Goal: Task Accomplishment & Management: Manage account settings

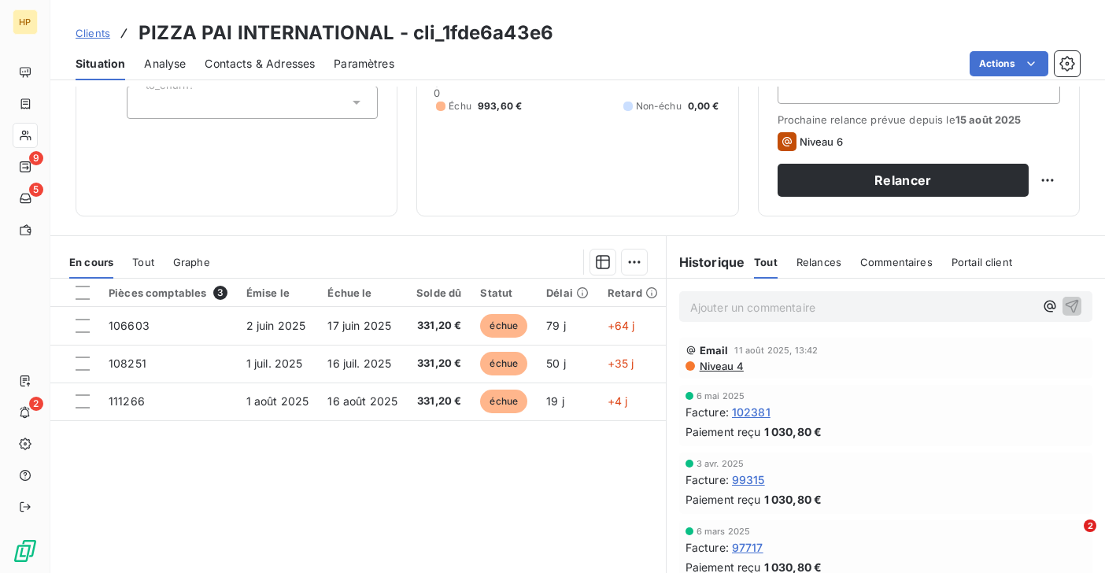
scroll to position [220, 0]
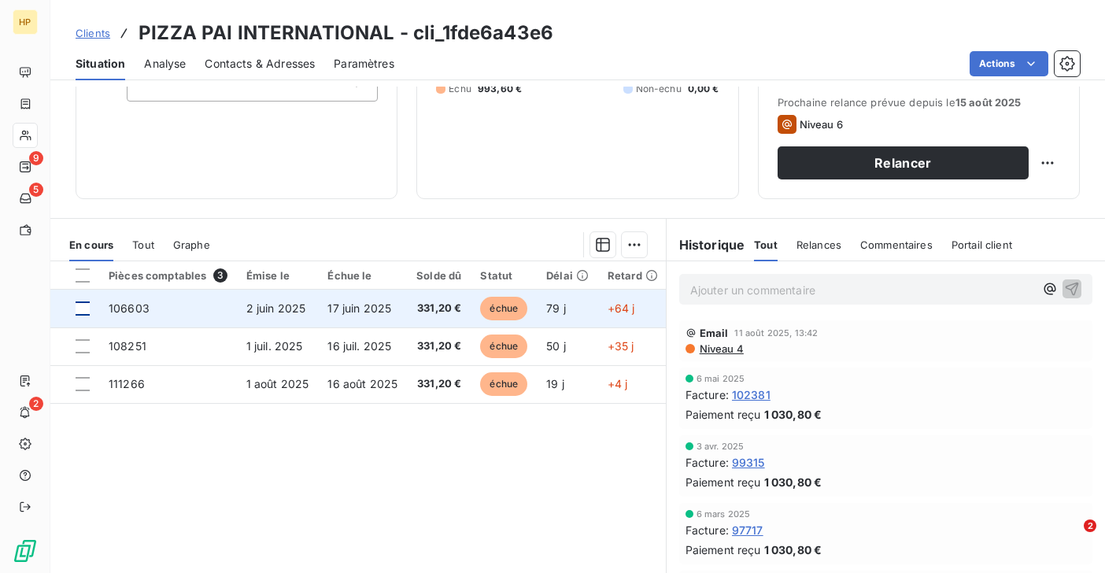
click at [83, 309] on div at bounding box center [83, 308] width 14 height 14
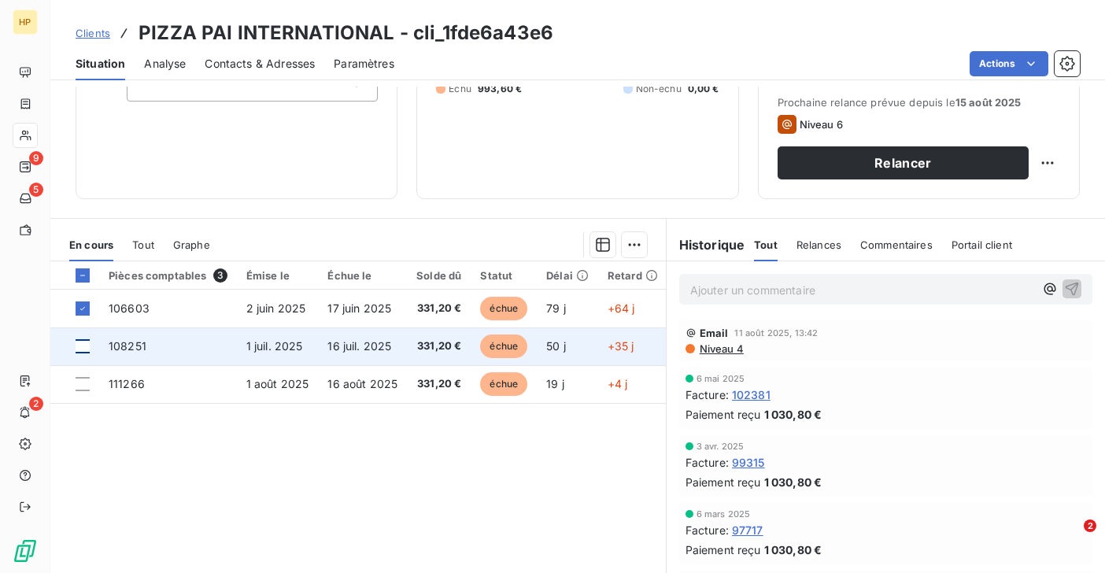
click at [85, 345] on div at bounding box center [83, 346] width 14 height 14
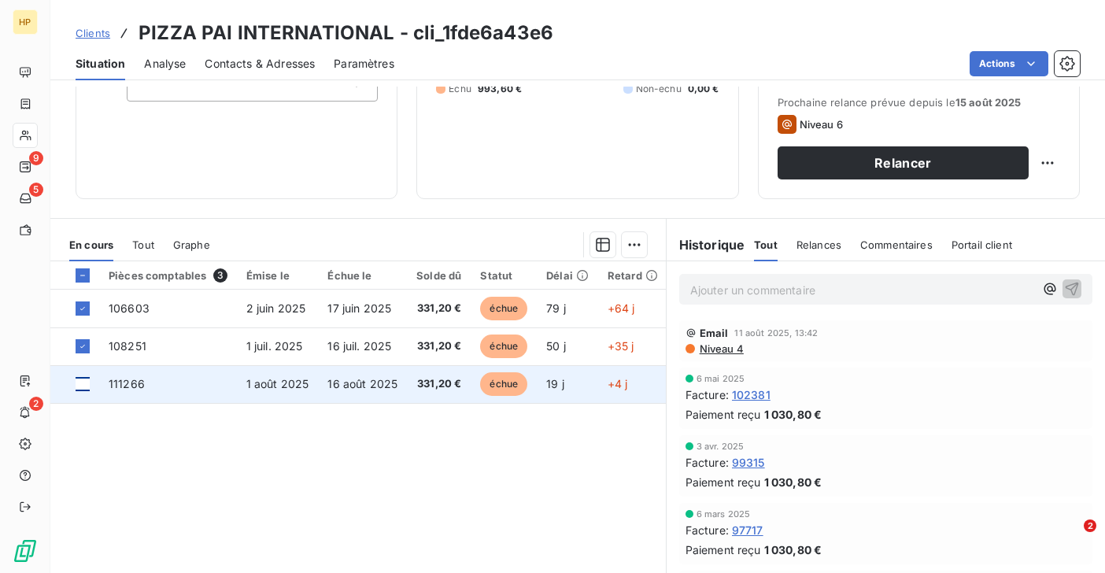
click at [85, 390] on div at bounding box center [83, 384] width 14 height 14
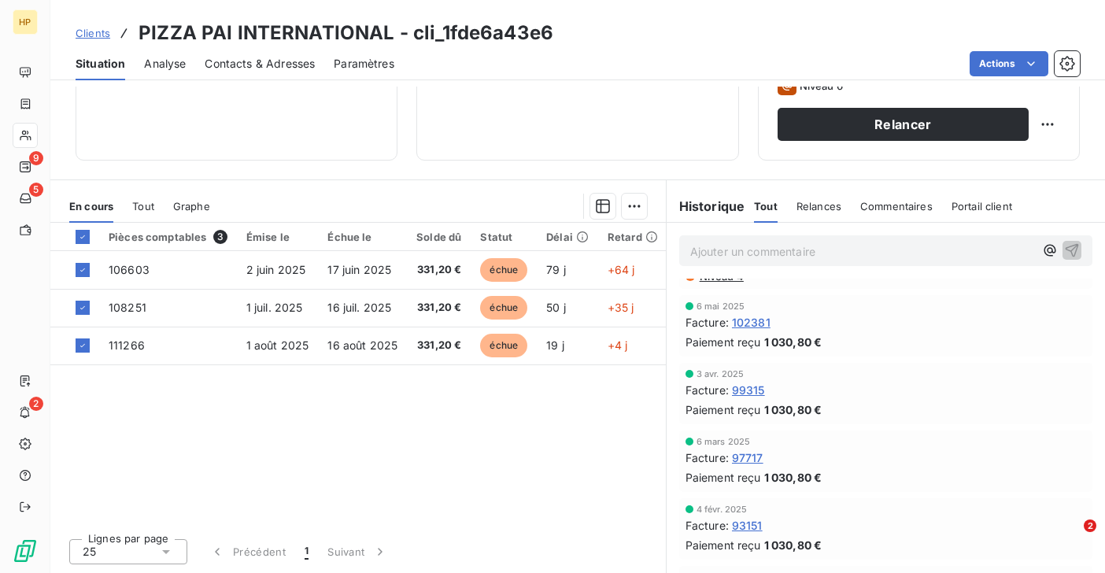
scroll to position [0, 0]
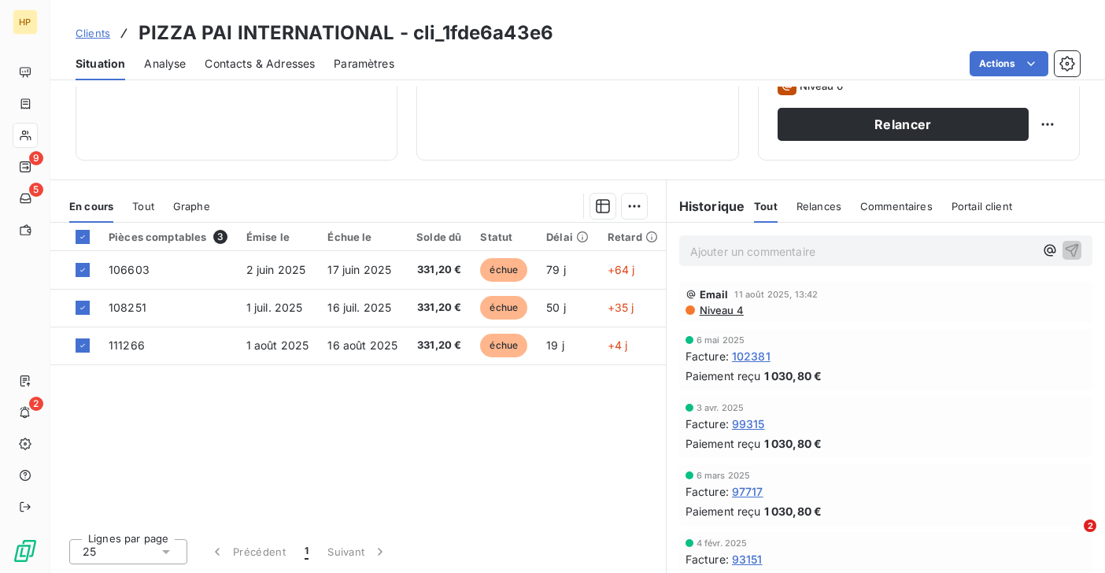
click at [724, 310] on span "Niveau 4" at bounding box center [721, 310] width 46 height 13
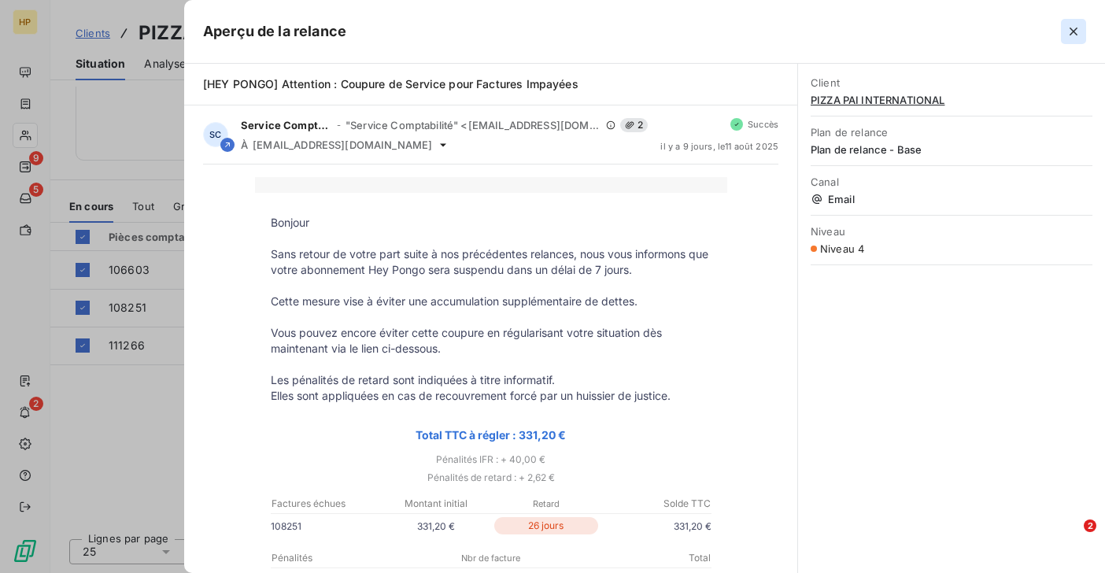
click at [1071, 32] on icon "button" at bounding box center [1074, 32] width 8 height 8
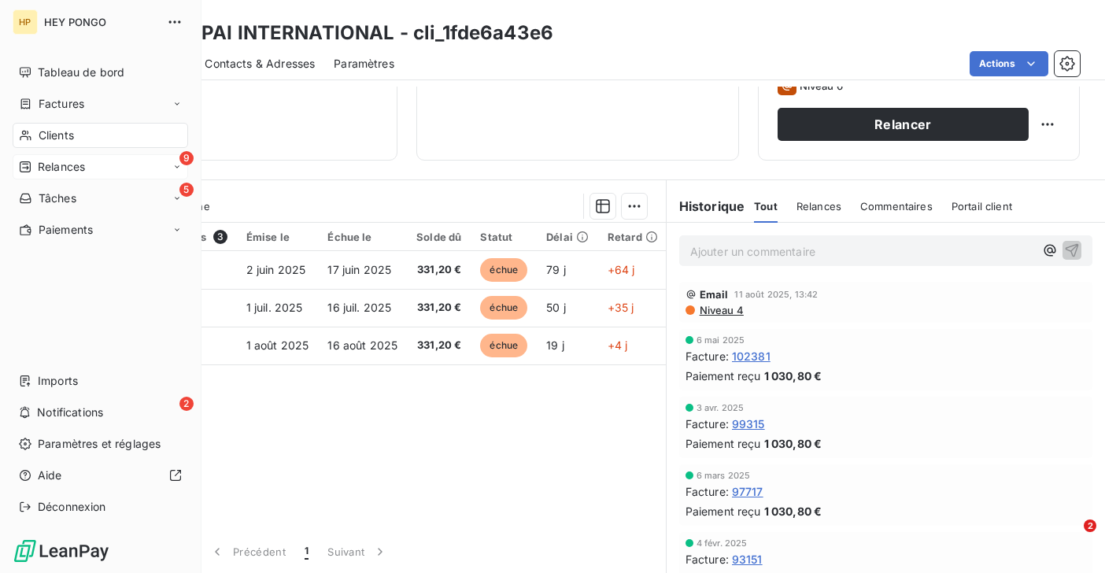
click at [39, 164] on span "Relances" at bounding box center [61, 167] width 47 height 16
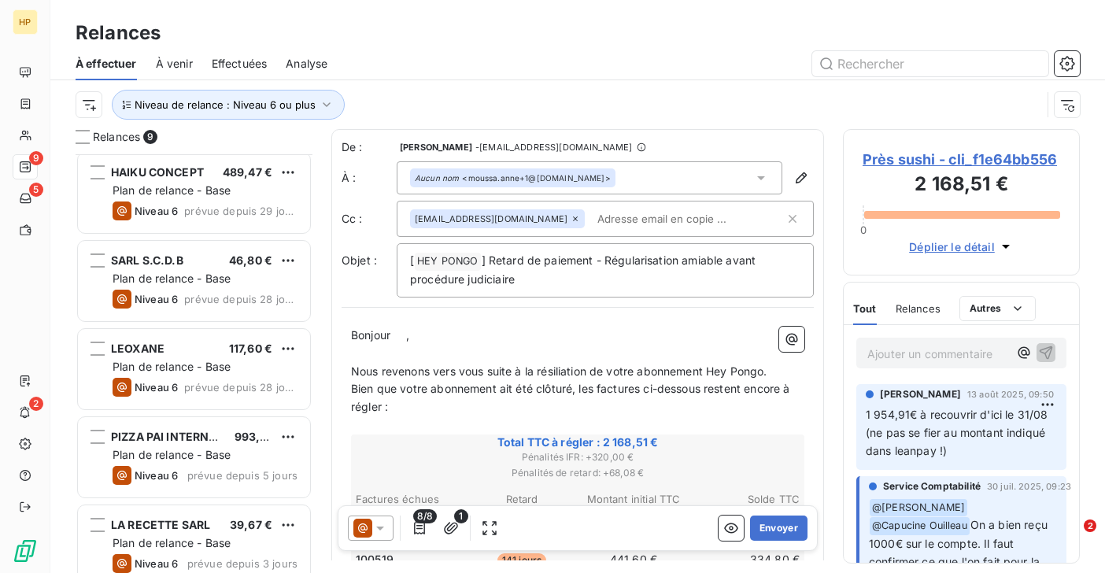
scroll to position [375, 0]
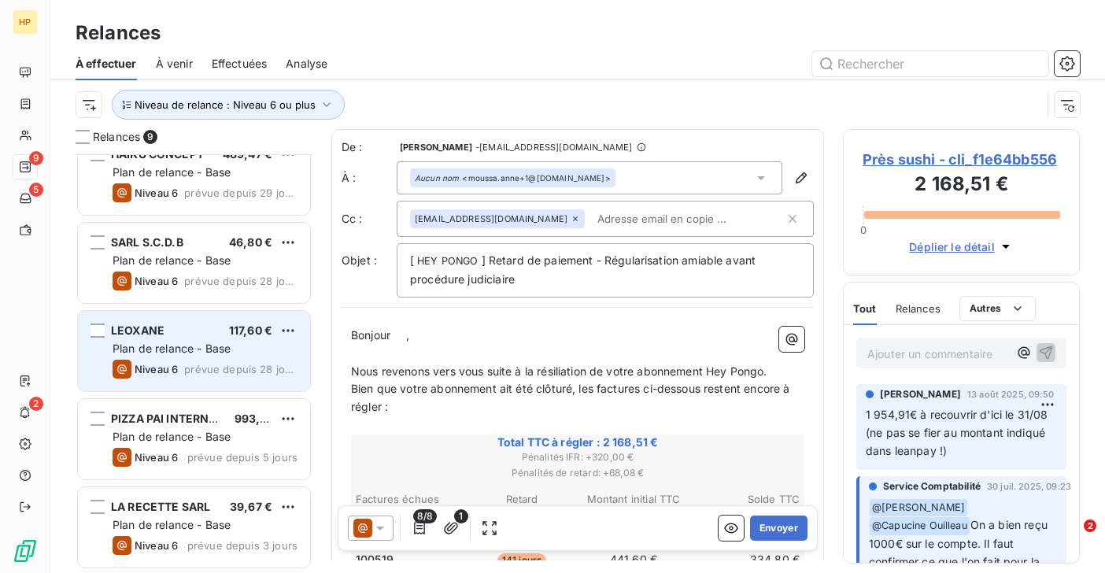
click at [161, 347] on span "Plan de relance - Base" at bounding box center [172, 348] width 118 height 13
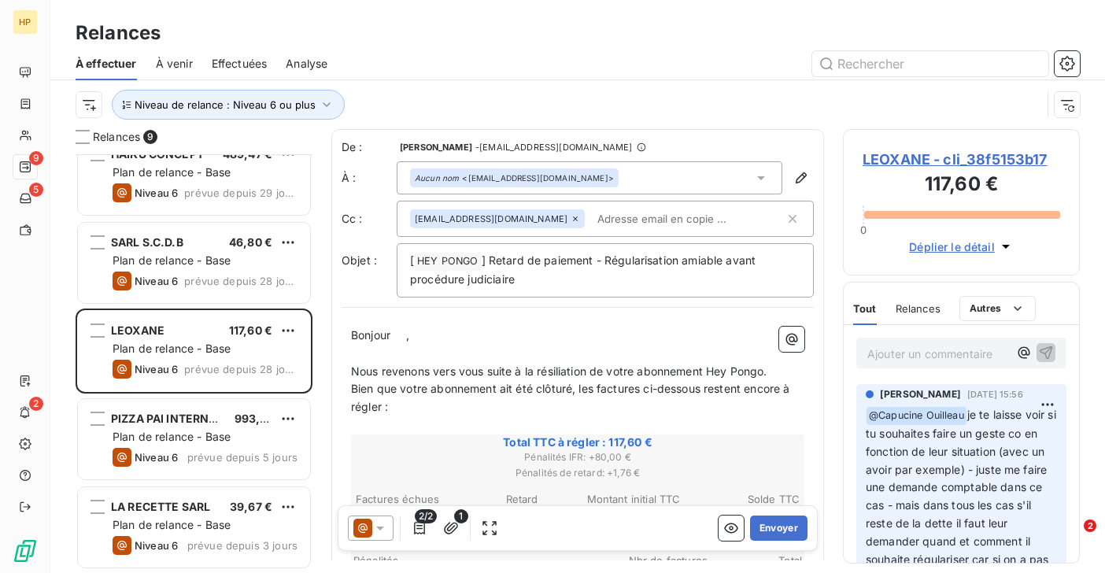
click at [914, 156] on span "LEOXANE - cli_38f5153b17" at bounding box center [962, 159] width 198 height 21
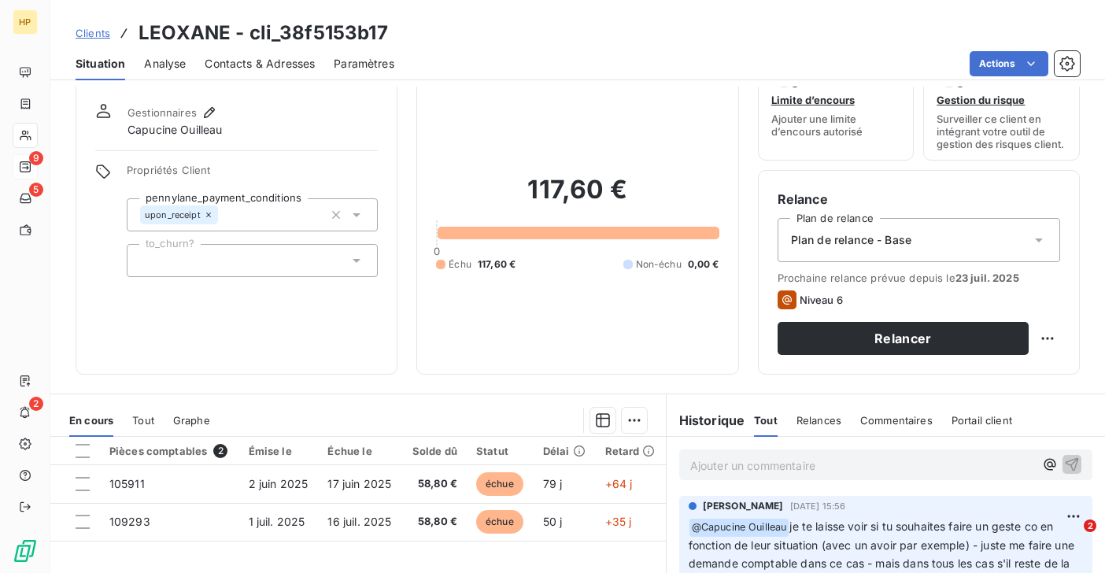
scroll to position [84, 0]
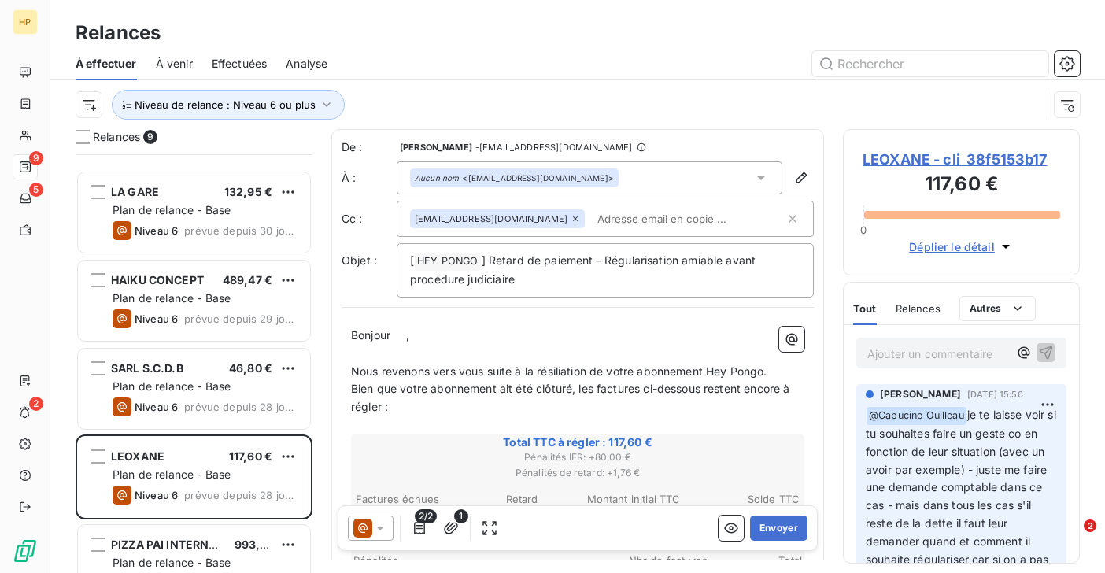
scroll to position [375, 0]
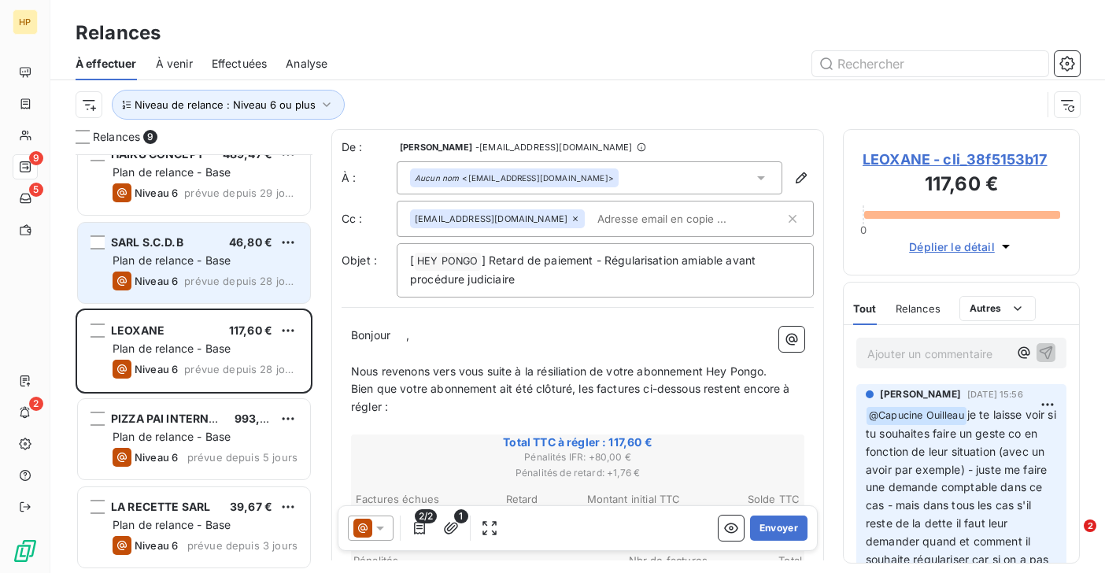
click at [172, 265] on span "Plan de relance - Base" at bounding box center [172, 259] width 118 height 13
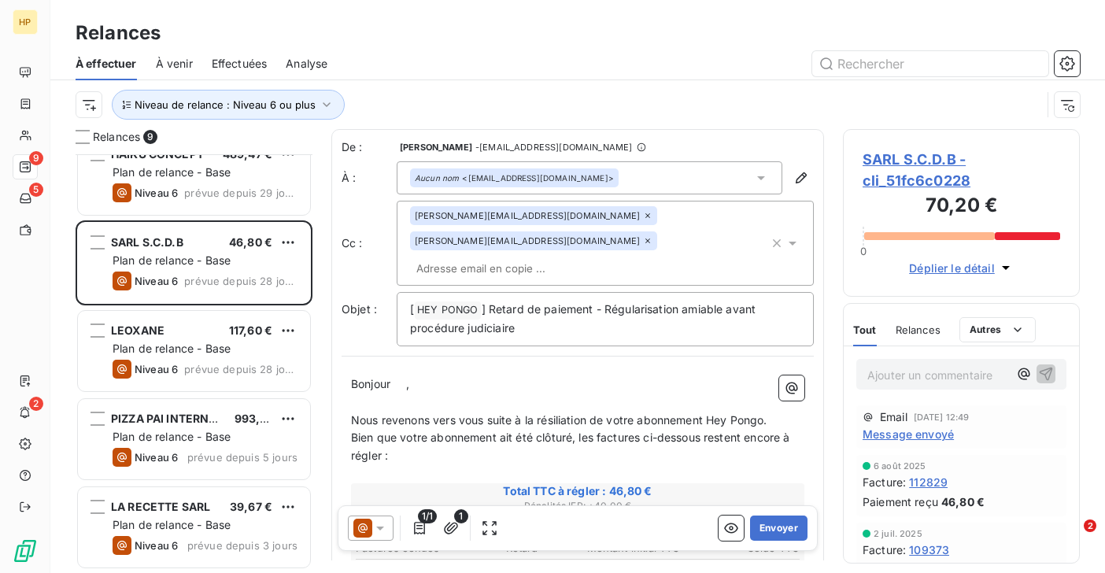
click at [936, 158] on span "SARL S.C.D.B - cli_51fc6c0228" at bounding box center [962, 170] width 198 height 42
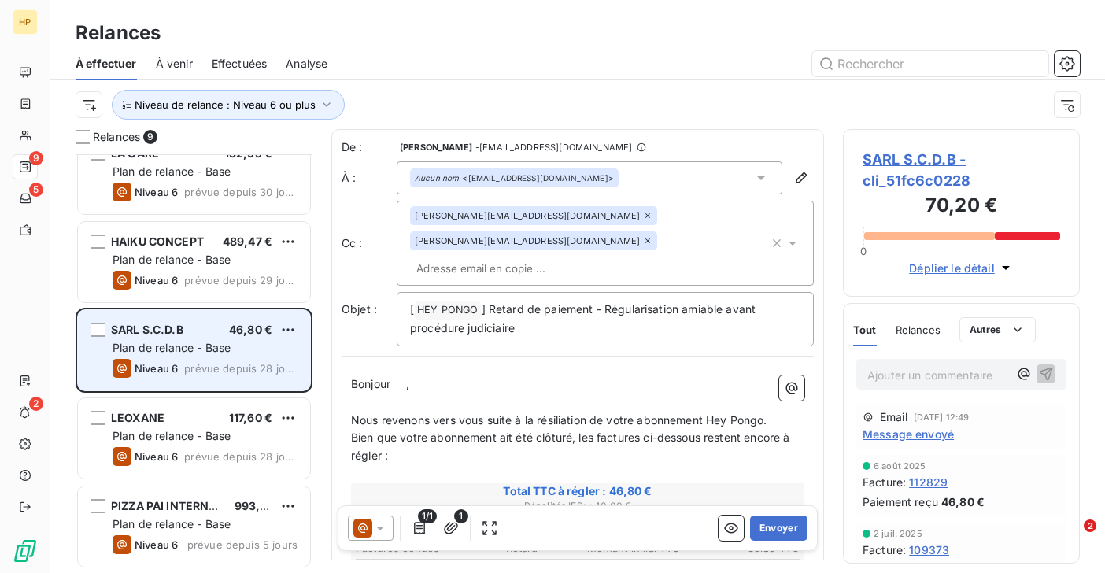
scroll to position [293, 0]
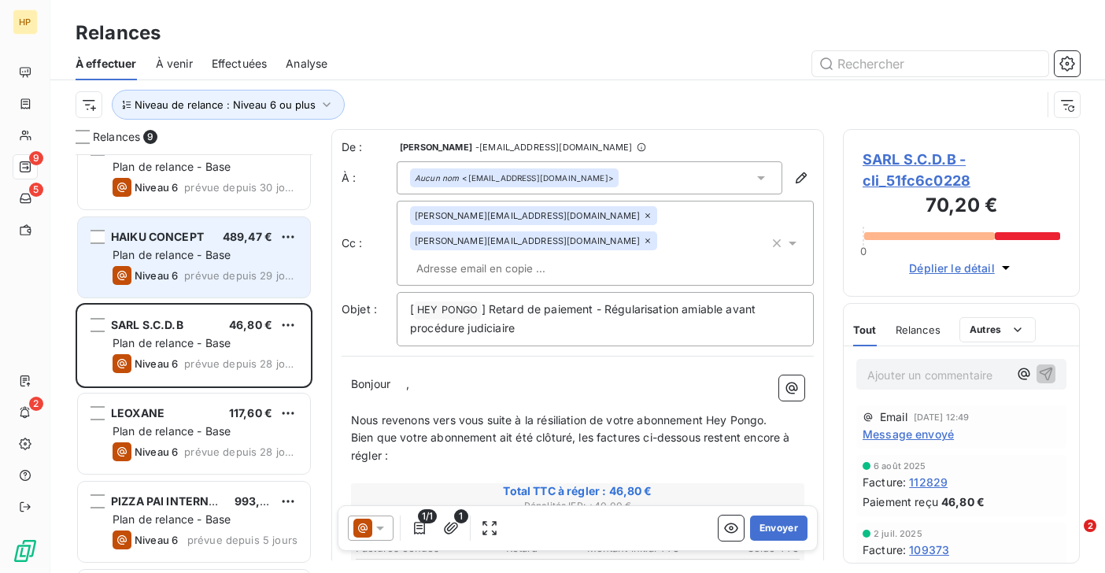
click at [177, 267] on div "Niveau 6" at bounding box center [145, 275] width 65 height 19
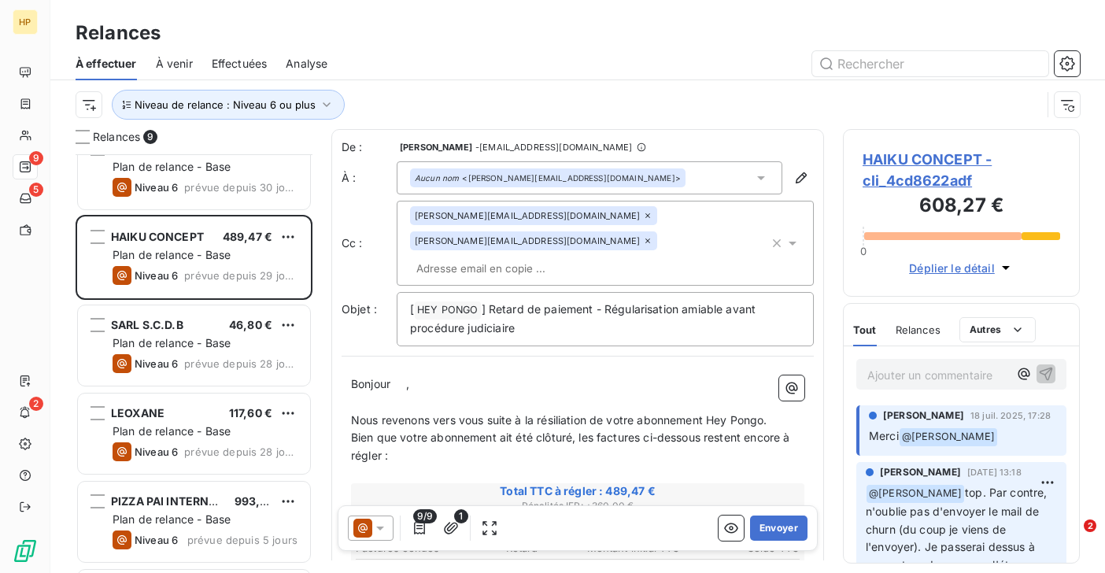
click at [898, 159] on span "HAIKU CONCEPT - cli_4cd8622adf" at bounding box center [962, 170] width 198 height 42
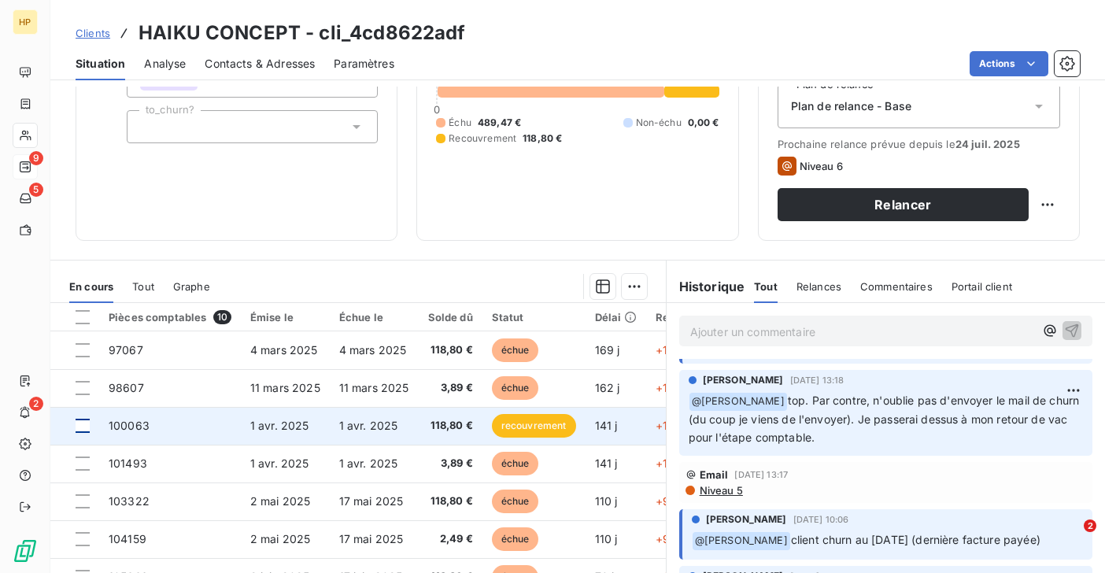
click at [82, 426] on div at bounding box center [83, 426] width 14 height 14
click at [404, 423] on td "1 avr. 2025" at bounding box center [374, 426] width 89 height 38
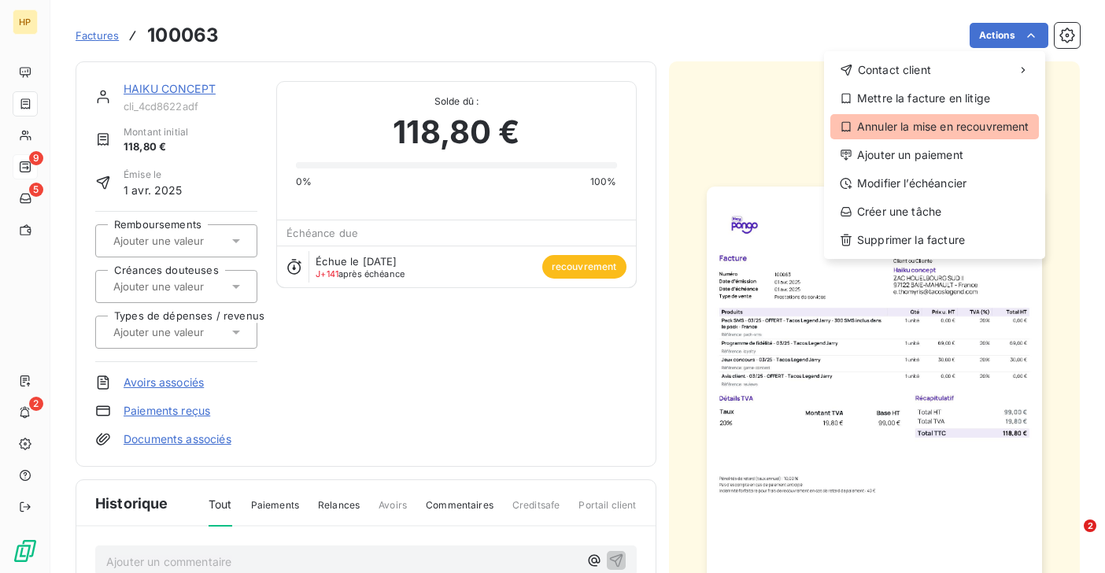
click at [977, 122] on div "Annuler la mise en recouvrement" at bounding box center [934, 126] width 209 height 25
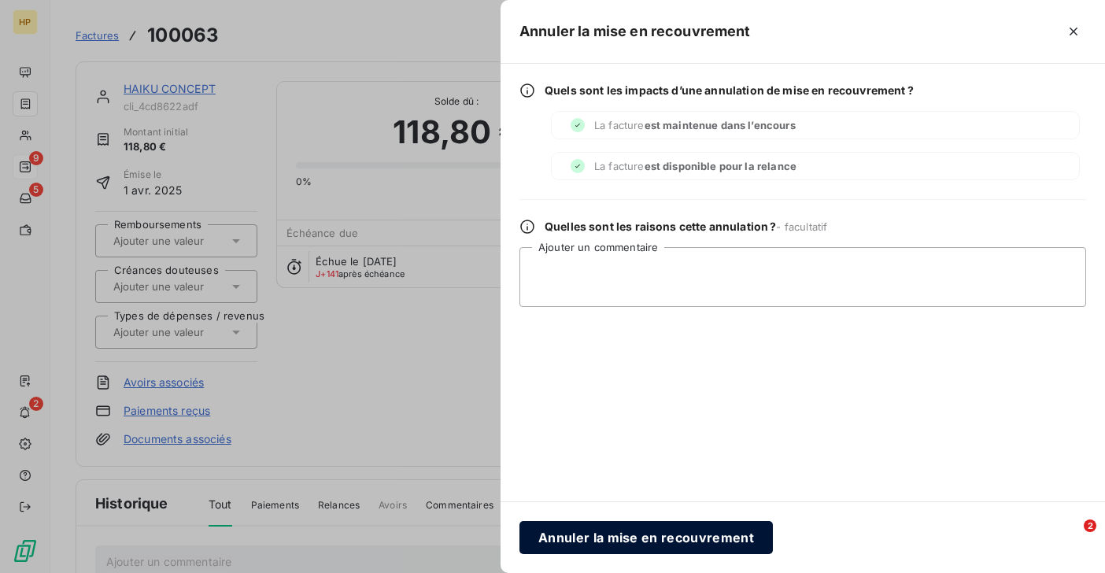
click at [661, 536] on button "Annuler la mise en recouvrement" at bounding box center [645, 537] width 253 height 33
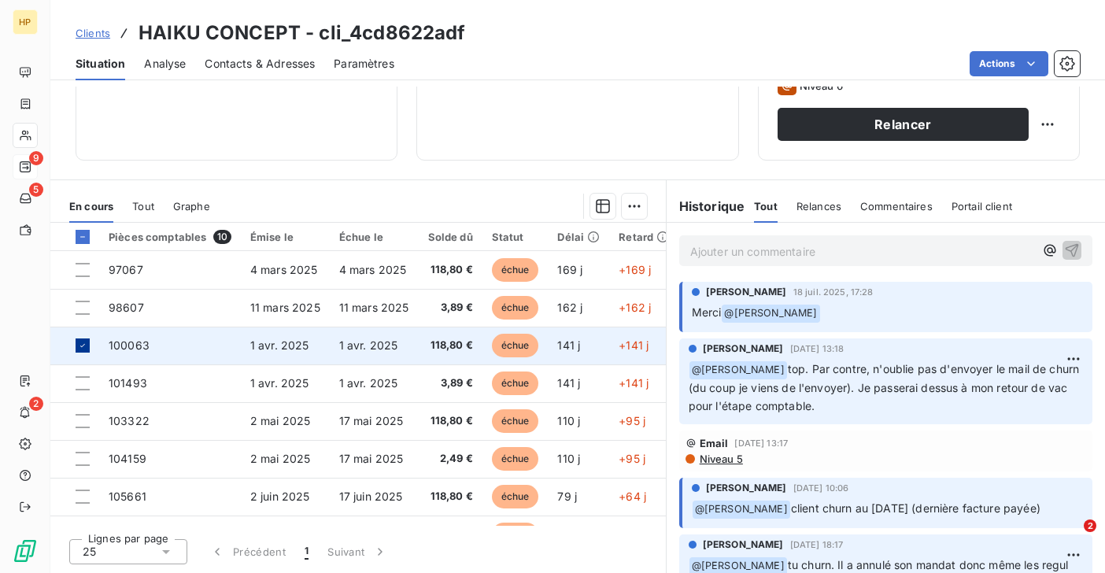
click at [84, 345] on icon at bounding box center [82, 345] width 9 height 9
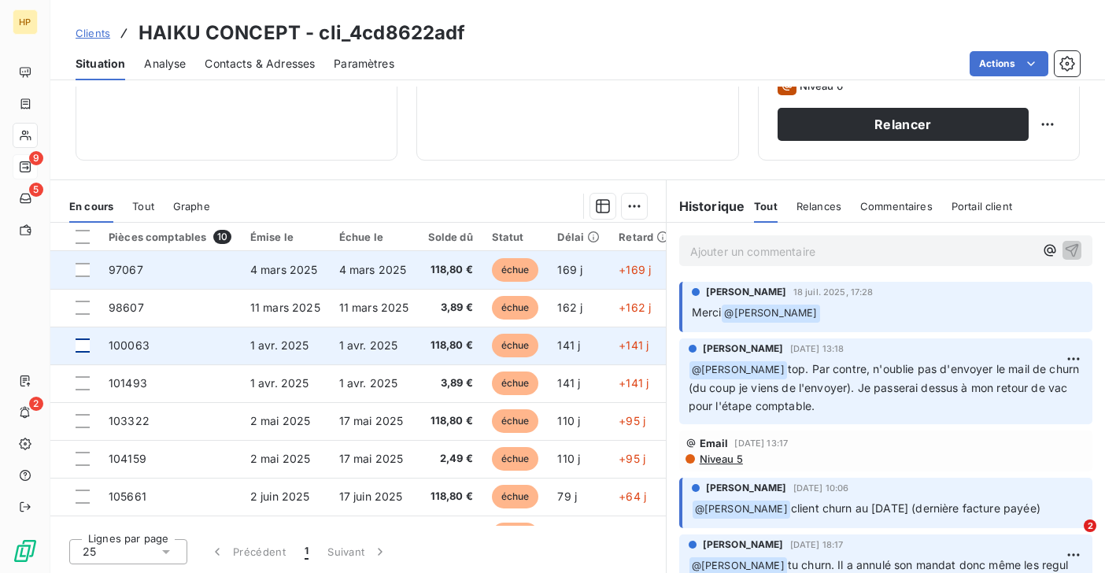
click at [403, 274] on span "4 mars 2025" at bounding box center [373, 269] width 68 height 13
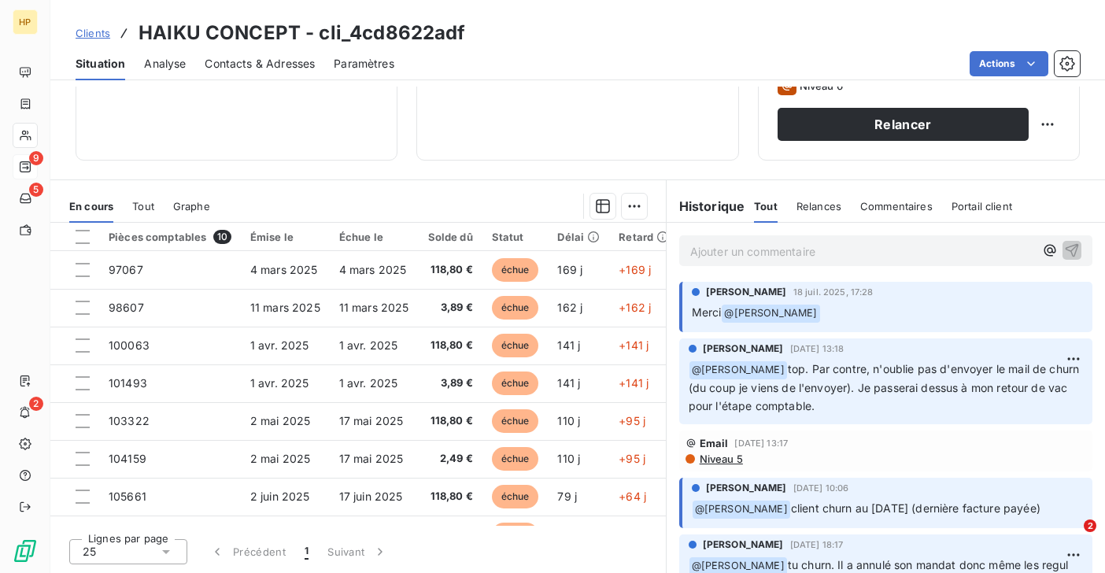
scroll to position [189, 0]
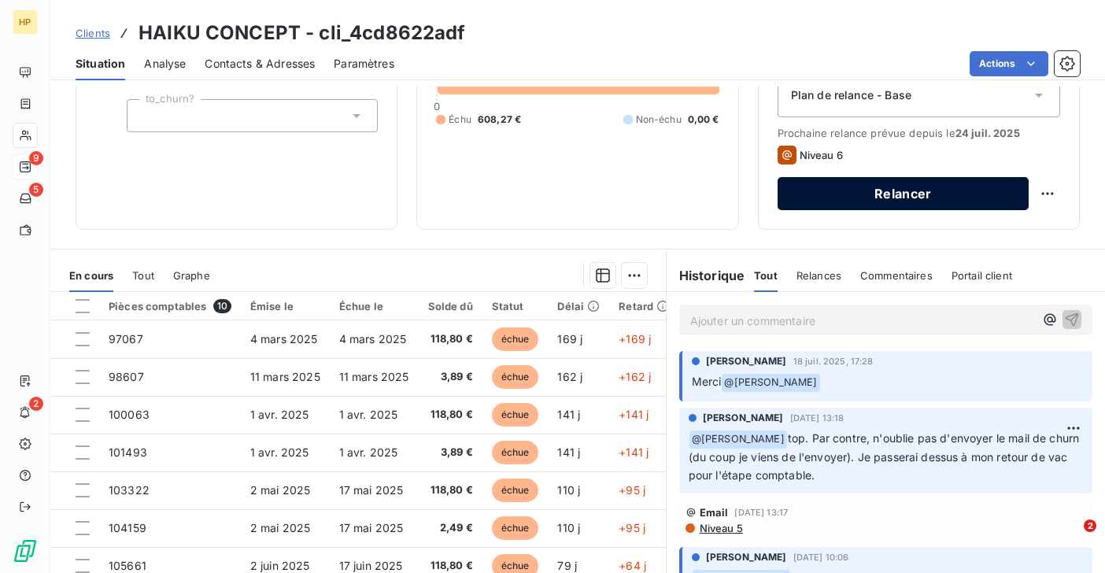
click at [889, 197] on button "Relancer" at bounding box center [903, 193] width 251 height 33
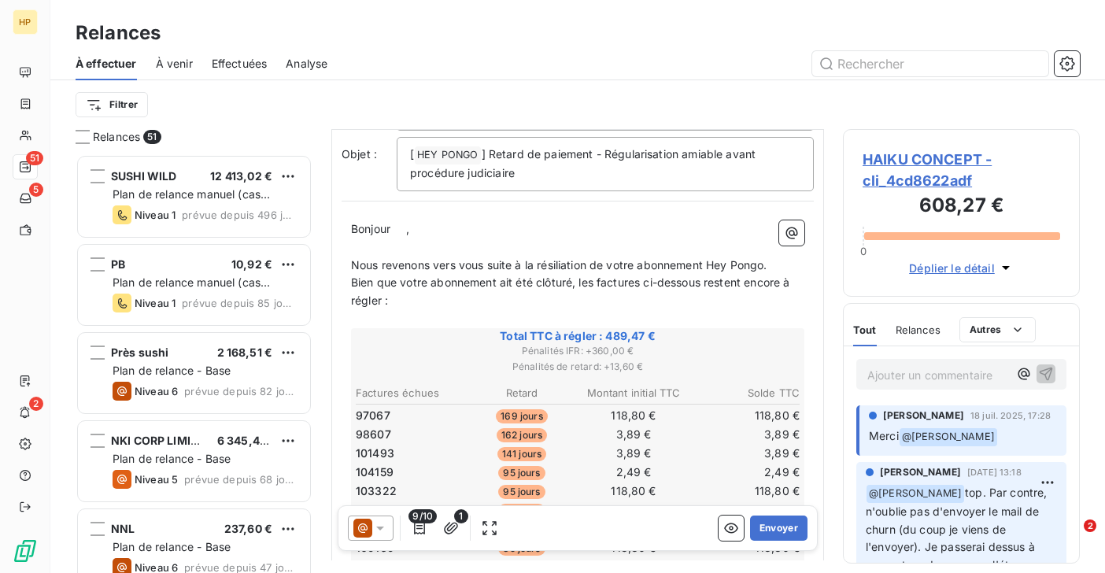
scroll to position [212, 0]
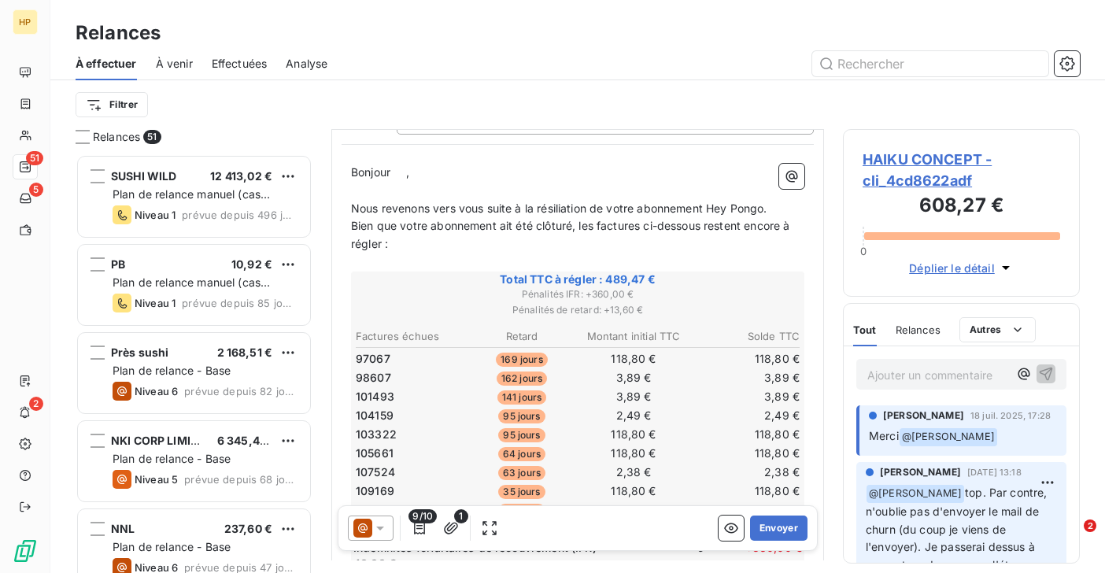
click at [409, 165] on span "," at bounding box center [407, 171] width 3 height 13
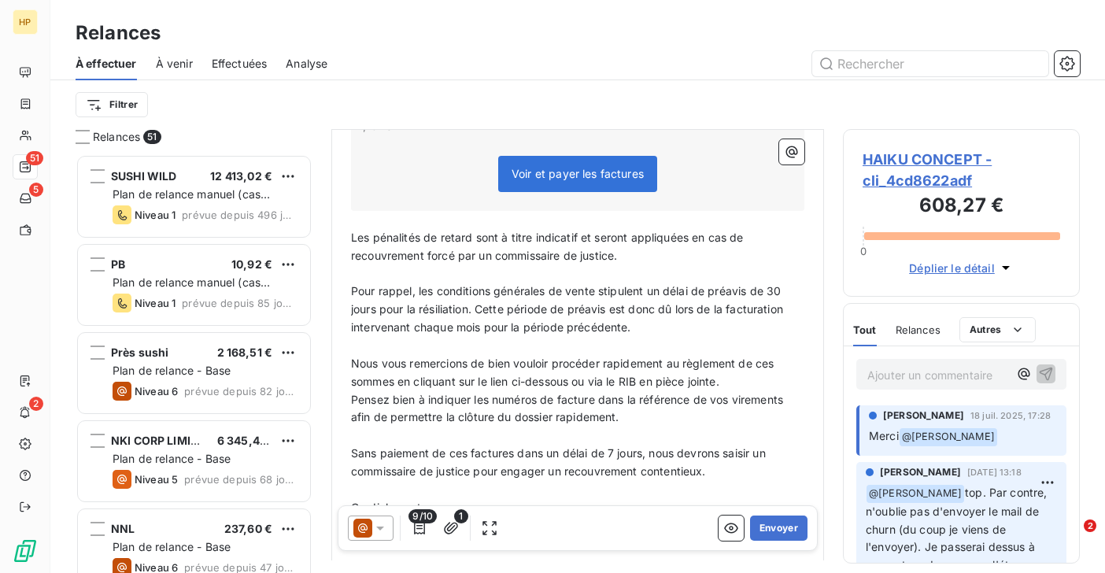
scroll to position [736, 0]
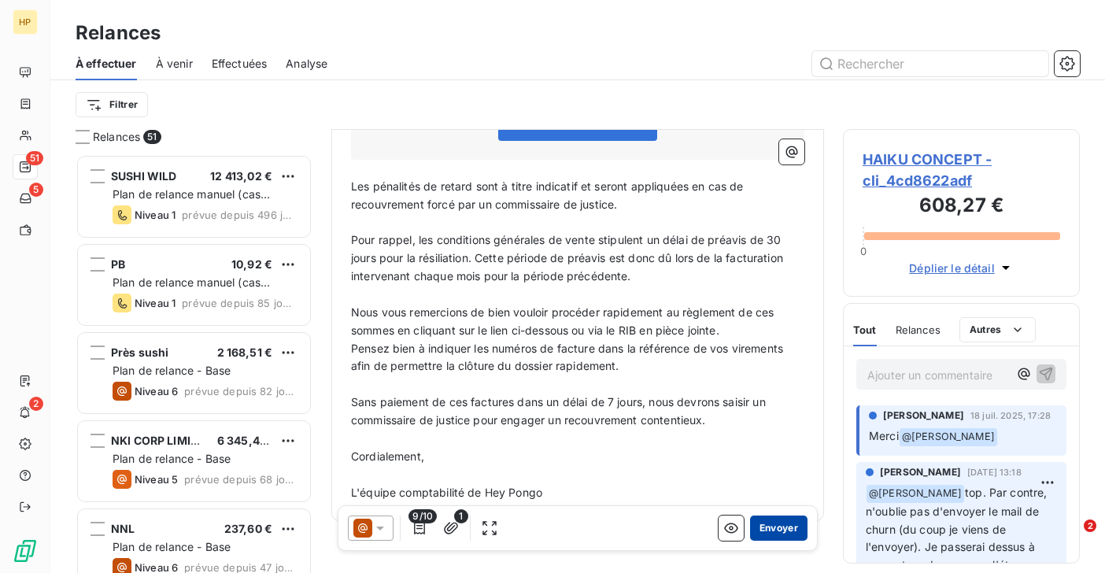
click at [774, 530] on button "Envoyer" at bounding box center [778, 527] width 57 height 25
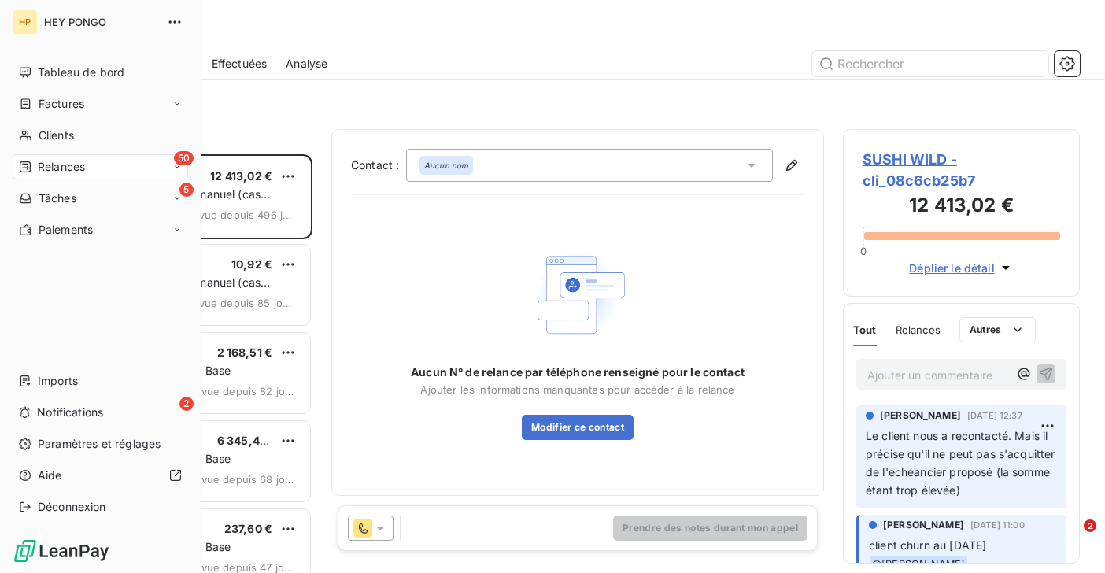
click at [54, 168] on span "Relances" at bounding box center [61, 167] width 47 height 16
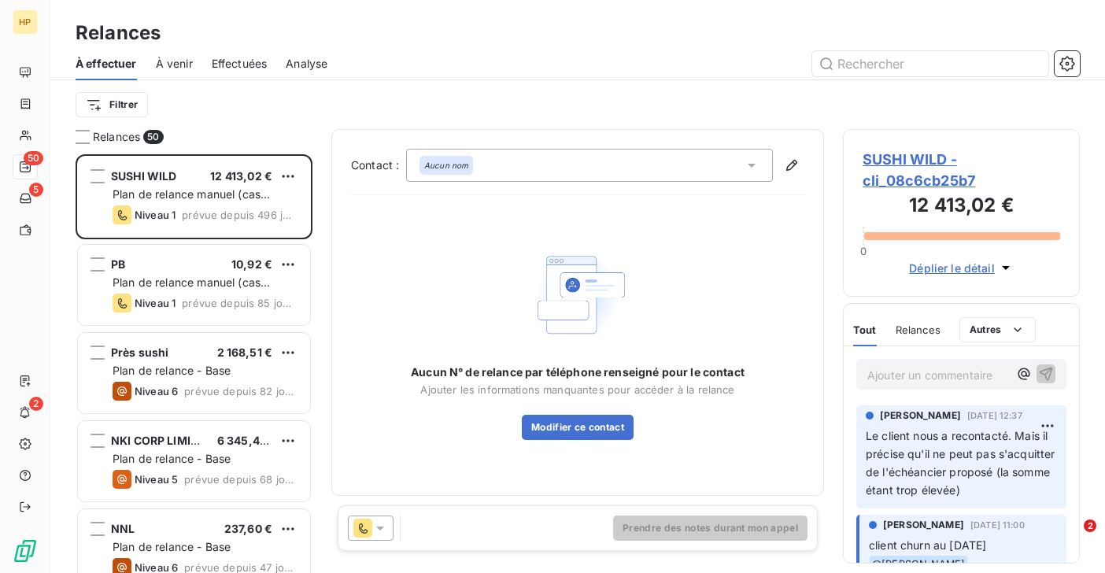
click at [142, 139] on div "Relances 50" at bounding box center [194, 137] width 237 height 16
click at [108, 106] on html "HP 50 5 2 Relances À effectuer À venir Effectuées Analyse Filtrer Relances 50 S…" at bounding box center [552, 286] width 1105 height 573
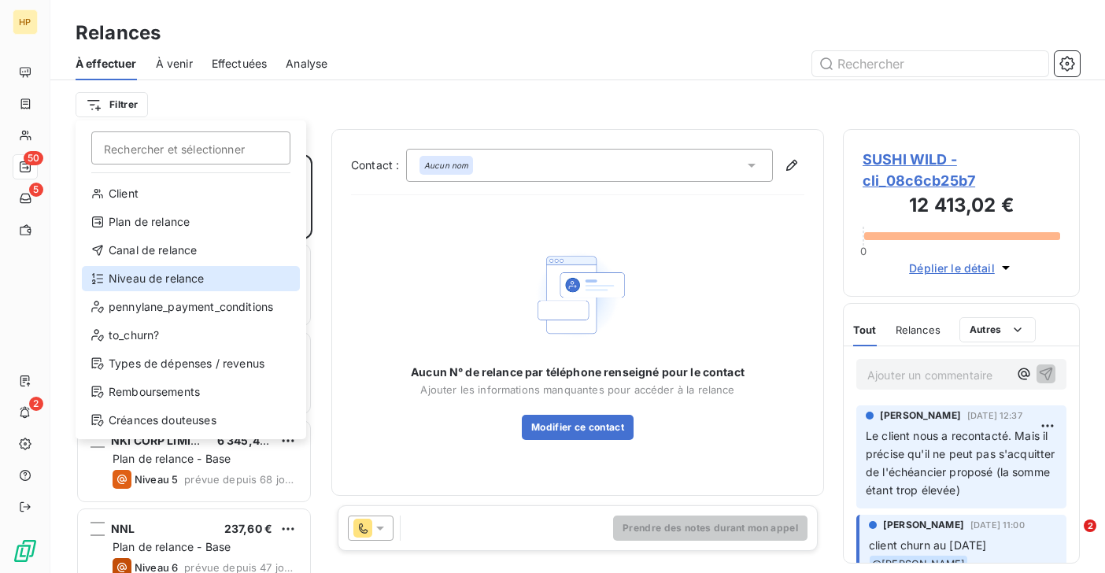
click at [152, 278] on div "Niveau de relance" at bounding box center [191, 278] width 218 height 25
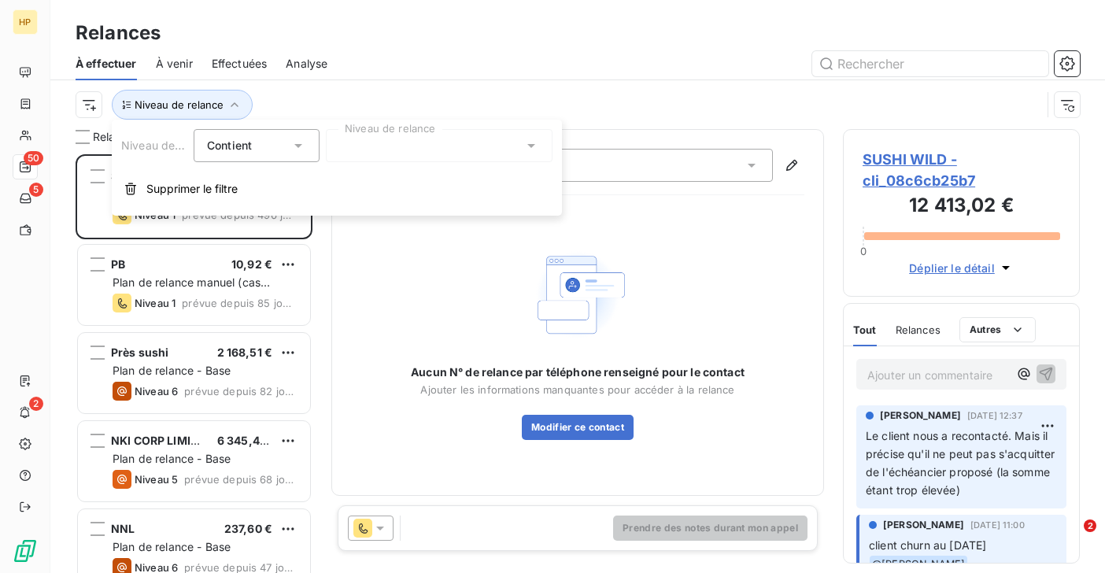
click at [363, 145] on div at bounding box center [439, 145] width 227 height 33
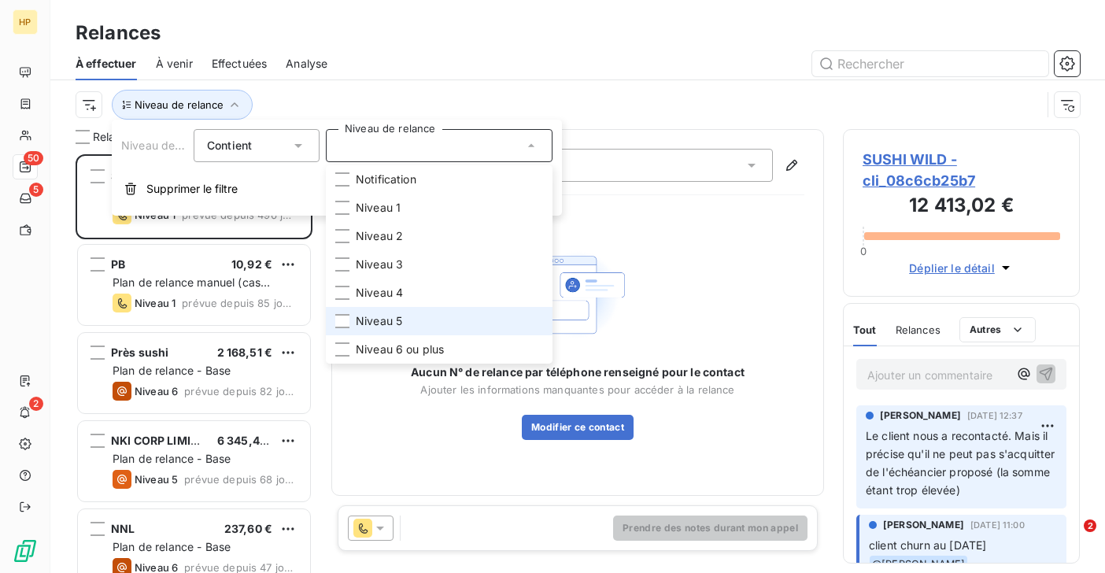
click at [379, 316] on span "Niveau 5" at bounding box center [379, 321] width 46 height 16
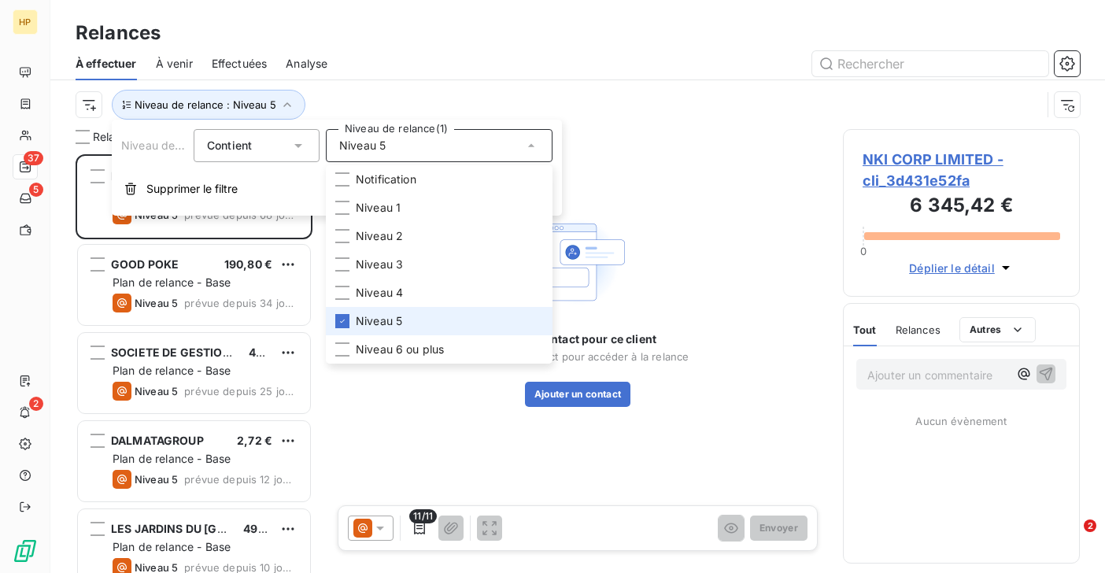
scroll to position [419, 237]
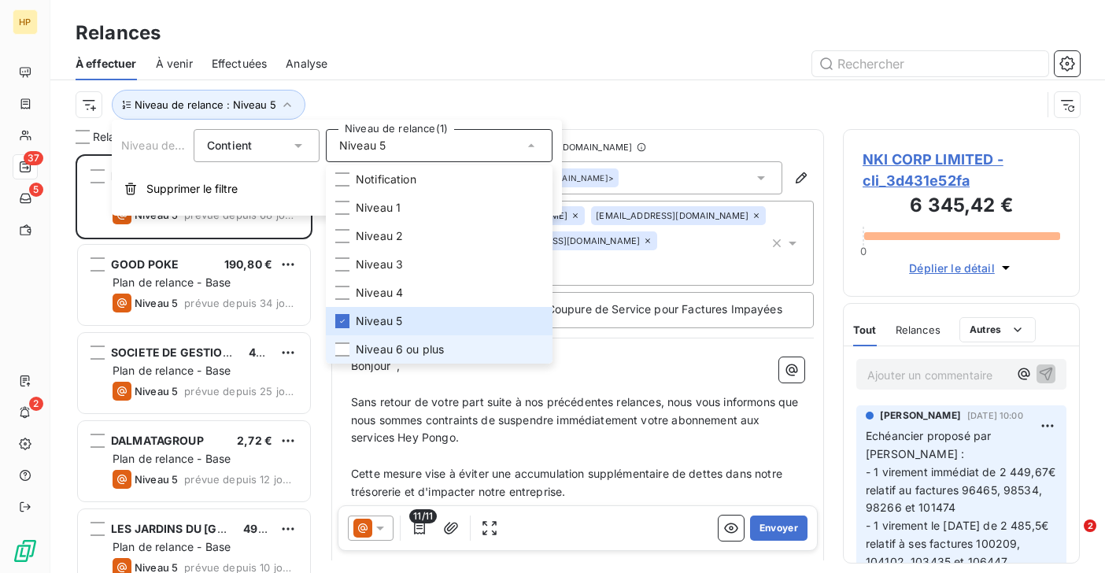
click at [379, 344] on span "Niveau 6 ou plus" at bounding box center [400, 350] width 88 height 16
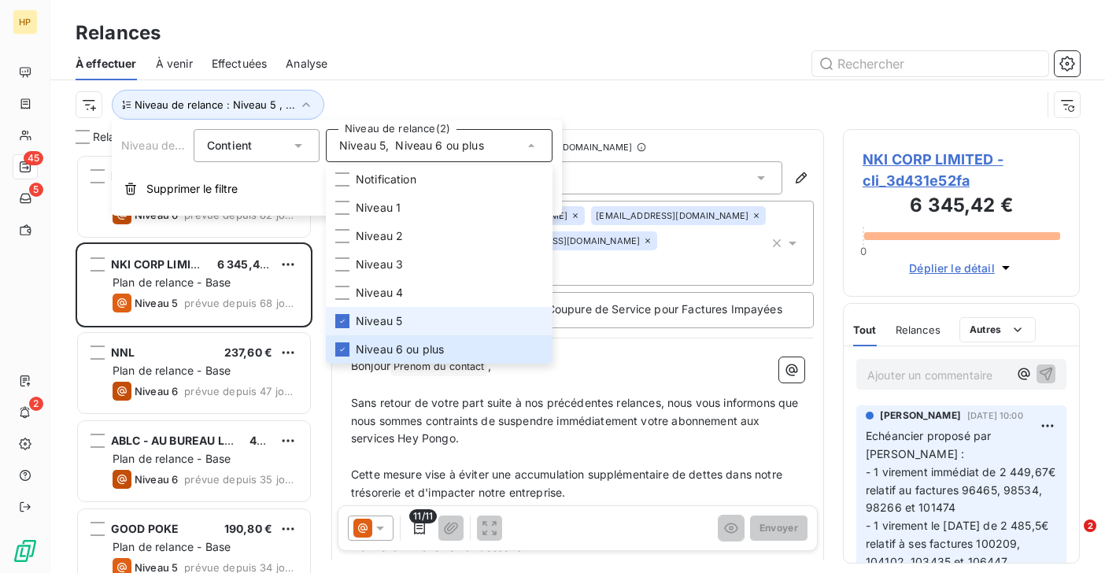
click at [379, 315] on span "Niveau 5" at bounding box center [379, 321] width 46 height 16
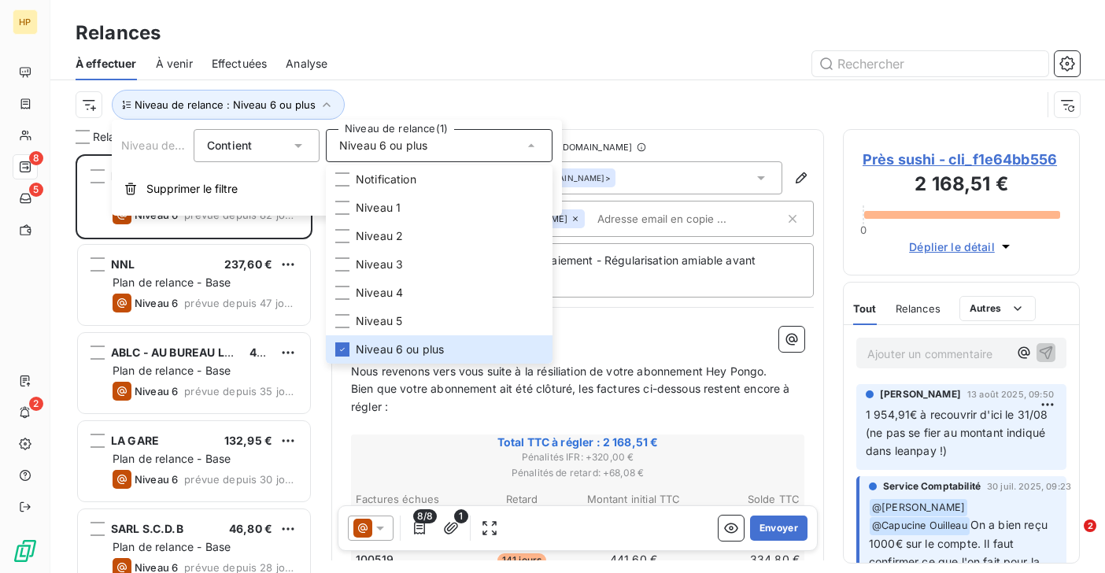
click at [395, 82] on div "Niveau de relance : Niveau 6 ou plus" at bounding box center [578, 104] width 1004 height 49
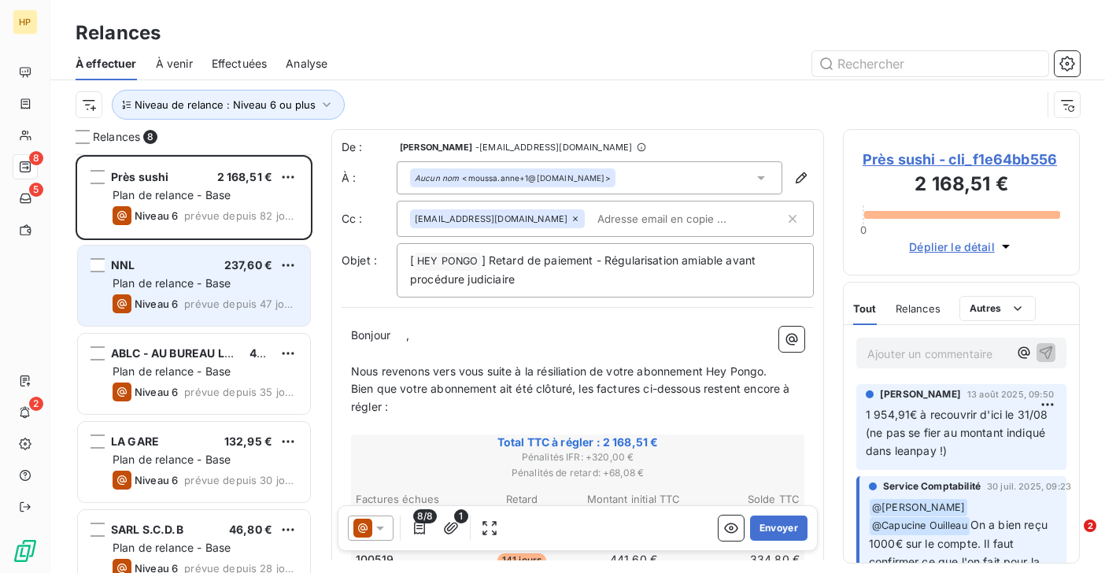
scroll to position [287, 0]
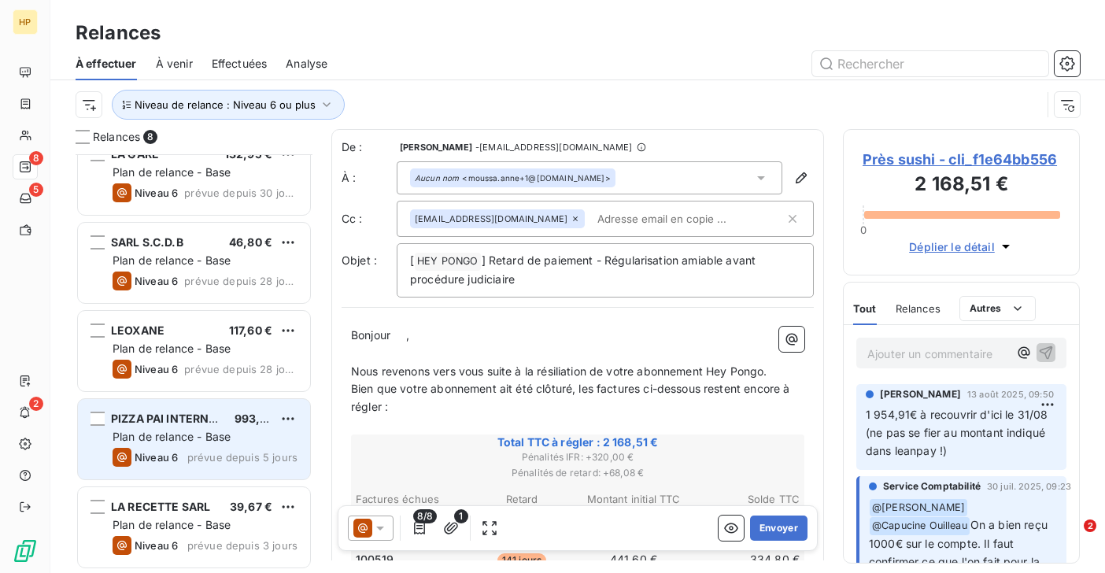
click at [183, 427] on div "PIZZA PAI INTERNATIONAL 993,60 € Plan de relance - Base Niveau 6 prévue depuis …" at bounding box center [194, 439] width 232 height 80
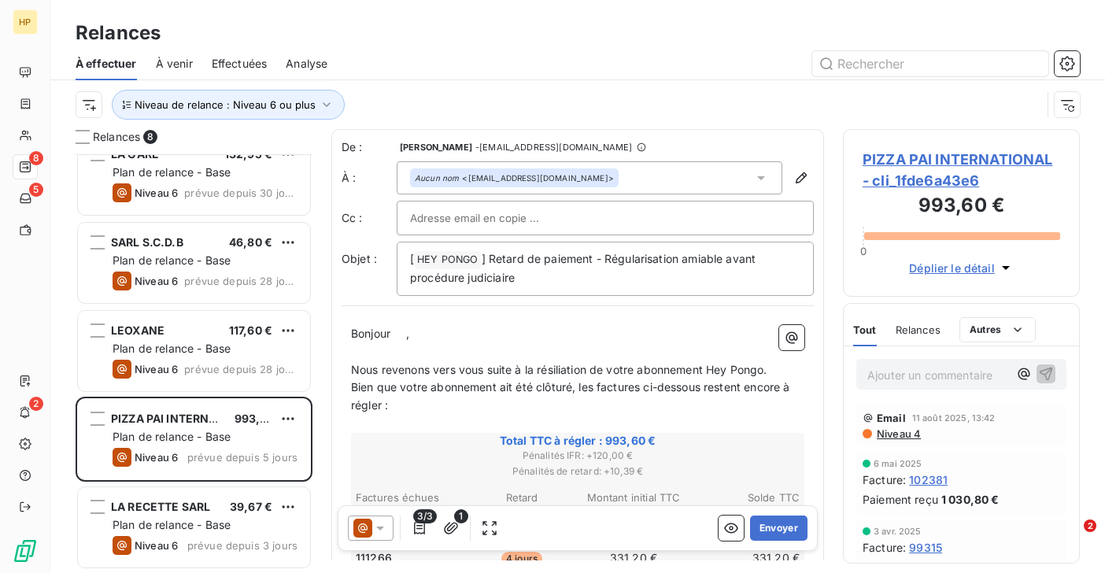
click at [948, 156] on span "PIZZA PAI INTERNATIONAL - cli_1fde6a43e6" at bounding box center [962, 170] width 198 height 42
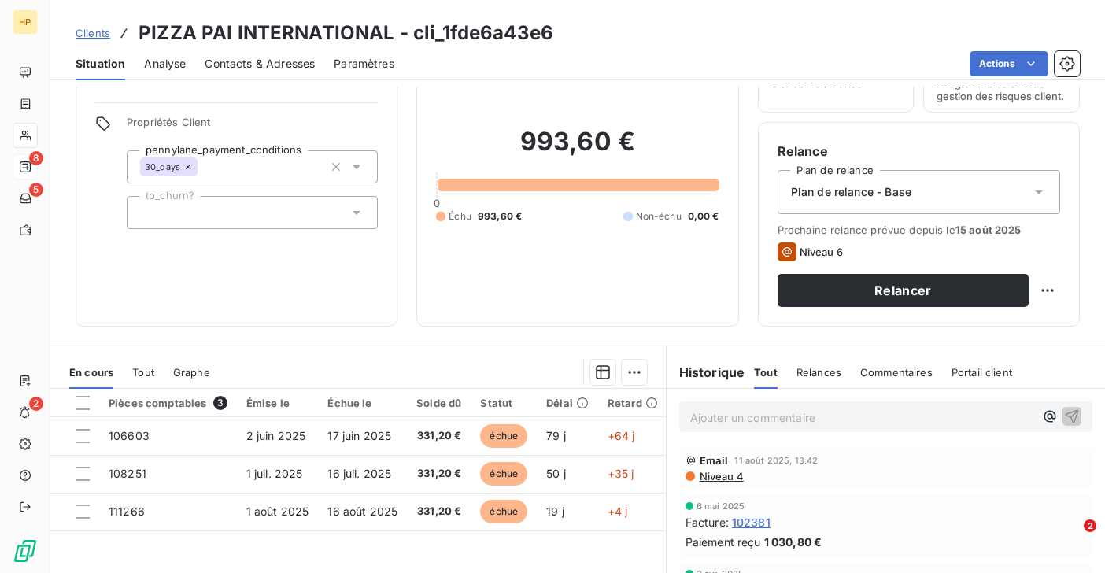
scroll to position [123, 0]
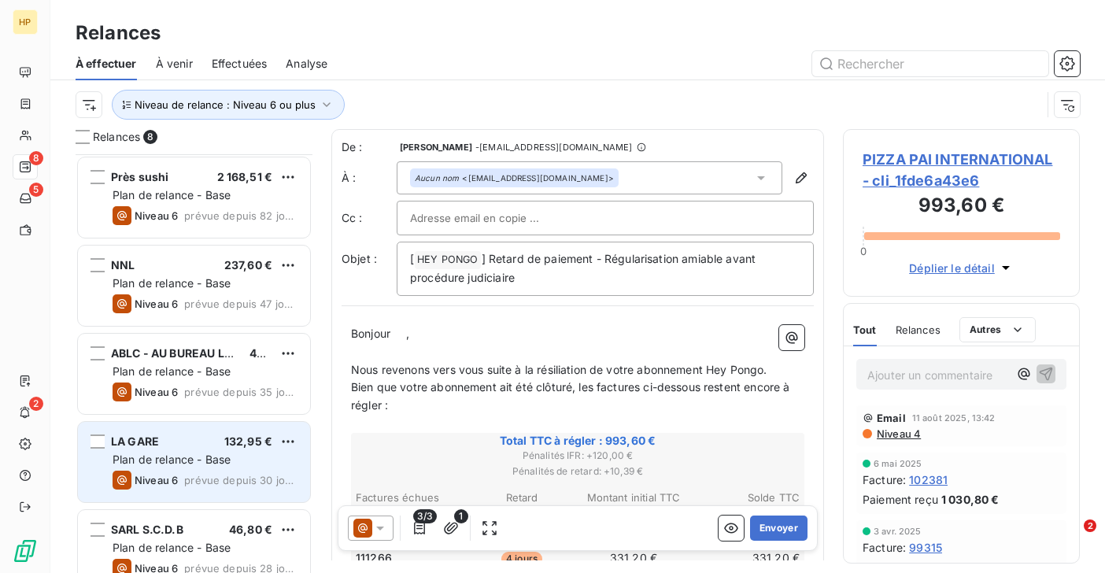
scroll to position [287, 0]
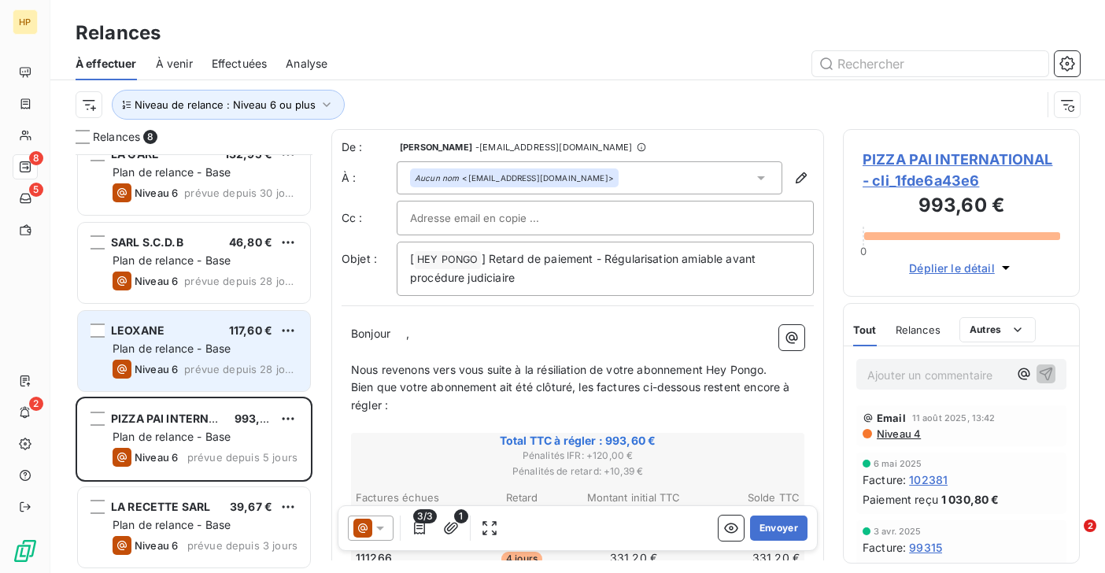
click at [190, 353] on span "Plan de relance - Base" at bounding box center [172, 348] width 118 height 13
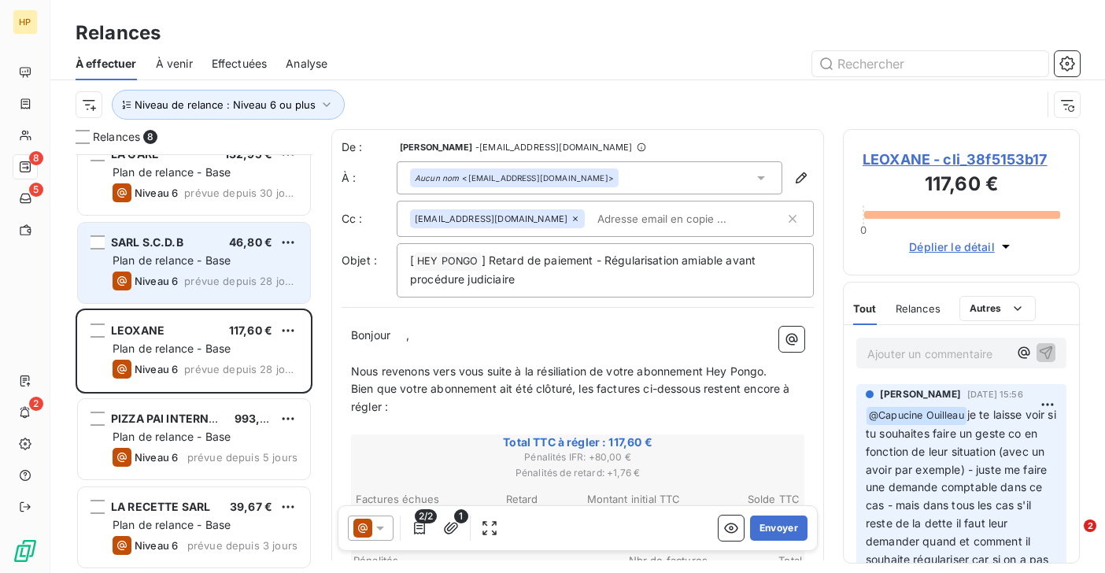
click at [189, 278] on span "prévue depuis 28 jours" at bounding box center [240, 281] width 113 height 13
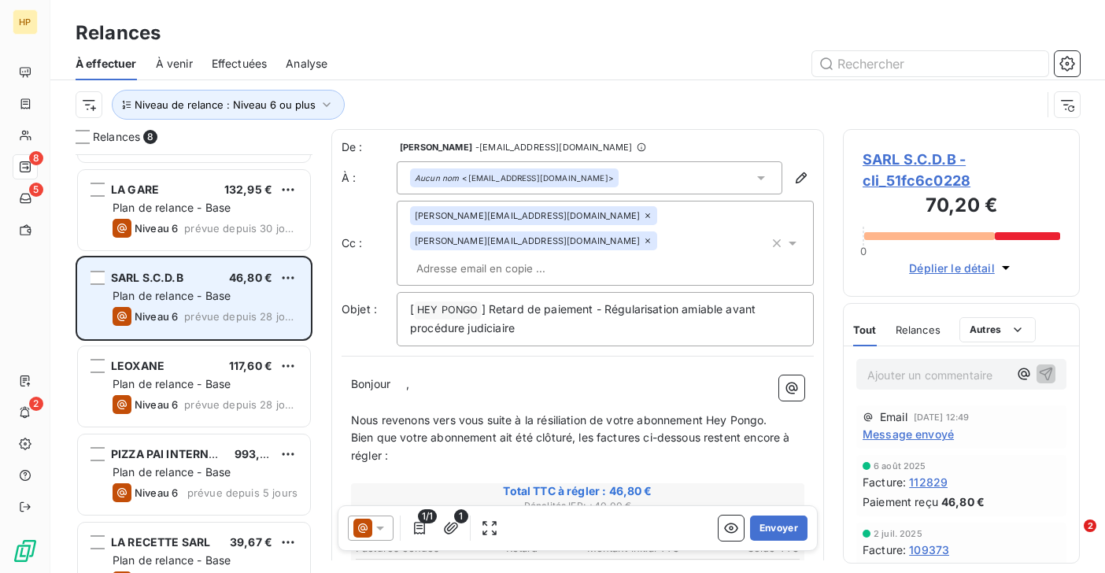
scroll to position [238, 0]
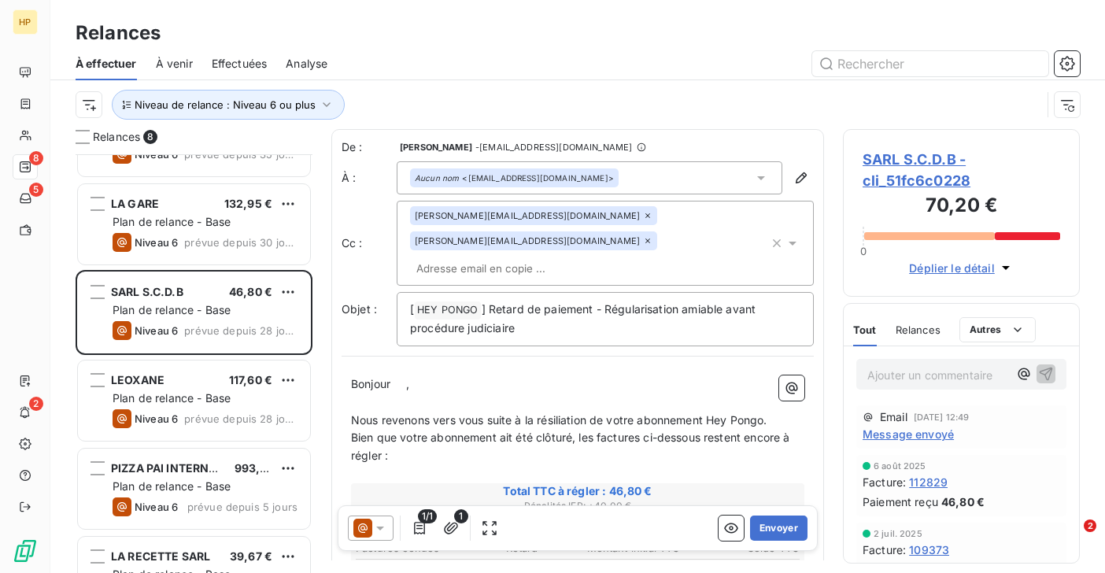
click at [884, 434] on span "Message envoyé" at bounding box center [908, 434] width 91 height 17
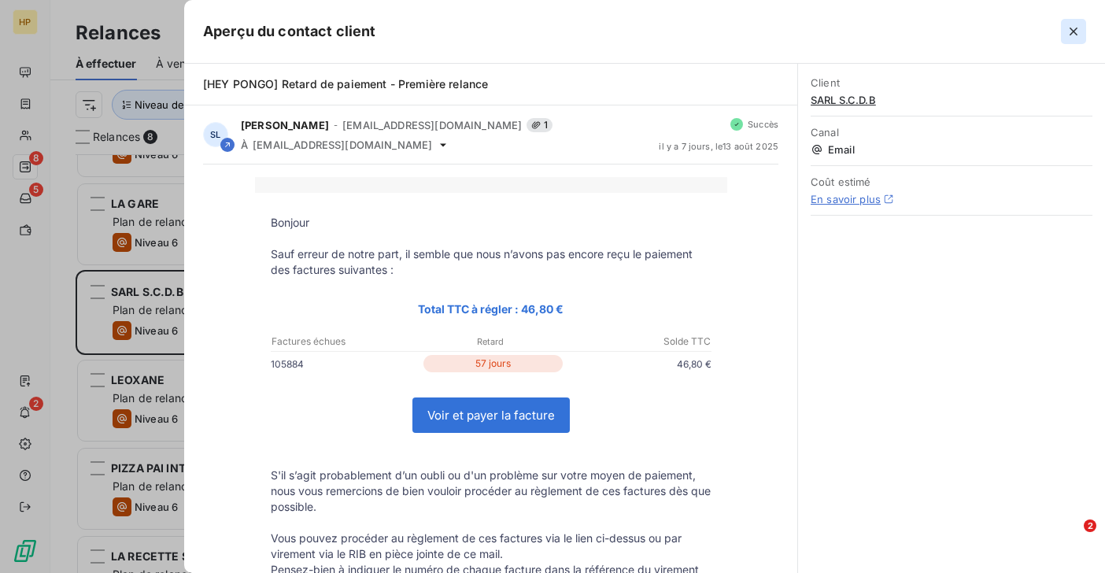
click at [1069, 32] on icon "button" at bounding box center [1074, 32] width 16 height 16
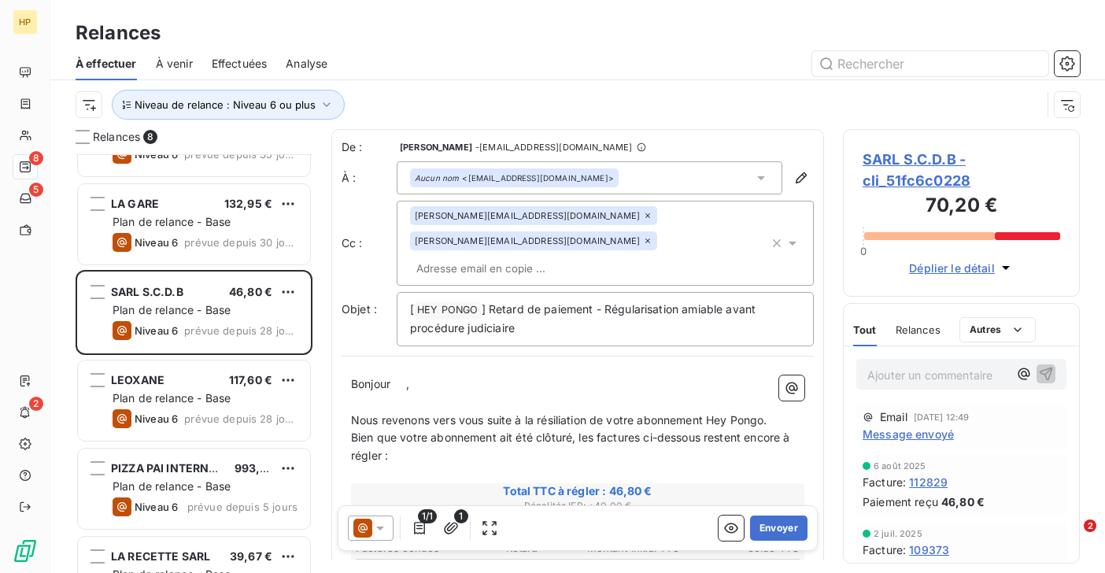
click at [936, 161] on span "SARL S.C.D.B - cli_51fc6c0228" at bounding box center [962, 170] width 198 height 42
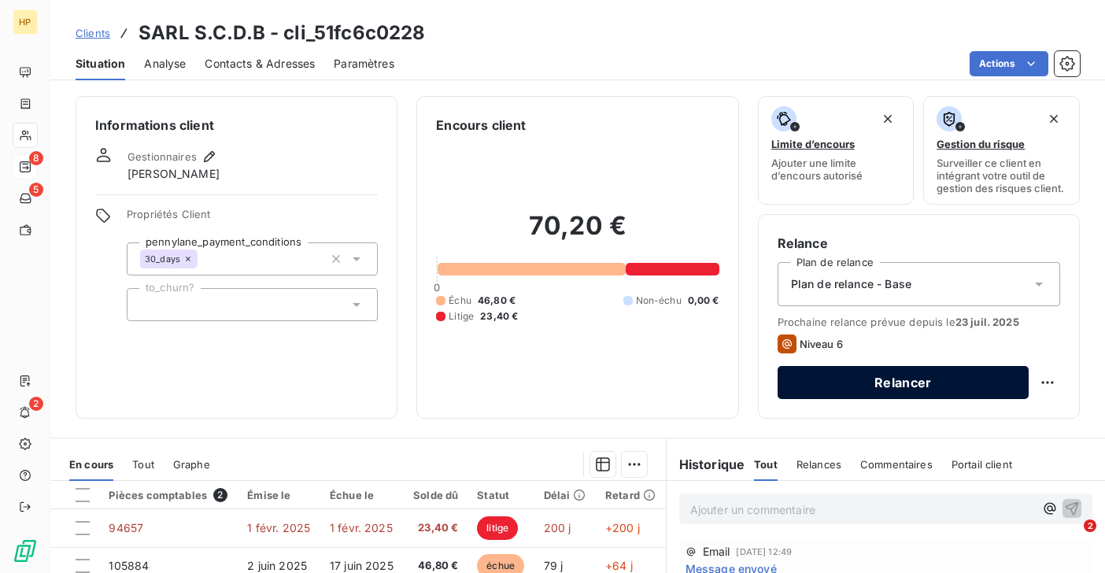
click at [866, 382] on button "Relancer" at bounding box center [903, 382] width 251 height 33
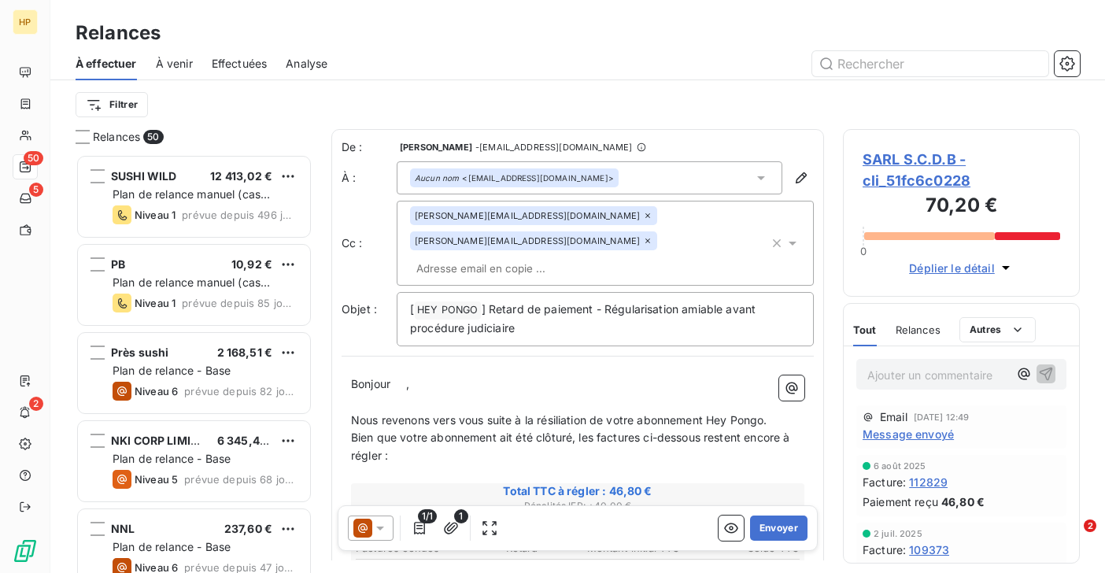
scroll to position [419, 237]
click at [380, 529] on icon at bounding box center [380, 529] width 8 height 4
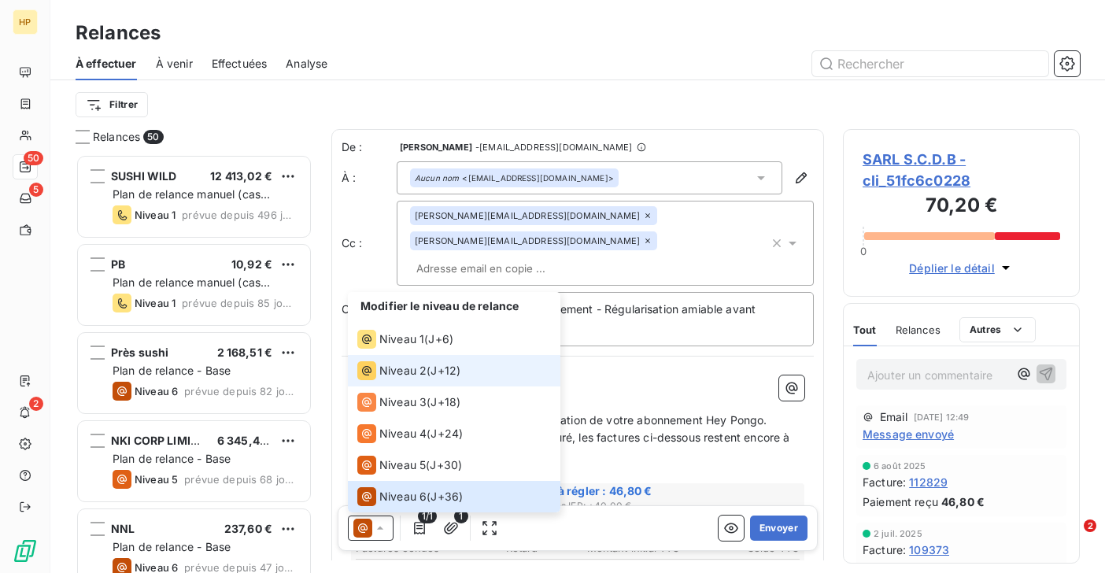
click at [420, 375] on span "Niveau 2" at bounding box center [402, 371] width 47 height 16
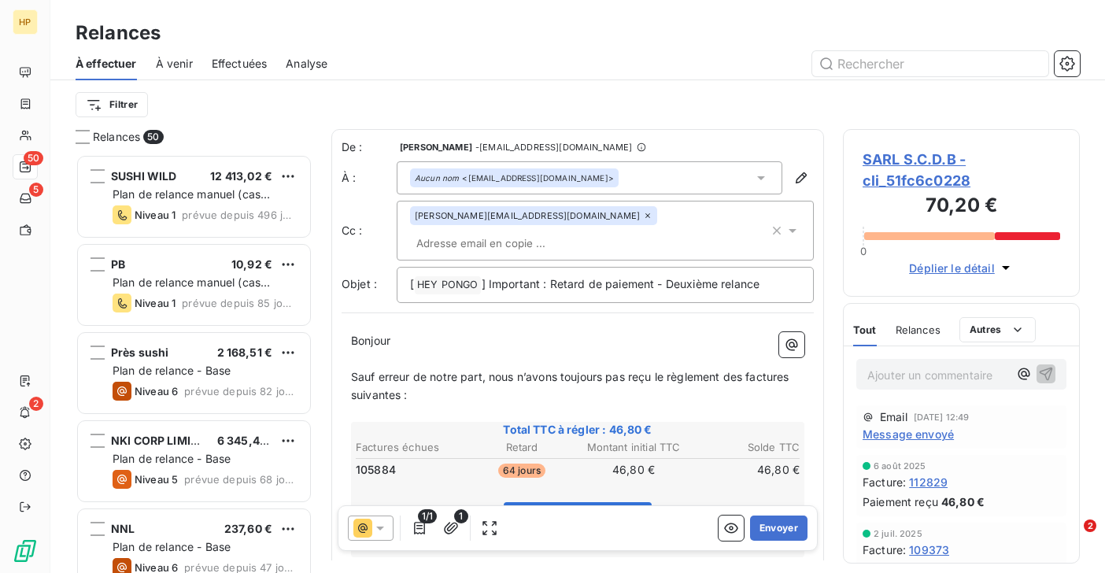
click at [881, 434] on span "Message envoyé" at bounding box center [908, 434] width 91 height 17
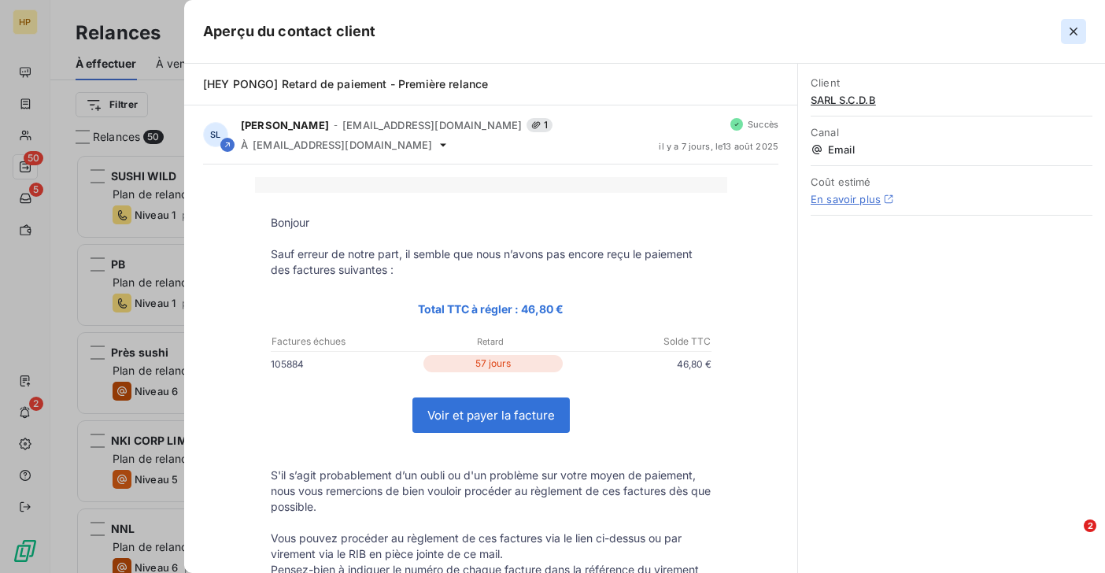
click at [1070, 35] on icon "button" at bounding box center [1074, 32] width 8 height 8
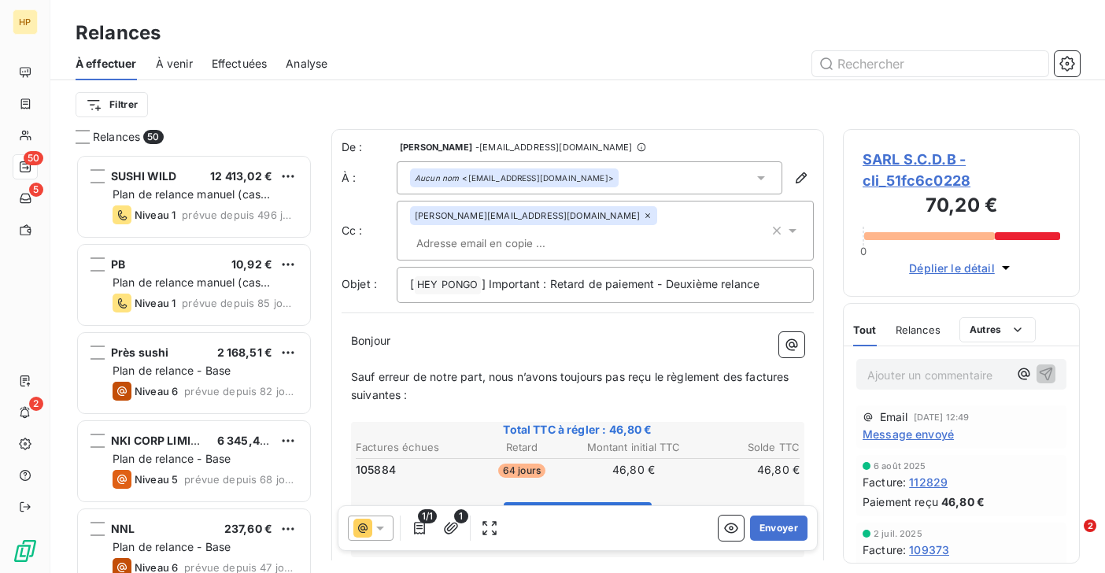
click at [380, 526] on icon at bounding box center [380, 528] width 16 height 16
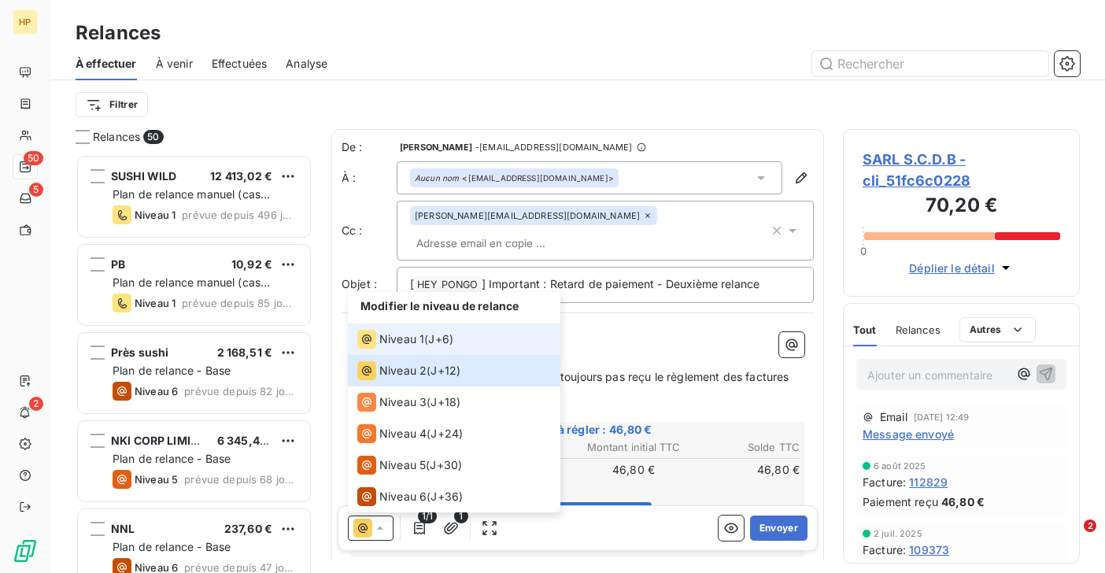
click at [411, 334] on span "Niveau 1" at bounding box center [401, 339] width 45 height 16
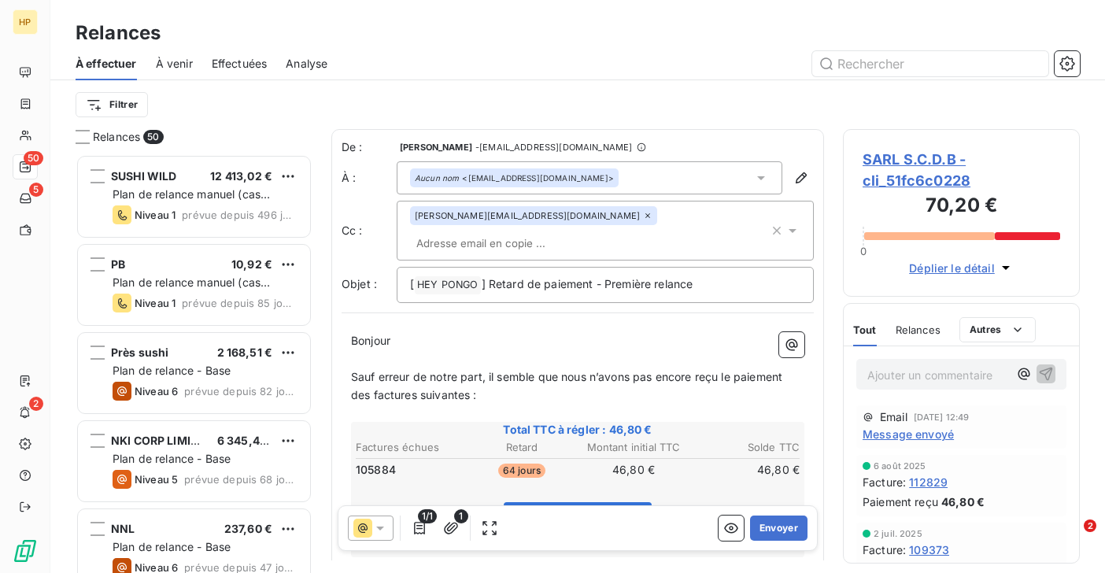
click at [379, 527] on icon at bounding box center [380, 529] width 8 height 4
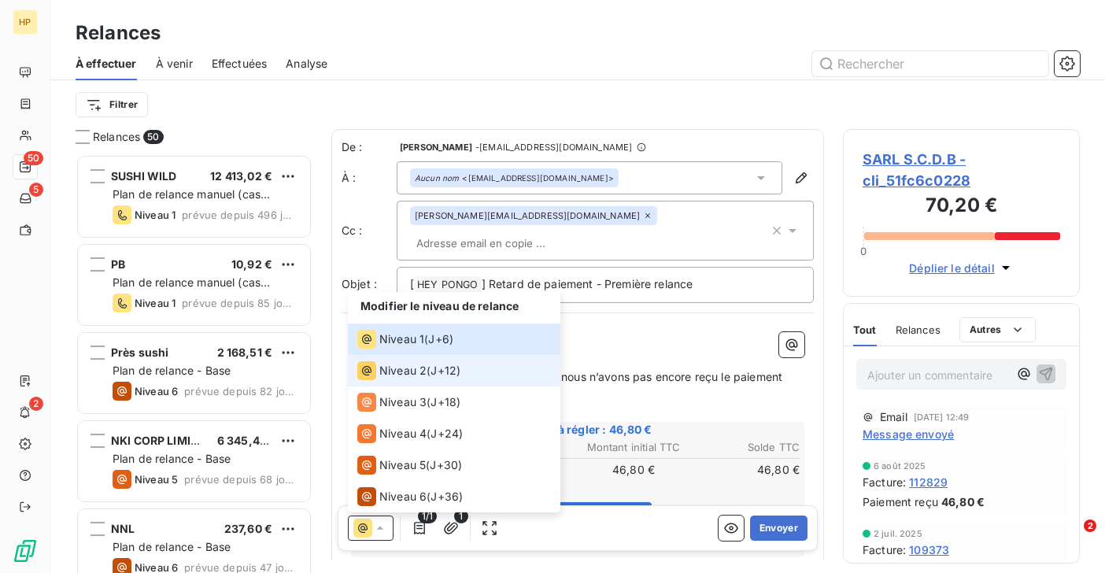
click at [401, 377] on span "Niveau 2" at bounding box center [402, 371] width 47 height 16
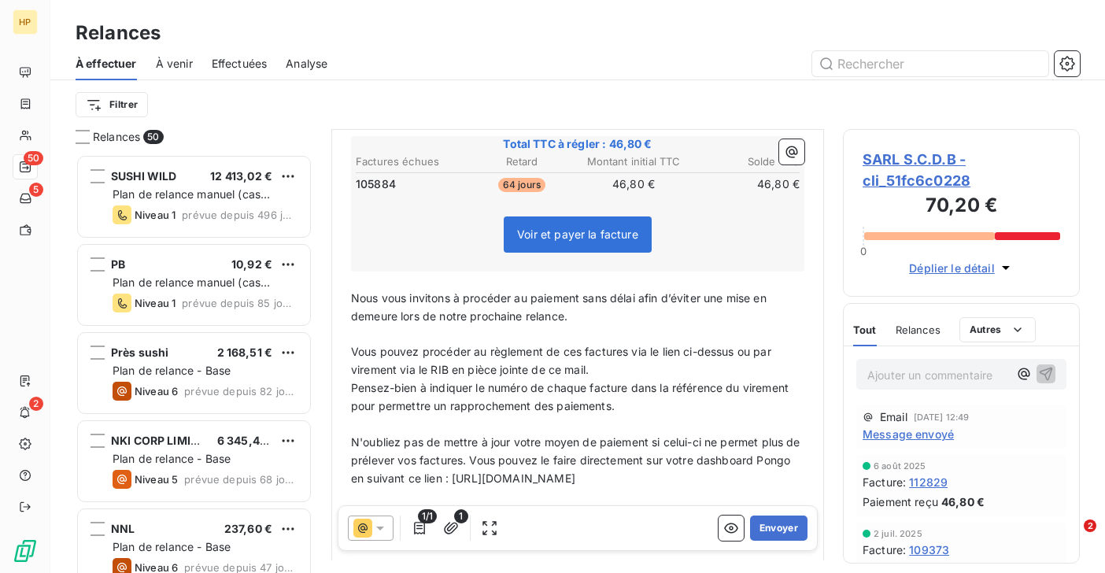
scroll to position [0, 0]
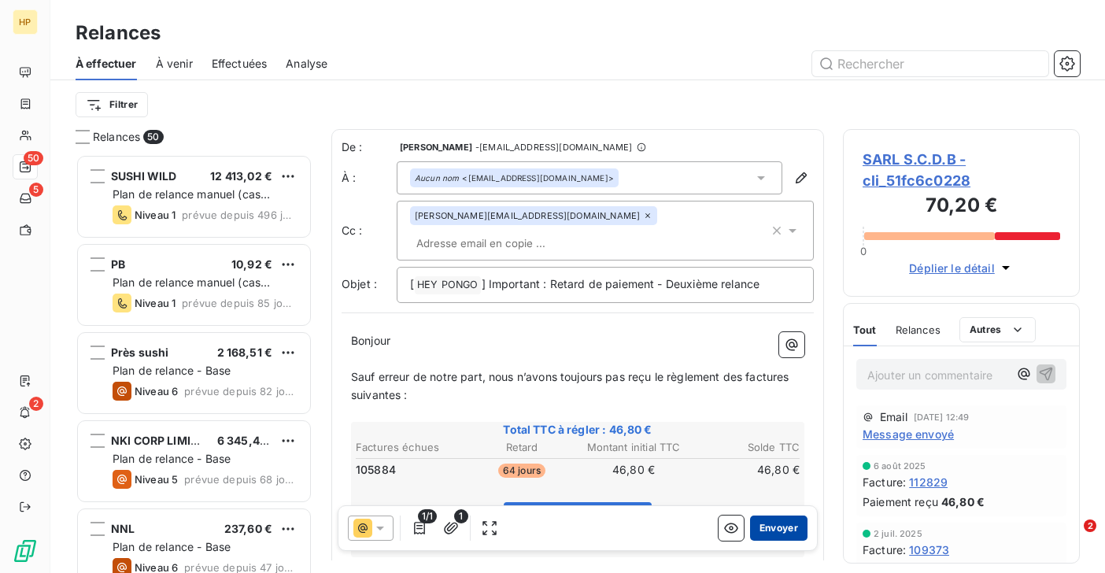
click at [779, 528] on button "Envoyer" at bounding box center [778, 527] width 57 height 25
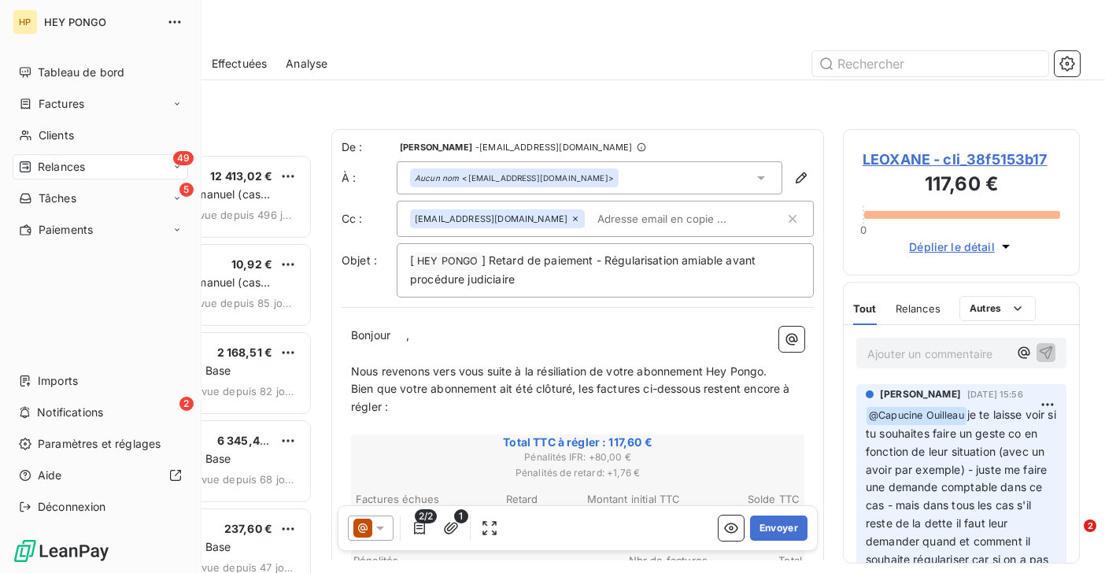
click at [54, 168] on span "Relances" at bounding box center [61, 167] width 47 height 16
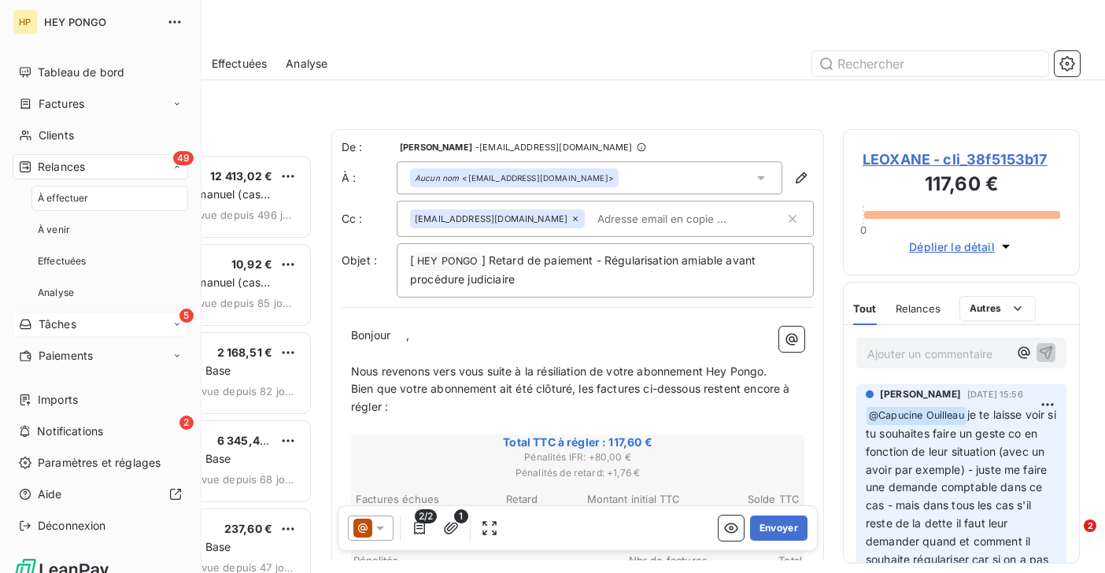
click at [65, 322] on span "Tâches" at bounding box center [58, 324] width 38 height 16
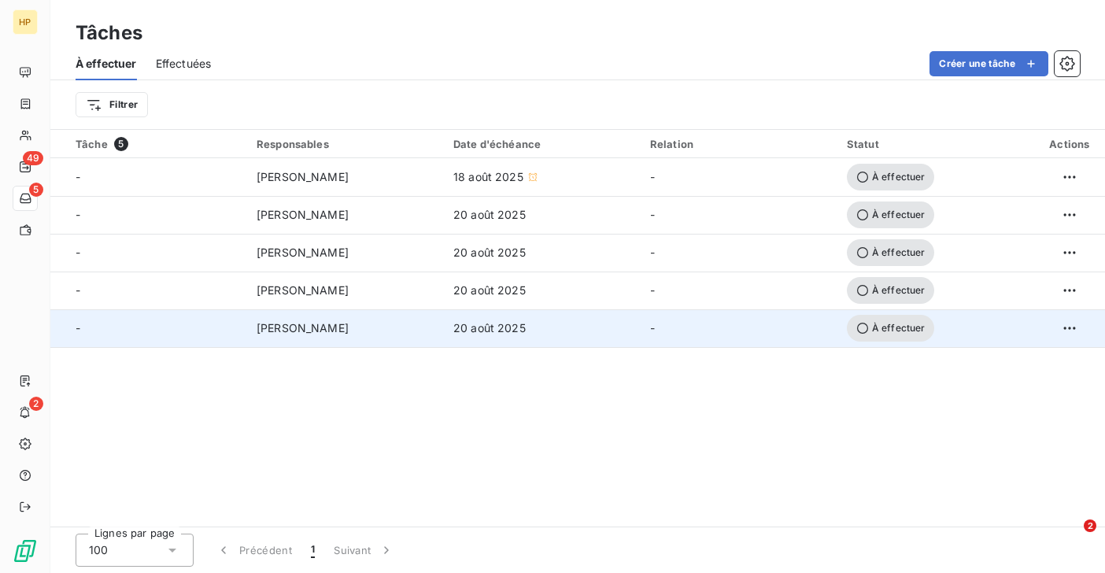
click at [227, 335] on div "-" at bounding box center [157, 328] width 162 height 16
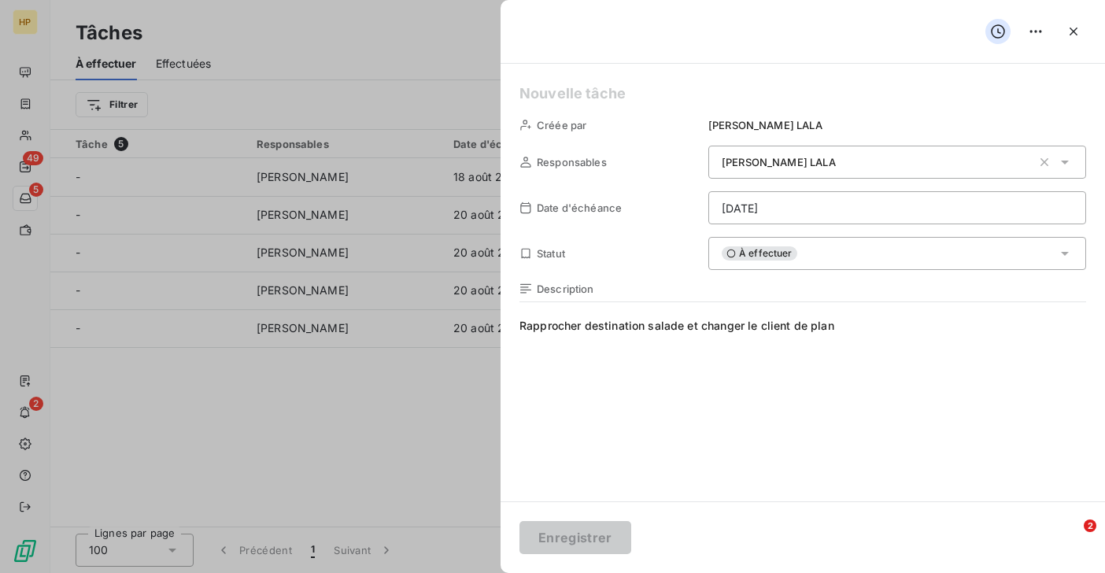
click at [221, 305] on div at bounding box center [552, 286] width 1105 height 573
click at [218, 294] on div at bounding box center [552, 286] width 1105 height 573
click at [1071, 35] on icon "button" at bounding box center [1074, 32] width 16 height 16
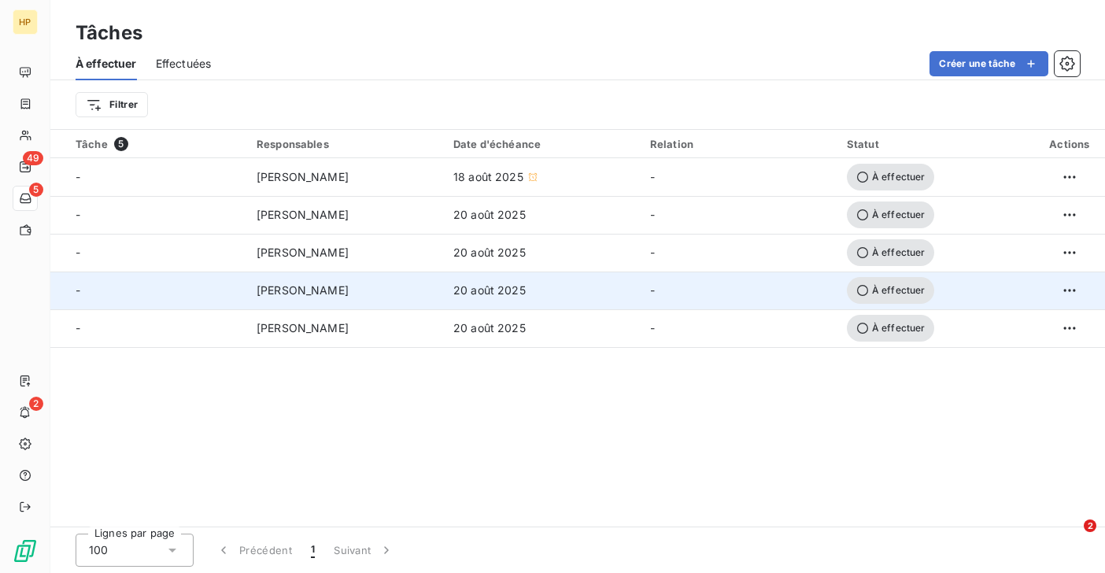
click at [447, 294] on td "20 août 2025" at bounding box center [542, 291] width 197 height 38
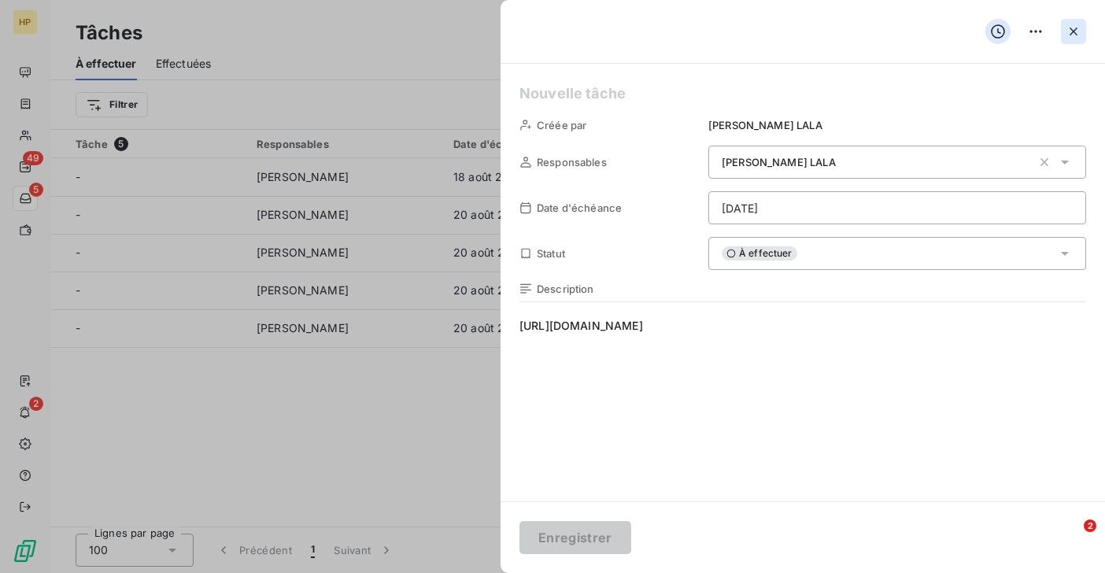
click at [1073, 28] on icon "button" at bounding box center [1074, 32] width 16 height 16
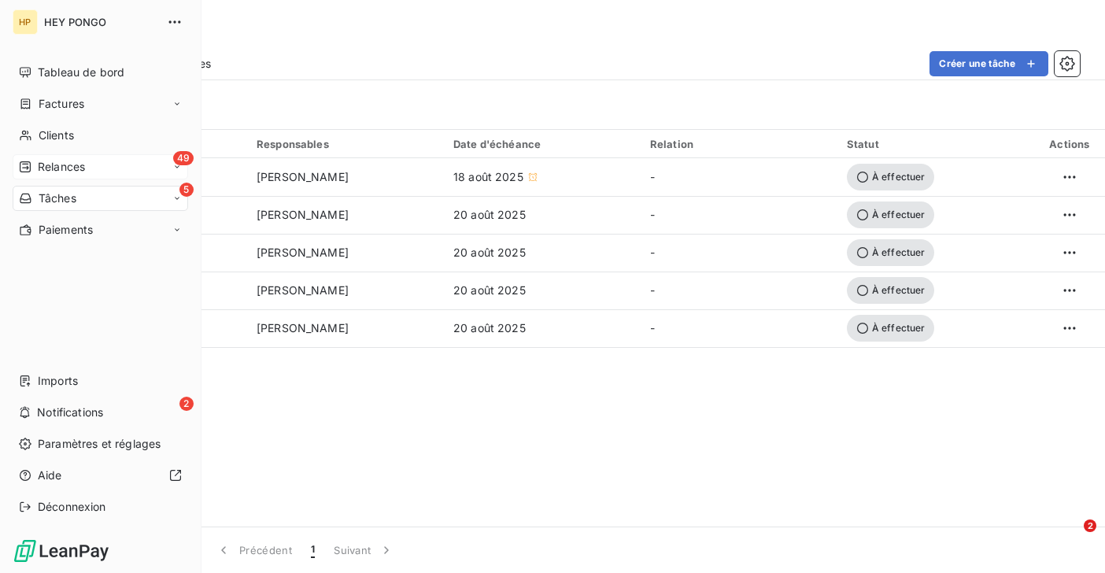
click at [38, 172] on span "Relances" at bounding box center [61, 167] width 47 height 16
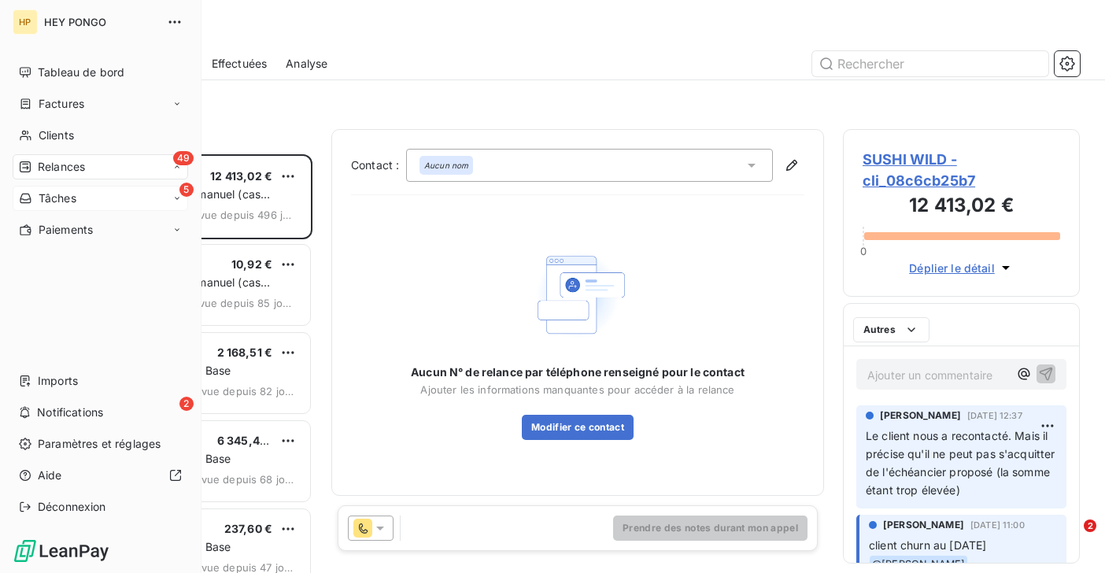
scroll to position [419, 237]
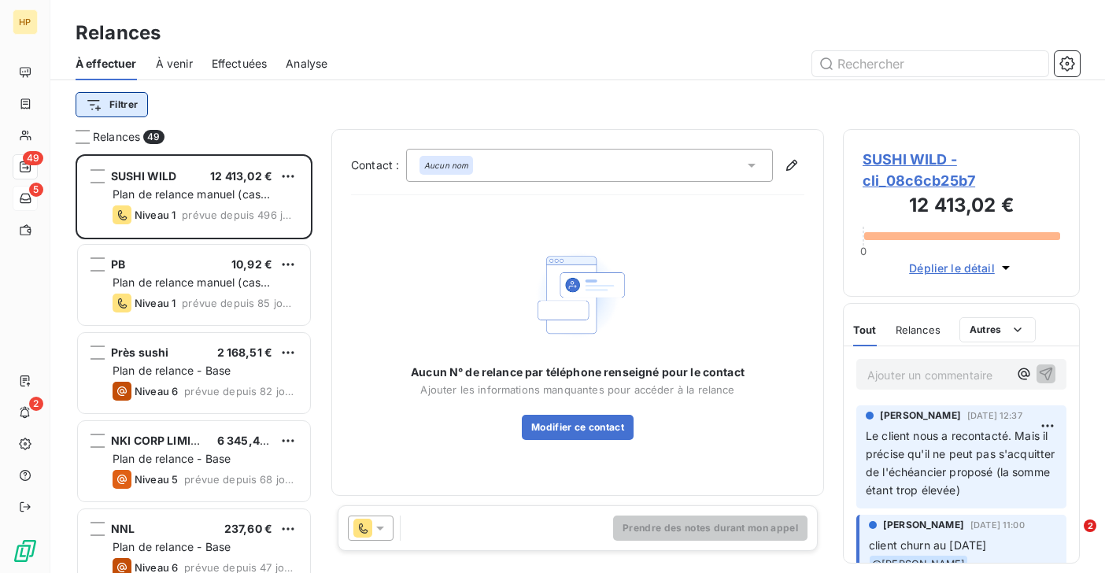
click at [116, 110] on html "HP 49 5 2 Relances À effectuer À venir Effectuées Analyse Filtrer Relances 49 S…" at bounding box center [552, 286] width 1105 height 573
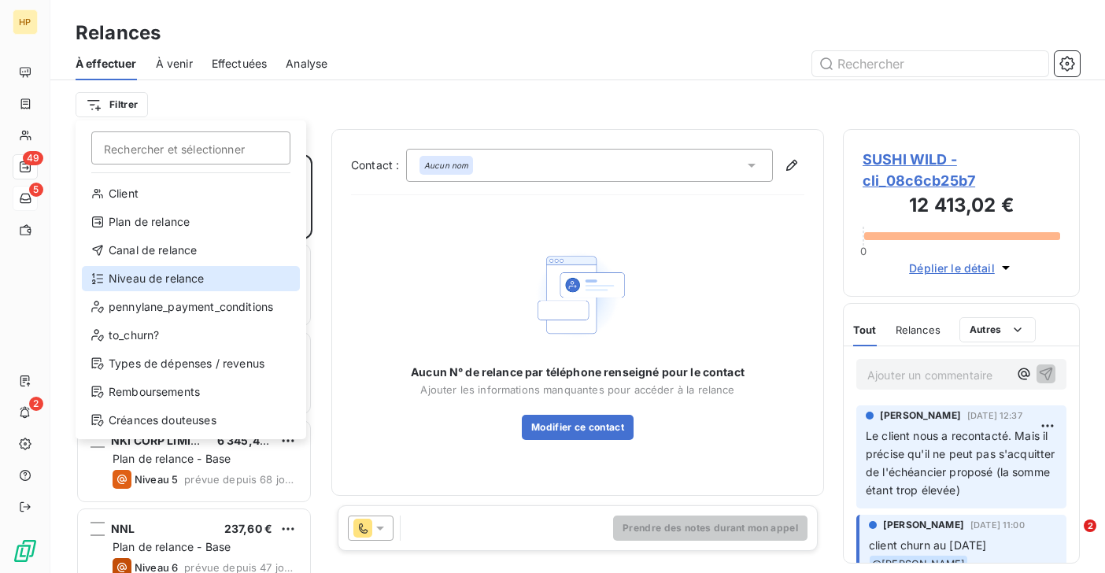
click at [118, 274] on div "Niveau de relance" at bounding box center [191, 278] width 218 height 25
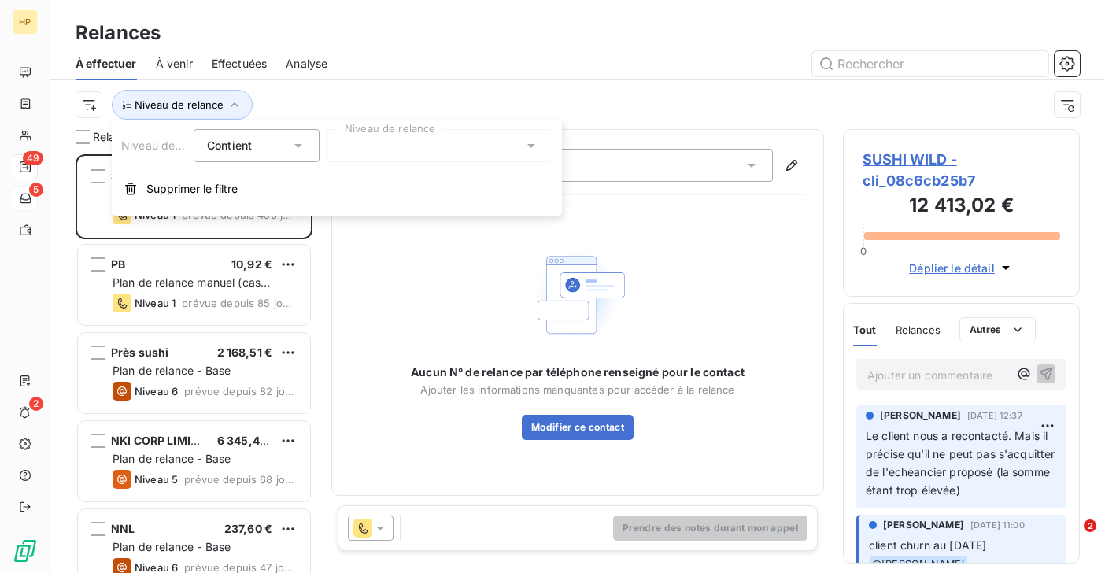
click at [357, 149] on div at bounding box center [439, 145] width 227 height 33
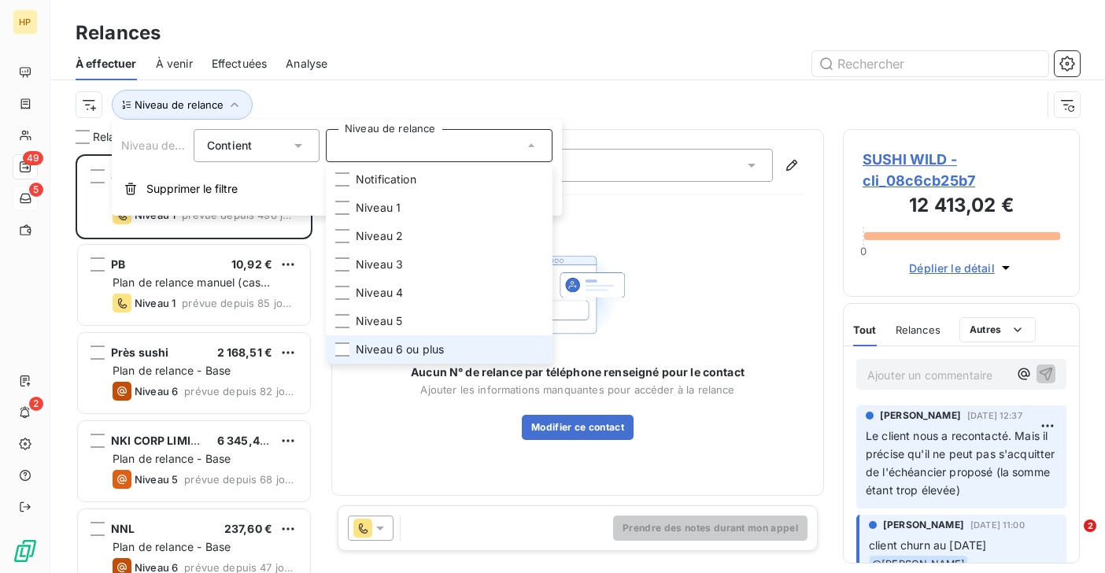
click at [390, 338] on li "Niveau 6 ou plus" at bounding box center [439, 349] width 227 height 28
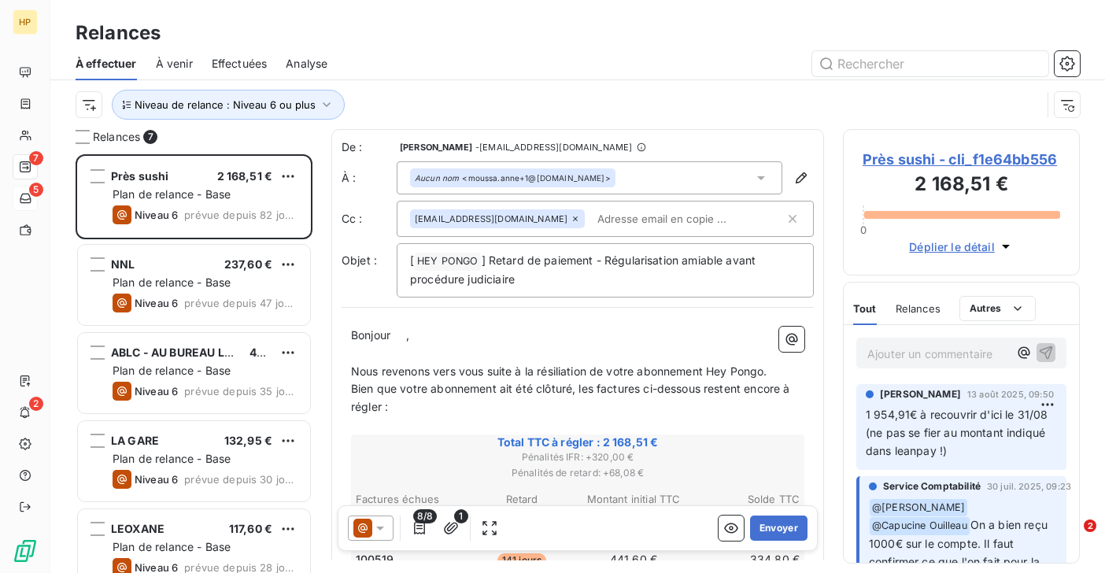
click at [415, 85] on div "Niveau de relance : Niveau 6 ou plus" at bounding box center [578, 104] width 1004 height 49
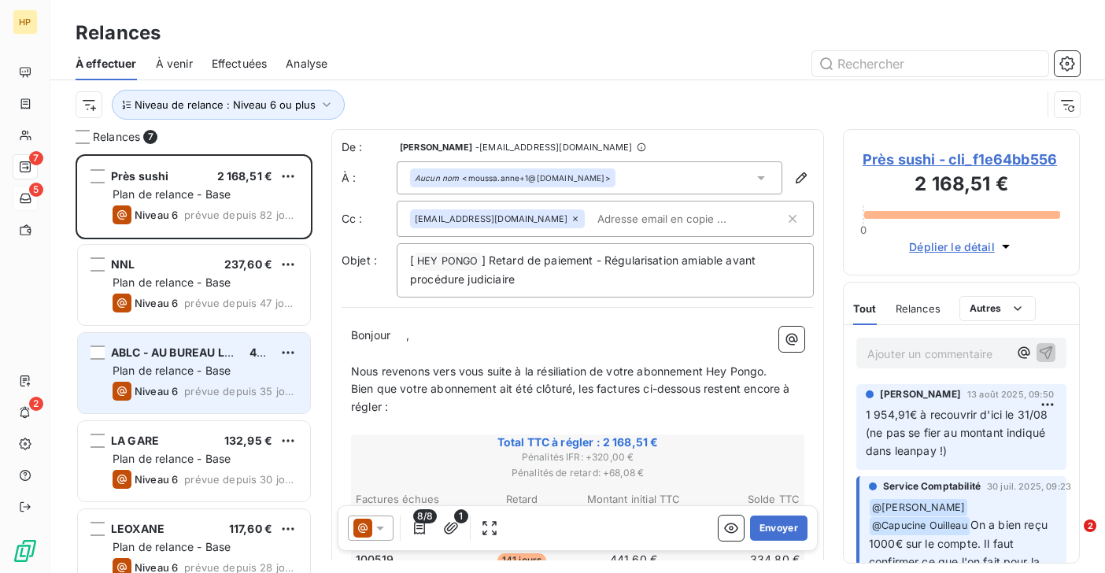
scroll to position [199, 0]
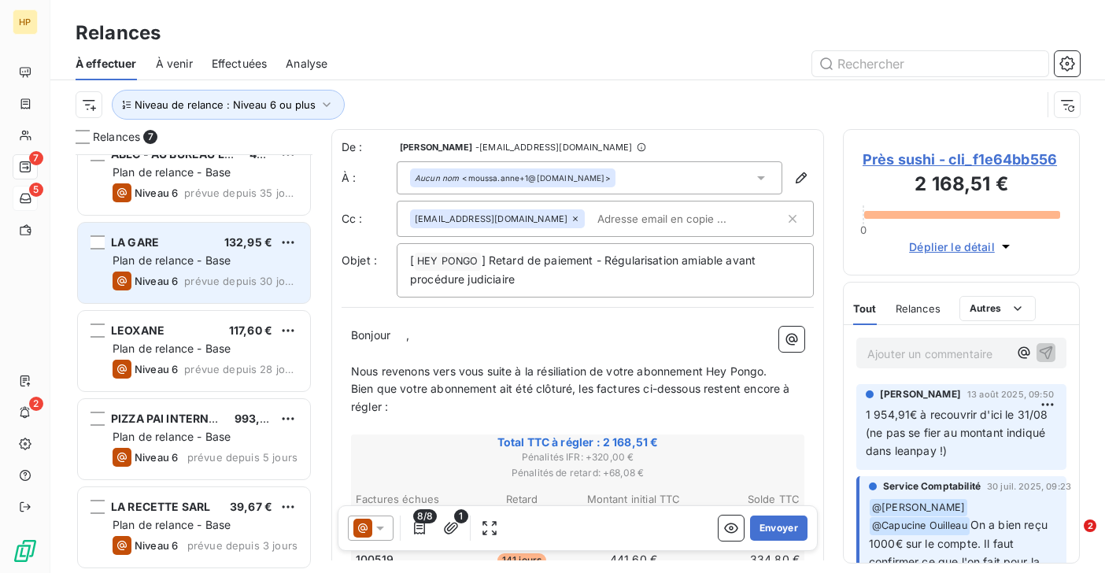
click at [183, 270] on div "LA GARE 132,95 € Plan de relance - Base Niveau 6 prévue depuis 30 jours" at bounding box center [194, 263] width 232 height 80
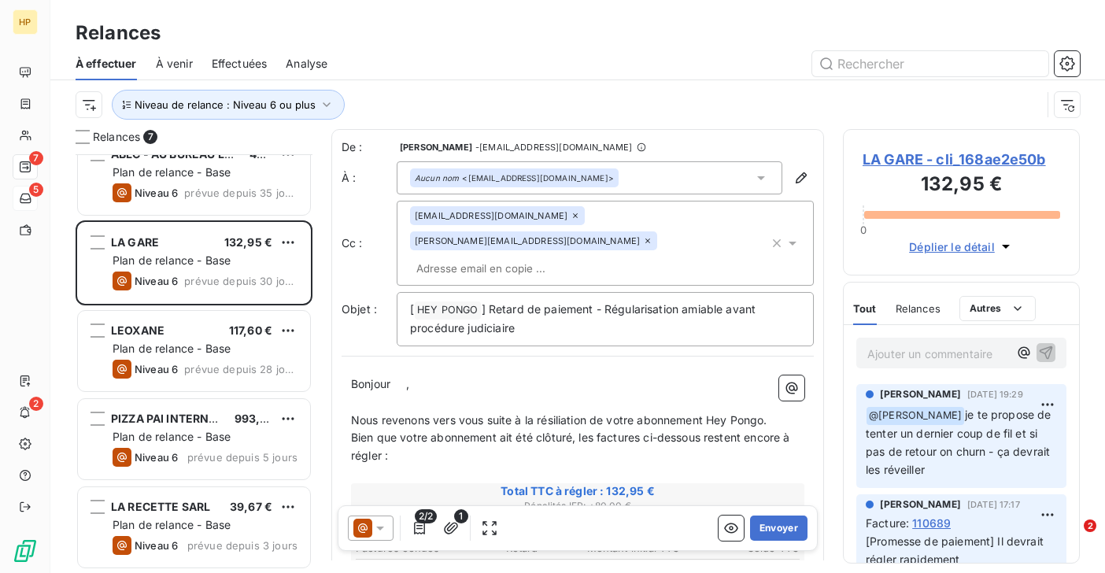
click at [883, 358] on p "Ajouter un commentaire ﻿" at bounding box center [937, 354] width 141 height 20
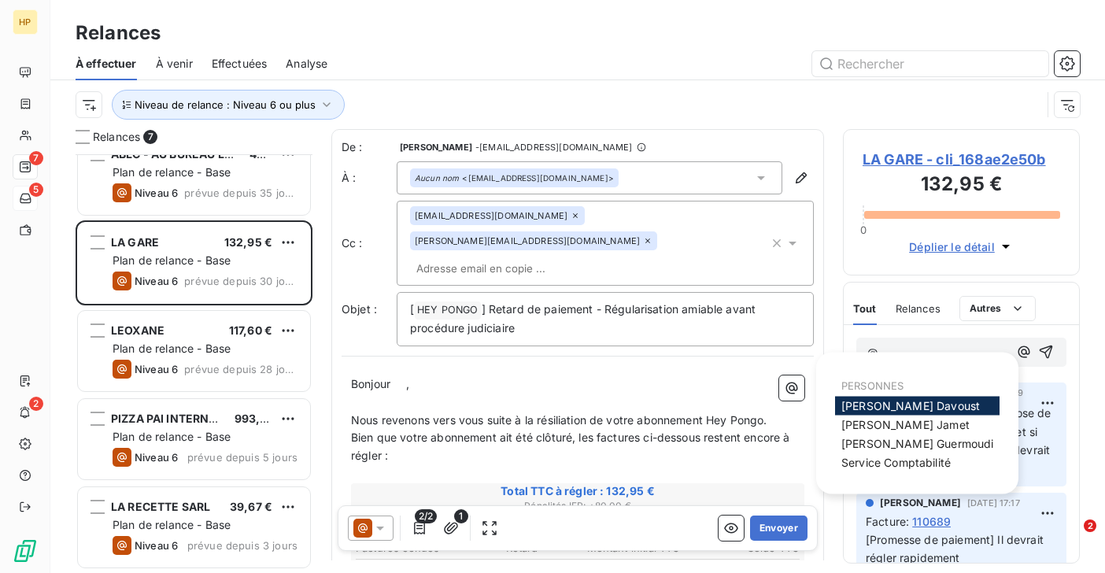
click at [923, 407] on span "[PERSON_NAME]" at bounding box center [910, 405] width 139 height 13
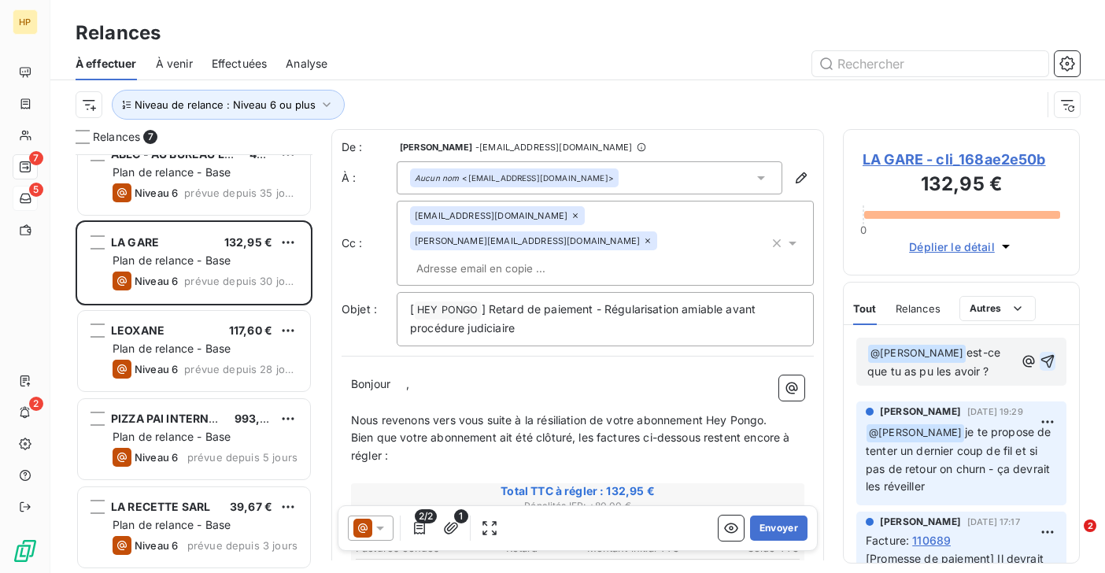
click at [1047, 359] on icon "button" at bounding box center [1048, 361] width 16 height 16
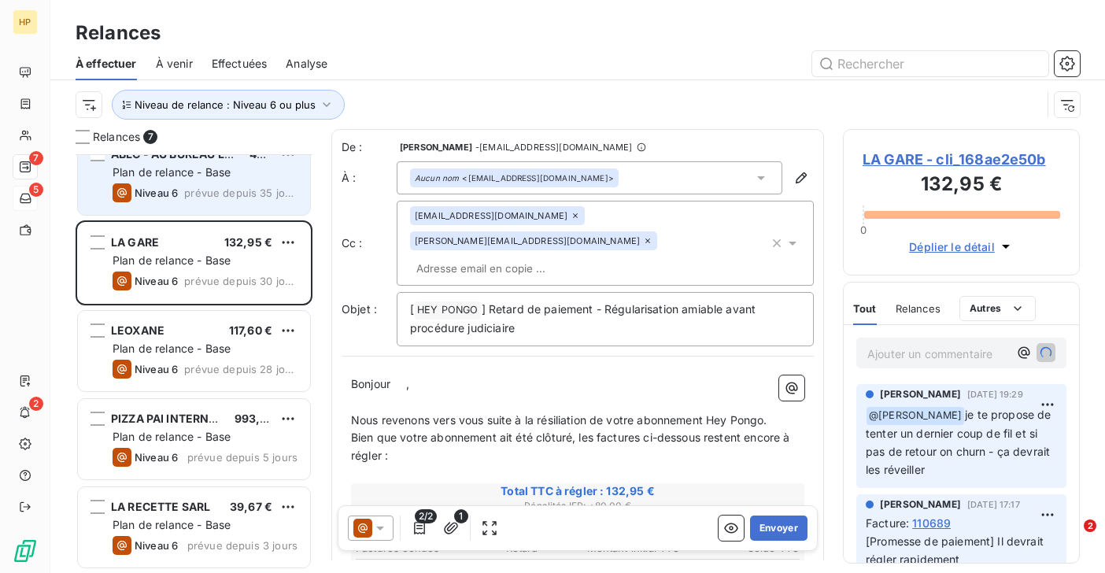
click at [173, 198] on span "Niveau 6" at bounding box center [156, 193] width 43 height 13
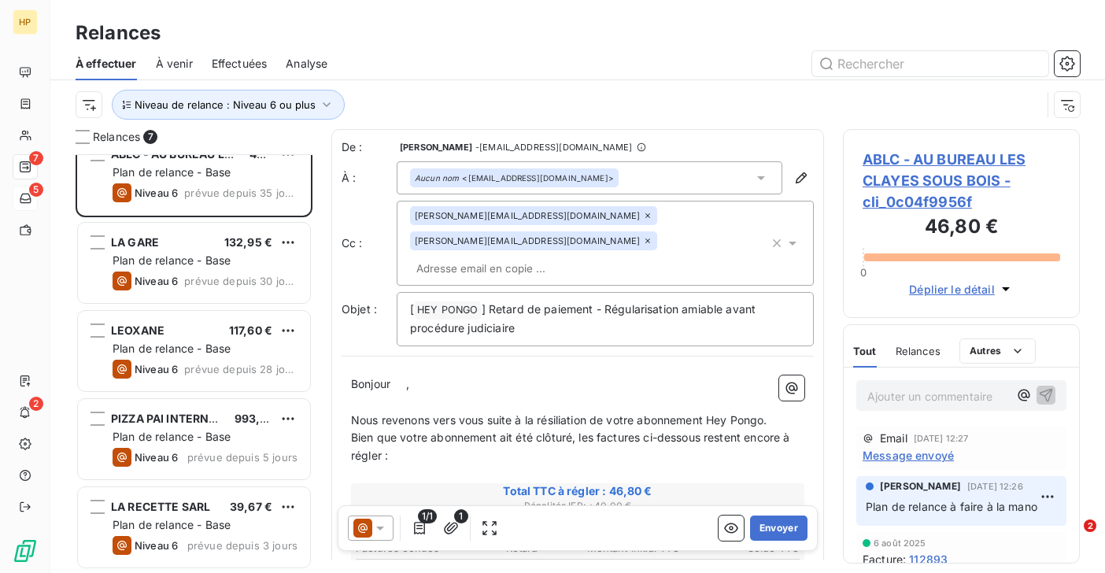
click at [921, 458] on span "Message envoyé" at bounding box center [908, 455] width 91 height 17
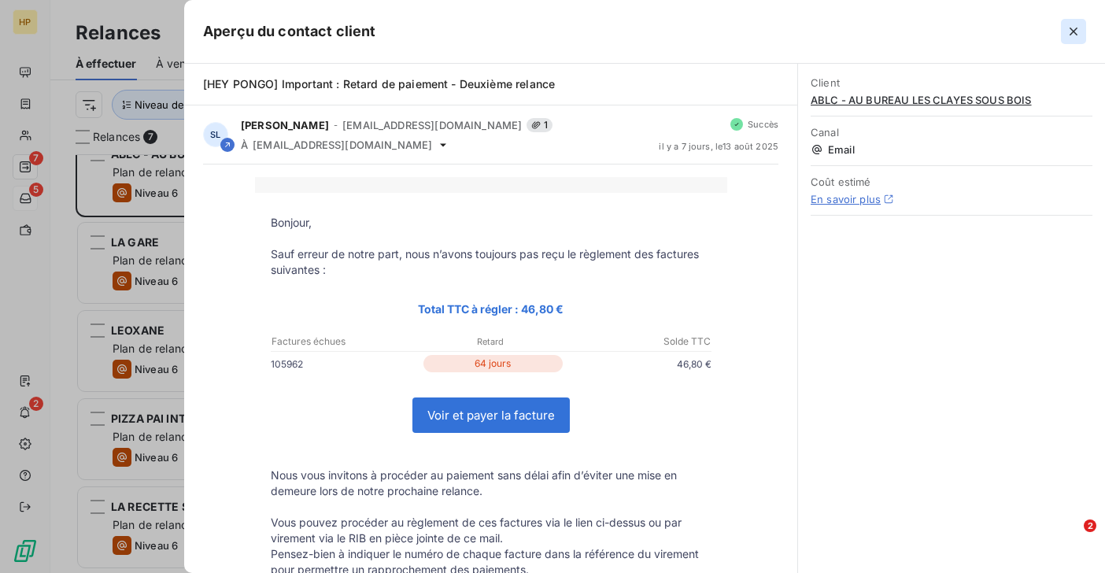
click at [1071, 28] on icon "button" at bounding box center [1074, 32] width 16 height 16
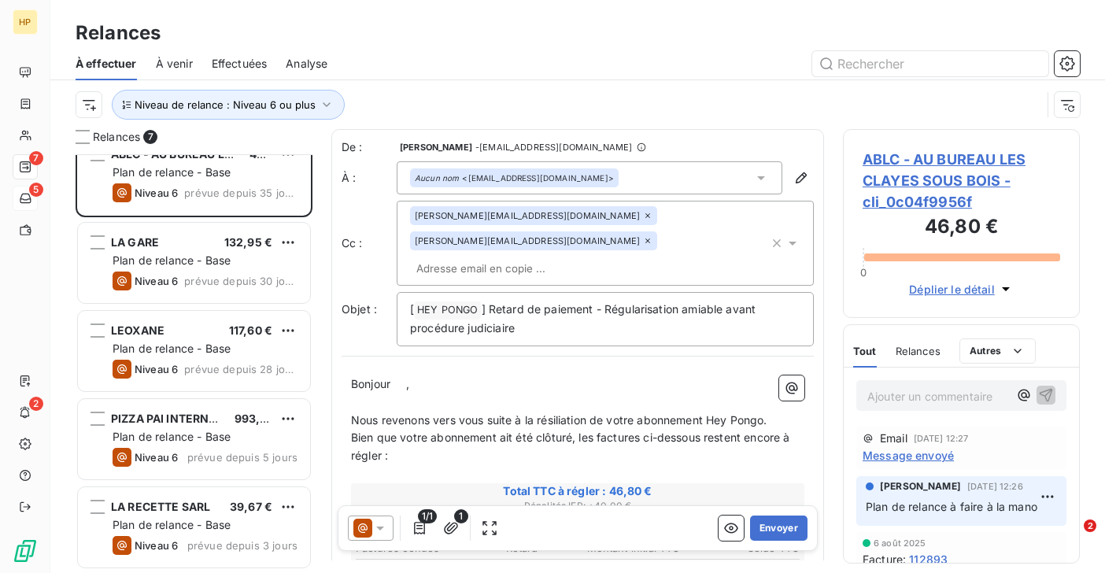
click at [941, 157] on span "ABLC - AU BUREAU LES CLAYES SOUS BOIS - cli_0c04f9956f" at bounding box center [962, 181] width 198 height 64
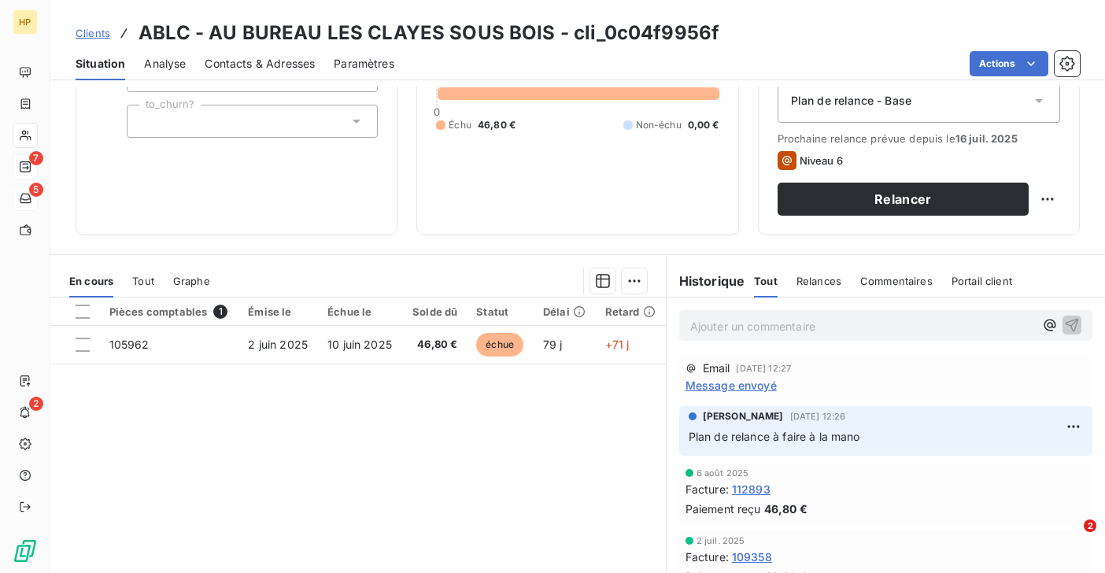
scroll to position [164, 0]
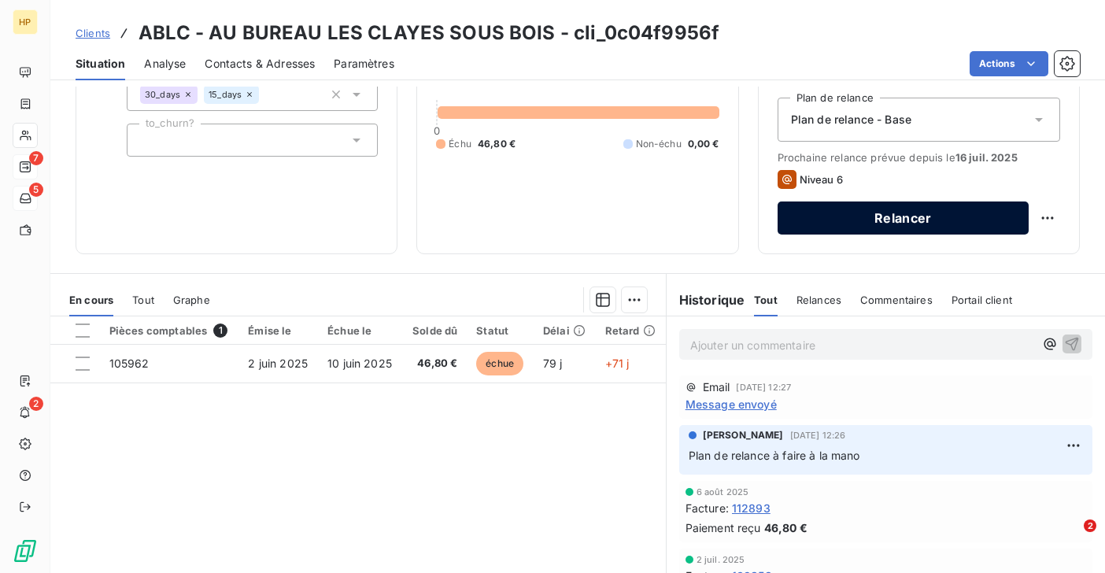
click at [850, 224] on button "Relancer" at bounding box center [903, 217] width 251 height 33
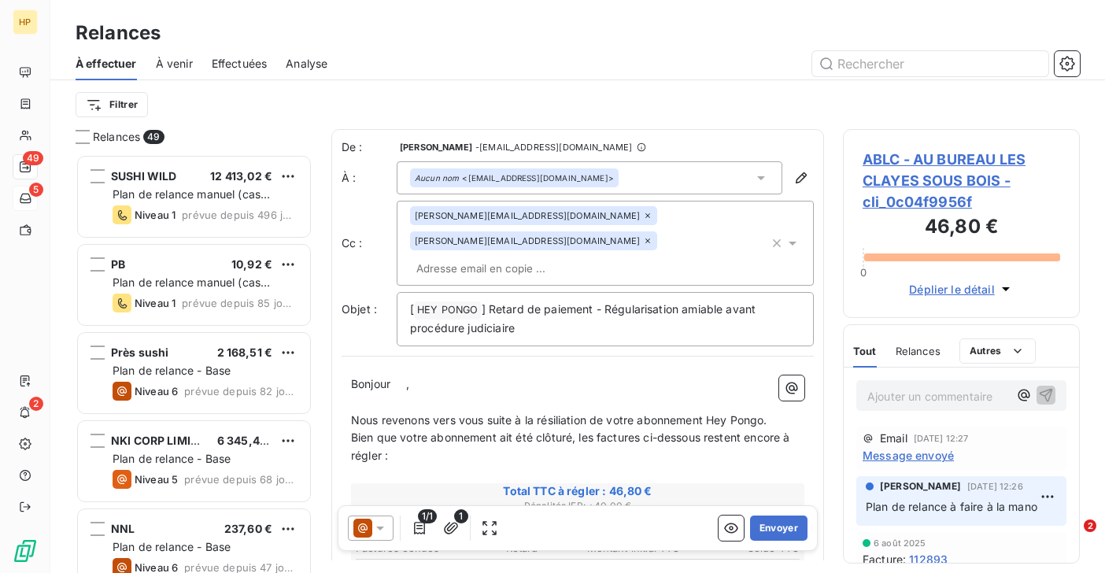
scroll to position [419, 237]
click at [379, 527] on icon at bounding box center [380, 529] width 8 height 4
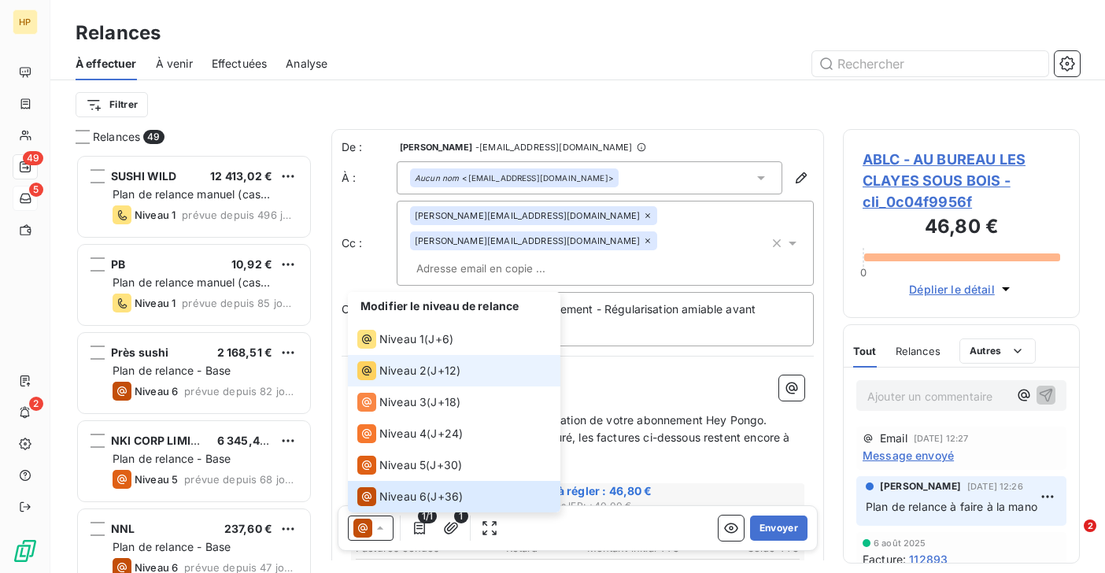
click at [401, 373] on span "Niveau 2" at bounding box center [402, 371] width 47 height 16
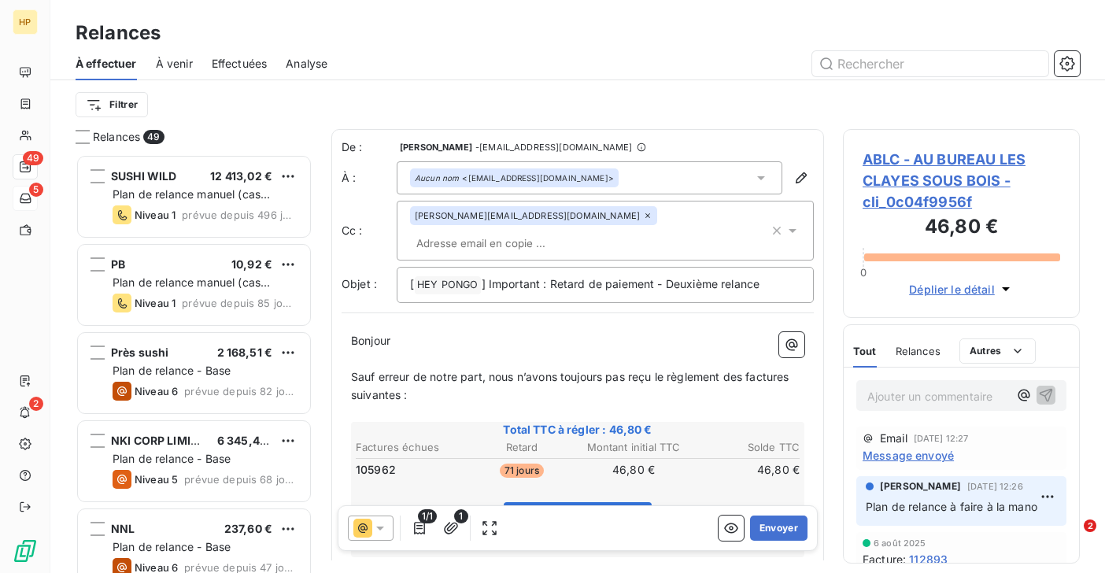
click at [384, 524] on icon at bounding box center [380, 528] width 16 height 16
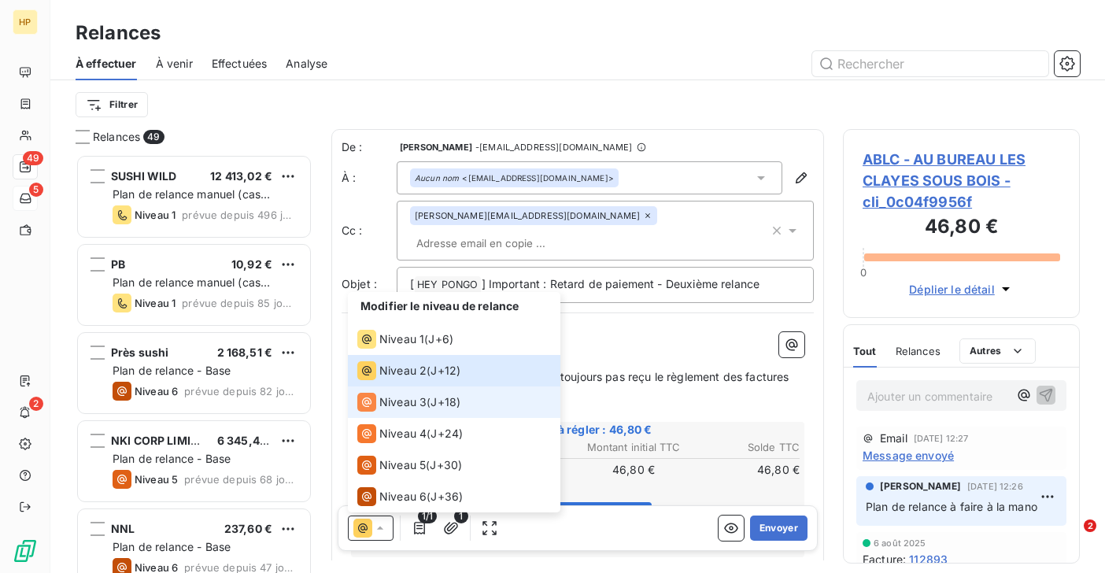
click at [416, 404] on span "Niveau 3" at bounding box center [402, 402] width 47 height 16
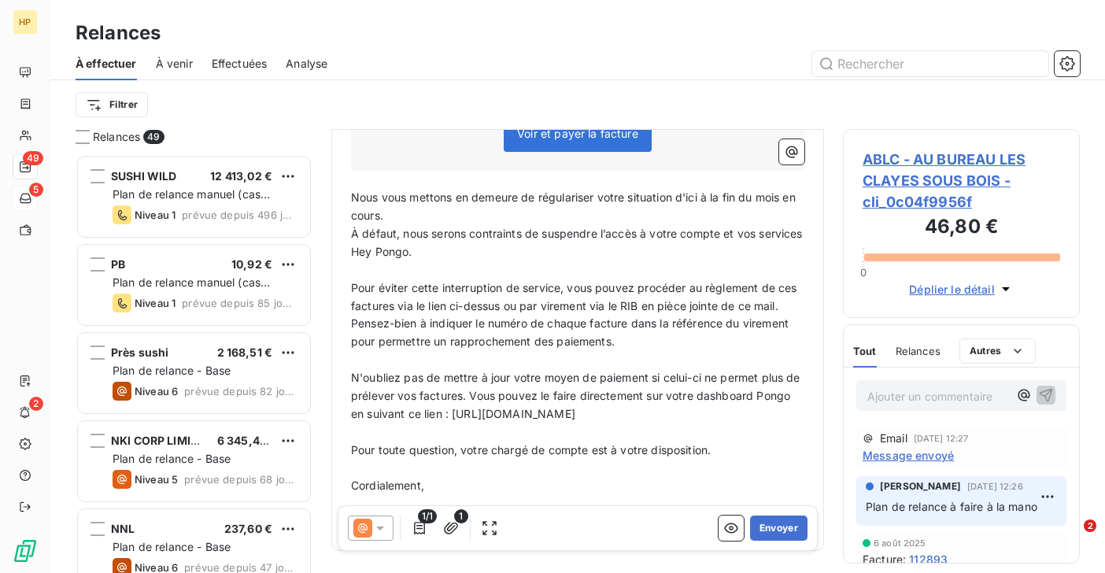
scroll to position [638, 0]
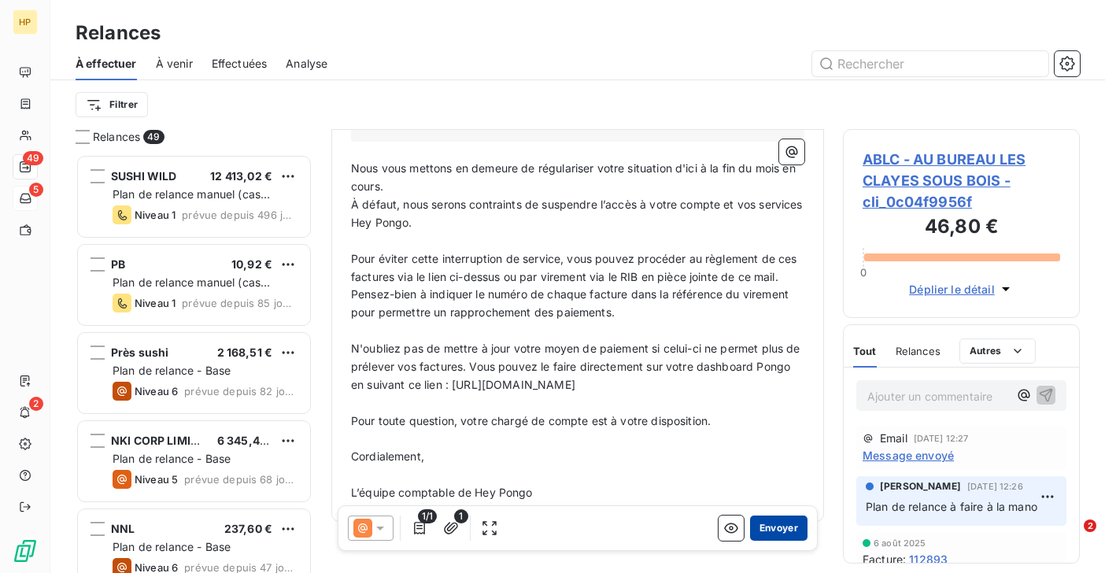
click at [785, 524] on button "Envoyer" at bounding box center [778, 527] width 57 height 25
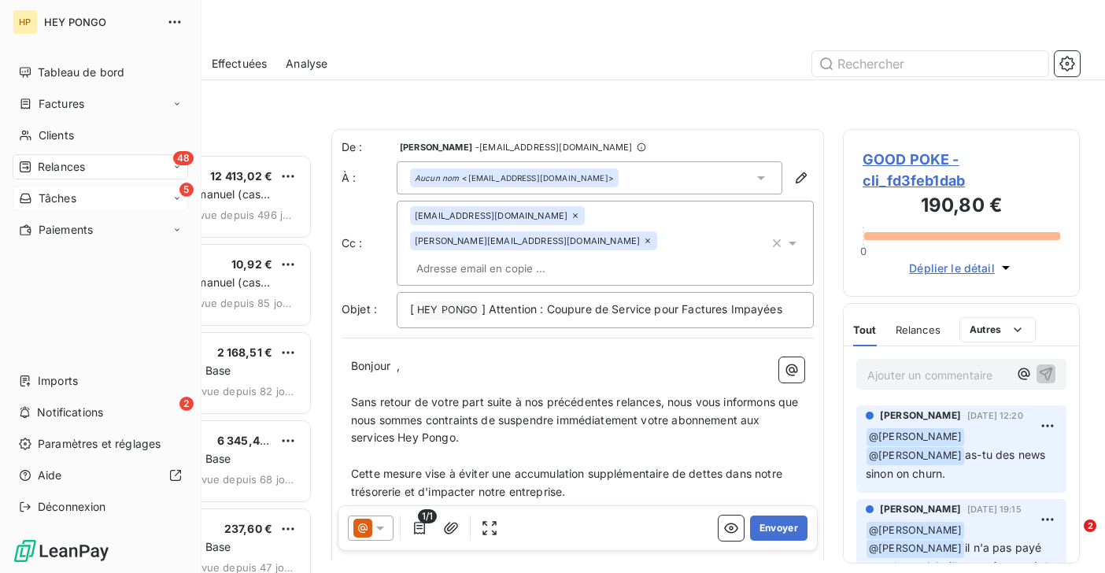
click at [39, 171] on span "Relances" at bounding box center [61, 167] width 47 height 16
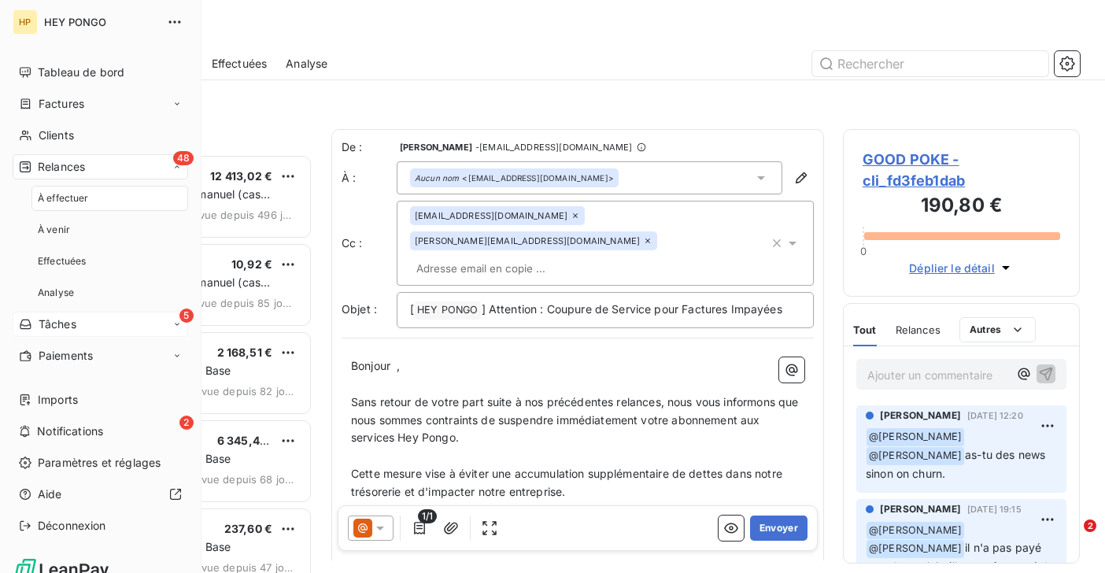
click at [76, 171] on span "Relances" at bounding box center [61, 167] width 47 height 16
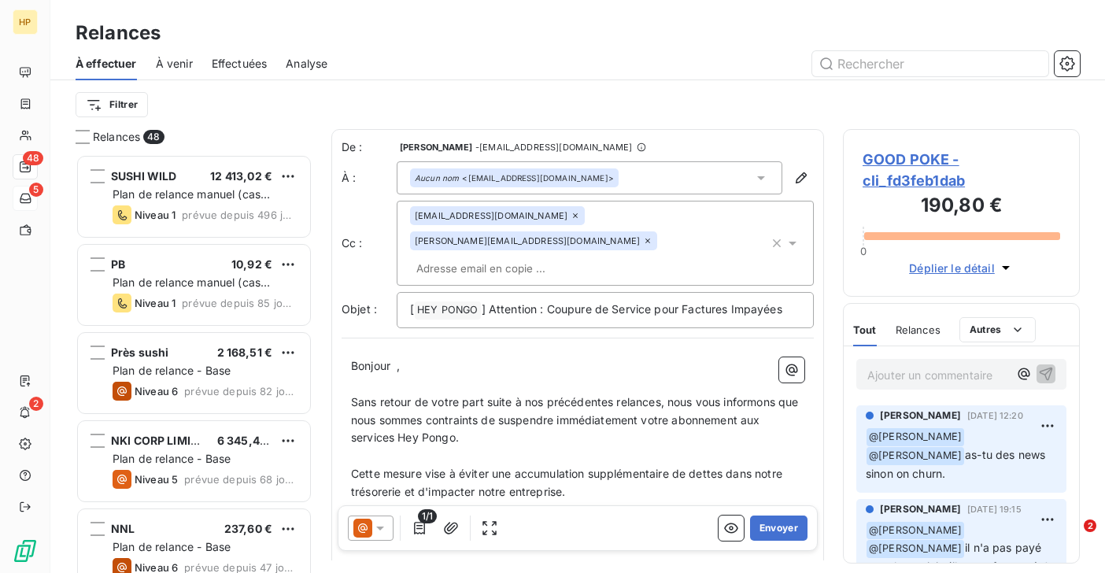
click at [242, 112] on div "Filtrer" at bounding box center [578, 105] width 1004 height 30
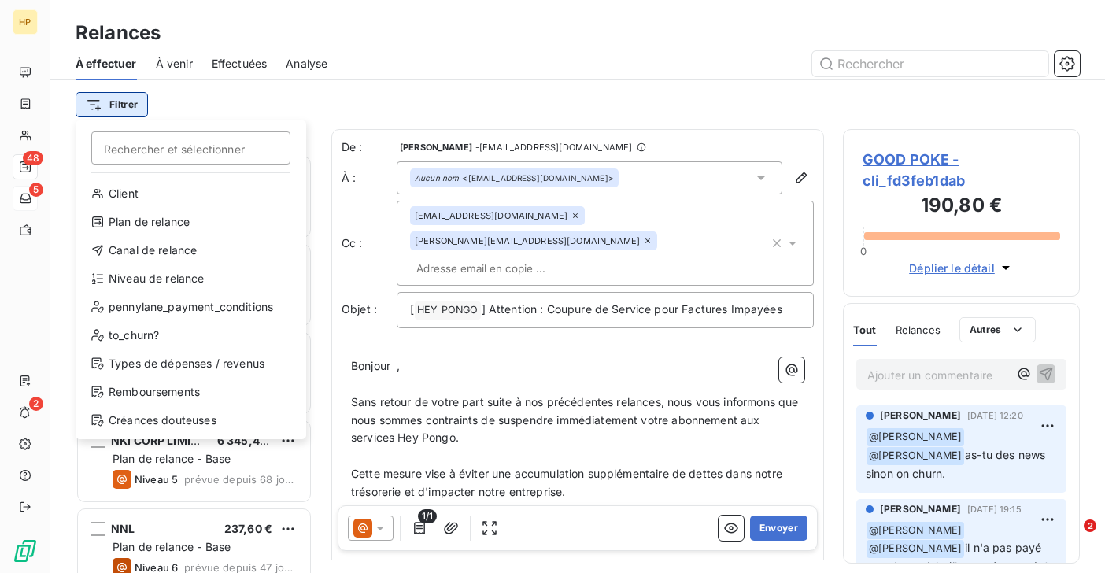
click at [129, 105] on html "HP 48 5 2 Relances À effectuer À venir Effectuées Analyse Filtrer Rechercher et…" at bounding box center [552, 286] width 1105 height 573
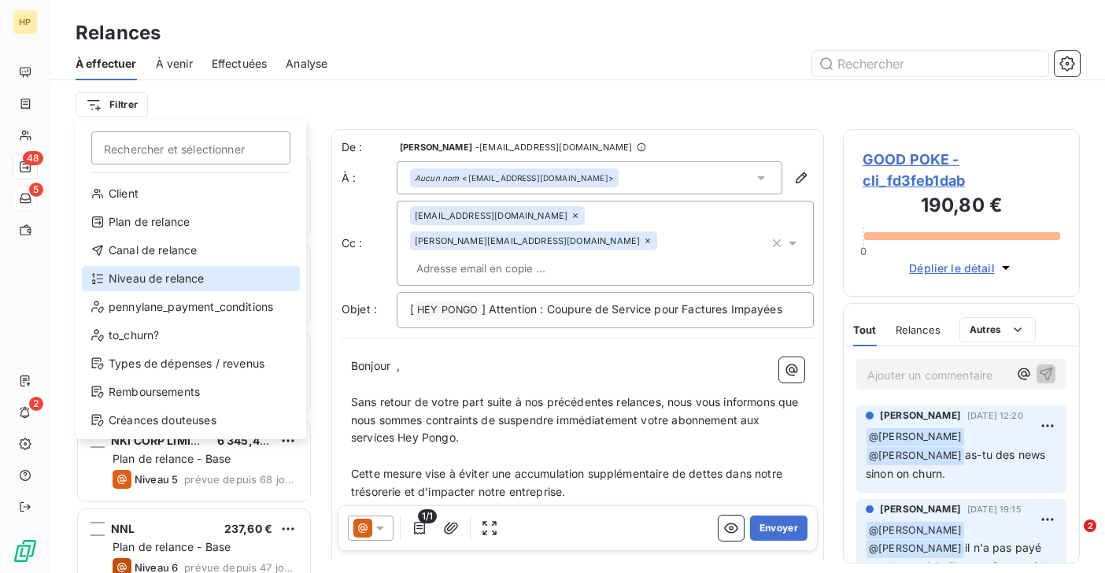
click at [146, 280] on div "Niveau de relance" at bounding box center [191, 278] width 218 height 25
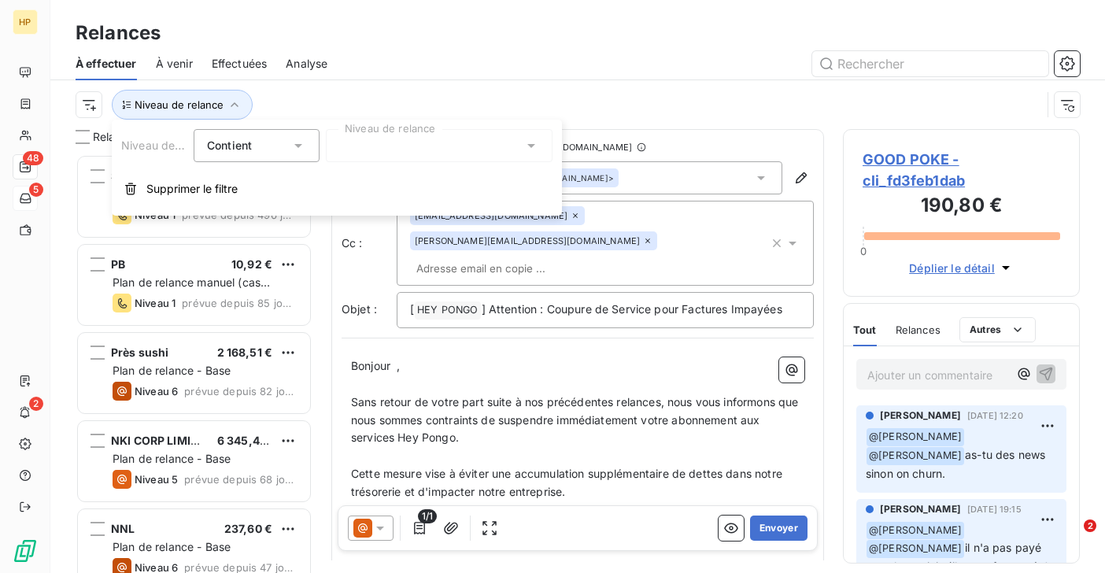
click at [375, 146] on div at bounding box center [439, 145] width 227 height 33
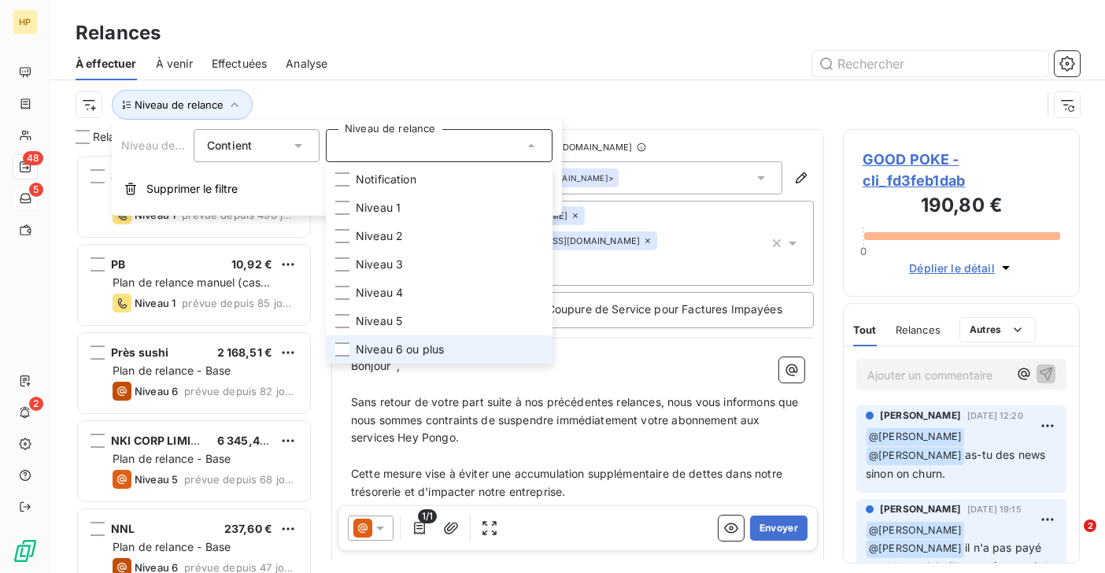
click at [376, 345] on span "Niveau 6 ou plus" at bounding box center [400, 350] width 88 height 16
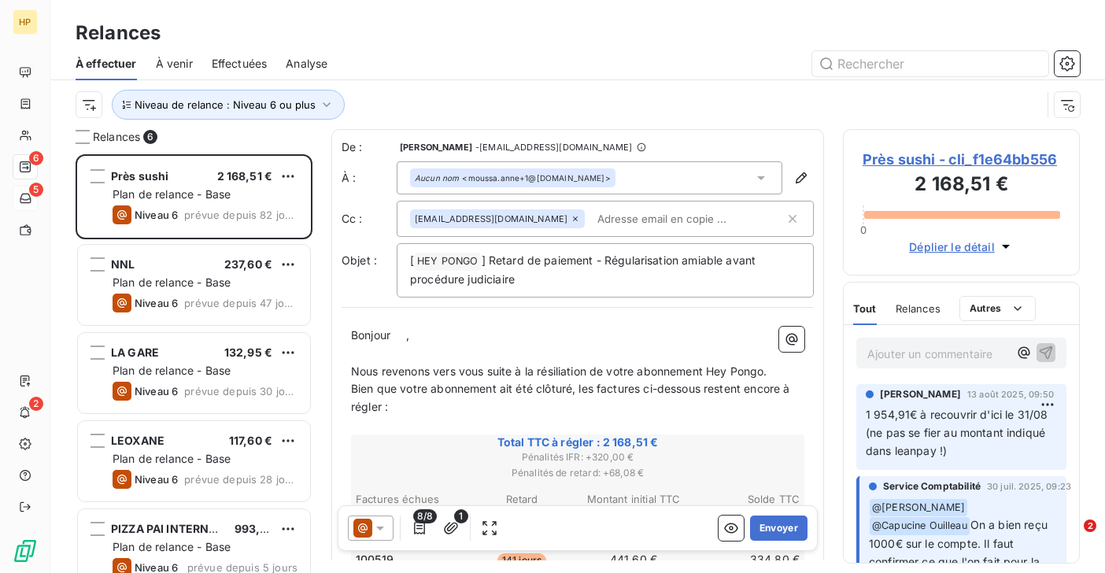
click at [384, 80] on div "Niveau de relance : Niveau 6 ou plus" at bounding box center [578, 104] width 1004 height 49
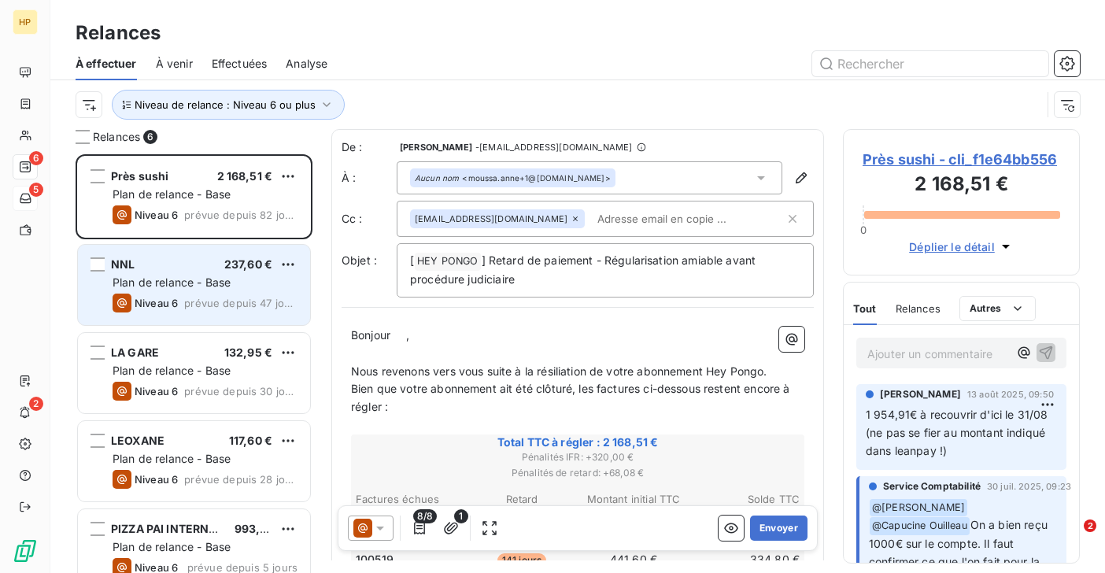
click at [165, 273] on div "NNL 237,60 € Plan de relance - Base Niveau 6 prévue depuis 47 jours" at bounding box center [194, 285] width 232 height 80
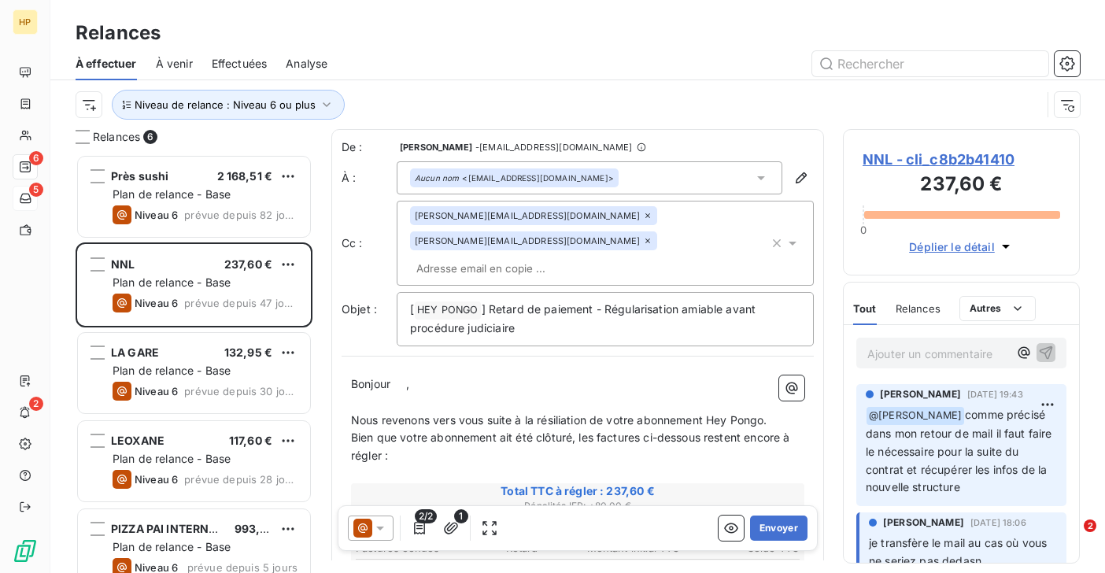
click at [915, 357] on p "Ajouter un commentaire ﻿" at bounding box center [937, 354] width 141 height 20
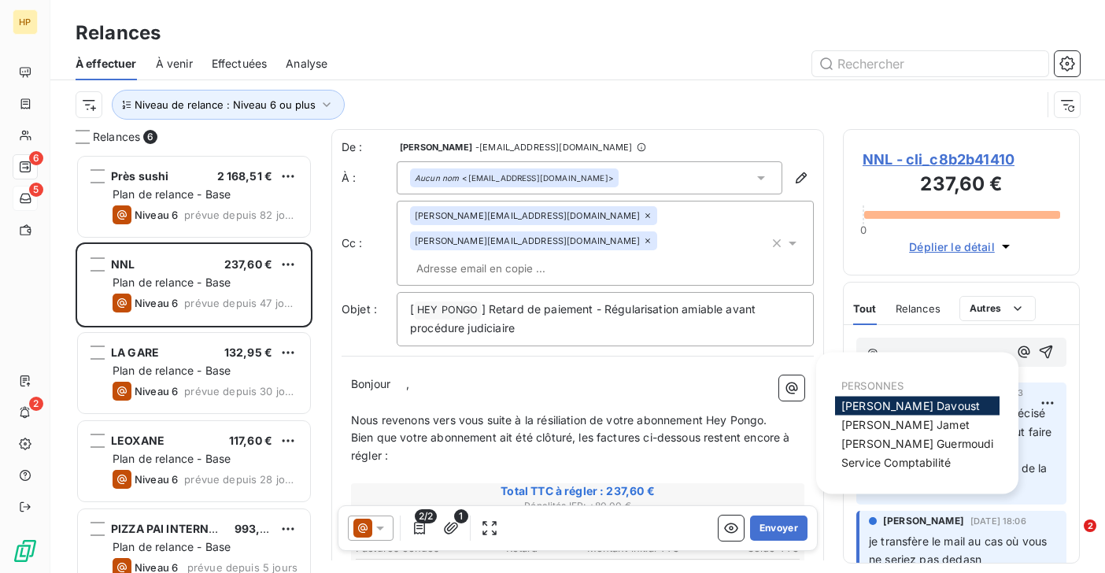
click at [918, 402] on span "[PERSON_NAME]" at bounding box center [910, 405] width 139 height 13
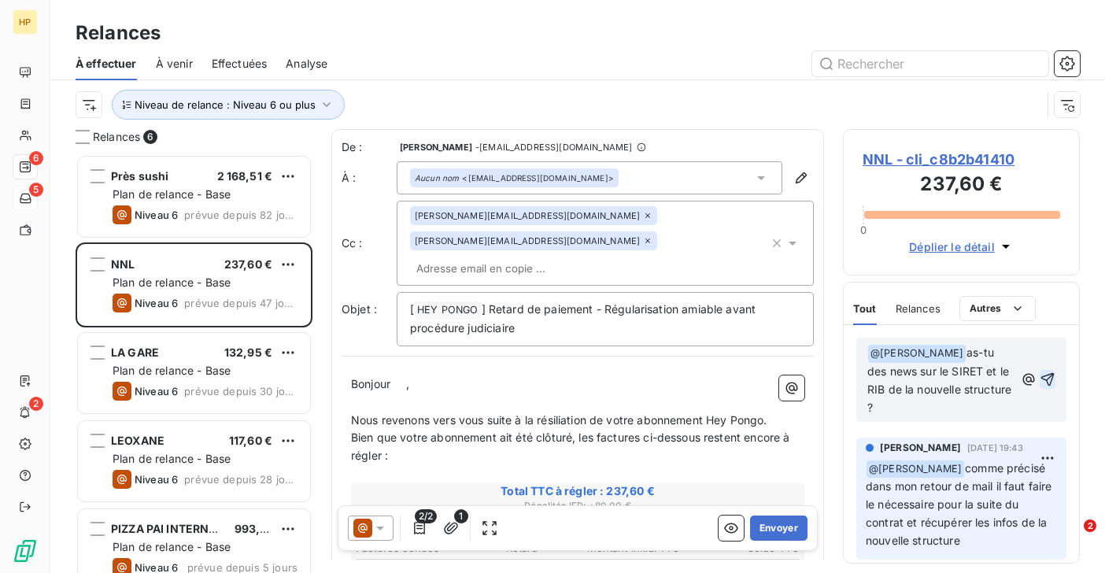
click at [1051, 373] on icon "button" at bounding box center [1047, 379] width 13 height 13
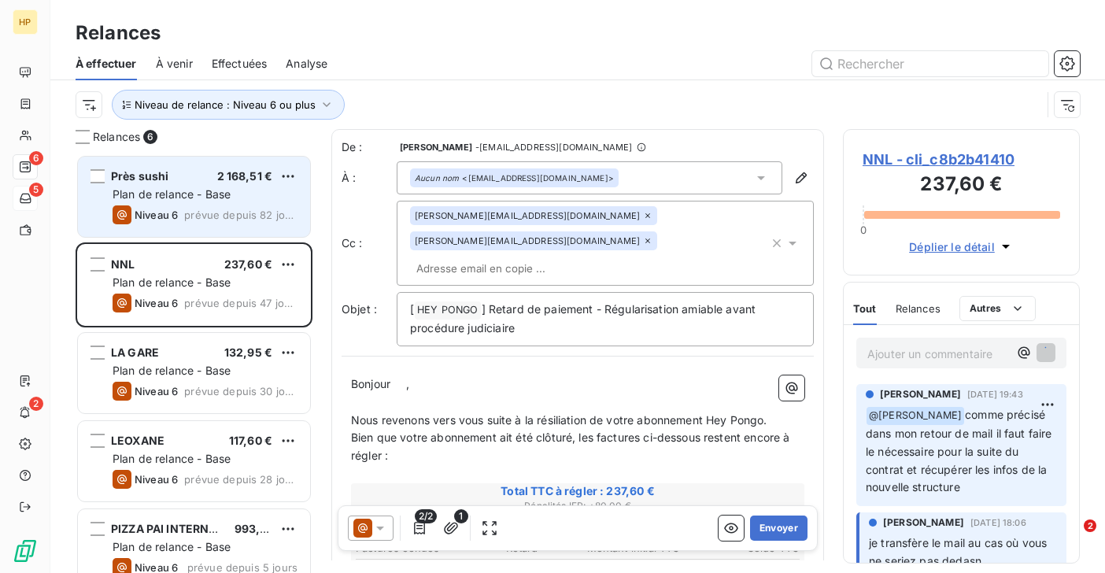
click at [168, 205] on div "Niveau 6" at bounding box center [145, 214] width 65 height 19
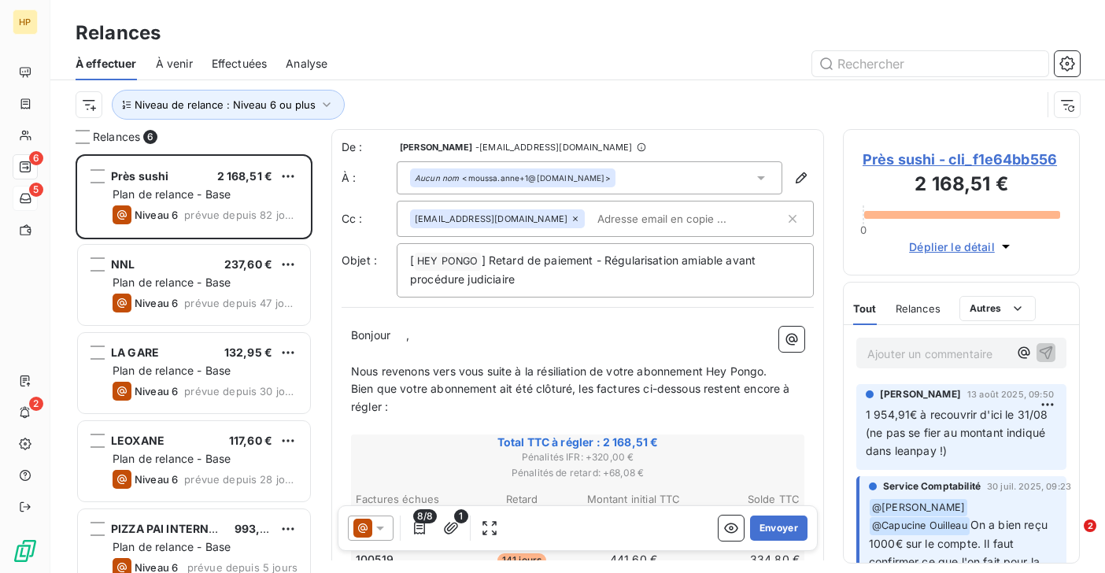
click at [886, 351] on p "Ajouter un commentaire ﻿" at bounding box center [937, 354] width 141 height 20
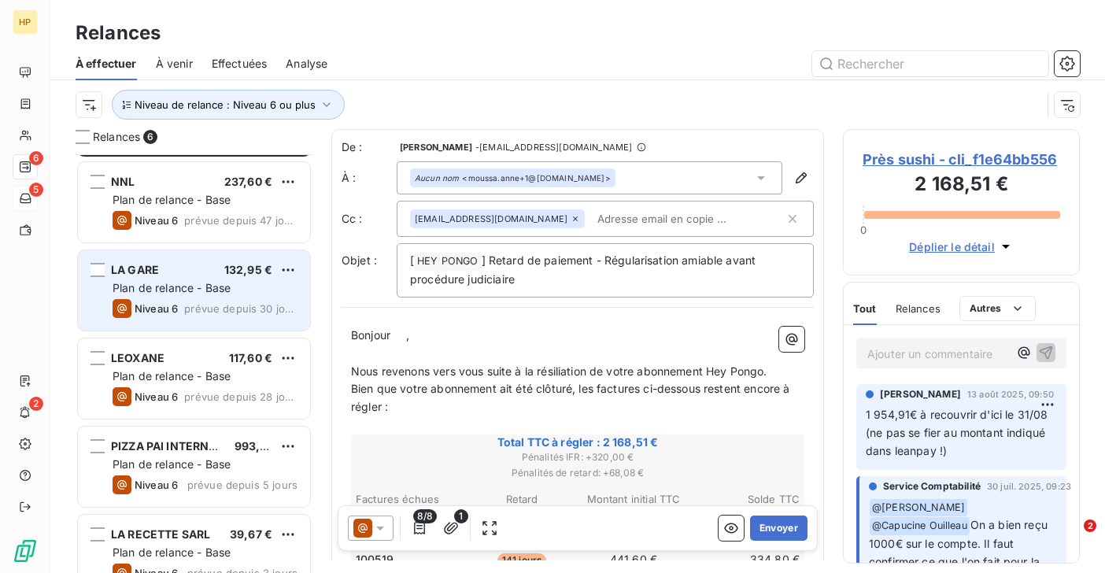
scroll to position [111, 0]
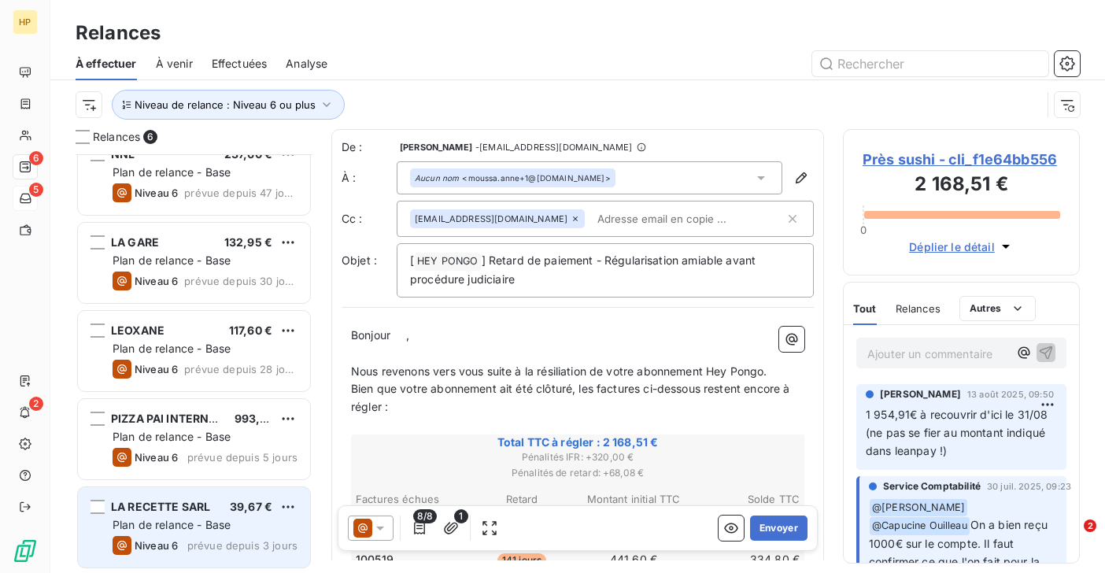
click at [187, 522] on span "Plan de relance - Base" at bounding box center [172, 524] width 118 height 13
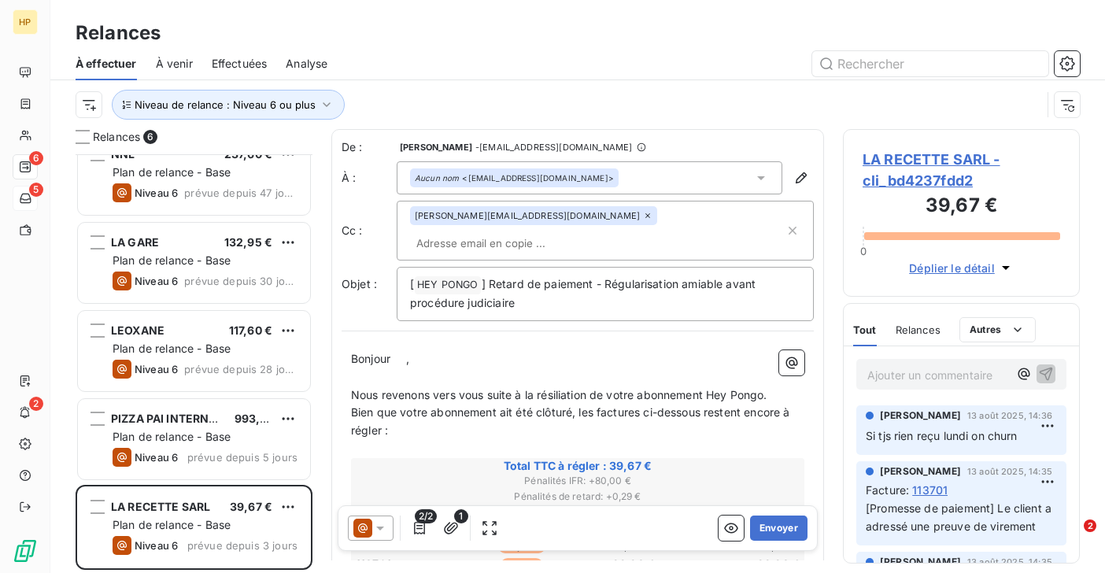
click at [950, 158] on span "LA RECETTE SARL - cli_bd4237fdd2" at bounding box center [962, 170] width 198 height 42
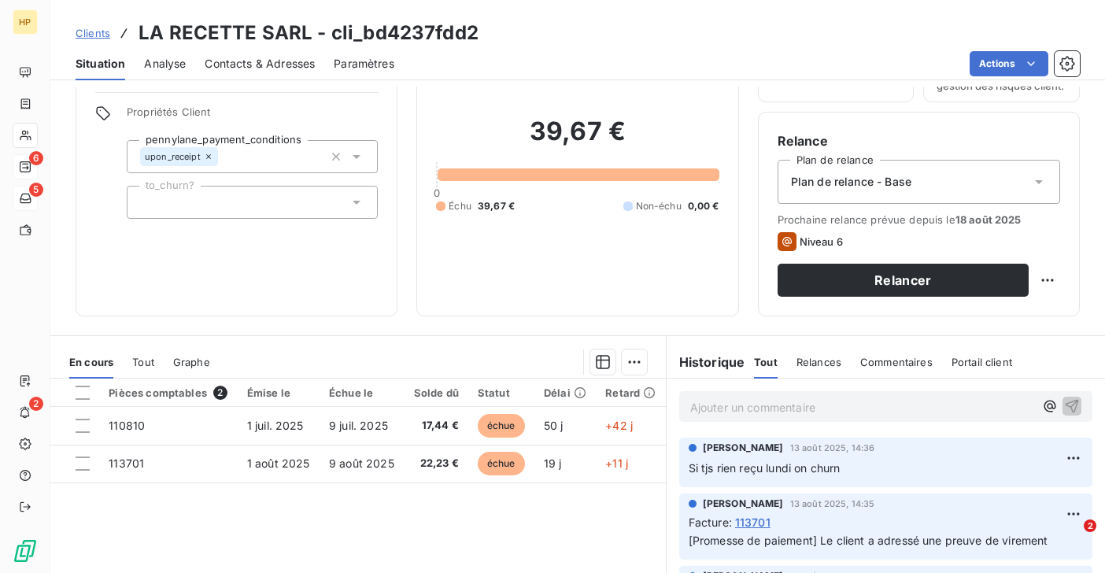
scroll to position [258, 0]
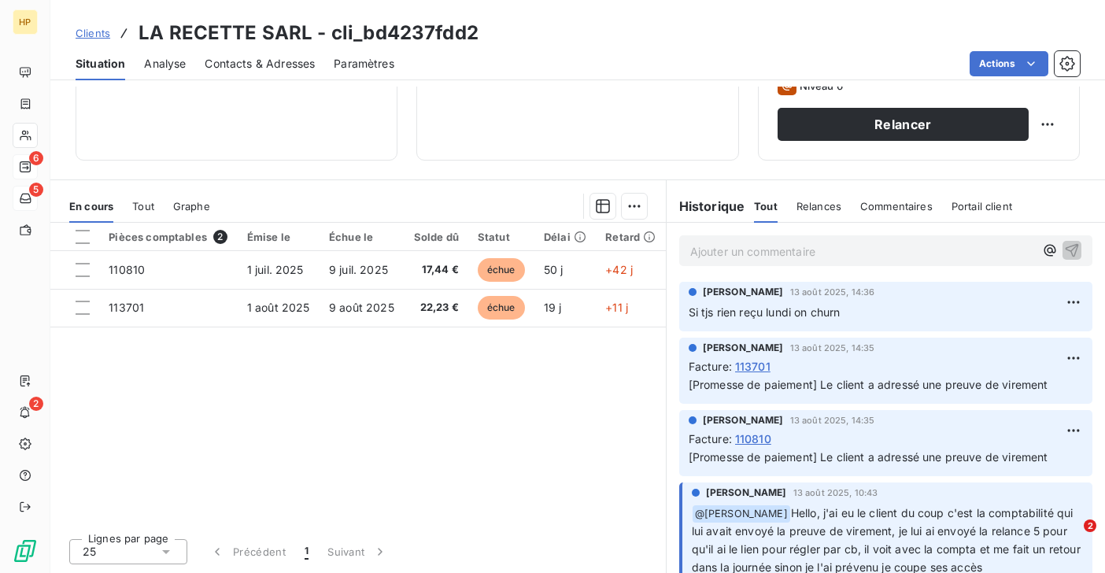
click at [714, 257] on p "Ajouter un commentaire ﻿" at bounding box center [862, 252] width 344 height 20
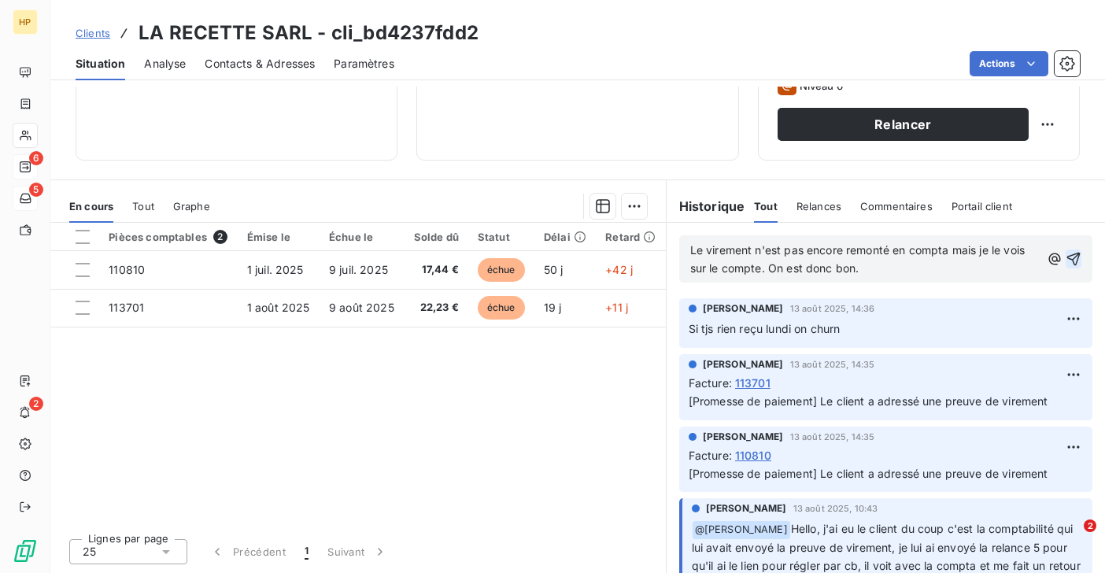
click at [1075, 256] on icon "button" at bounding box center [1074, 259] width 16 height 16
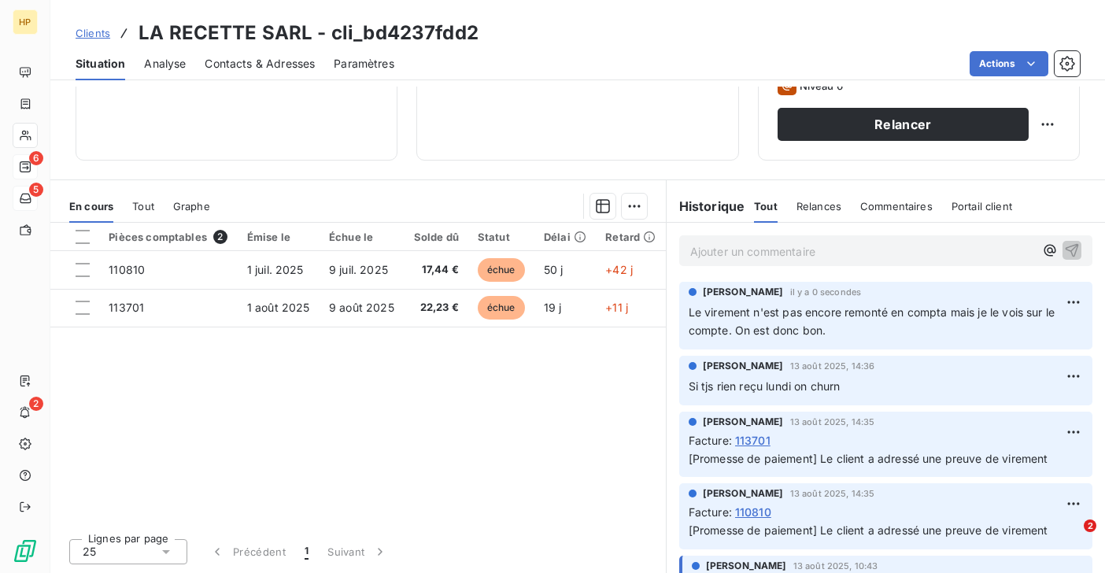
click at [100, 38] on span "Clients" at bounding box center [93, 33] width 35 height 13
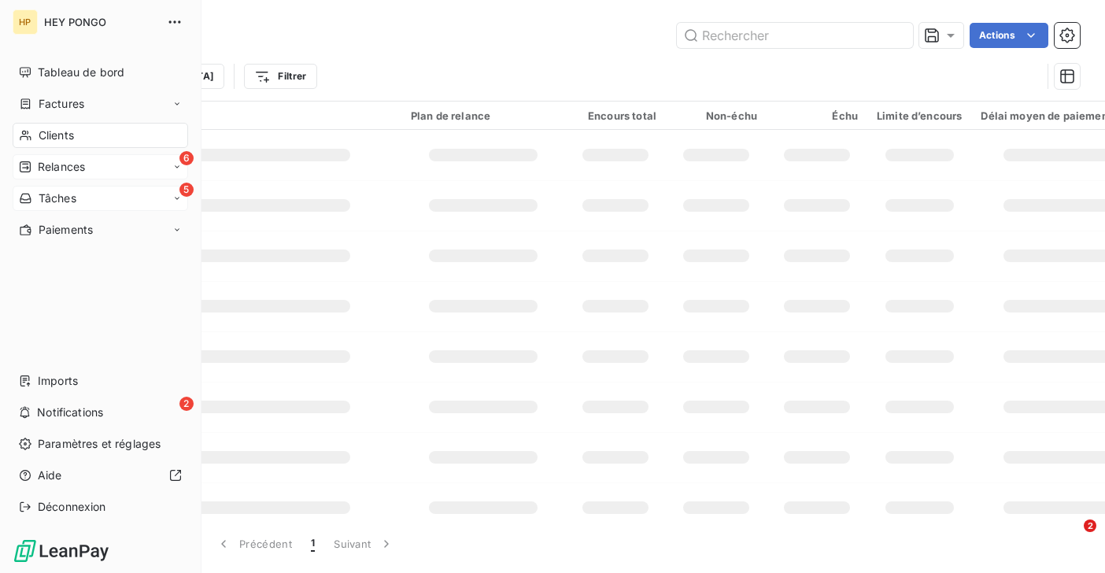
click at [43, 170] on span "Relances" at bounding box center [61, 167] width 47 height 16
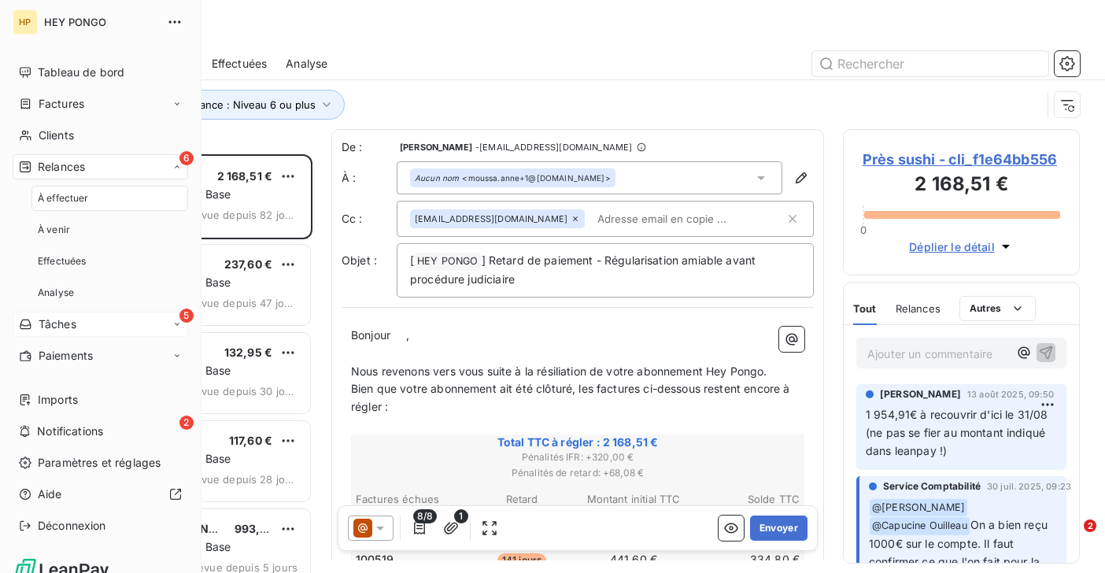
scroll to position [419, 237]
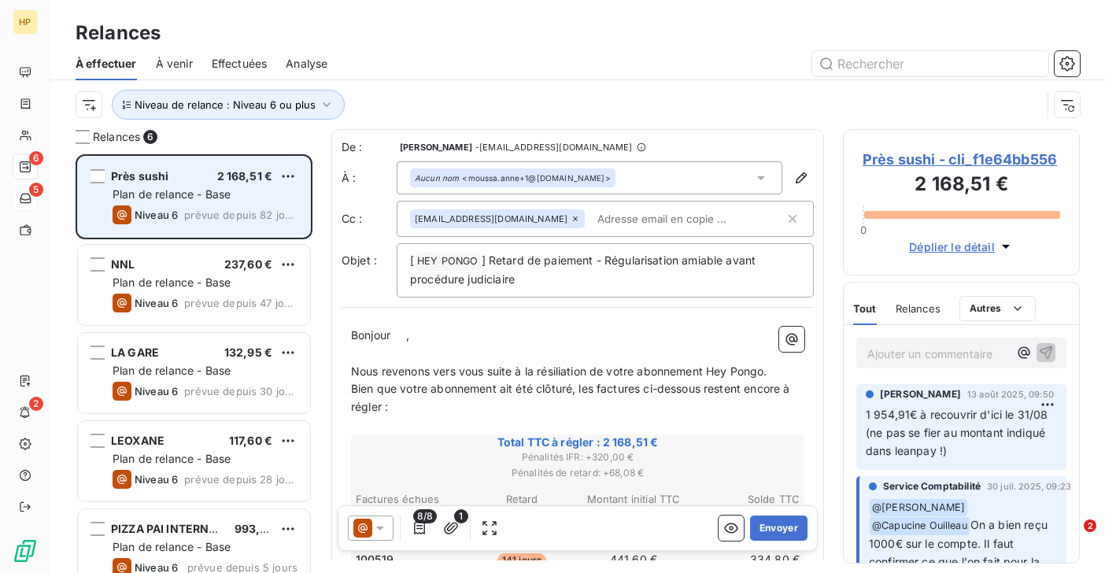
click at [173, 214] on span "Niveau 6" at bounding box center [156, 215] width 43 height 13
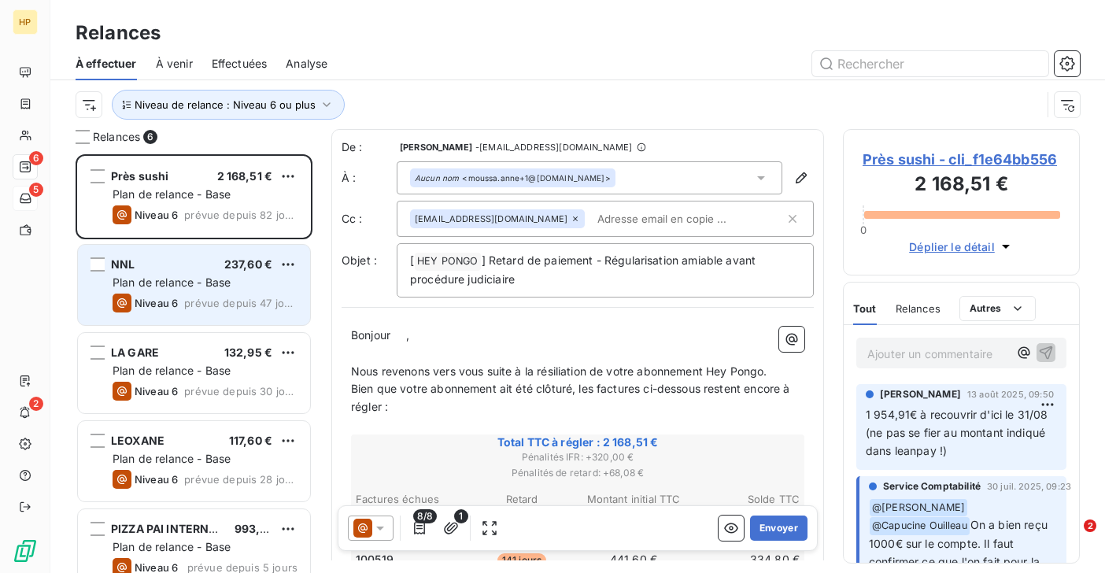
click at [172, 285] on span "Plan de relance - Base" at bounding box center [172, 281] width 118 height 13
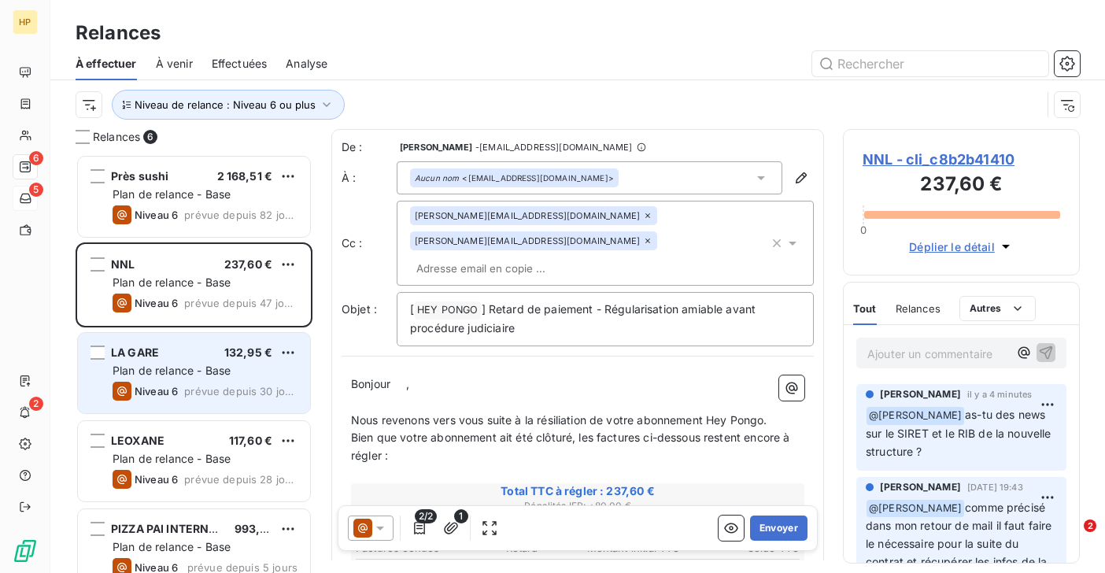
click at [172, 355] on div "LA GARE 132,95 €" at bounding box center [205, 352] width 185 height 14
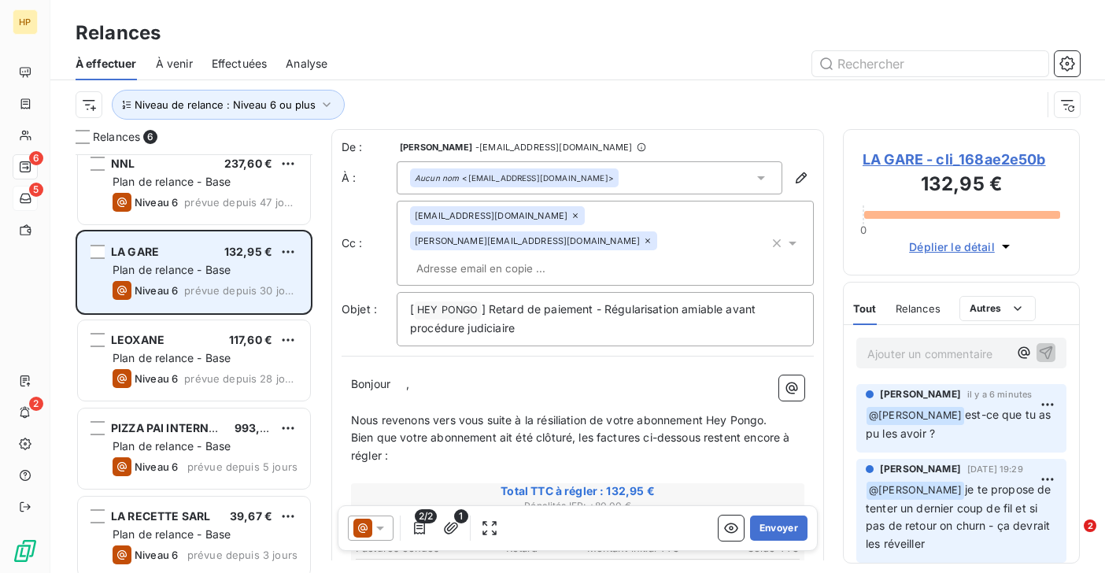
scroll to position [105, 0]
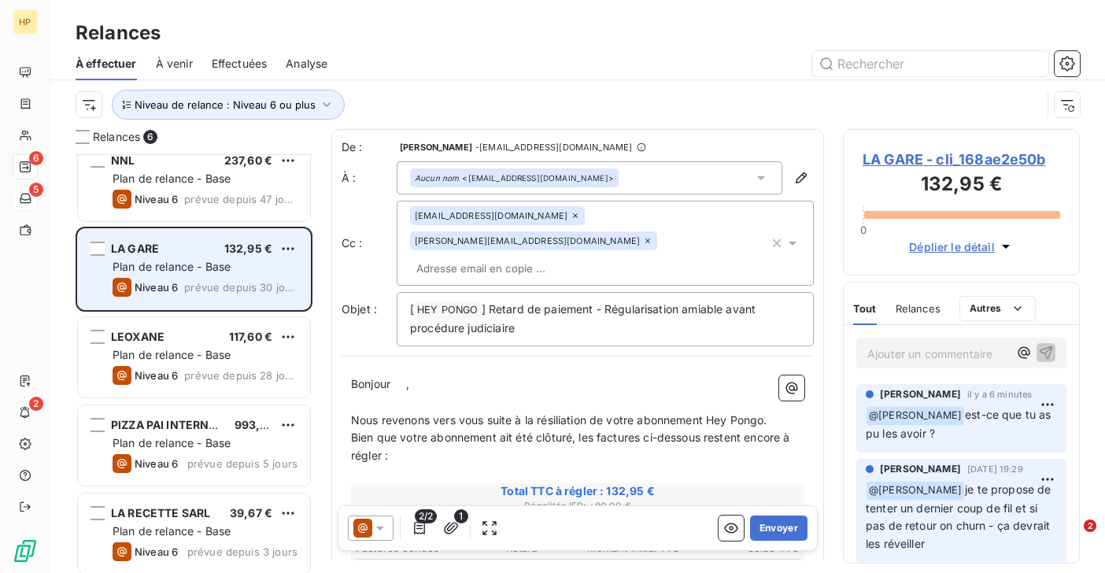
click at [172, 355] on span "Plan de relance - Base" at bounding box center [172, 354] width 118 height 13
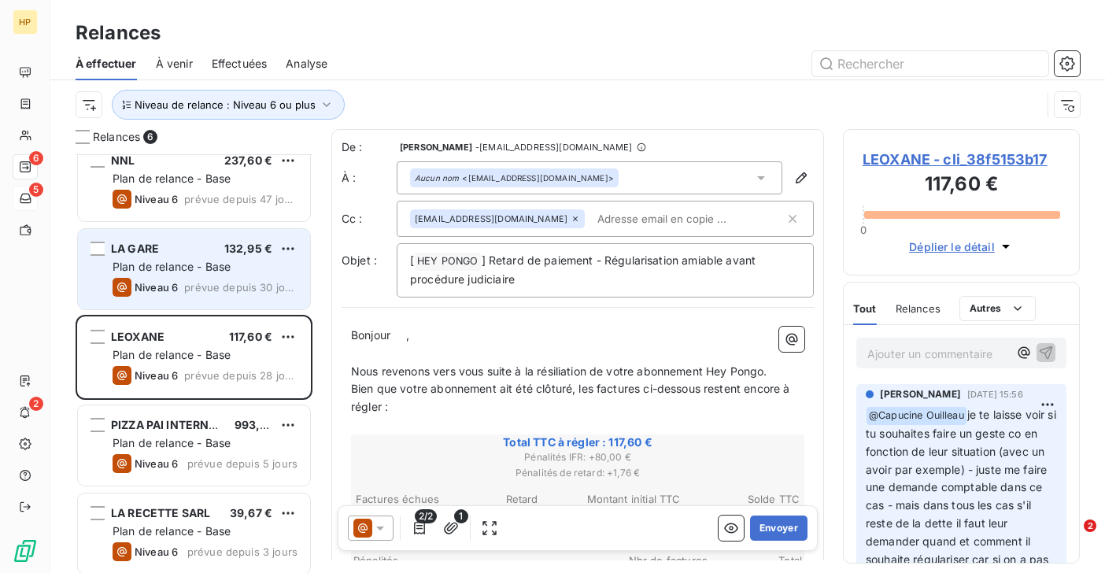
scroll to position [111, 0]
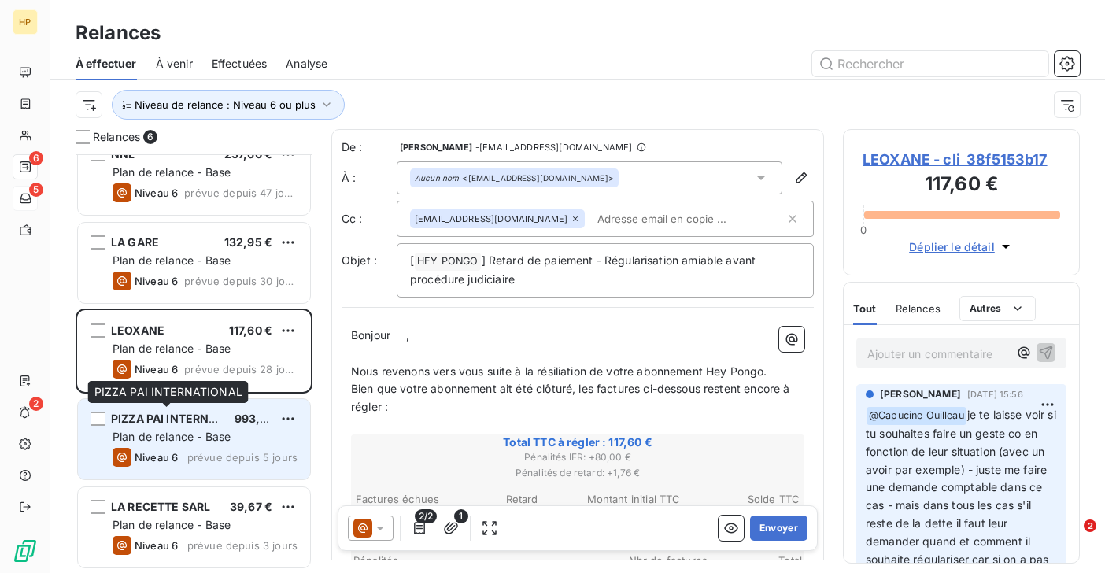
click at [177, 422] on span "PIZZA PAI INTERNATIONAL" at bounding box center [184, 418] width 147 height 13
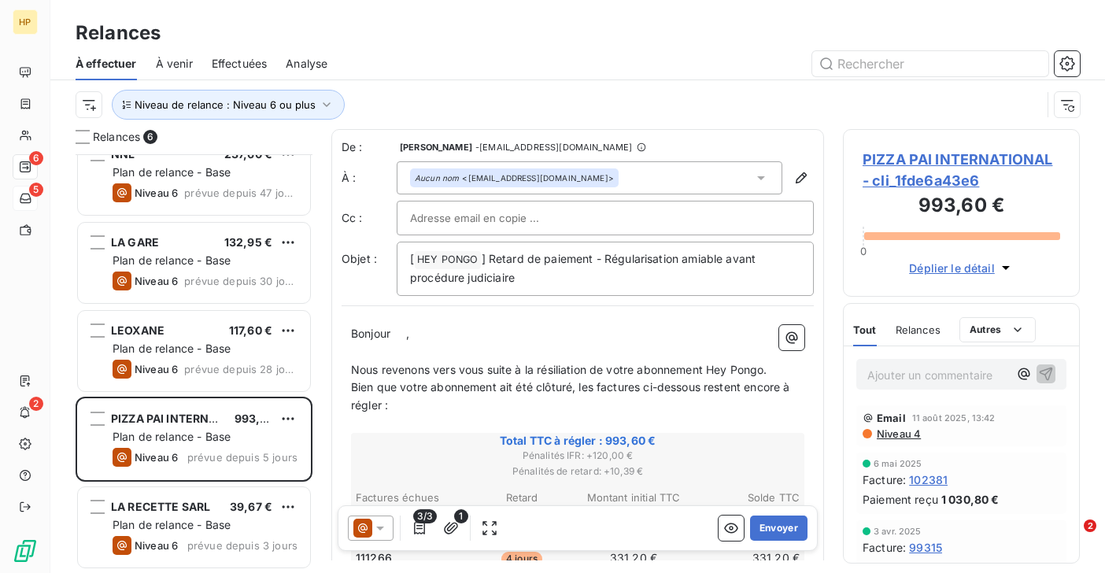
click at [948, 157] on span "PIZZA PAI INTERNATIONAL - cli_1fde6a43e6" at bounding box center [962, 170] width 198 height 42
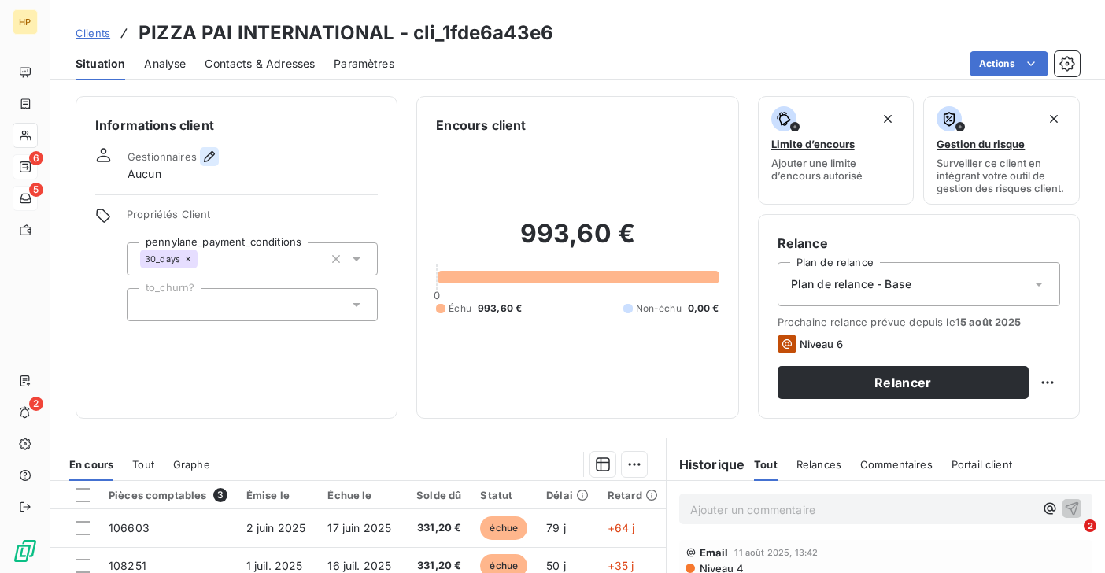
click at [210, 159] on icon "button" at bounding box center [209, 157] width 16 height 16
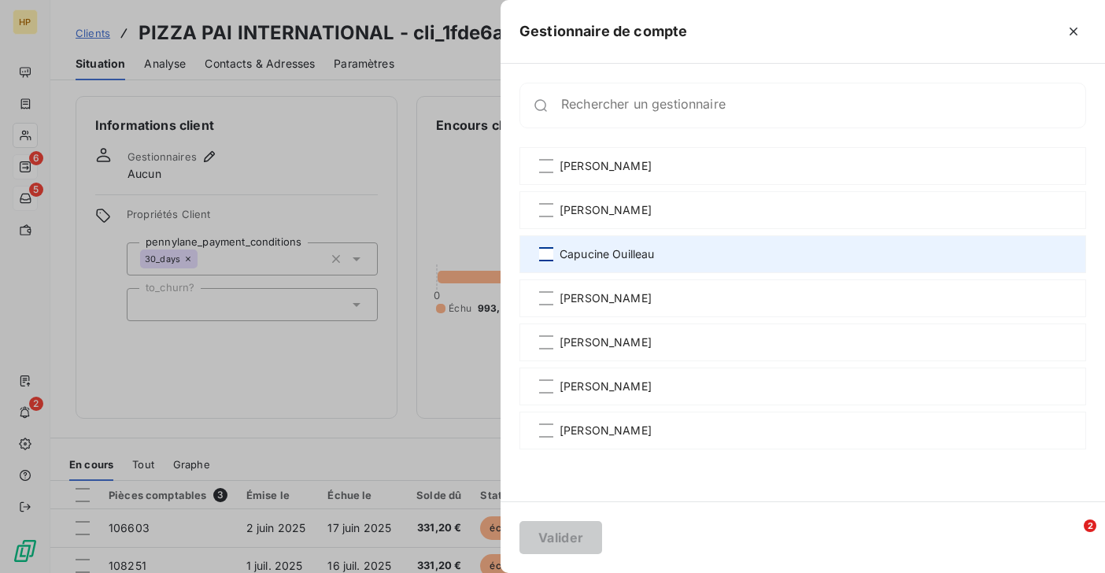
click at [549, 252] on div at bounding box center [546, 254] width 14 height 14
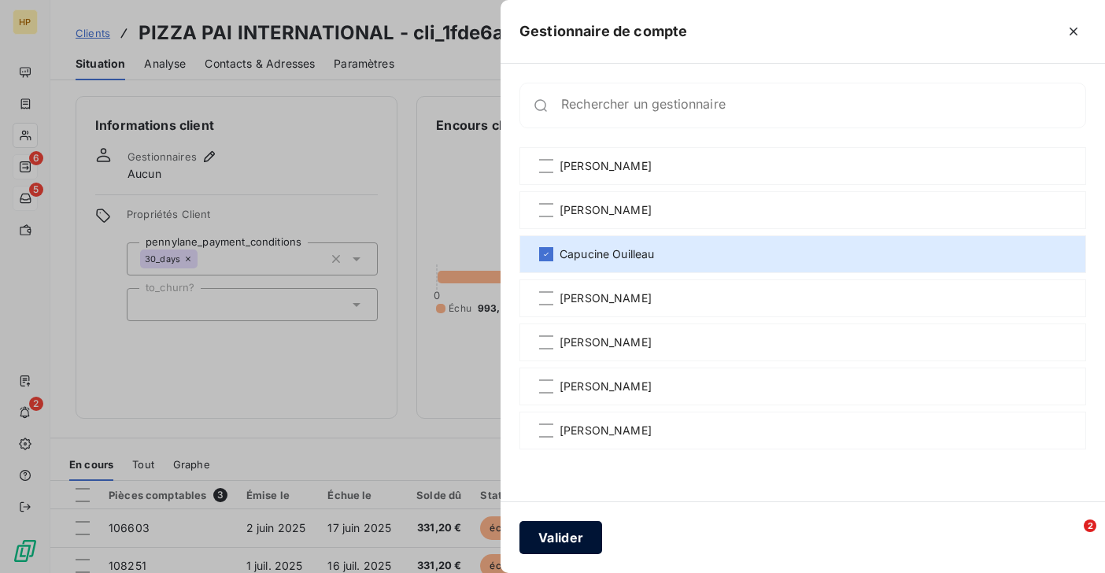
click at [570, 533] on button "Valider" at bounding box center [560, 537] width 83 height 33
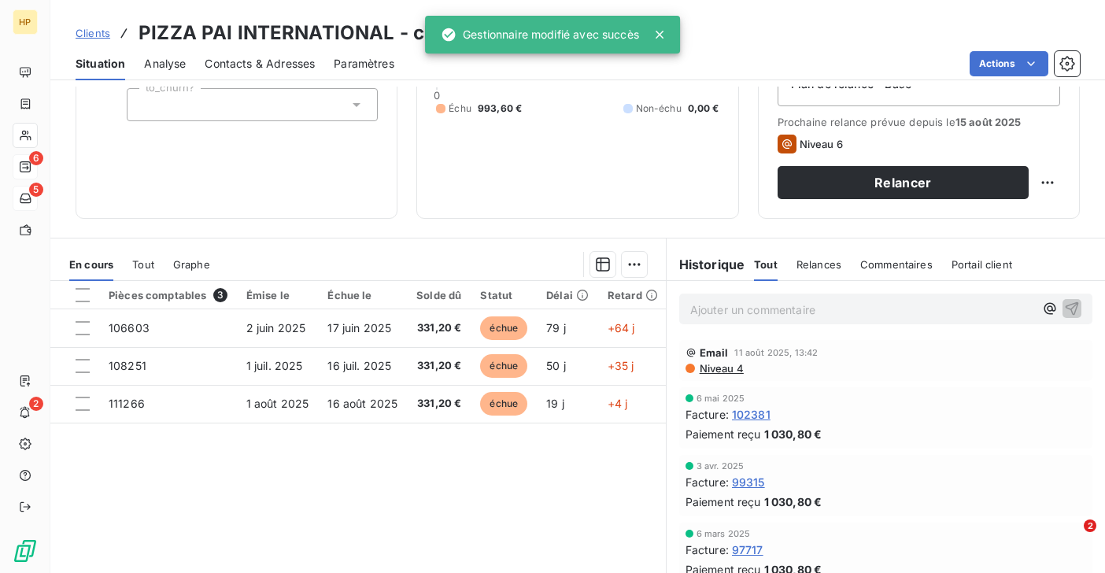
scroll to position [258, 0]
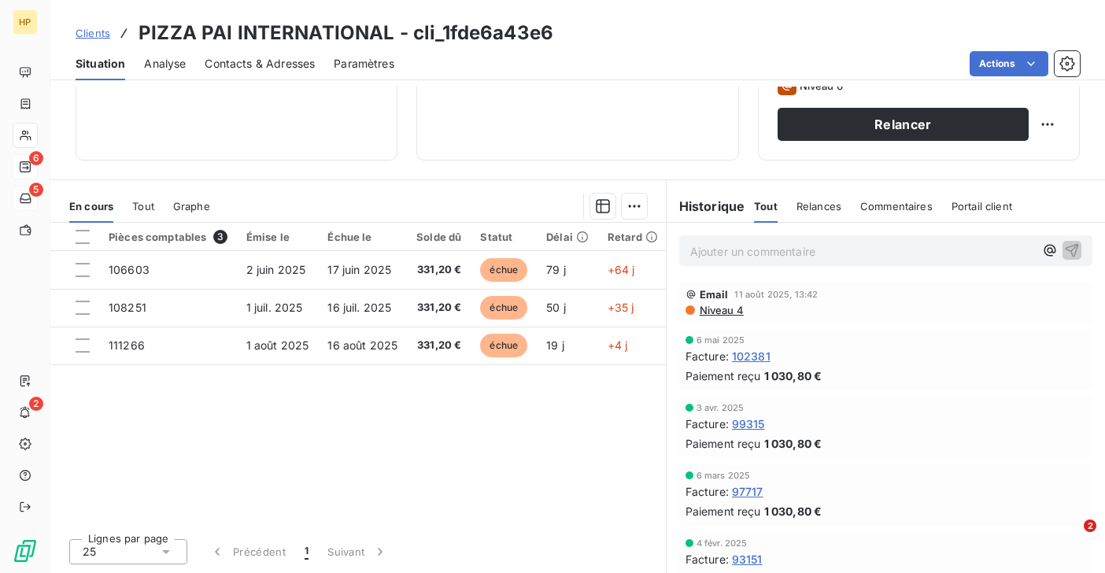
click at [706, 259] on p "Ajouter un commentaire ﻿" at bounding box center [862, 252] width 344 height 20
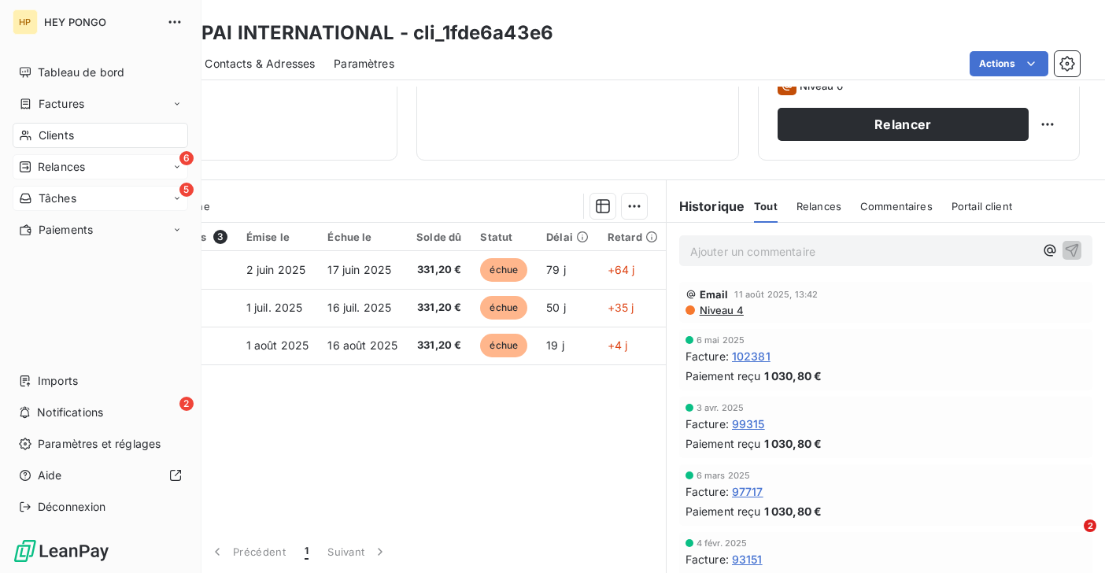
click at [40, 173] on span "Relances" at bounding box center [61, 167] width 47 height 16
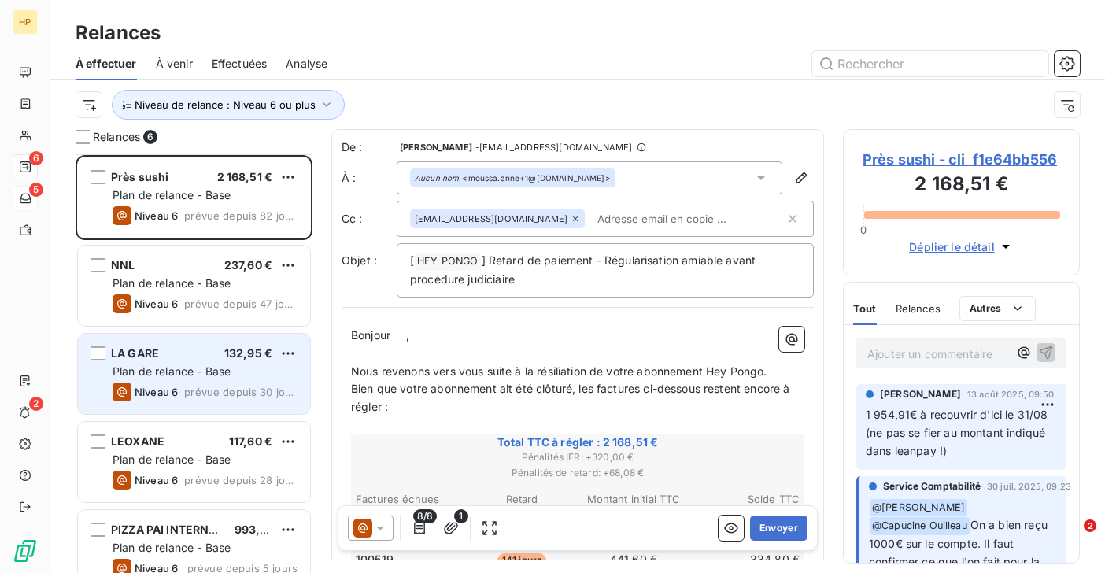
scroll to position [111, 0]
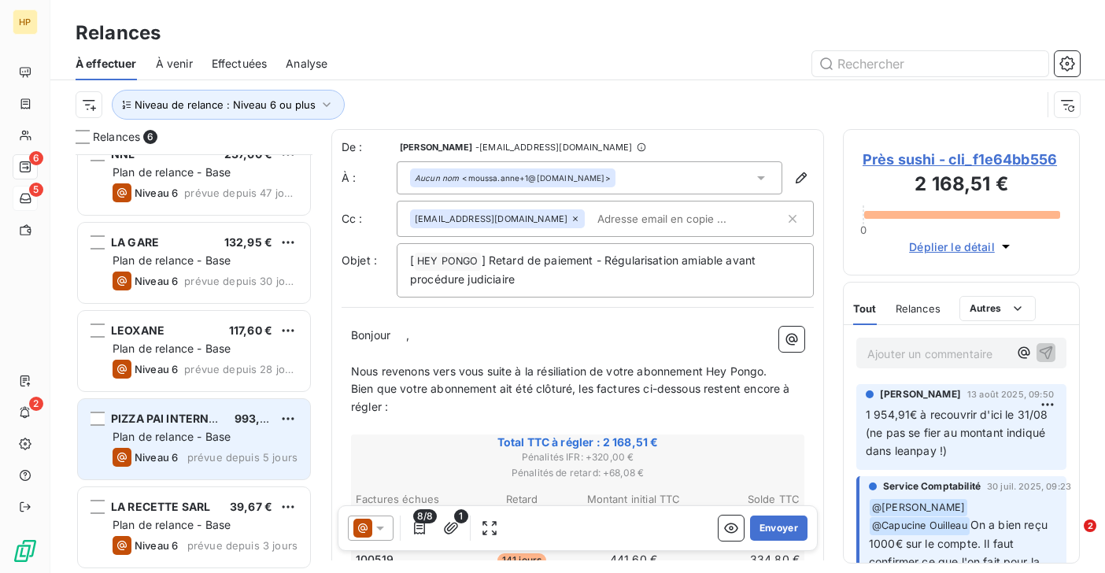
click at [162, 435] on span "Plan de relance - Base" at bounding box center [172, 436] width 118 height 13
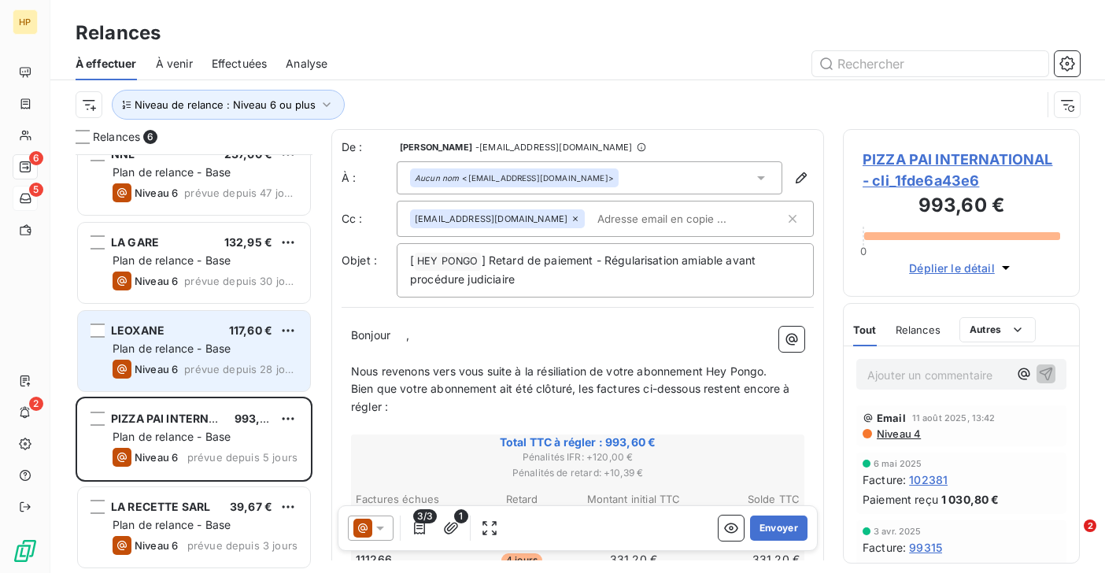
click at [191, 353] on span "Plan de relance - Base" at bounding box center [172, 348] width 118 height 13
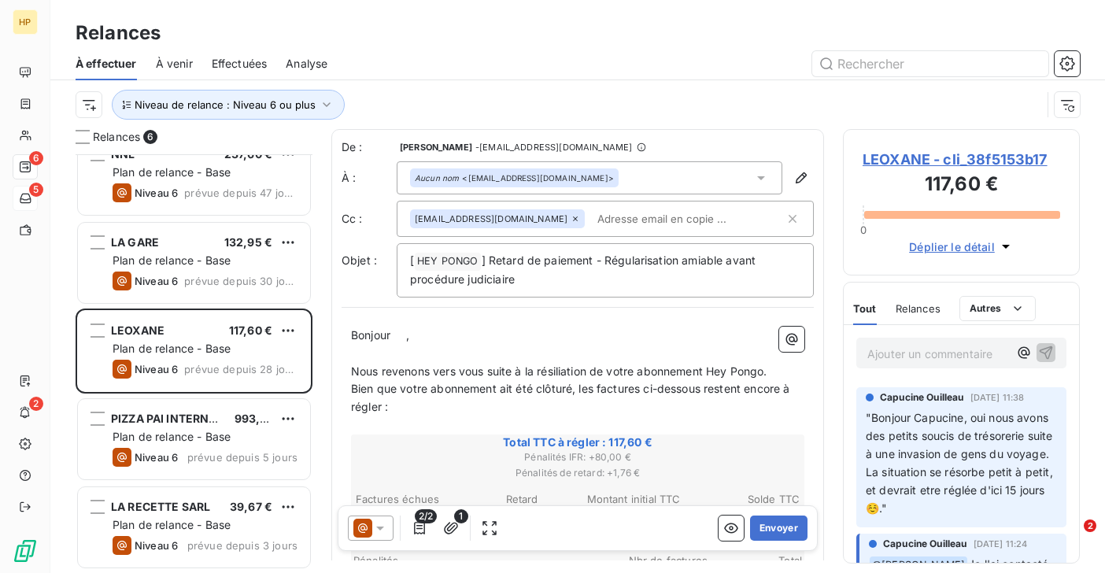
scroll to position [329, 0]
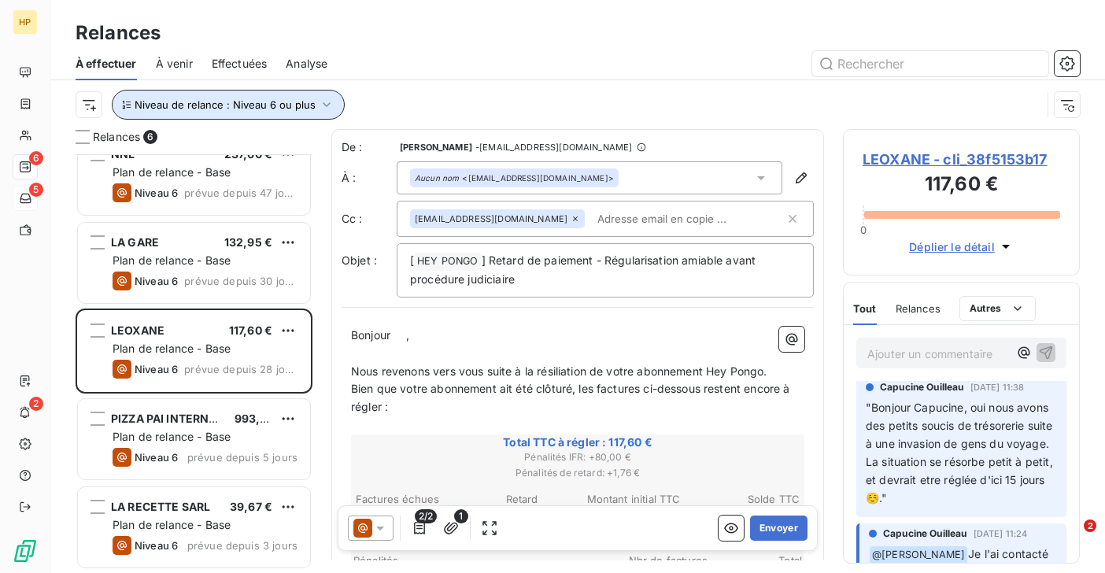
click at [263, 106] on span "Niveau de relance : Niveau 6 ou plus" at bounding box center [225, 104] width 181 height 13
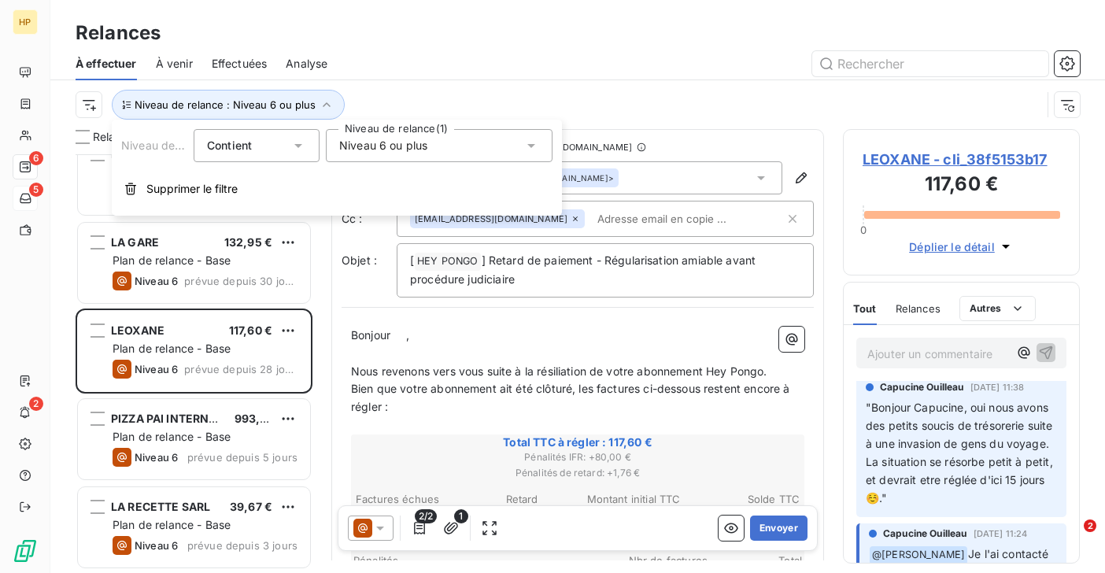
click at [376, 142] on span "Niveau 6 ou plus" at bounding box center [383, 146] width 88 height 16
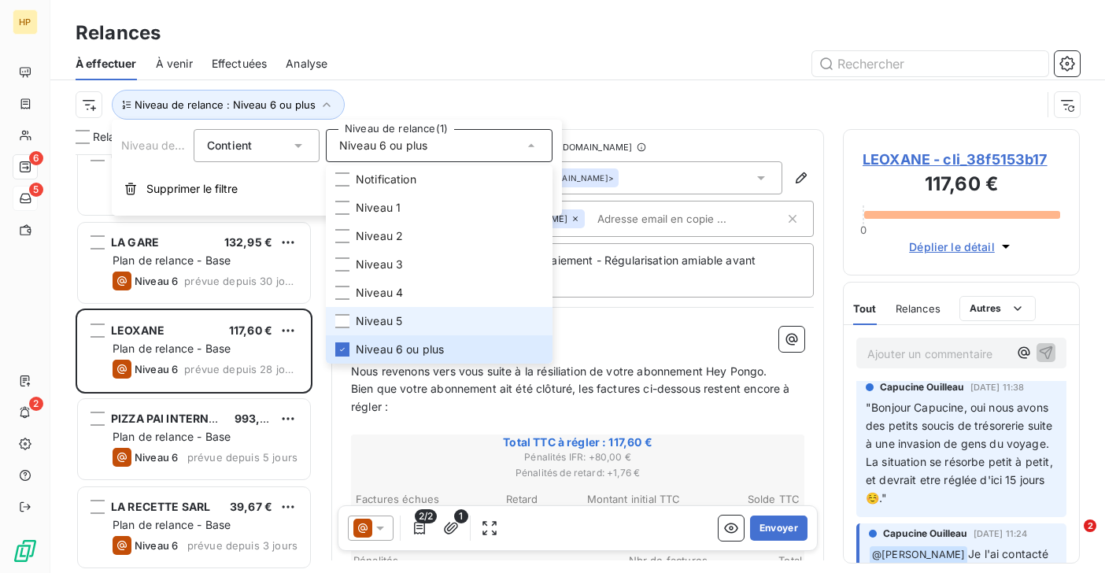
click at [378, 315] on span "Niveau 5" at bounding box center [379, 321] width 46 height 16
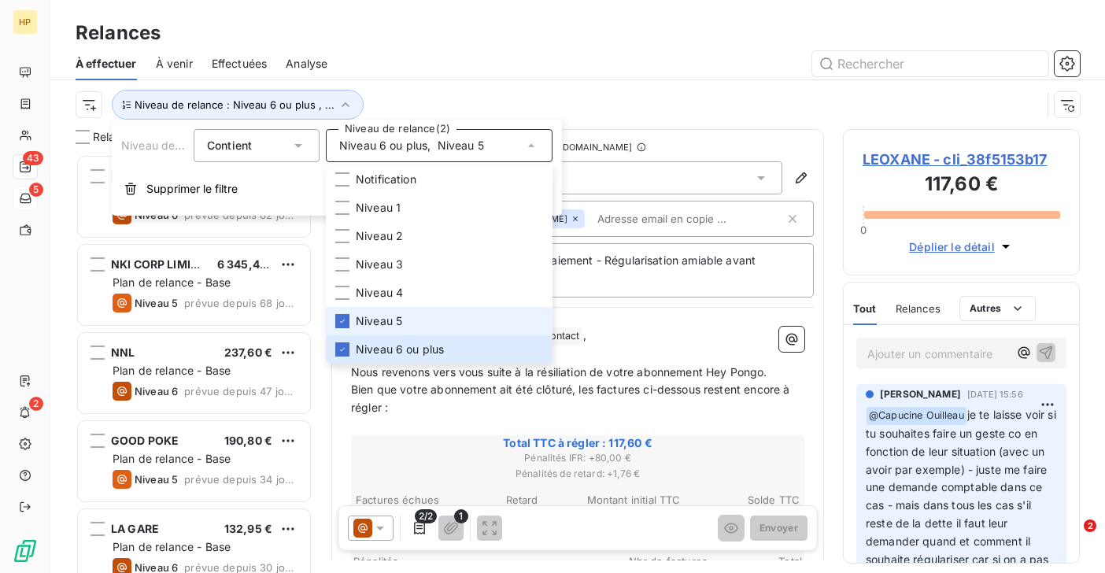
scroll to position [419, 237]
click at [393, 92] on div "Niveau de relance : Niveau 6 ou plus , ..." at bounding box center [559, 105] width 966 height 30
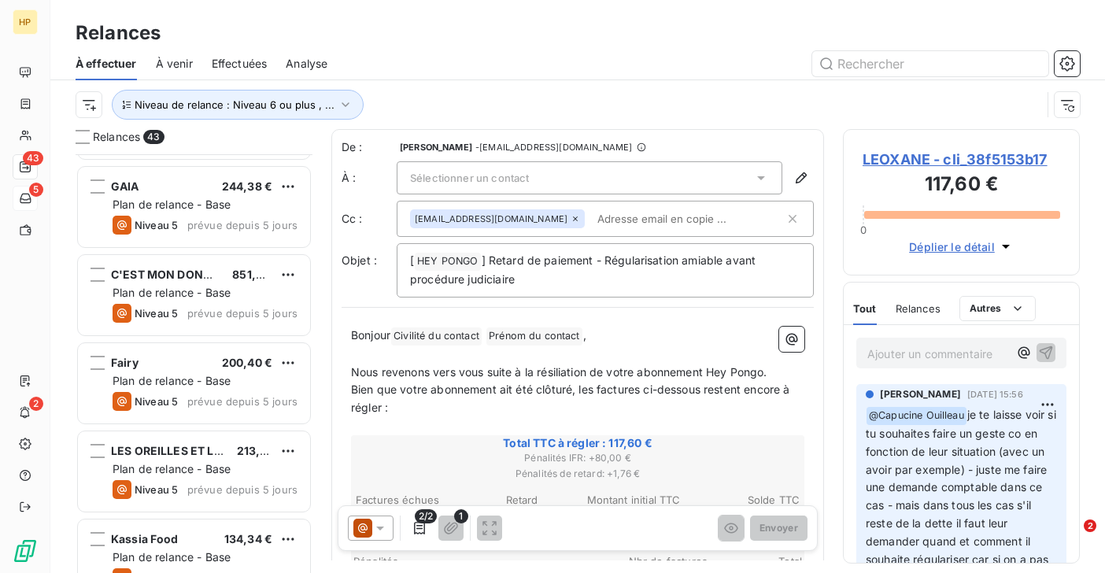
scroll to position [3311, 0]
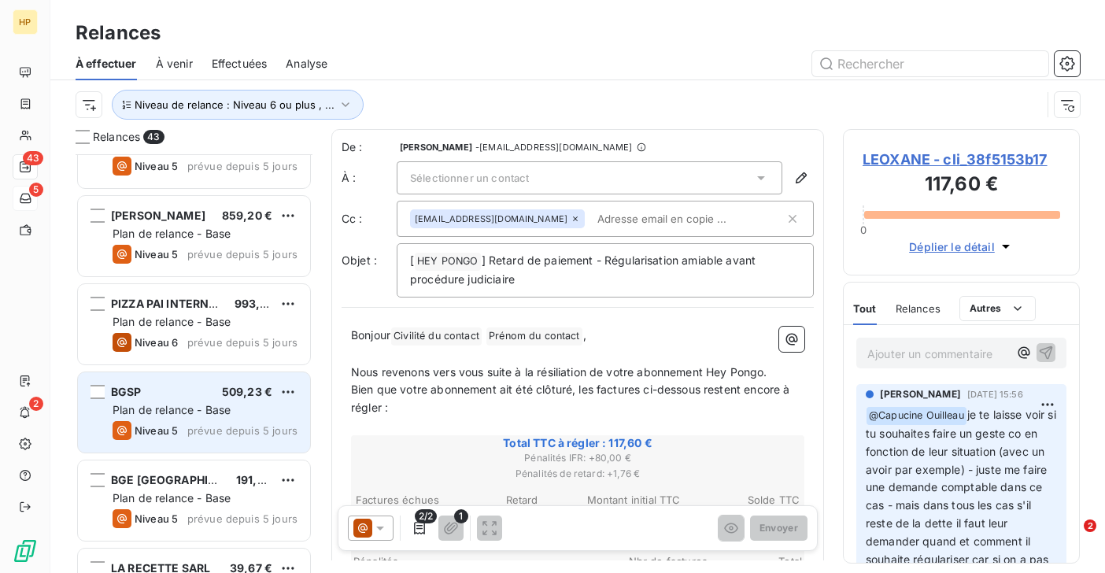
click at [166, 413] on span "Plan de relance - Base" at bounding box center [172, 409] width 118 height 13
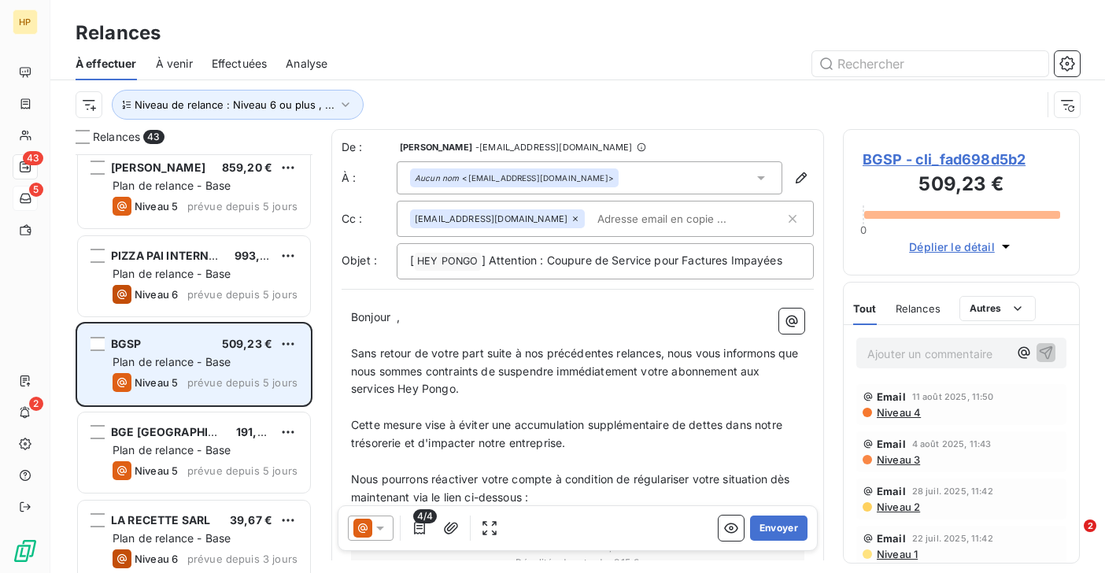
scroll to position [3372, 0]
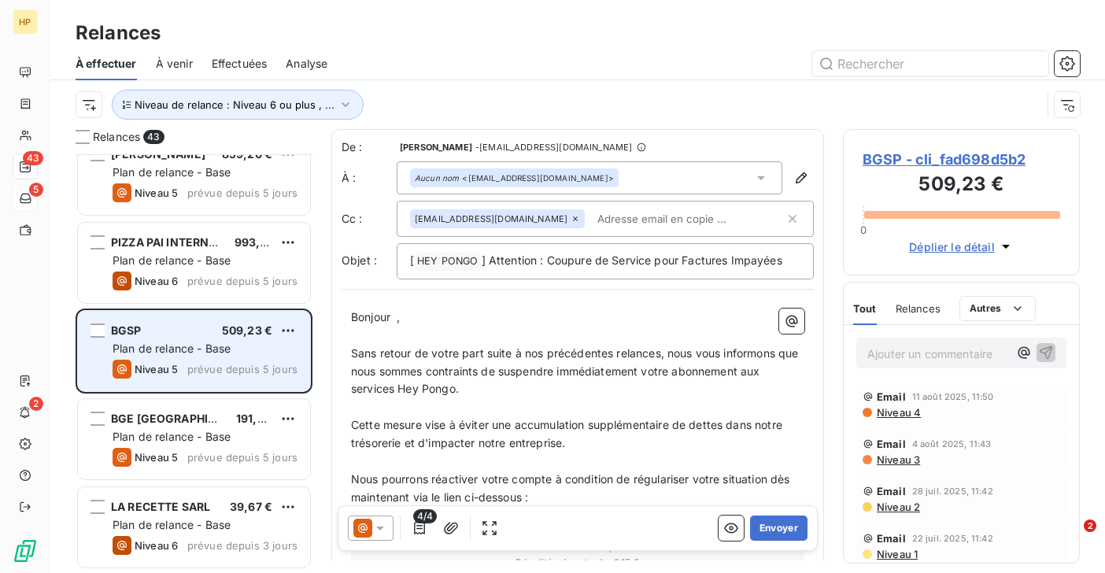
click at [166, 413] on span "BGE [GEOGRAPHIC_DATA]" at bounding box center [182, 418] width 142 height 13
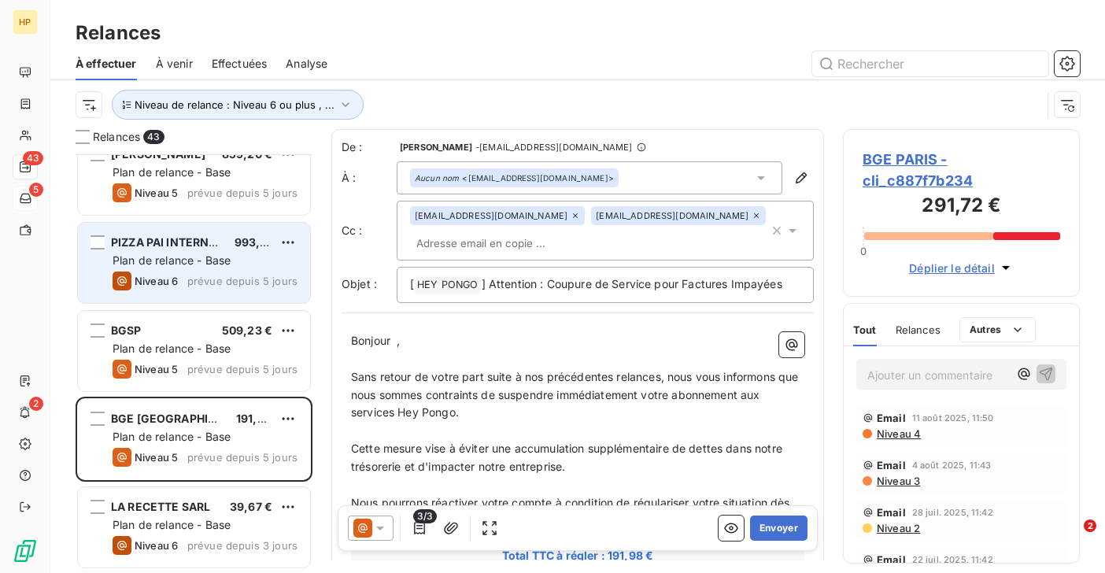
scroll to position [3261, 0]
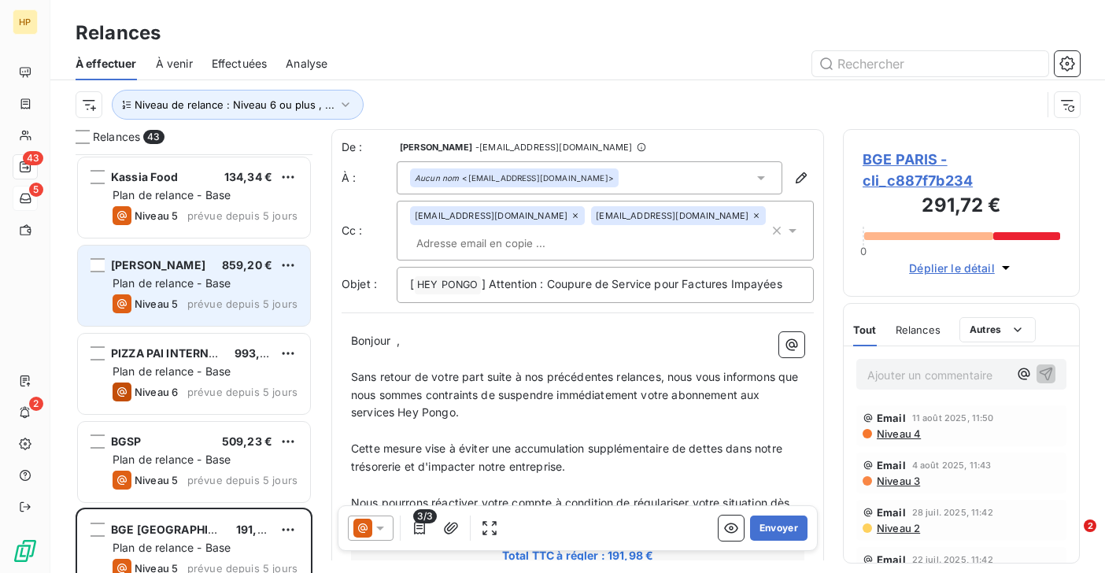
click at [157, 286] on span "Plan de relance - Base" at bounding box center [172, 282] width 118 height 13
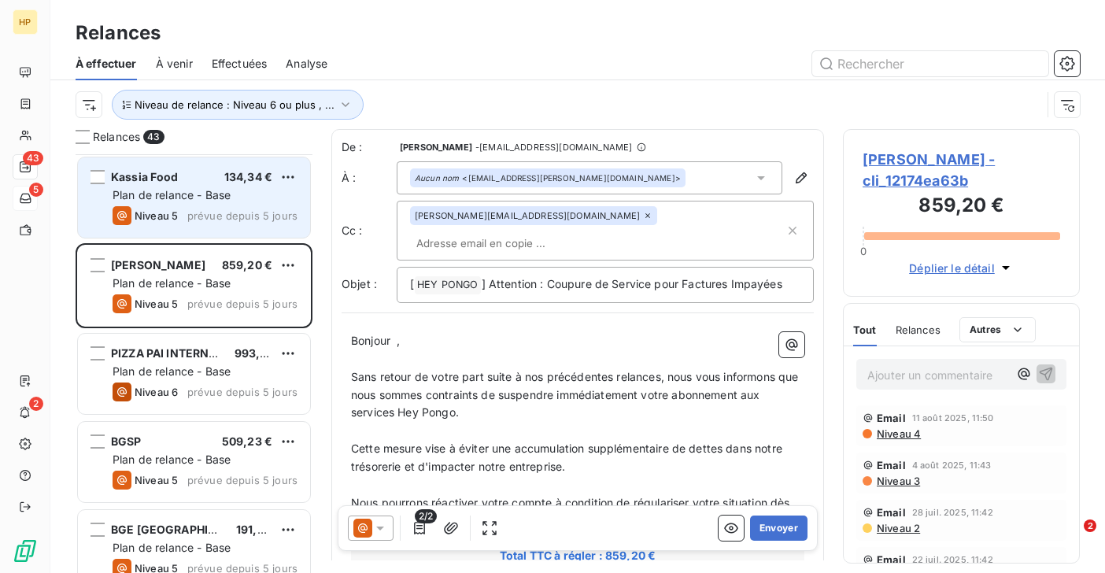
click at [165, 217] on span "Niveau 5" at bounding box center [156, 215] width 43 height 13
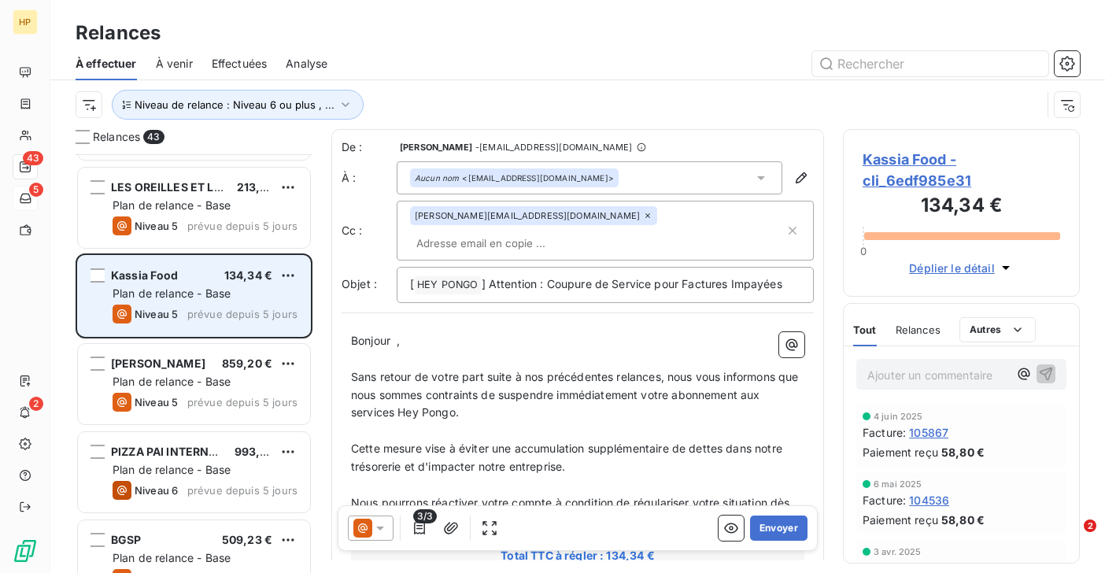
scroll to position [3132, 0]
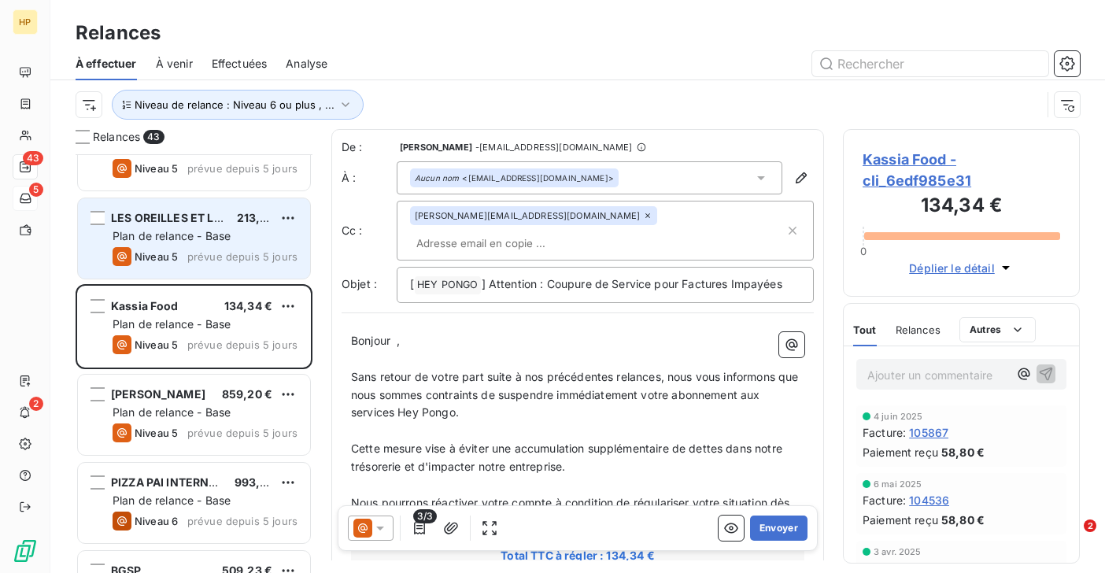
click at [162, 232] on span "Plan de relance - Base" at bounding box center [172, 235] width 118 height 13
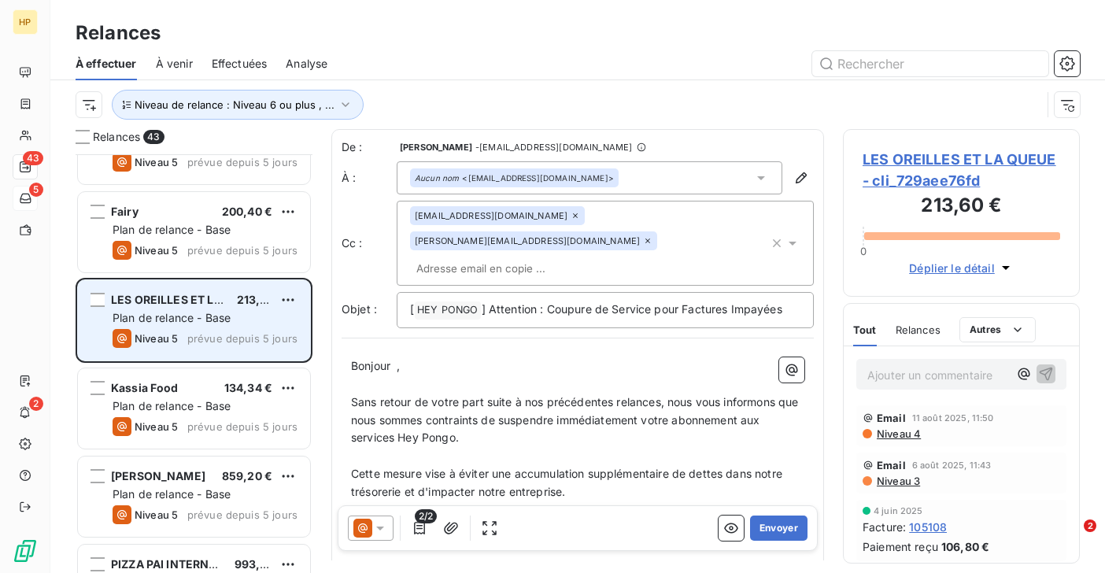
scroll to position [3032, 0]
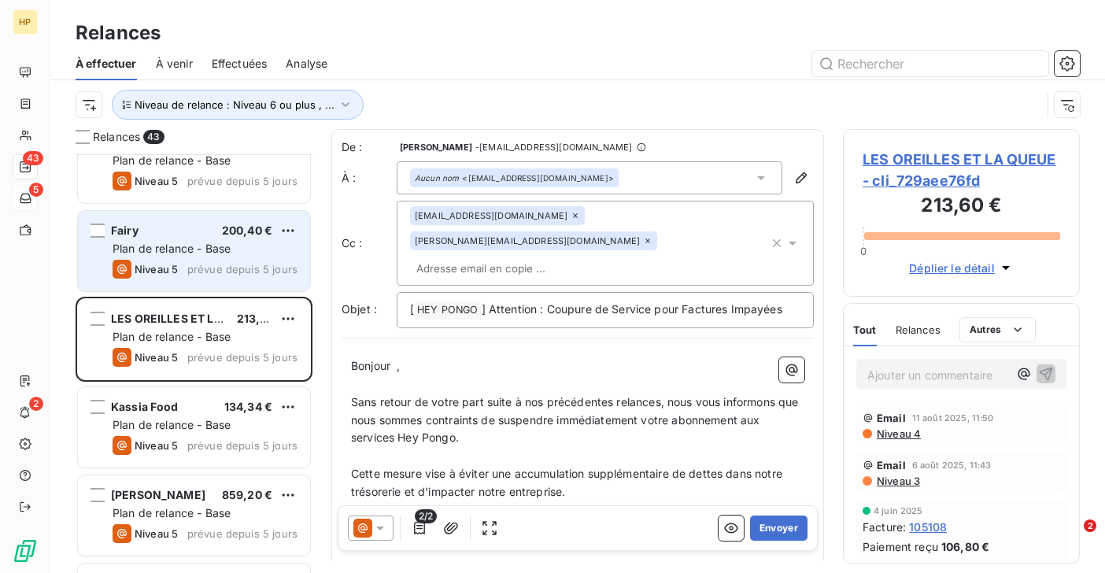
click at [161, 237] on div "Fairy 200,40 €" at bounding box center [205, 231] width 185 height 14
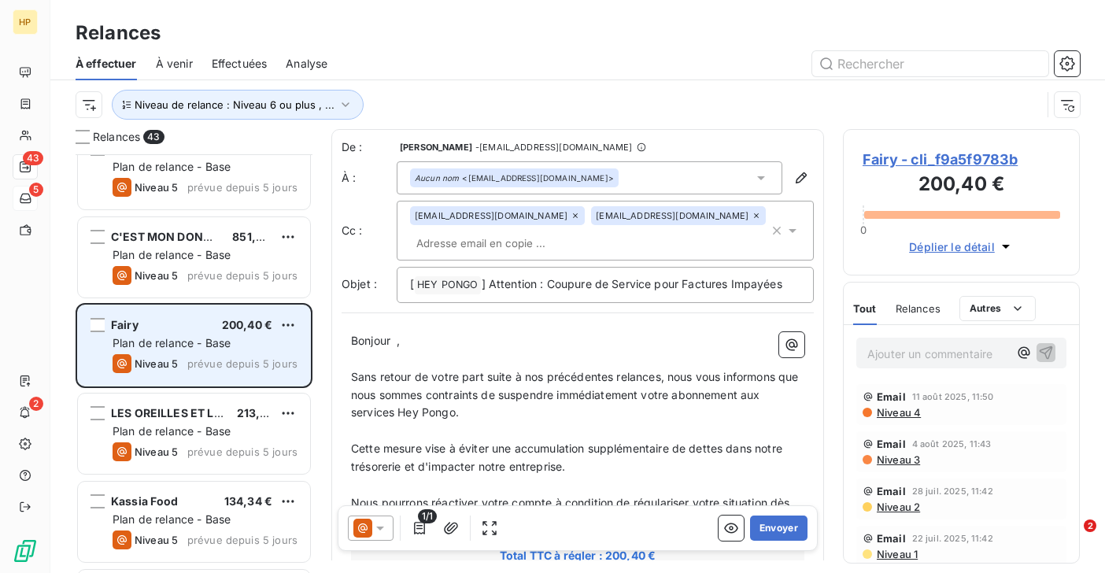
scroll to position [2900, 0]
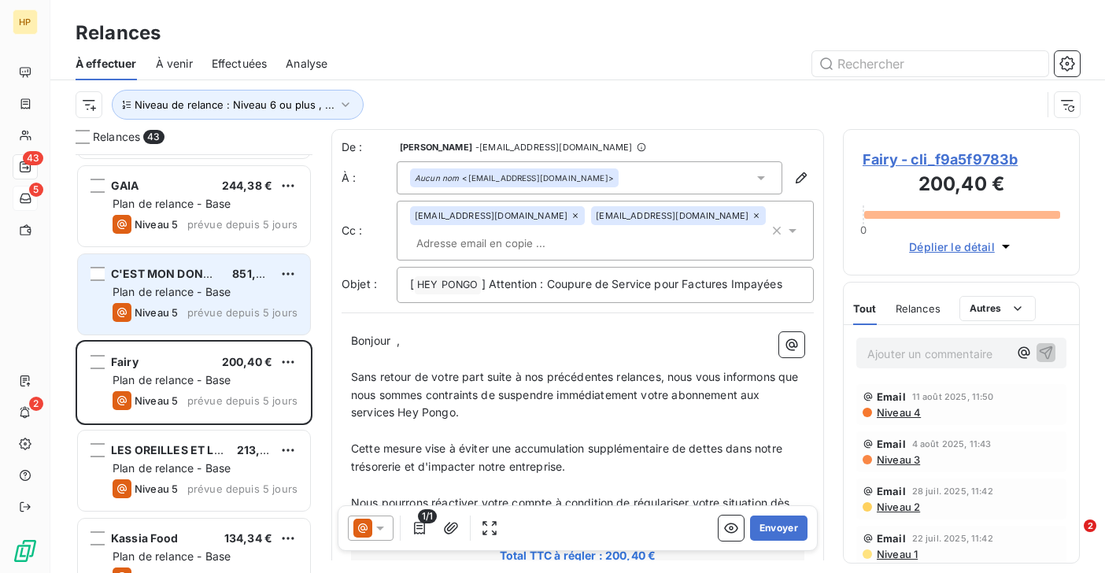
click at [153, 277] on span "C'EST MON DONUTS 94" at bounding box center [176, 273] width 131 height 13
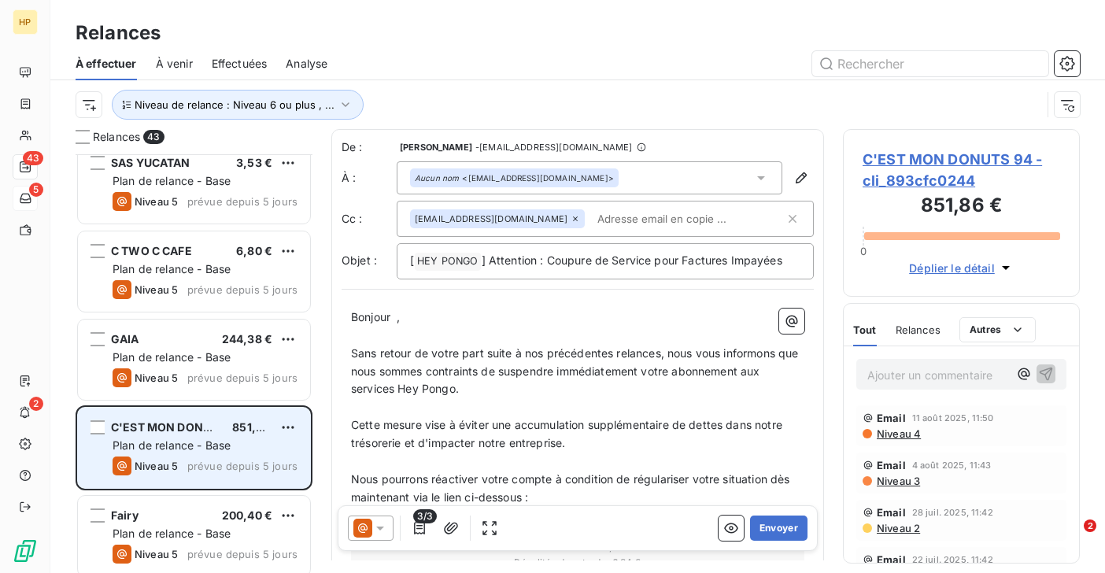
scroll to position [2687, 0]
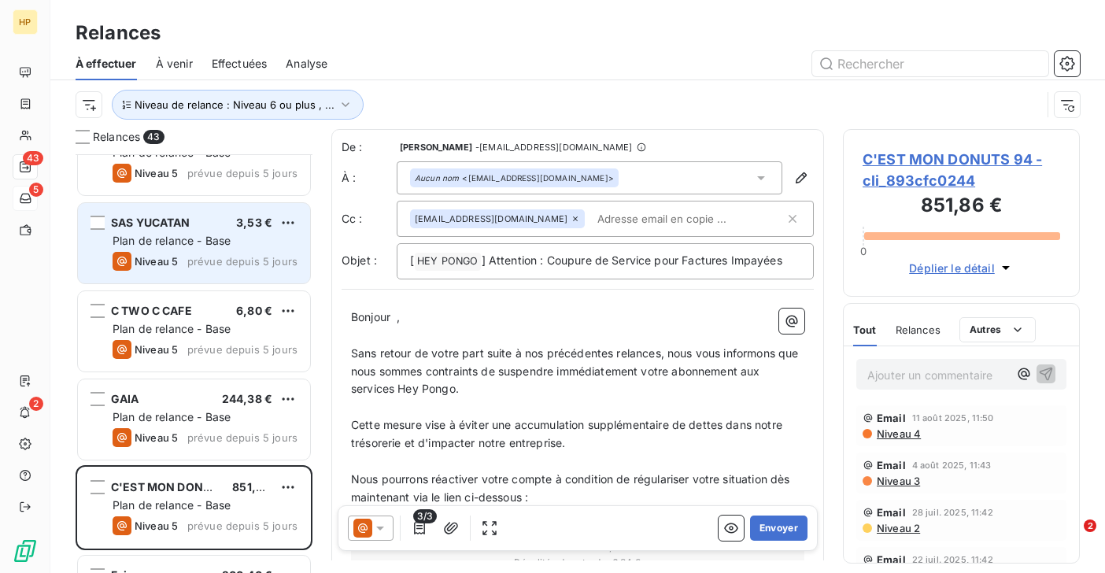
click at [241, 243] on div "Plan de relance - Base" at bounding box center [205, 241] width 185 height 16
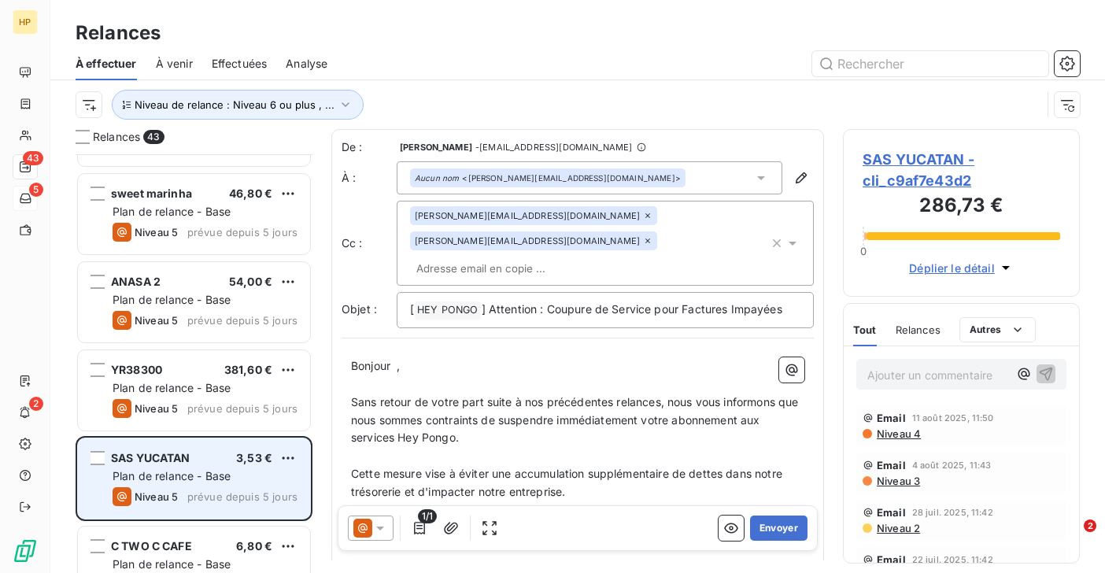
scroll to position [2448, 0]
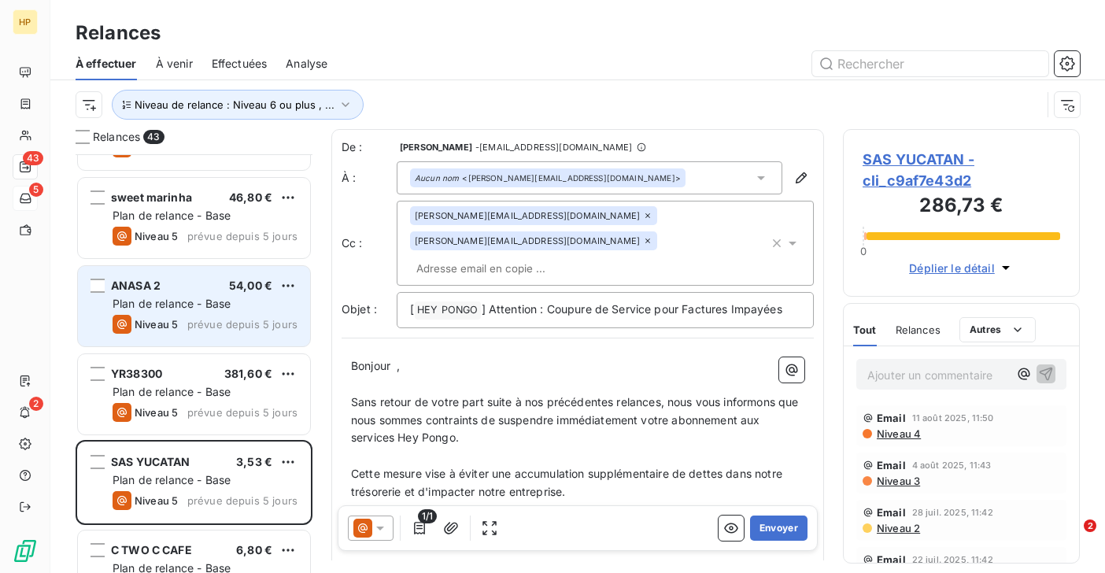
click at [184, 312] on div "ANASA 2 54,00 € Plan de relance - Base Niveau 5 prévue depuis 5 jours" at bounding box center [194, 306] width 232 height 80
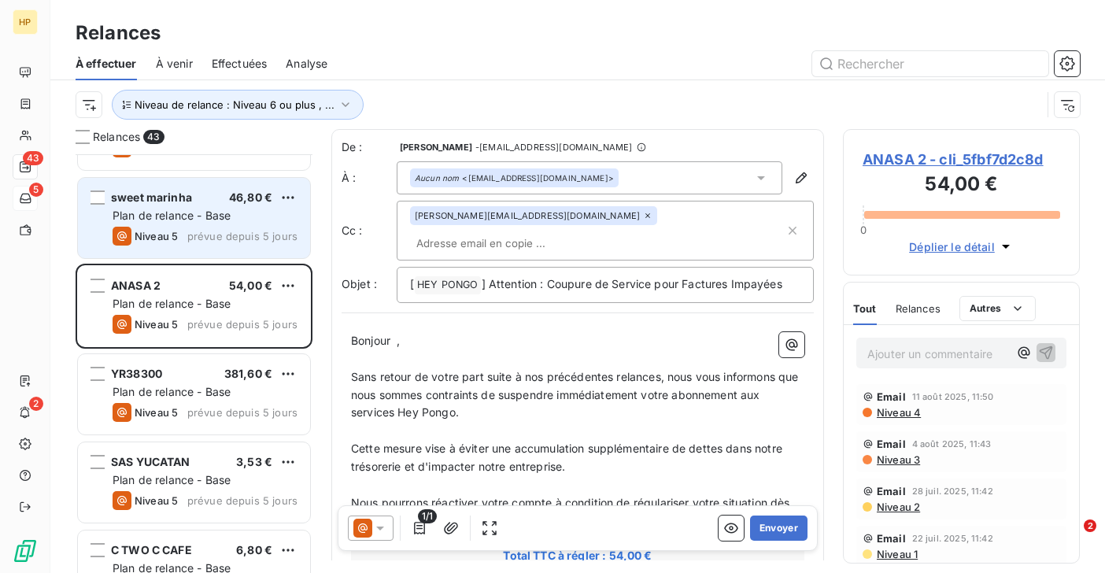
click at [176, 239] on span "Niveau 5" at bounding box center [156, 236] width 43 height 13
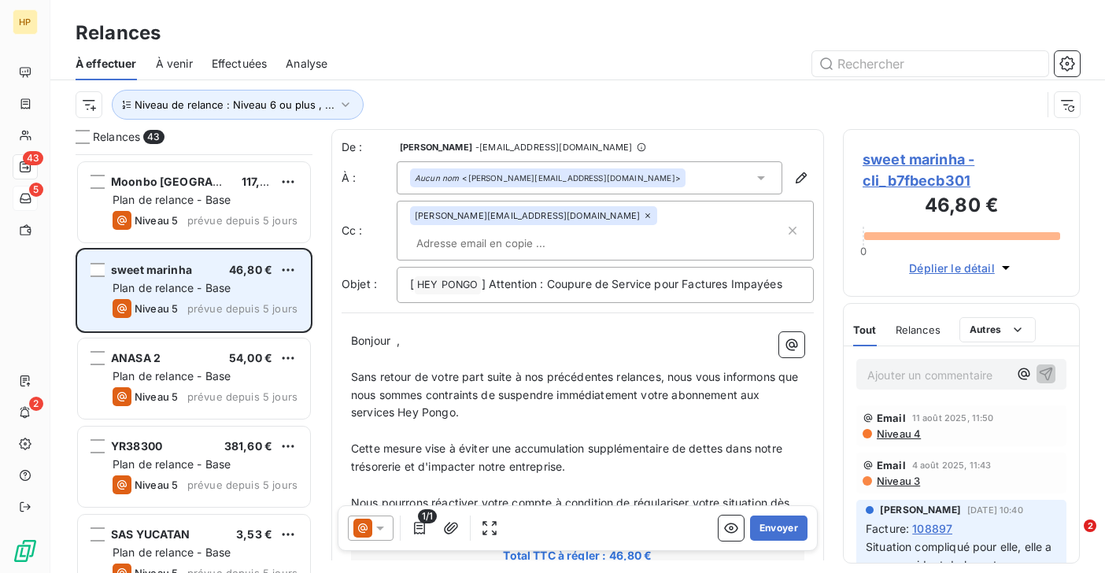
scroll to position [2353, 0]
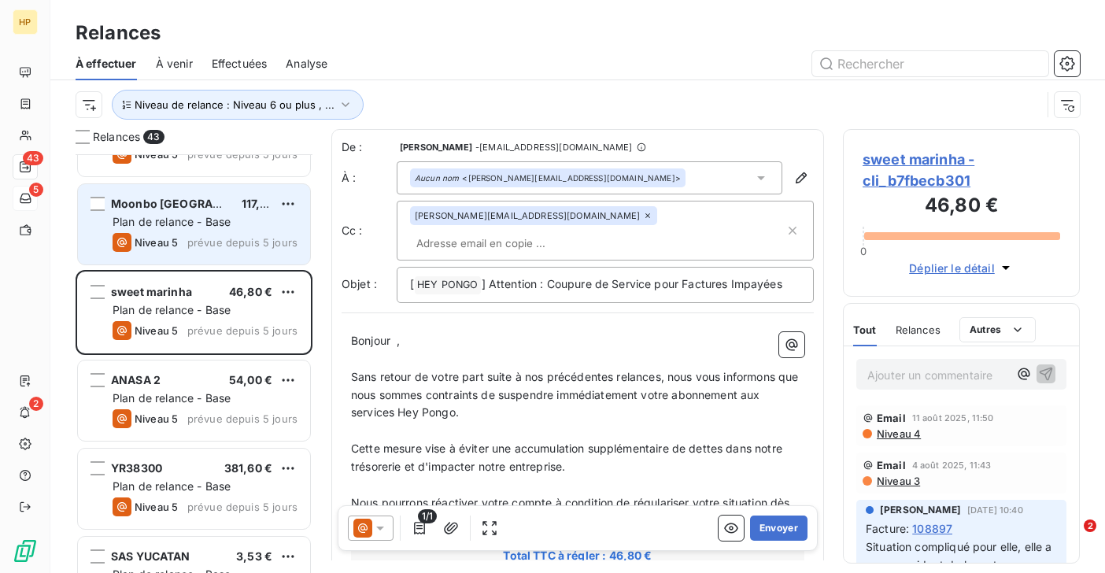
click at [168, 236] on span "Niveau 5" at bounding box center [156, 242] width 43 height 13
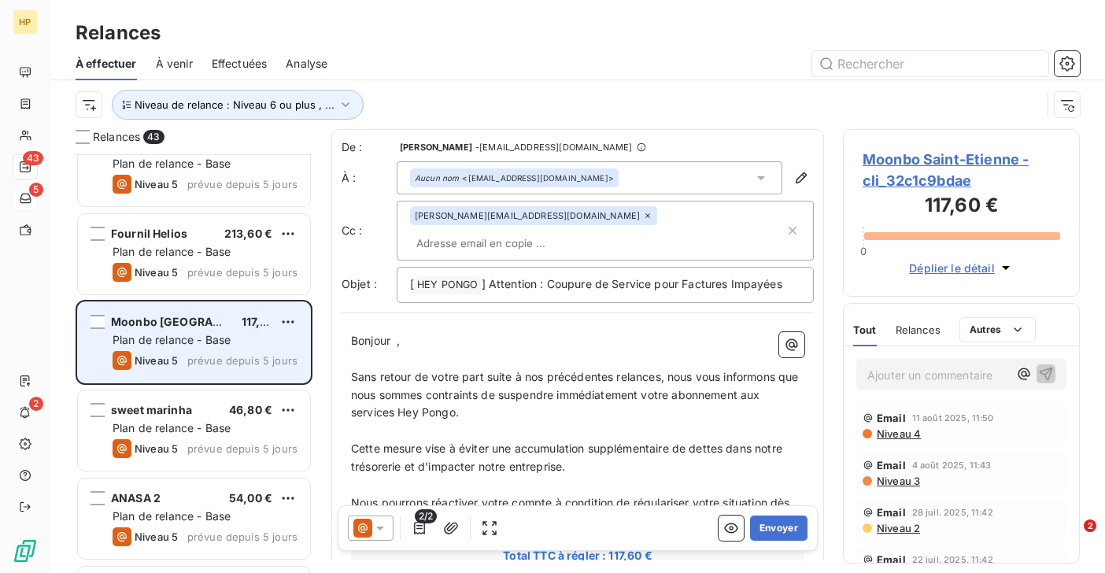
scroll to position [2194, 0]
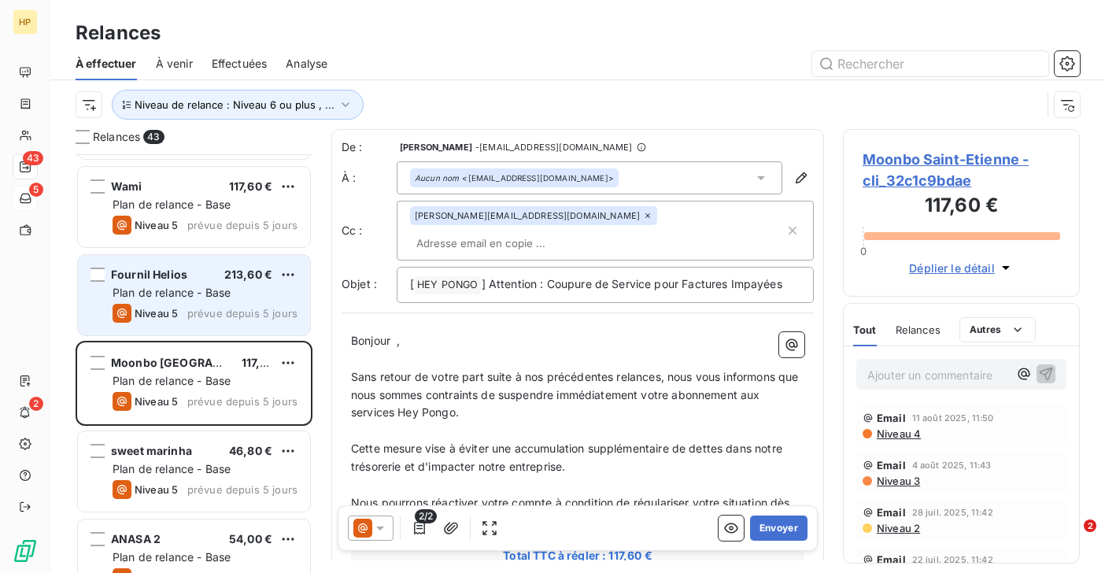
click at [160, 282] on div "Fournil Helios" at bounding box center [149, 275] width 76 height 16
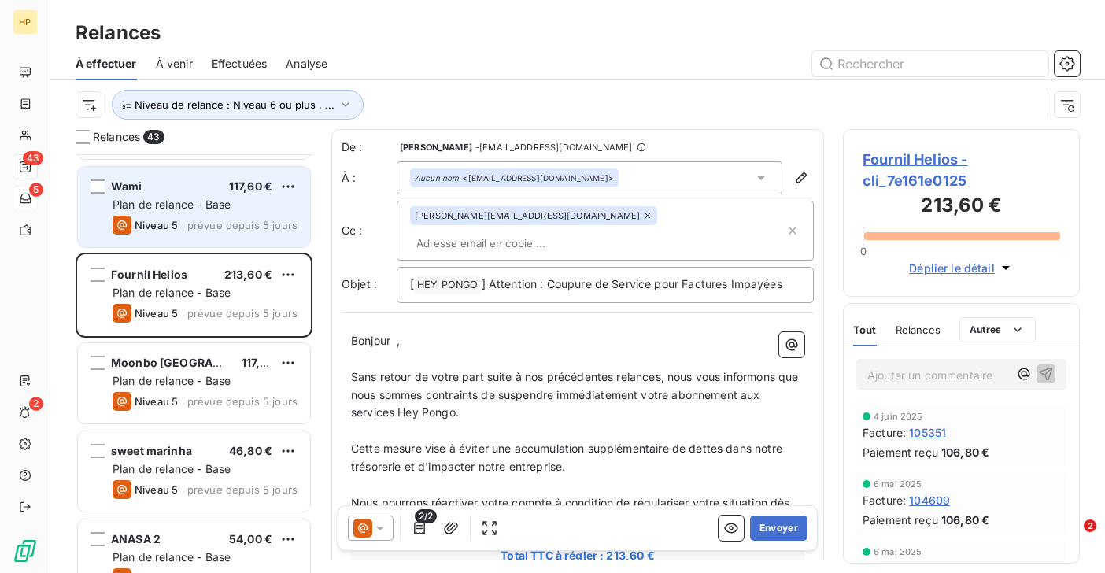
click at [172, 220] on span "Niveau 5" at bounding box center [156, 225] width 43 height 13
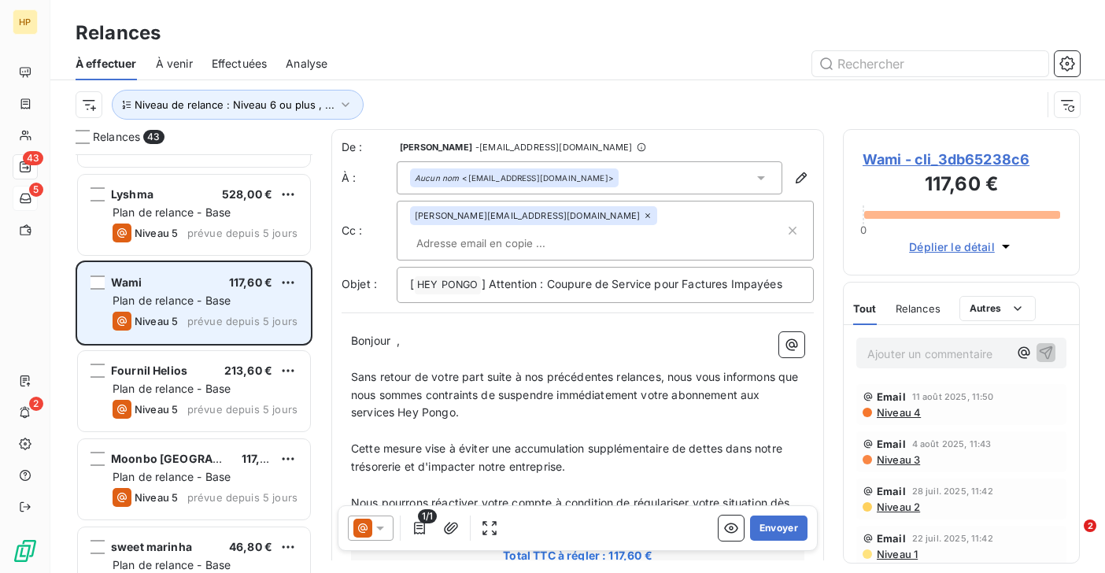
scroll to position [2088, 0]
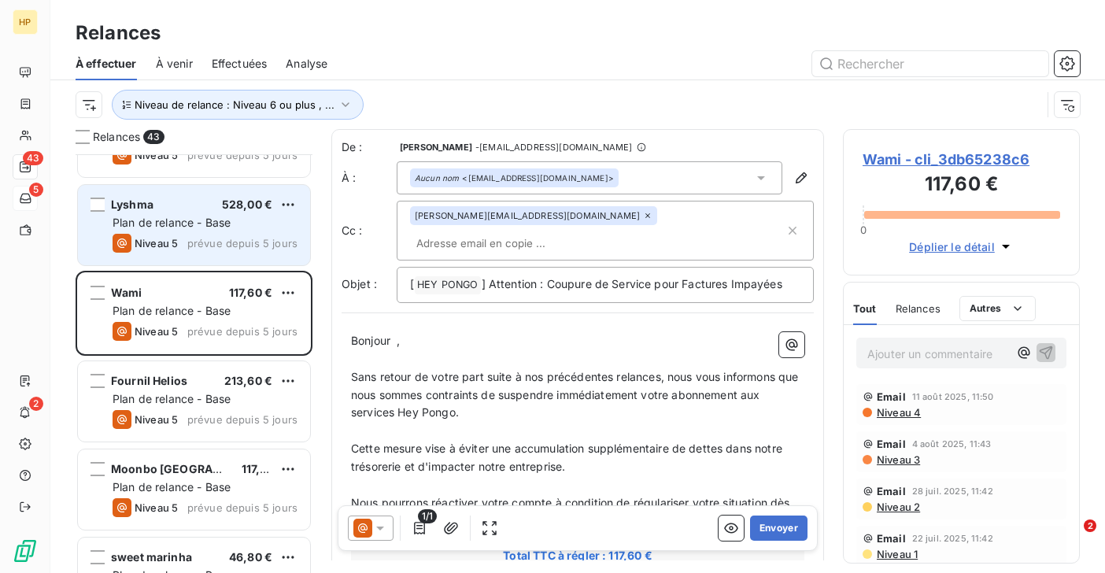
click at [167, 234] on div "Niveau 5" at bounding box center [145, 243] width 65 height 19
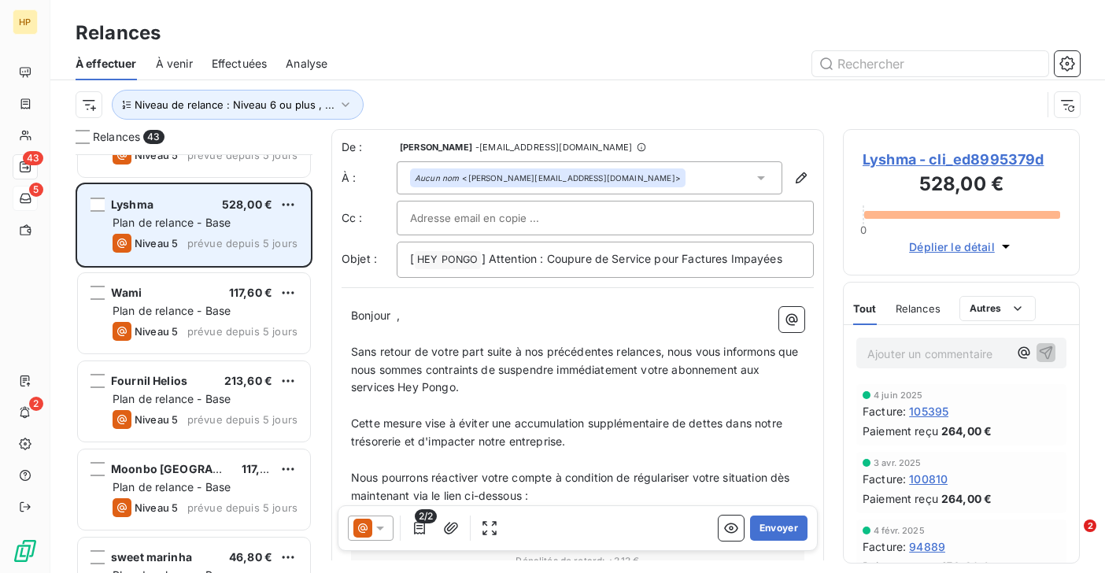
scroll to position [1967, 0]
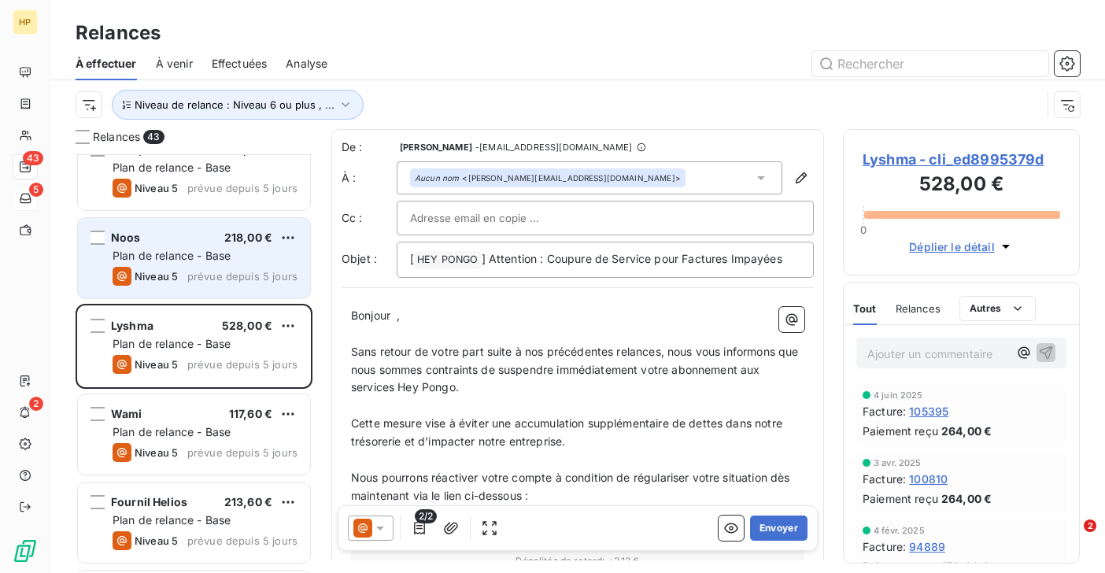
click at [155, 258] on span "Plan de relance - Base" at bounding box center [172, 255] width 118 height 13
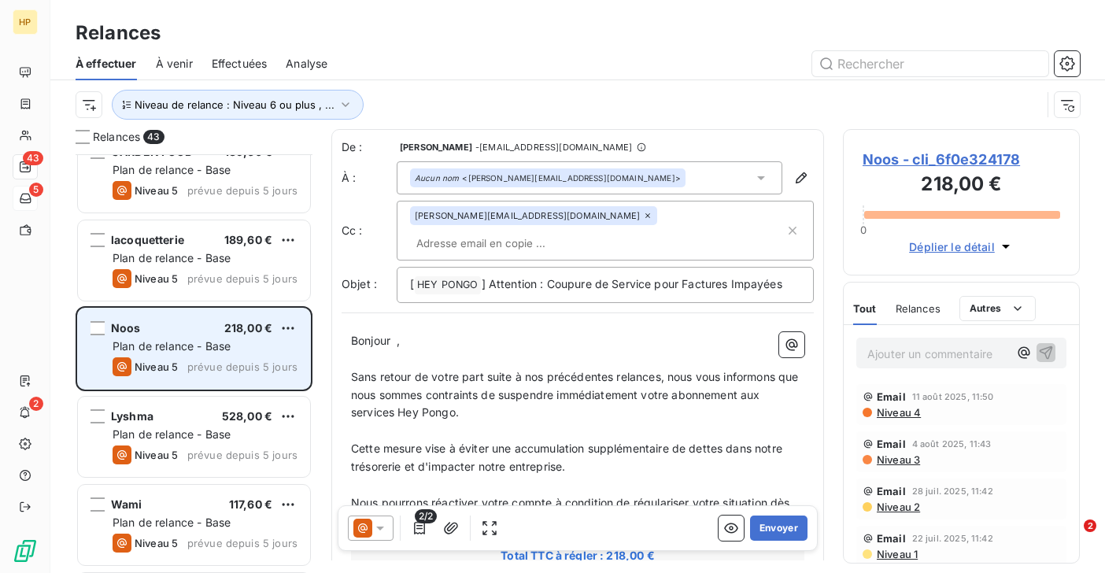
scroll to position [1868, 0]
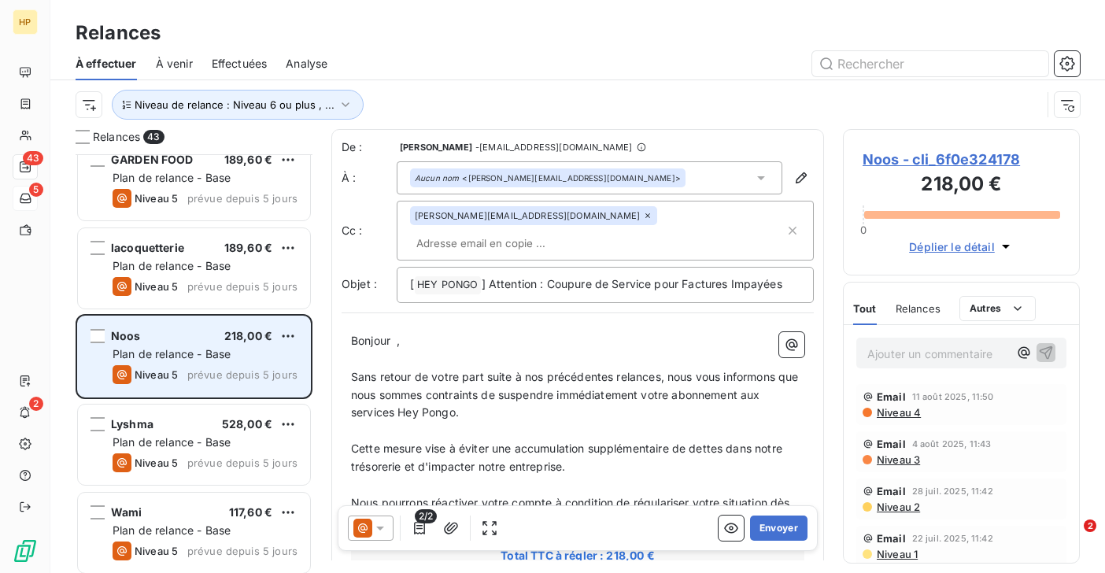
click at [155, 258] on div "Plan de relance - Base" at bounding box center [205, 266] width 185 height 16
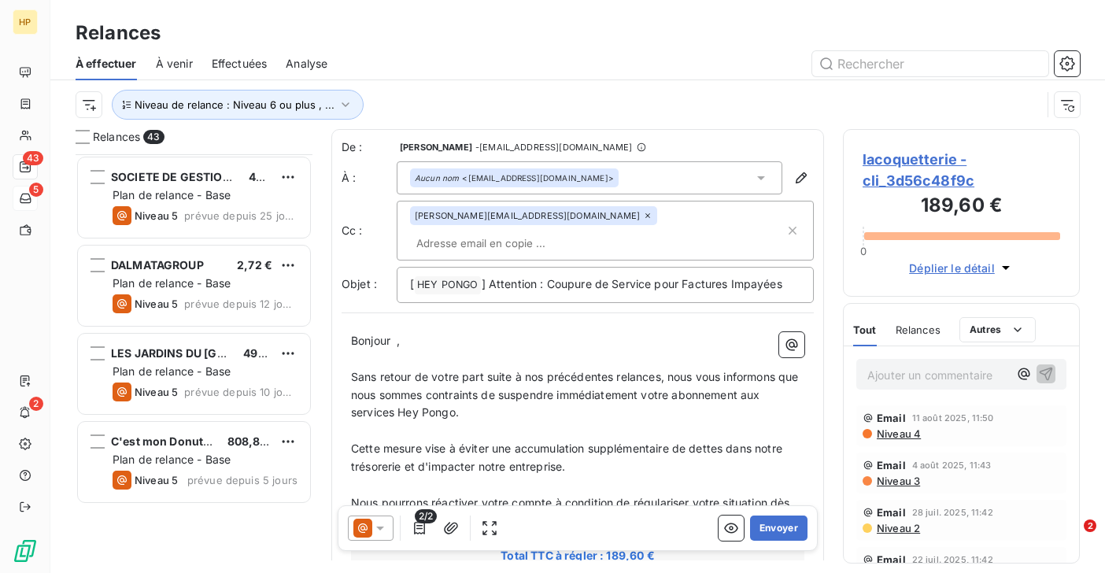
scroll to position [345, 0]
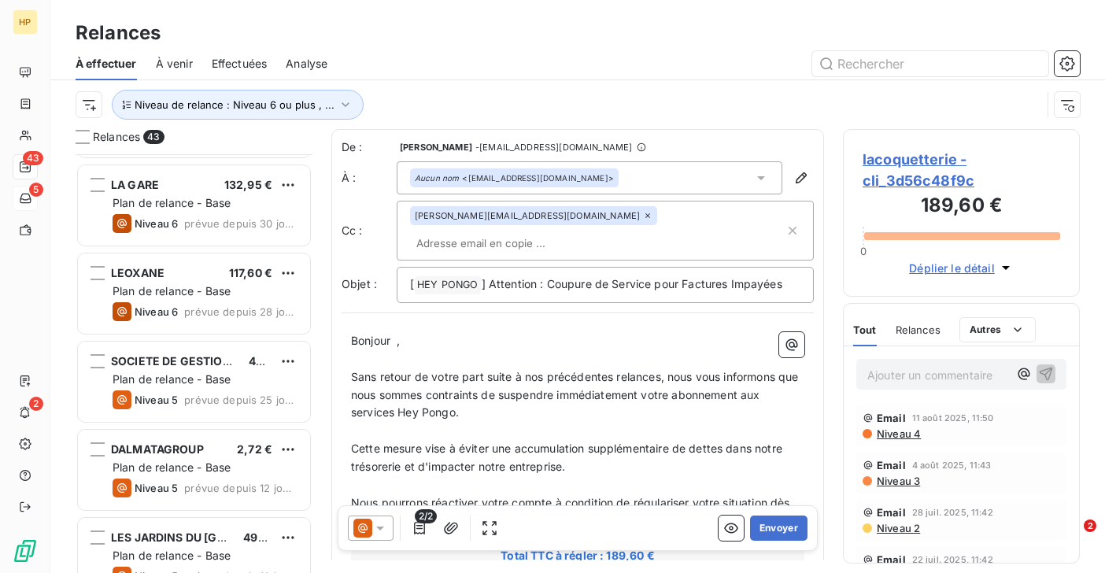
click at [181, 62] on span "À venir" at bounding box center [174, 64] width 37 height 16
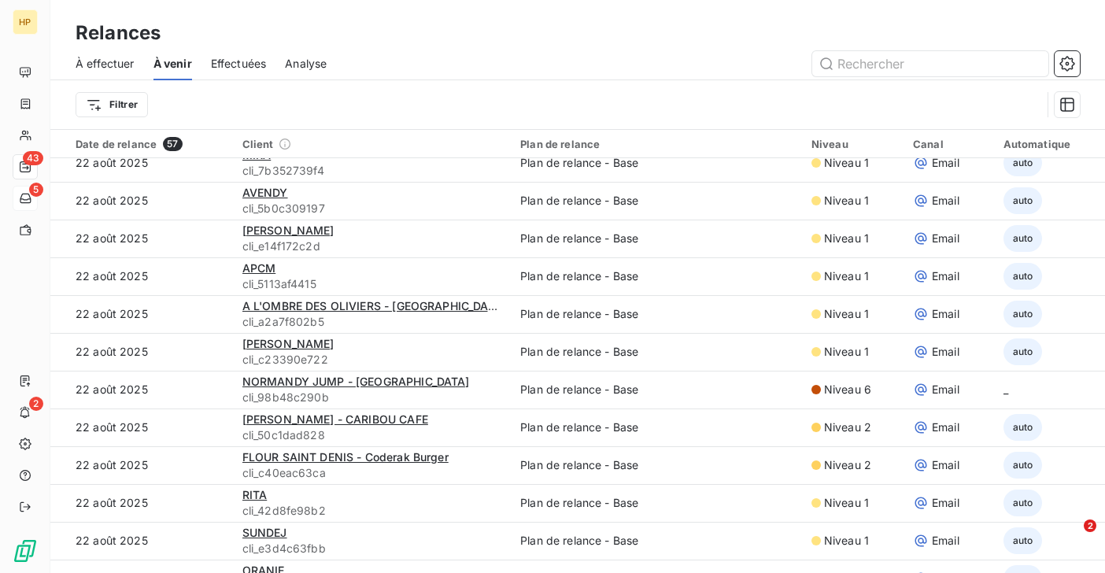
scroll to position [1489, 0]
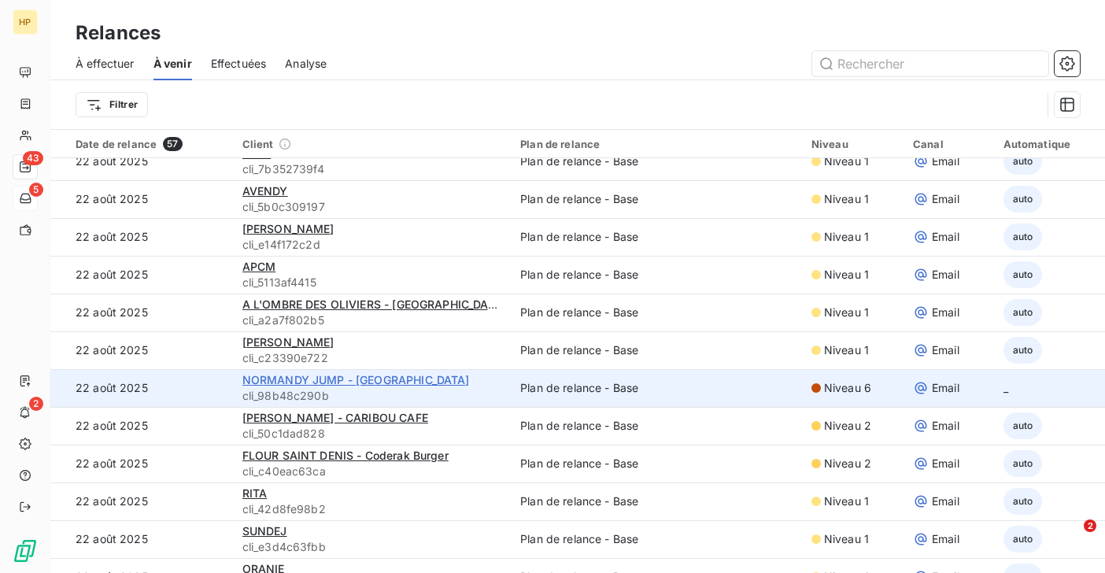
click at [323, 380] on span "NORMANDY JUMP - Caen" at bounding box center [355, 379] width 227 height 13
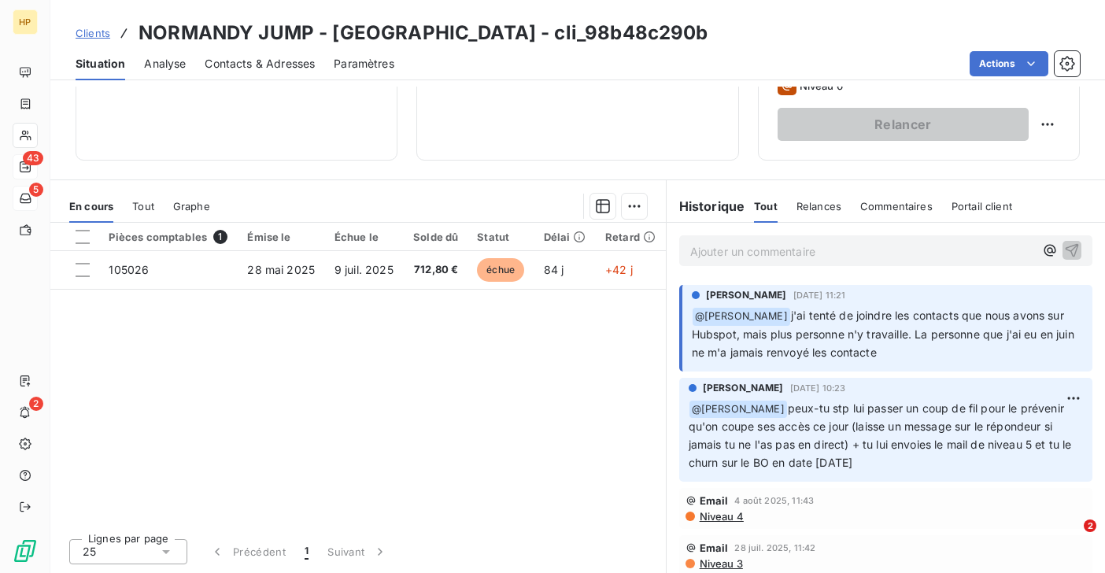
scroll to position [105, 0]
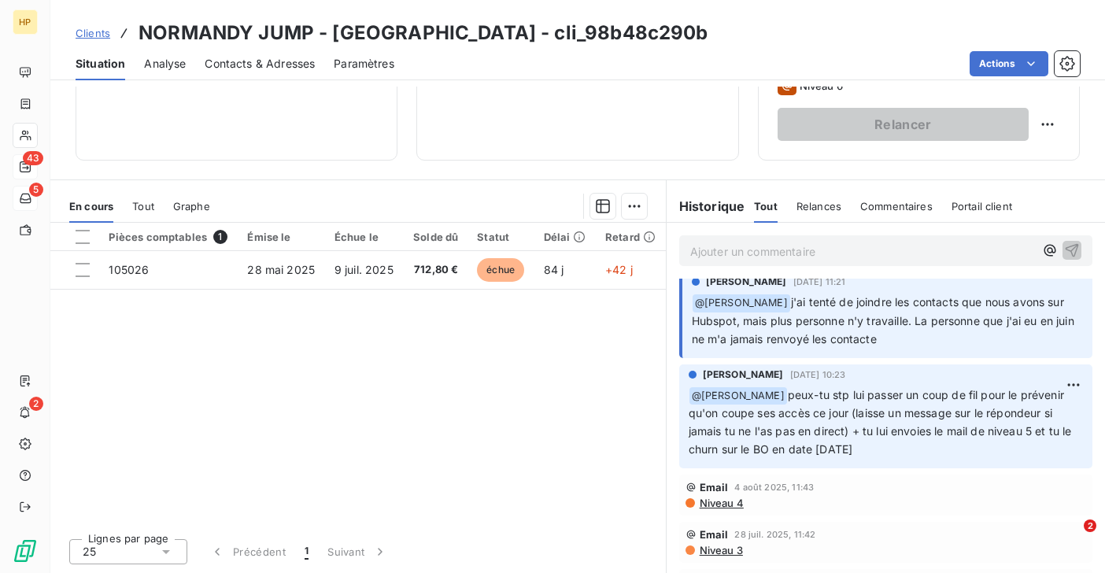
drag, startPoint x: 891, startPoint y: 446, endPoint x: 782, endPoint y: 393, distance: 121.1
click at [782, 393] on p "﻿ @ Florian Davoust peux-tu stp lui passer un coup de fil pour le prévenir qu'o…" at bounding box center [886, 422] width 394 height 73
copy span "peux-tu stp lui passer un coup de fil pour le prévenir qu'on coupe ses accès ce…"
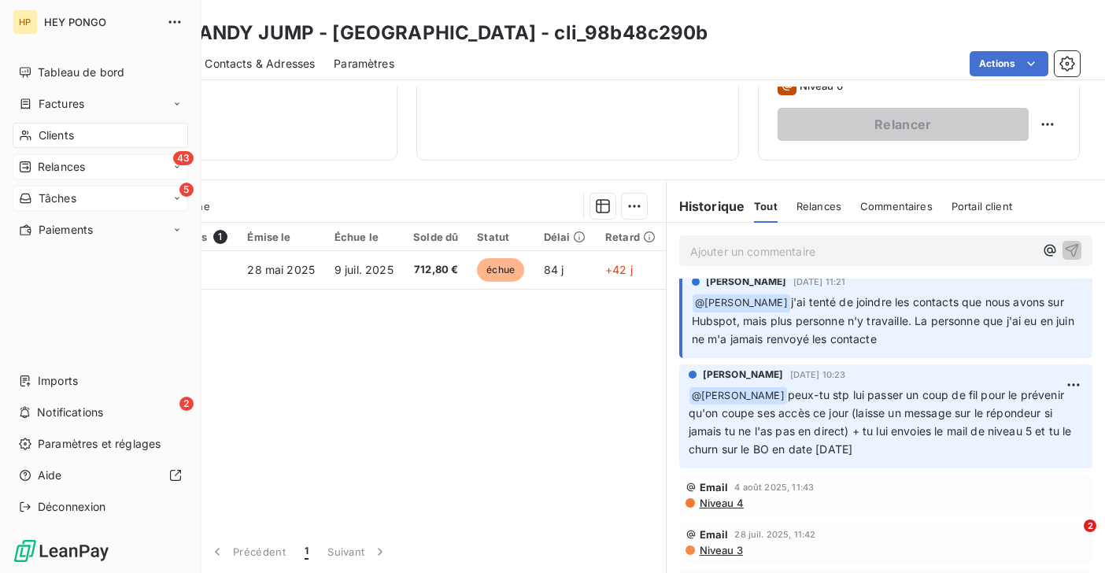
click at [51, 132] on span "Clients" at bounding box center [56, 135] width 35 height 16
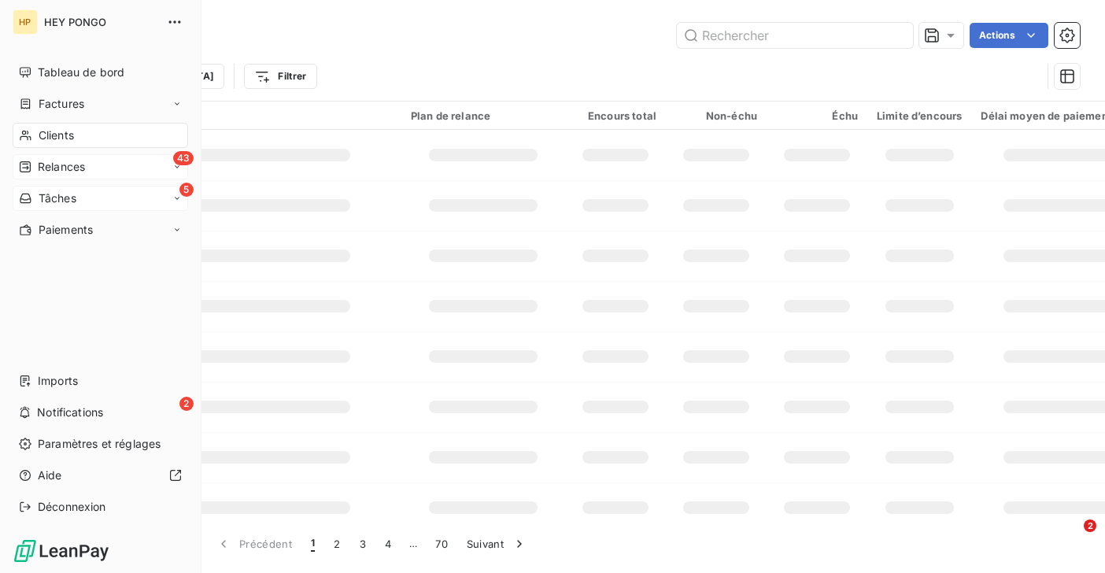
click at [46, 164] on span "Relances" at bounding box center [61, 167] width 47 height 16
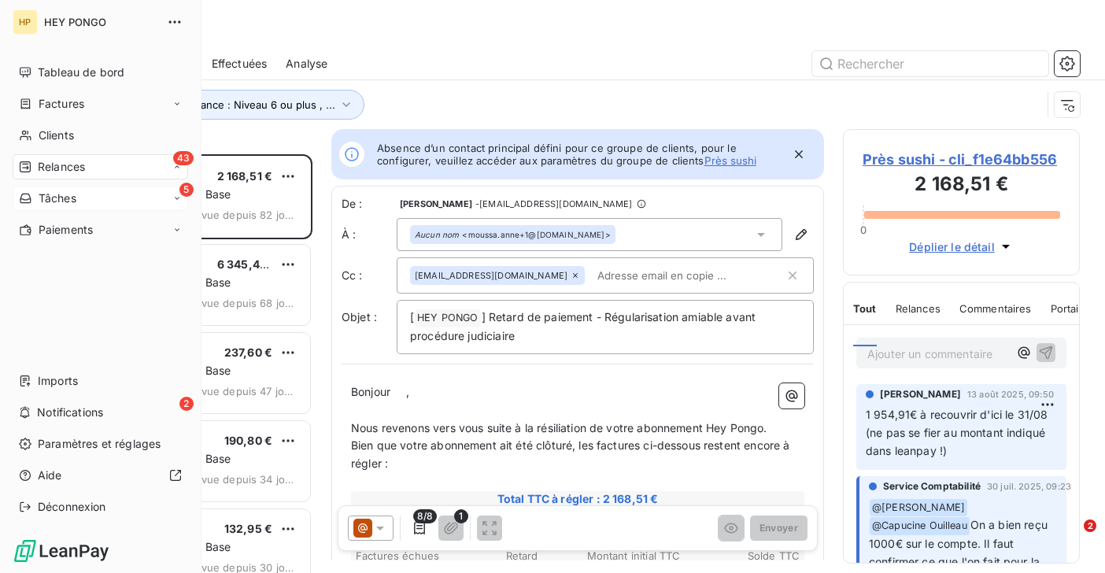
scroll to position [419, 237]
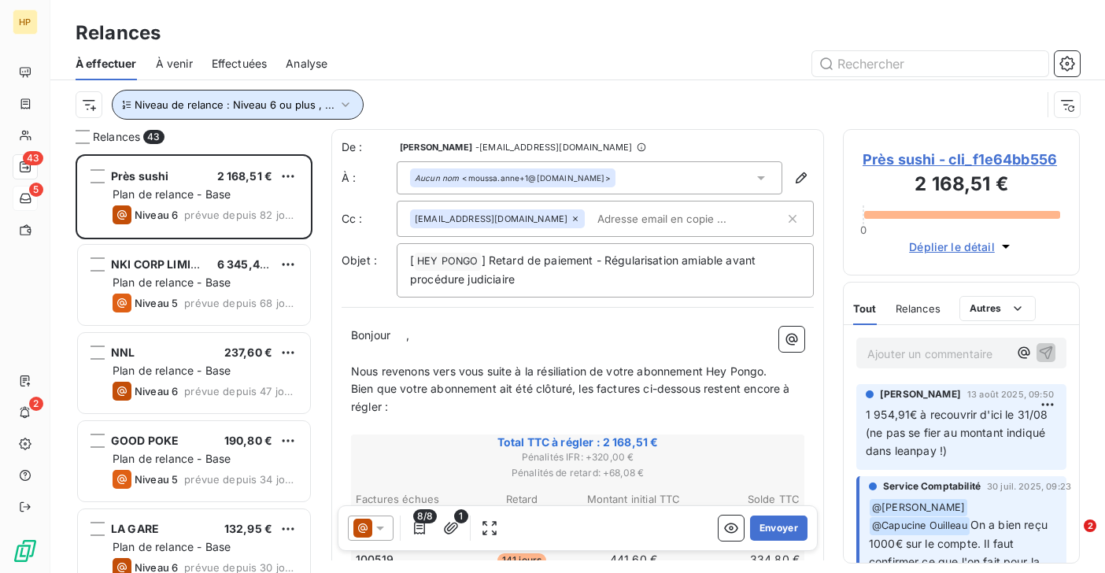
click at [264, 104] on span "Niveau de relance : Niveau 6 ou plus , ..." at bounding box center [235, 104] width 200 height 13
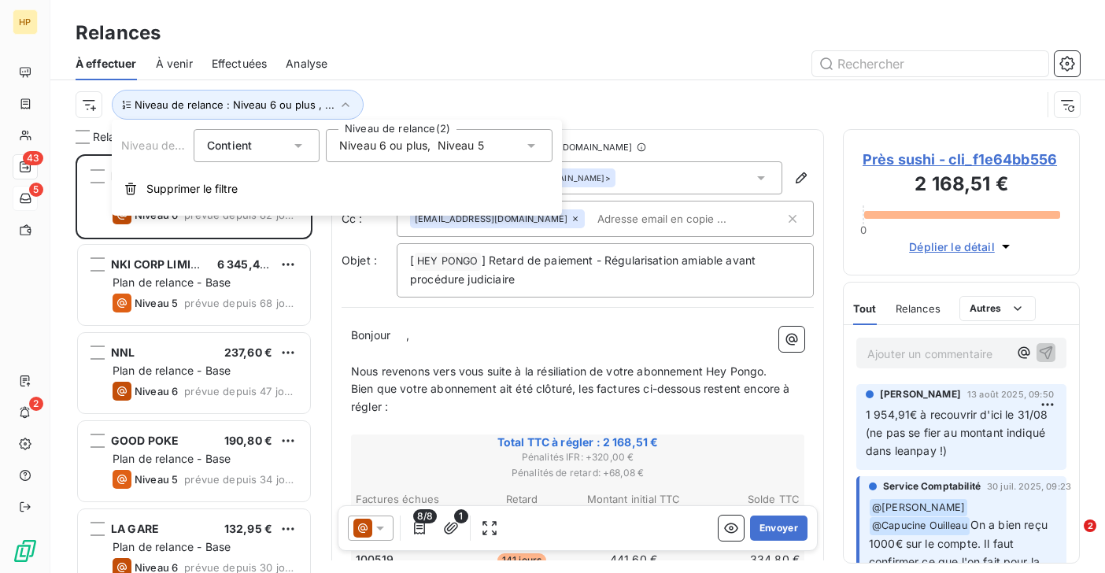
click at [462, 139] on span "Niveau 5" at bounding box center [461, 146] width 46 height 16
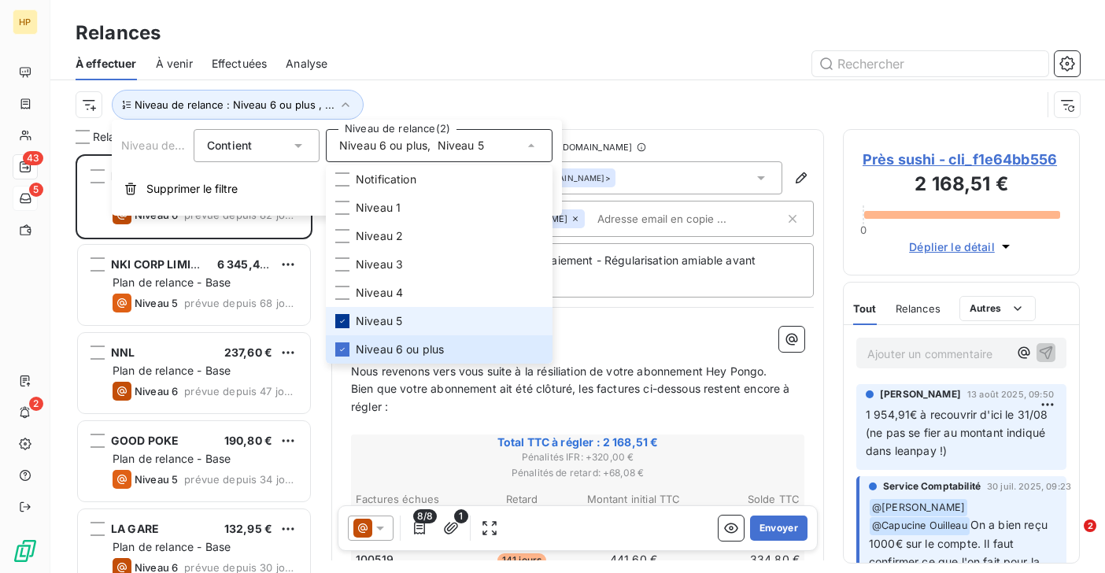
click at [346, 318] on icon at bounding box center [342, 320] width 9 height 9
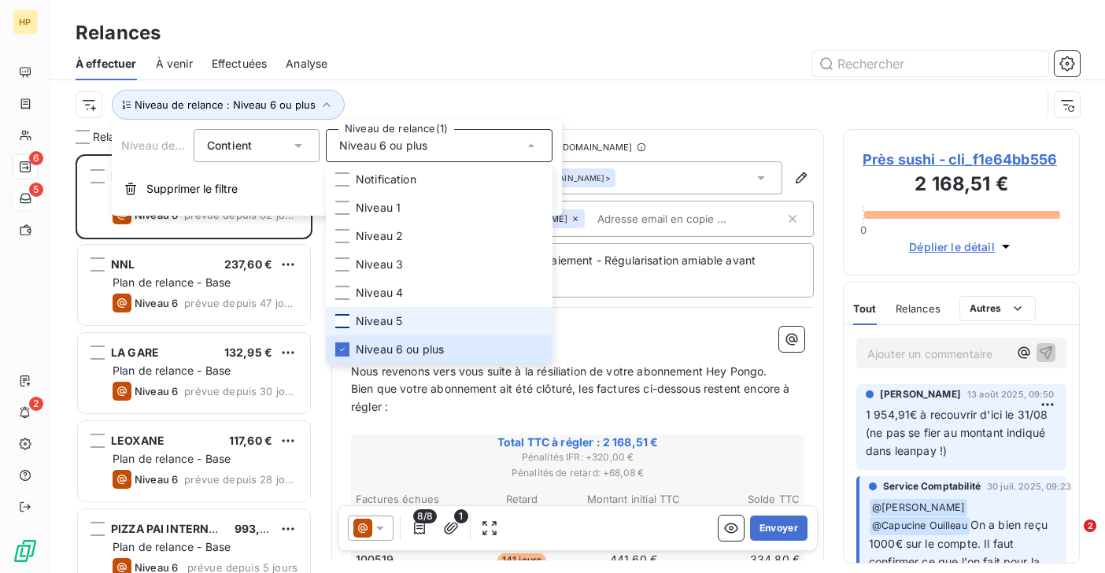
click at [426, 100] on div "Niveau de relance : Niveau 6 ou plus" at bounding box center [559, 105] width 966 height 30
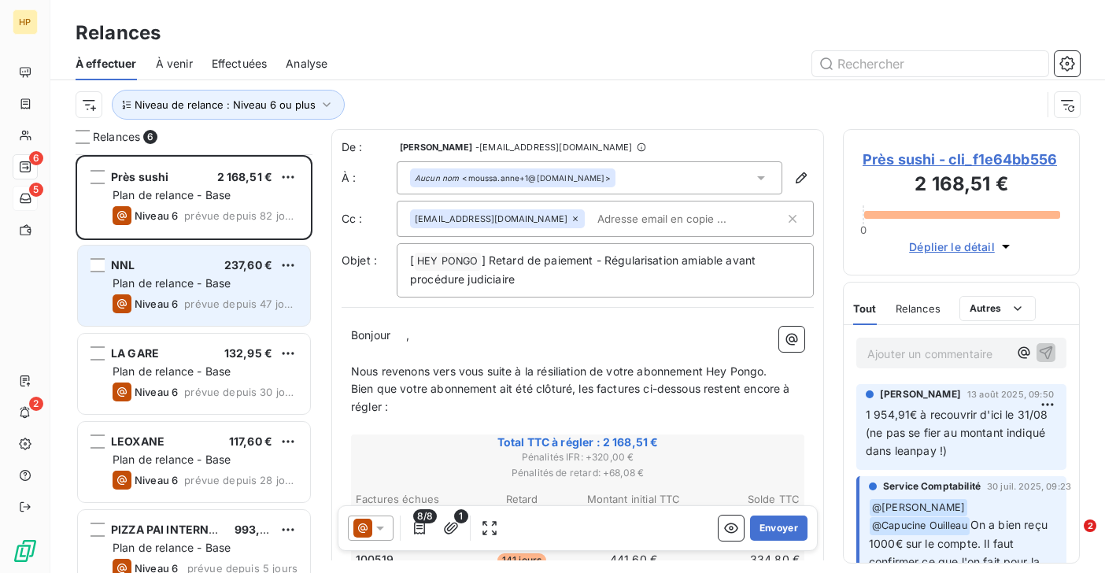
scroll to position [111, 0]
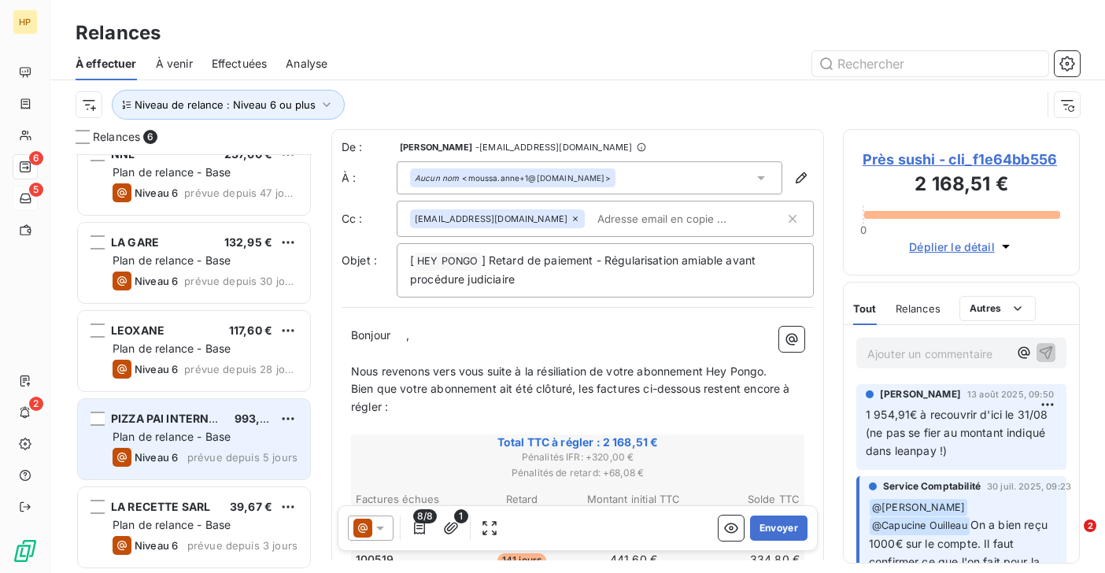
click at [187, 444] on div "Plan de relance - Base" at bounding box center [205, 437] width 185 height 16
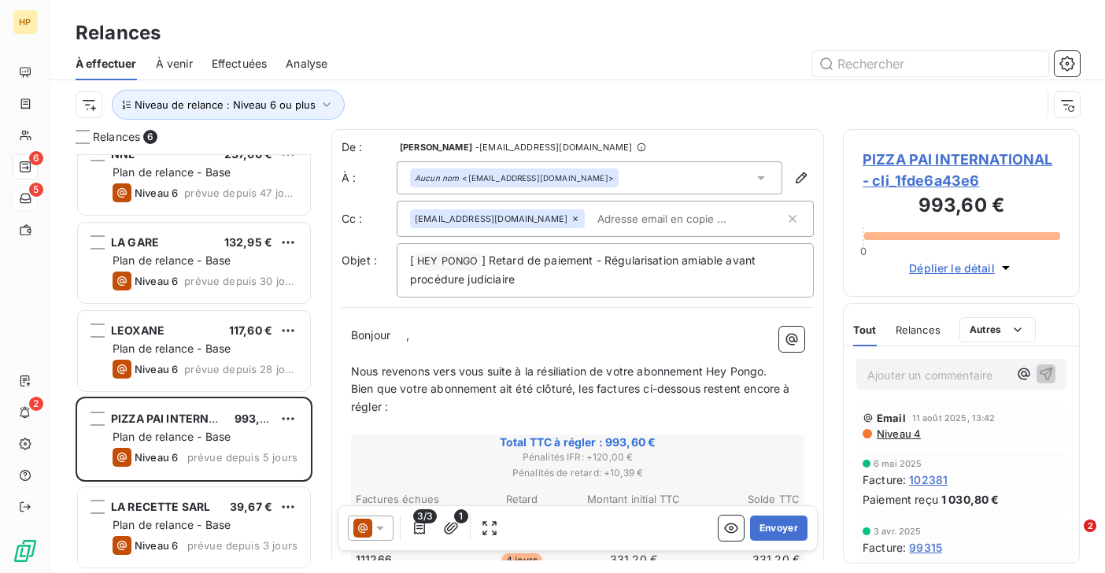
click at [884, 374] on p "Ajouter un commentaire ﻿" at bounding box center [937, 375] width 141 height 20
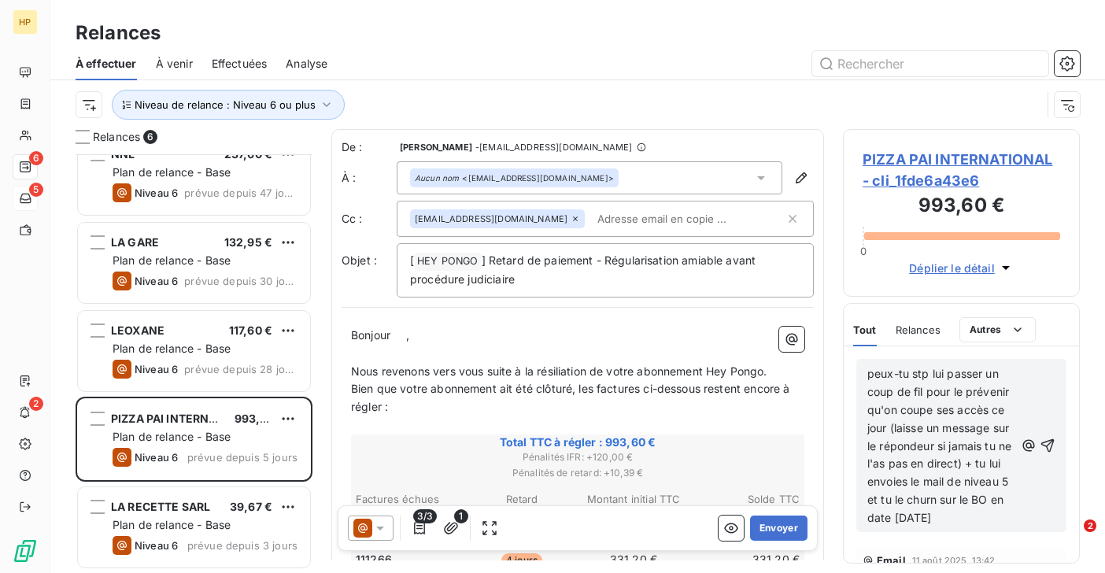
click at [909, 158] on span "PIZZA PAI INTERNATIONAL - cli_1fde6a43e6" at bounding box center [962, 170] width 198 height 42
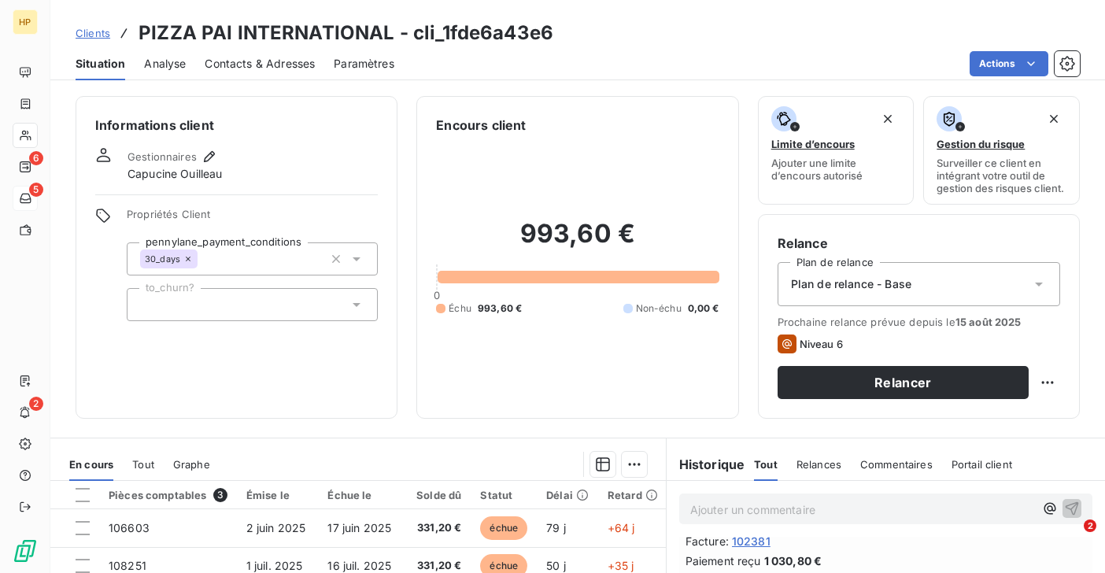
scroll to position [83, 0]
click at [751, 514] on p "Ajouter un commentaire ﻿" at bounding box center [862, 510] width 344 height 20
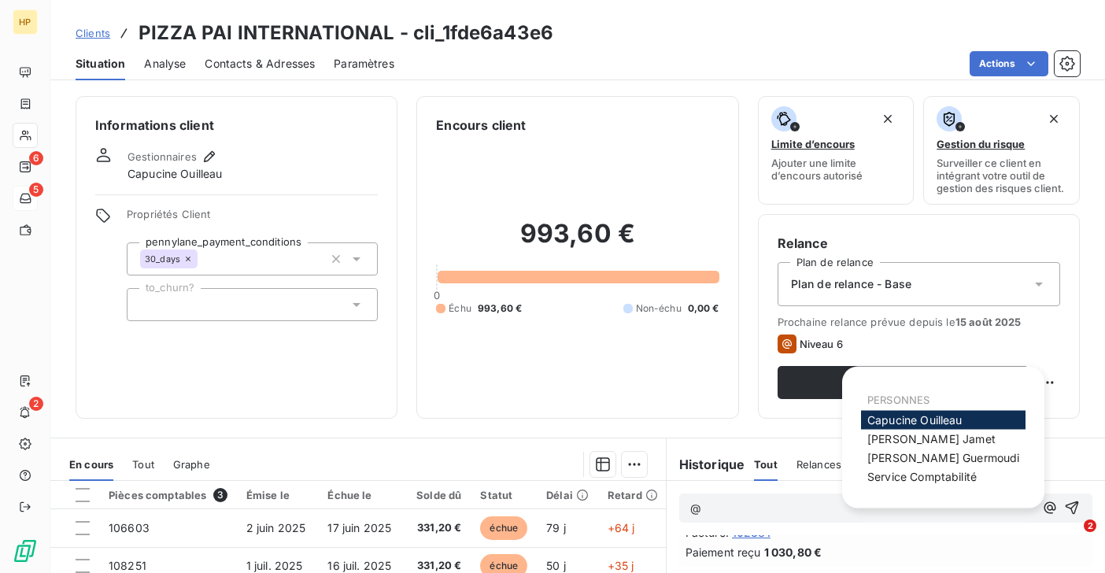
click at [903, 423] on span "[PERSON_NAME]" at bounding box center [914, 419] width 95 height 13
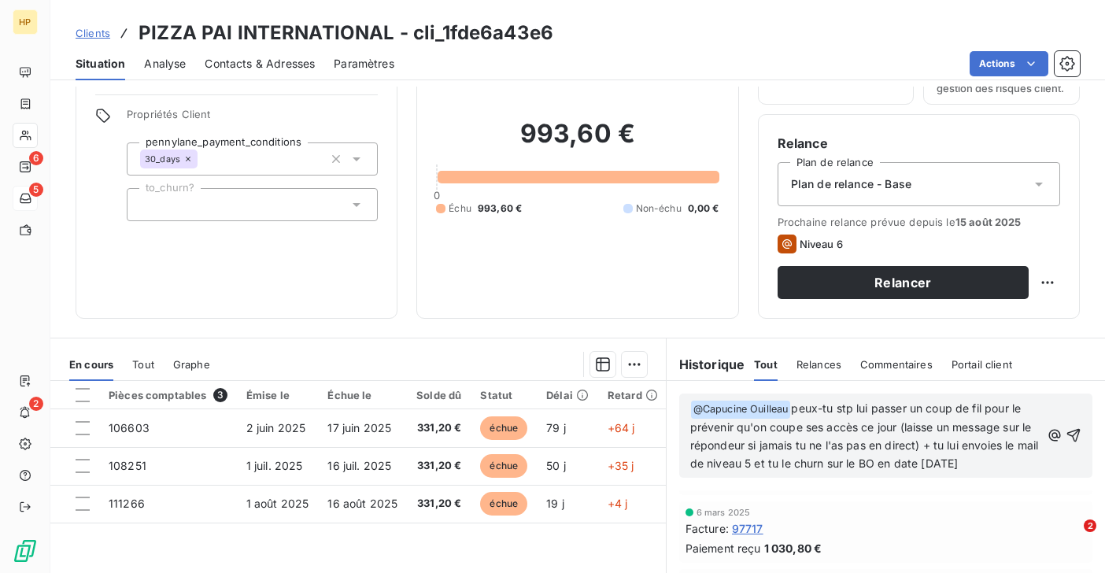
scroll to position [102, 0]
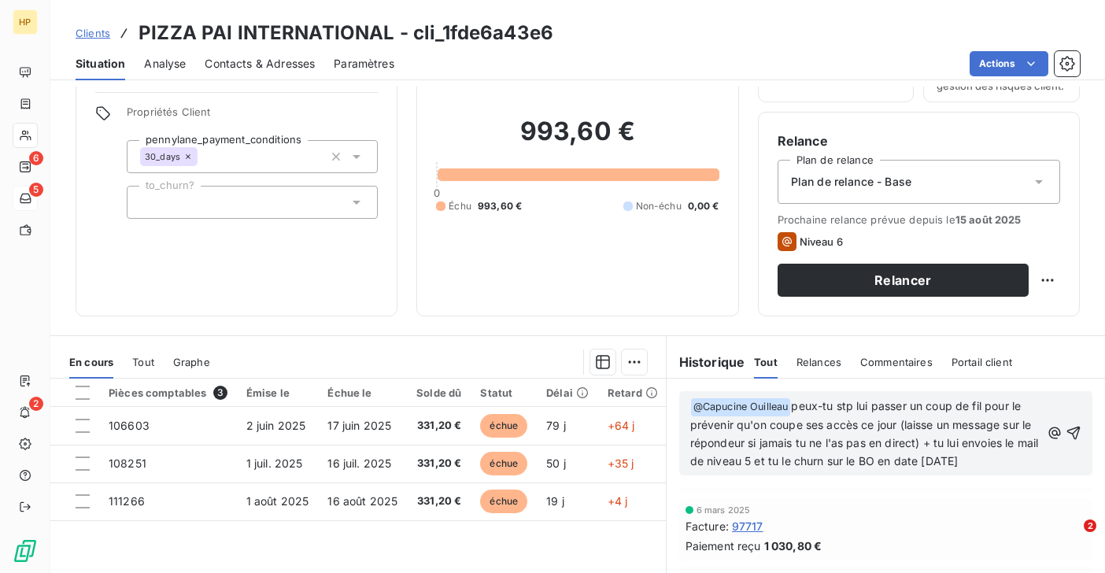
click at [983, 461] on span "peux-tu stp lui passer un coup de fil pour le prévenir qu'on coupe ses accès ce…" at bounding box center [866, 433] width 352 height 68
click at [1074, 428] on icon "button" at bounding box center [1074, 433] width 16 height 16
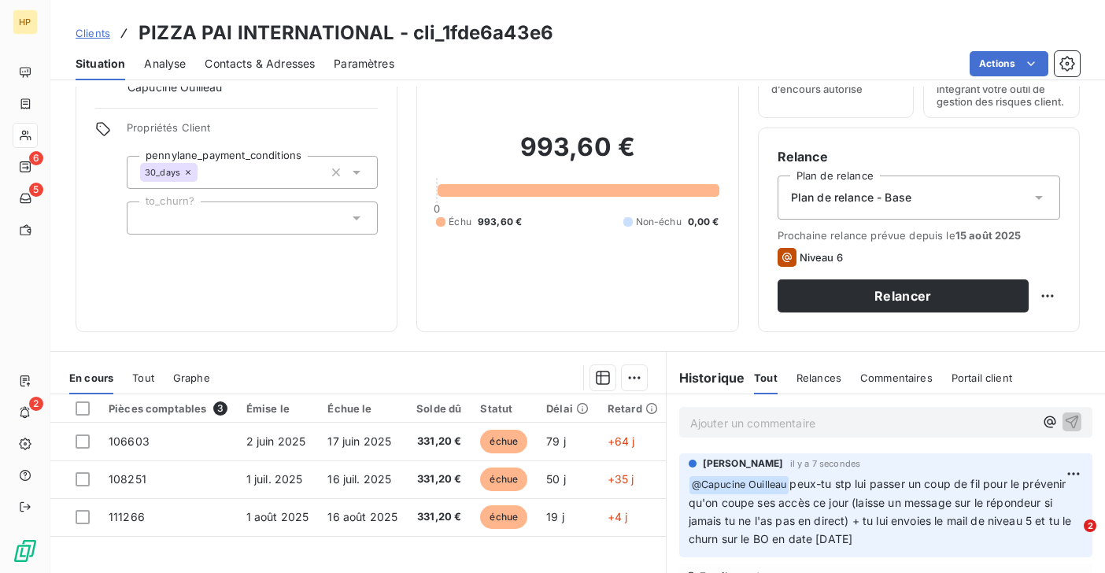
scroll to position [258, 0]
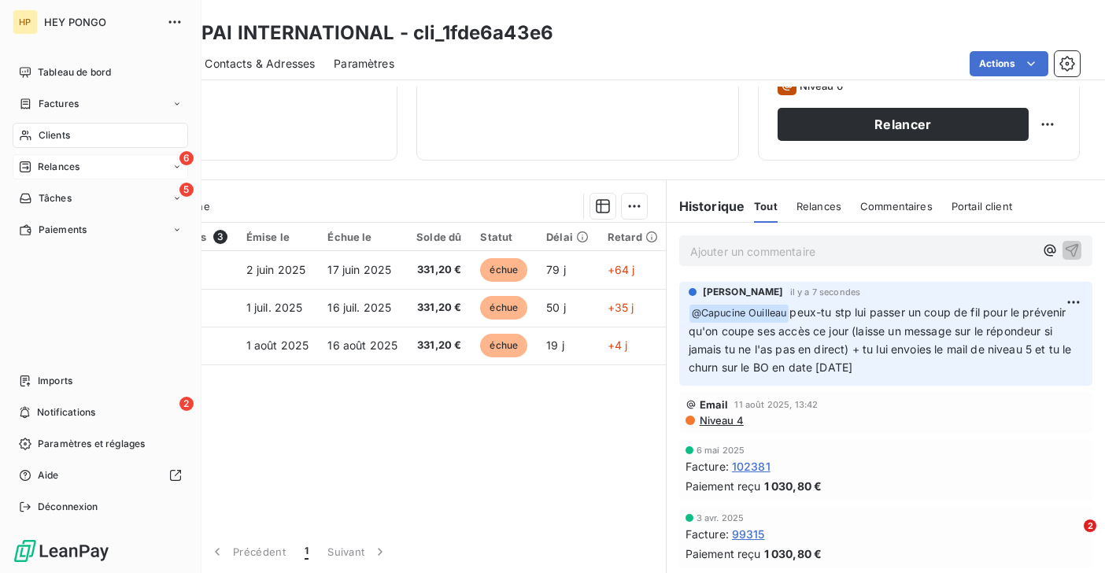
click at [48, 166] on span "Relances" at bounding box center [59, 167] width 42 height 14
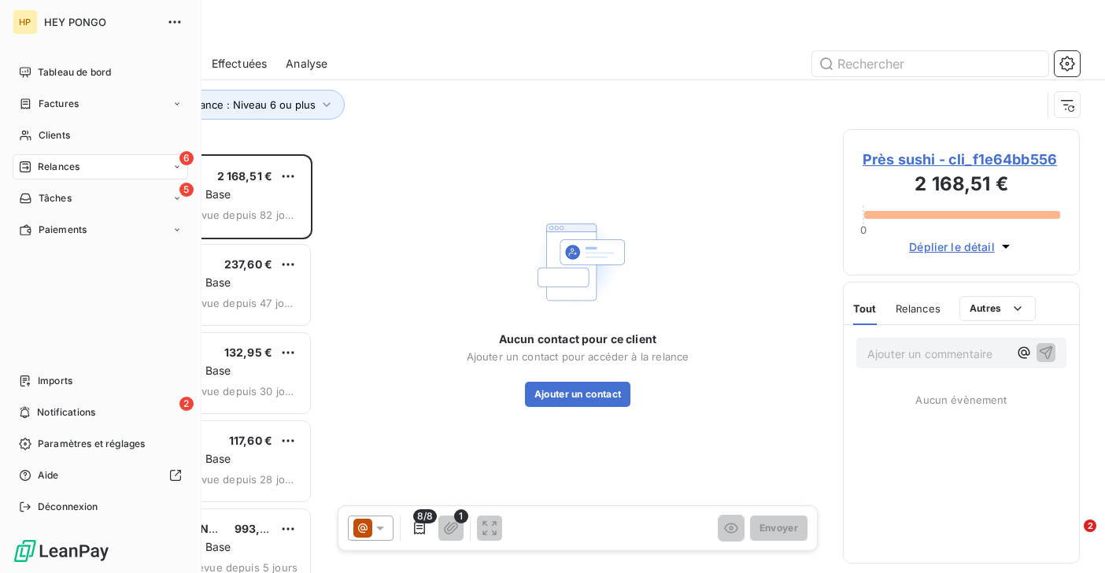
scroll to position [419, 237]
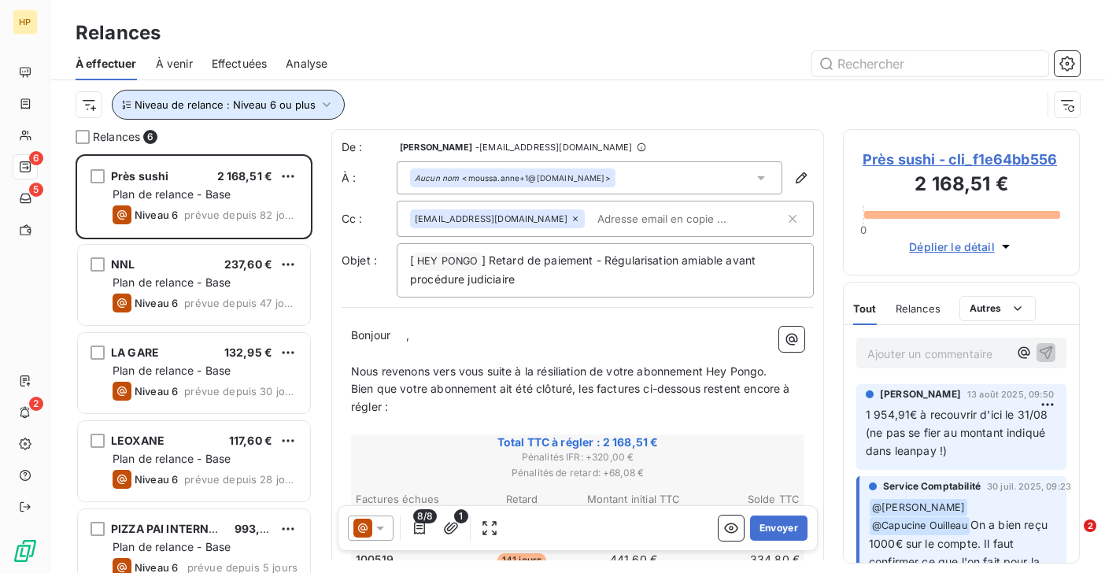
click at [235, 114] on button "Niveau de relance : Niveau 6 ou plus" at bounding box center [228, 105] width 233 height 30
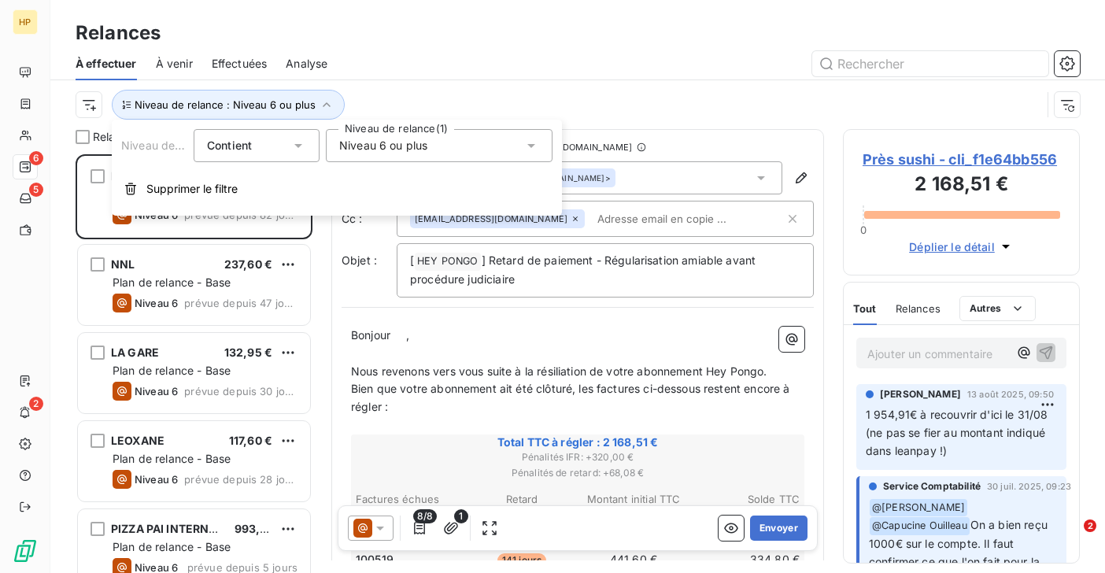
click at [402, 146] on span "Niveau 6 ou plus" at bounding box center [383, 146] width 88 height 16
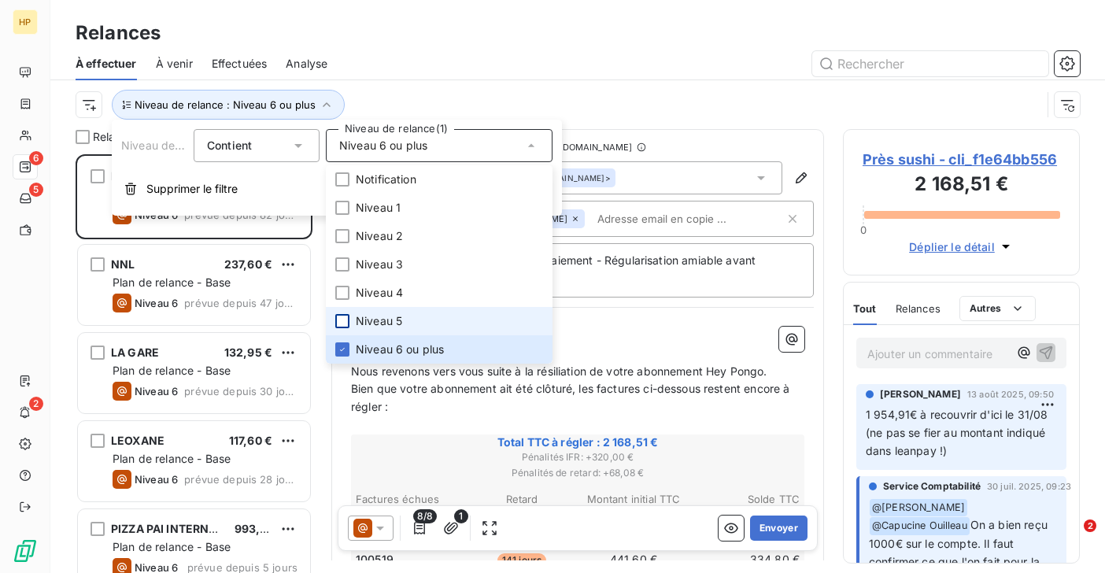
click at [345, 321] on div at bounding box center [342, 321] width 14 height 14
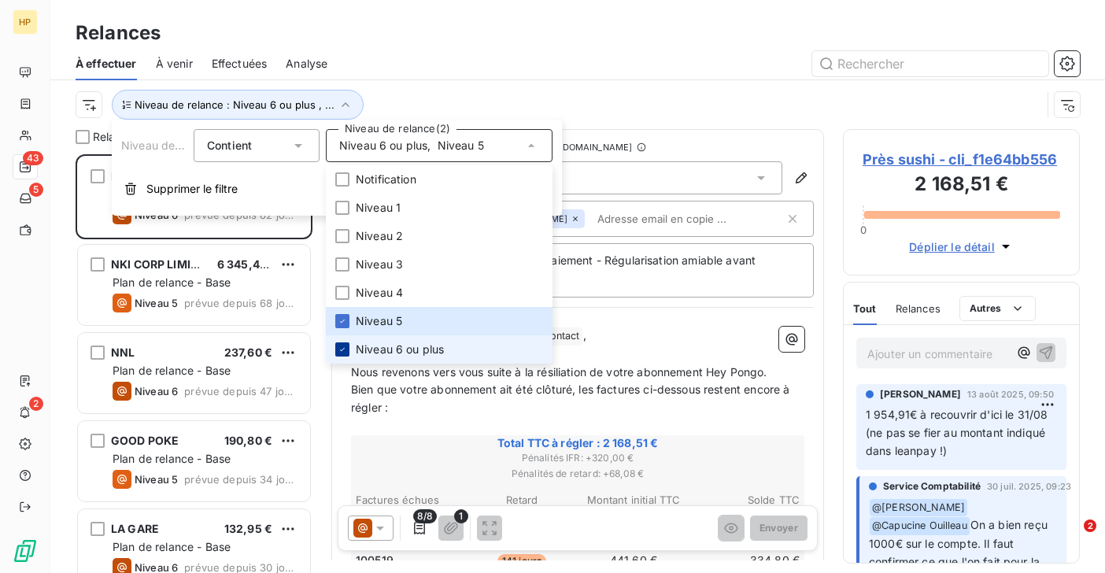
click at [340, 347] on icon at bounding box center [342, 349] width 9 height 9
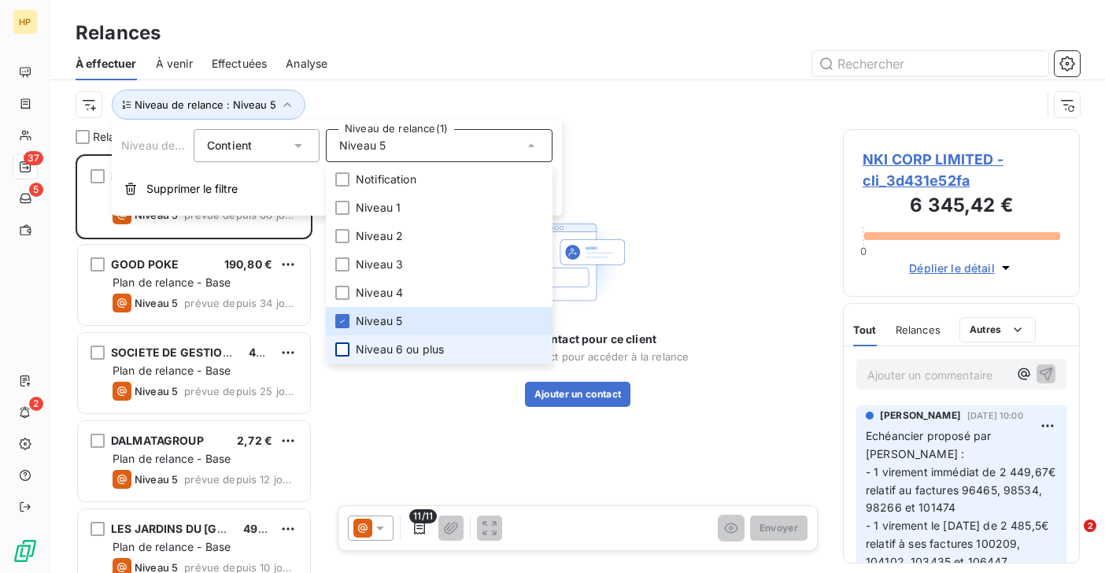
scroll to position [419, 237]
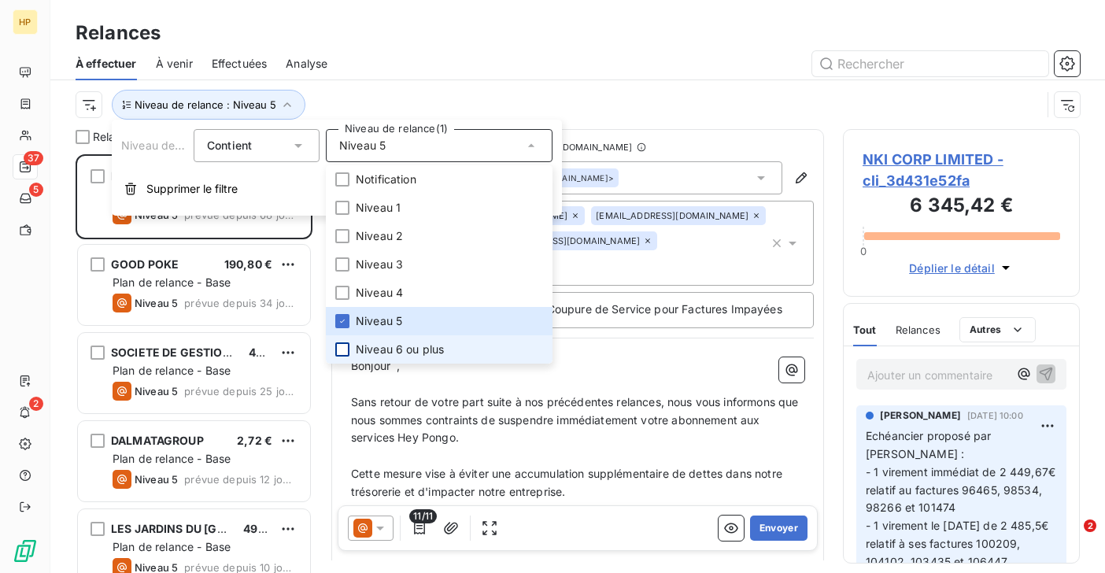
click at [396, 92] on div "Niveau de relance : Niveau 5" at bounding box center [559, 105] width 966 height 30
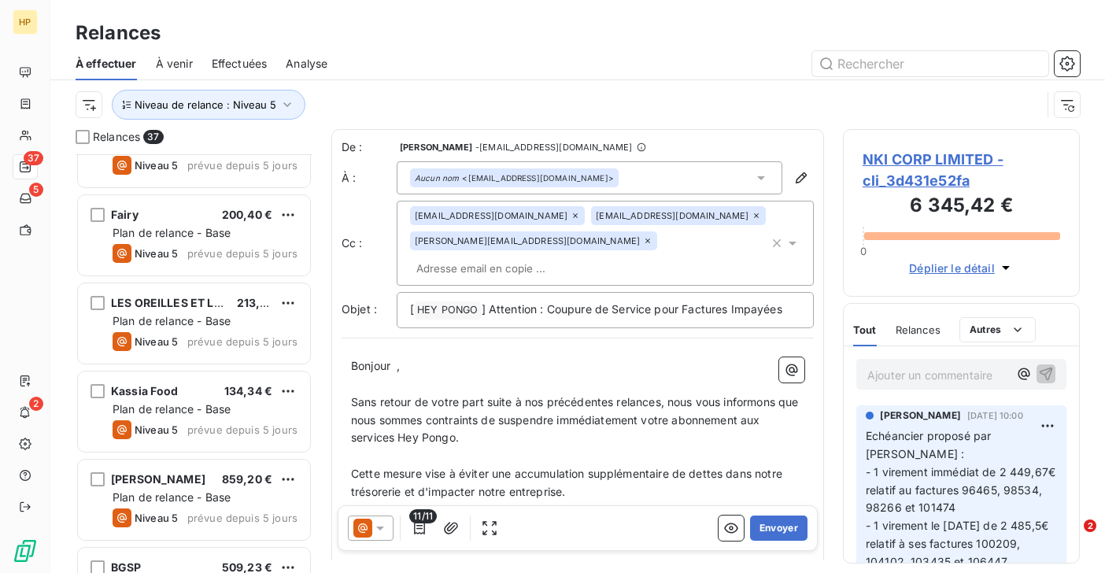
scroll to position [2843, 0]
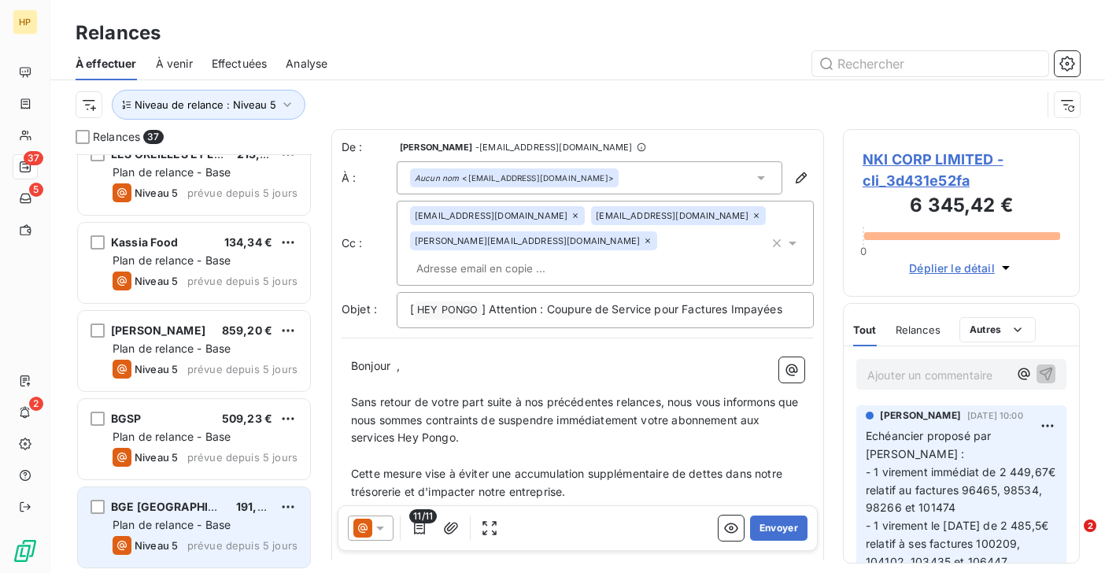
click at [169, 520] on span "Plan de relance - Base" at bounding box center [172, 524] width 118 height 13
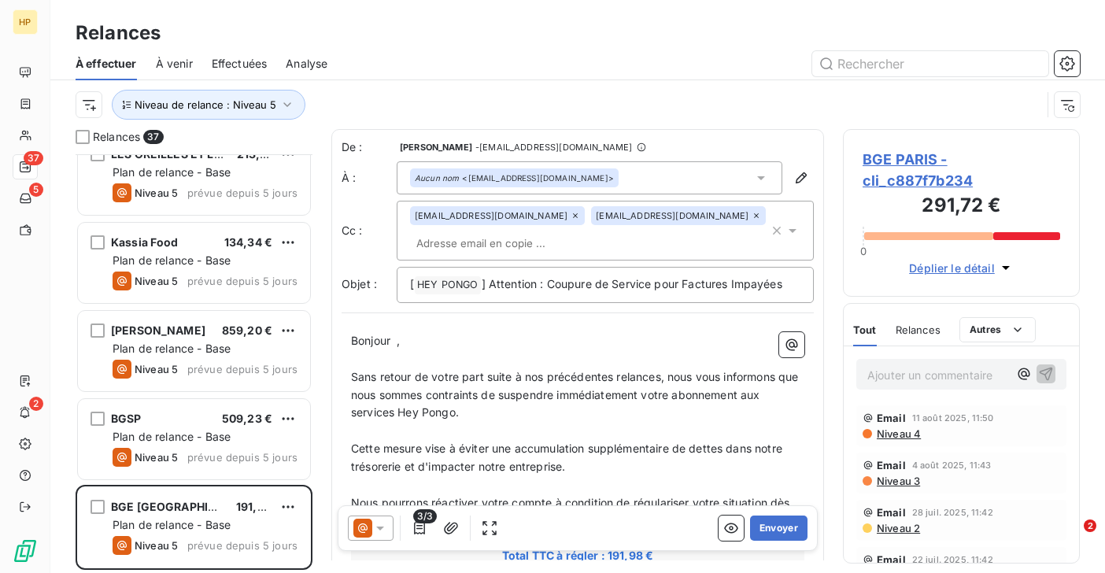
click at [902, 158] on span "BGE PARIS - cli_c887f7b234" at bounding box center [962, 170] width 198 height 42
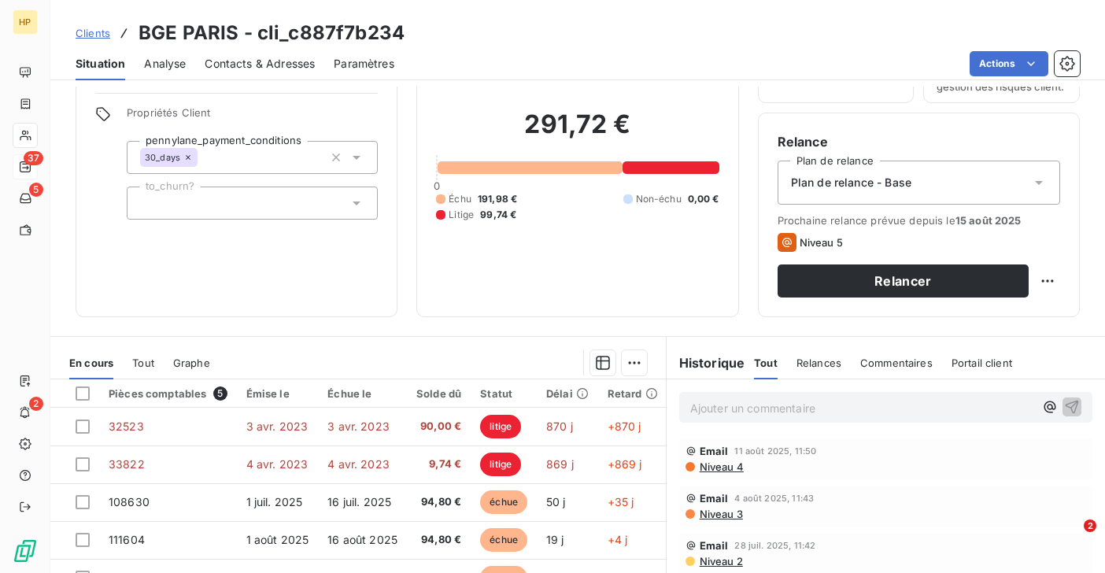
scroll to position [116, 0]
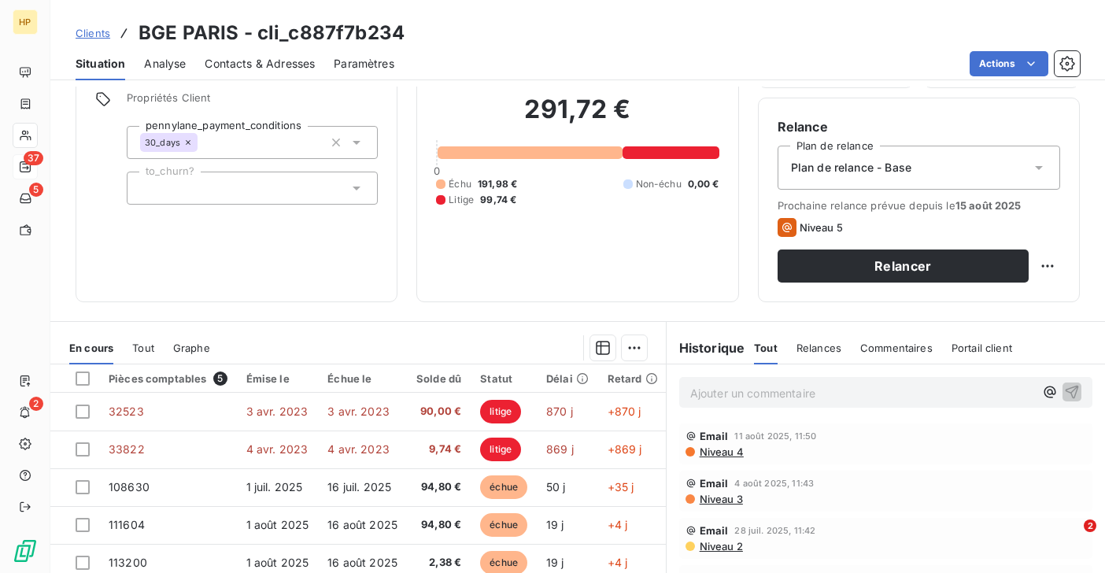
click at [724, 397] on p "Ajouter un commentaire ﻿" at bounding box center [862, 393] width 344 height 20
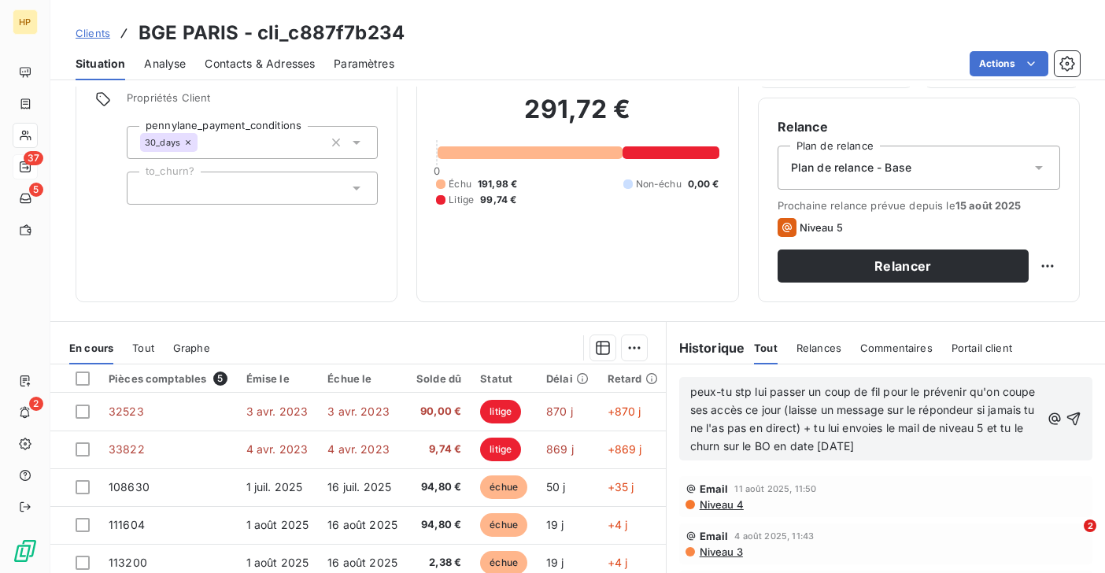
click at [690, 393] on span "peux-tu stp lui passer un coup de fil pour le prévenir qu'on coupe ses accès ce…" at bounding box center [864, 419] width 349 height 68
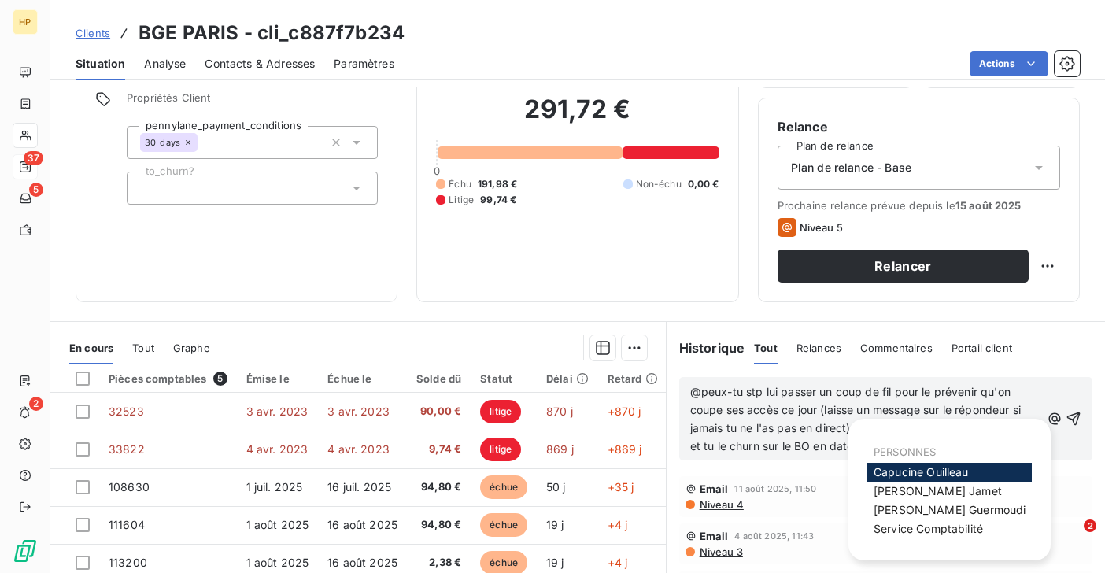
click at [893, 469] on span "[PERSON_NAME]" at bounding box center [921, 471] width 95 height 13
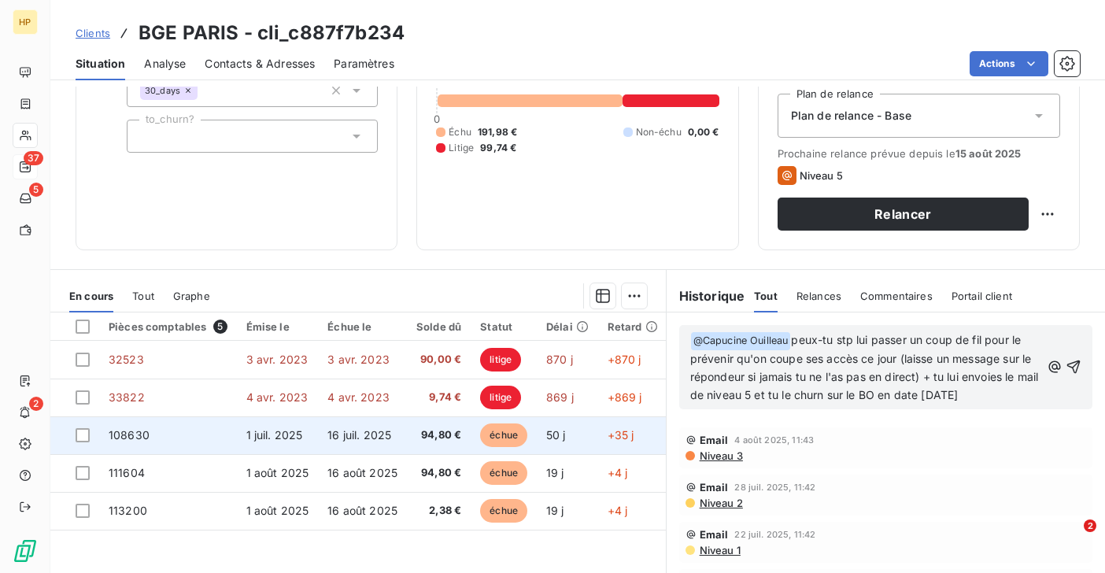
scroll to position [169, 0]
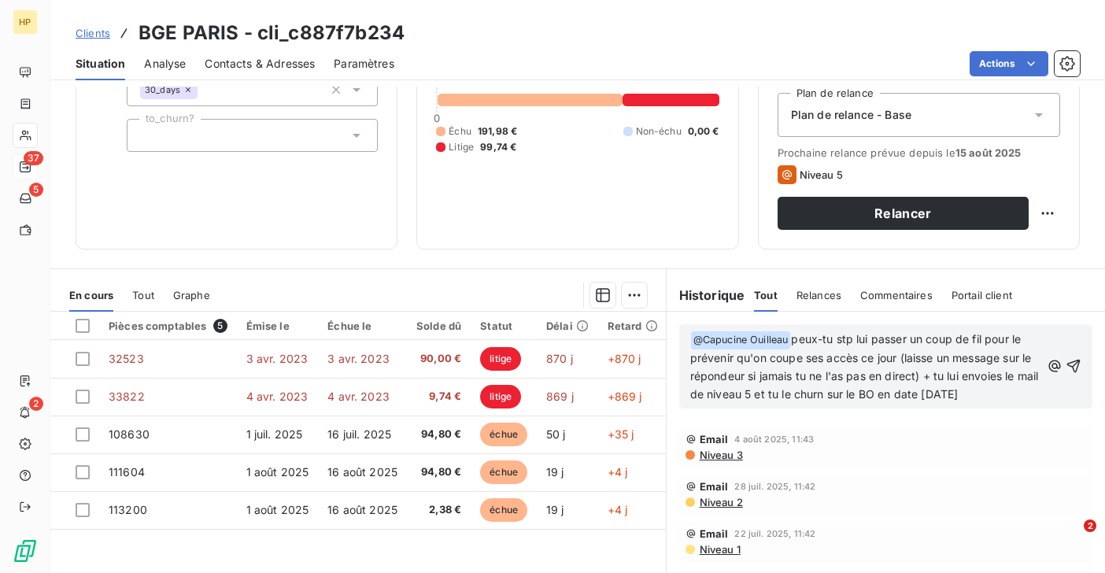
click at [960, 391] on span "peux-tu stp lui passer un coup de fil pour le prévenir qu'on coupe ses accès ce…" at bounding box center [866, 366] width 352 height 68
click at [1072, 362] on icon "button" at bounding box center [1073, 366] width 13 height 13
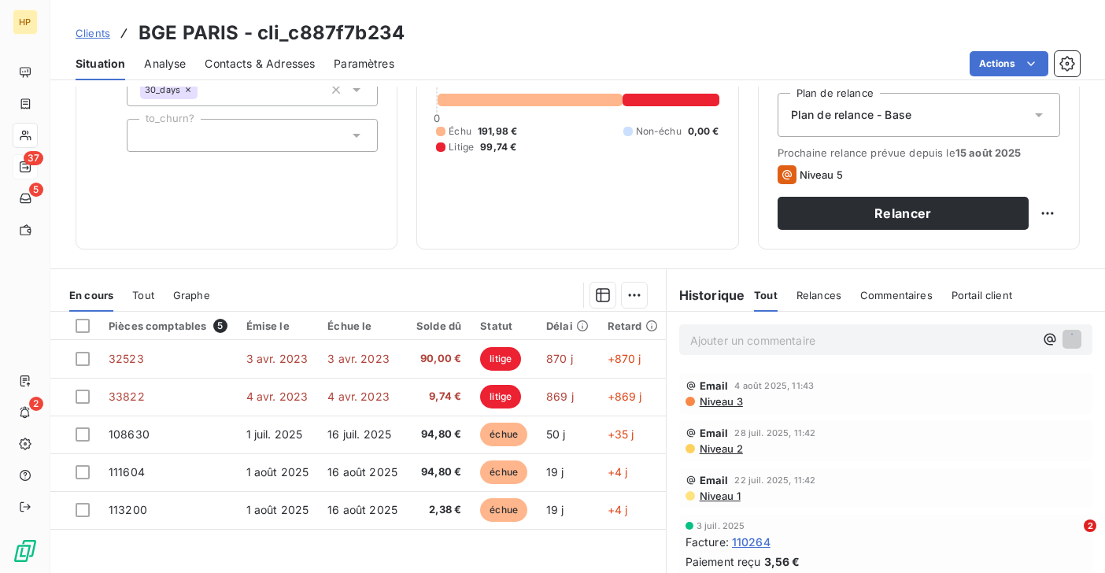
scroll to position [0, 0]
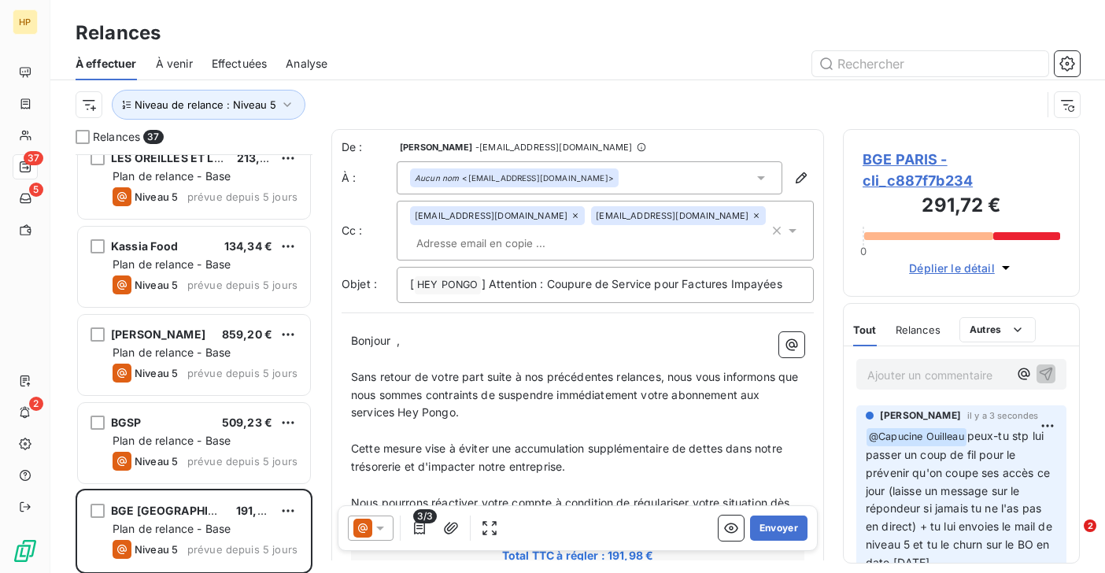
scroll to position [2843, 0]
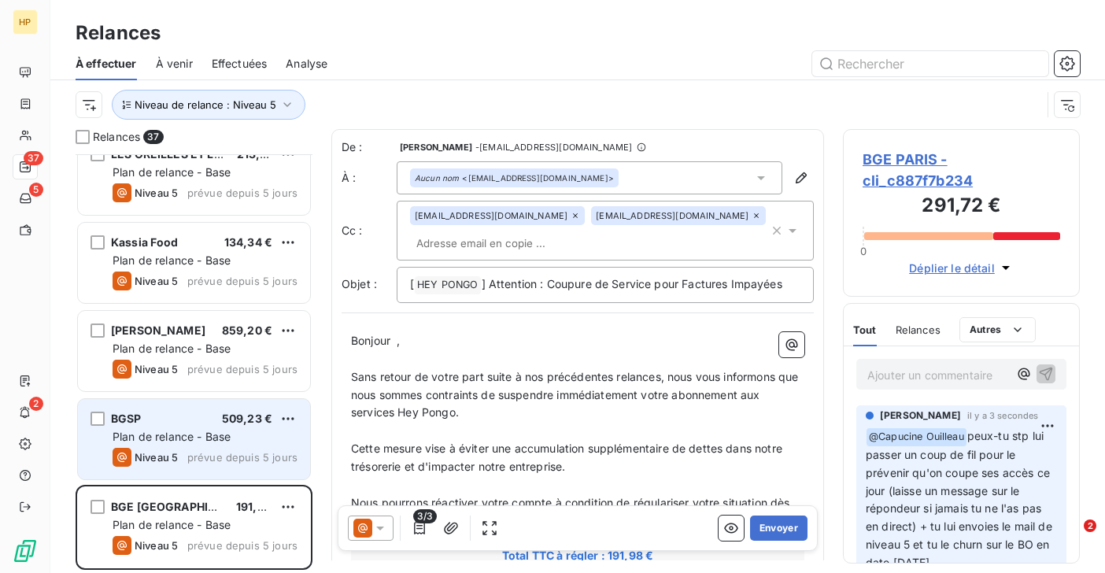
click at [154, 427] on div "BGSP 509,23 € Plan de relance - Base Niveau 5 prévue depuis 5 jours" at bounding box center [194, 439] width 232 height 80
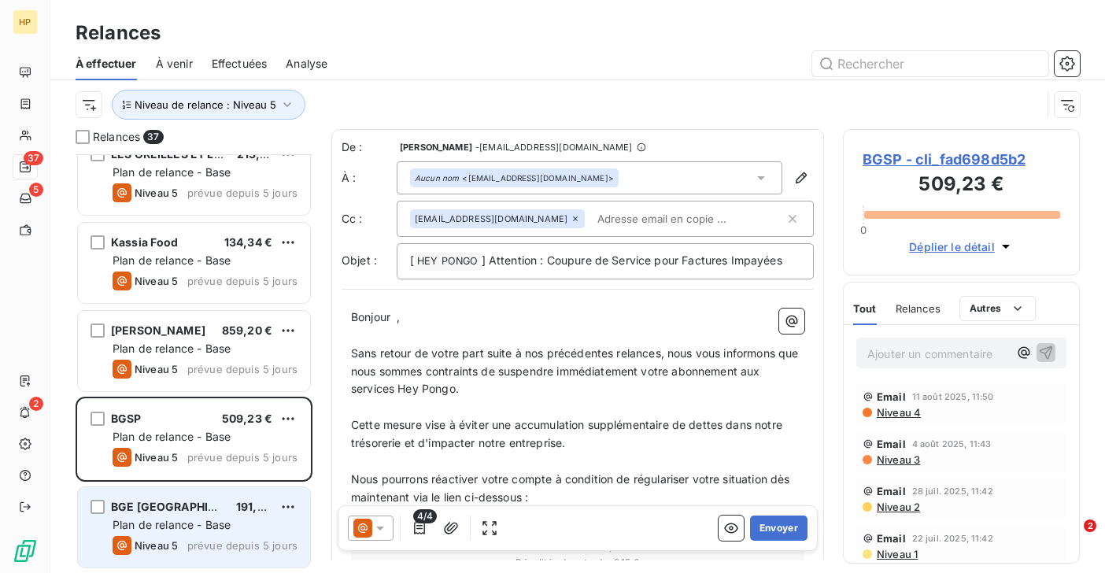
click at [145, 524] on span "Plan de relance - Base" at bounding box center [172, 524] width 118 height 13
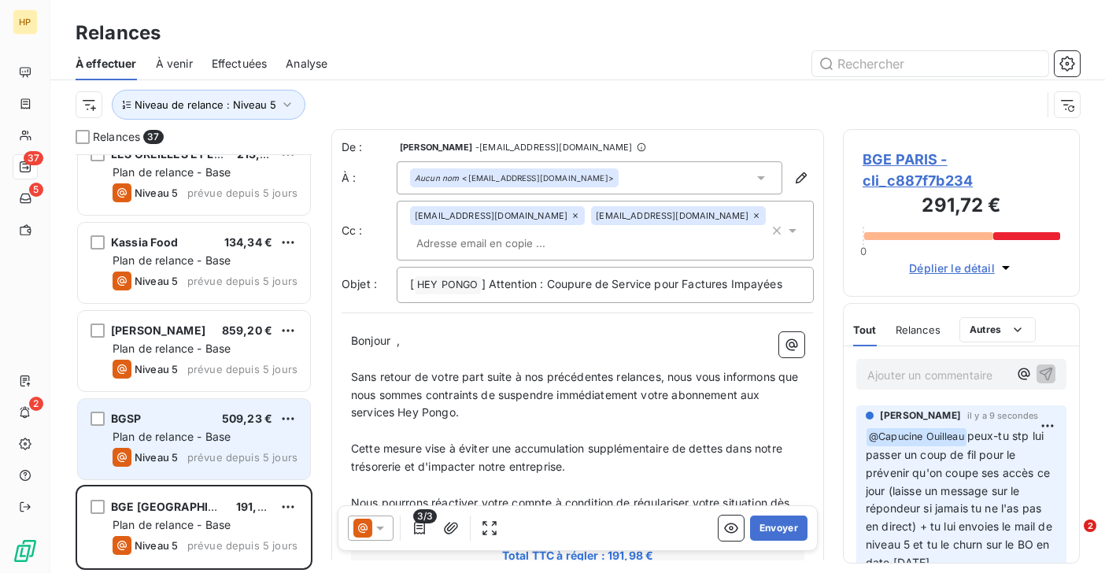
click at [157, 453] on span "Niveau 5" at bounding box center [156, 457] width 43 height 13
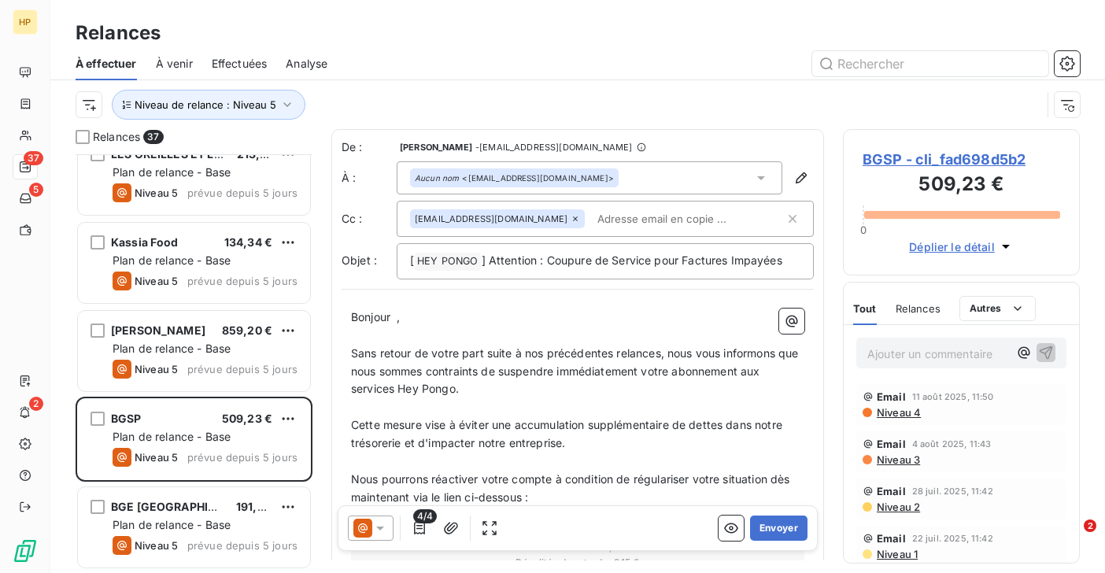
click at [937, 164] on span "BGSP - cli_fad698d5b2" at bounding box center [962, 159] width 198 height 21
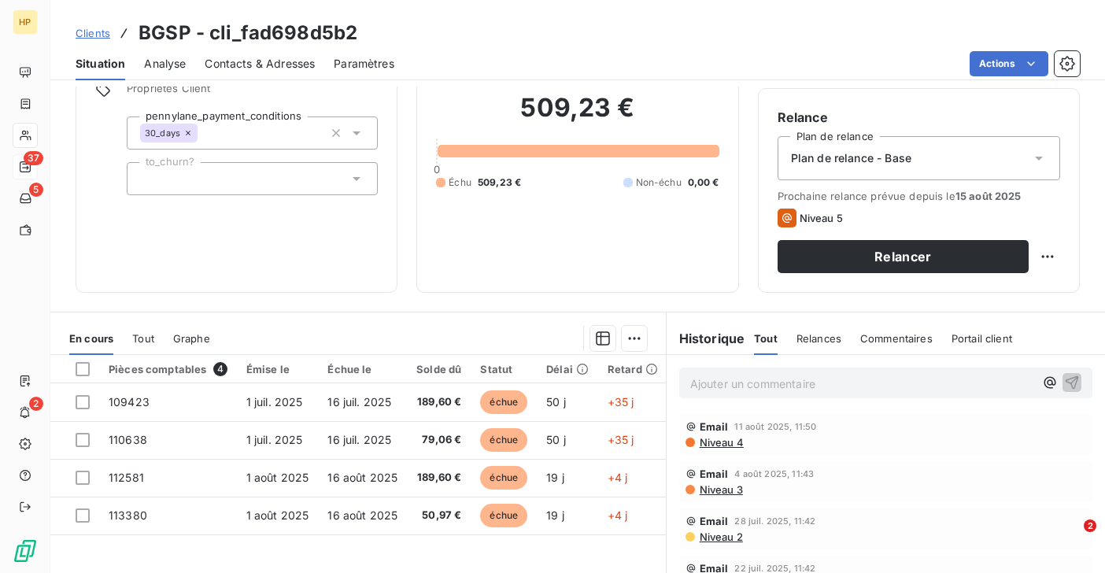
scroll to position [179, 0]
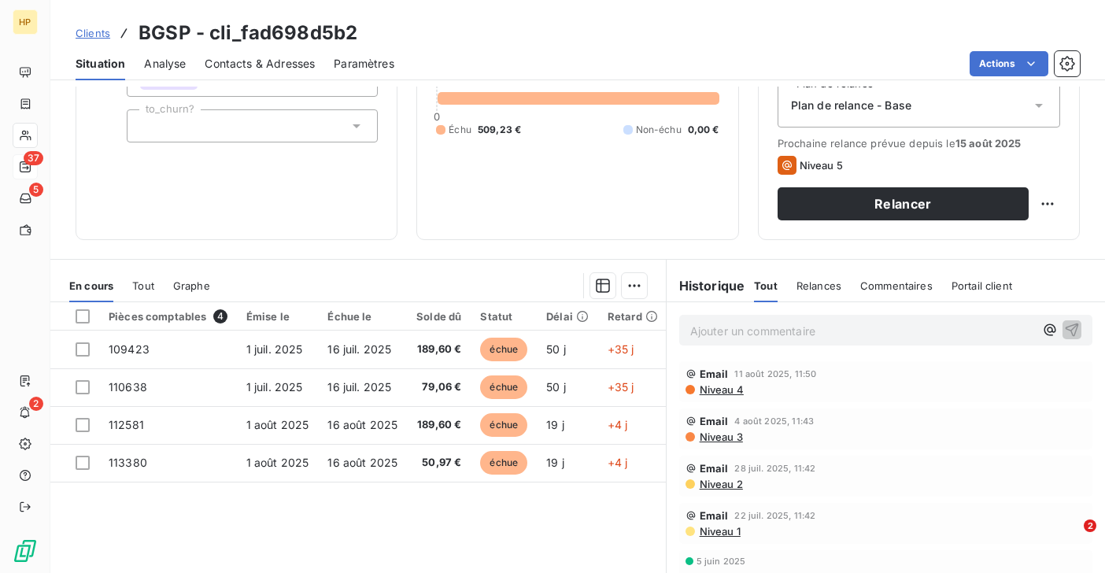
click at [733, 330] on p "Ajouter un commentaire ﻿" at bounding box center [862, 331] width 344 height 20
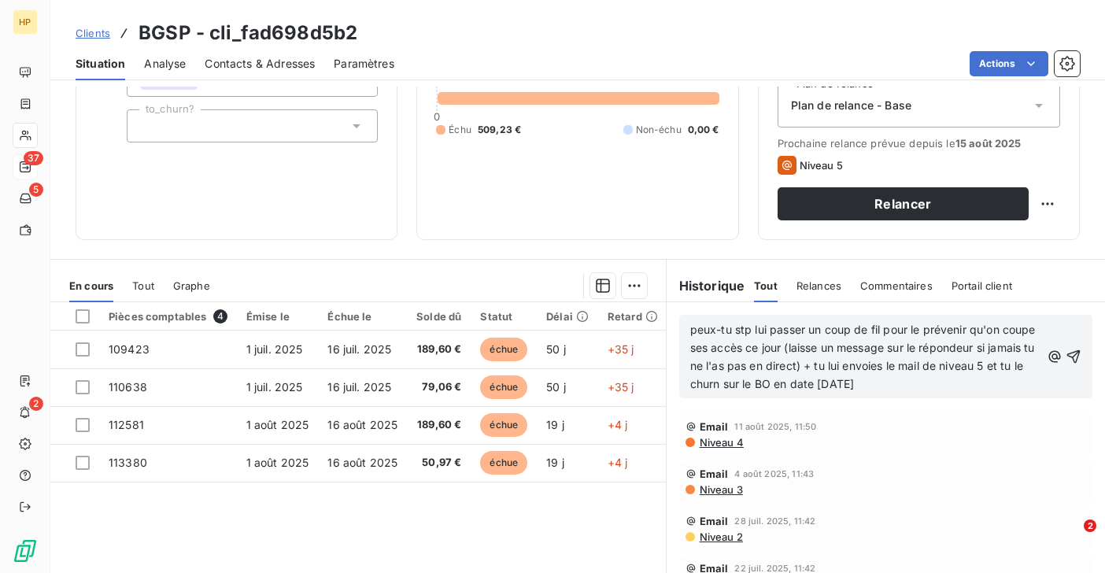
click at [693, 328] on span "peux-tu stp lui passer un coup de fil pour le prévenir qu'on coupe ses accès ce…" at bounding box center [864, 357] width 349 height 68
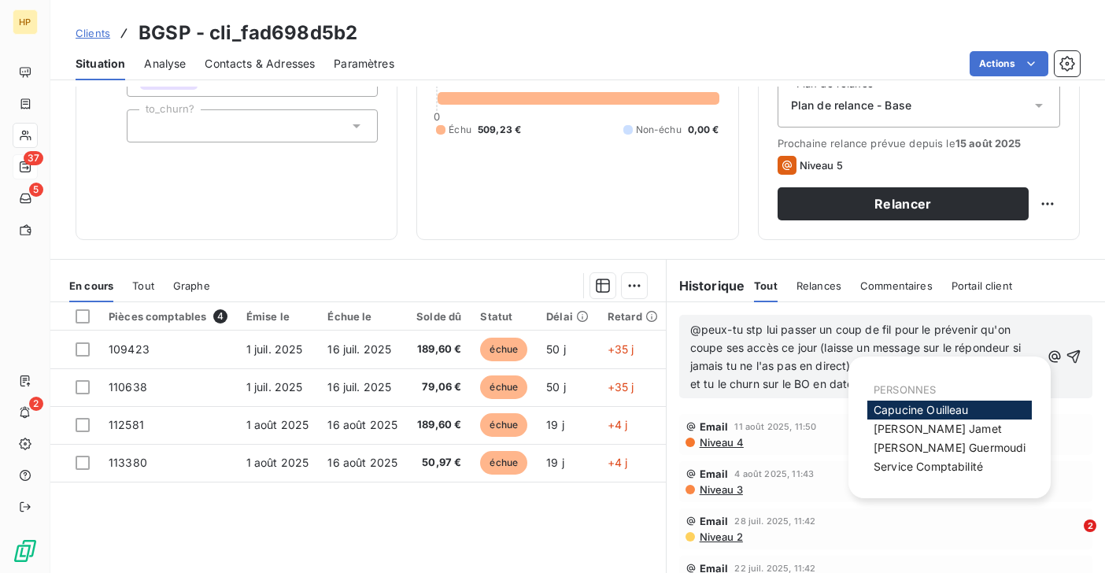
click at [918, 408] on span "[PERSON_NAME]" at bounding box center [921, 409] width 95 height 13
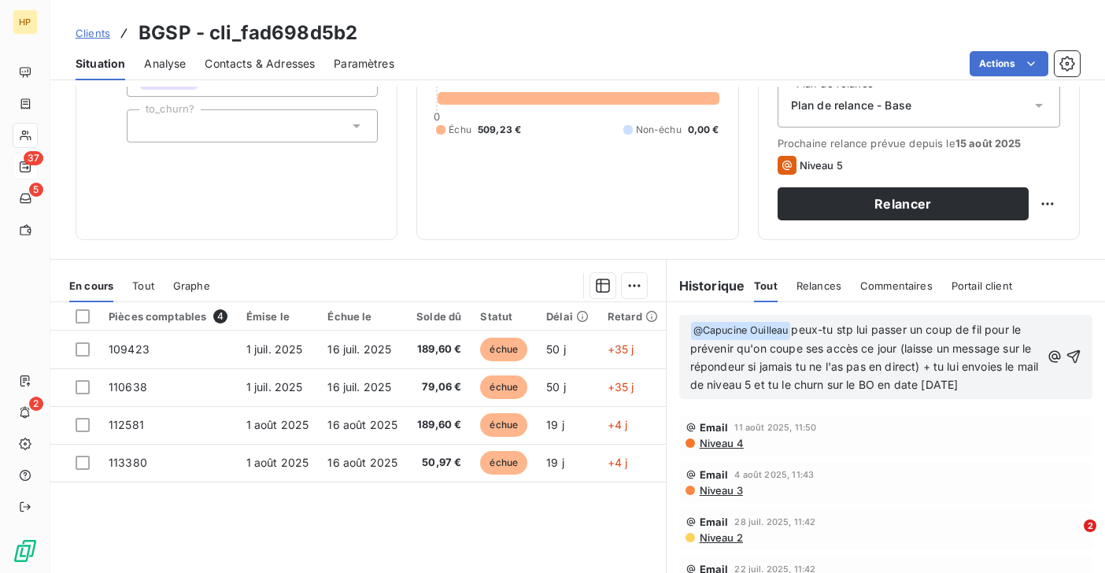
click at [982, 385] on span "peux-tu stp lui passer un coup de fil pour le prévenir qu'on coupe ses accès ce…" at bounding box center [866, 357] width 352 height 68
click at [1077, 356] on icon "button" at bounding box center [1073, 356] width 13 height 13
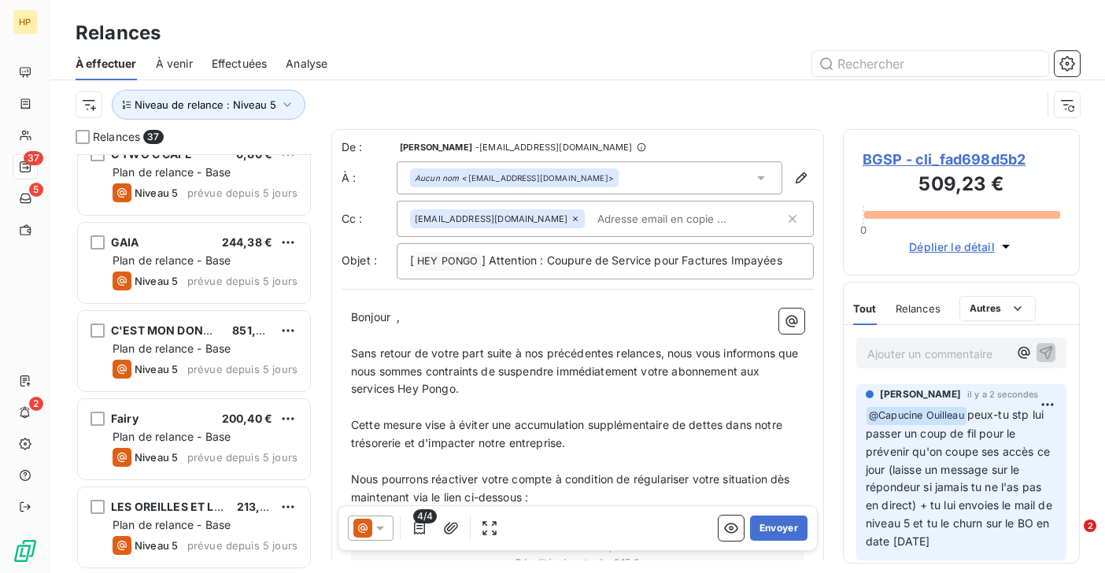
scroll to position [2843, 0]
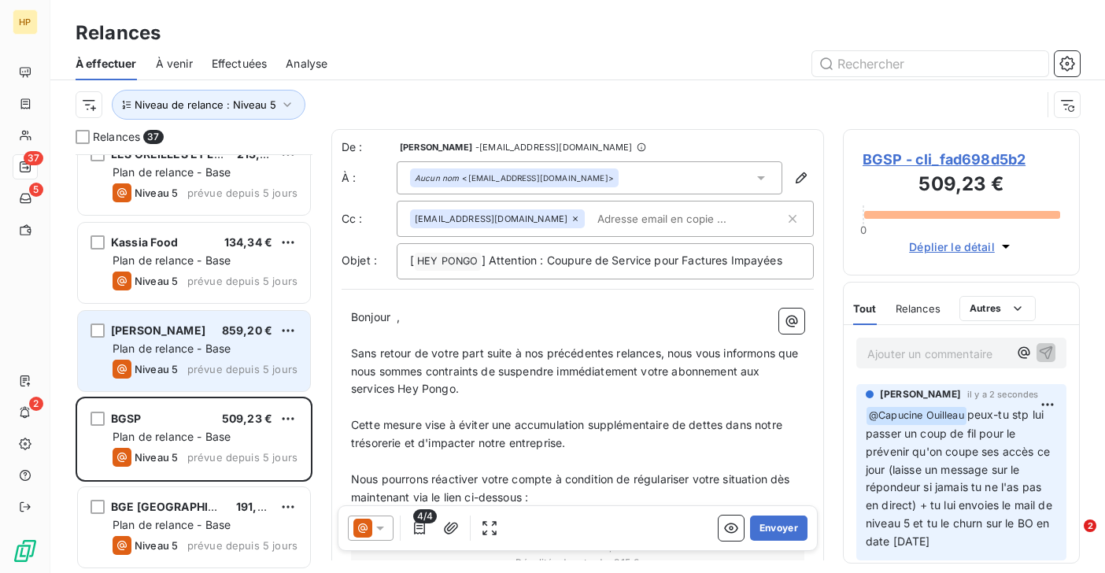
click at [170, 351] on span "Plan de relance - Base" at bounding box center [172, 348] width 118 height 13
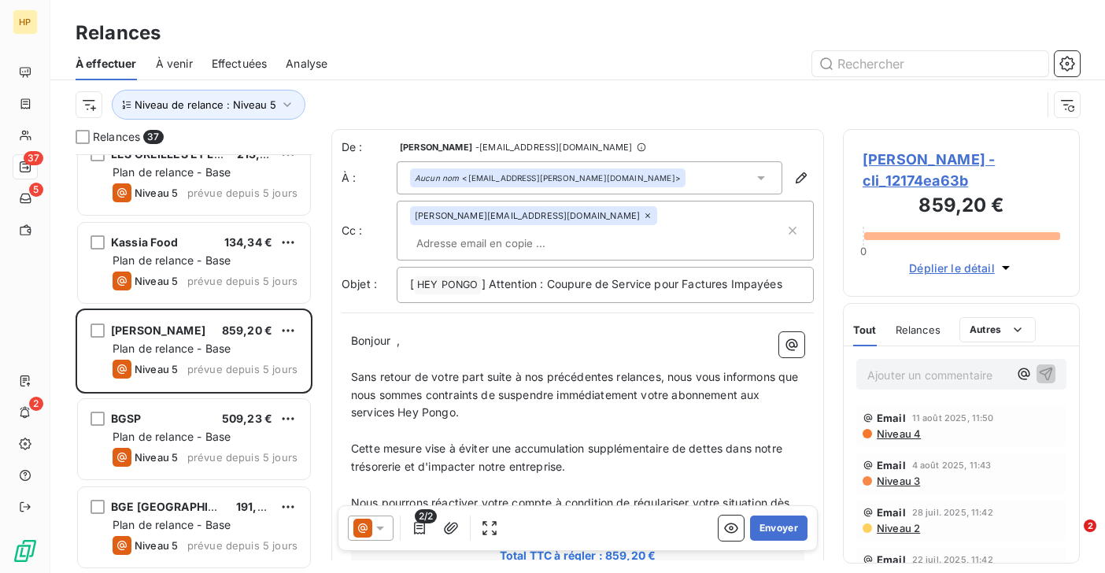
click at [895, 158] on span "[PERSON_NAME] - cli_12174ea63b" at bounding box center [962, 170] width 198 height 42
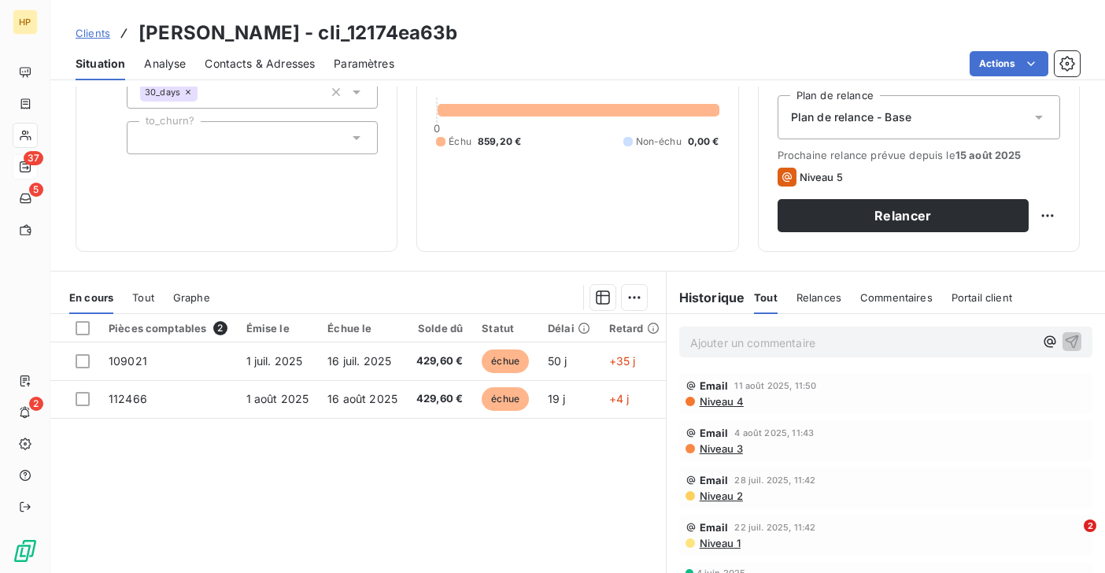
scroll to position [187, 0]
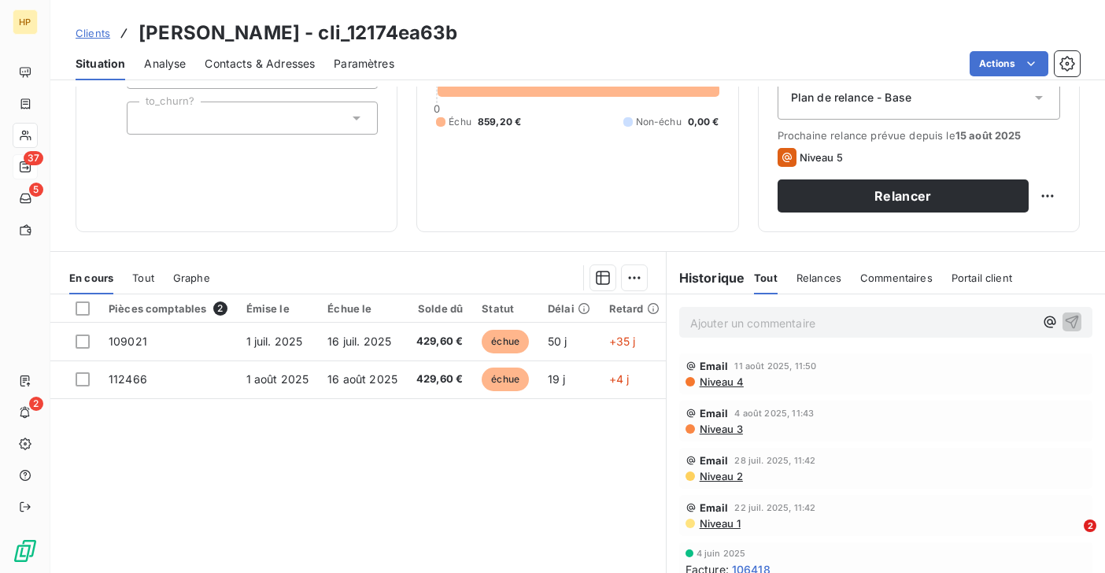
click at [755, 327] on p "Ajouter un commentaire ﻿" at bounding box center [862, 323] width 344 height 20
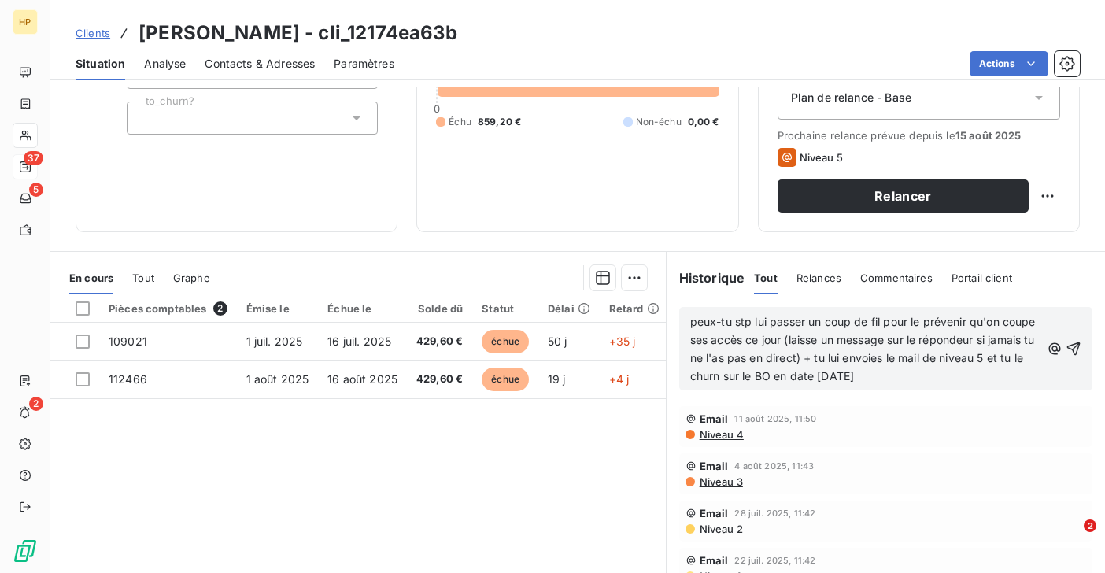
click at [693, 322] on span "peux-tu stp lui passer un coup de fil pour le prévenir qu'on coupe ses accès ce…" at bounding box center [864, 349] width 349 height 68
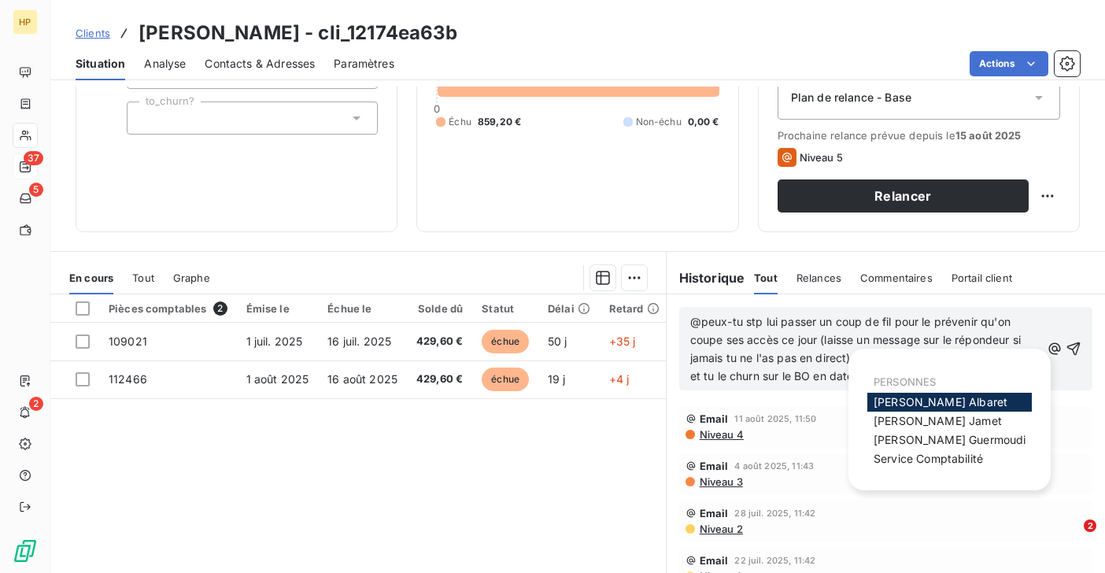
click at [888, 401] on span "[PERSON_NAME]" at bounding box center [941, 401] width 134 height 13
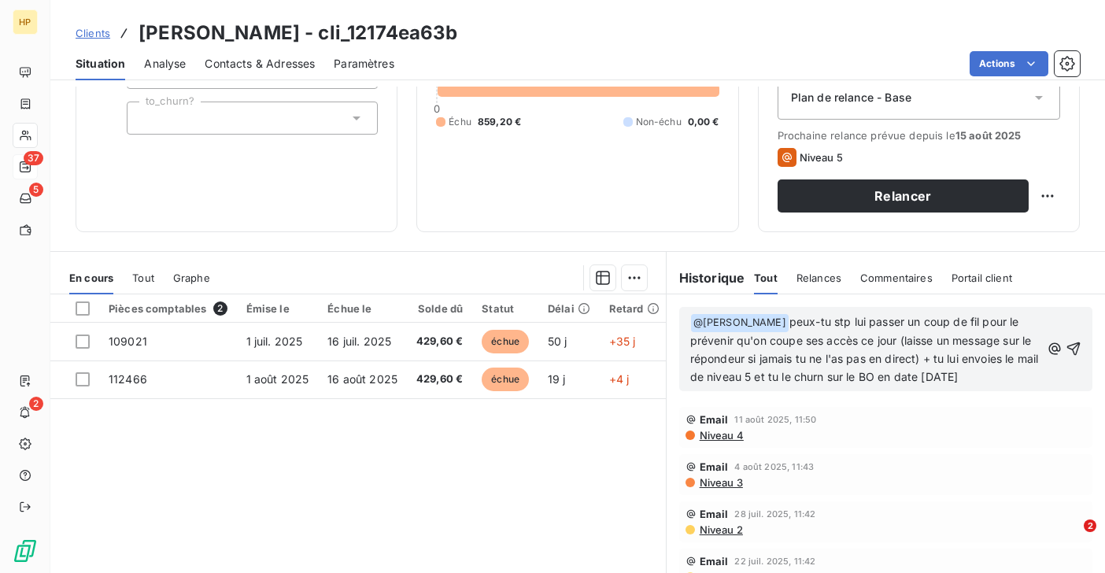
click at [959, 376] on span "peux-tu stp lui passer un coup de fil pour le prévenir qu'on coupe ses accès ce…" at bounding box center [866, 349] width 352 height 68
click at [1077, 346] on icon "button" at bounding box center [1074, 349] width 16 height 16
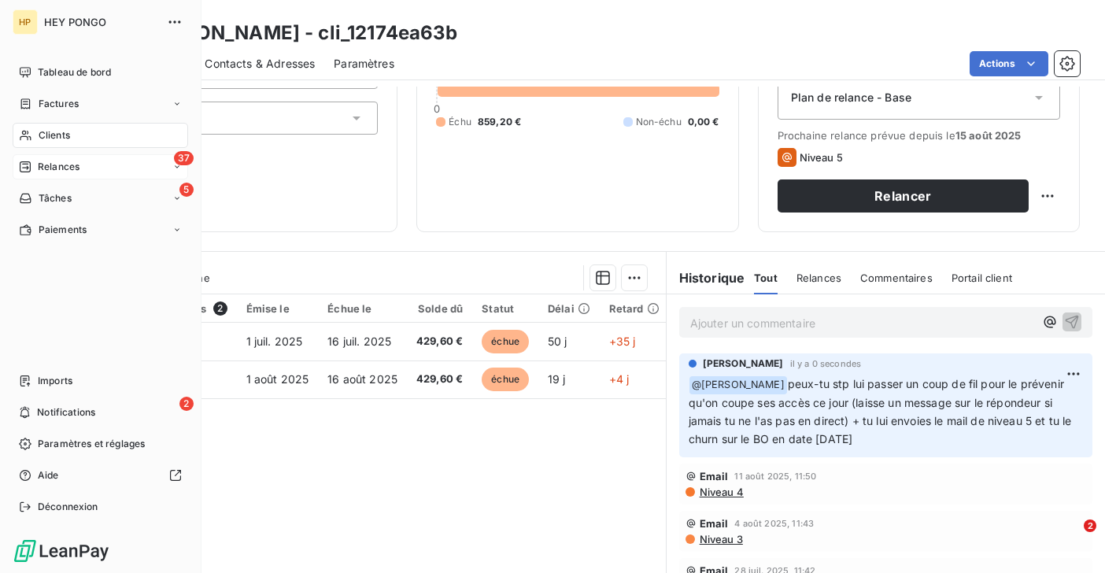
click at [42, 164] on span "Relances" at bounding box center [59, 167] width 42 height 14
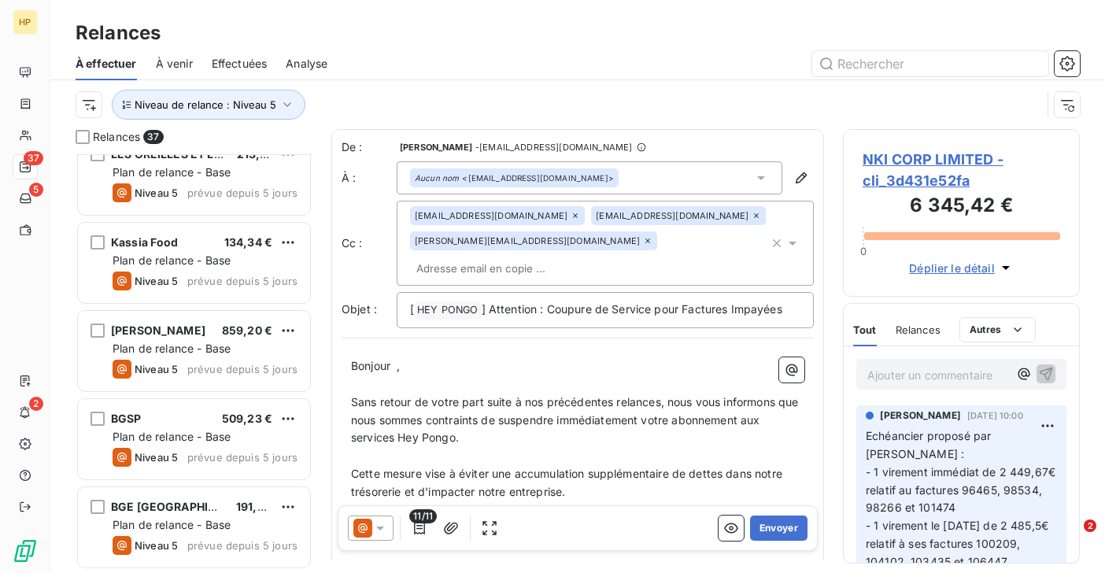
scroll to position [2727, 0]
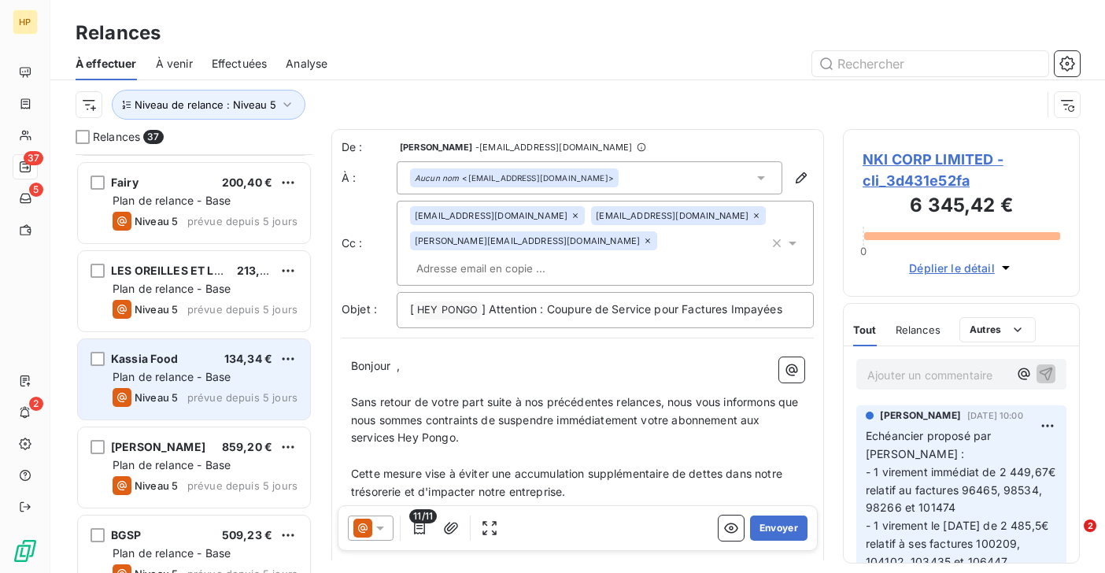
click at [160, 388] on div "Niveau 5" at bounding box center [145, 397] width 65 height 19
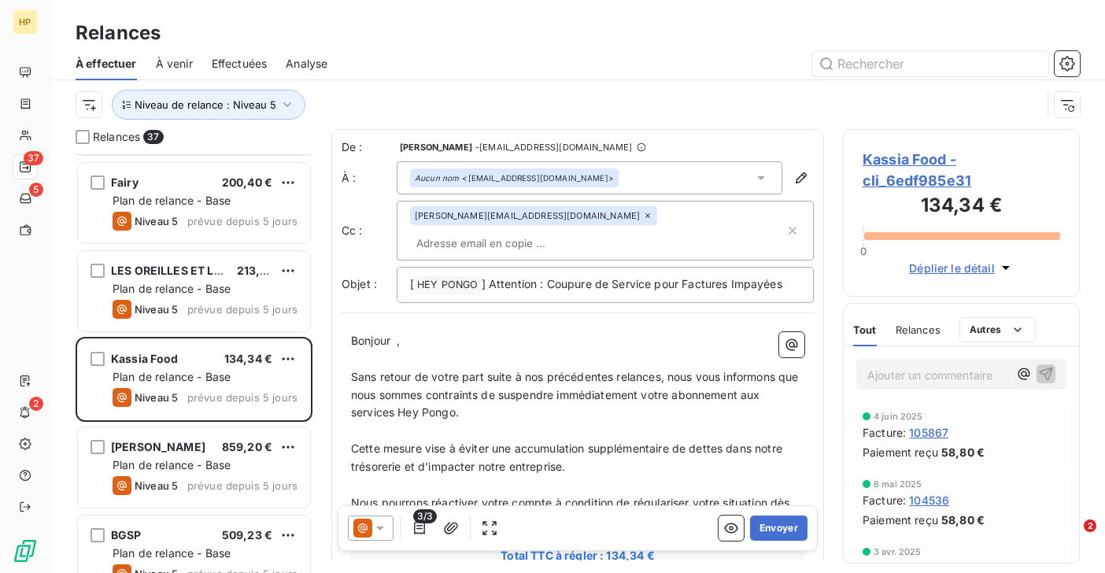
click at [918, 156] on span "Kassia Food - cli_6edf985e31" at bounding box center [962, 170] width 198 height 42
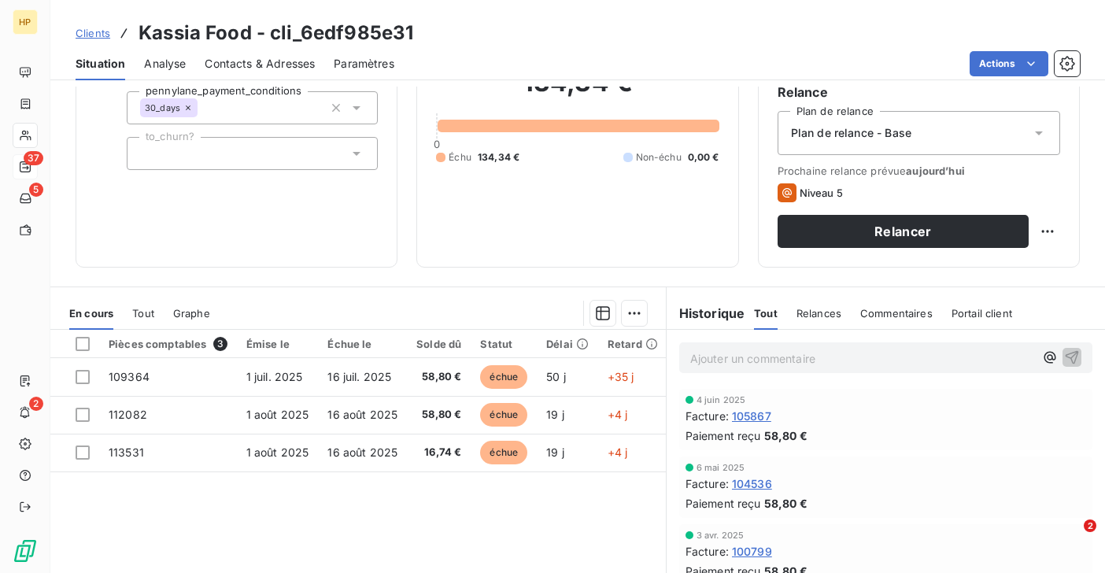
scroll to position [179, 0]
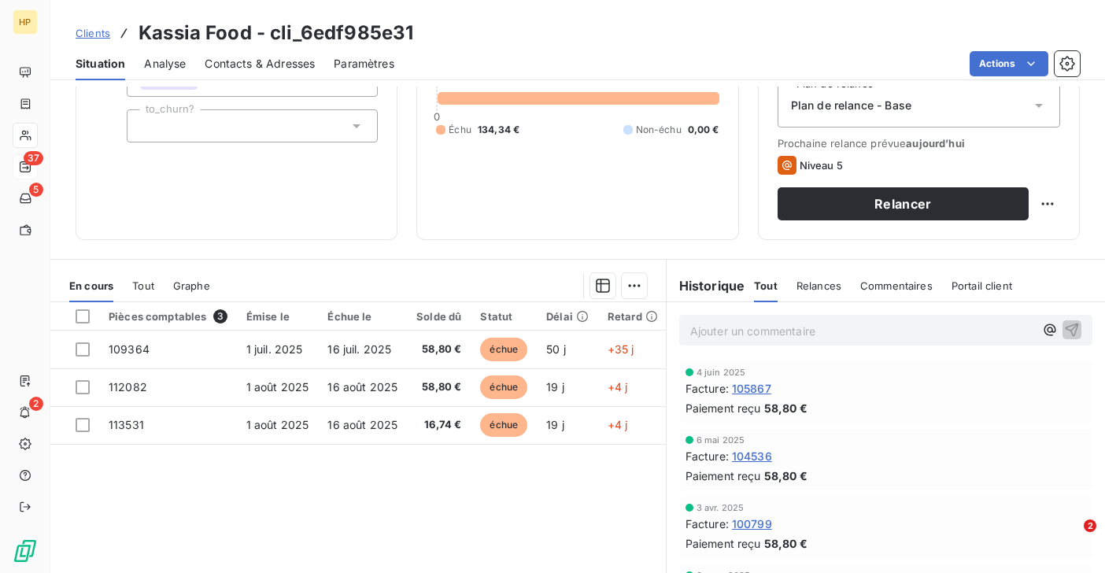
click at [804, 289] on span "Relances" at bounding box center [818, 285] width 45 height 13
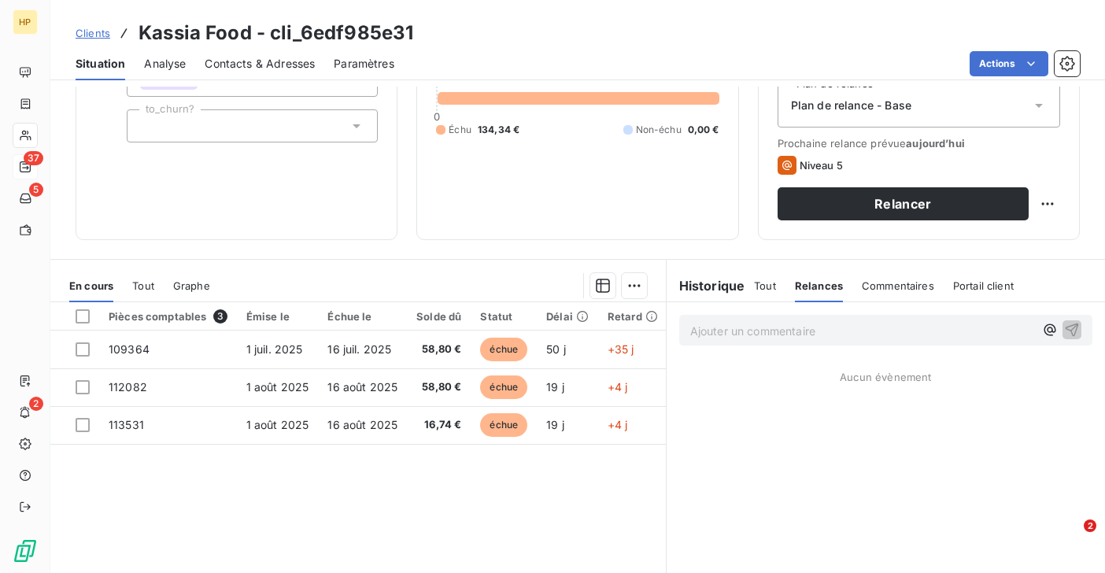
click at [759, 291] on span "Tout" at bounding box center [765, 285] width 22 height 13
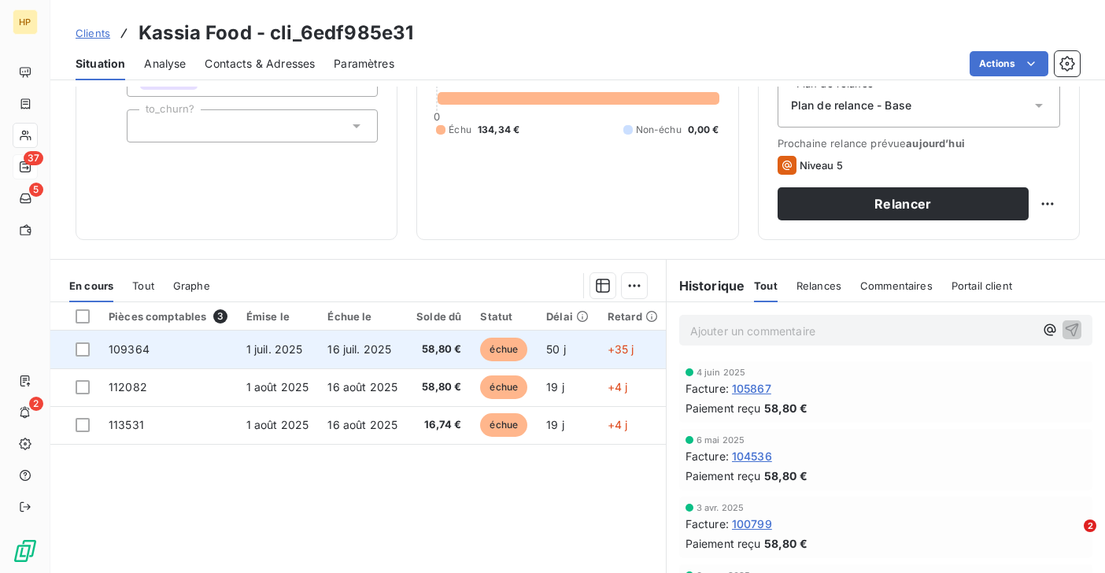
click at [366, 354] on span "16 juil. 2025" at bounding box center [359, 348] width 64 height 13
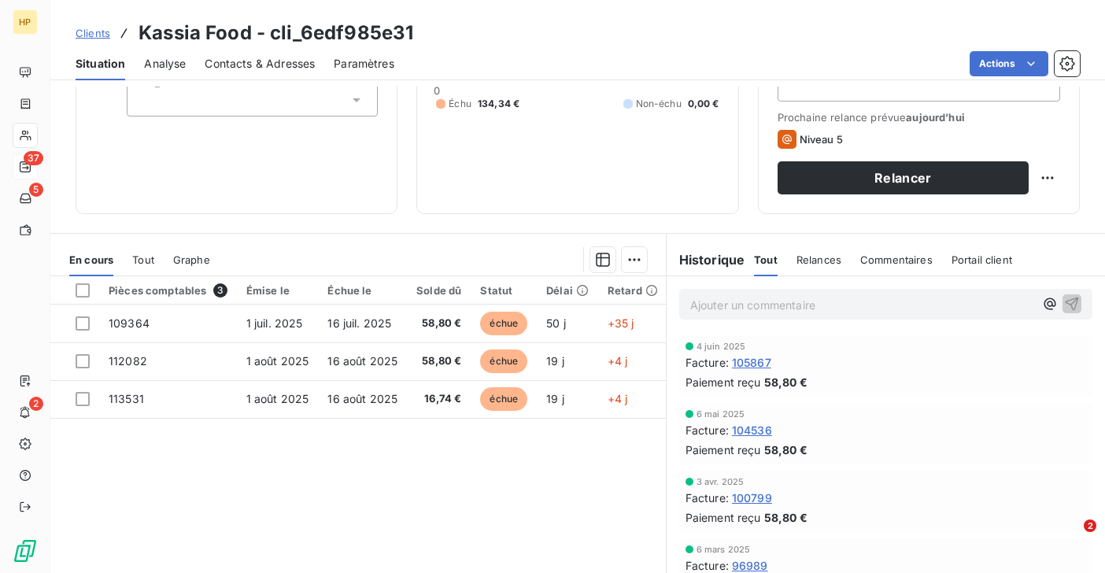
scroll to position [258, 0]
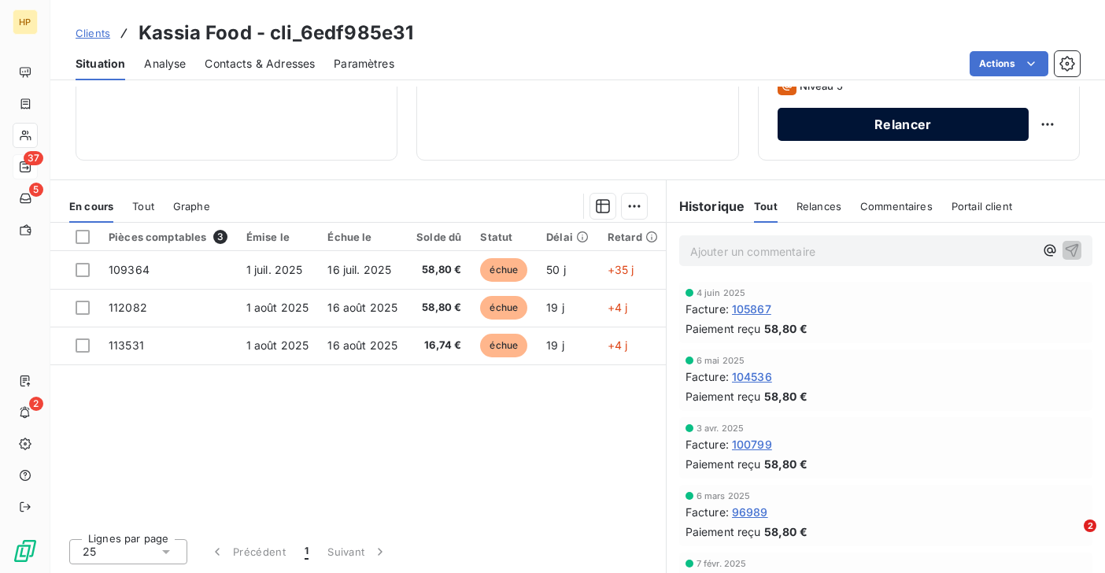
click at [845, 137] on button "Relancer" at bounding box center [903, 124] width 251 height 33
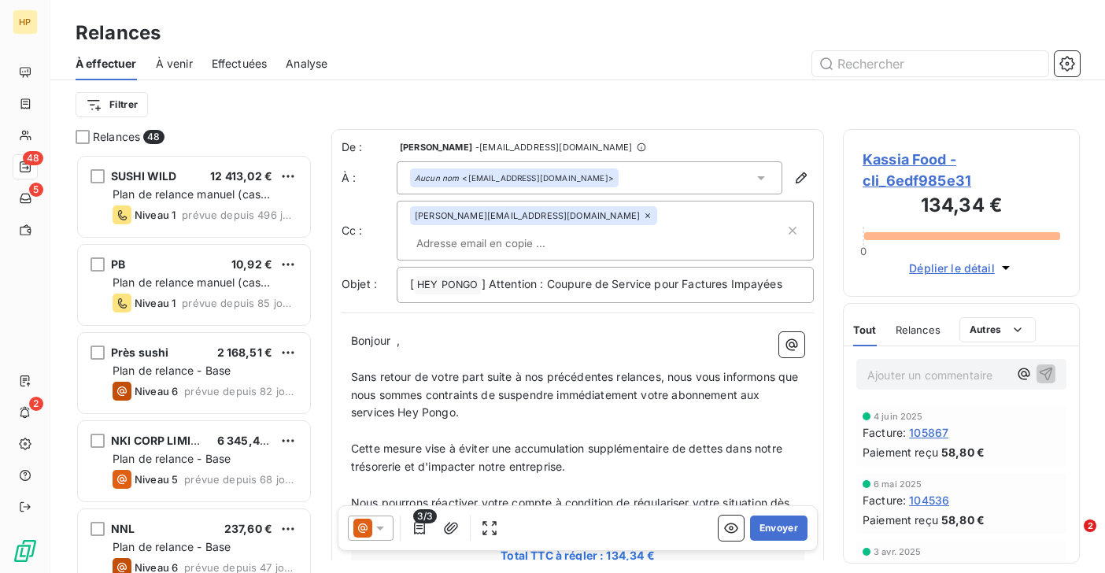
scroll to position [419, 237]
click at [383, 528] on icon at bounding box center [380, 528] width 16 height 16
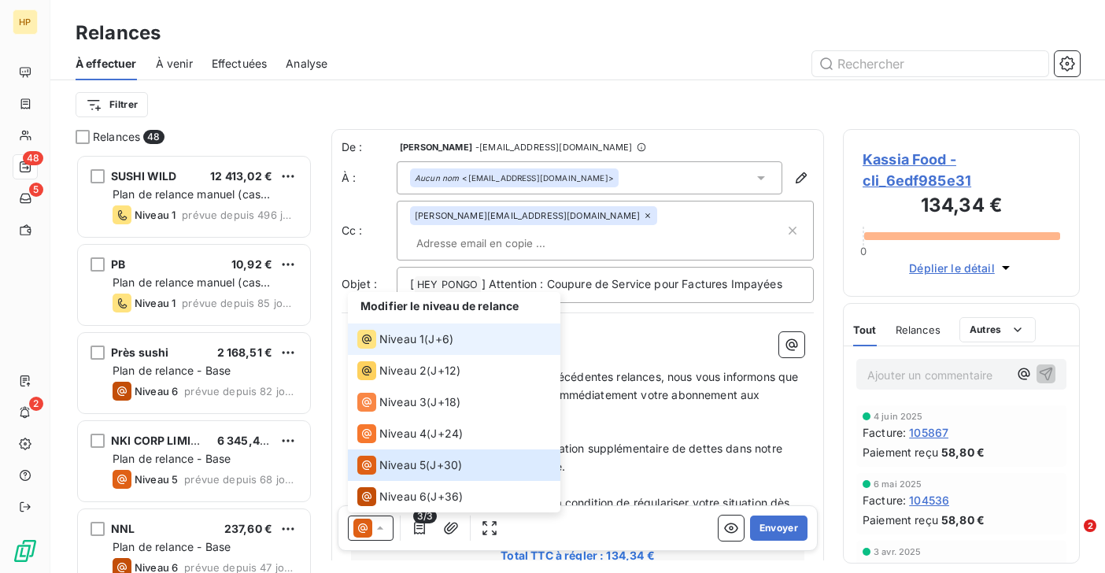
click at [419, 338] on span "Niveau 1" at bounding box center [401, 339] width 45 height 16
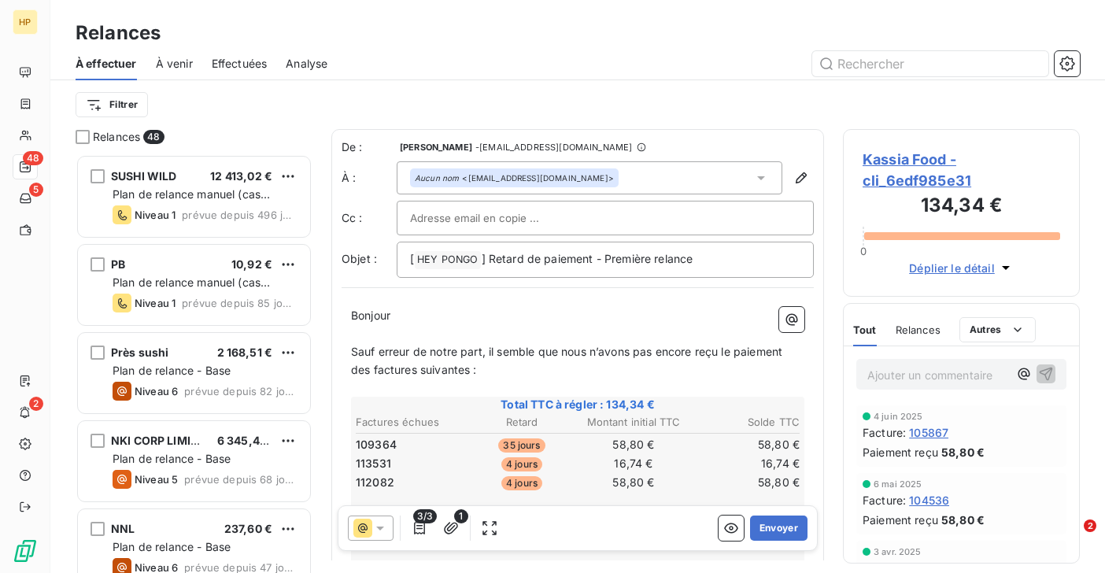
click at [379, 527] on icon at bounding box center [380, 529] width 8 height 4
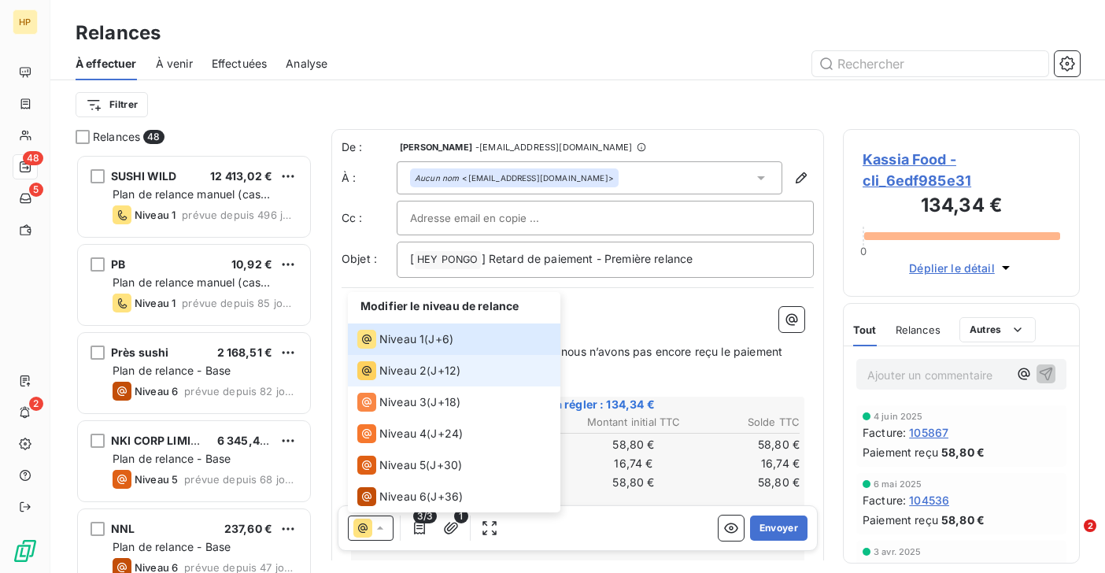
click at [415, 366] on span "Niveau 2" at bounding box center [402, 371] width 47 height 16
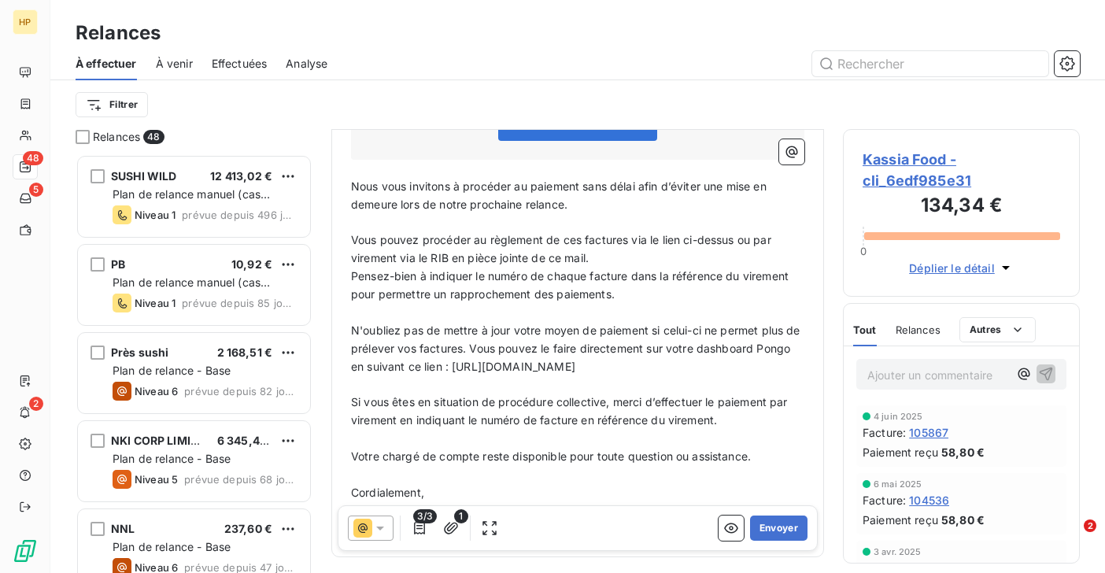
scroll to position [472, 0]
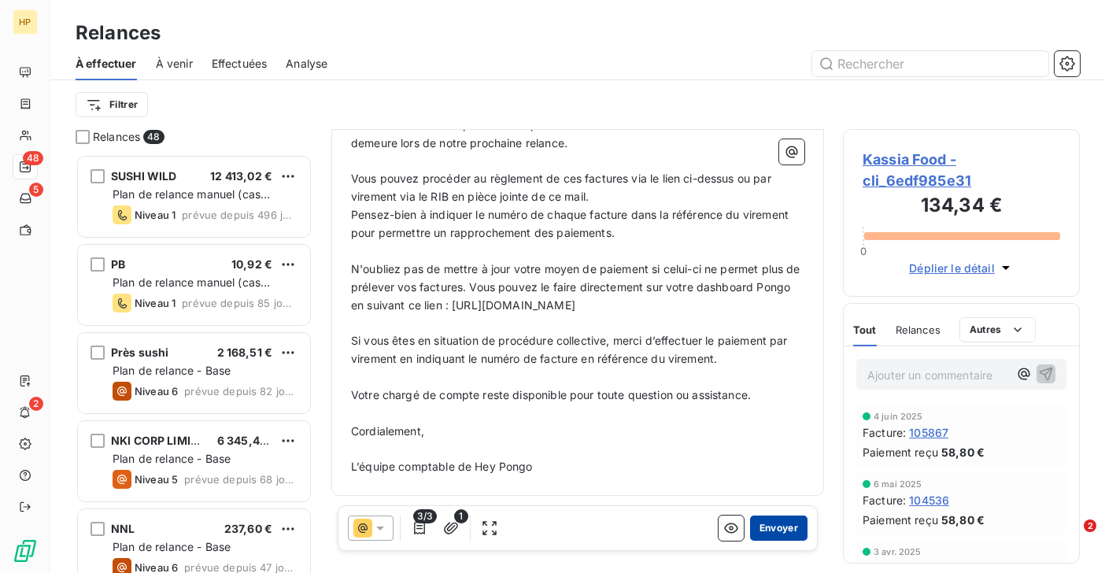
click at [772, 526] on button "Envoyer" at bounding box center [778, 527] width 57 height 25
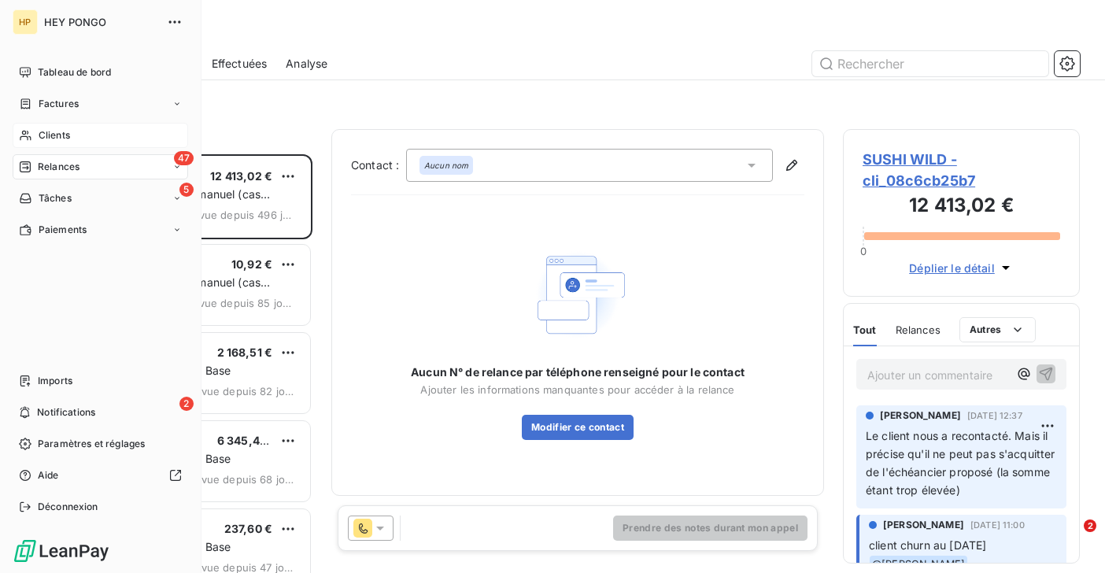
click at [46, 133] on span "Clients" at bounding box center [54, 135] width 31 height 14
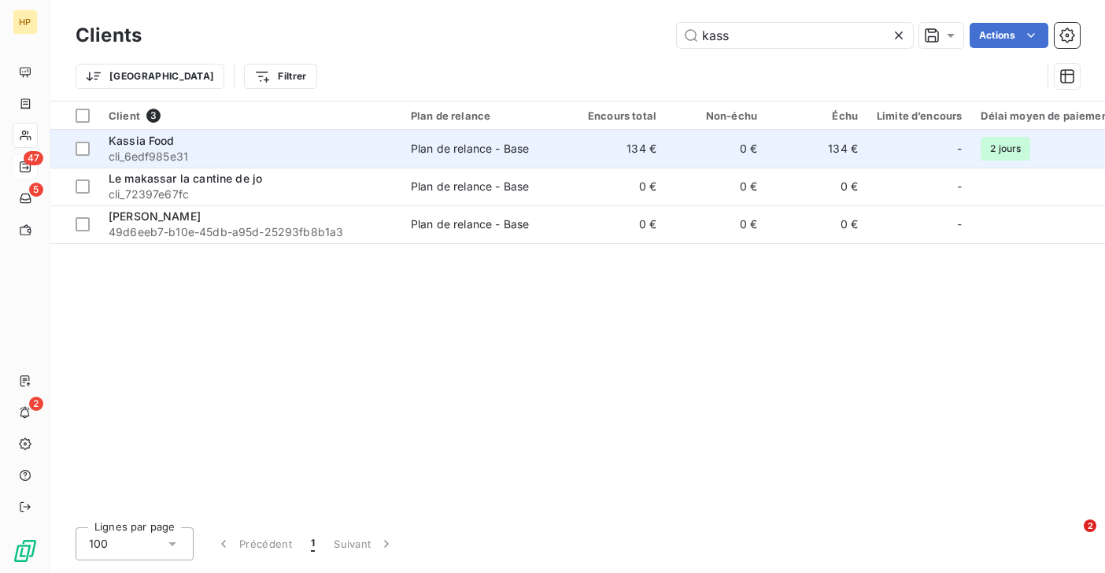
type input "kass"
click at [224, 143] on div "Kassia Food" at bounding box center [250, 141] width 283 height 16
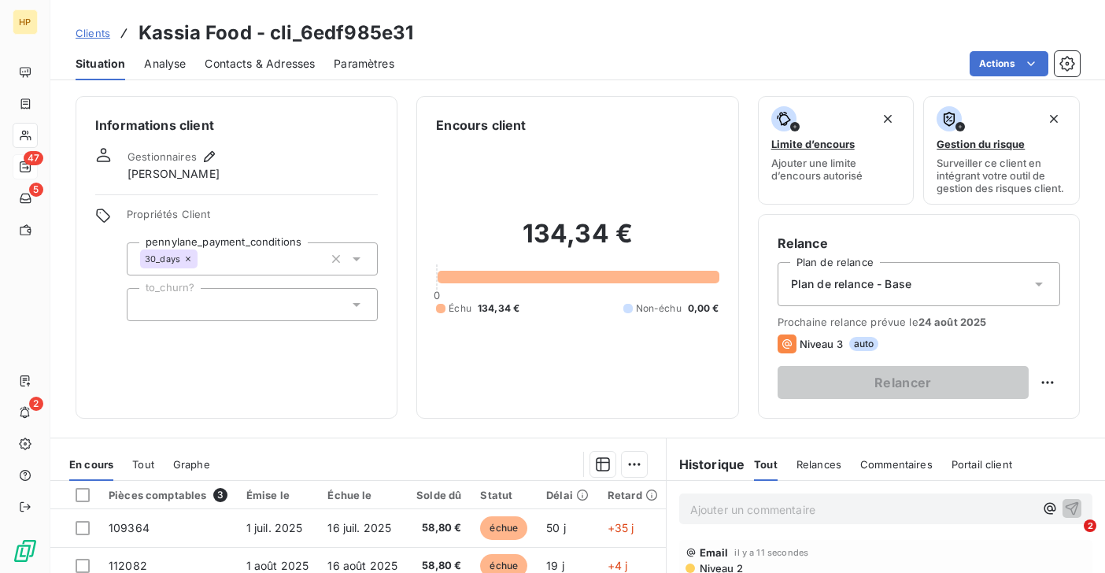
scroll to position [258, 0]
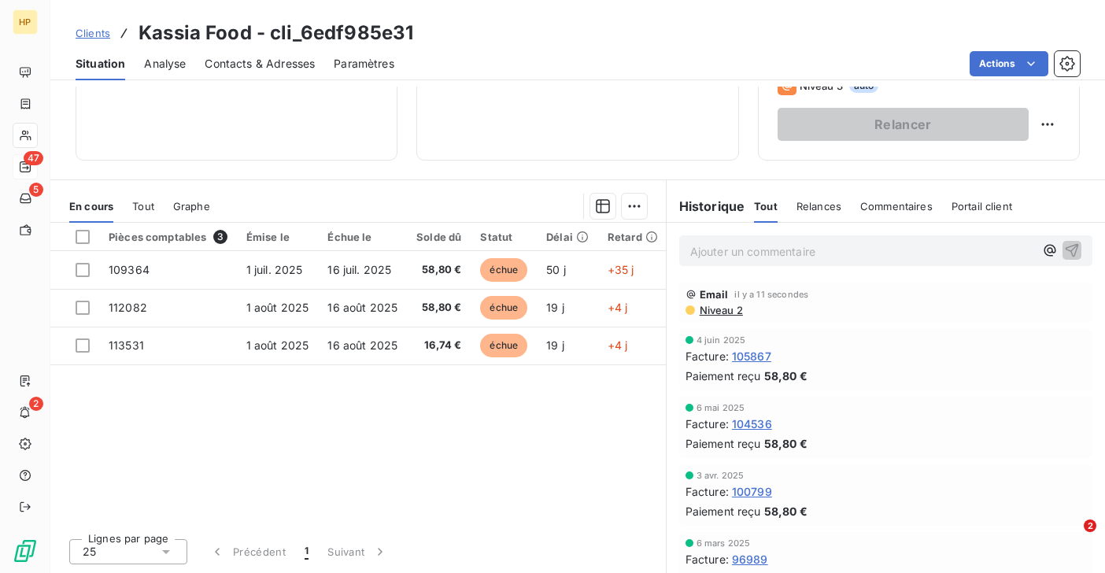
click at [745, 251] on p "Ajouter un commentaire ﻿" at bounding box center [862, 252] width 344 height 20
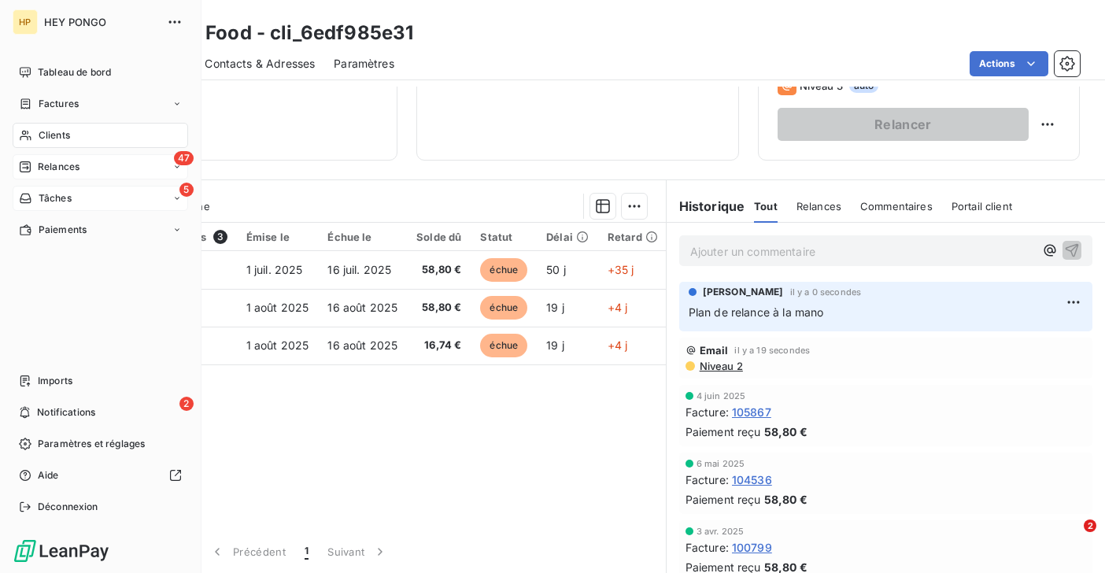
click at [42, 201] on span "Tâches" at bounding box center [55, 198] width 33 height 14
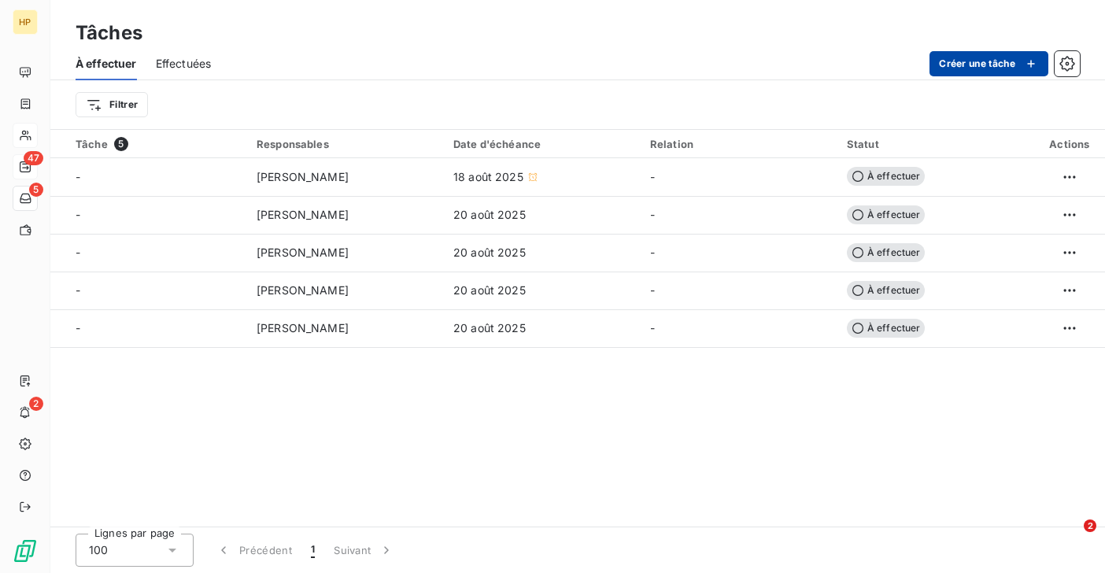
click at [963, 54] on button "Créer une tâche" at bounding box center [988, 63] width 119 height 25
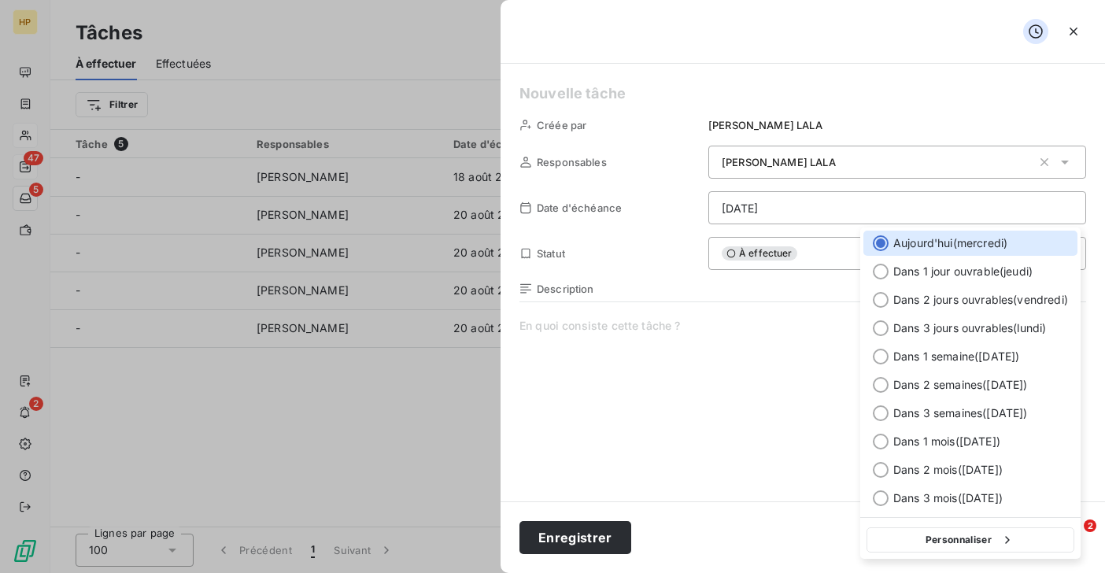
click at [759, 203] on html "HP 47 5 2 Tâches À effectuer Effectuées Créer une tâche Filtrer Tâche 5 Respons…" at bounding box center [552, 286] width 1105 height 573
click at [900, 352] on span "Dans 1 semaine ( [DATE] )" at bounding box center [956, 357] width 126 height 16
type input "[DATE]"
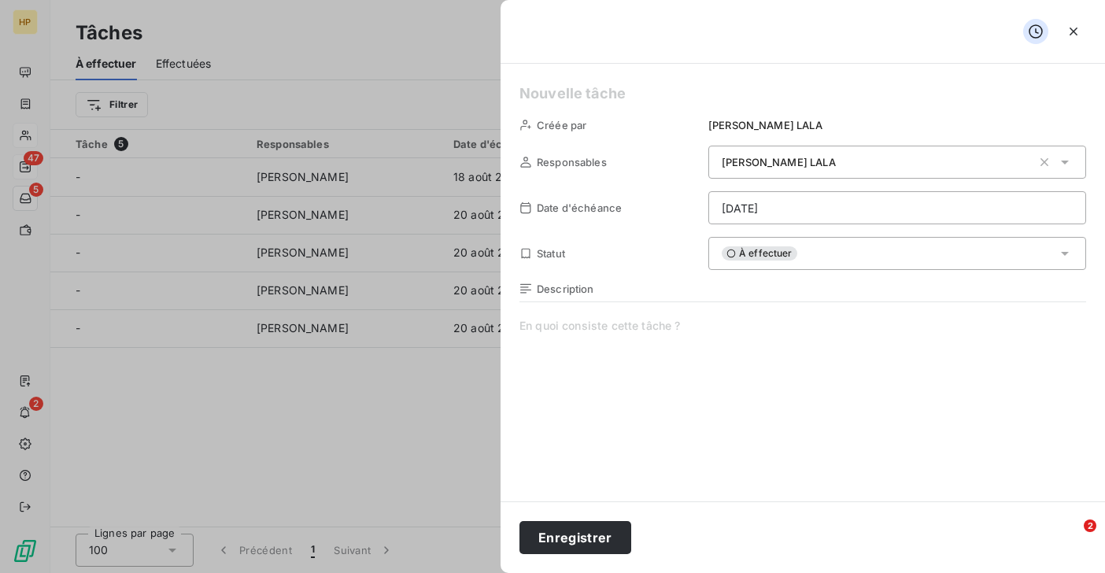
click at [656, 389] on span at bounding box center [802, 469] width 567 height 302
paste span
click at [604, 532] on button "Enregistrer" at bounding box center [575, 537] width 112 height 33
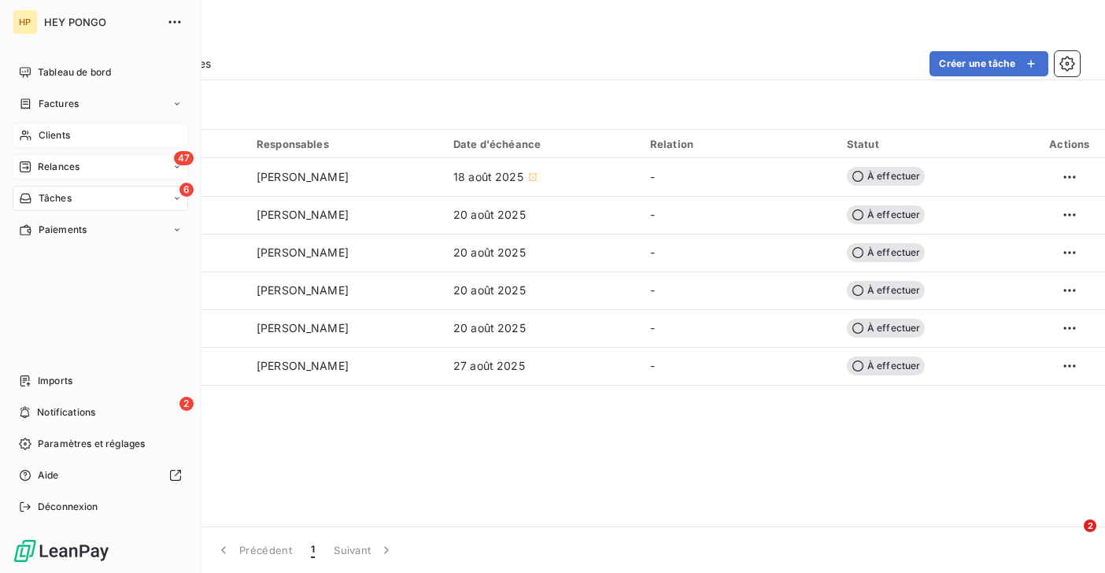
click at [45, 162] on span "Relances" at bounding box center [59, 167] width 42 height 14
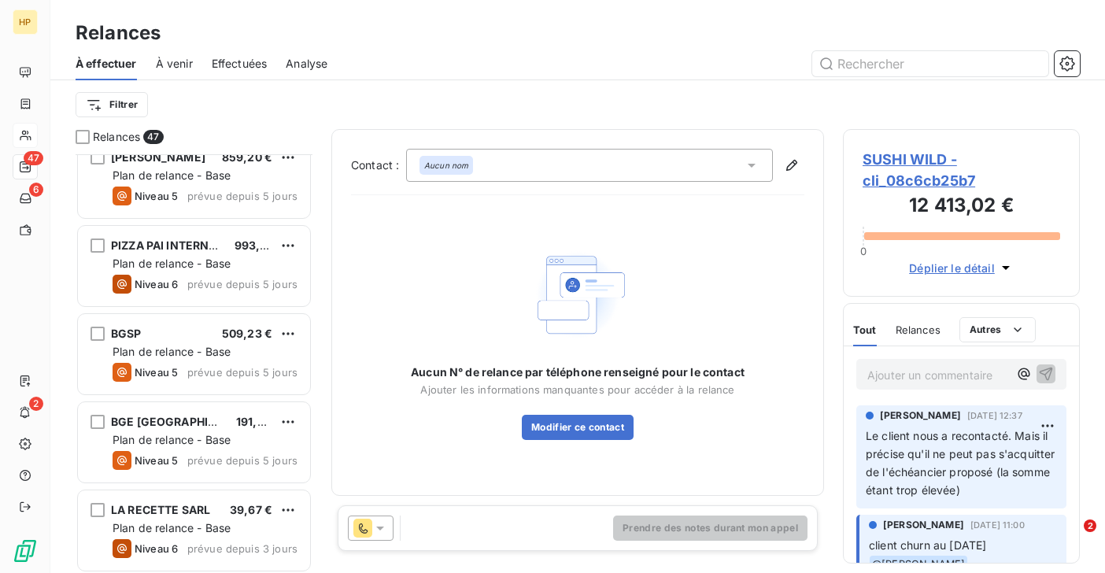
scroll to position [3607, 0]
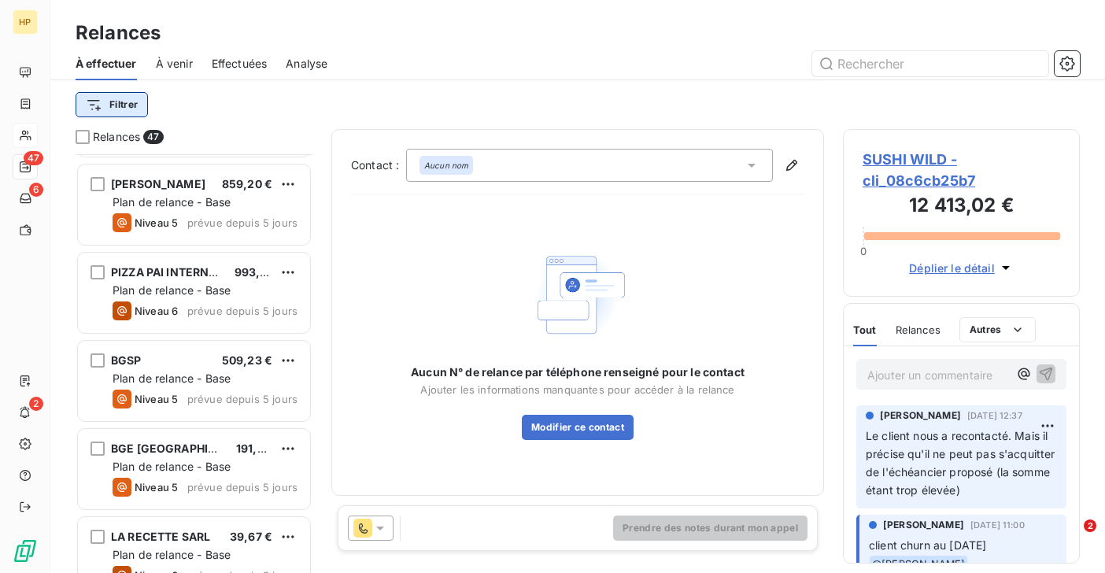
click at [123, 107] on html "HP 47 6 2 Relances À effectuer À venir Effectuées Analyse Filtrer Relances 47 F…" at bounding box center [552, 286] width 1105 height 573
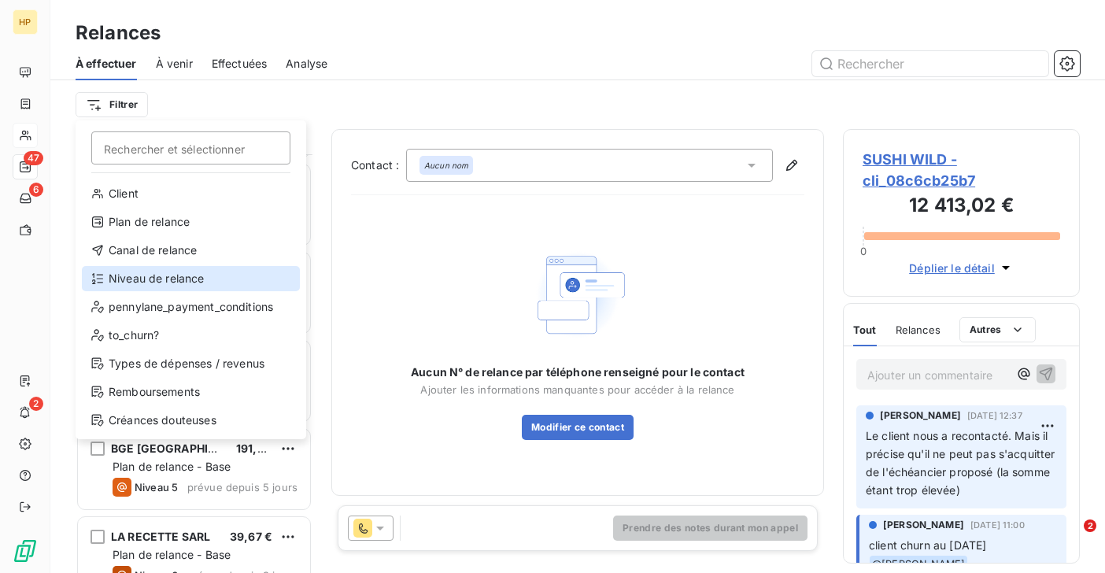
click at [113, 283] on div "Niveau de relance" at bounding box center [191, 278] width 218 height 25
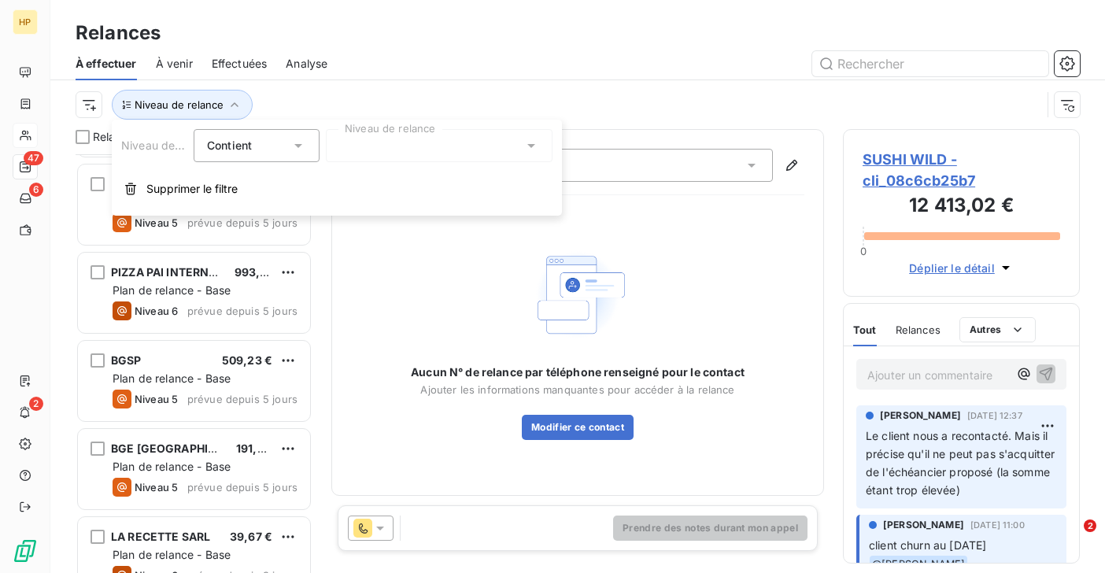
click at [374, 156] on div at bounding box center [439, 145] width 227 height 33
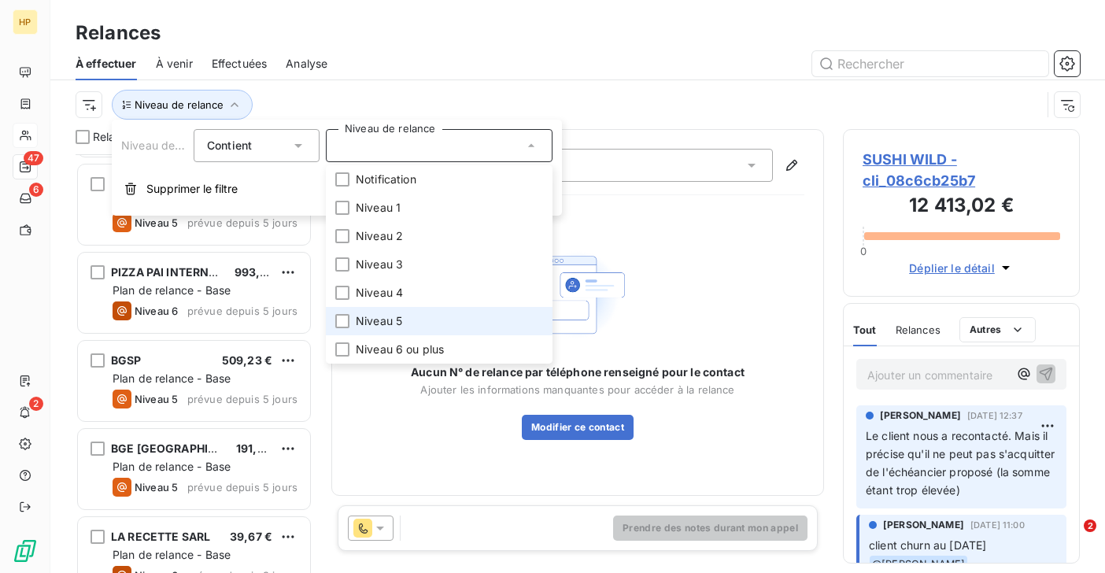
click at [390, 320] on span "Niveau 5" at bounding box center [379, 321] width 46 height 16
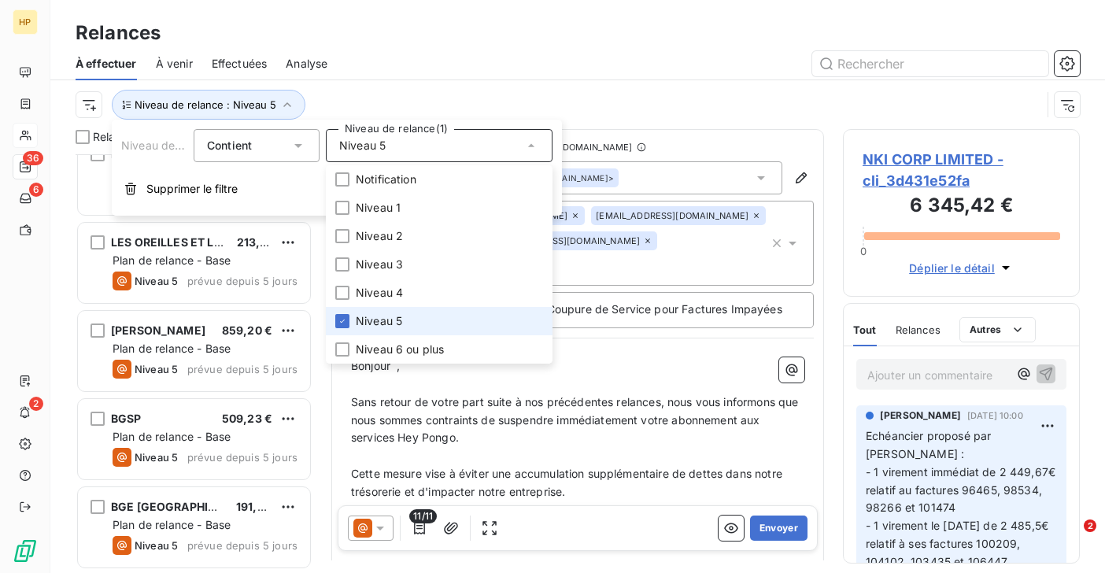
scroll to position [2754, 0]
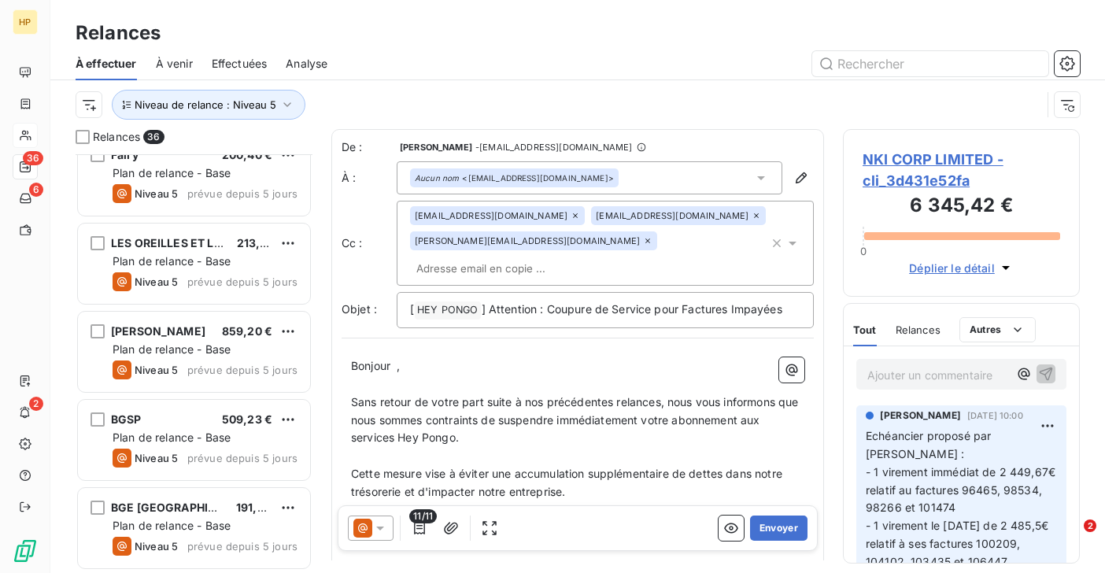
click at [395, 102] on div "Niveau de relance : Niveau 5" at bounding box center [559, 105] width 966 height 30
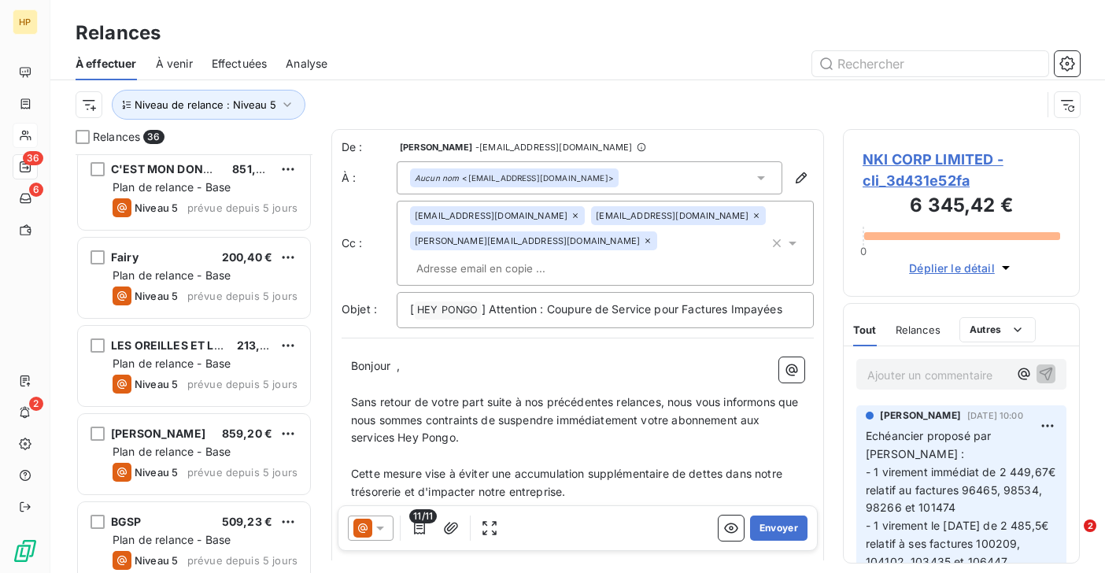
scroll to position [2644, 0]
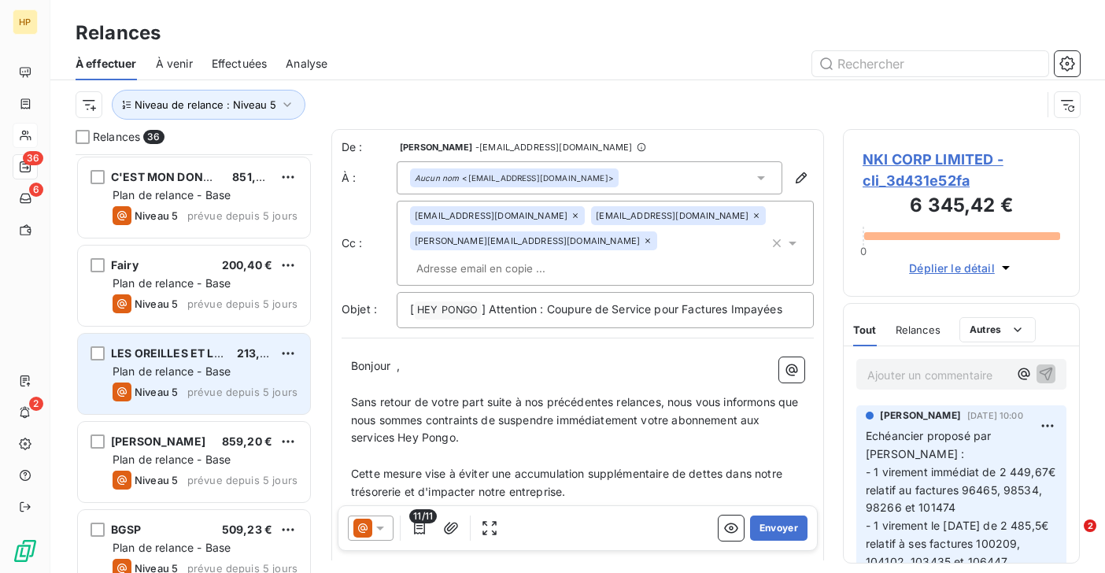
click at [181, 390] on div "Niveau 5 prévue depuis 5 jours" at bounding box center [205, 391] width 185 height 19
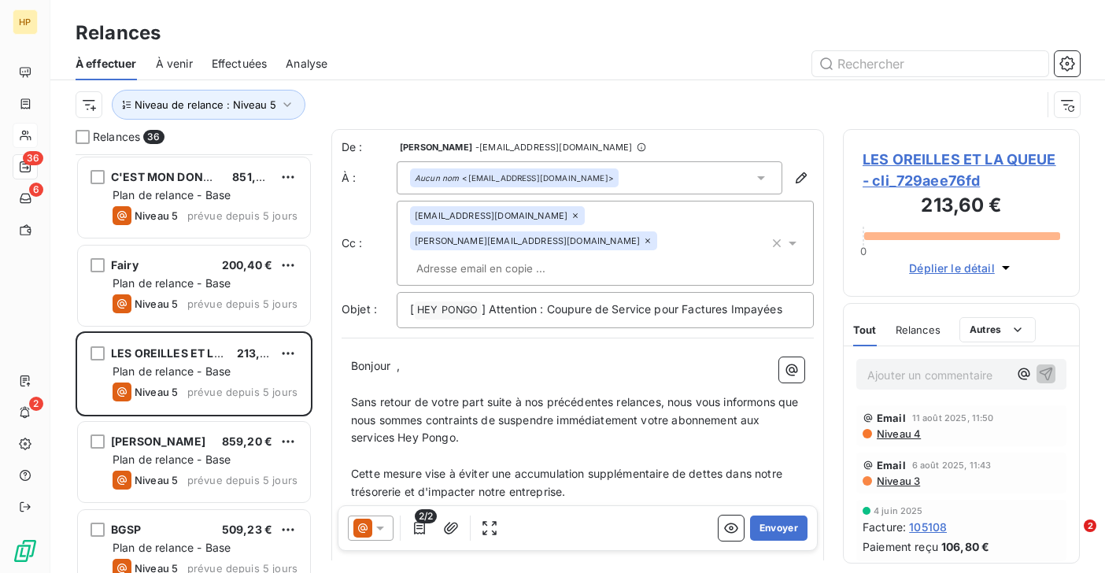
click at [928, 160] on span "LES OREILLES ET LA QUEUE - cli_729aee76fd" at bounding box center [962, 170] width 198 height 42
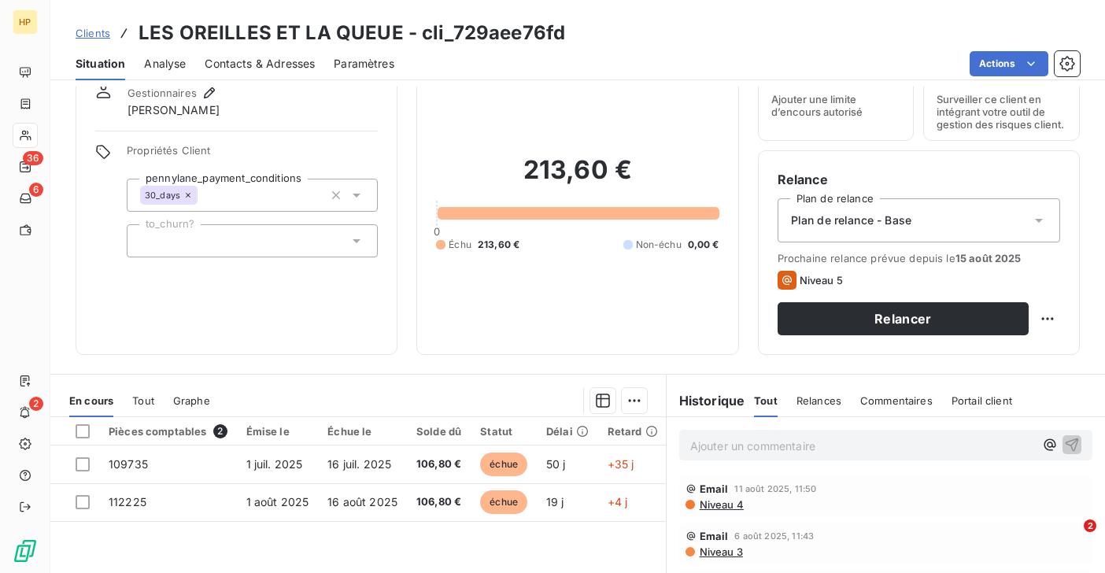
scroll to position [174, 0]
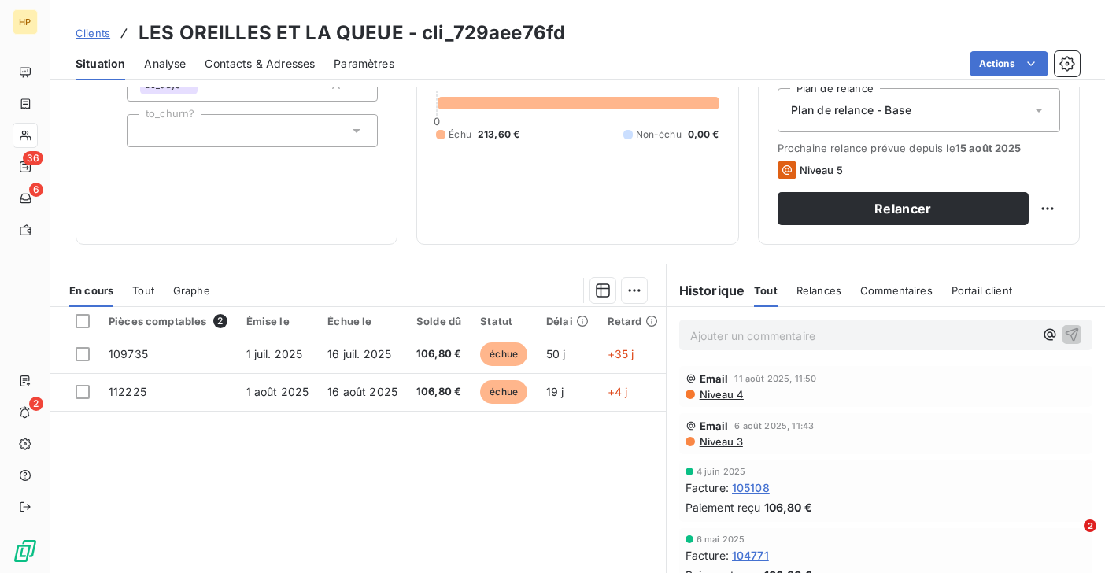
click at [752, 335] on p "Ajouter un commentaire ﻿" at bounding box center [862, 336] width 344 height 20
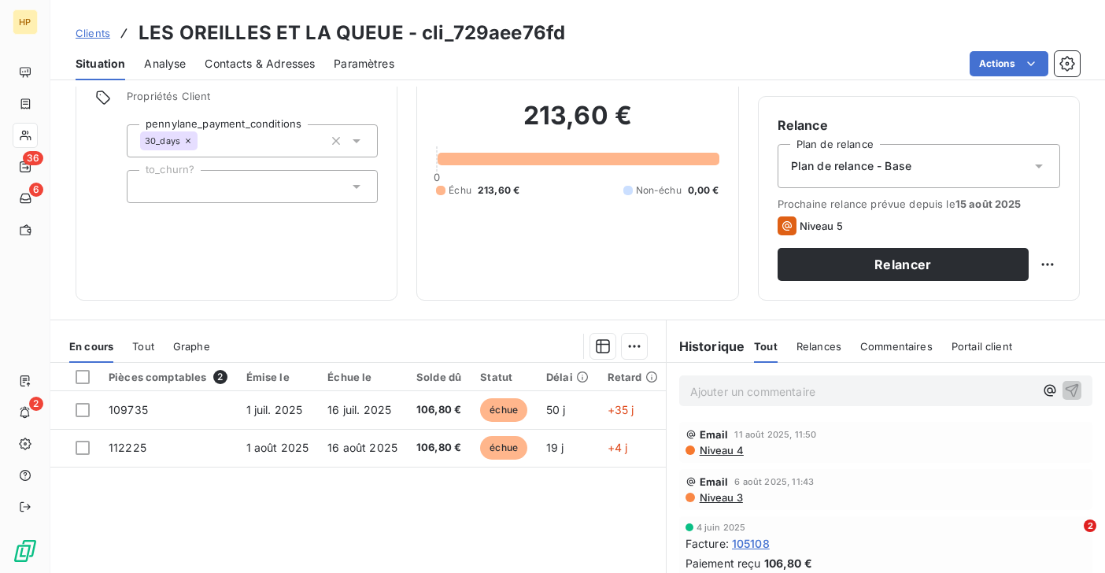
scroll to position [54, 0]
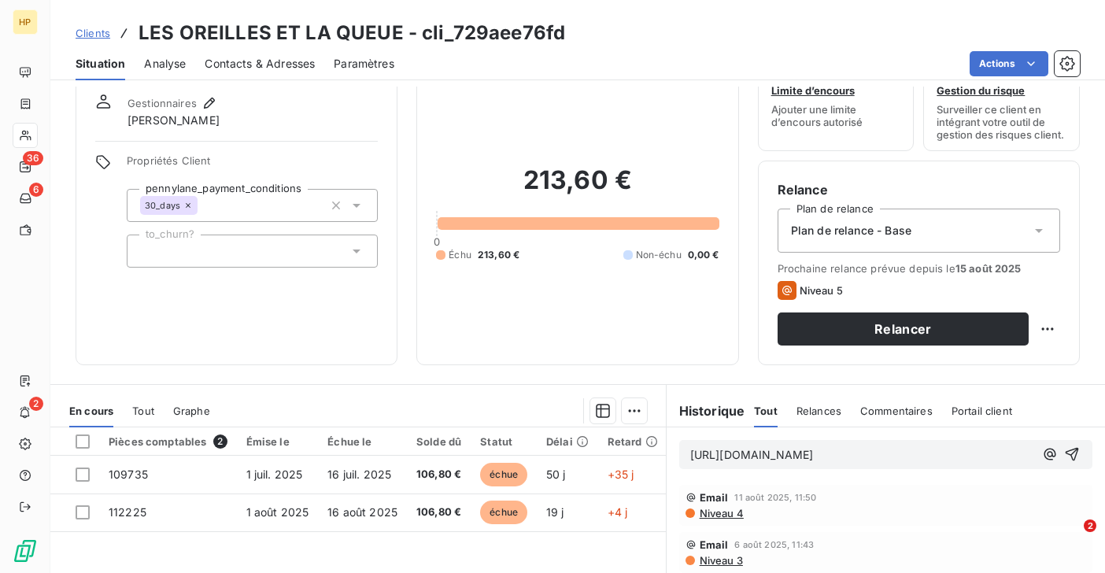
drag, startPoint x: 785, startPoint y: 474, endPoint x: 685, endPoint y: 448, distance: 103.3
click at [685, 448] on div "[URL][DOMAIN_NAME]" at bounding box center [885, 454] width 413 height 29
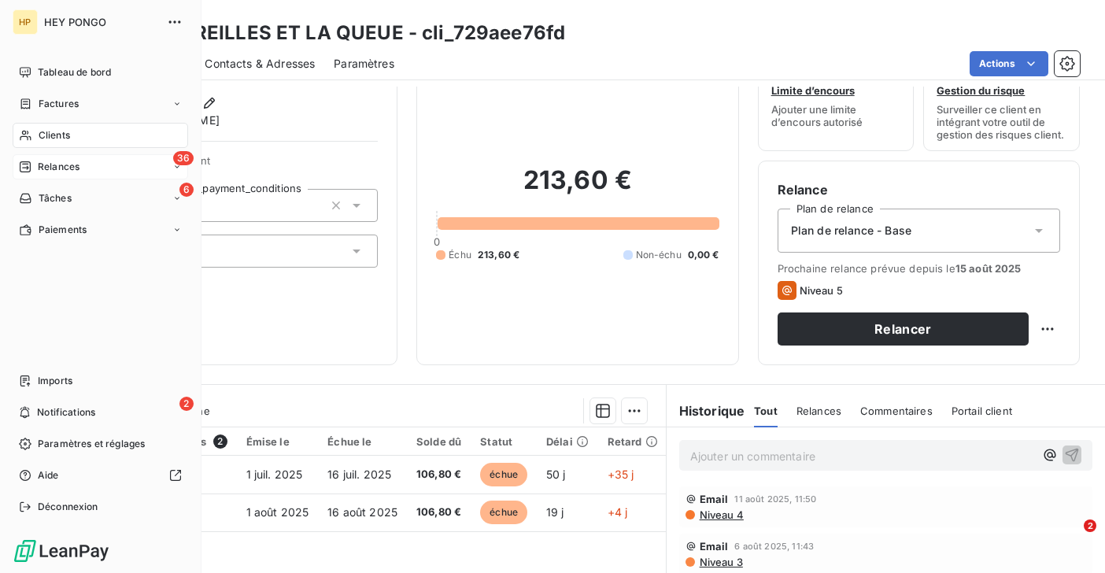
click at [39, 165] on span "Relances" at bounding box center [59, 167] width 42 height 14
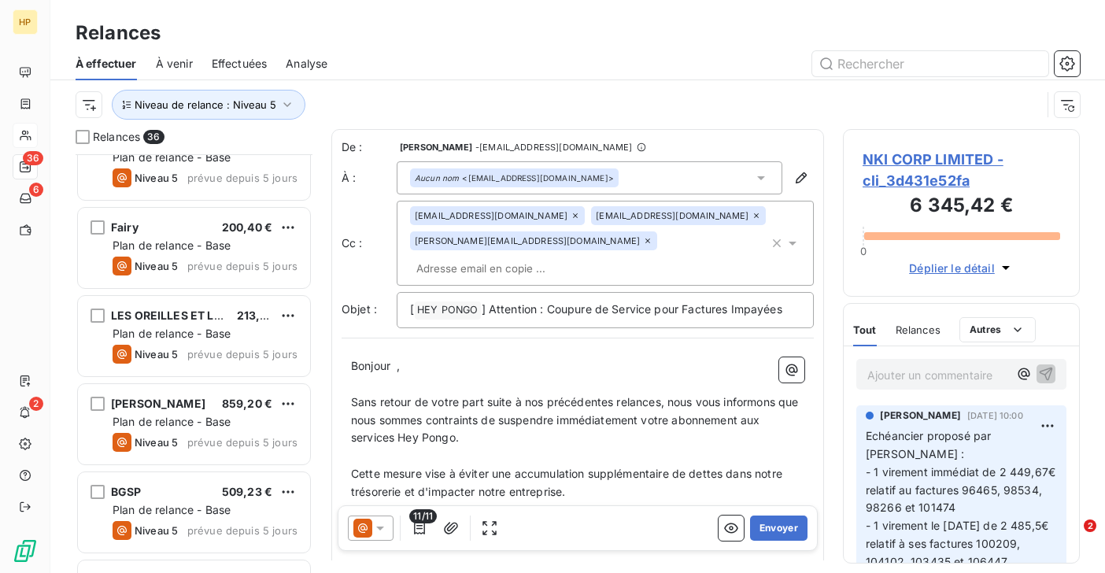
scroll to position [2755, 0]
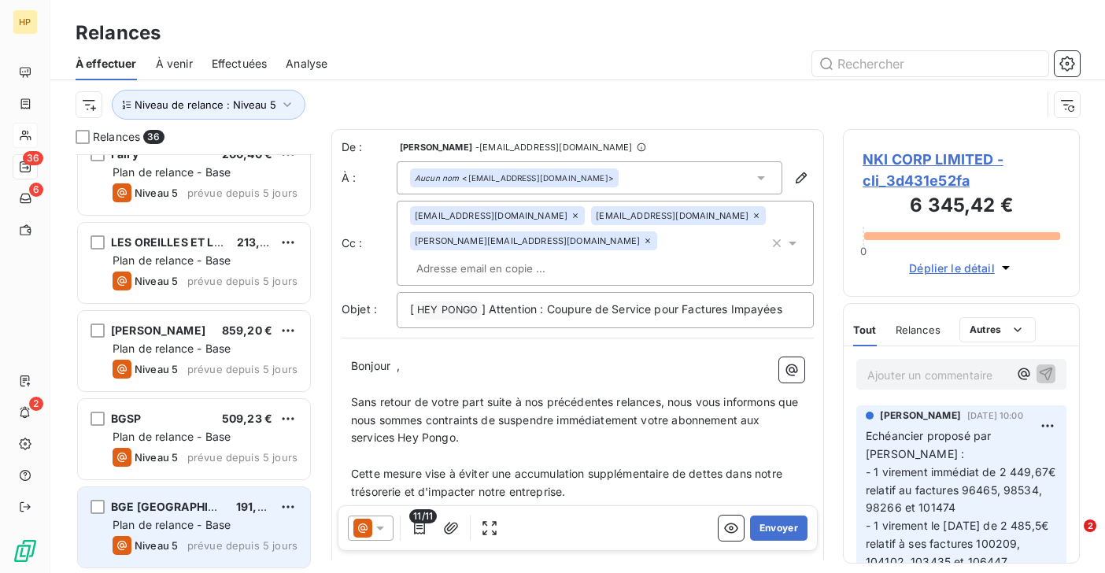
click at [197, 519] on span "Plan de relance - Base" at bounding box center [172, 524] width 118 height 13
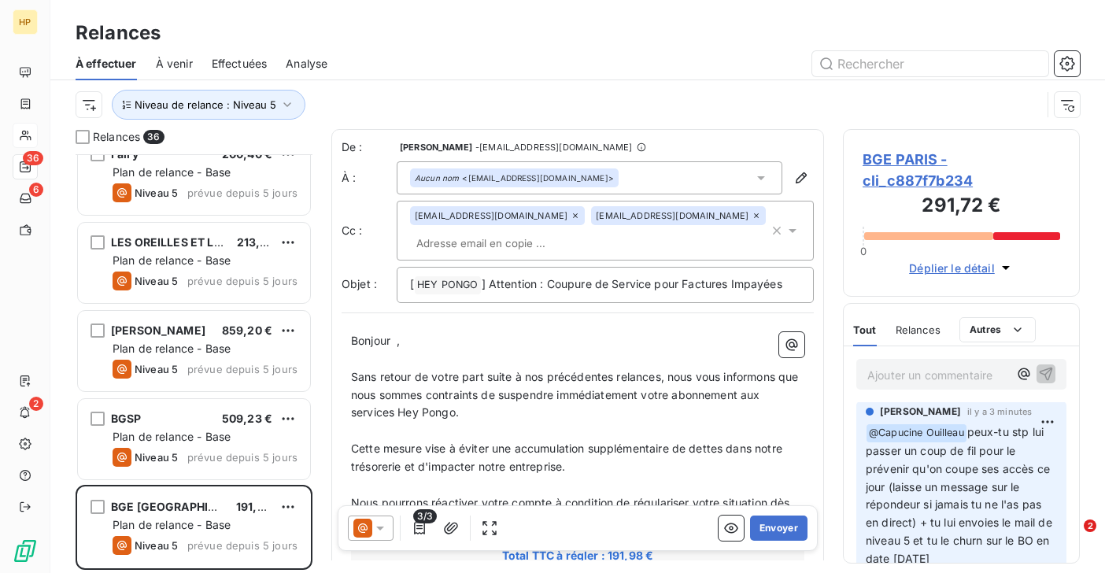
scroll to position [6, 0]
drag, startPoint x: 975, startPoint y: 434, endPoint x: 975, endPoint y: 551, distance: 117.3
click at [975, 551] on p "﻿ @ [PERSON_NAME] peux-tu stp lui passer un coup de fil pour le prévenir qu'on …" at bounding box center [961, 494] width 191 height 145
copy span "peux-tu stp lui passer un coup de fil pour le prévenir qu'on coupe ses accès ce…"
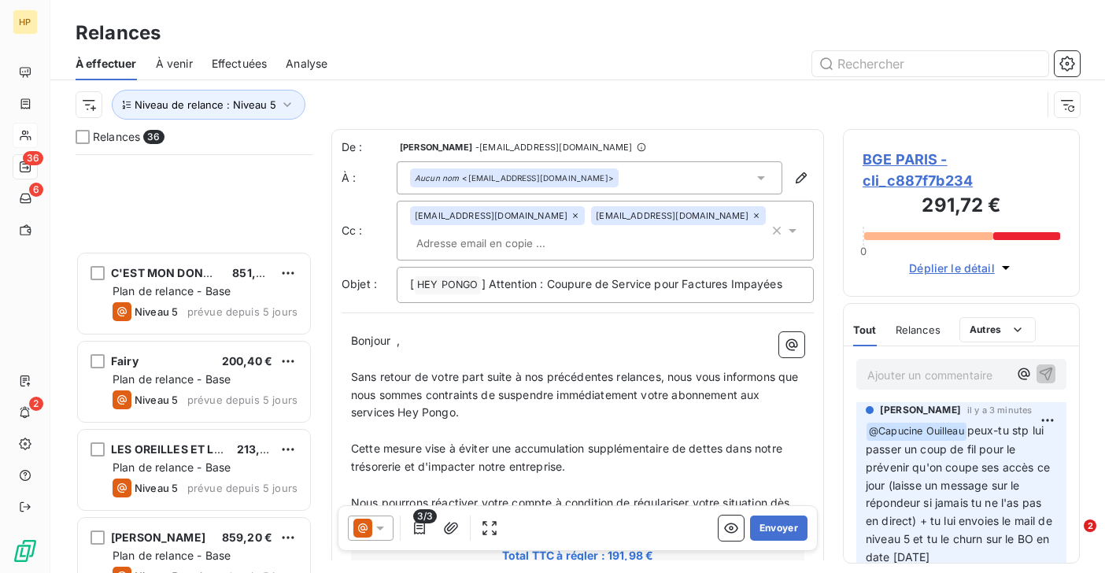
scroll to position [2755, 0]
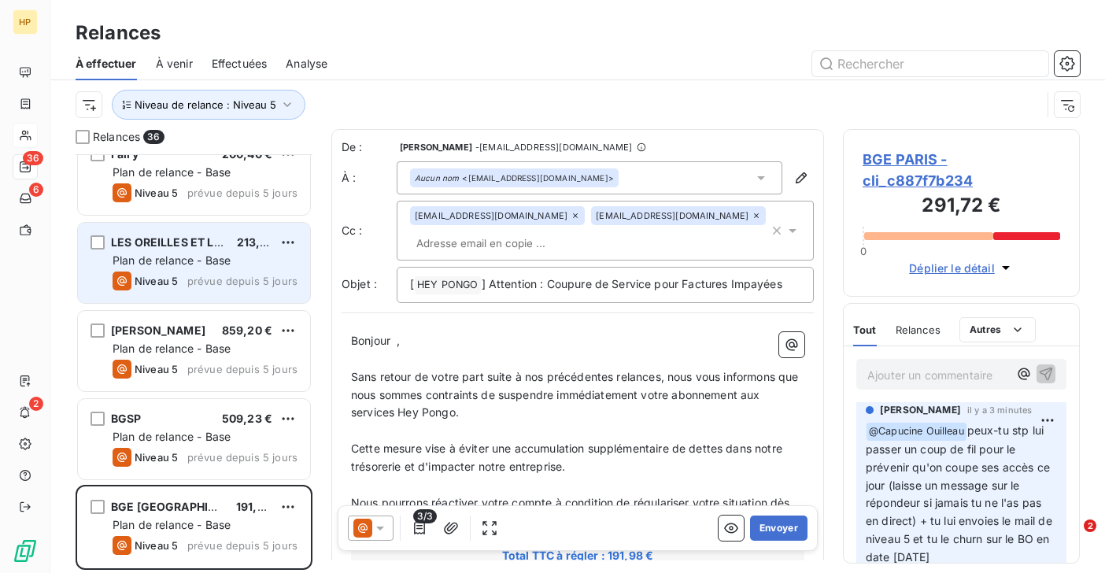
click at [175, 246] on span "LES OREILLES ET LA QUEUE" at bounding box center [187, 241] width 153 height 13
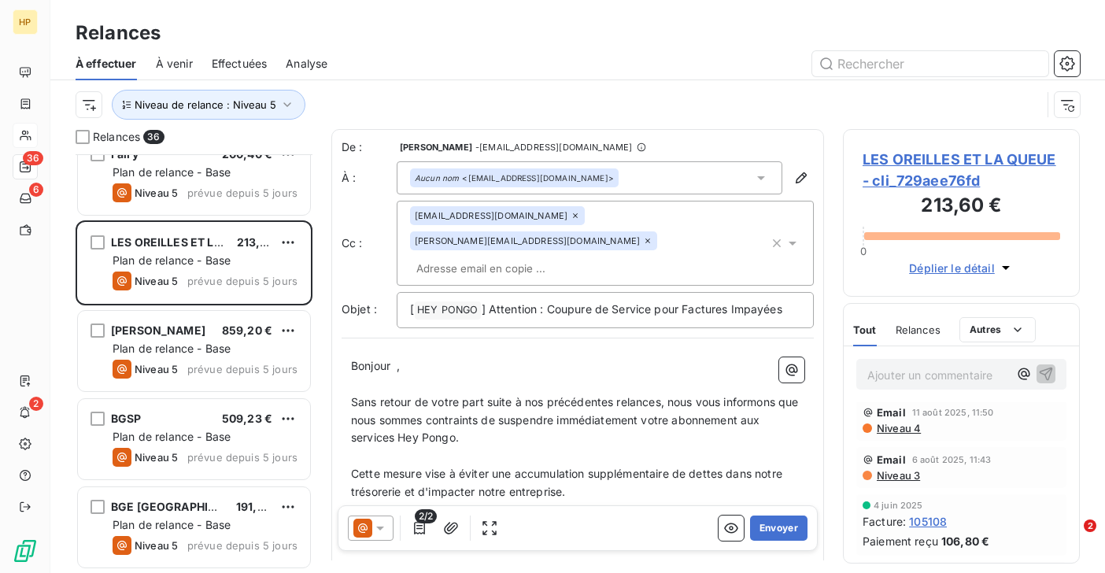
click at [916, 158] on span "LES OREILLES ET LA QUEUE - cli_729aee76fd" at bounding box center [962, 170] width 198 height 42
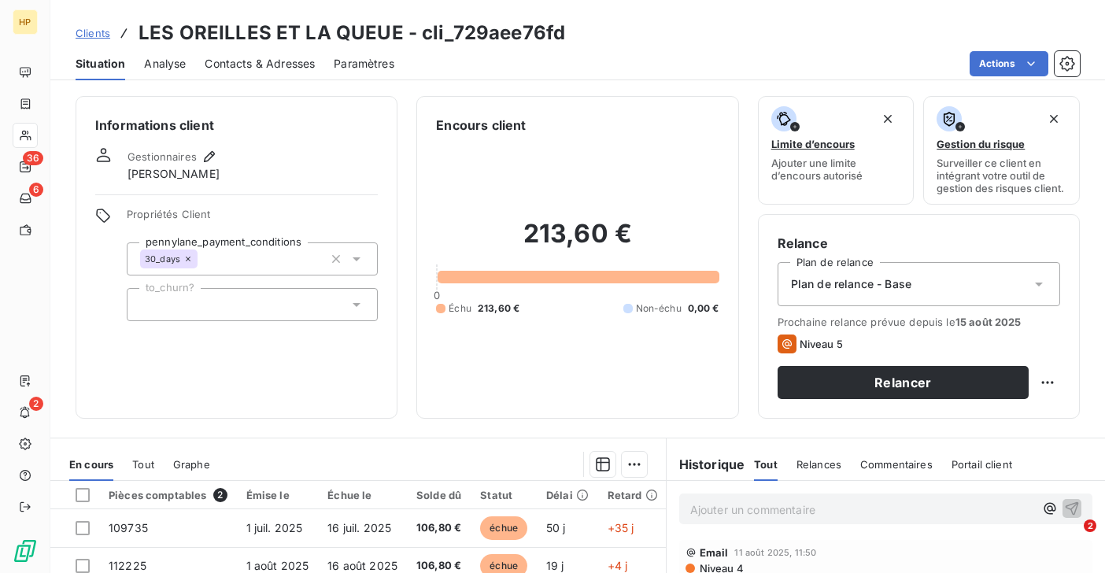
click at [711, 509] on p "Ajouter un commentaire ﻿" at bounding box center [862, 510] width 344 height 20
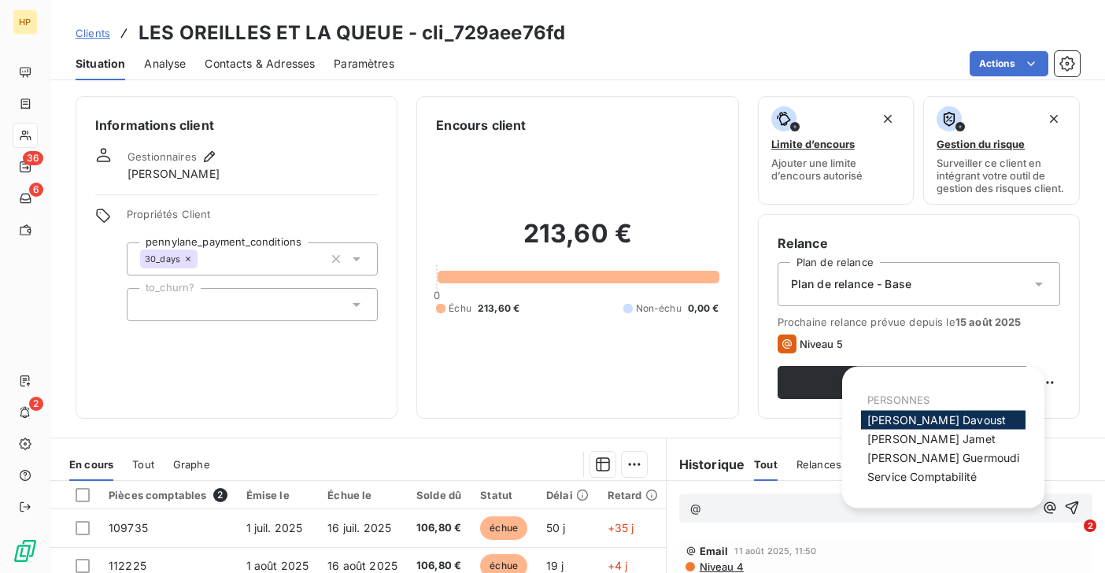
click at [896, 416] on span "[PERSON_NAME]" at bounding box center [936, 419] width 139 height 13
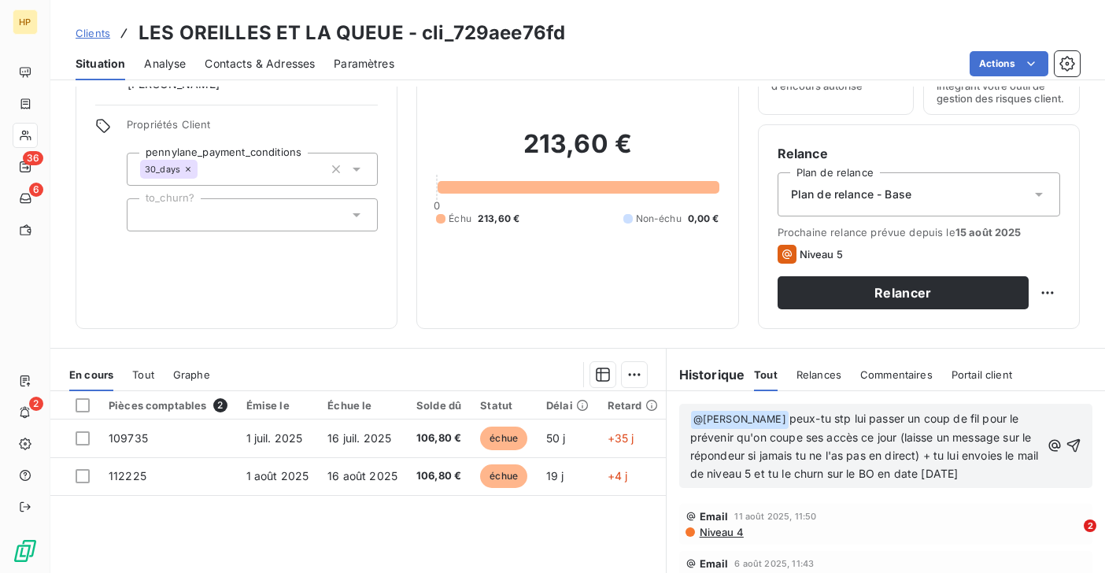
scroll to position [94, 0]
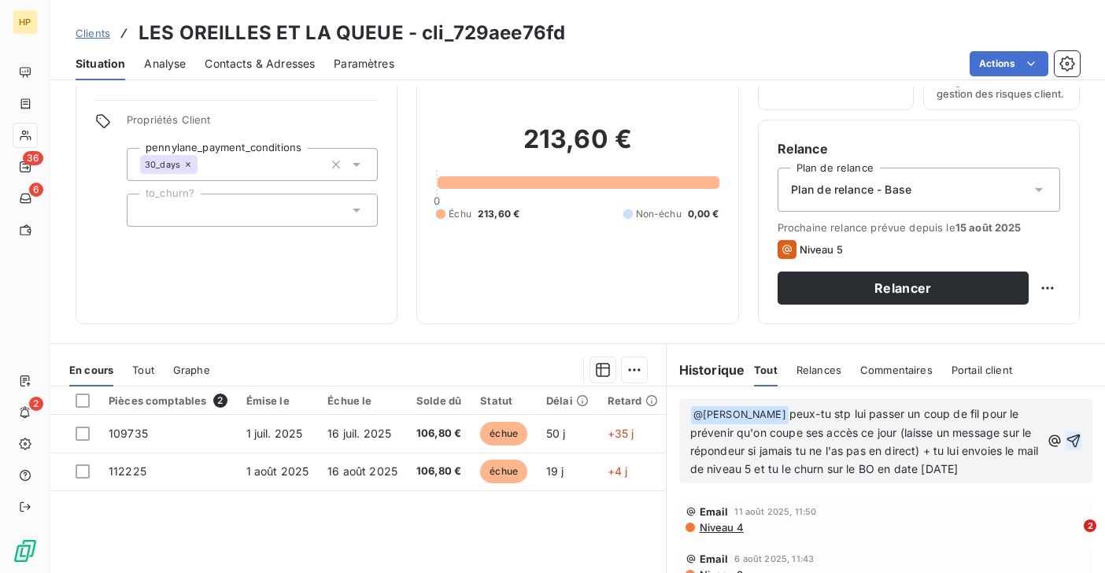
click at [1076, 442] on icon "button" at bounding box center [1074, 441] width 16 height 16
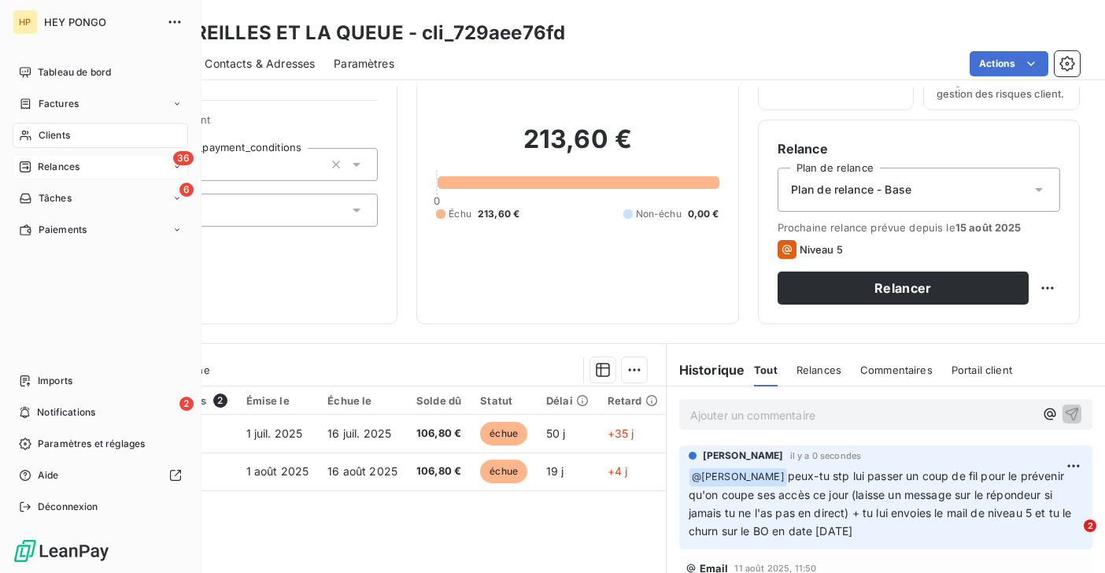
click at [42, 168] on span "Relances" at bounding box center [59, 167] width 42 height 14
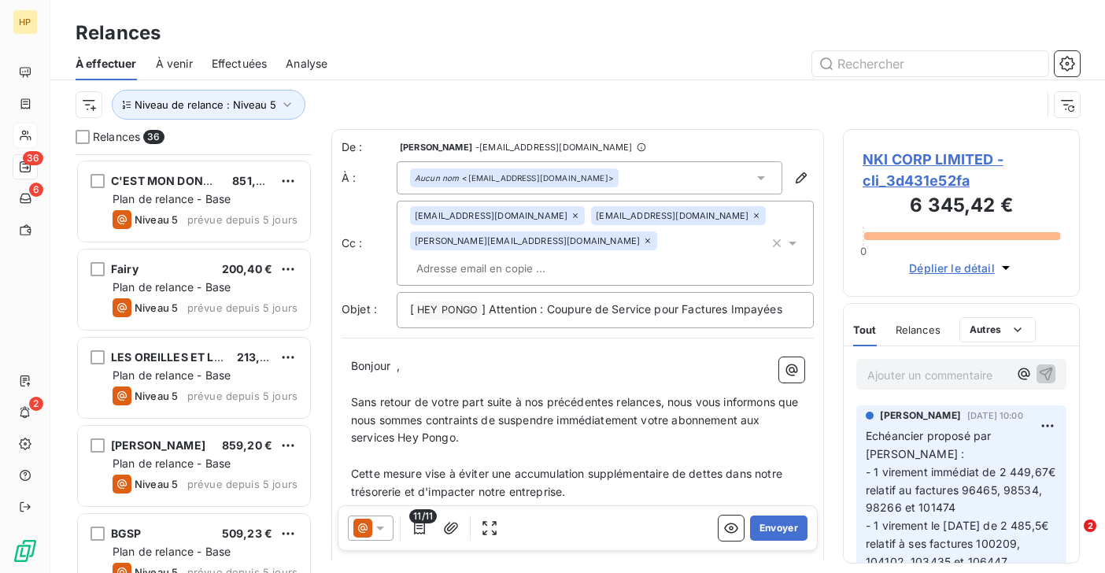
scroll to position [2629, 0]
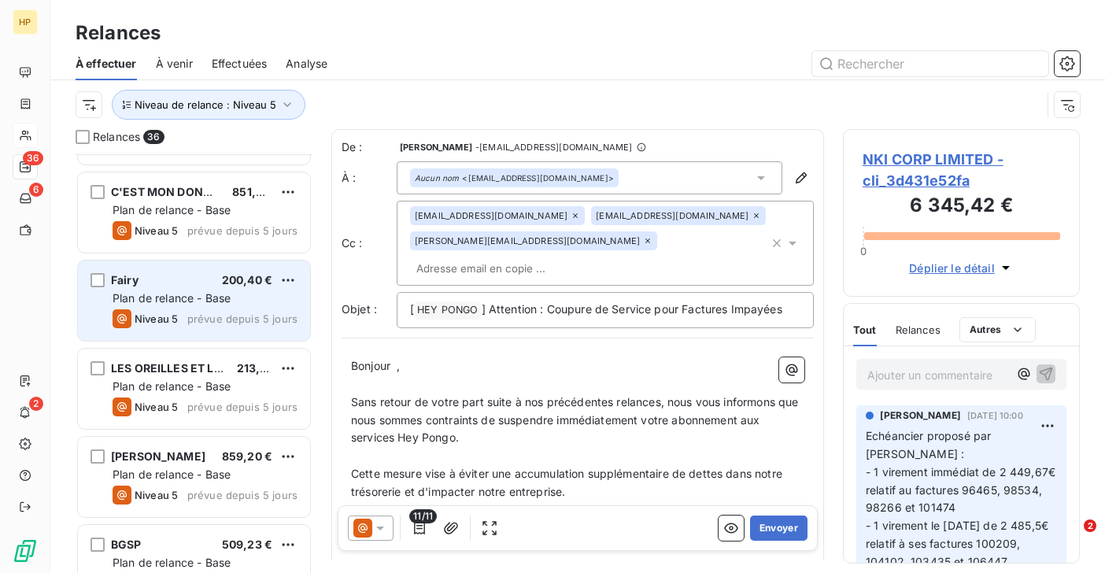
click at [173, 288] on div "Fairy 200,40 € Plan de relance - Base Niveau 5 prévue depuis 5 jours" at bounding box center [194, 300] width 232 height 80
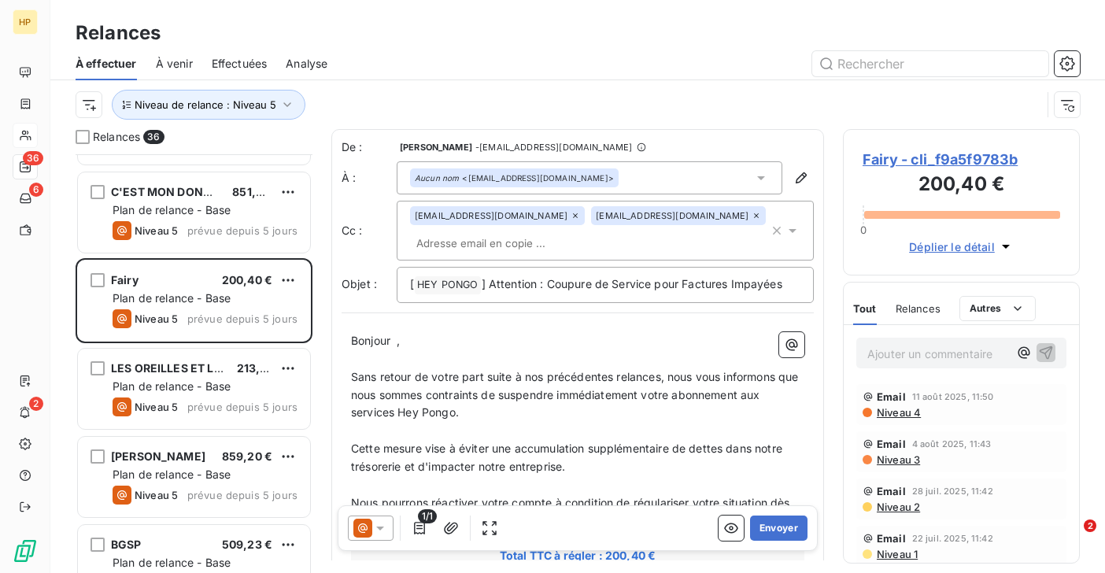
click at [902, 156] on span "Fairy - cli_f9a5f9783b" at bounding box center [962, 159] width 198 height 21
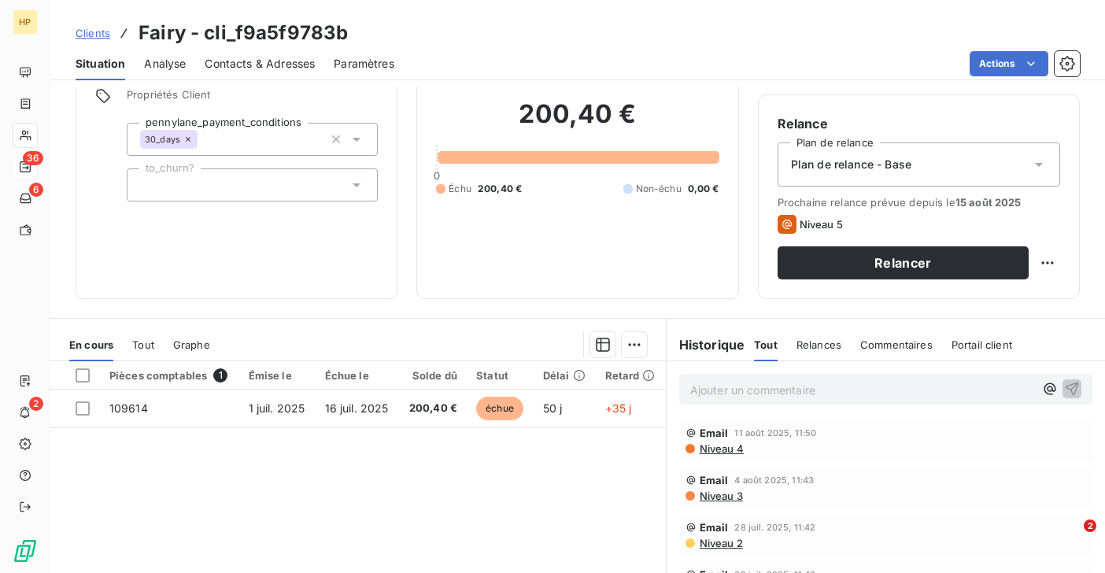
scroll to position [132, 0]
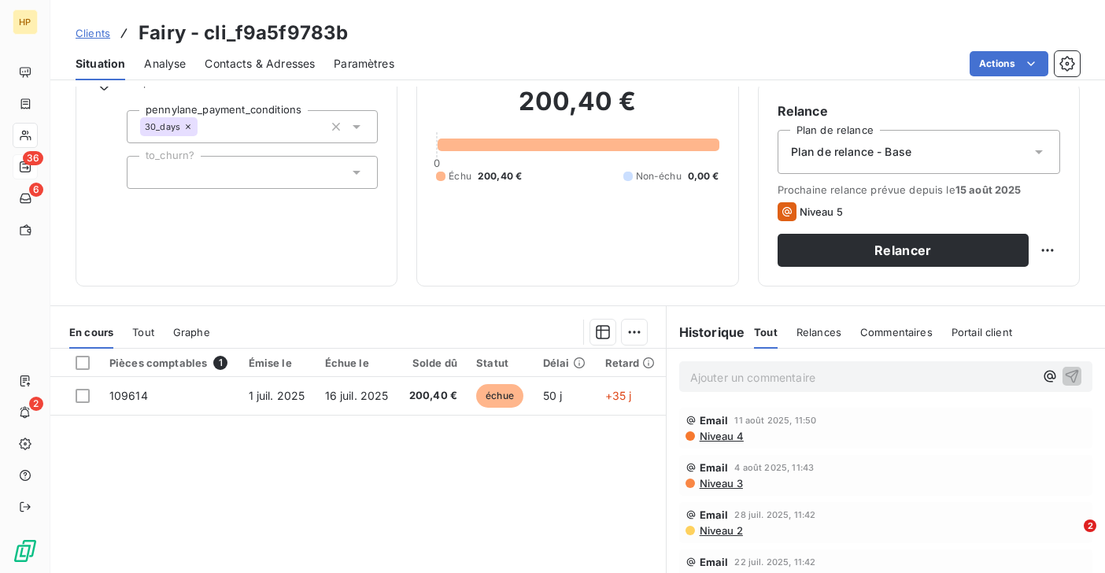
click at [727, 379] on p "Ajouter un commentaire ﻿" at bounding box center [862, 378] width 344 height 20
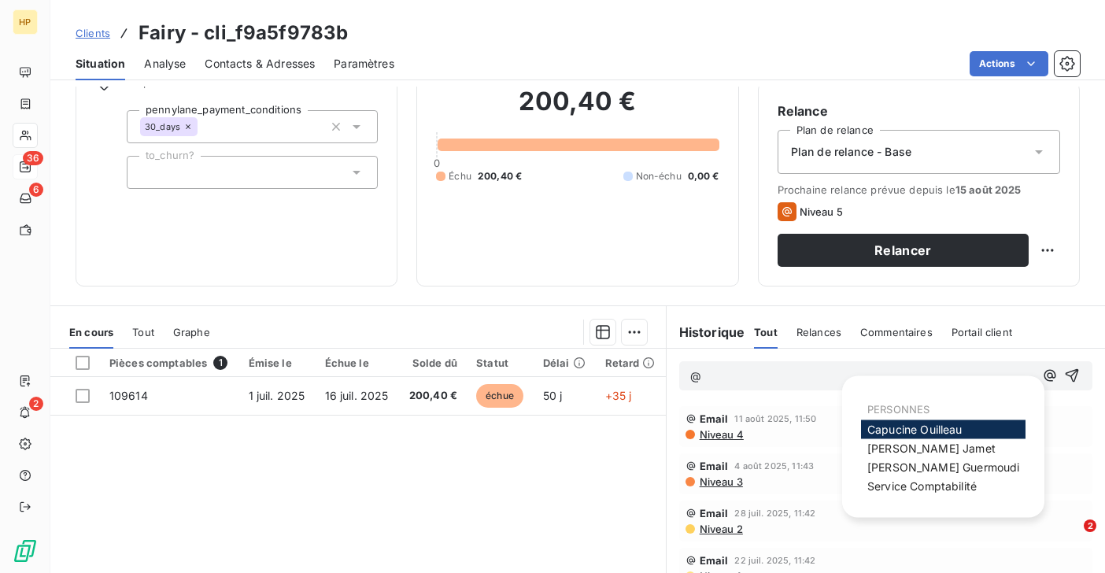
click at [913, 427] on span "[PERSON_NAME]" at bounding box center [914, 429] width 95 height 13
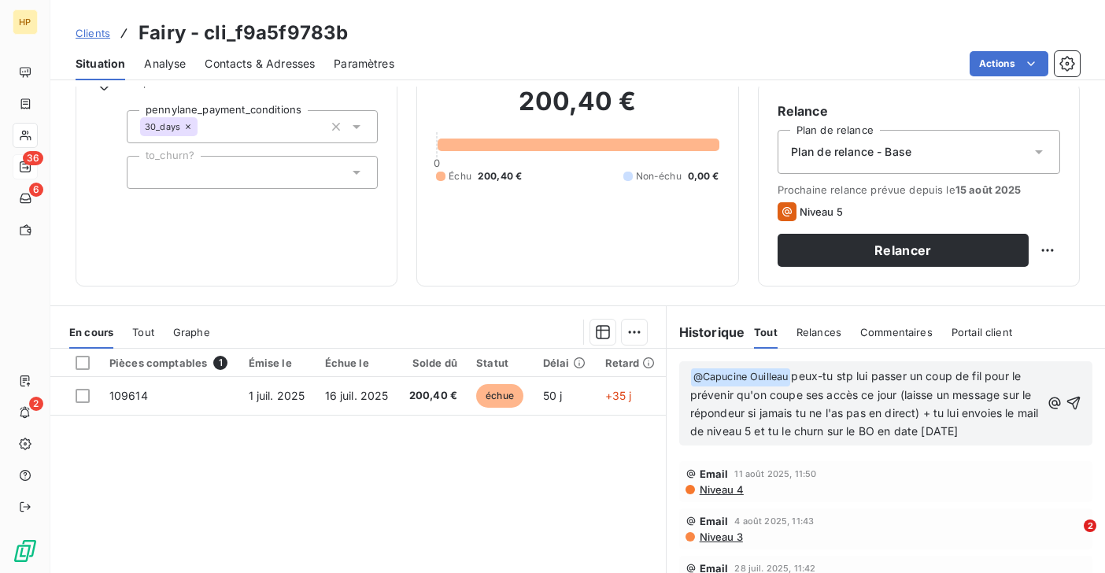
drag, startPoint x: 1018, startPoint y: 434, endPoint x: 799, endPoint y: 374, distance: 227.0
click at [799, 374] on p "﻿ @ [PERSON_NAME] ﻿ peux-tu stp lui passer un coup de fil pour le prévenir qu'o…" at bounding box center [865, 404] width 350 height 73
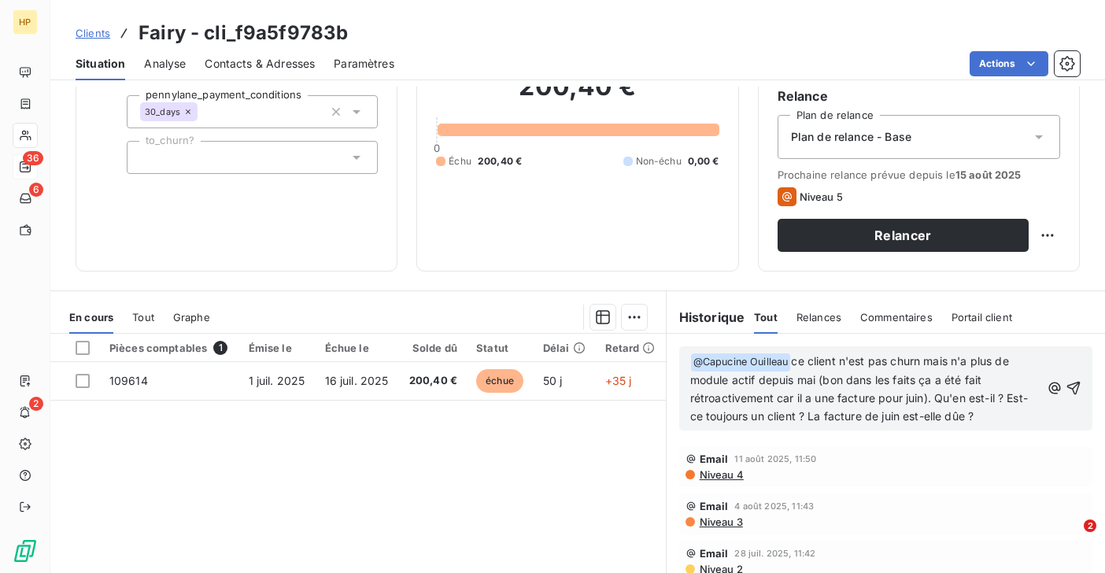
scroll to position [197, 0]
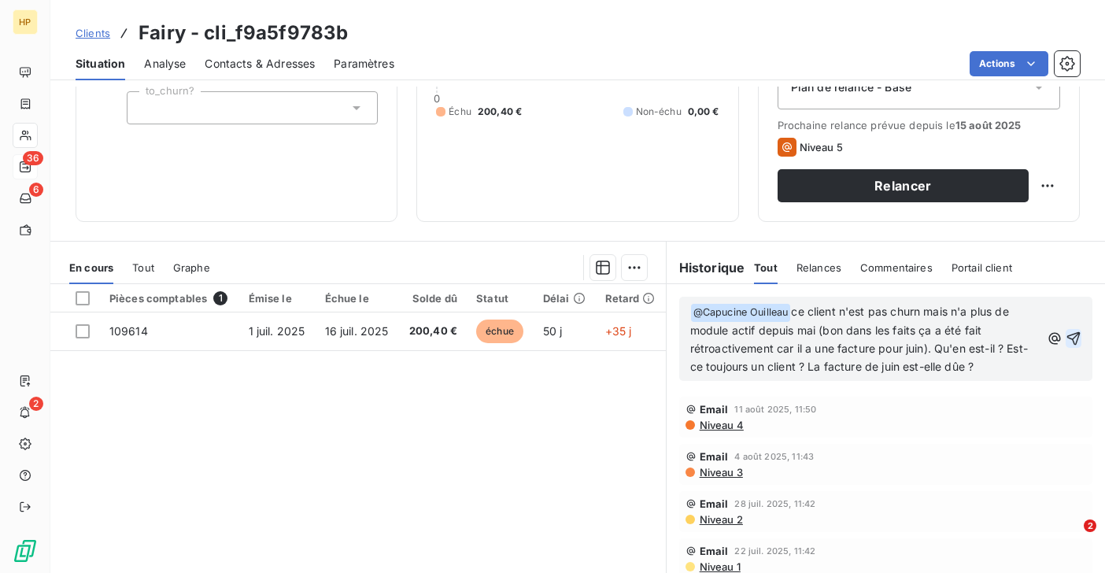
click at [1072, 338] on icon "button" at bounding box center [1074, 339] width 16 height 16
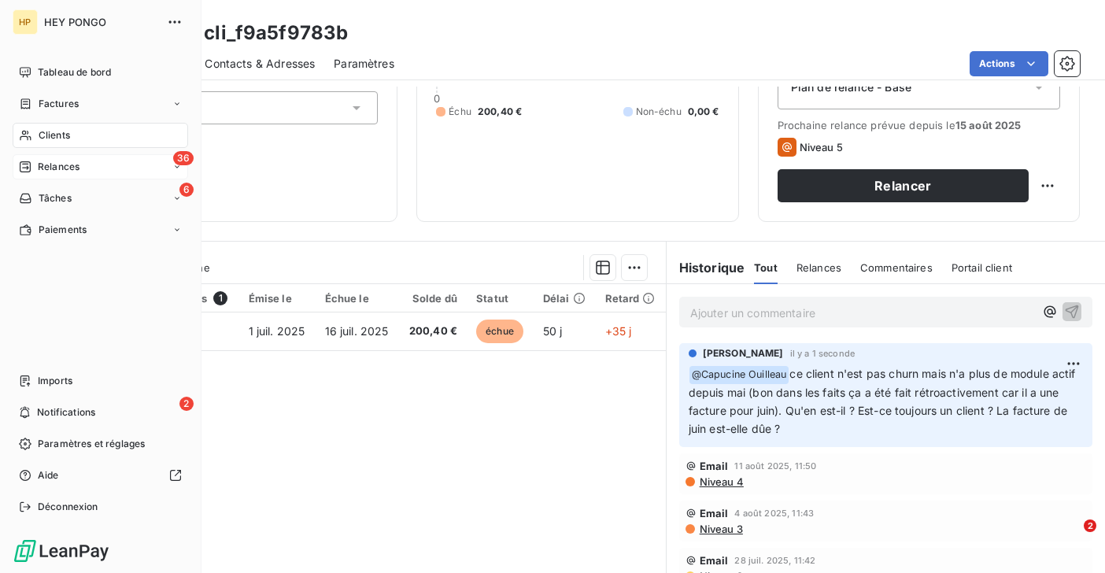
click at [41, 170] on span "Relances" at bounding box center [59, 167] width 42 height 14
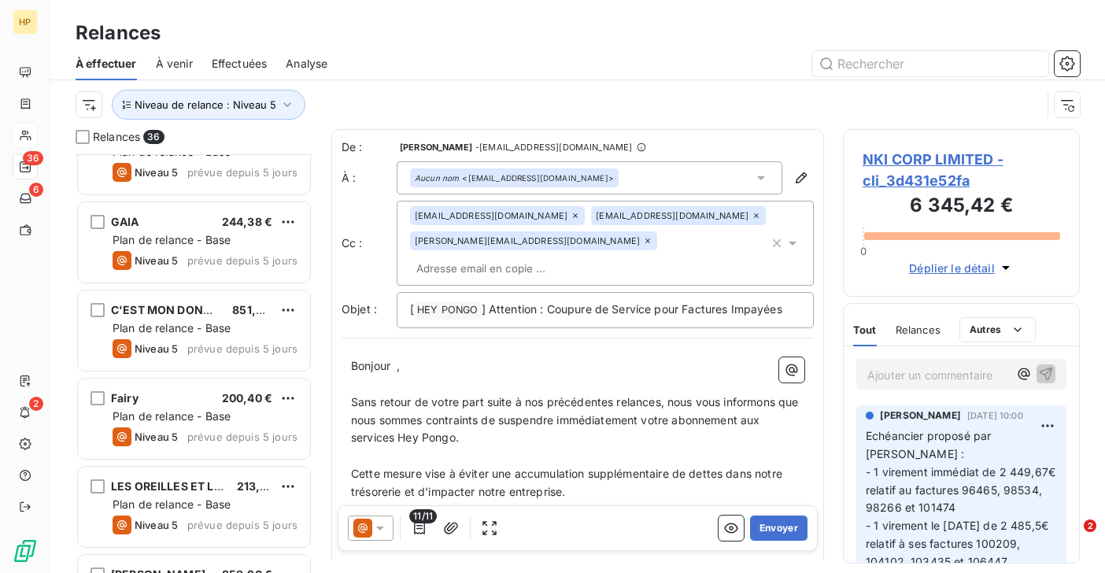
scroll to position [2470, 0]
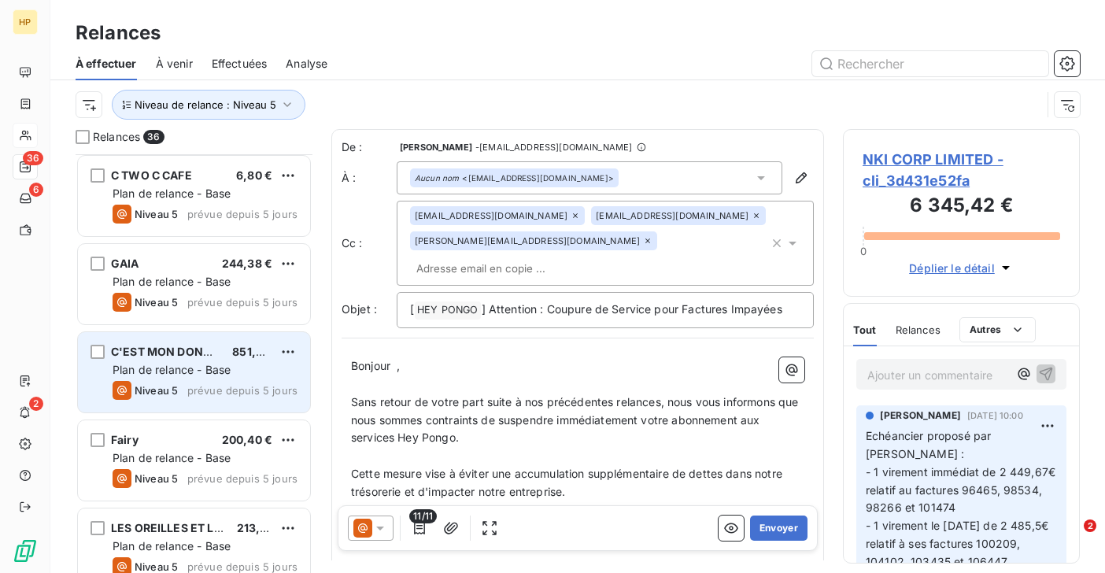
click at [168, 368] on span "Plan de relance - Base" at bounding box center [172, 369] width 118 height 13
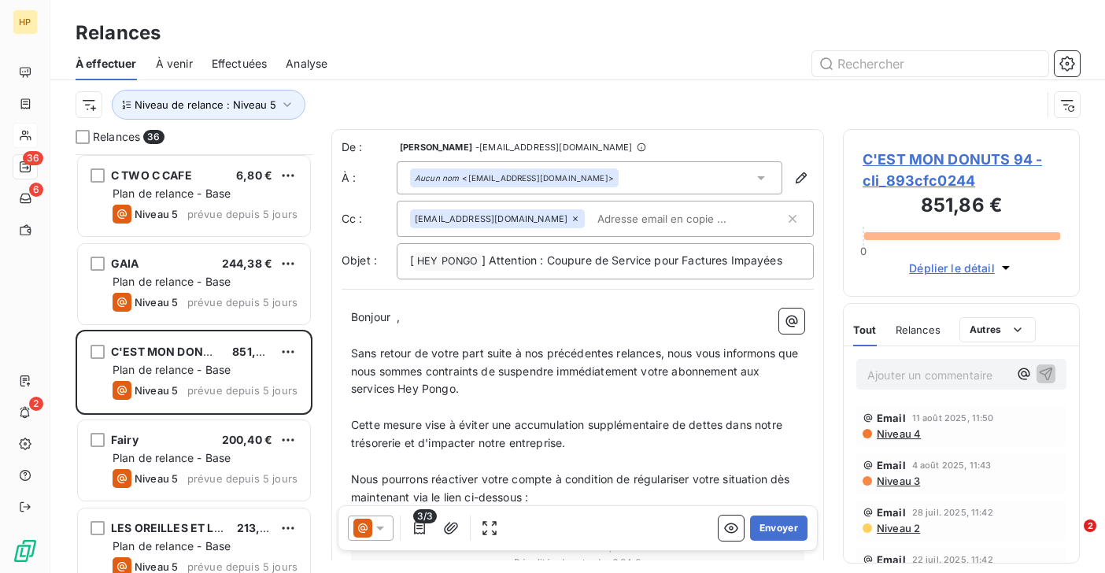
click at [925, 159] on span "C'EST MON DONUTS 94 - cli_893cfc0244" at bounding box center [962, 170] width 198 height 42
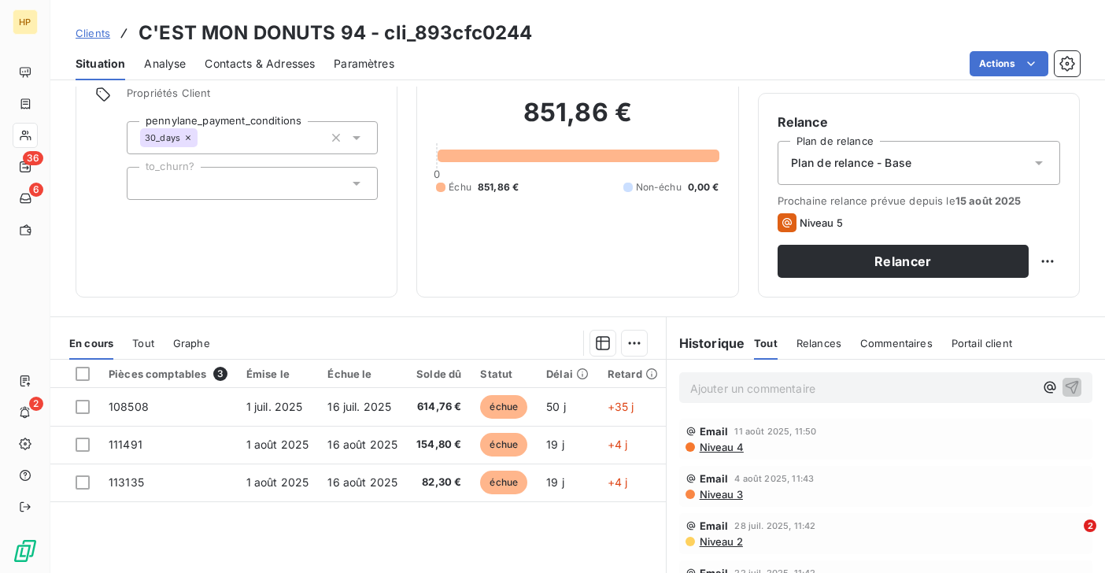
scroll to position [172, 0]
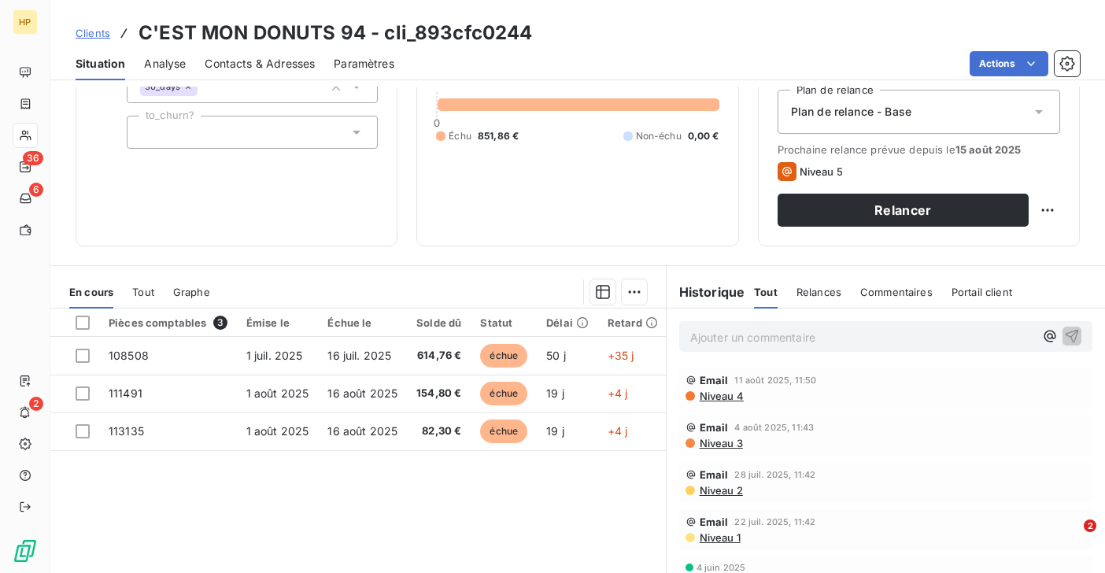
click at [711, 342] on p "Ajouter un commentaire ﻿" at bounding box center [862, 337] width 344 height 20
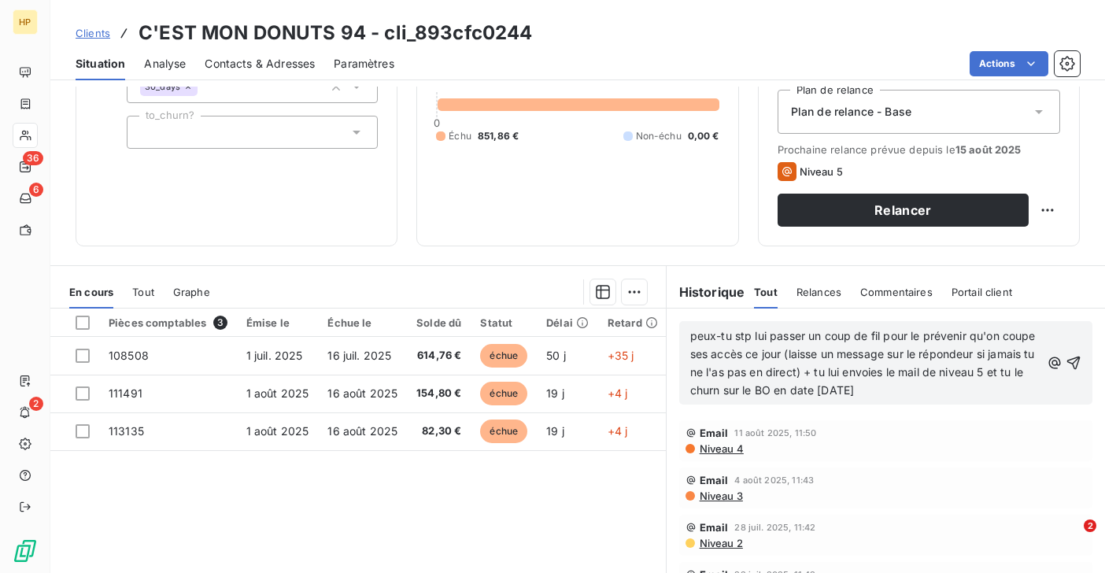
click at [691, 336] on span "peux-tu stp lui passer un coup de fil pour le prévenir qu'on coupe ses accès ce…" at bounding box center [864, 363] width 349 height 68
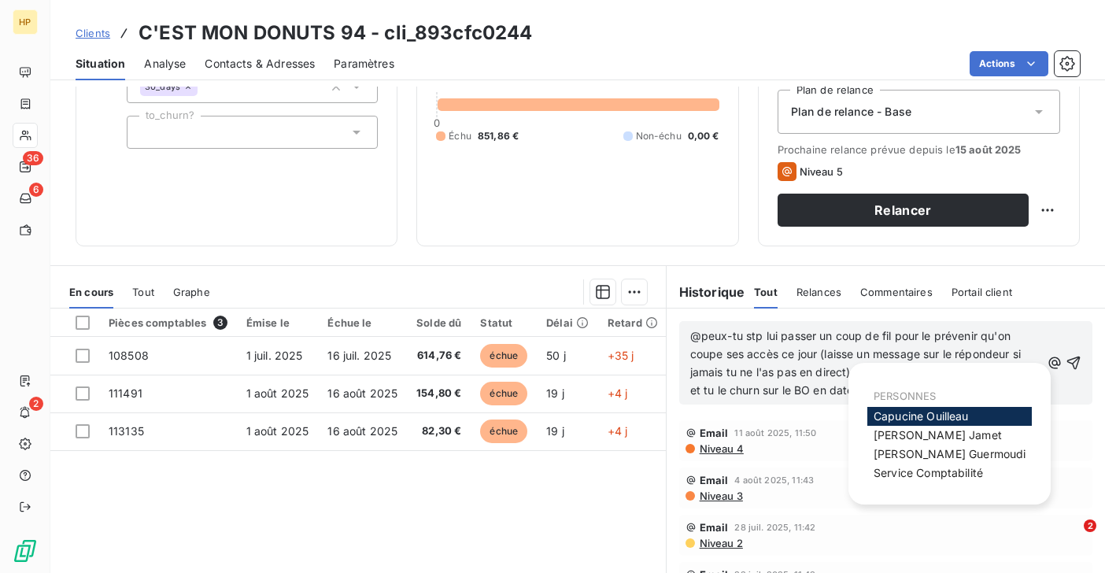
click at [892, 414] on span "[PERSON_NAME]" at bounding box center [921, 415] width 95 height 13
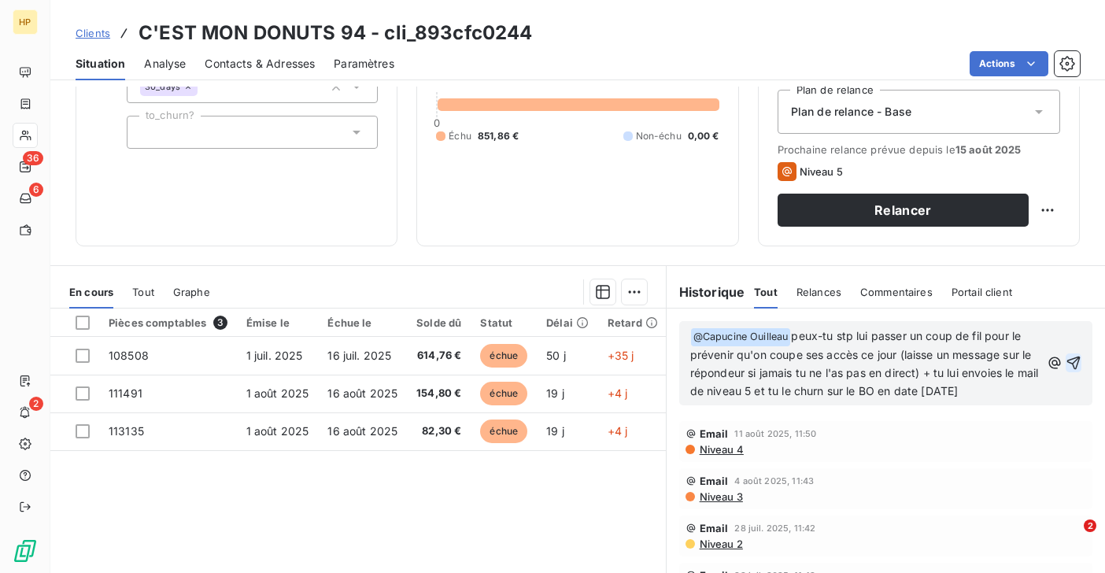
click at [1077, 362] on icon "button" at bounding box center [1073, 363] width 13 height 13
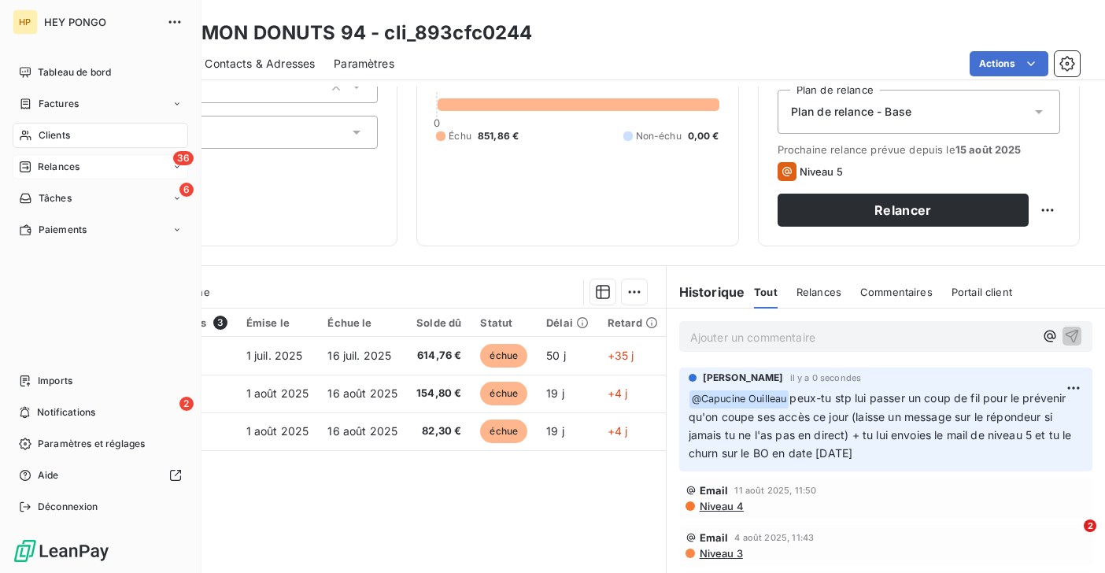
click at [47, 167] on span "Relances" at bounding box center [59, 167] width 42 height 14
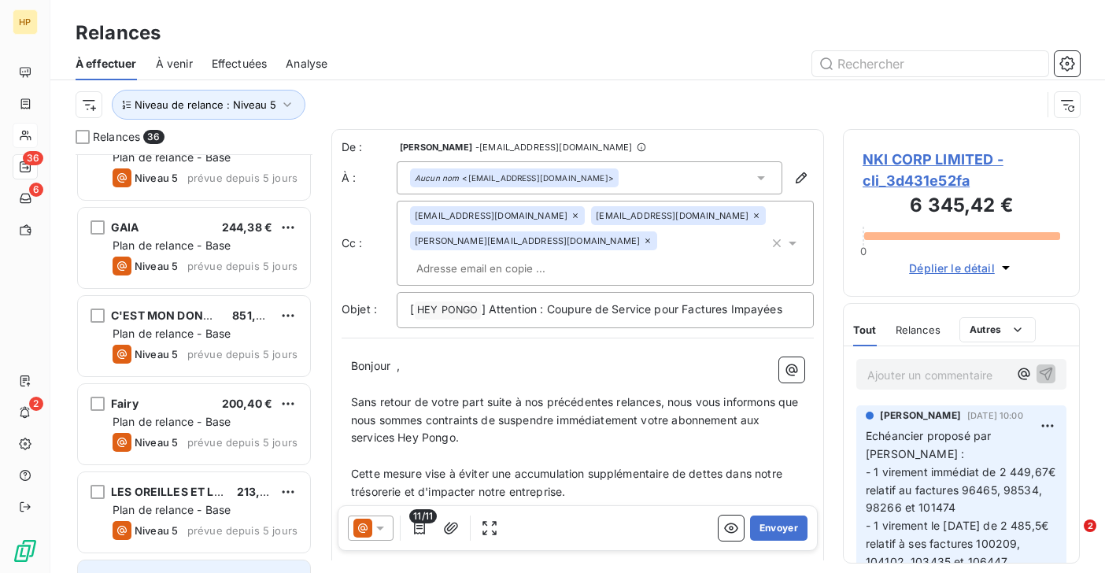
scroll to position [2503, 0]
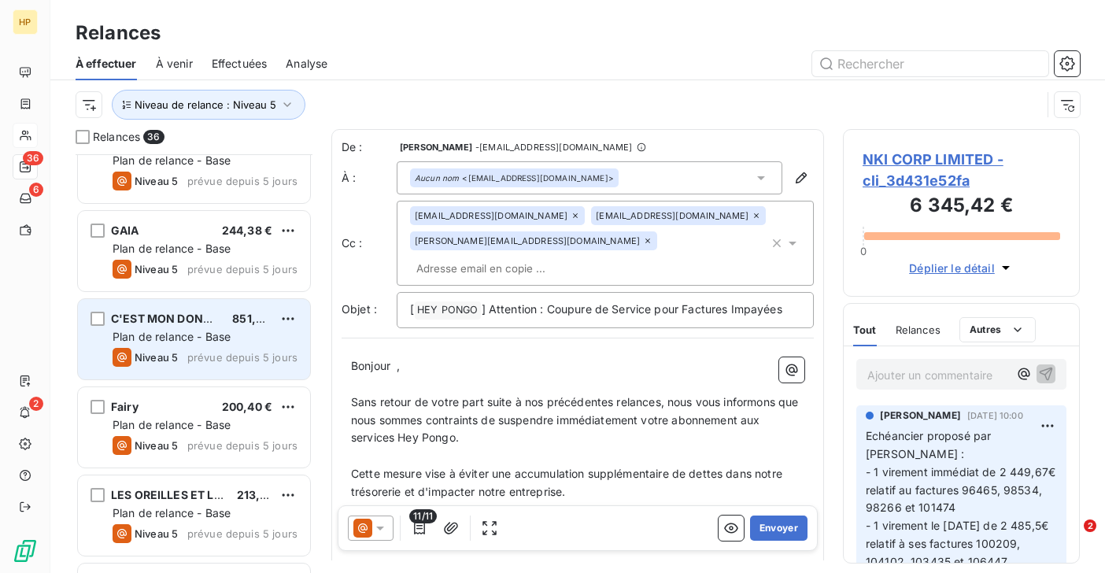
click at [159, 342] on span "Plan de relance - Base" at bounding box center [172, 336] width 118 height 13
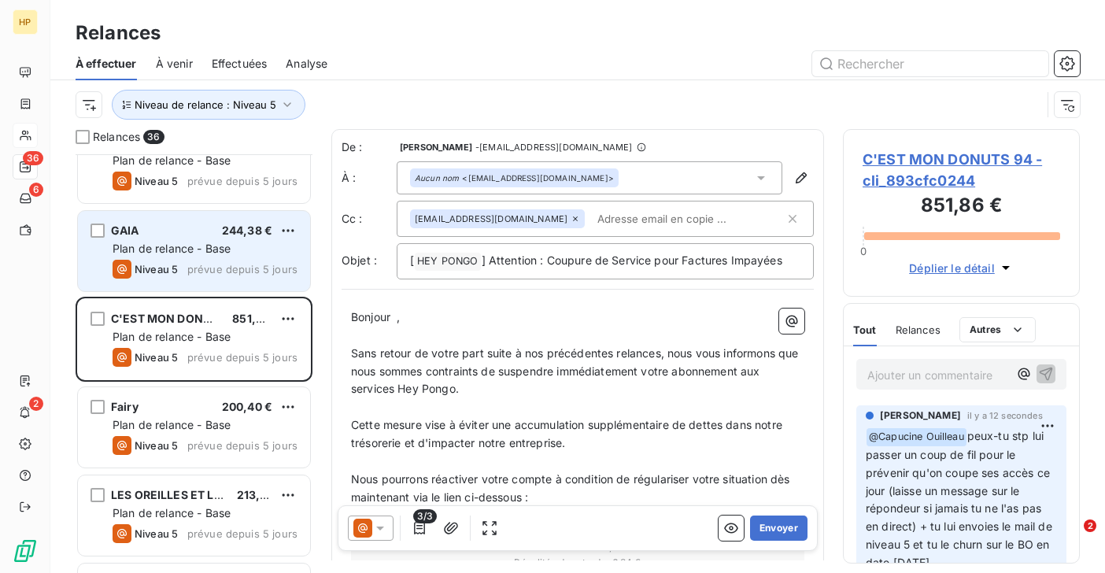
click at [158, 252] on span "Plan de relance - Base" at bounding box center [172, 248] width 118 height 13
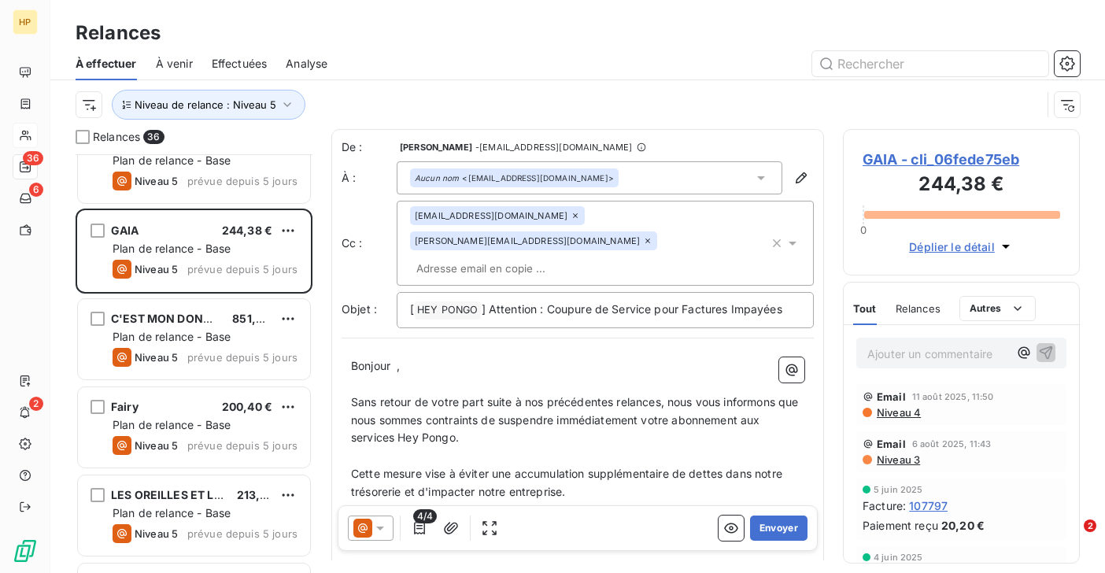
click at [914, 157] on span "GAIA - cli_06fede75eb" at bounding box center [962, 159] width 198 height 21
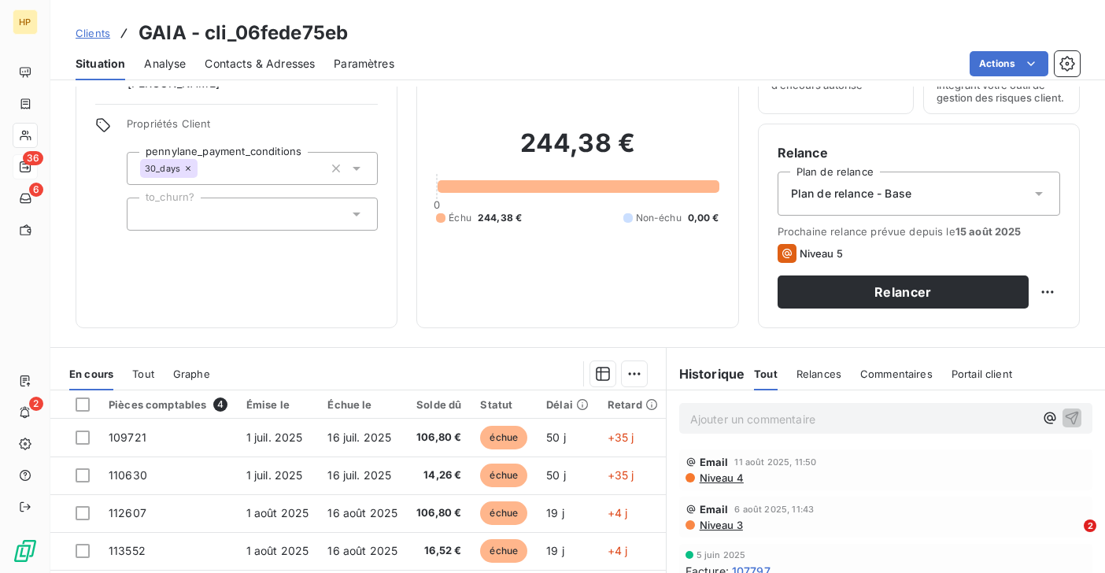
scroll to position [137, 0]
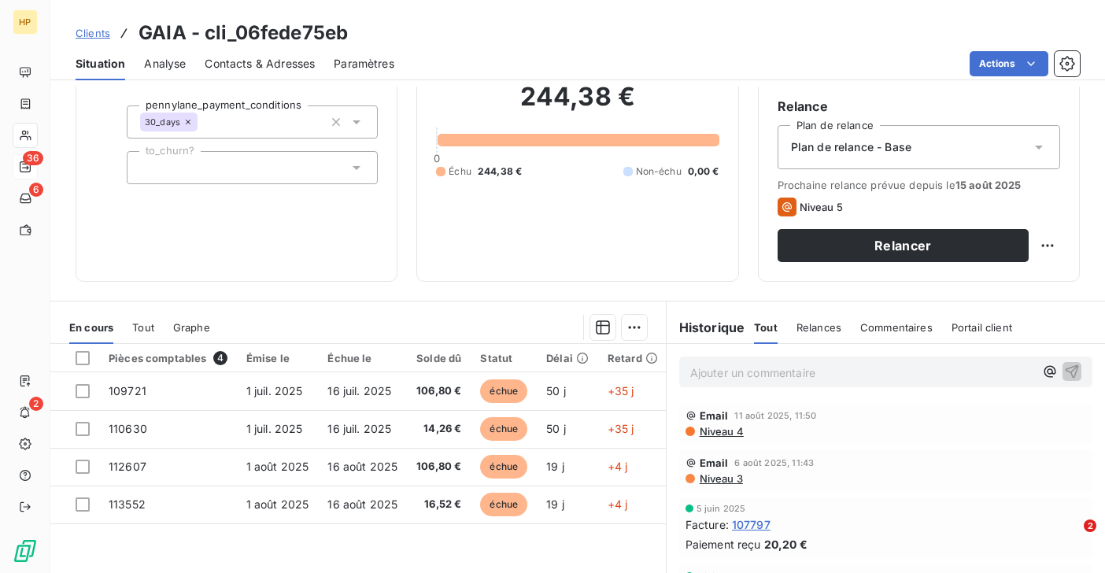
click at [781, 370] on p "Ajouter un commentaire ﻿" at bounding box center [862, 373] width 344 height 20
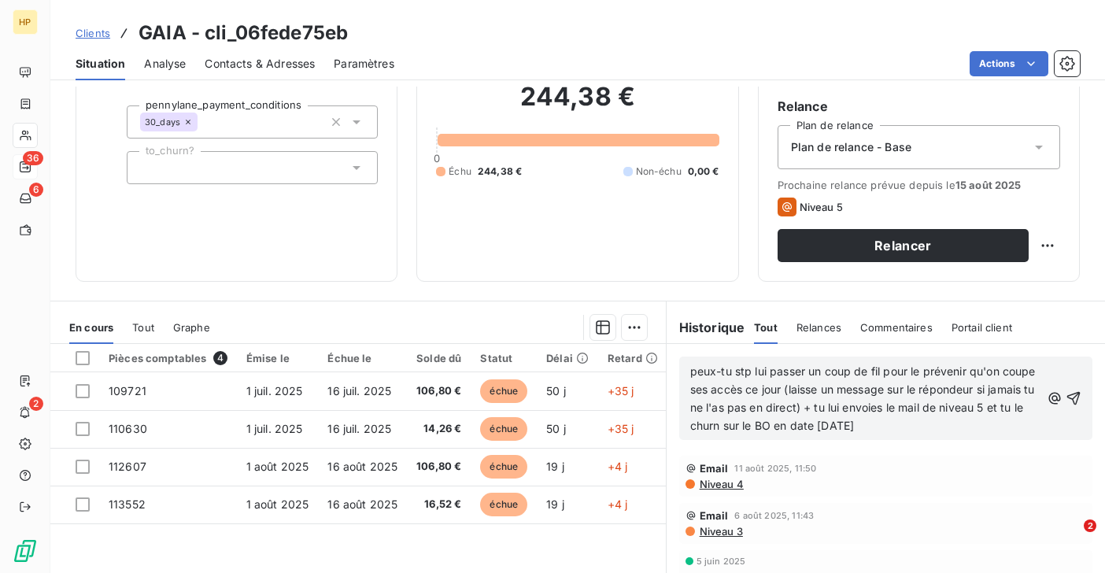
click at [691, 375] on span "peux-tu stp lui passer un coup de fil pour le prévenir qu'on coupe ses accès ce…" at bounding box center [864, 398] width 349 height 68
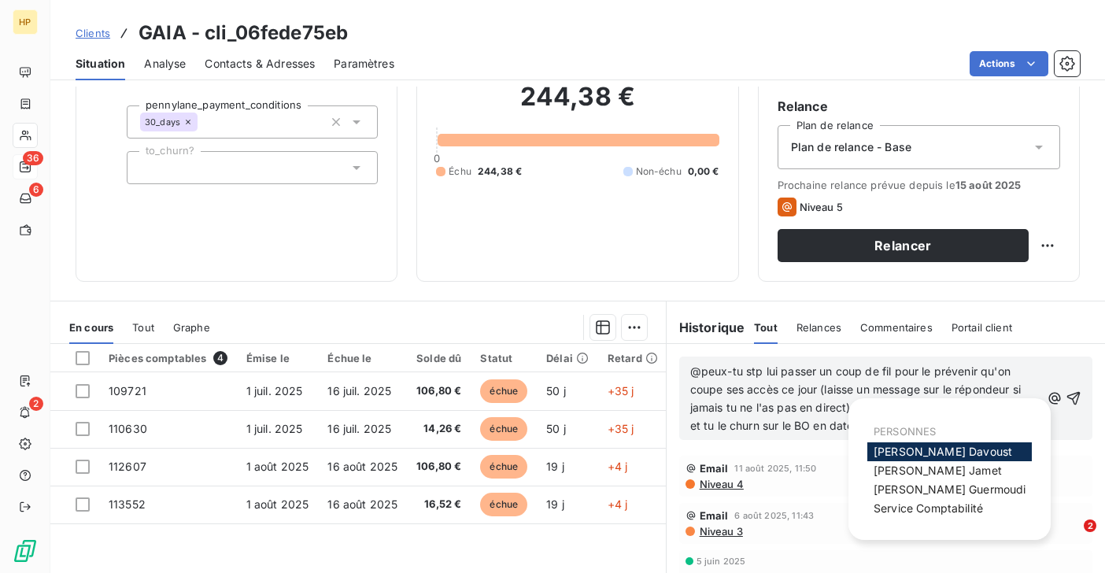
click at [945, 449] on span "[PERSON_NAME]" at bounding box center [943, 451] width 139 height 13
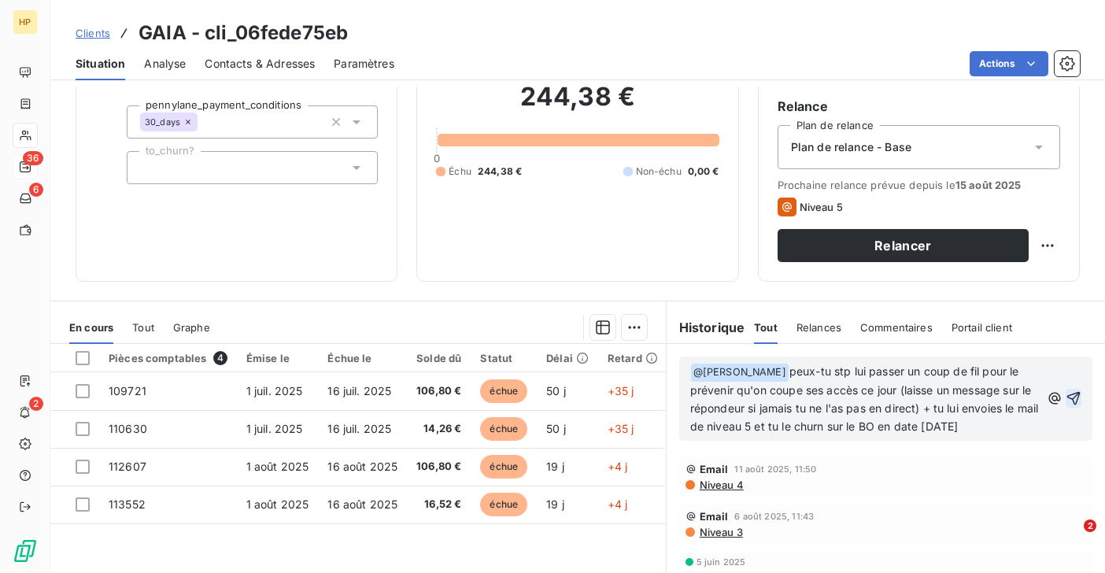
click at [1075, 393] on icon "button" at bounding box center [1073, 398] width 13 height 13
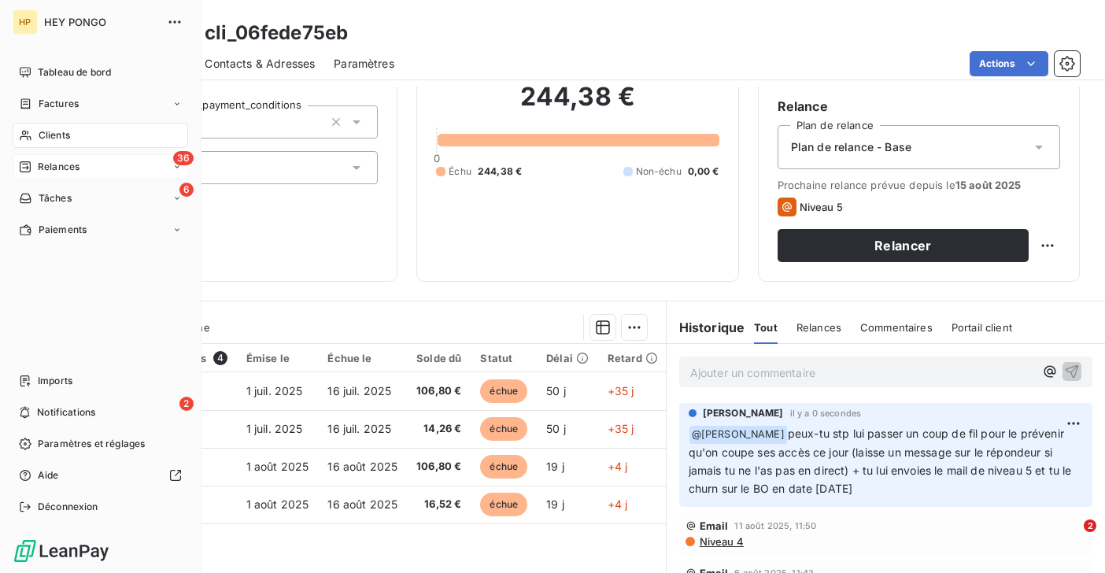
click at [52, 163] on span "Relances" at bounding box center [59, 167] width 42 height 14
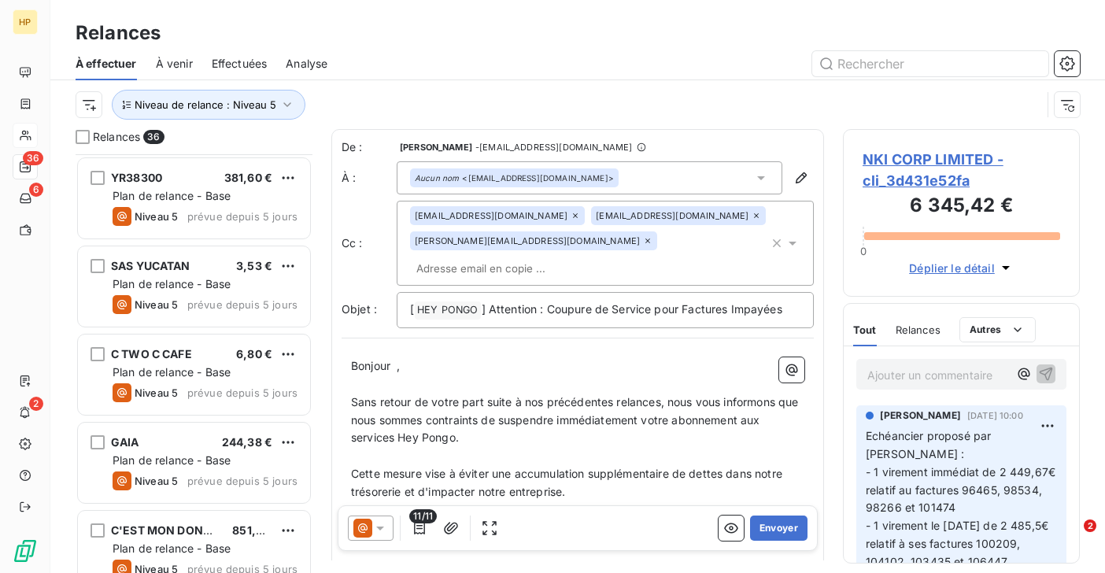
scroll to position [2267, 0]
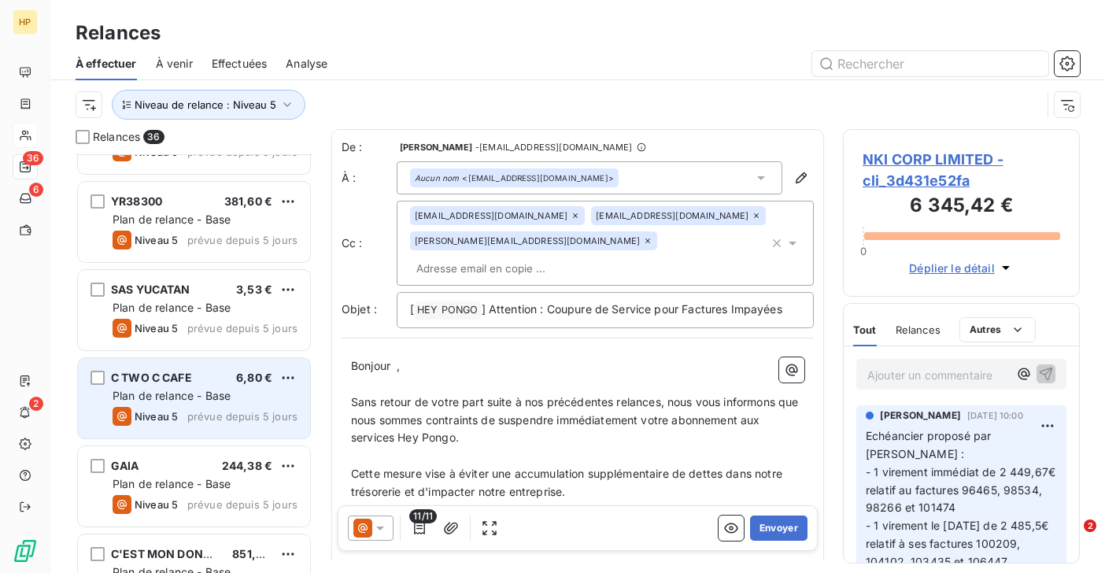
click at [172, 386] on div "C TWO C CAFE 6,80 € Plan de relance - Base Niveau 5 prévue depuis 5 jours" at bounding box center [194, 398] width 232 height 80
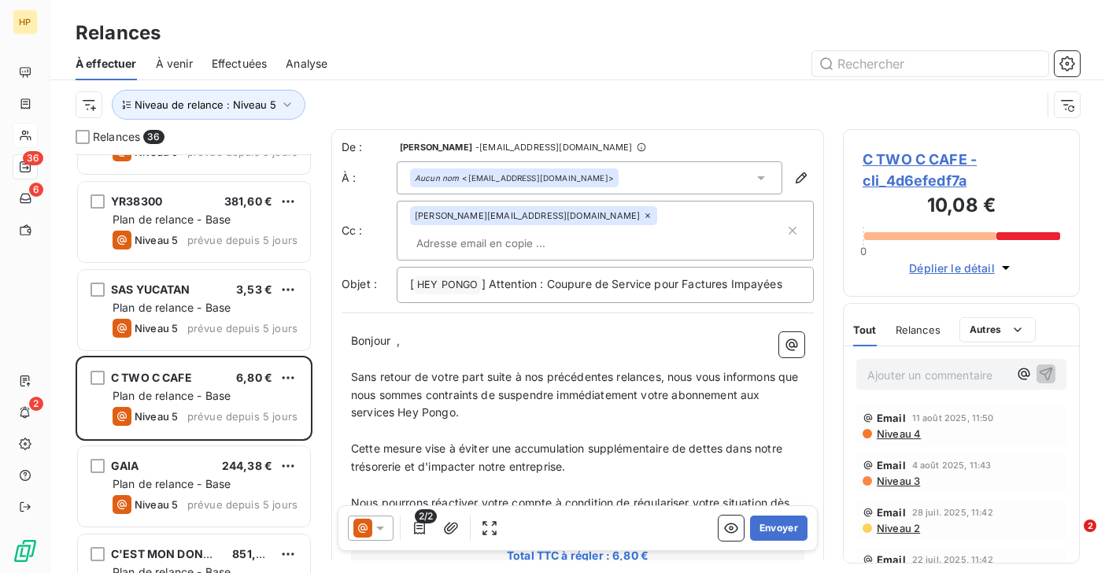
click at [892, 157] on span "C TWO C CAFE - cli_4d6efedf7a" at bounding box center [962, 170] width 198 height 42
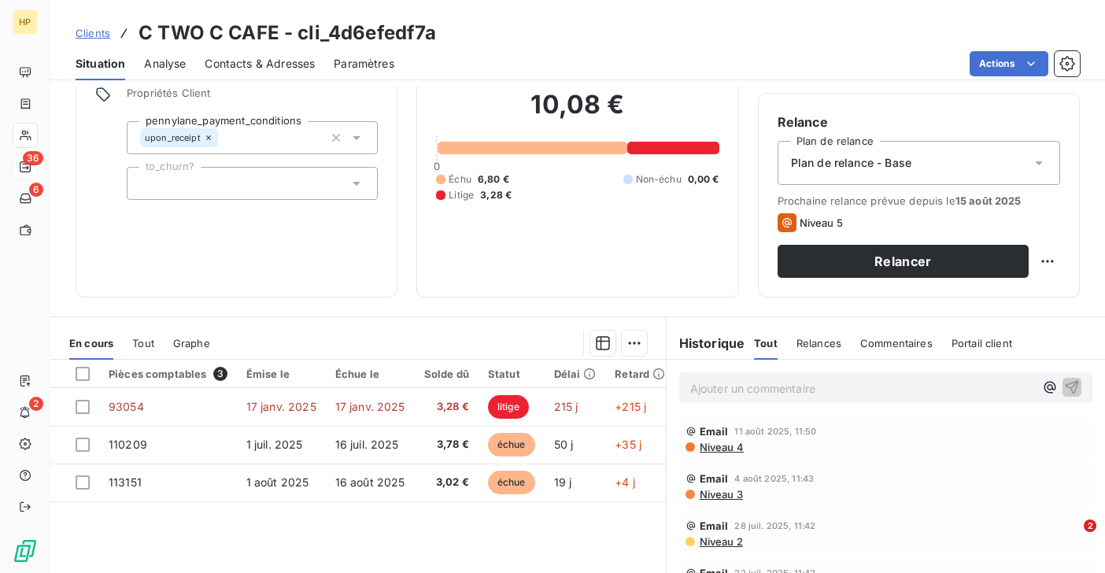
scroll to position [172, 0]
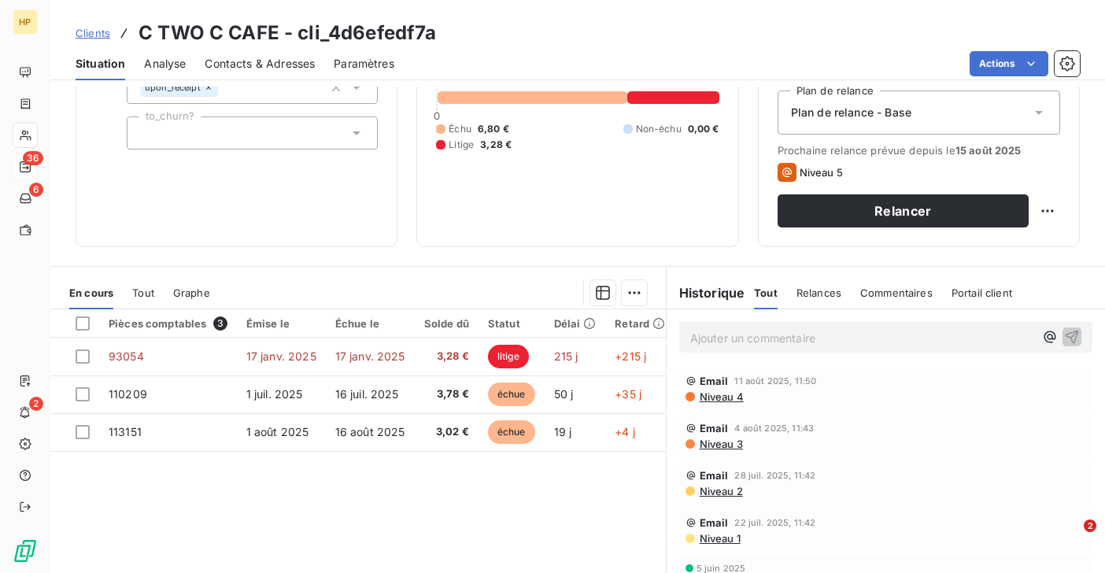
click at [732, 342] on p "Ajouter un commentaire ﻿" at bounding box center [862, 338] width 344 height 20
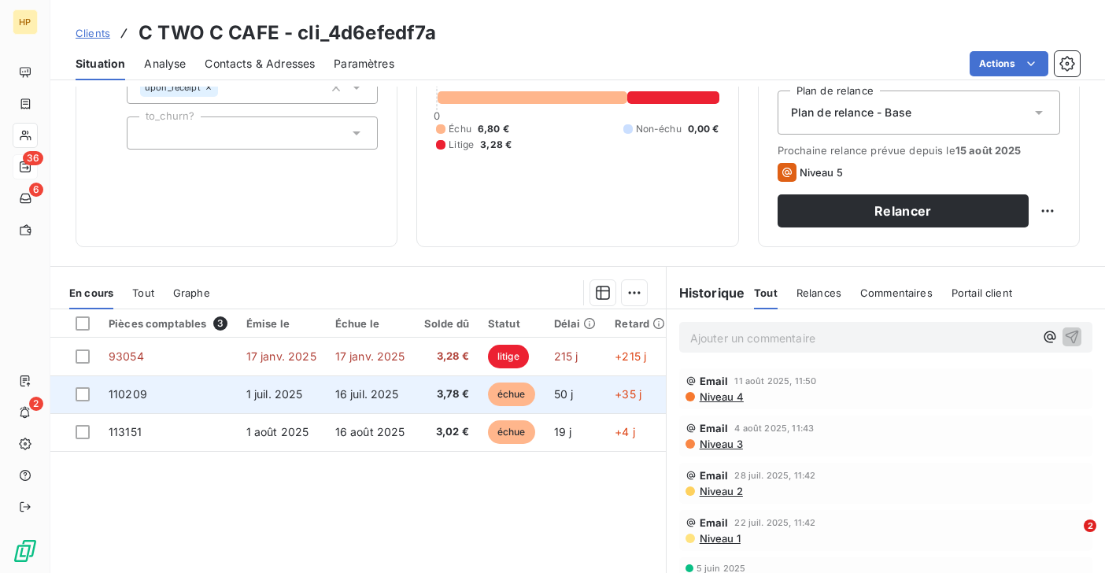
click at [381, 390] on span "16 juil. 2025" at bounding box center [367, 393] width 64 height 13
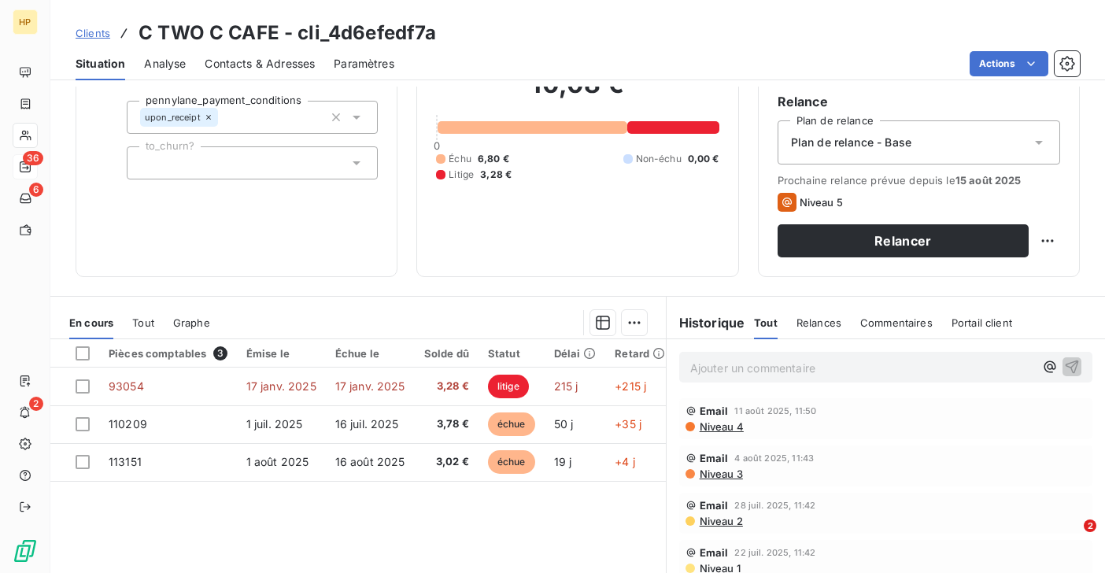
scroll to position [189, 0]
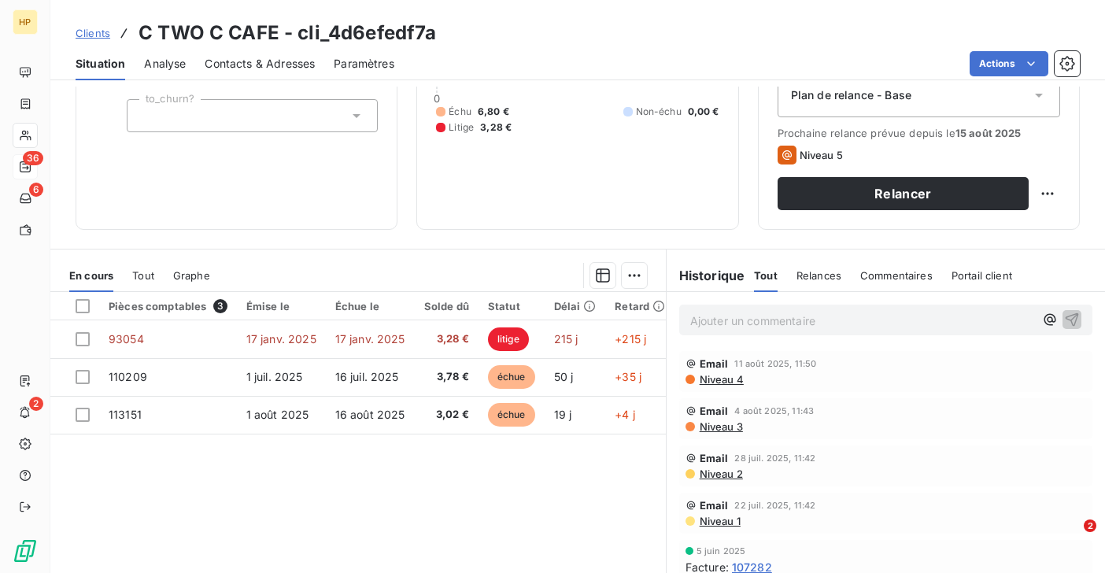
click at [738, 323] on p "Ajouter un commentaire ﻿" at bounding box center [862, 321] width 344 height 20
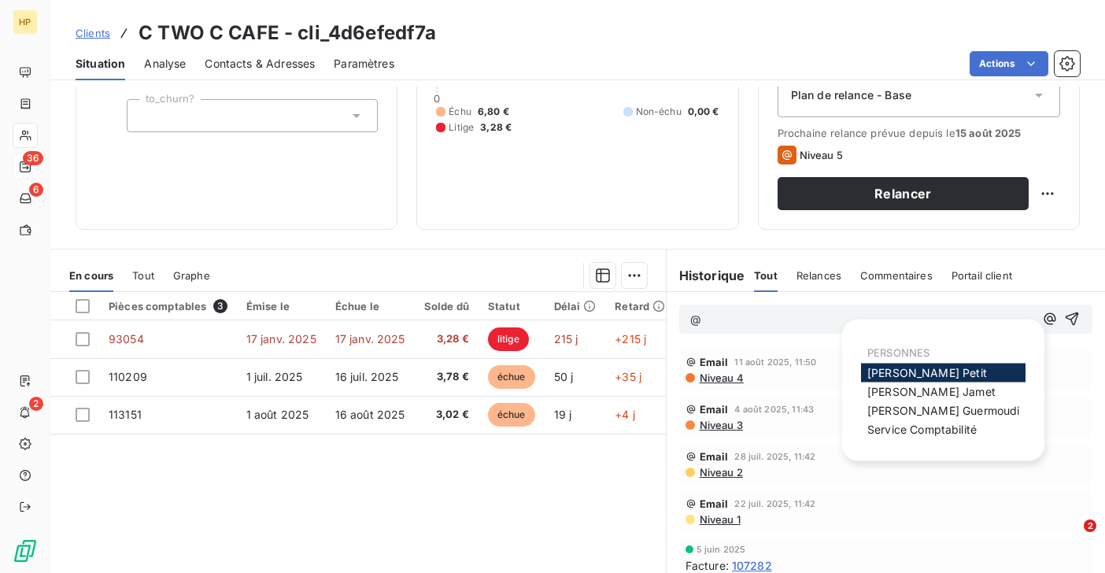
click at [886, 372] on span "[PERSON_NAME]" at bounding box center [927, 372] width 120 height 13
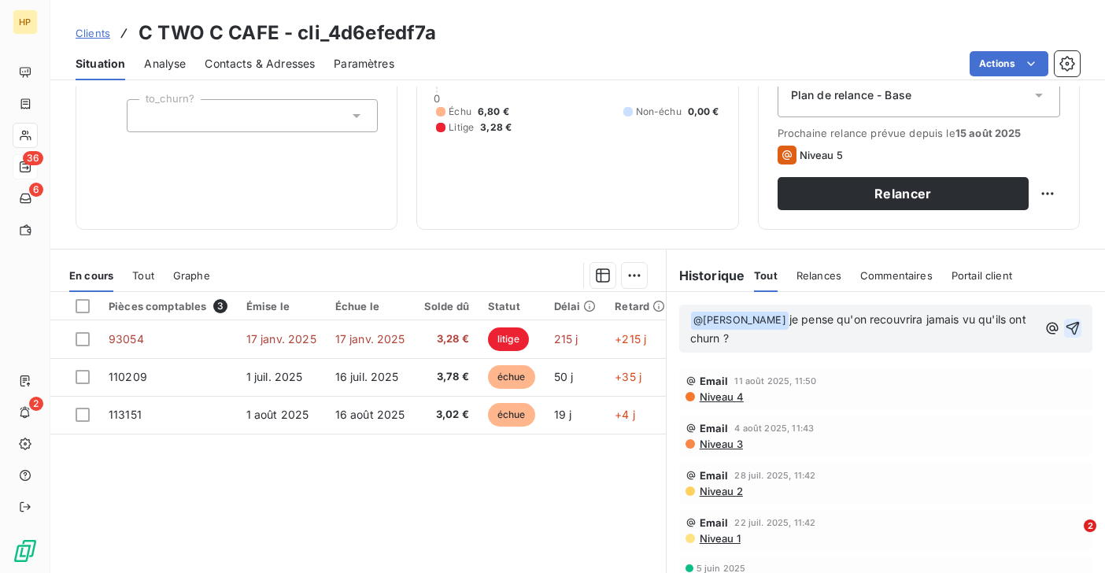
click at [1074, 327] on icon "button" at bounding box center [1072, 328] width 13 height 13
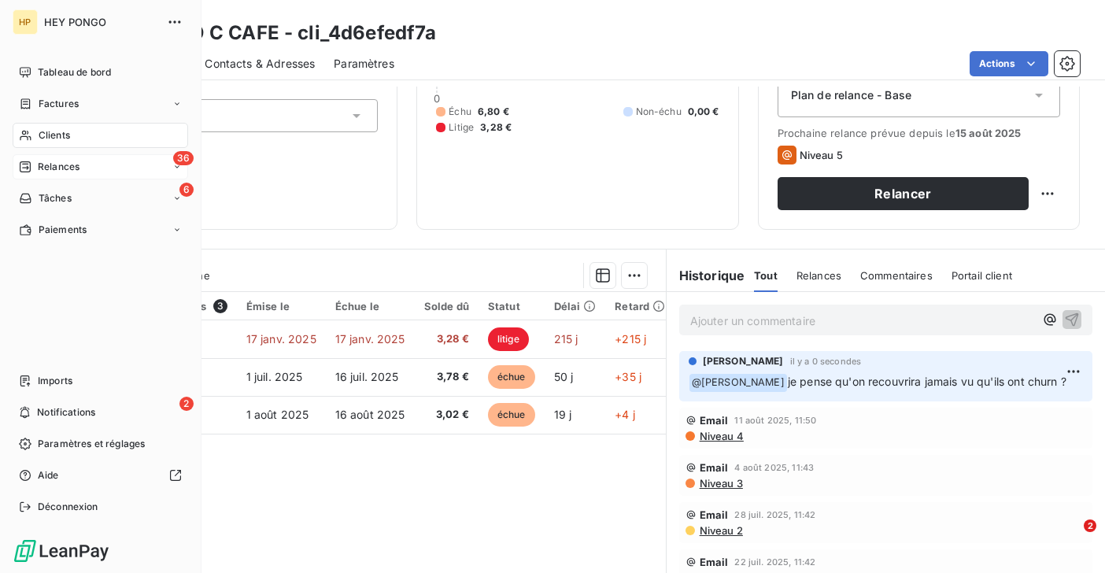
click at [51, 167] on span "Relances" at bounding box center [59, 167] width 42 height 14
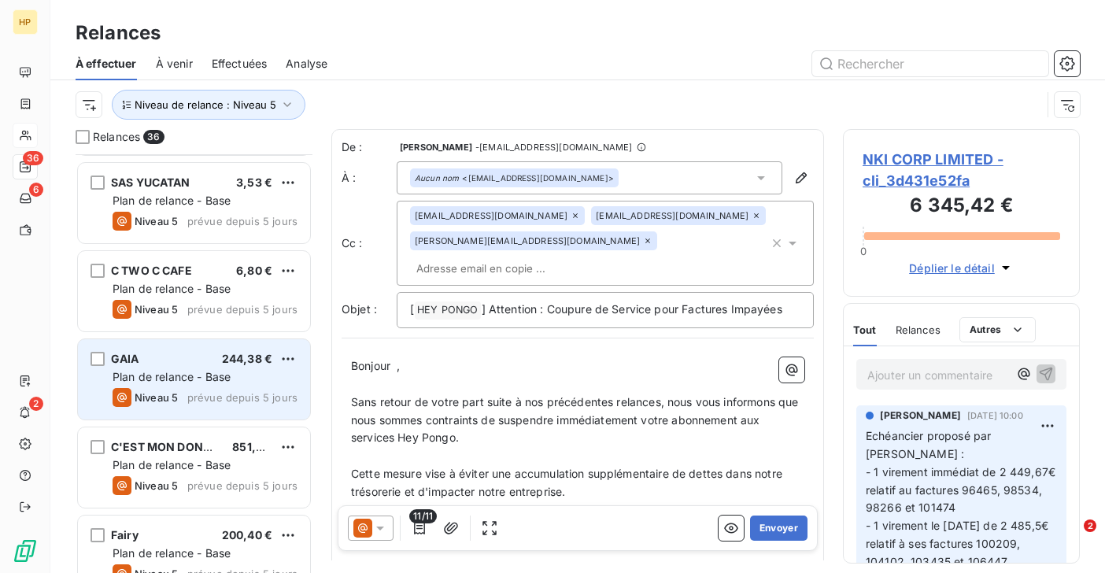
scroll to position [2319, 0]
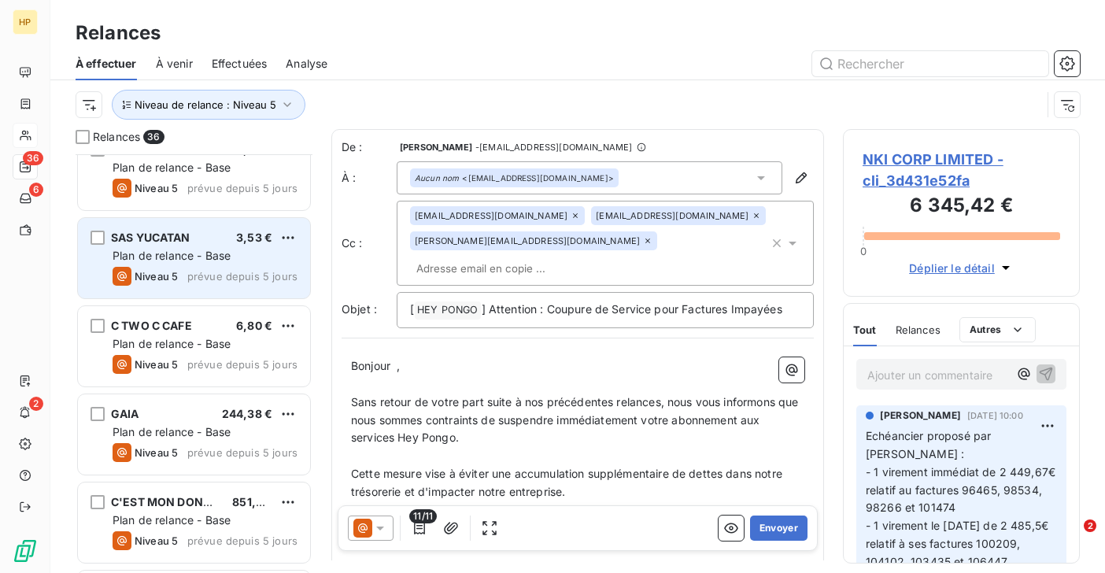
click at [190, 262] on div "Plan de relance - Base" at bounding box center [205, 256] width 185 height 16
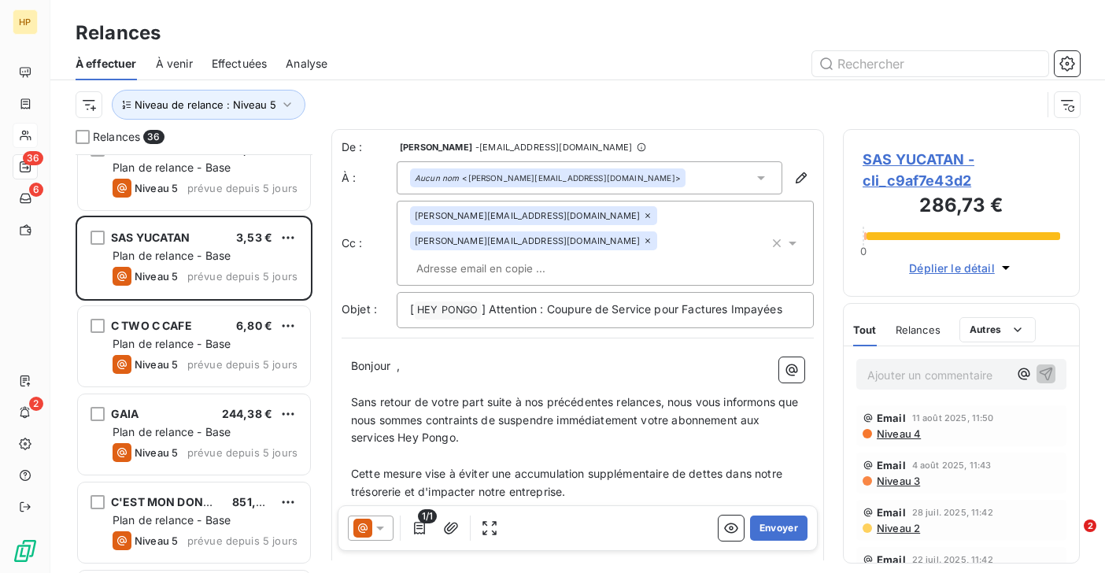
click at [918, 154] on span "SAS YUCATAN - cli_c9af7e43d2" at bounding box center [962, 170] width 198 height 42
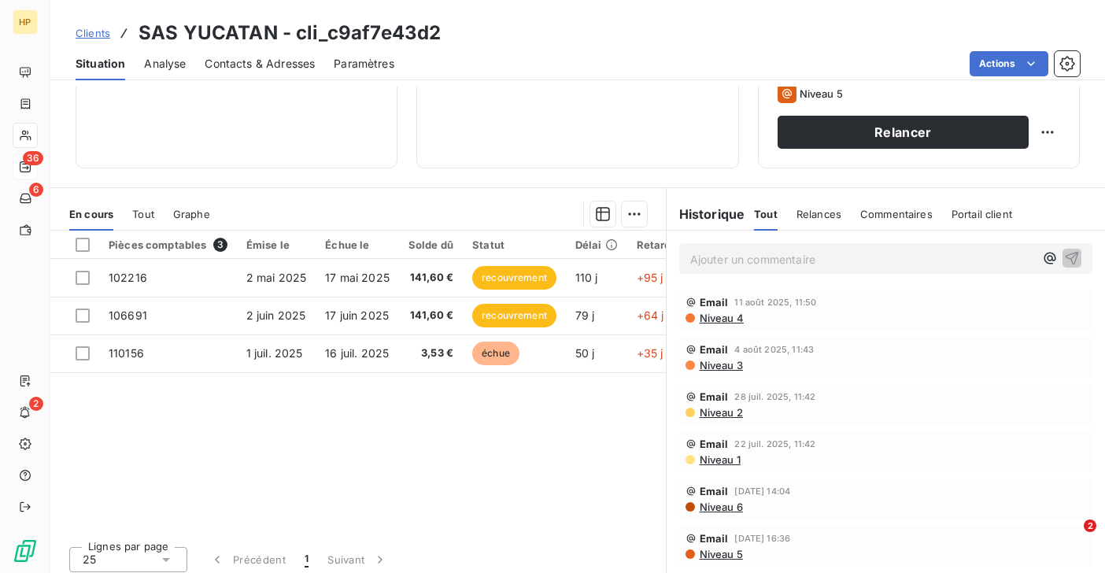
scroll to position [258, 0]
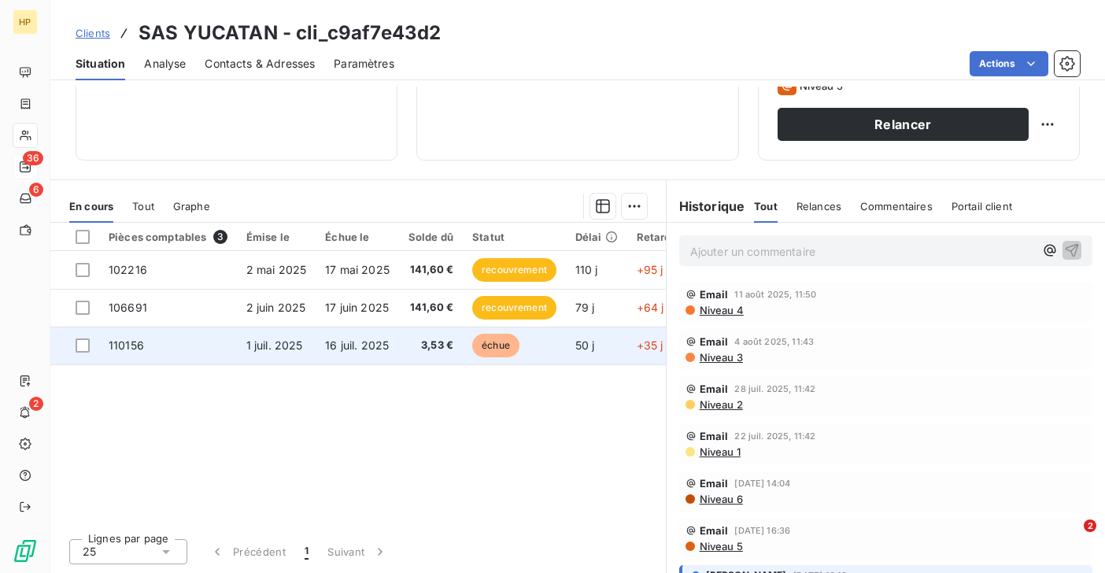
click at [412, 344] on span "3,53 €" at bounding box center [430, 346] width 45 height 16
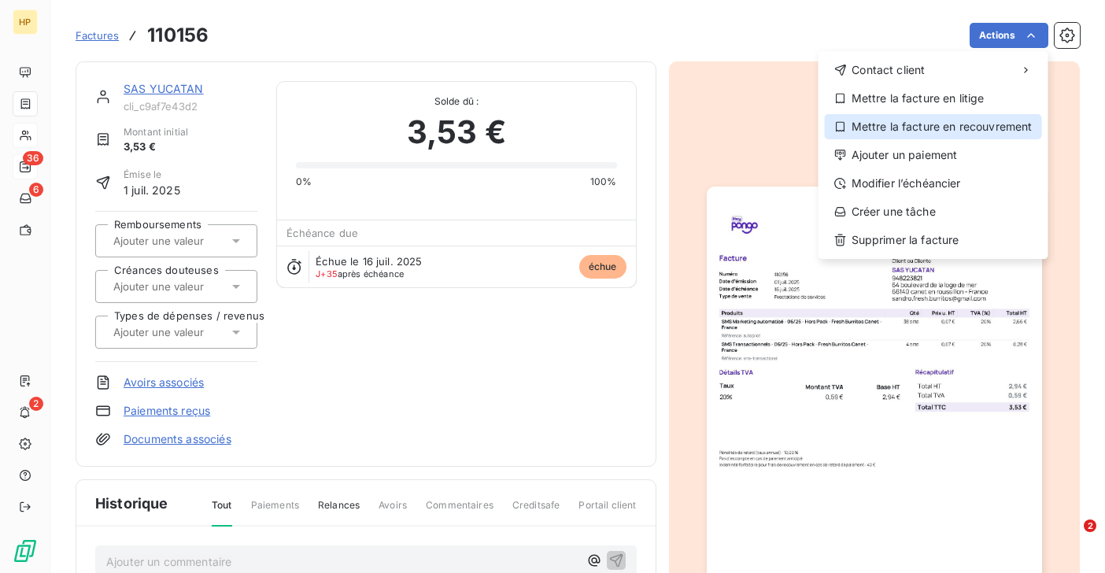
click at [964, 128] on div "Mettre la facture en recouvrement" at bounding box center [933, 126] width 217 height 25
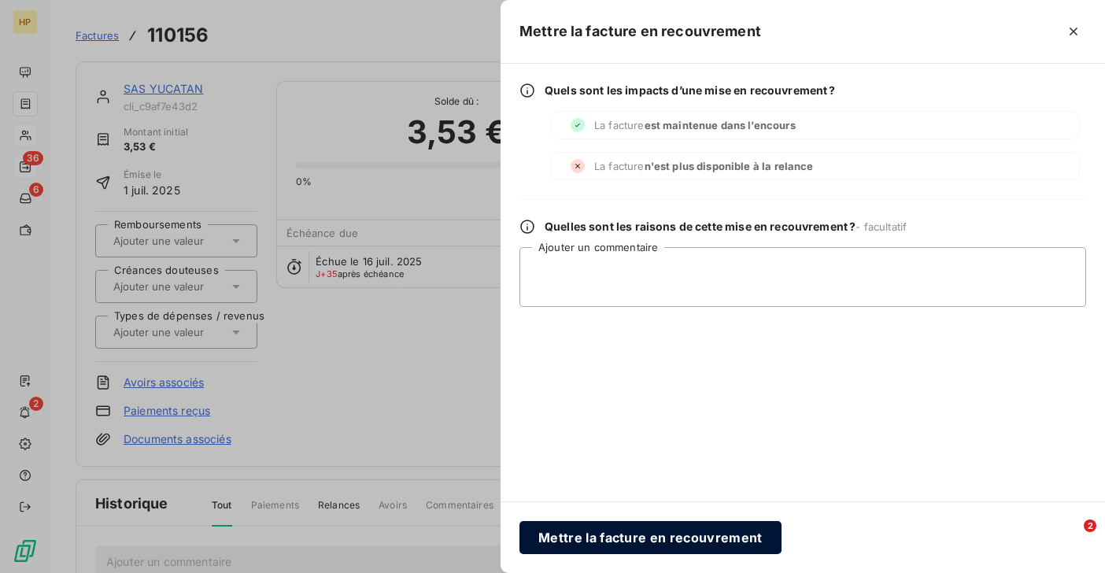
click at [671, 542] on button "Mettre la facture en recouvrement" at bounding box center [650, 537] width 262 height 33
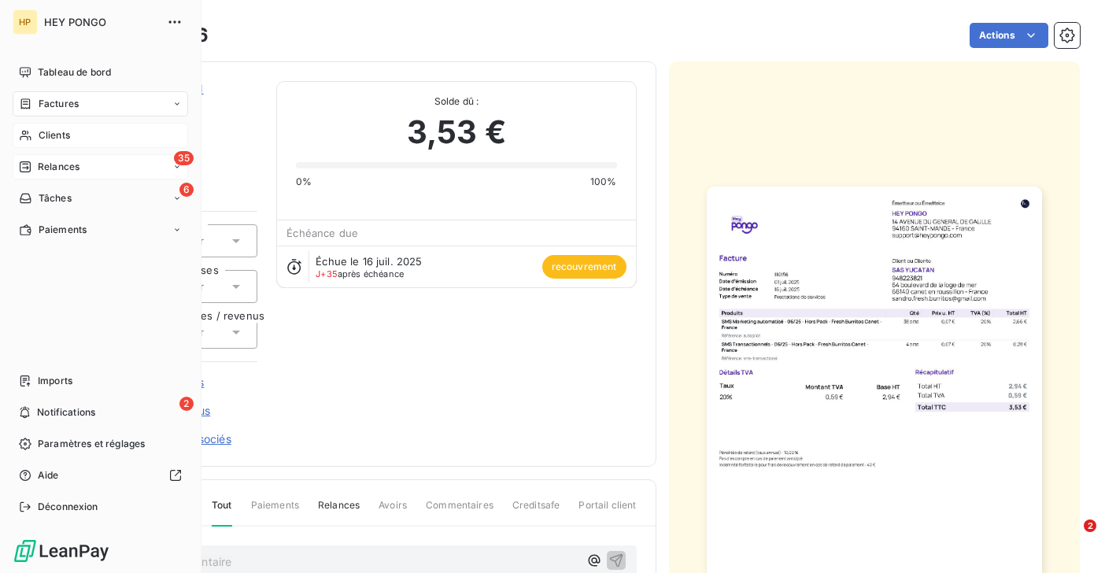
click at [49, 166] on span "Relances" at bounding box center [59, 167] width 42 height 14
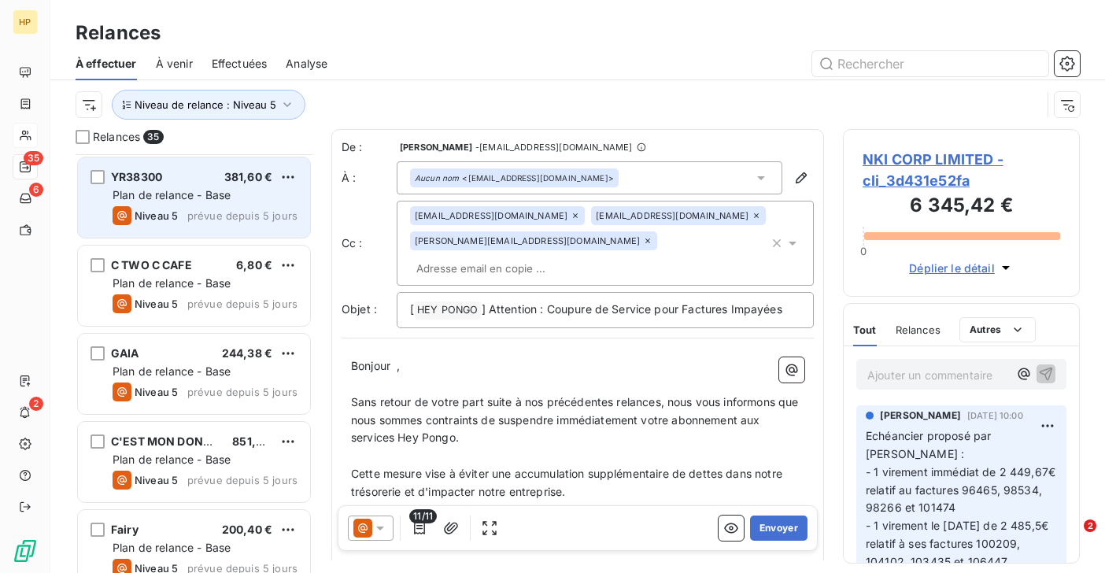
scroll to position [2274, 0]
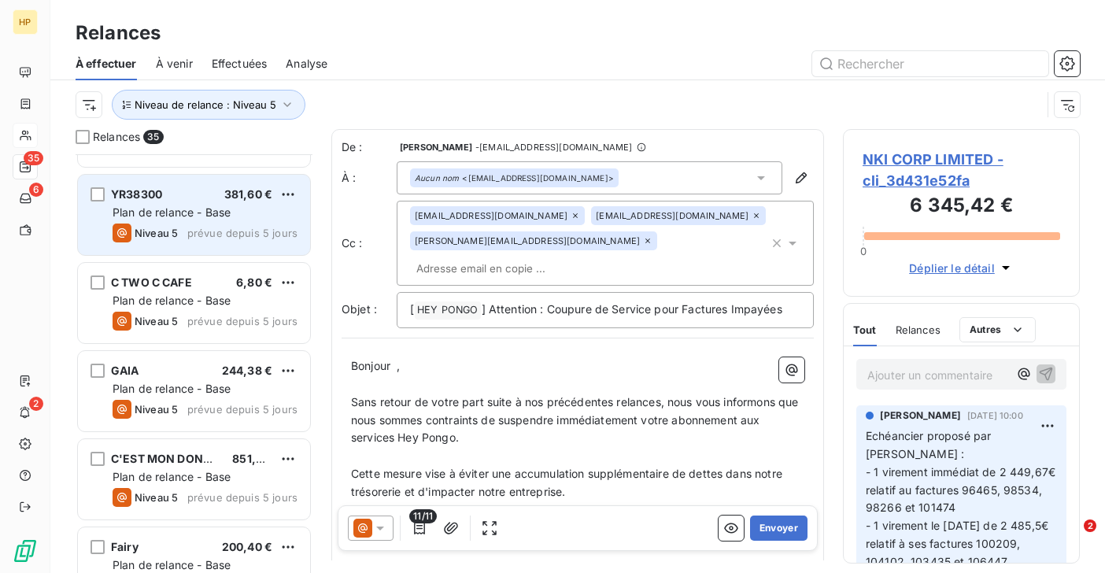
click at [159, 227] on span "Niveau 5" at bounding box center [156, 233] width 43 height 13
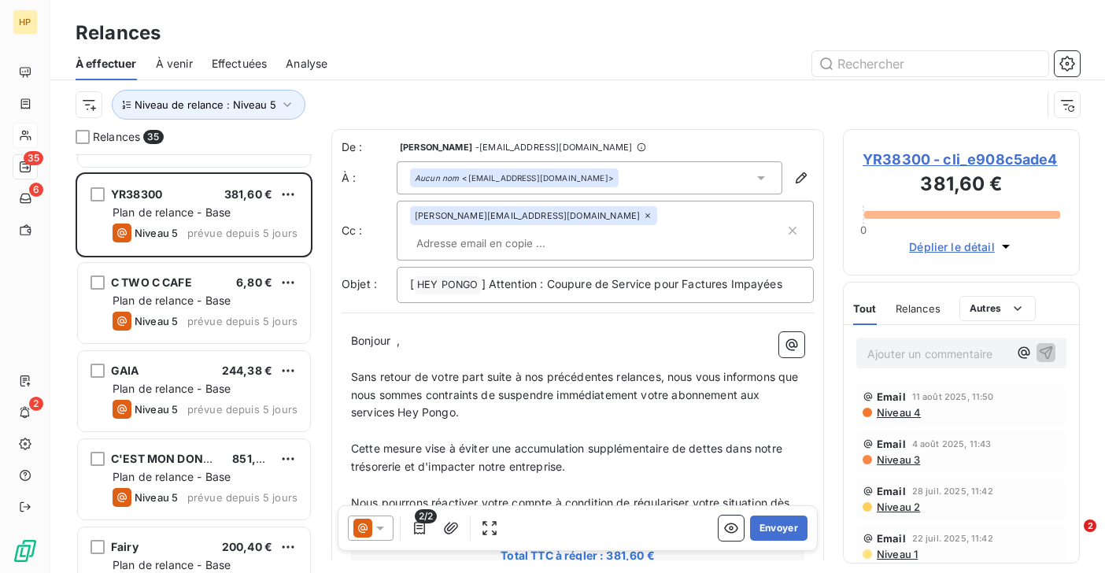
click at [907, 158] on span "YR38300 - cli_e908c5ade4" at bounding box center [962, 159] width 198 height 21
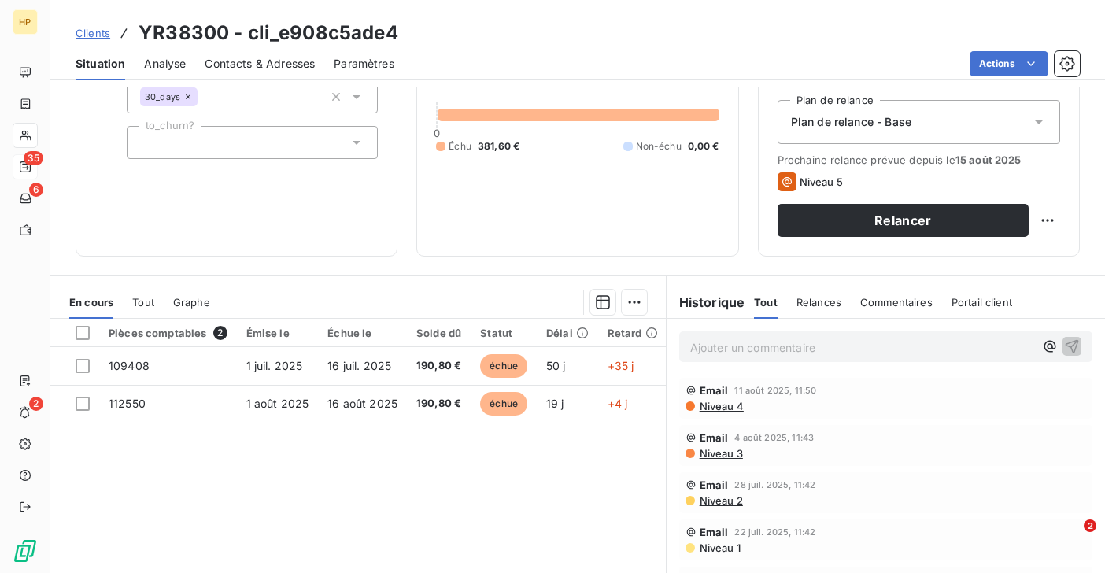
scroll to position [251, 0]
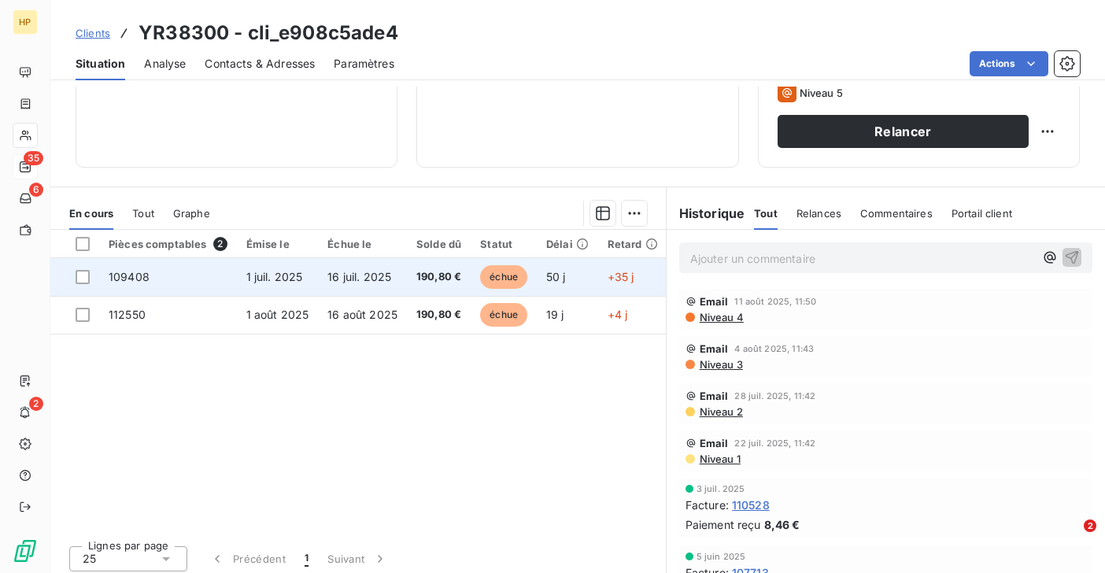
click at [371, 272] on span "16 juil. 2025" at bounding box center [359, 276] width 64 height 13
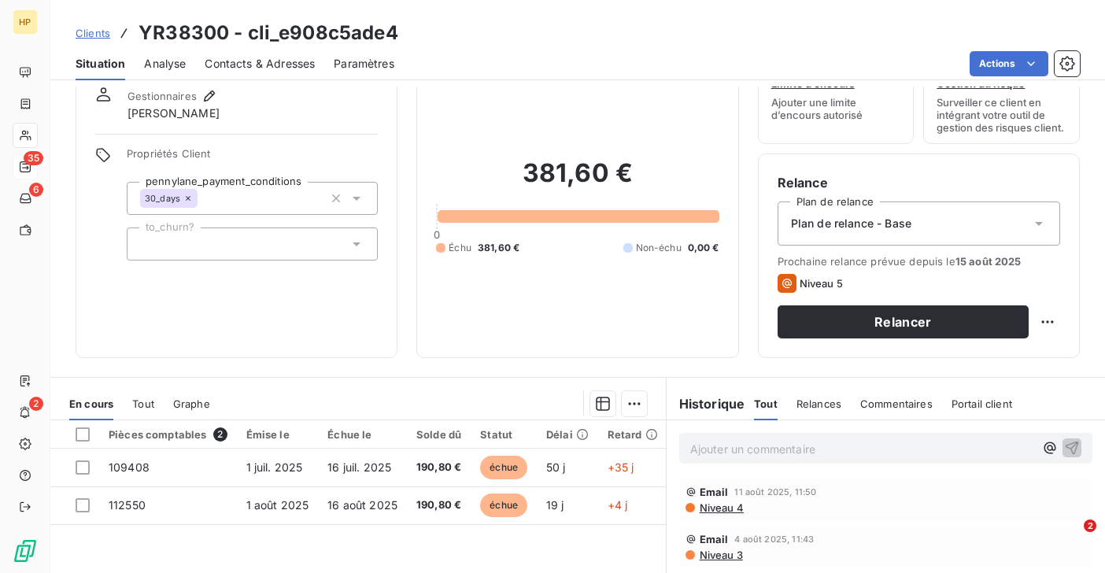
scroll to position [60, 0]
click at [738, 453] on p "Ajouter un commentaire ﻿" at bounding box center [862, 450] width 344 height 20
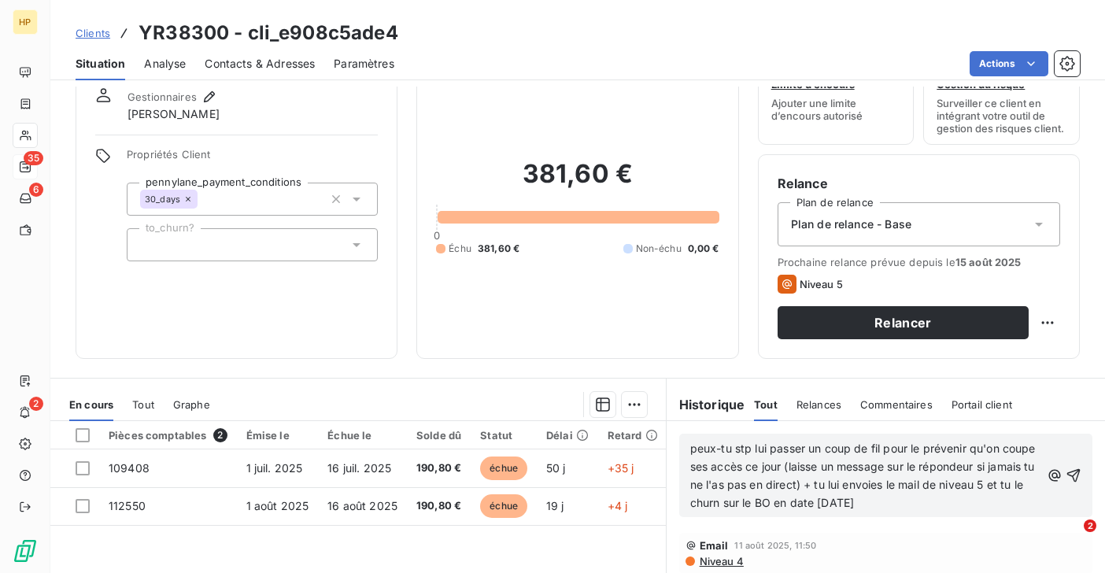
click at [690, 450] on span "peux-tu stp lui passer un coup de fil pour le prévenir qu'on coupe ses accès ce…" at bounding box center [864, 476] width 349 height 68
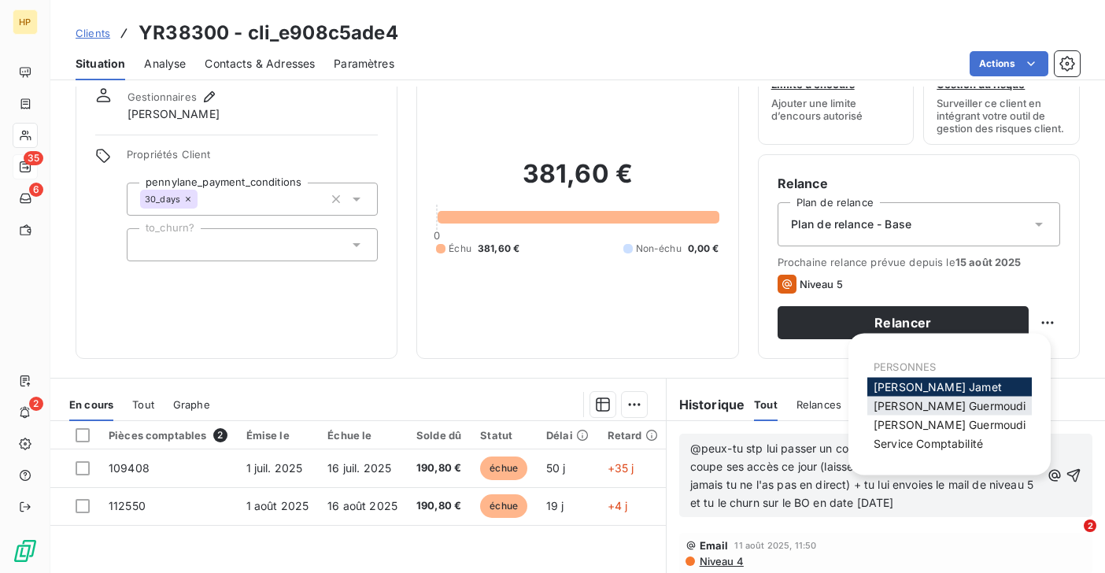
click at [932, 408] on span "[PERSON_NAME]" at bounding box center [950, 405] width 152 height 13
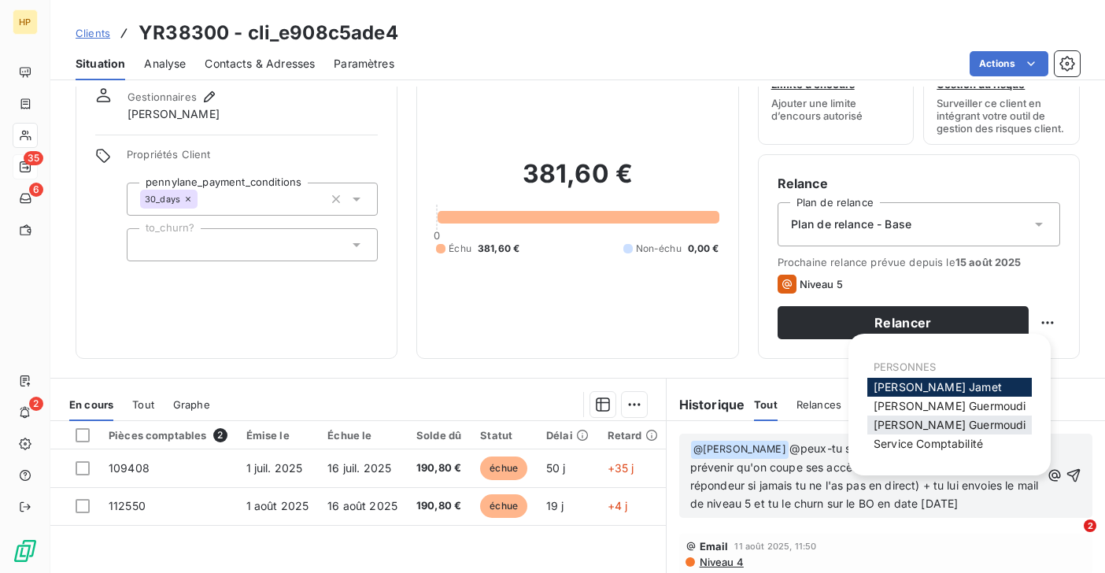
click at [944, 422] on span "[PERSON_NAME]" at bounding box center [950, 424] width 152 height 13
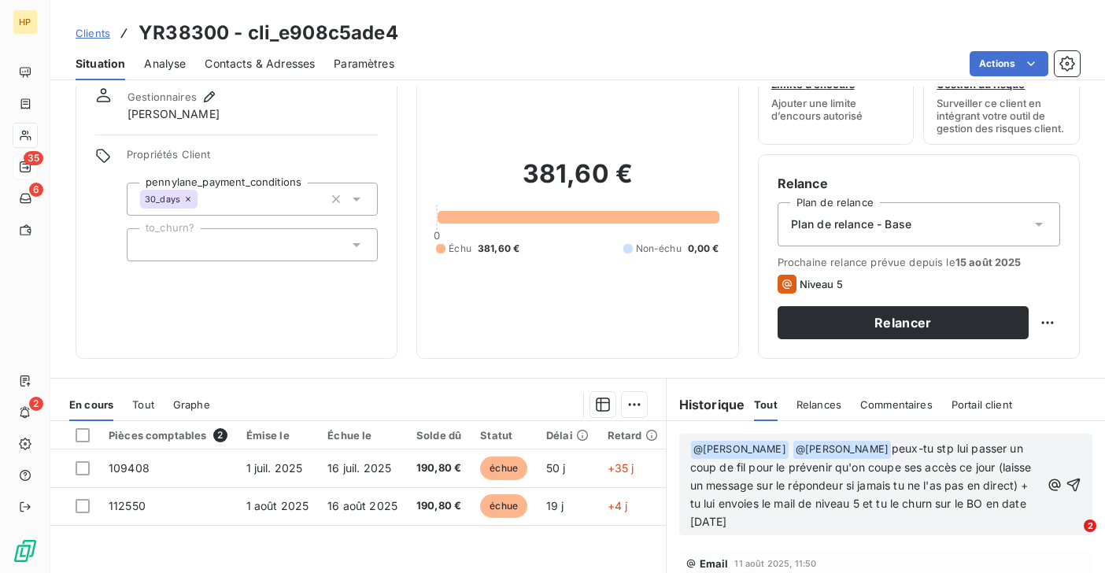
click at [926, 449] on span "peux-tu stp lui passer un coup de fil pour le prévenir qu'on coupe ses accès ce…" at bounding box center [862, 485] width 345 height 87
click at [926, 449] on span "peux-tu prévenir le siège et stp lui passer un coup de fil pour le prévenir qu'…" at bounding box center [866, 485] width 353 height 87
click at [723, 467] on span "peux-tu stp prévenir le siège et stp lui passer un coup de fil pour le prévenir…" at bounding box center [864, 485] width 349 height 87
click at [1075, 482] on icon "button" at bounding box center [1073, 484] width 13 height 13
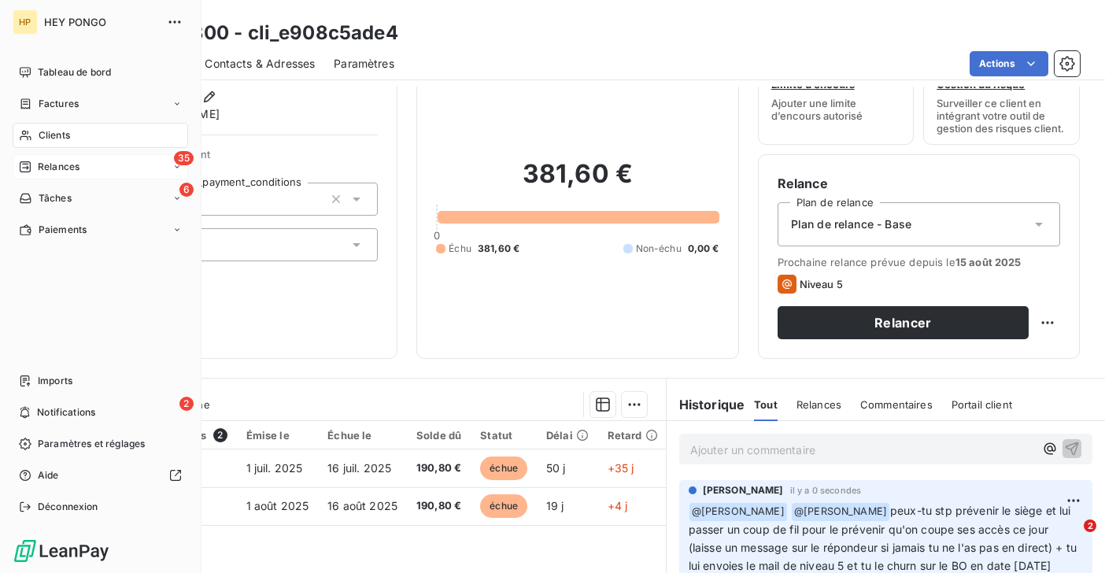
click at [45, 168] on span "Relances" at bounding box center [59, 167] width 42 height 14
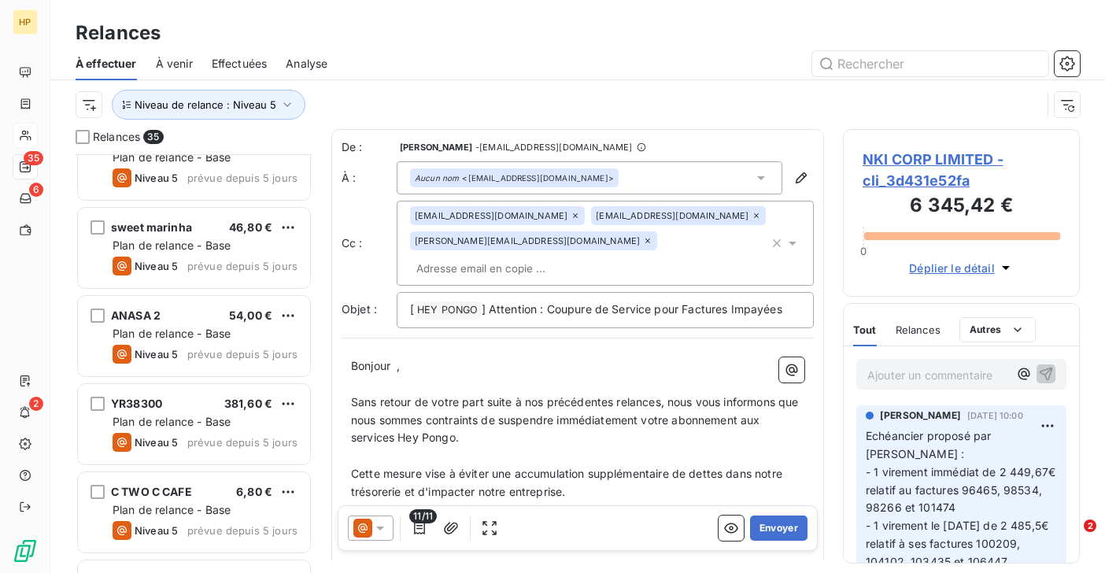
scroll to position [2023, 0]
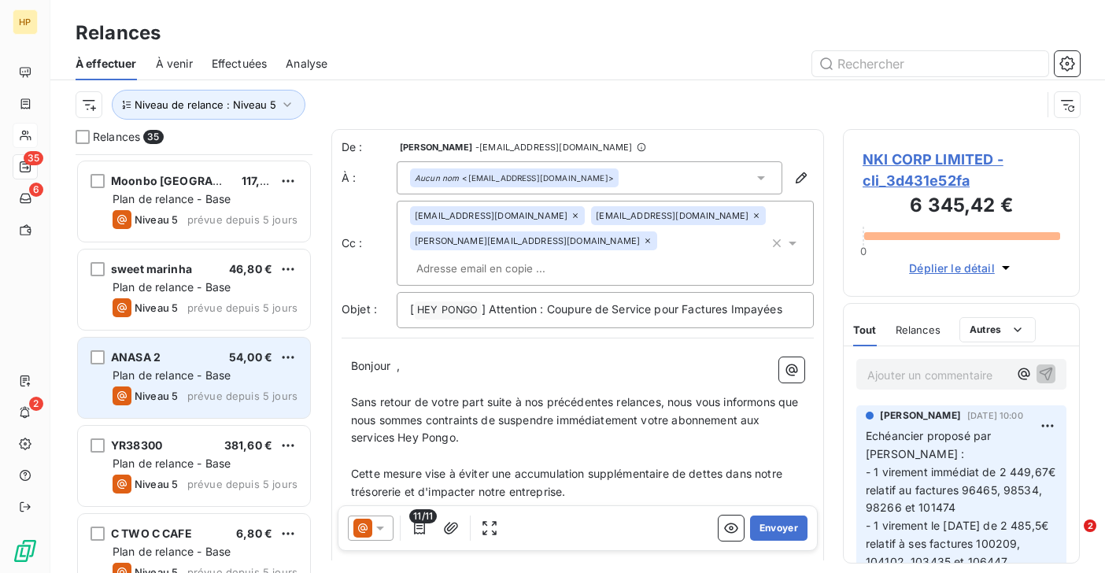
click at [176, 373] on span "Plan de relance - Base" at bounding box center [172, 374] width 118 height 13
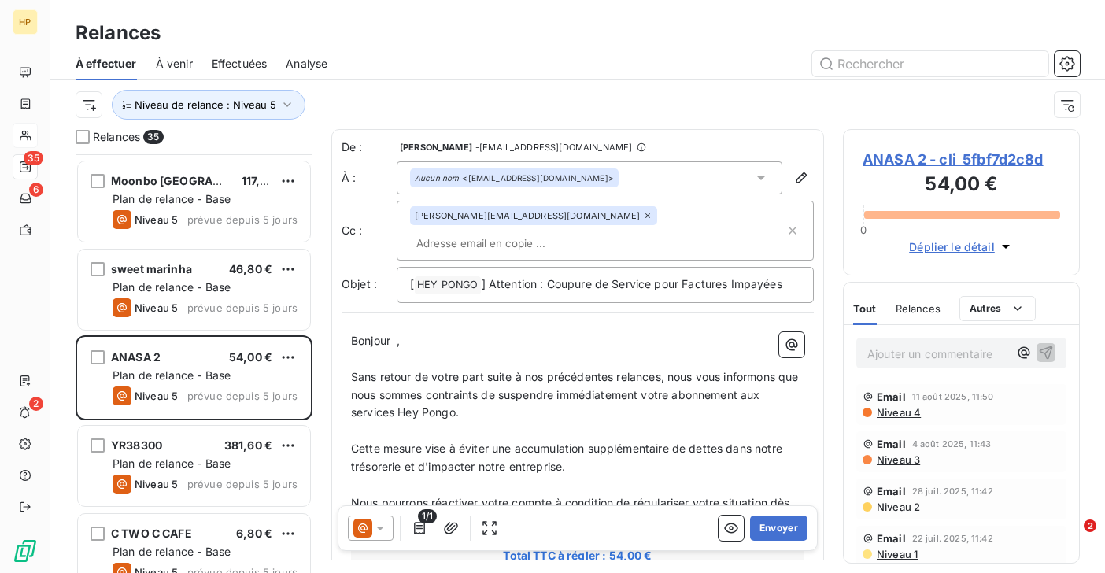
click at [896, 159] on span "ANASA 2 - cli_5fbf7d2c8d" at bounding box center [962, 159] width 198 height 21
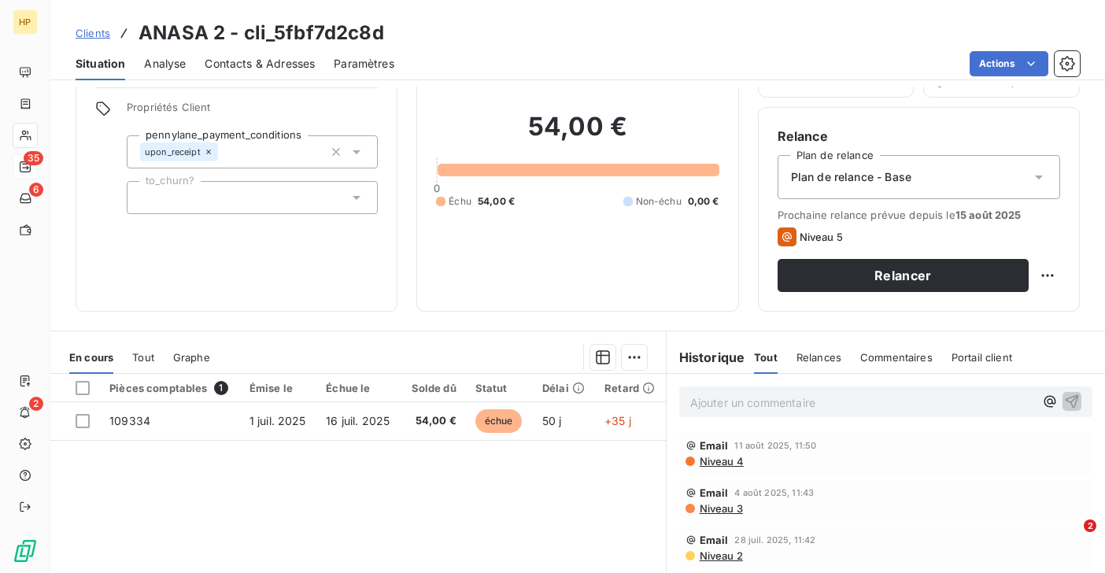
scroll to position [167, 0]
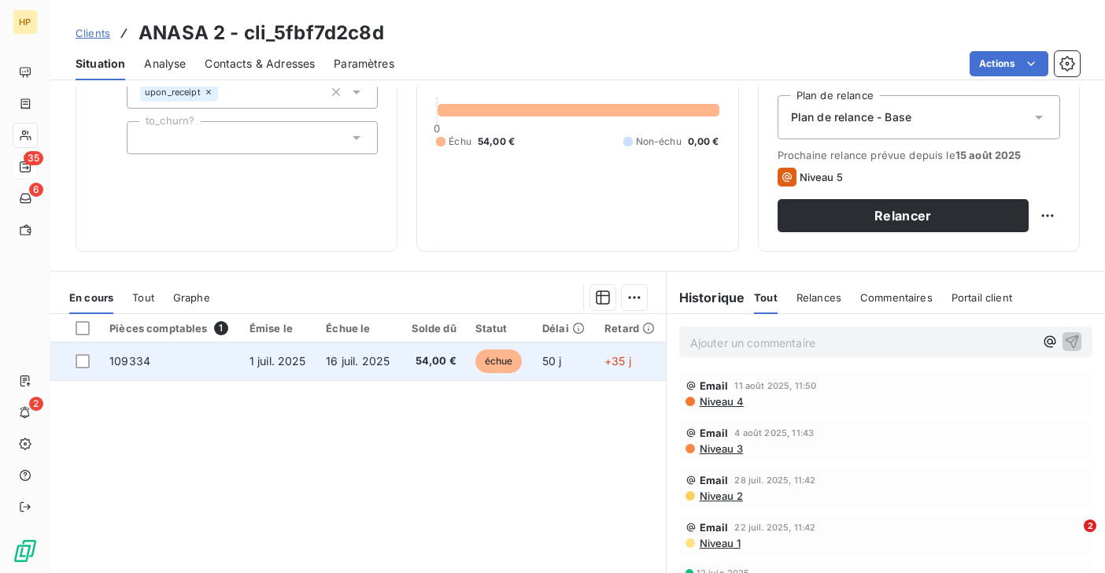
click at [350, 367] on span "16 juil. 2025" at bounding box center [358, 360] width 64 height 13
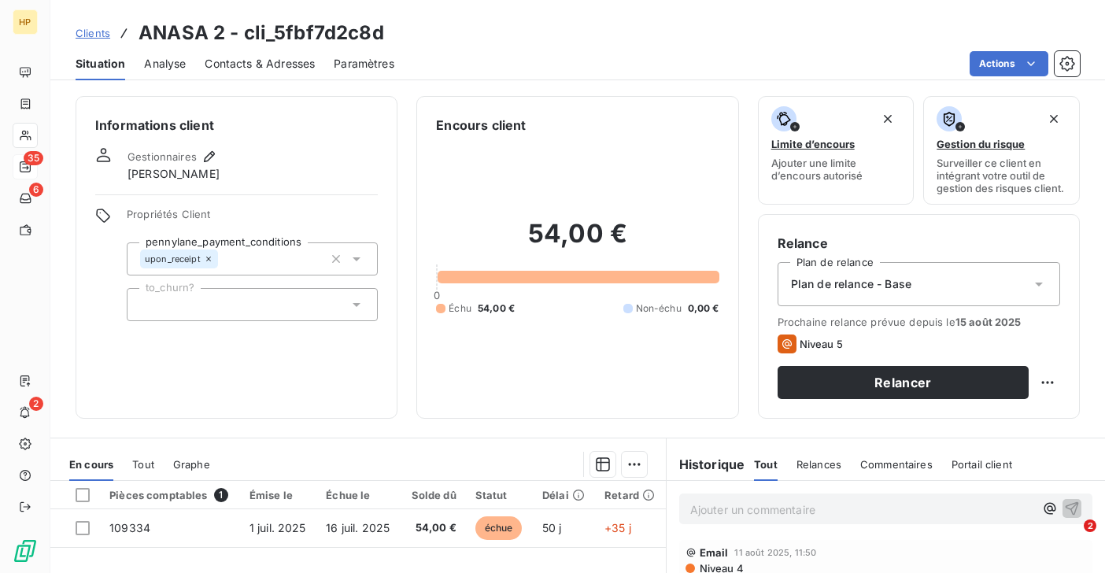
click at [711, 510] on p "Ajouter un commentaire ﻿" at bounding box center [862, 510] width 344 height 20
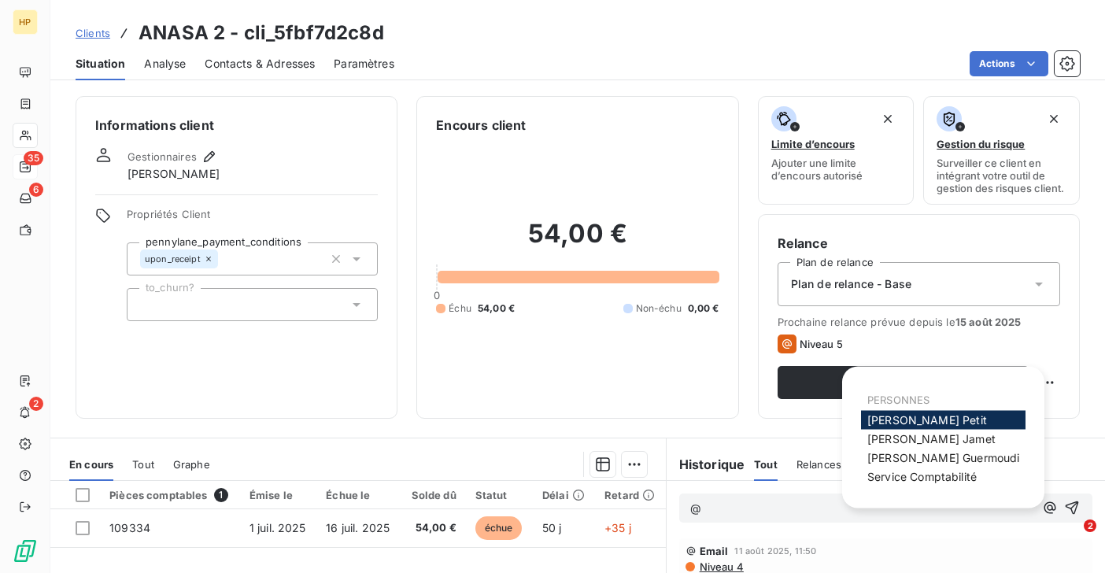
click at [930, 415] on span "[PERSON_NAME]" at bounding box center [927, 419] width 120 height 13
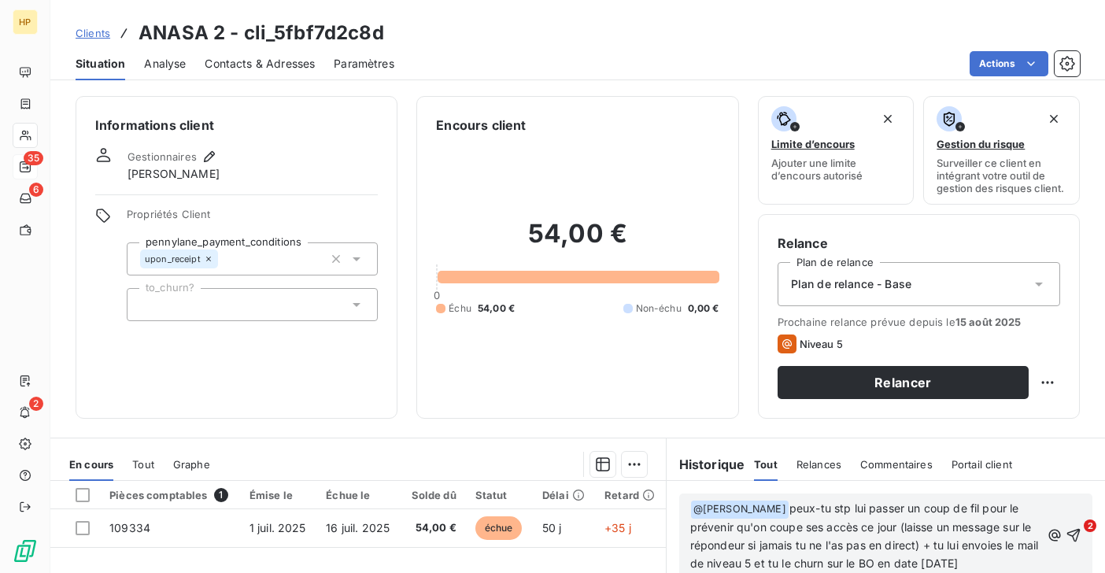
scroll to position [91, 0]
click at [824, 505] on span "peux-tu stp lui passer un coup de fil pour le prévenir qu'on coupe ses accès ce…" at bounding box center [866, 535] width 352 height 68
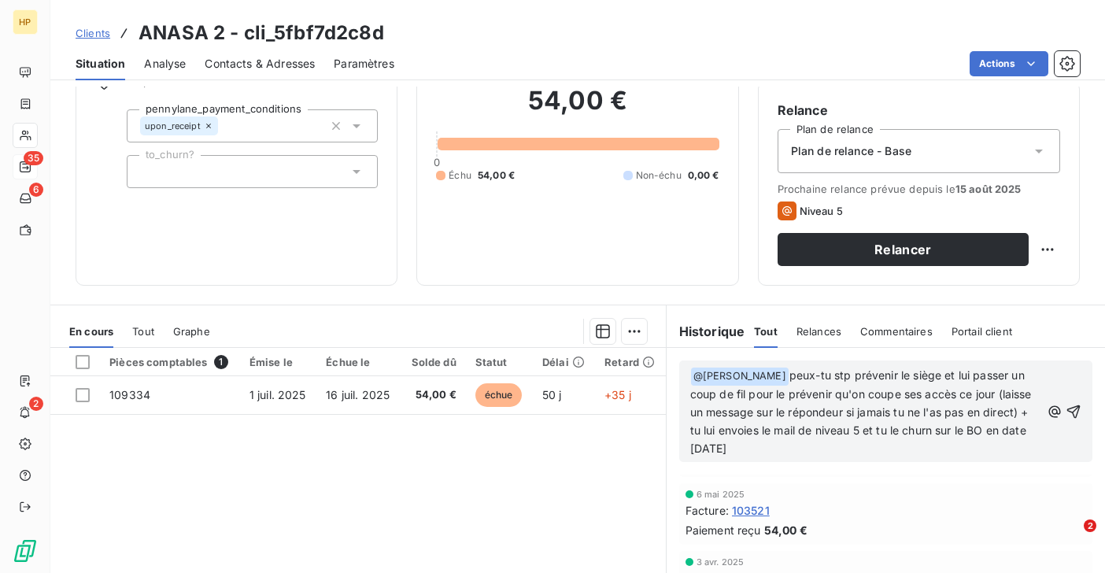
scroll to position [189, 0]
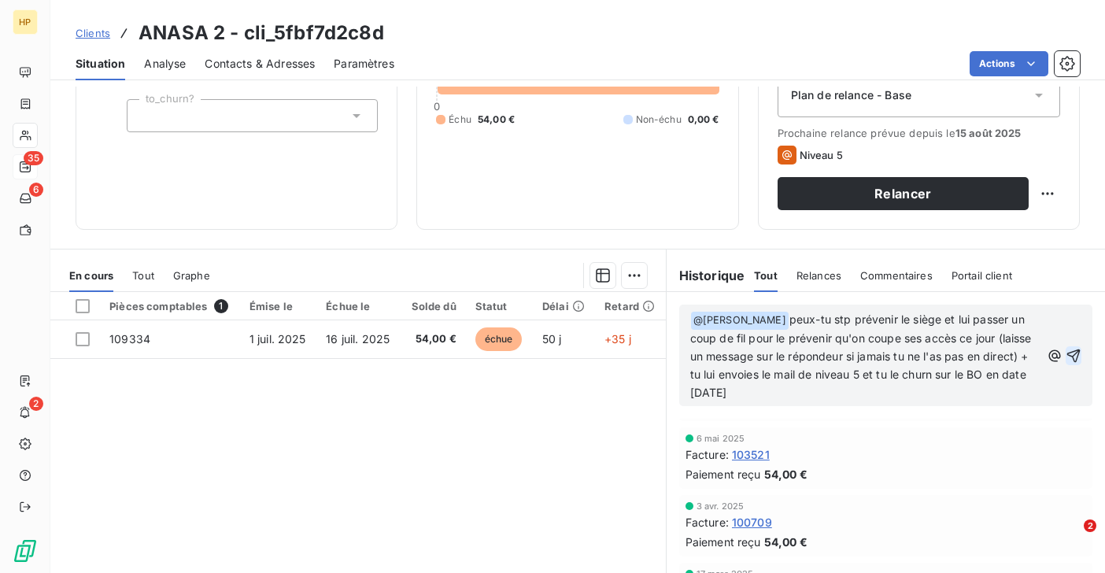
click at [1074, 354] on icon "button" at bounding box center [1073, 355] width 13 height 13
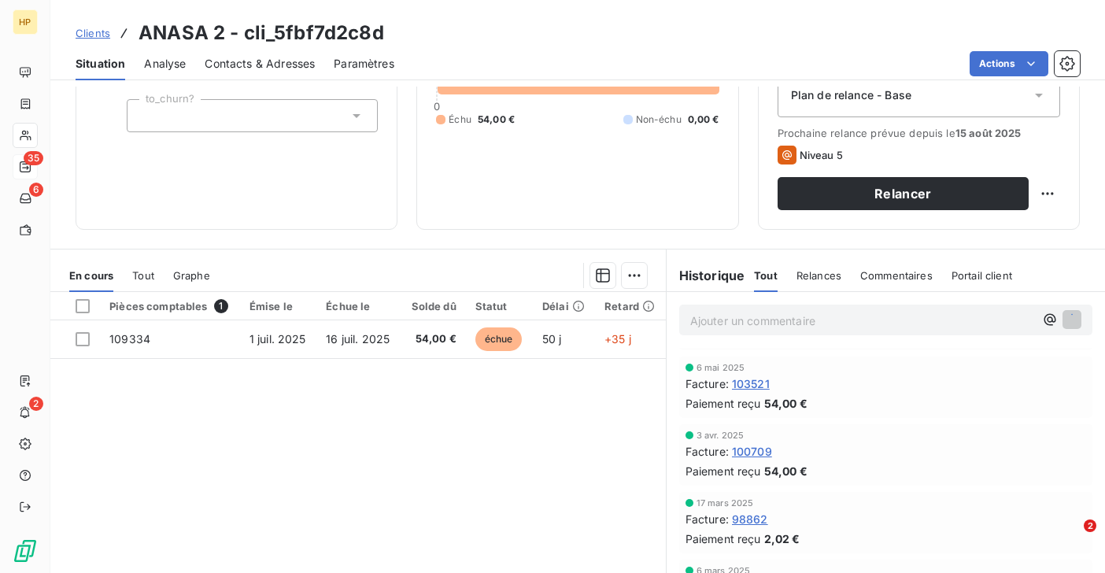
scroll to position [290, 0]
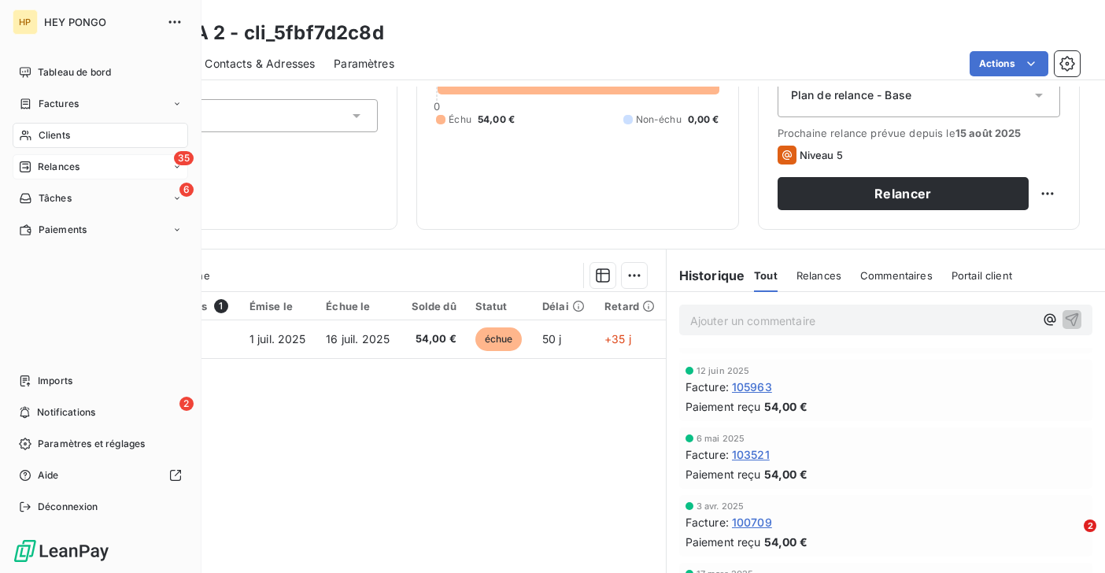
click at [42, 169] on span "Relances" at bounding box center [59, 167] width 42 height 14
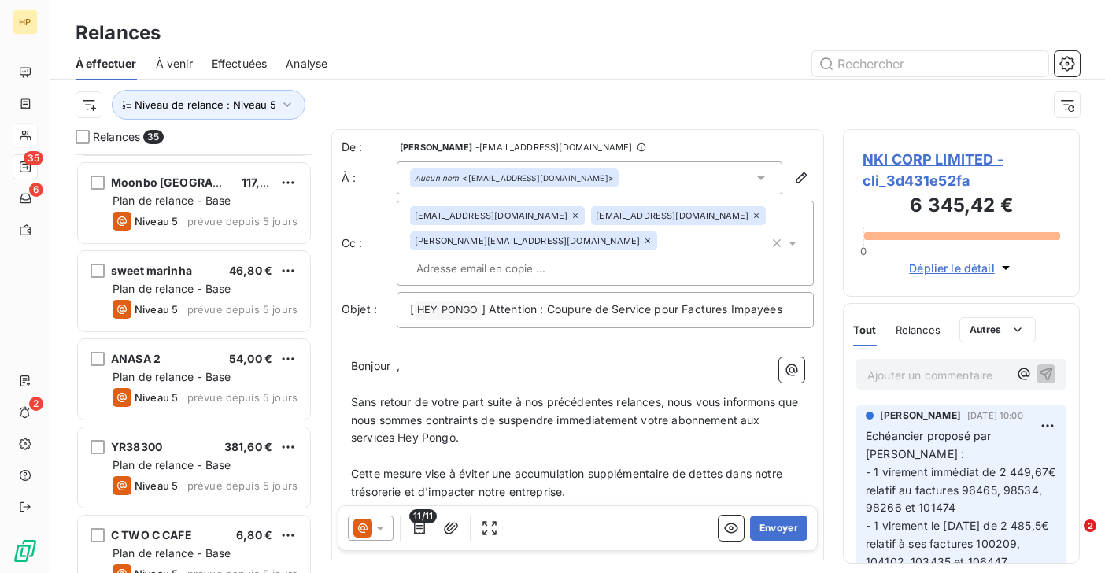
scroll to position [2037, 0]
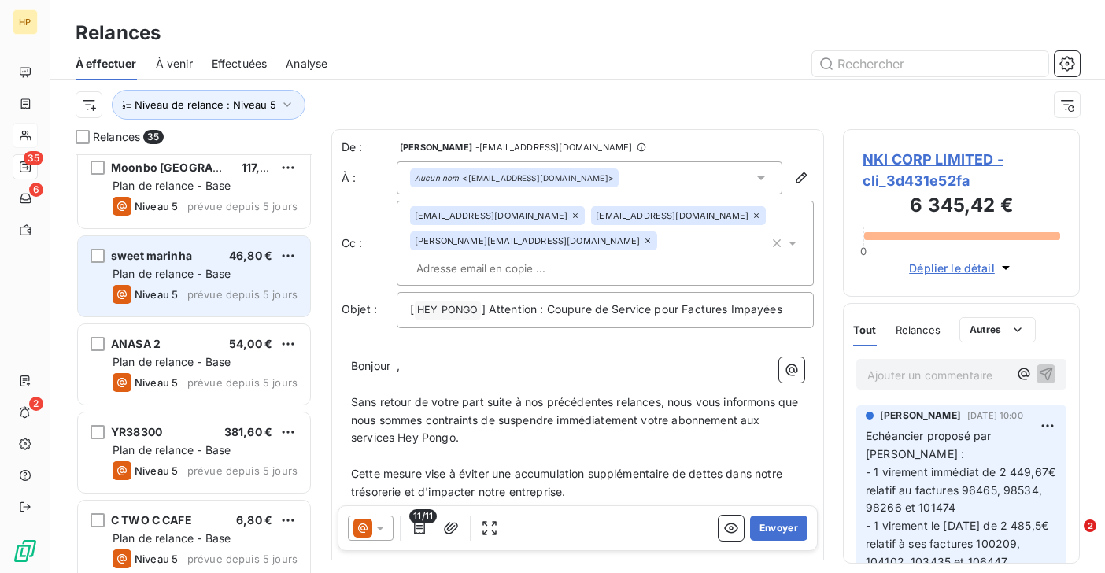
click at [185, 286] on div "Niveau 5 prévue depuis 5 jours" at bounding box center [205, 294] width 185 height 19
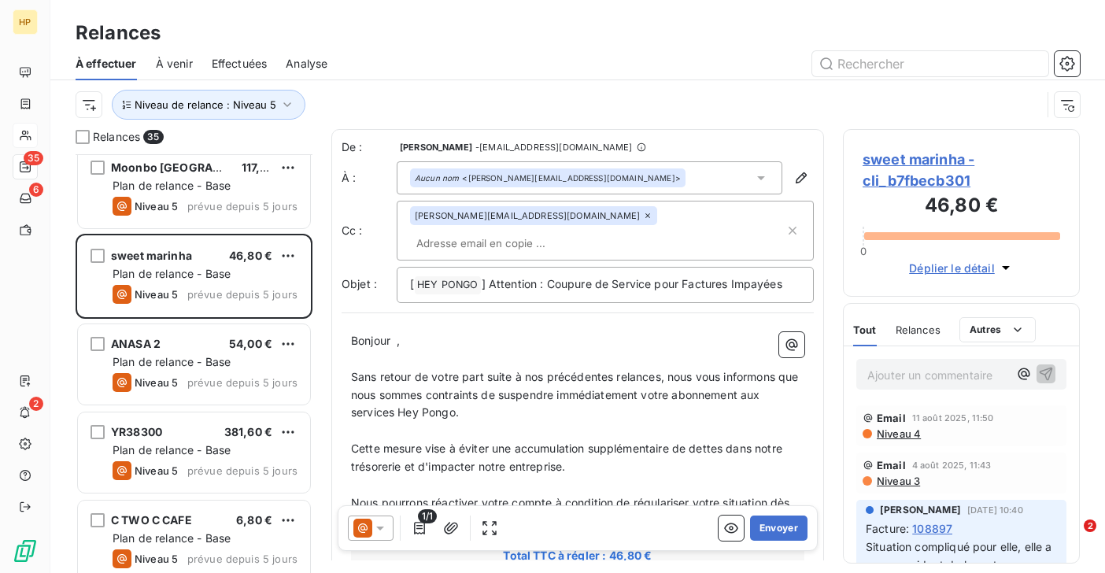
click at [934, 158] on span "sweet marinha - cli_b7fbecb301" at bounding box center [962, 170] width 198 height 42
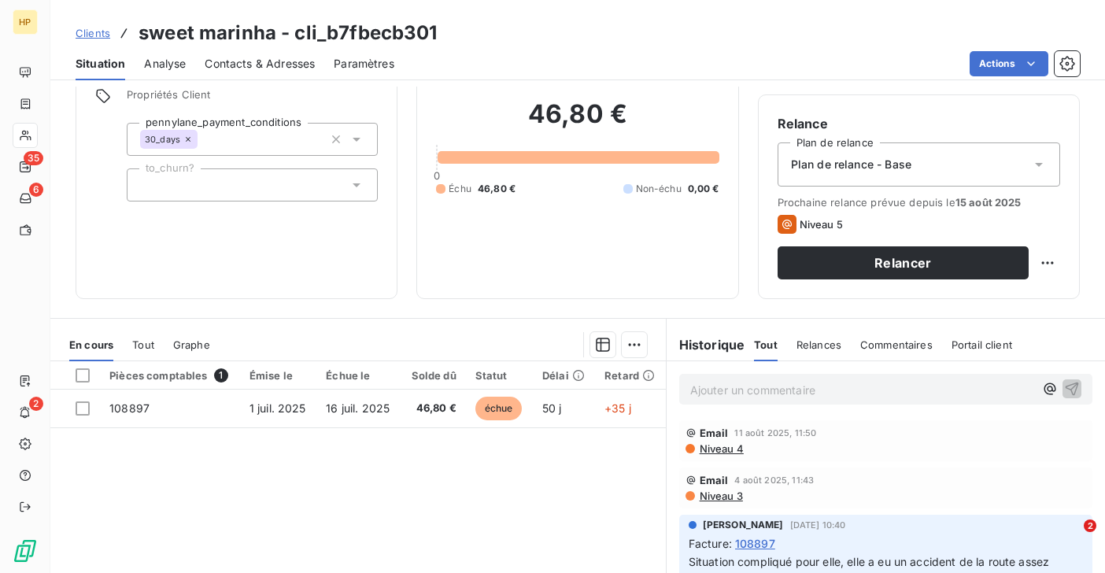
scroll to position [167, 0]
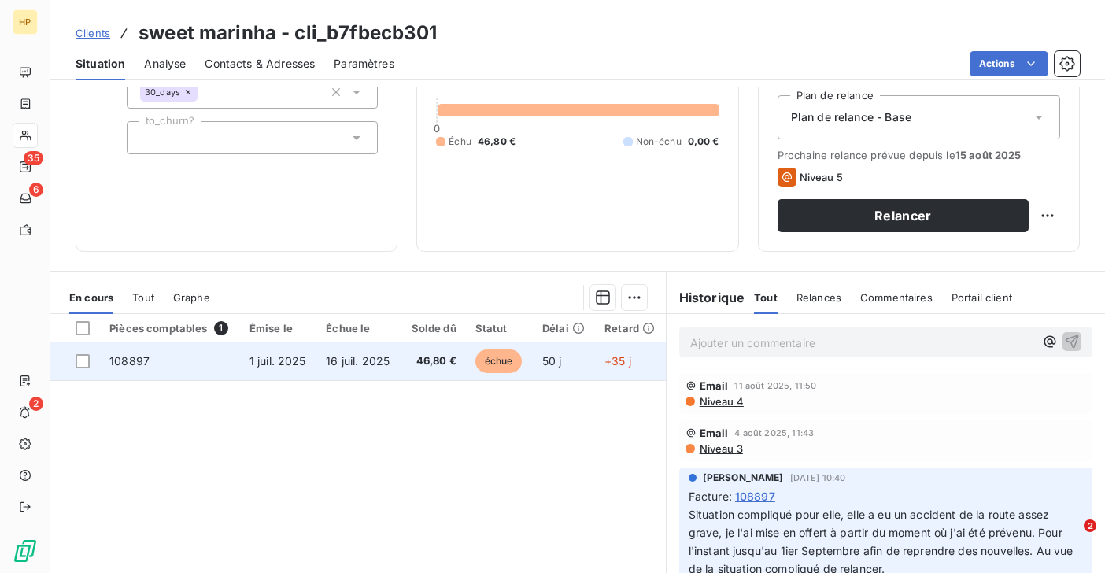
click at [414, 367] on span "46,80 €" at bounding box center [433, 361] width 46 height 16
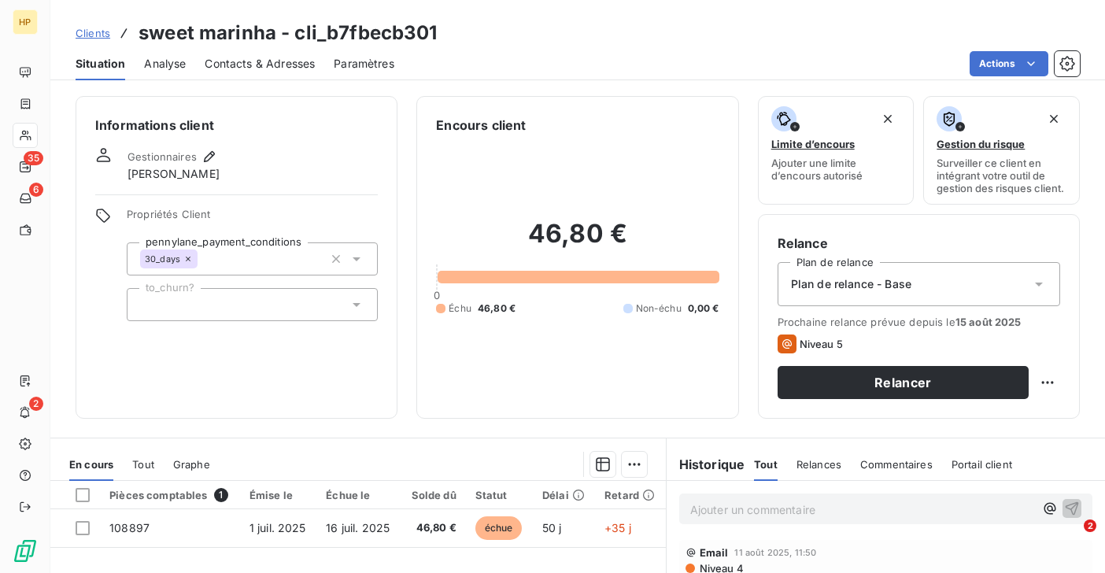
click at [723, 512] on p "Ajouter un commentaire ﻿" at bounding box center [862, 510] width 344 height 20
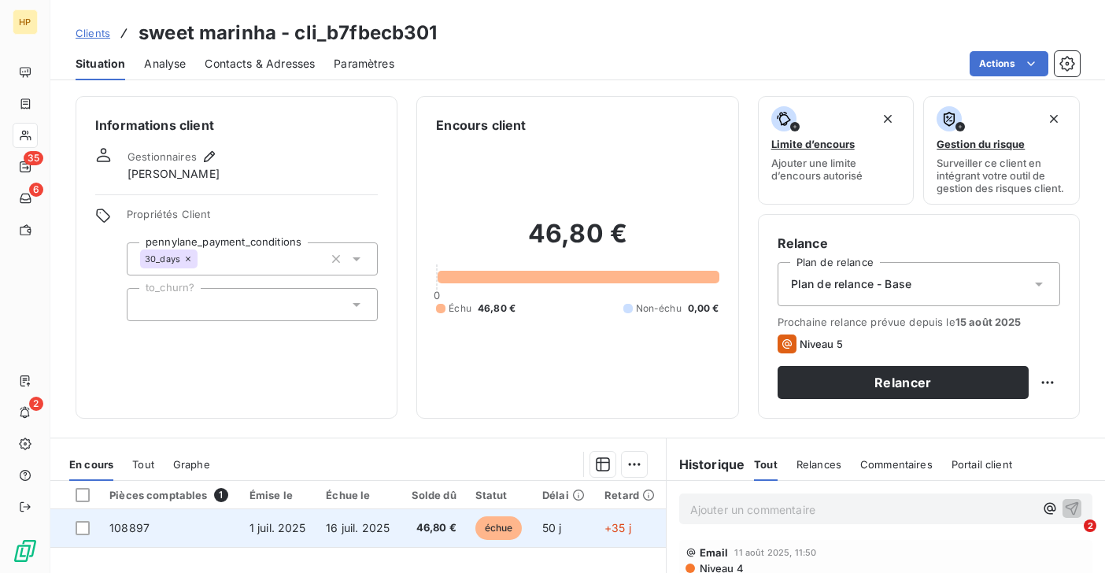
click at [453, 533] on span "46,80 €" at bounding box center [433, 528] width 46 height 16
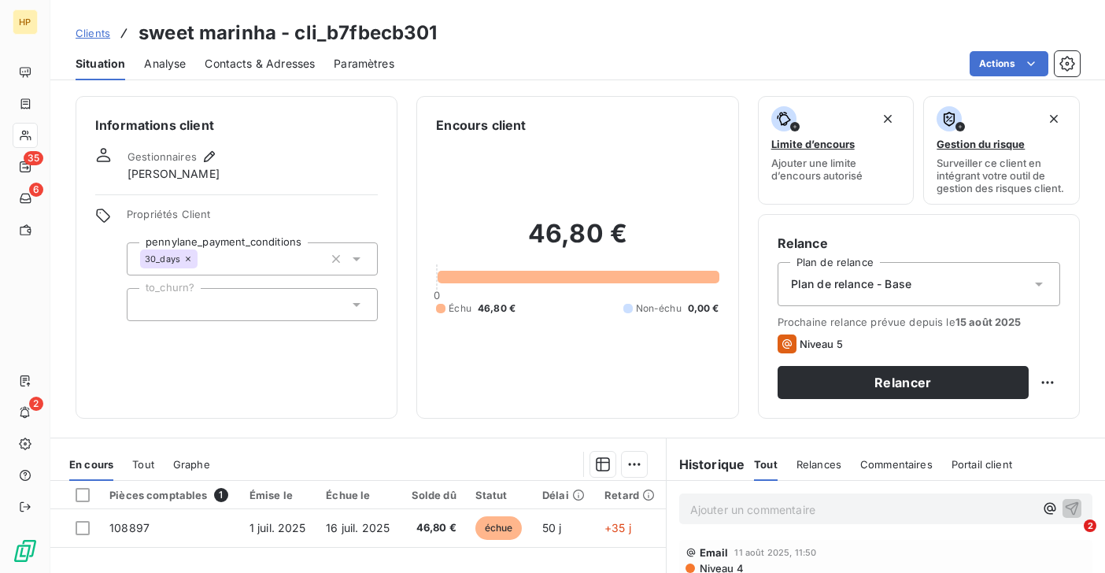
click at [716, 515] on p "Ajouter un commentaire ﻿" at bounding box center [862, 510] width 344 height 20
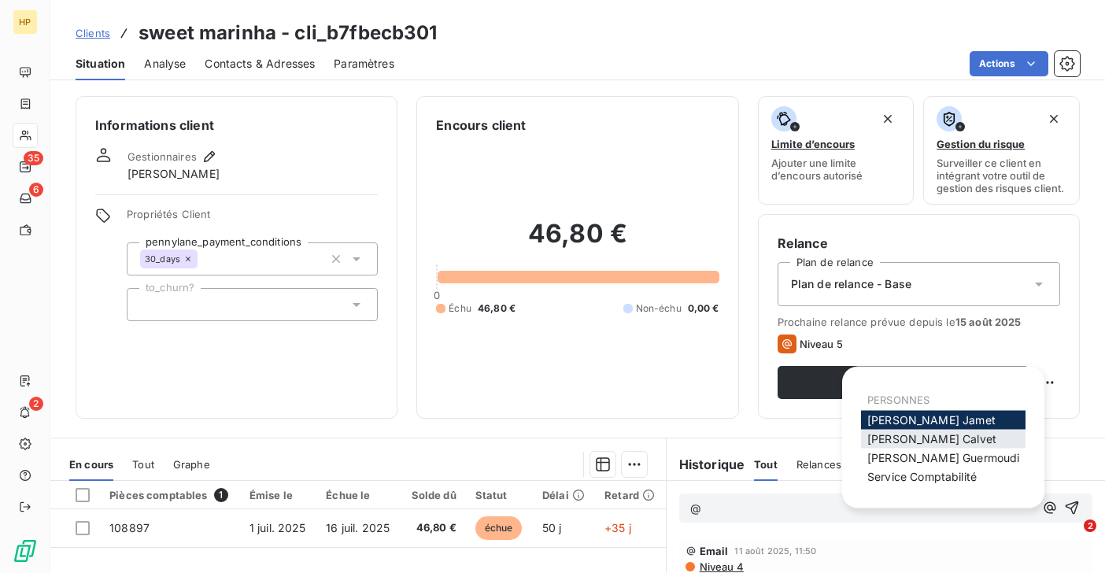
click at [926, 433] on span "[PERSON_NAME]" at bounding box center [931, 438] width 129 height 13
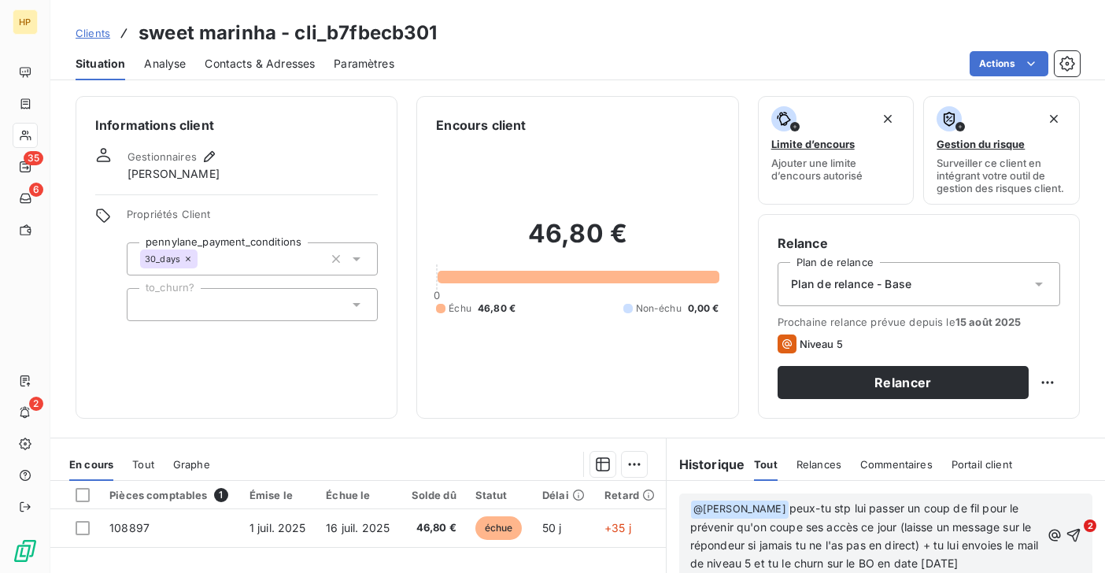
scroll to position [31, 0]
click at [827, 510] on span "peux-tu stp lui passer un coup de fil pour le prévenir qu'on coupe ses accès ce…" at bounding box center [866, 535] width 352 height 68
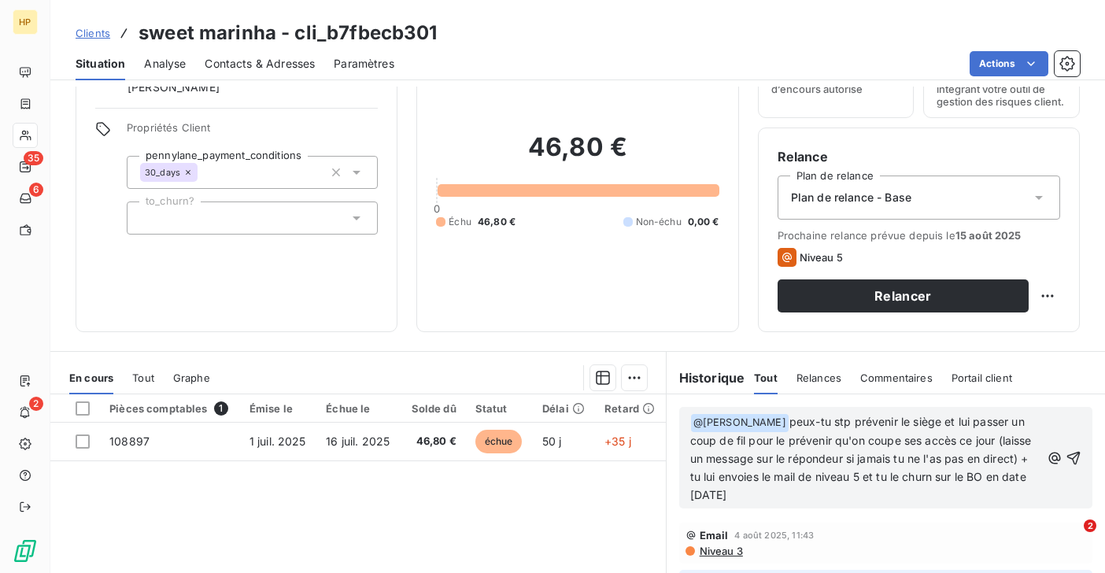
scroll to position [50, 0]
click at [1077, 455] on icon "button" at bounding box center [1074, 458] width 16 height 16
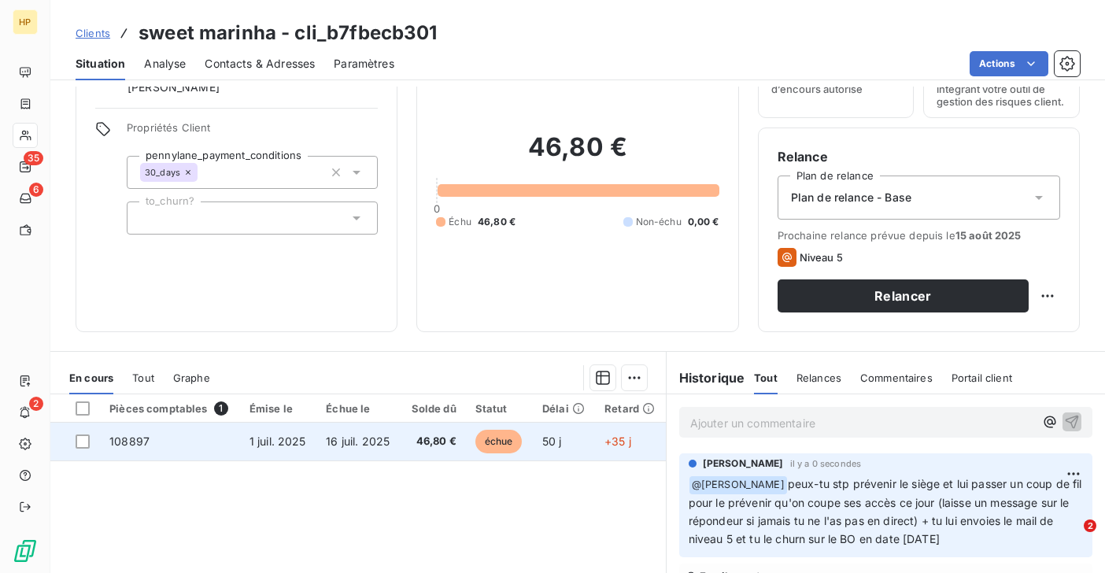
click at [379, 445] on span "16 juil. 2025" at bounding box center [358, 440] width 64 height 13
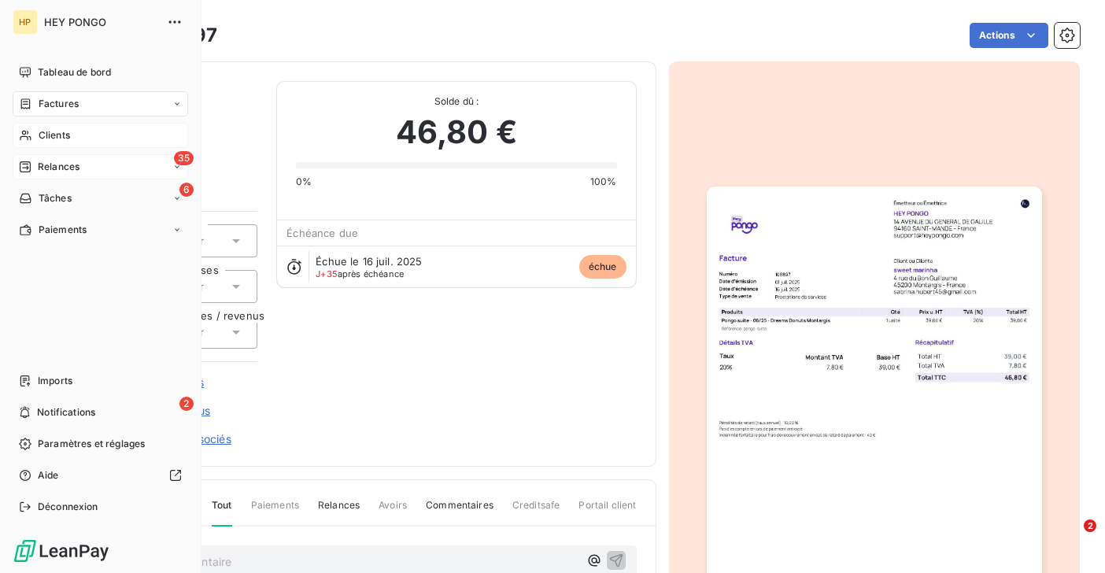
click at [46, 163] on span "Relances" at bounding box center [59, 167] width 42 height 14
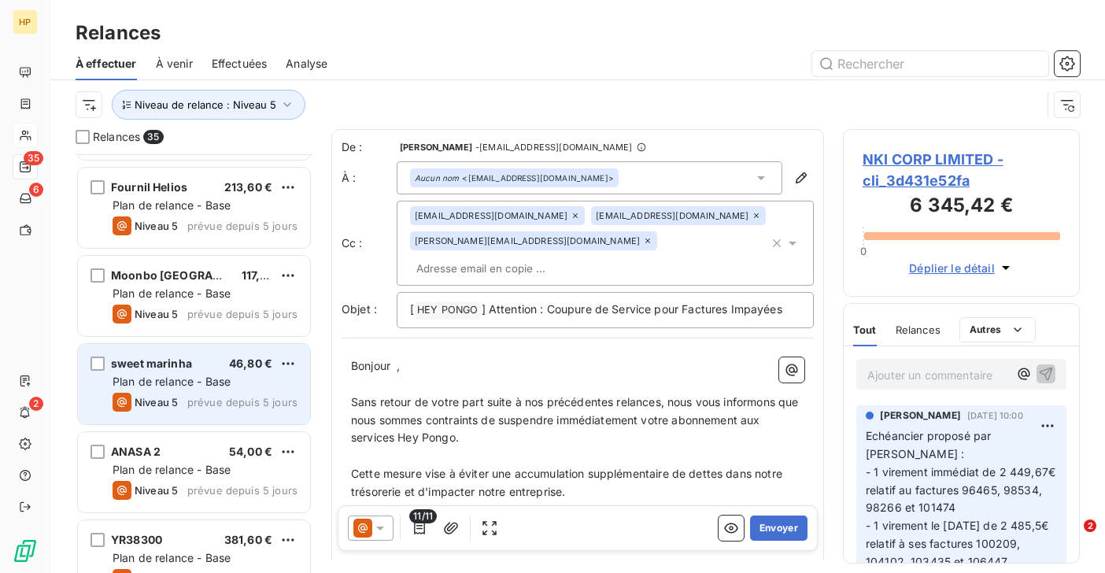
scroll to position [1903, 0]
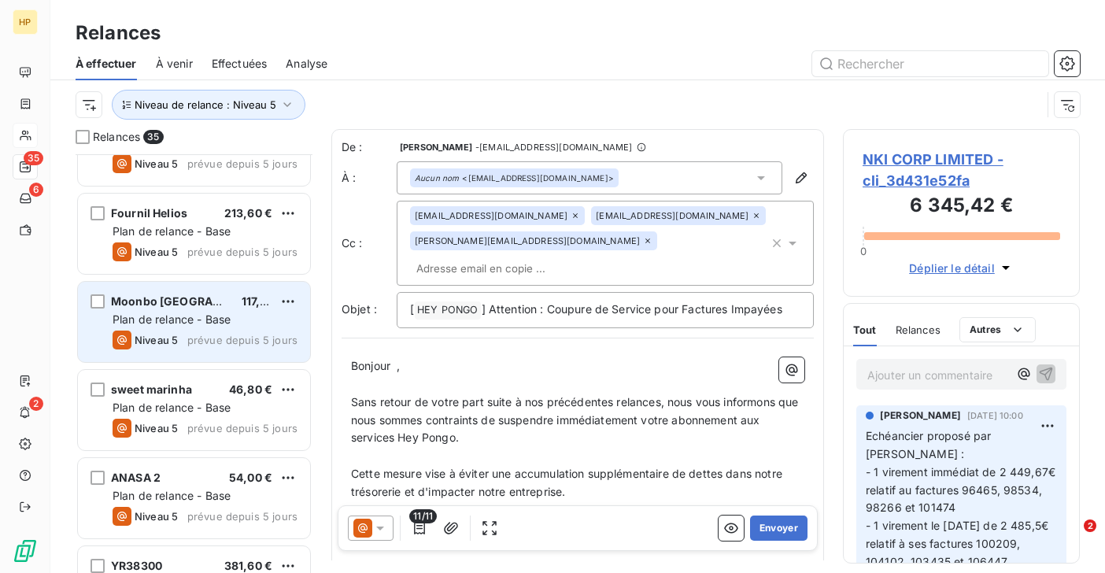
click at [169, 315] on span "Plan de relance - Base" at bounding box center [172, 318] width 118 height 13
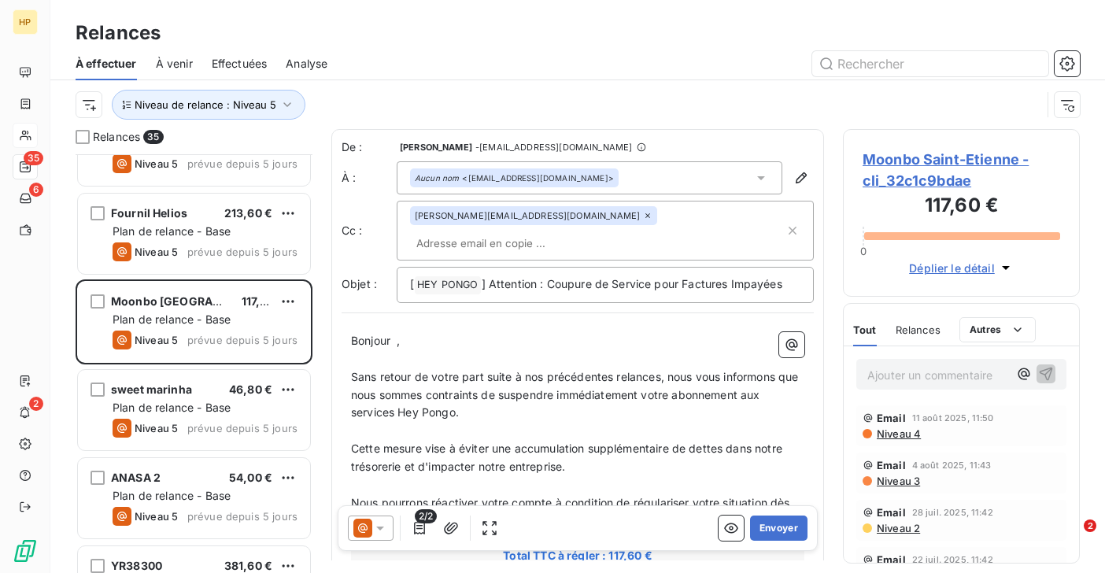
click at [892, 157] on span "Moonbo Saint-Etienne - cli_32c1c9bdae" at bounding box center [962, 170] width 198 height 42
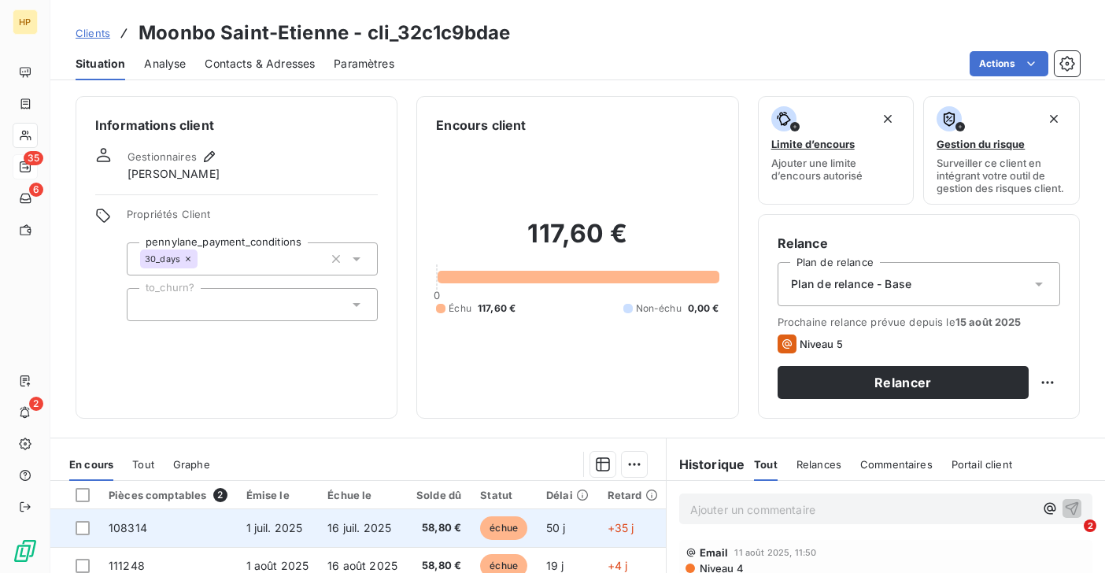
scroll to position [82, 0]
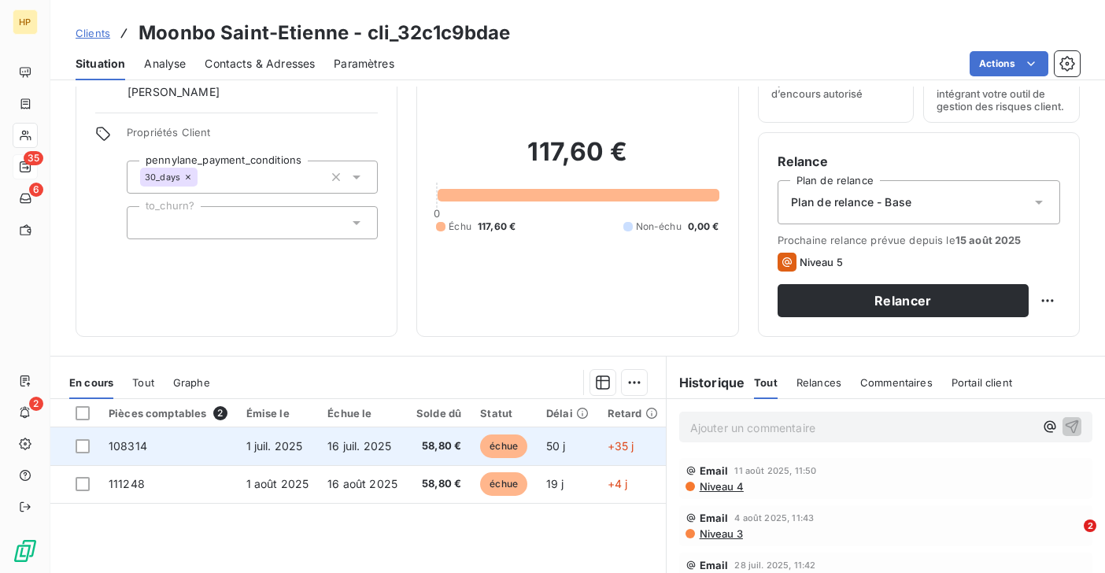
click at [418, 453] on td "58,80 €" at bounding box center [439, 446] width 64 height 38
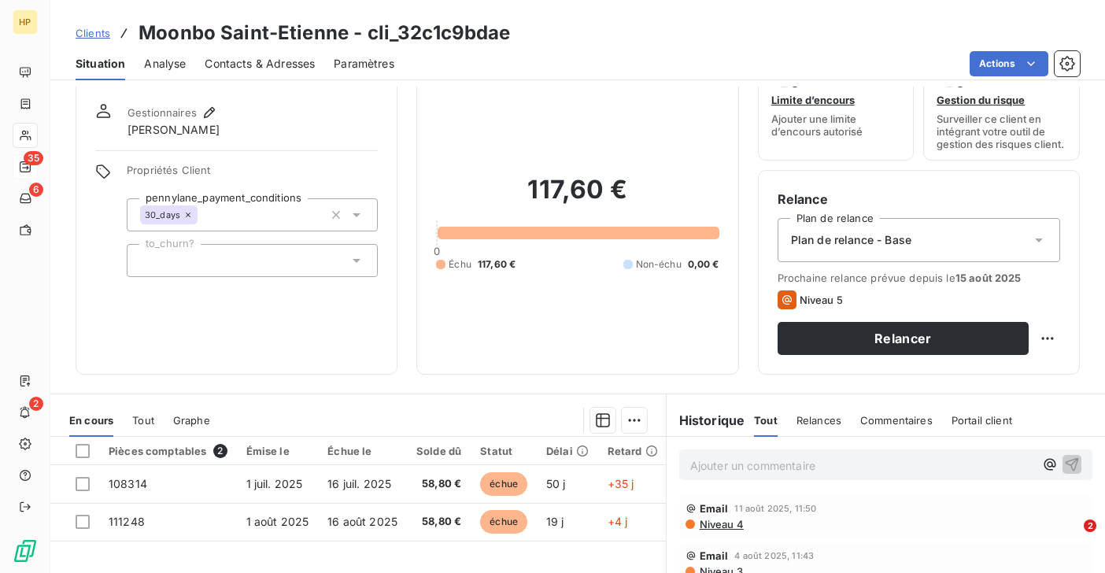
scroll to position [116, 0]
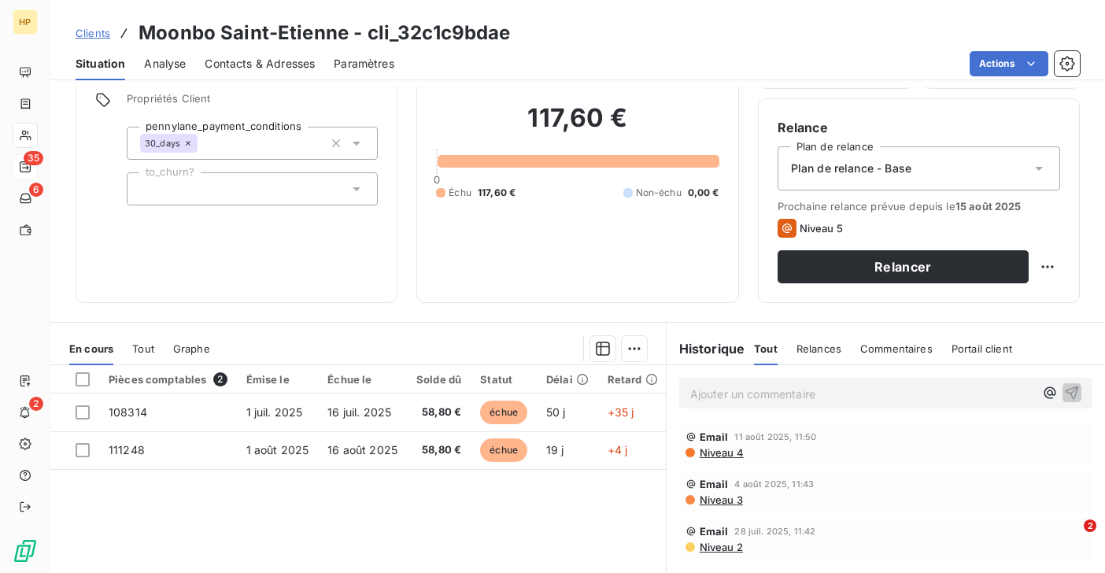
click at [715, 392] on p "Ajouter un commentaire ﻿" at bounding box center [862, 394] width 344 height 20
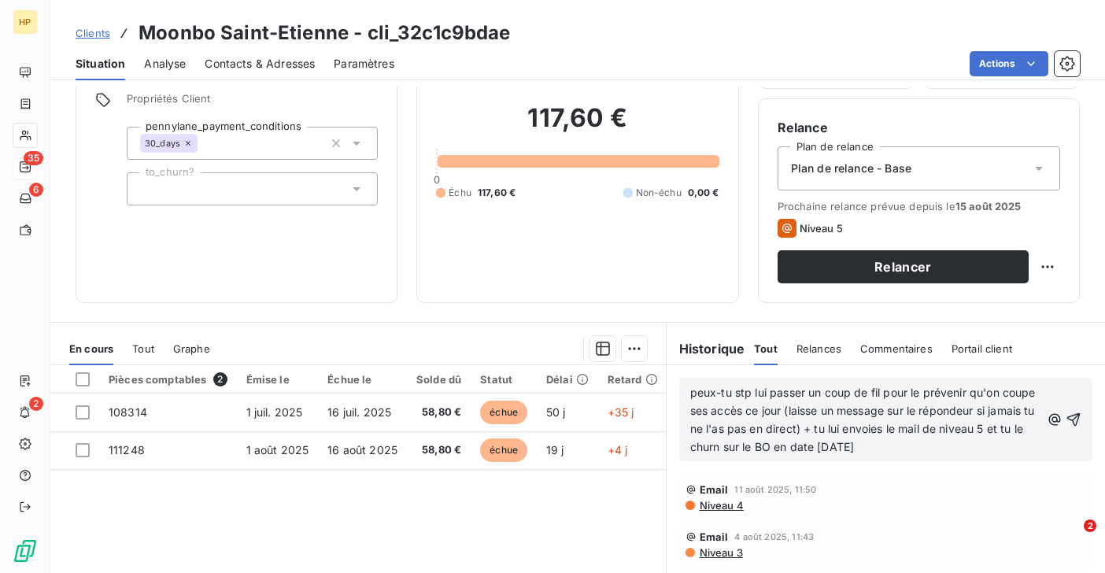
click at [690, 395] on span "peux-tu stp lui passer un coup de fil pour le prévenir qu'on coupe ses accès ce…" at bounding box center [864, 420] width 349 height 68
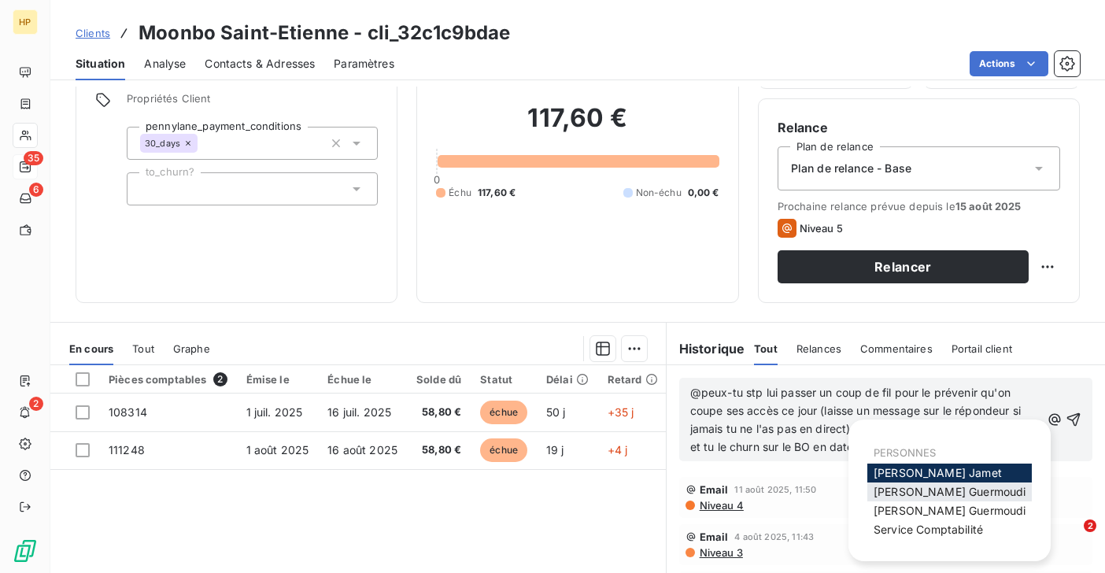
click at [923, 495] on span "[PERSON_NAME]" at bounding box center [950, 491] width 152 height 13
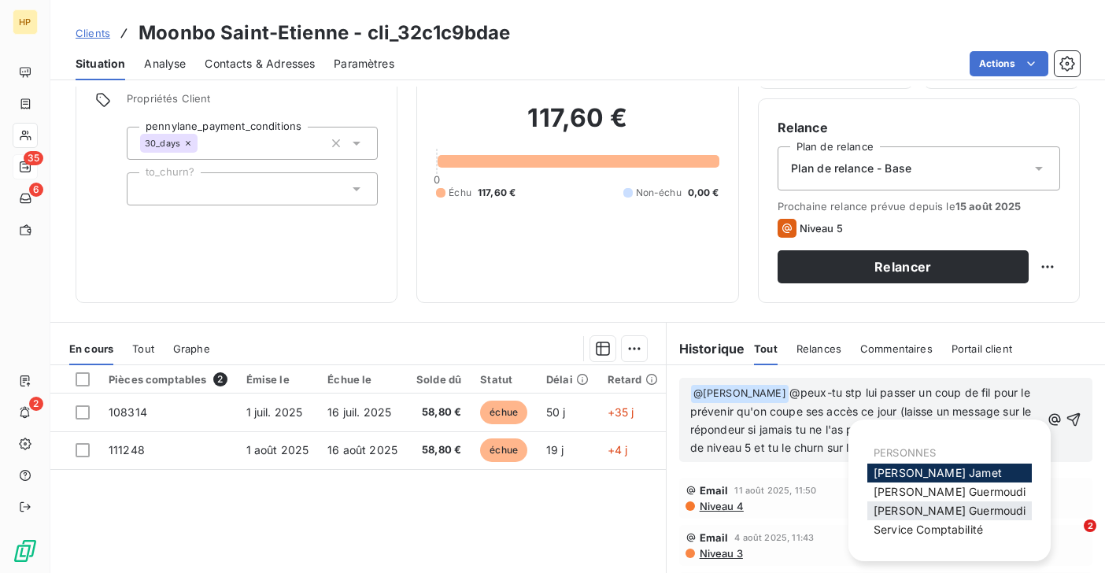
click at [925, 519] on div "[PERSON_NAME]" at bounding box center [949, 510] width 164 height 19
click at [922, 512] on span "[PERSON_NAME]" at bounding box center [950, 510] width 152 height 13
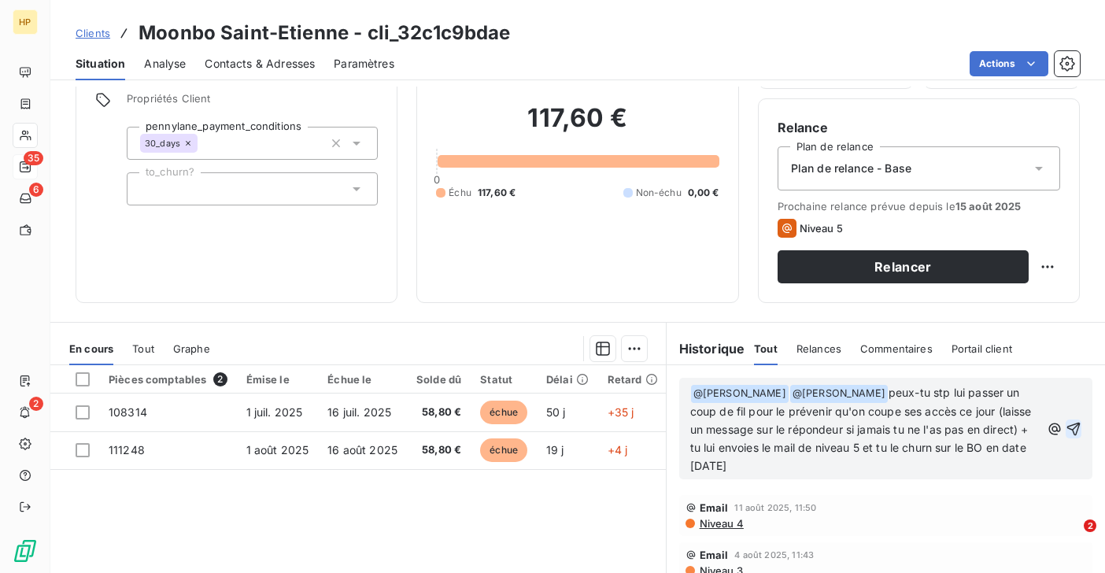
click at [1074, 425] on icon "button" at bounding box center [1074, 429] width 16 height 16
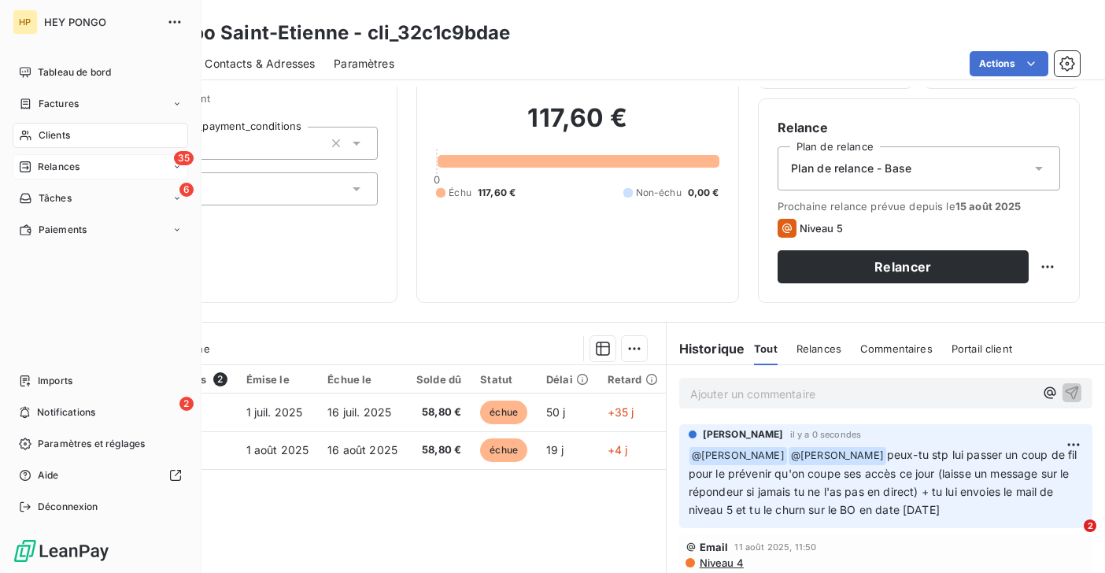
click at [47, 164] on span "Relances" at bounding box center [59, 167] width 42 height 14
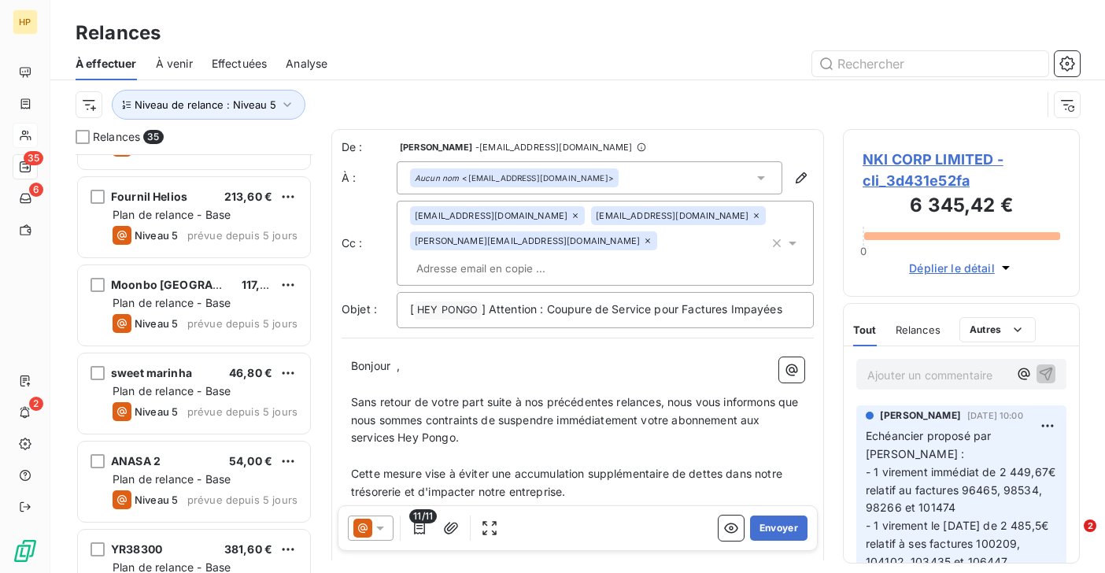
scroll to position [1916, 0]
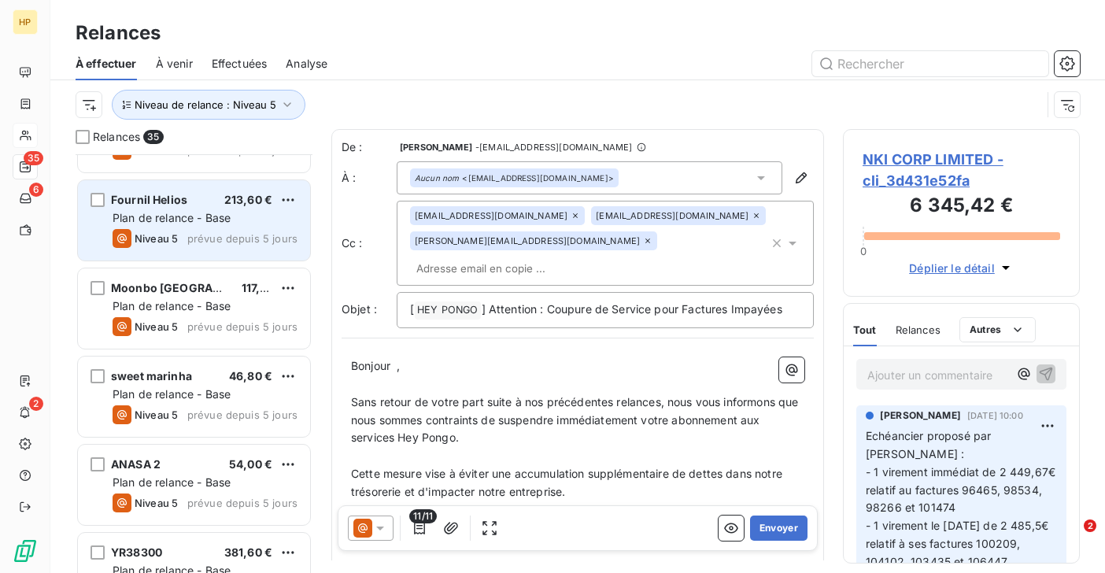
click at [182, 229] on div "Niveau 5 prévue depuis 5 jours" at bounding box center [205, 238] width 185 height 19
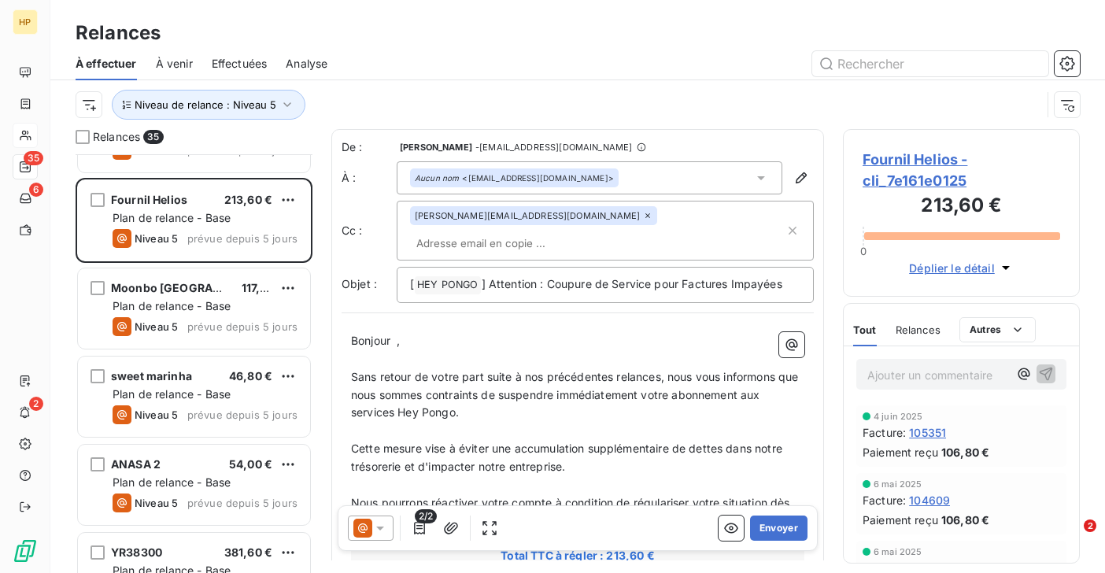
click at [927, 161] on span "Fournil Helios - cli_7e161e0125" at bounding box center [962, 170] width 198 height 42
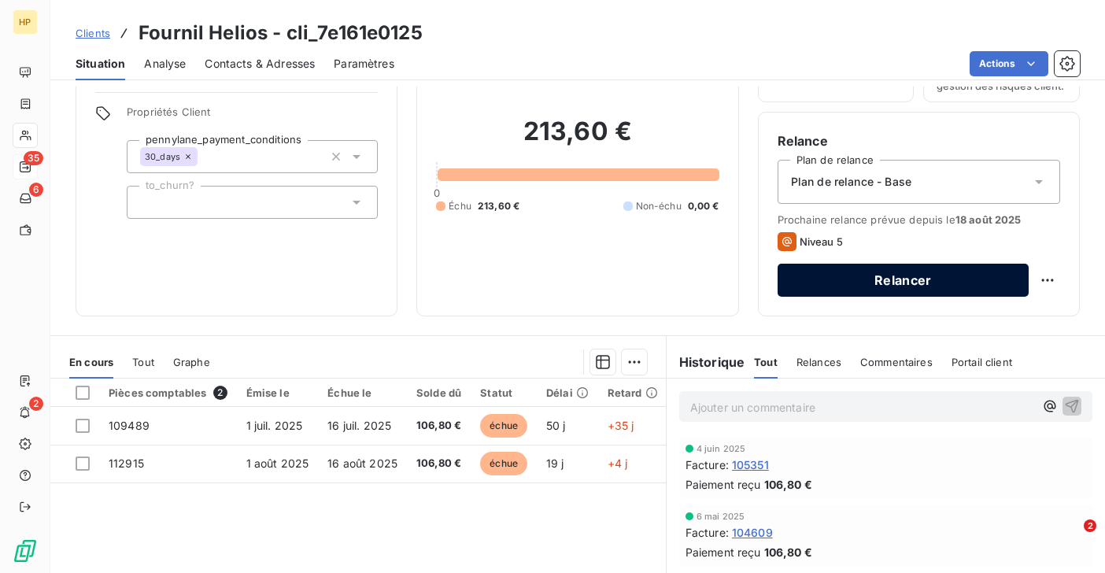
scroll to position [130, 0]
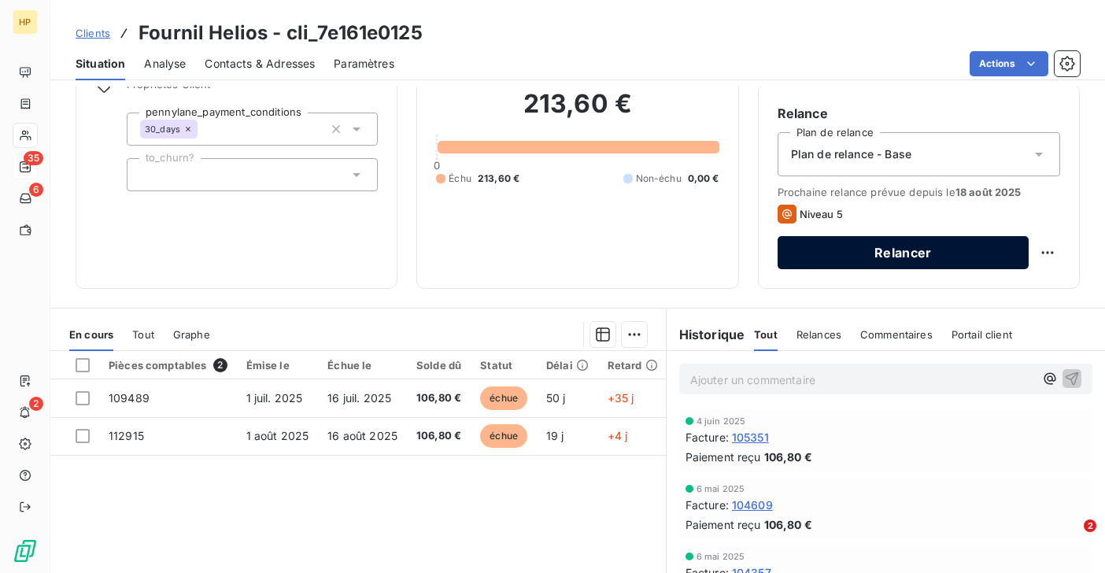
click at [906, 255] on button "Relancer" at bounding box center [903, 252] width 251 height 33
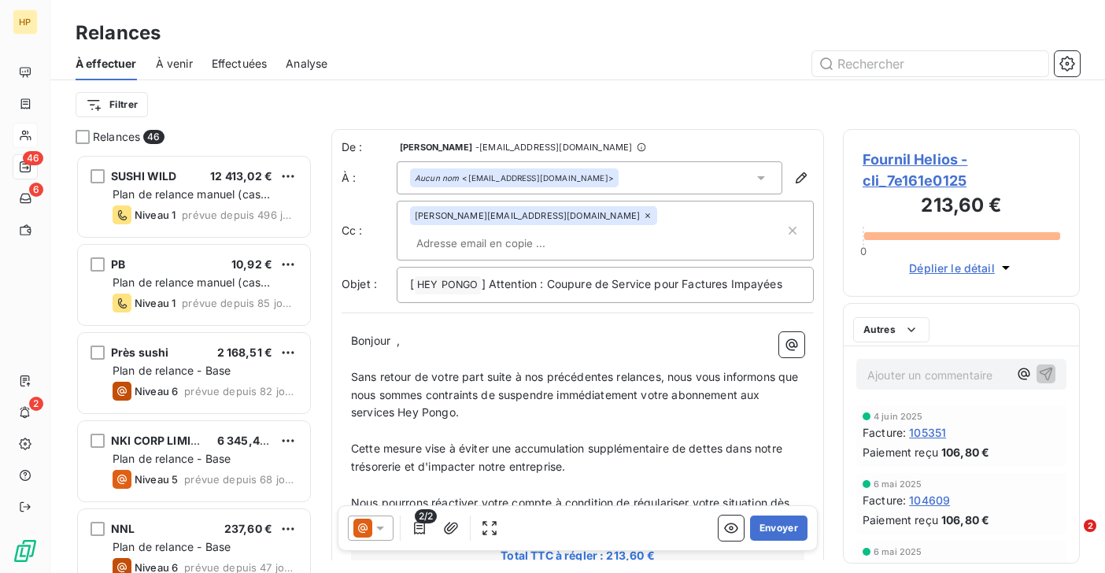
scroll to position [419, 237]
click at [382, 531] on icon at bounding box center [380, 528] width 16 height 16
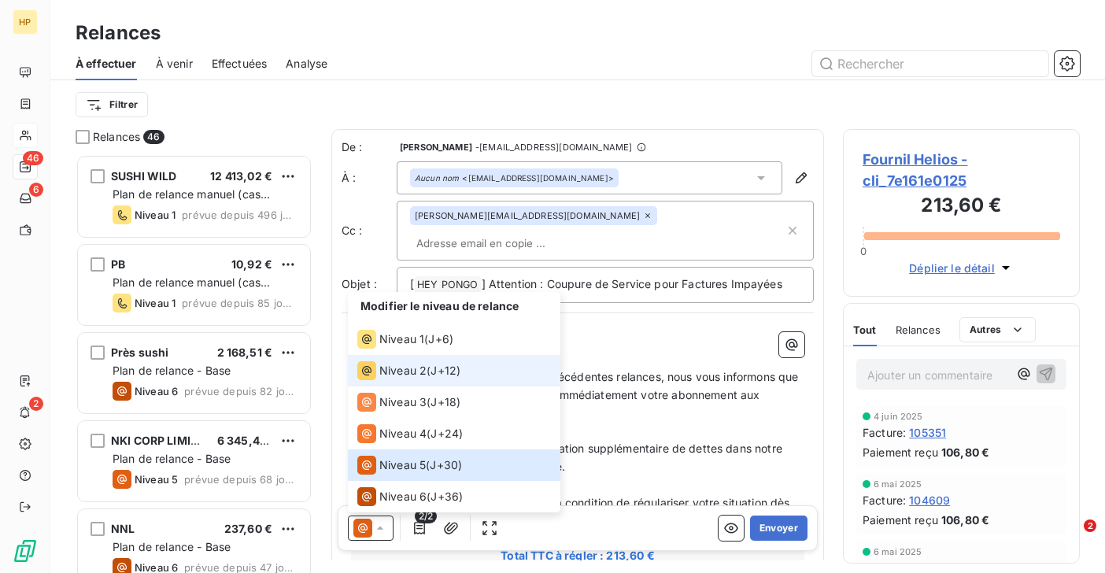
click at [415, 367] on span "Niveau 2" at bounding box center [402, 371] width 47 height 16
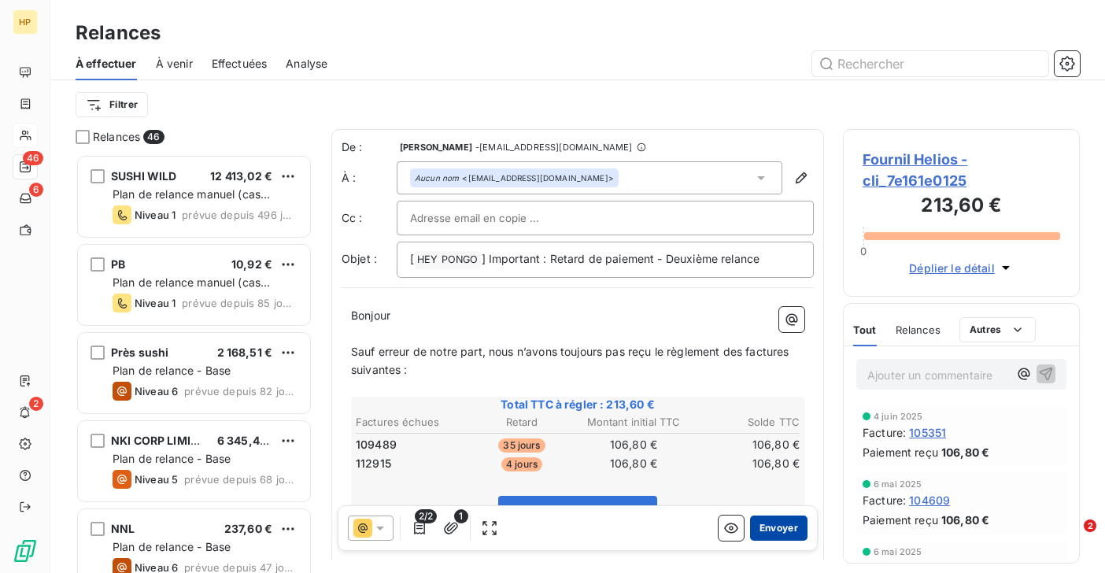
click at [771, 523] on button "Envoyer" at bounding box center [778, 527] width 57 height 25
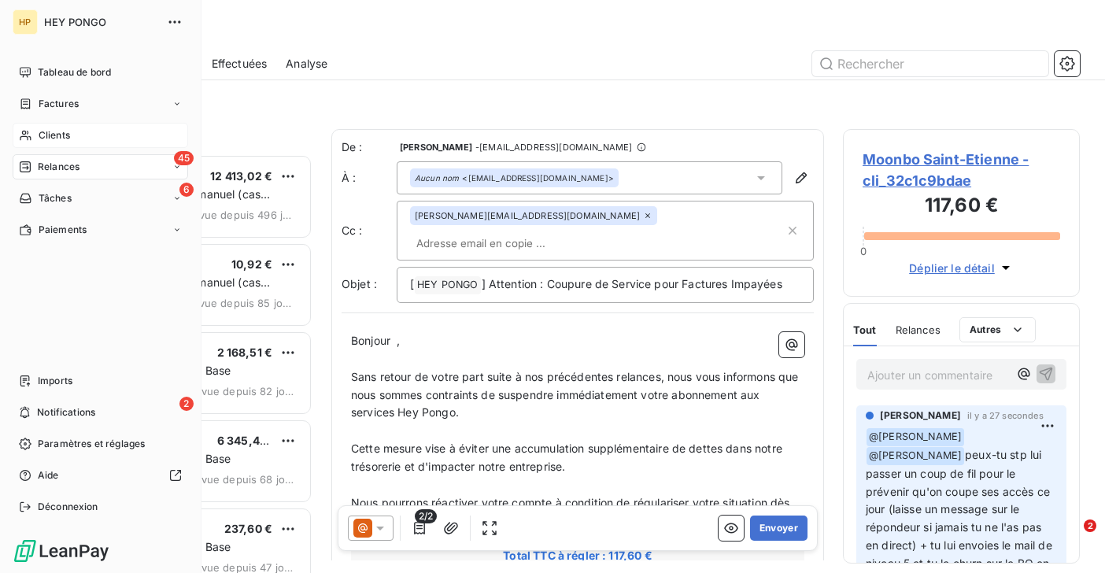
click at [36, 132] on div "Clients" at bounding box center [101, 135] width 176 height 25
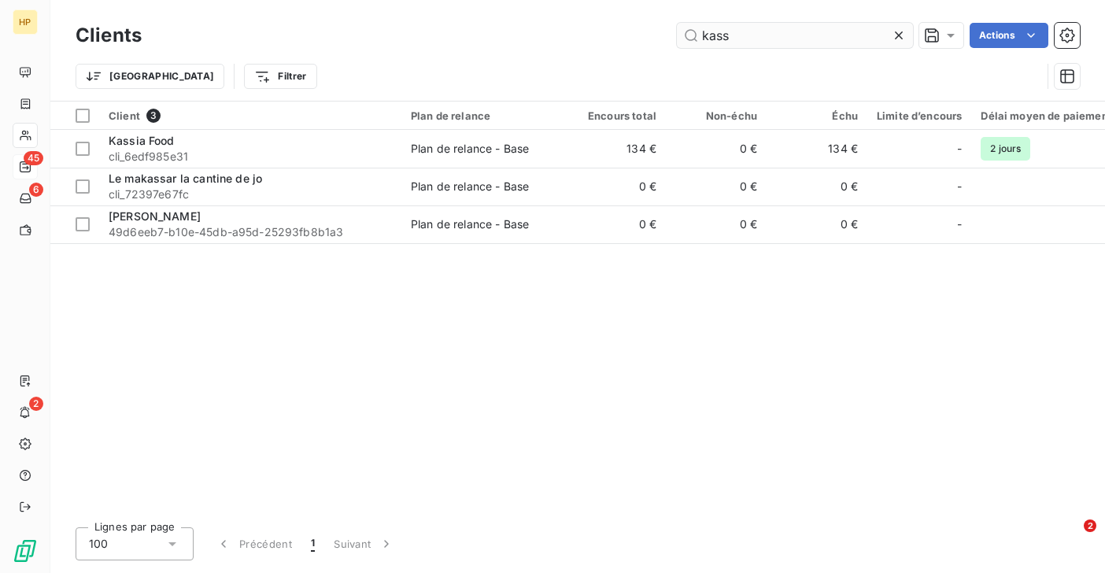
drag, startPoint x: 740, startPoint y: 41, endPoint x: 697, endPoint y: 39, distance: 42.6
click at [697, 39] on input "kass" at bounding box center [795, 35] width 236 height 25
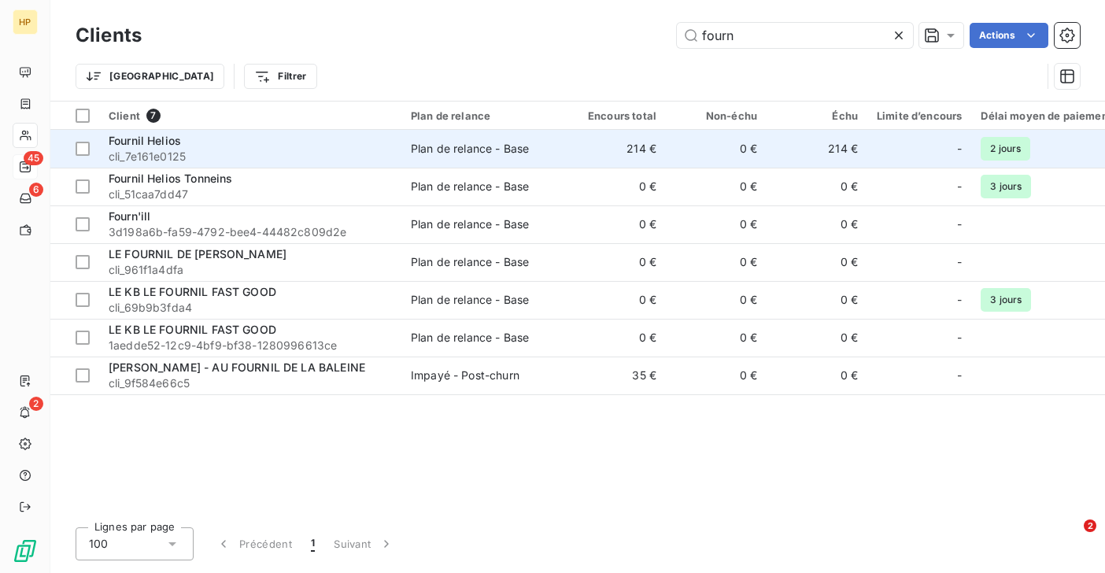
type input "fourn"
click at [170, 157] on span "cli_7e161e0125" at bounding box center [250, 157] width 283 height 16
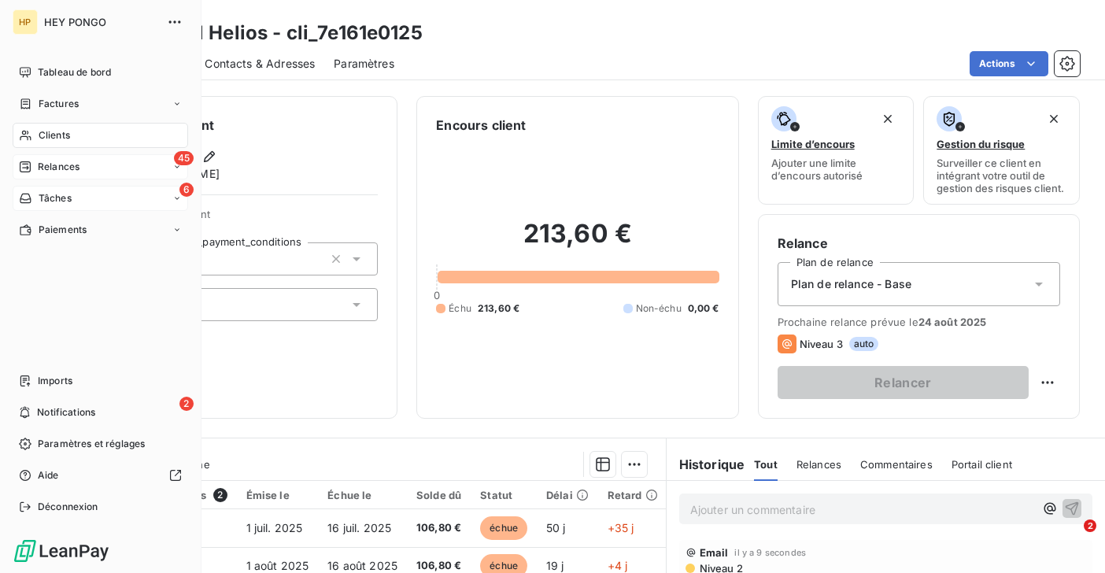
click at [87, 201] on div "6 Tâches" at bounding box center [101, 198] width 176 height 25
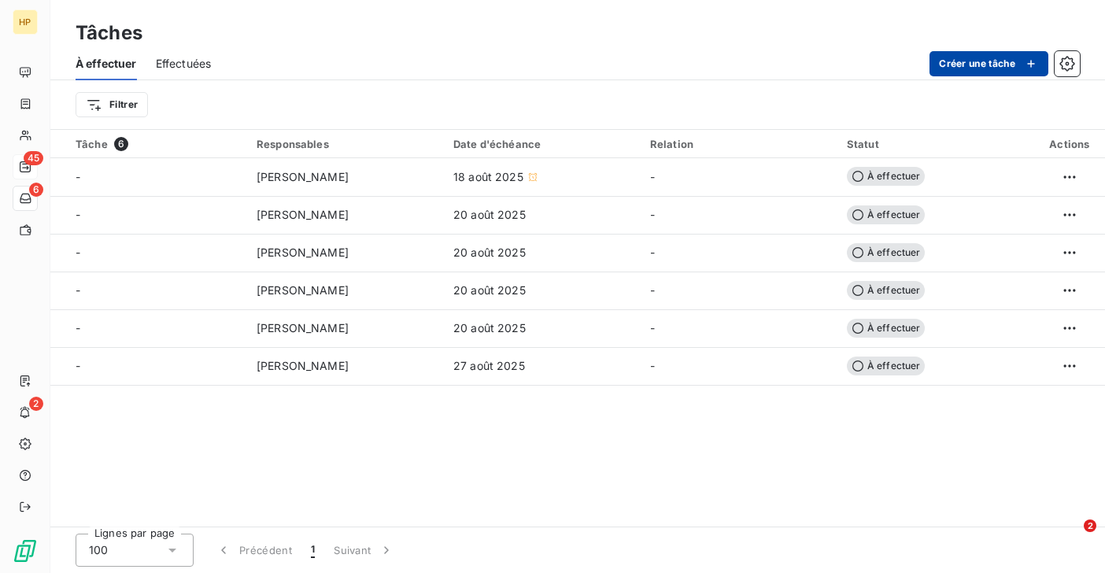
click at [1001, 65] on button "Créer une tâche" at bounding box center [988, 63] width 119 height 25
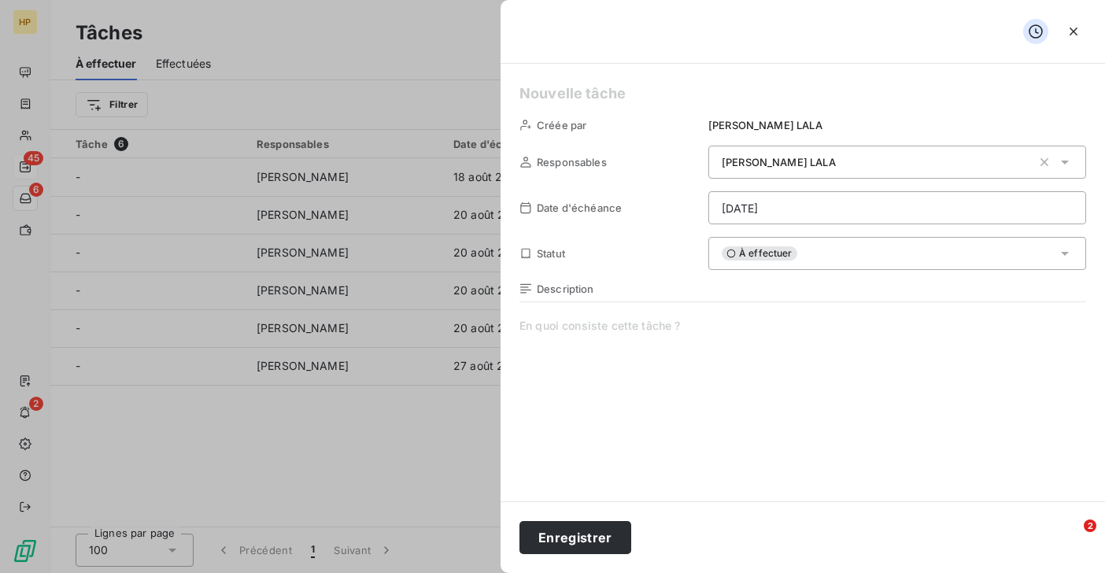
click at [604, 364] on span at bounding box center [802, 469] width 567 height 302
paste span
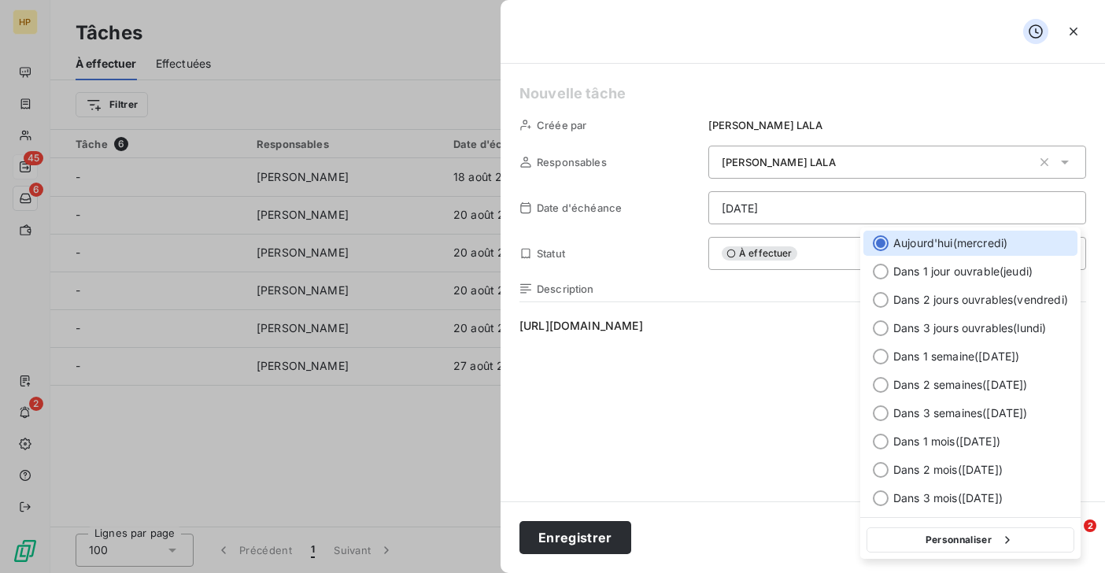
click at [770, 213] on html "HP 45 6 2 Tâches À effectuer Effectuées Créer une tâche Filtrer Tâche 6 Respons…" at bounding box center [552, 286] width 1105 height 573
click at [913, 358] on span "Dans 1 semaine ( [DATE] )" at bounding box center [956, 357] width 126 height 16
type input "[DATE]"
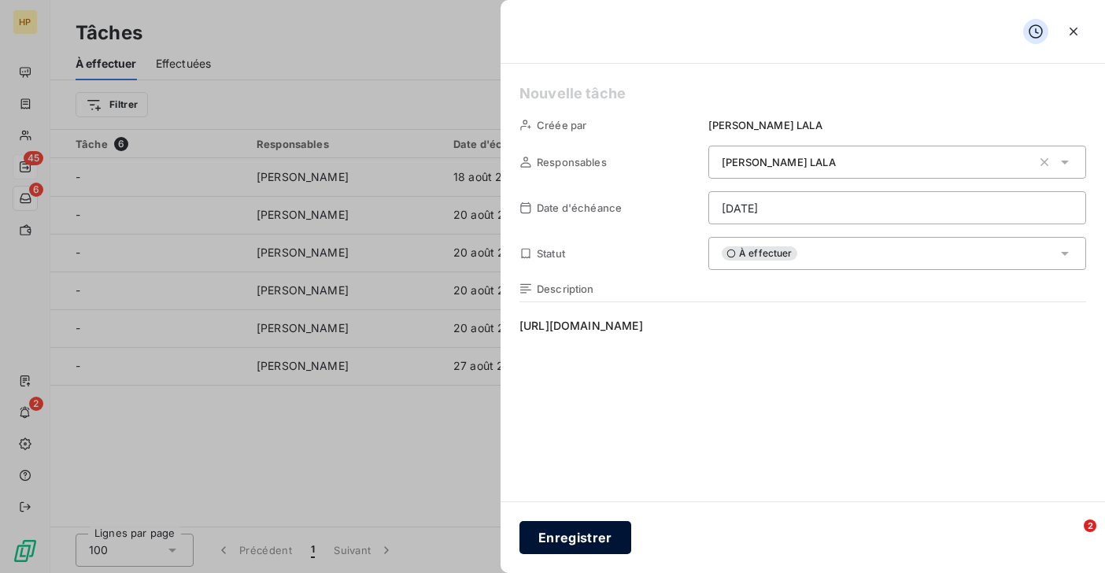
click at [600, 532] on button "Enregistrer" at bounding box center [575, 537] width 112 height 33
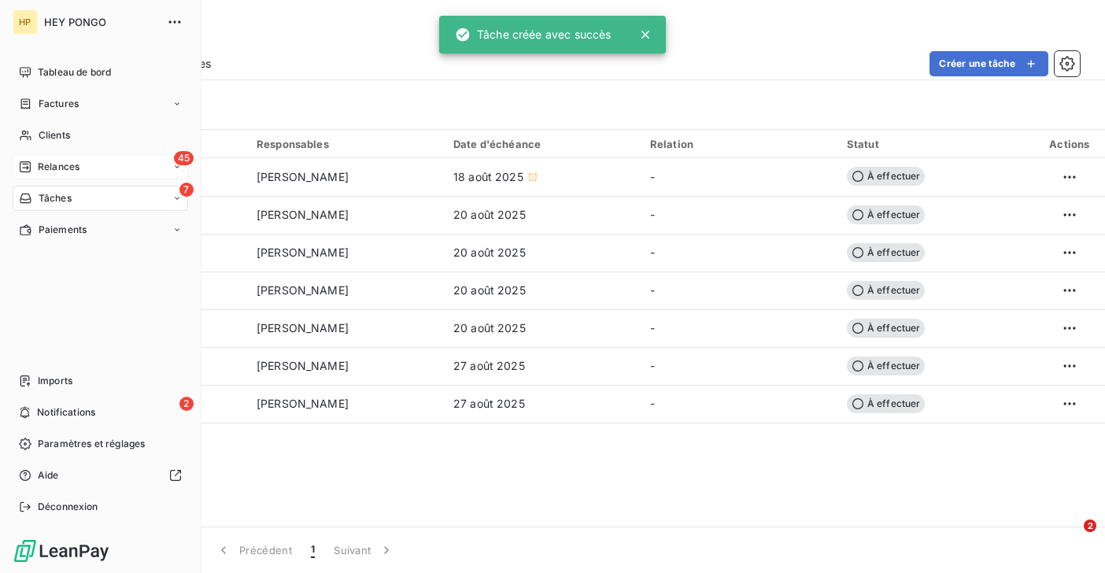
click at [42, 164] on span "Relances" at bounding box center [59, 167] width 42 height 14
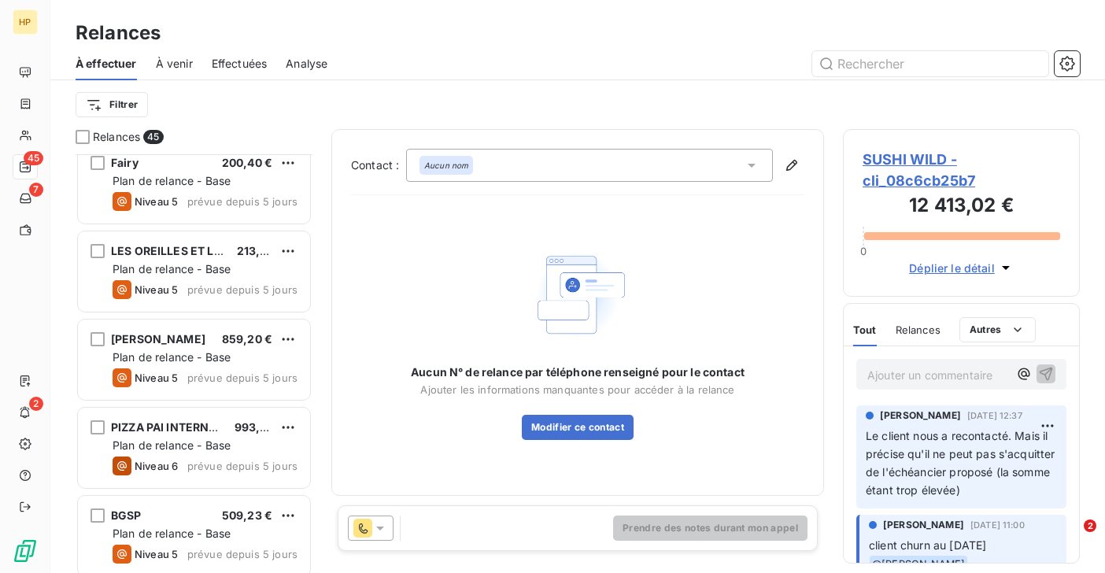
scroll to position [3263, 0]
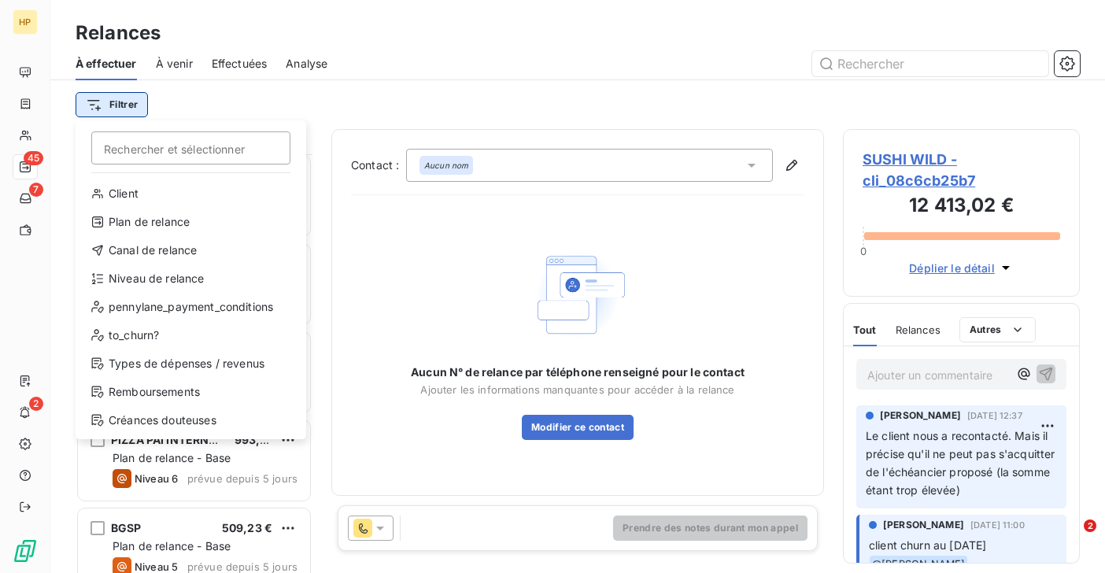
click at [120, 101] on html "HP 45 7 2 Relances À effectuer À venir Effectuées Analyse Filtrer Rechercher et…" at bounding box center [552, 286] width 1105 height 573
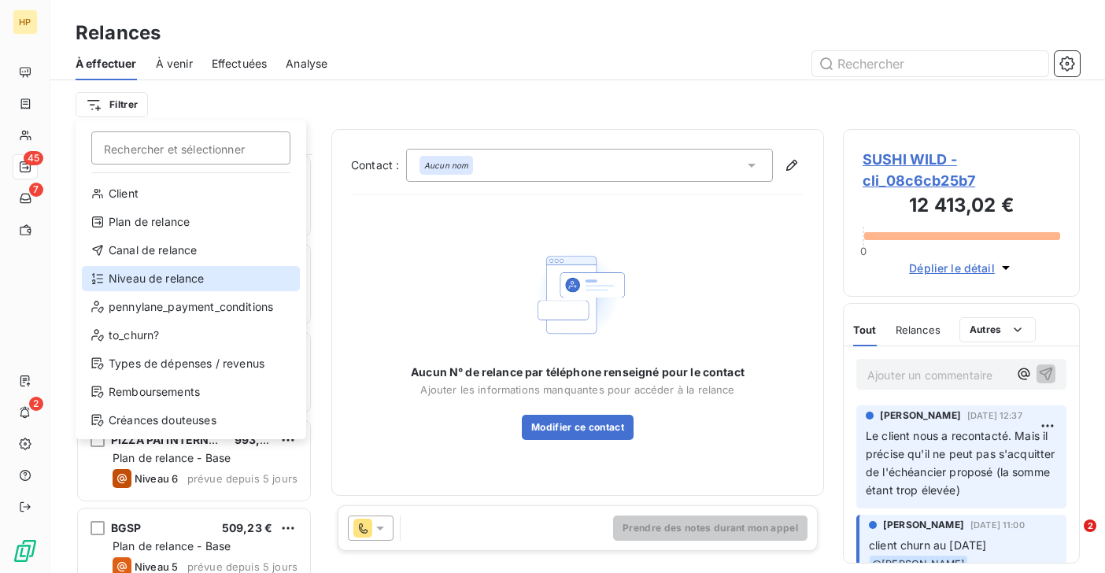
click at [141, 275] on div "Niveau de relance" at bounding box center [191, 278] width 218 height 25
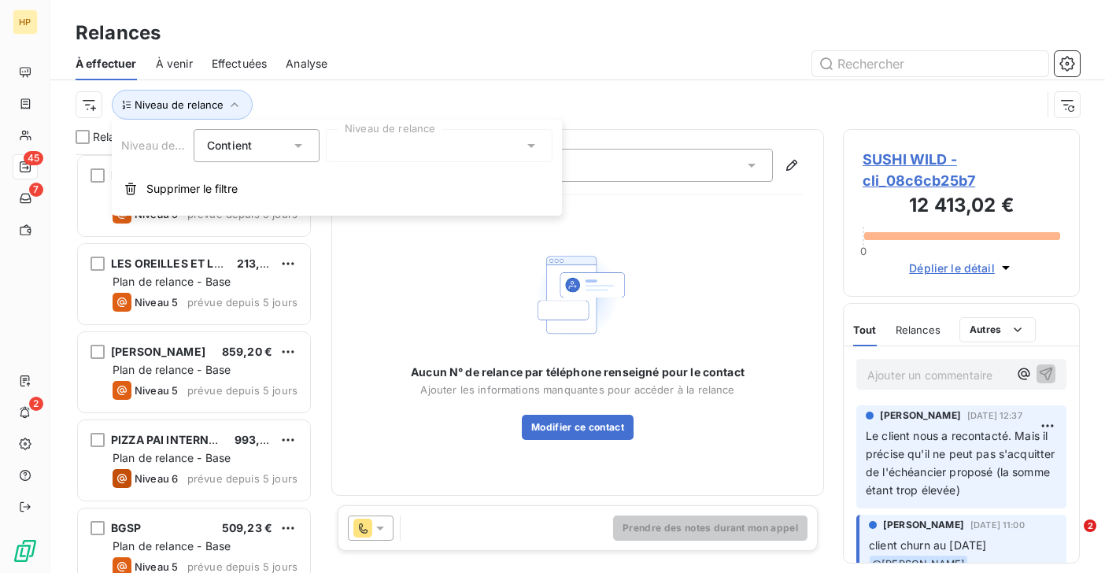
click at [344, 141] on div at bounding box center [439, 145] width 227 height 33
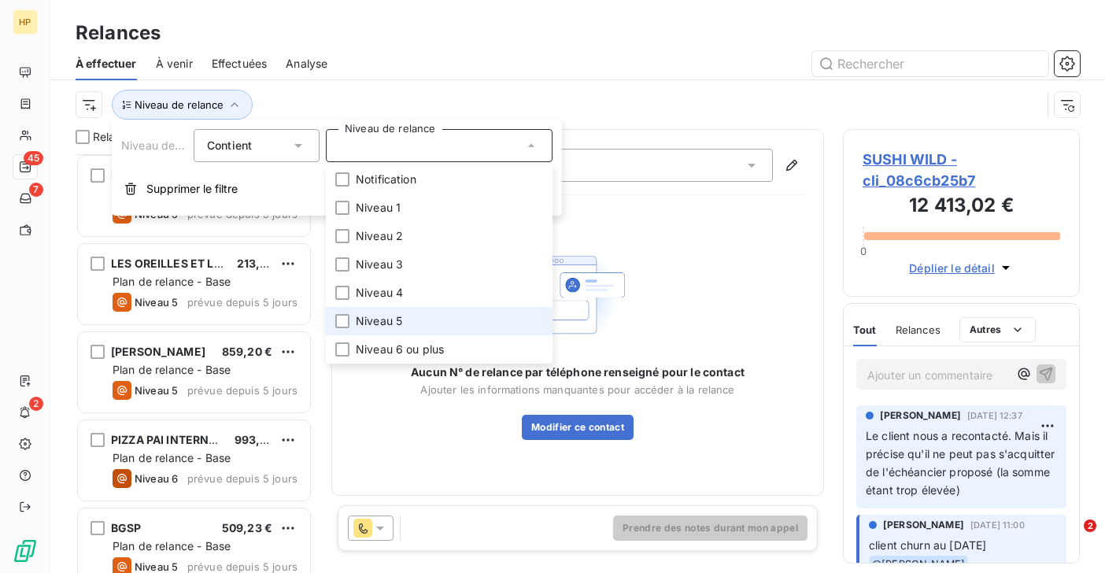
click at [406, 323] on li "Niveau 5" at bounding box center [439, 321] width 227 height 28
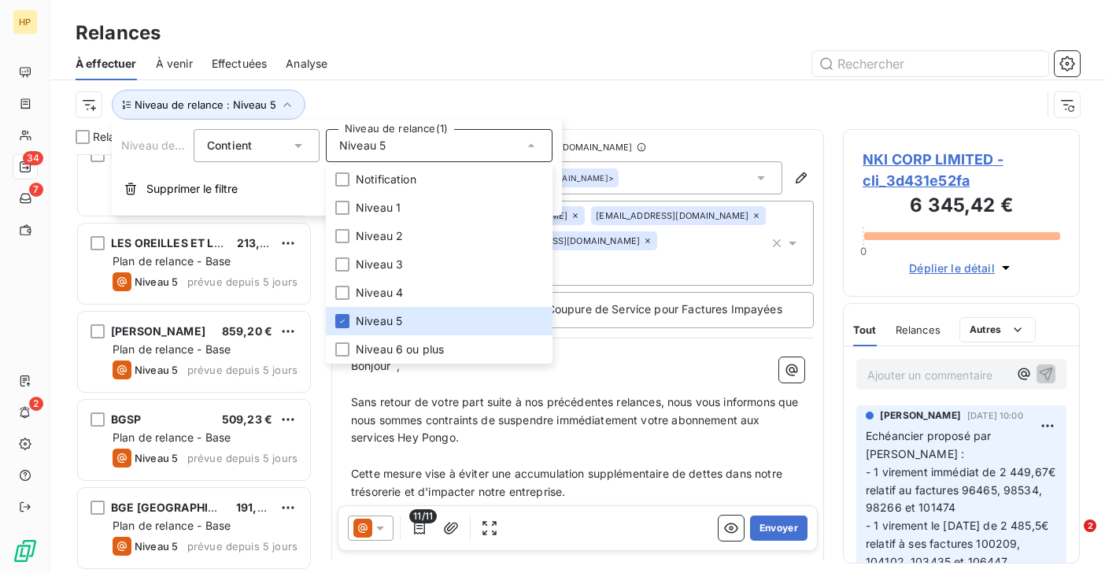
click at [368, 93] on div "Niveau de relance : Niveau 5" at bounding box center [559, 105] width 966 height 30
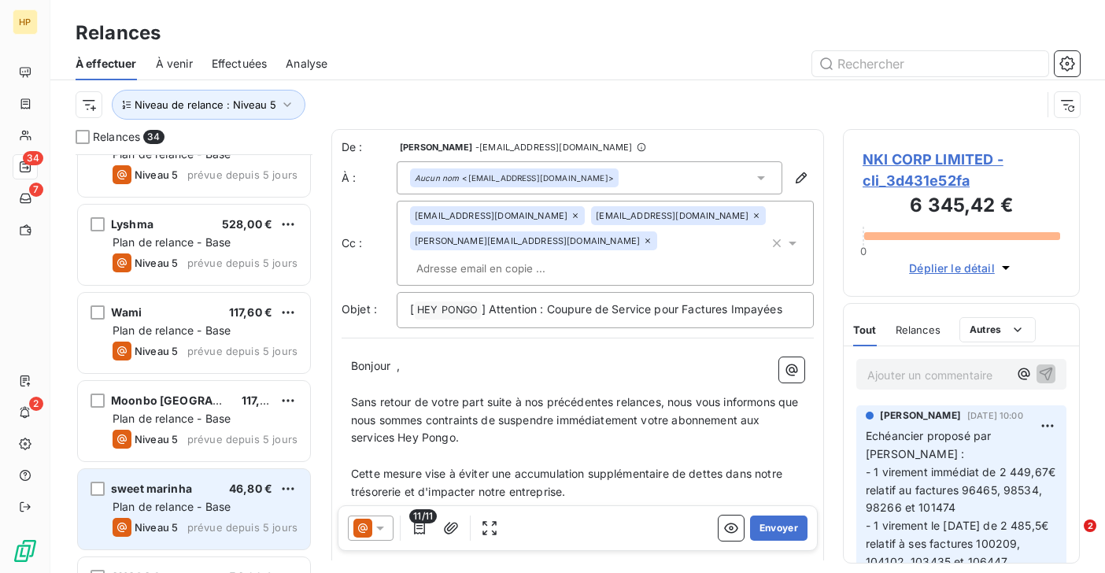
scroll to position [1705, 0]
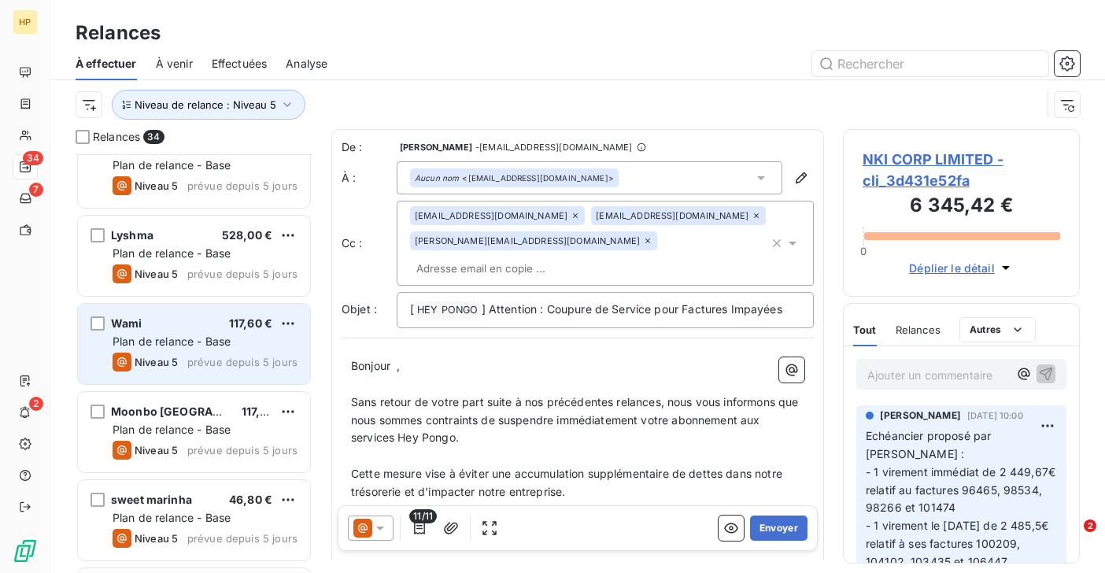
click at [172, 327] on div "Wami 117,60 €" at bounding box center [205, 323] width 185 height 14
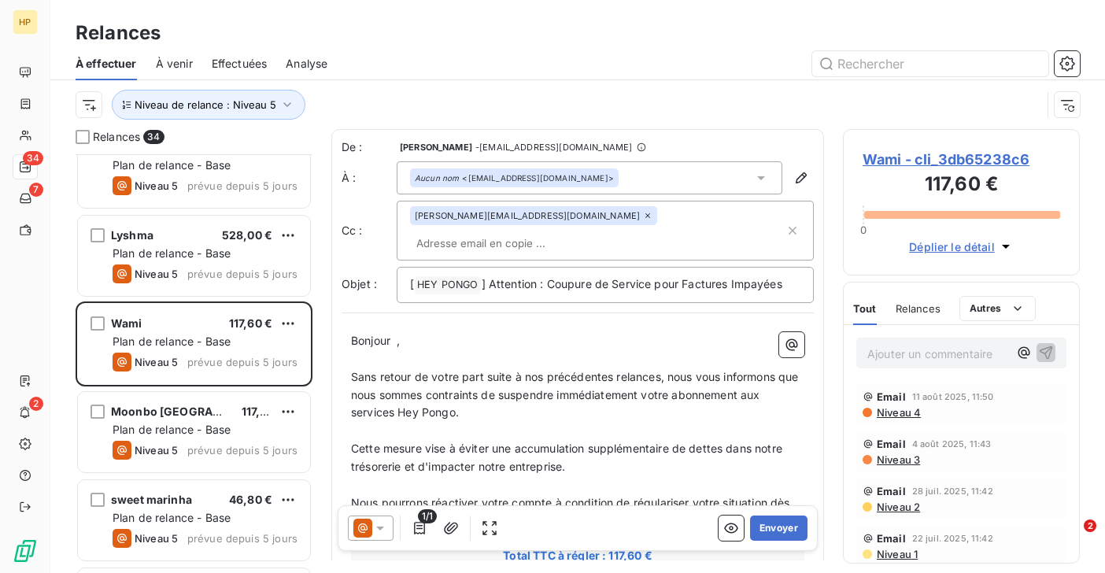
click at [926, 165] on span "Wami - cli_3db65238c6" at bounding box center [962, 159] width 198 height 21
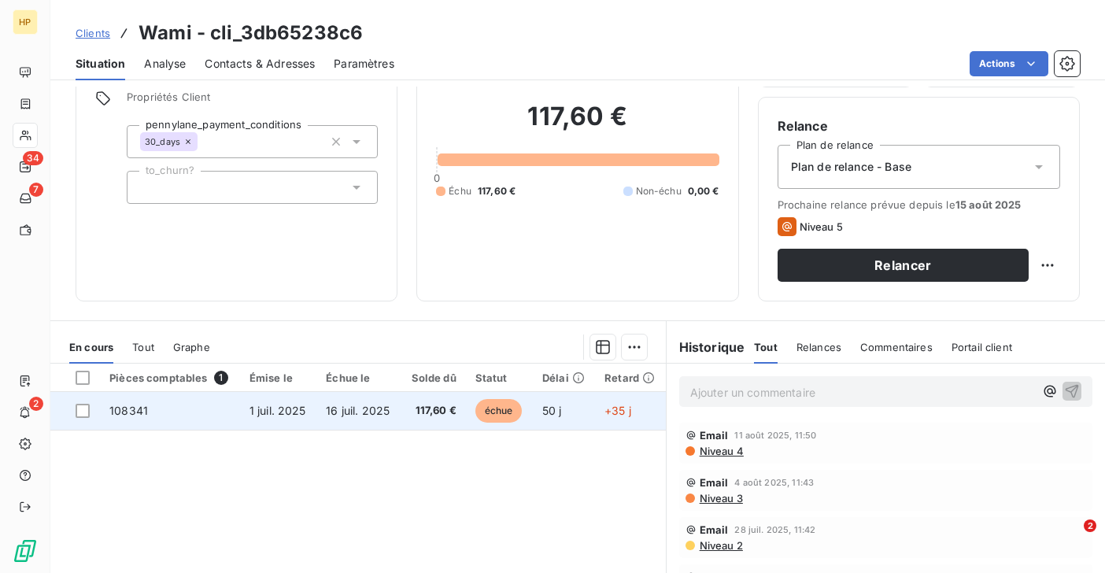
scroll to position [139, 0]
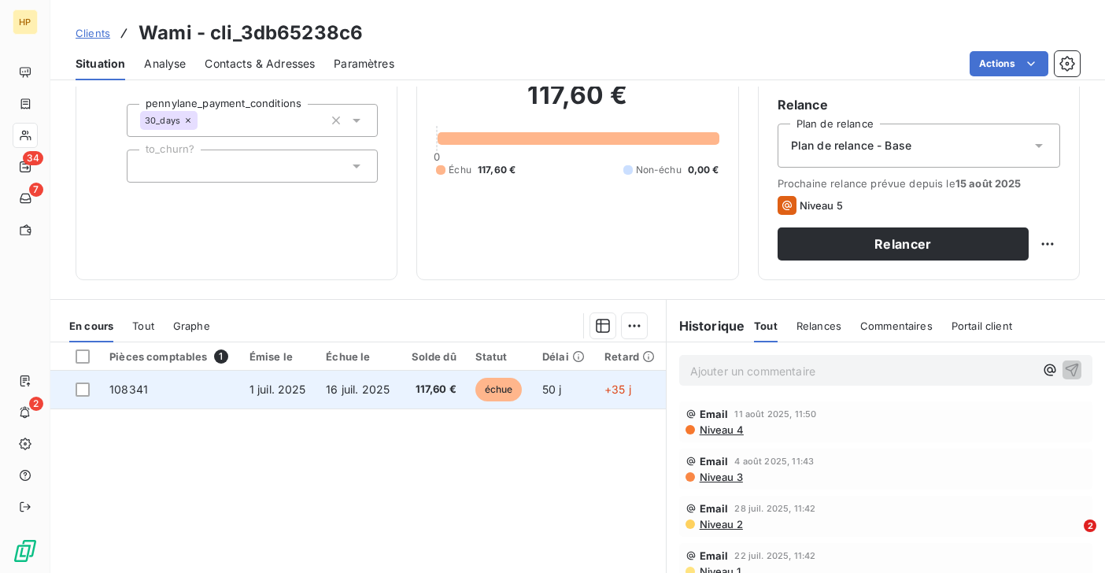
click at [438, 392] on span "117,60 €" at bounding box center [433, 390] width 46 height 16
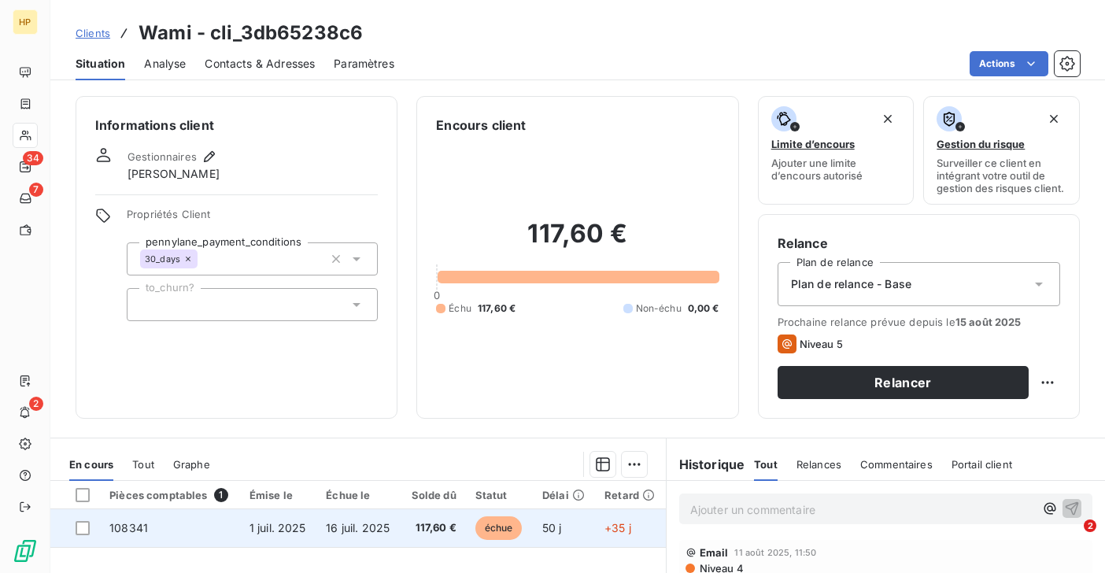
click at [327, 528] on span "16 juil. 2025" at bounding box center [358, 527] width 64 height 13
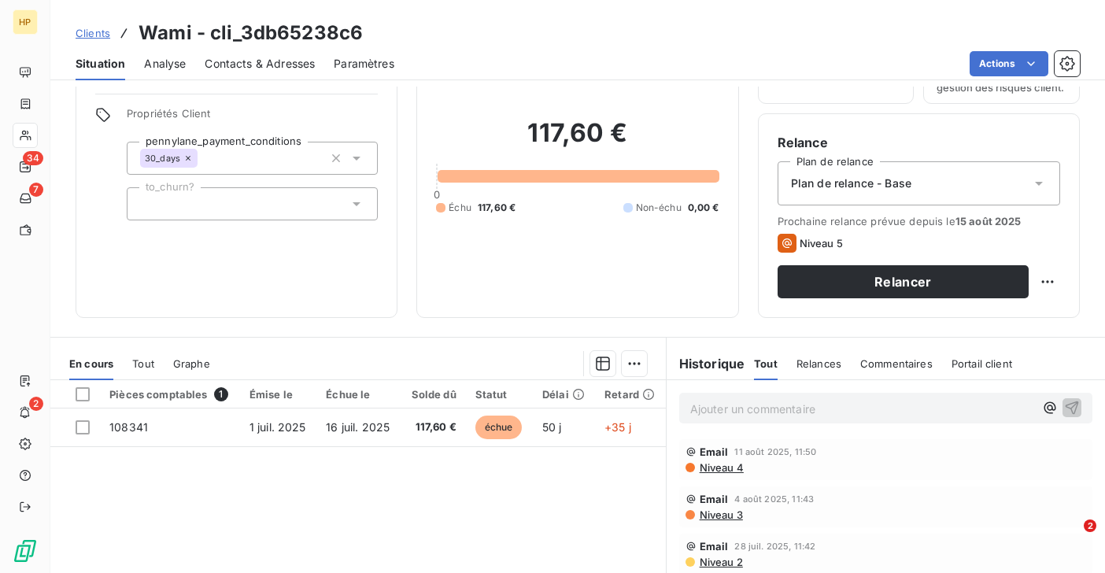
scroll to position [124, 0]
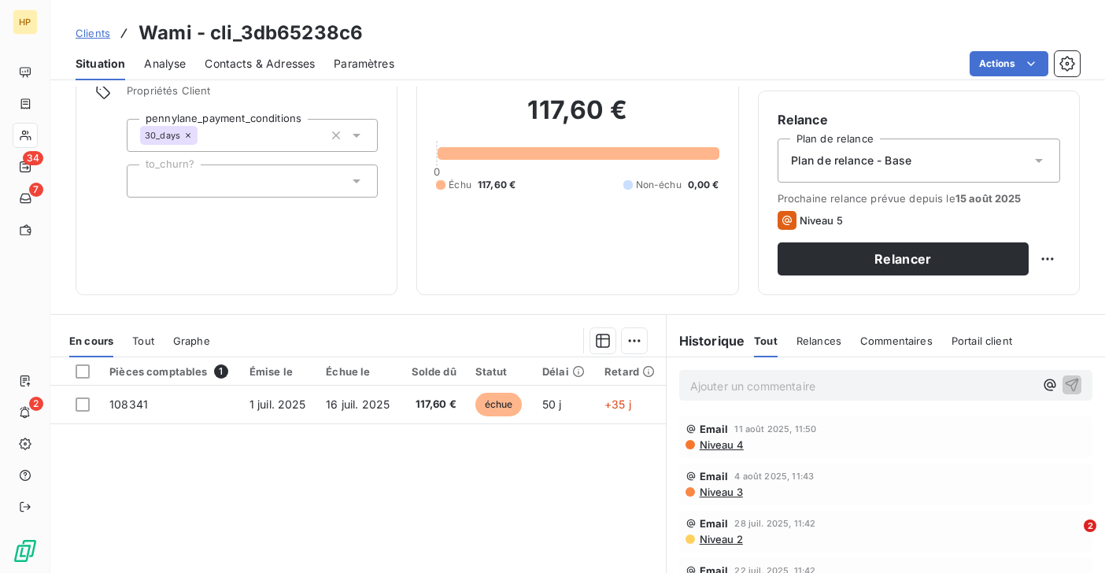
click at [957, 169] on div "Plan de relance - Base" at bounding box center [919, 161] width 283 height 44
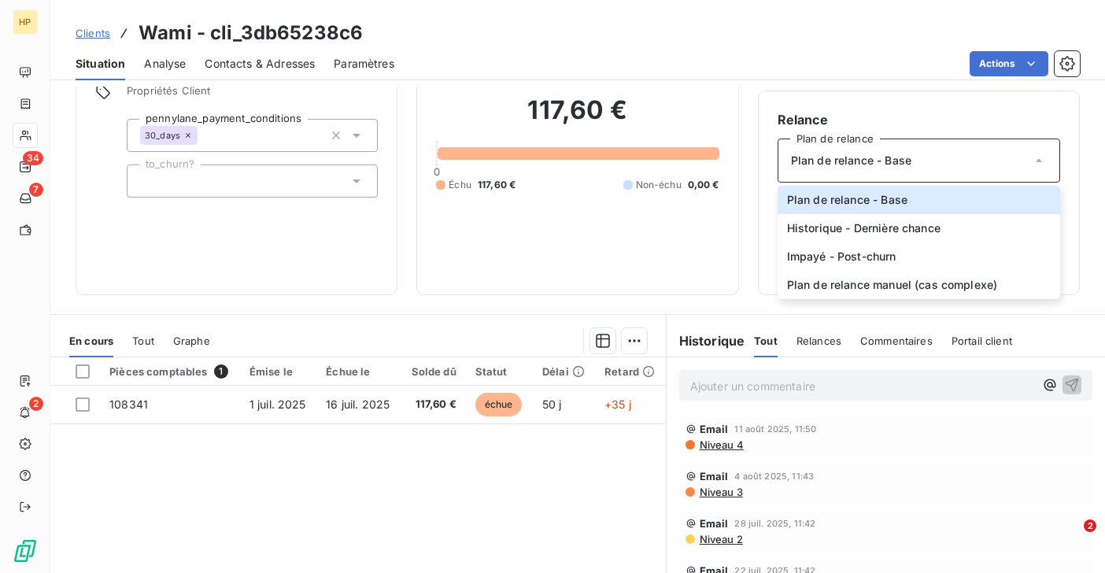
click at [822, 388] on p "Ajouter un commentaire ﻿" at bounding box center [862, 386] width 344 height 20
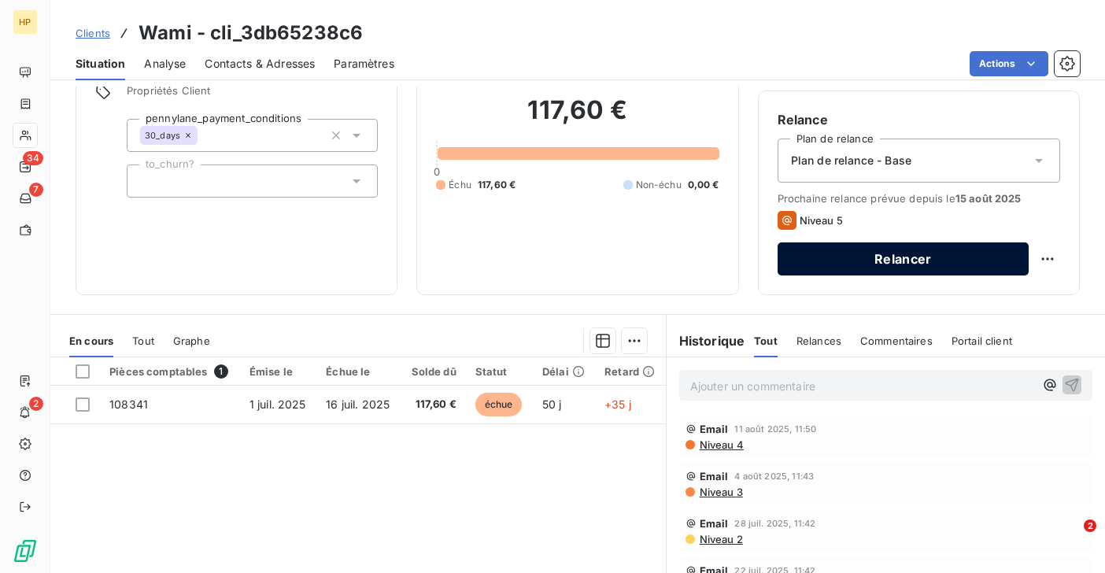
click at [858, 257] on button "Relancer" at bounding box center [903, 258] width 251 height 33
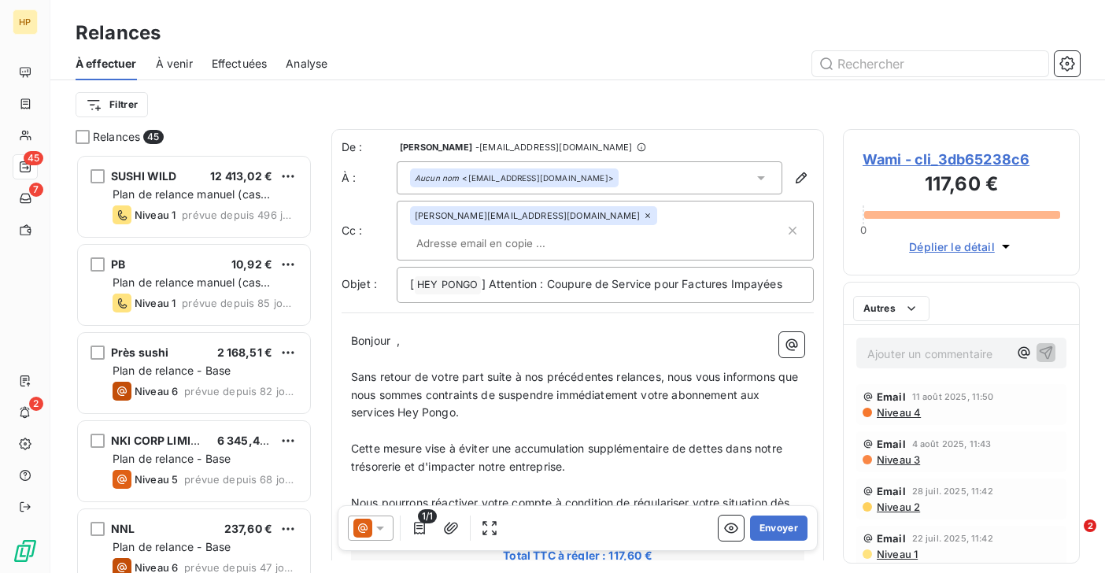
scroll to position [419, 237]
click at [379, 531] on icon at bounding box center [380, 528] width 16 height 16
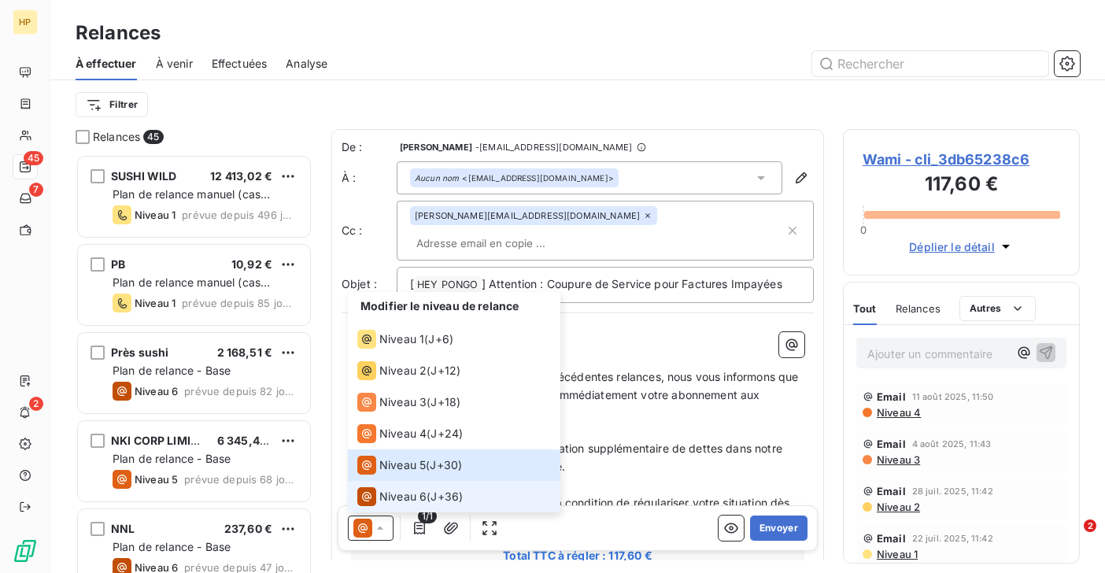
click at [391, 490] on span "Niveau 6" at bounding box center [402, 497] width 47 height 16
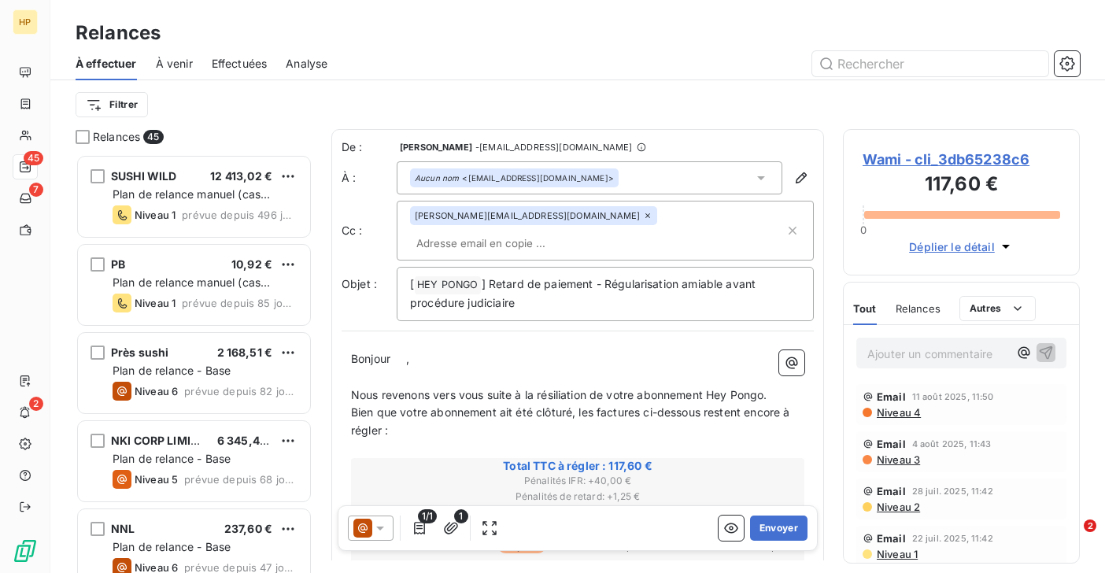
click at [409, 352] on span "," at bounding box center [407, 358] width 3 height 13
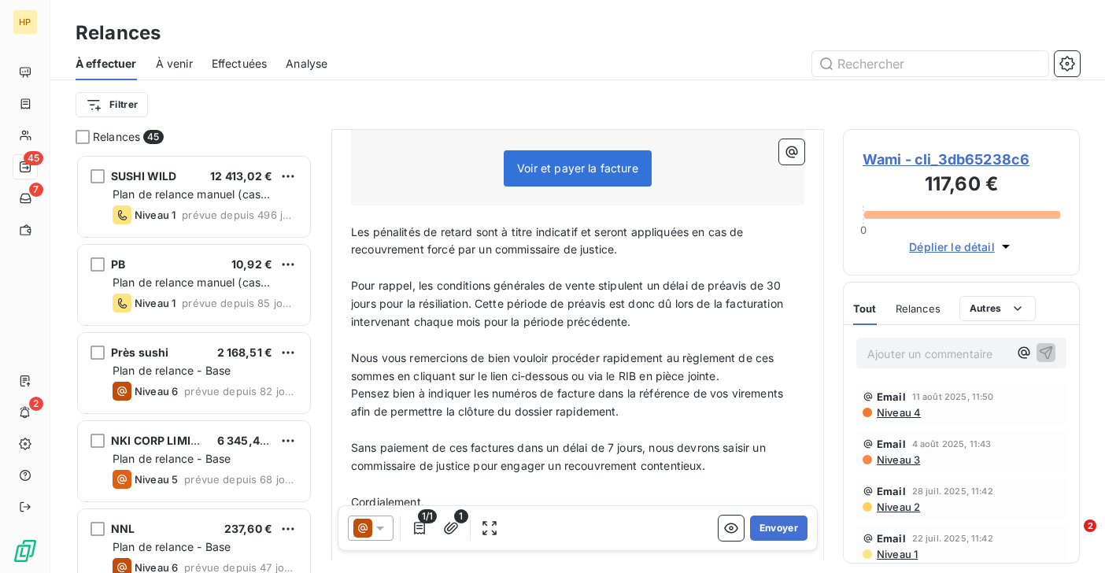
scroll to position [561, 0]
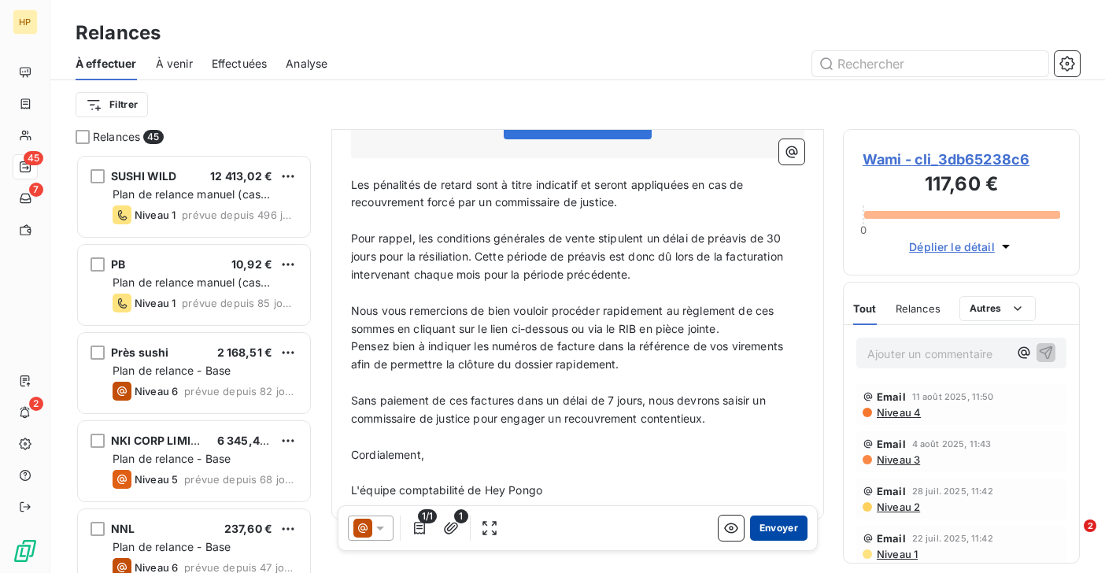
click at [774, 525] on button "Envoyer" at bounding box center [778, 527] width 57 height 25
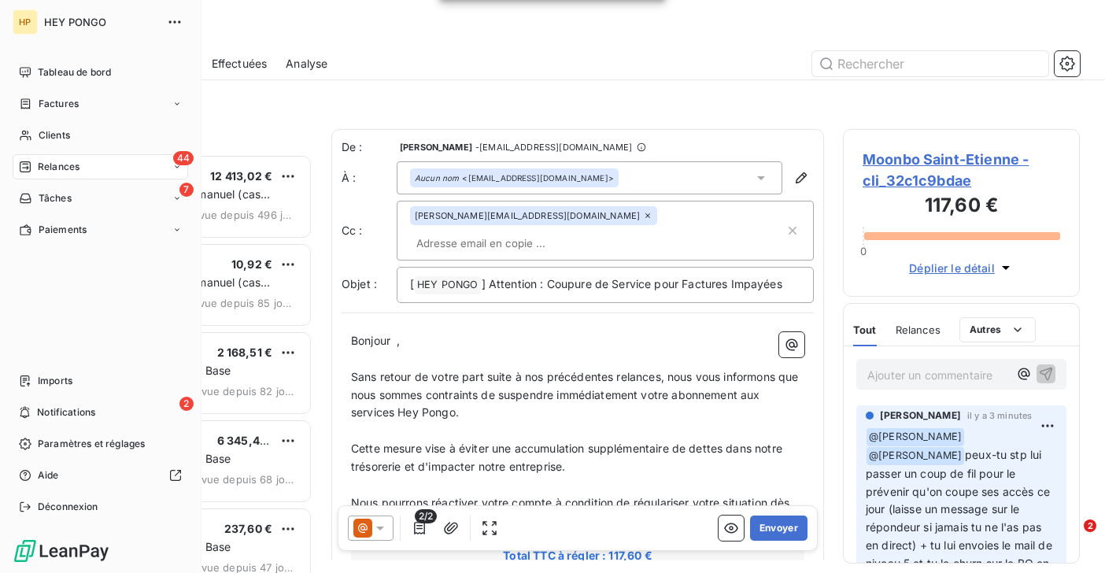
click at [49, 161] on span "Relances" at bounding box center [59, 167] width 42 height 14
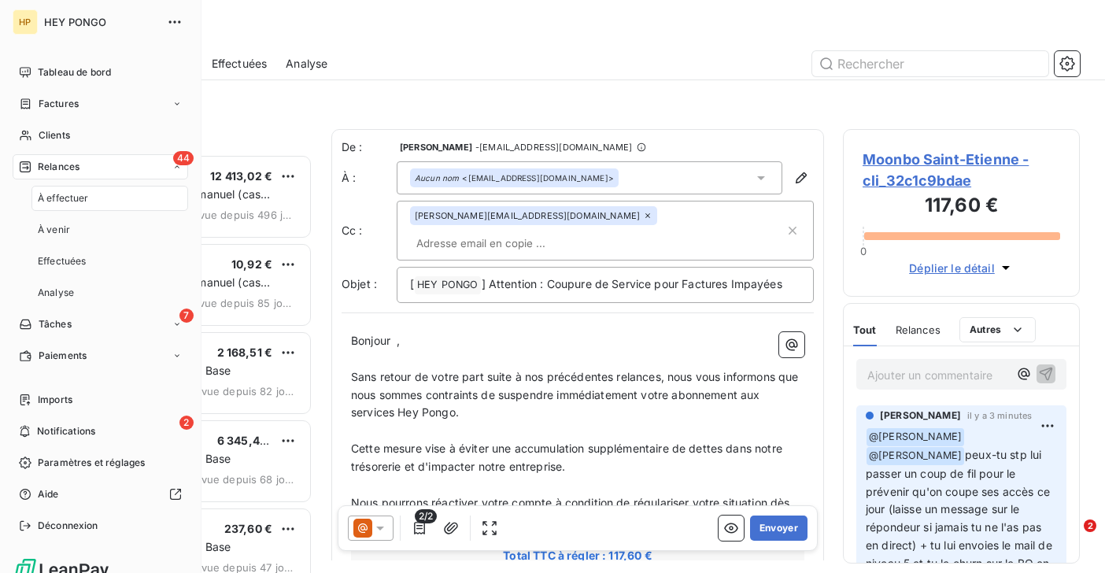
click at [67, 198] on span "À effectuer" at bounding box center [63, 198] width 51 height 14
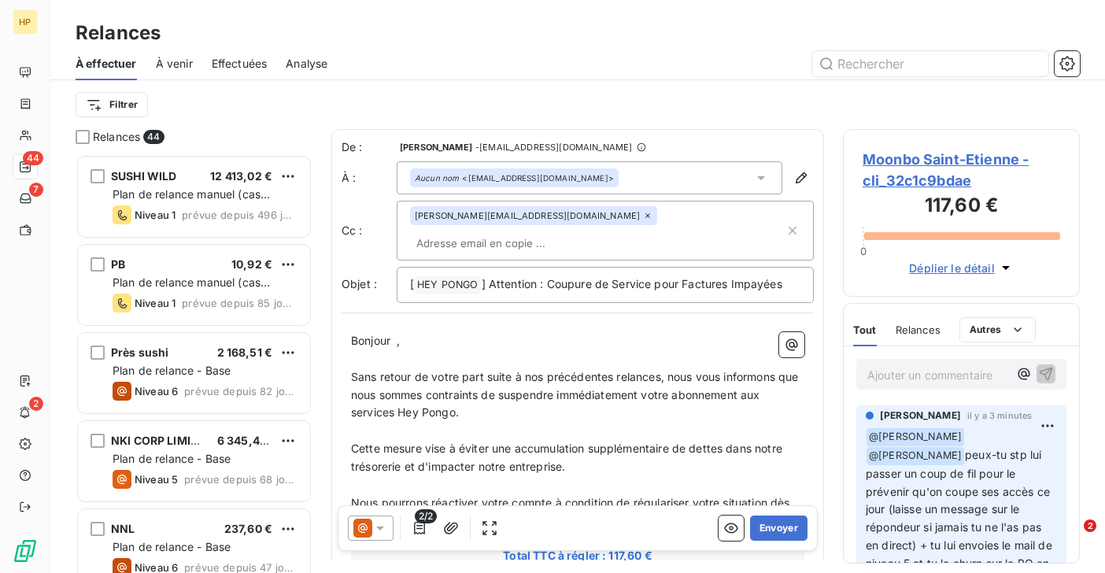
click at [244, 128] on div "Filtrer" at bounding box center [578, 104] width 1004 height 49
click at [124, 110] on html "HP 44 7 2 Relances À effectuer À venir Effectuées Analyse Filtrer Relances 44 S…" at bounding box center [552, 286] width 1105 height 573
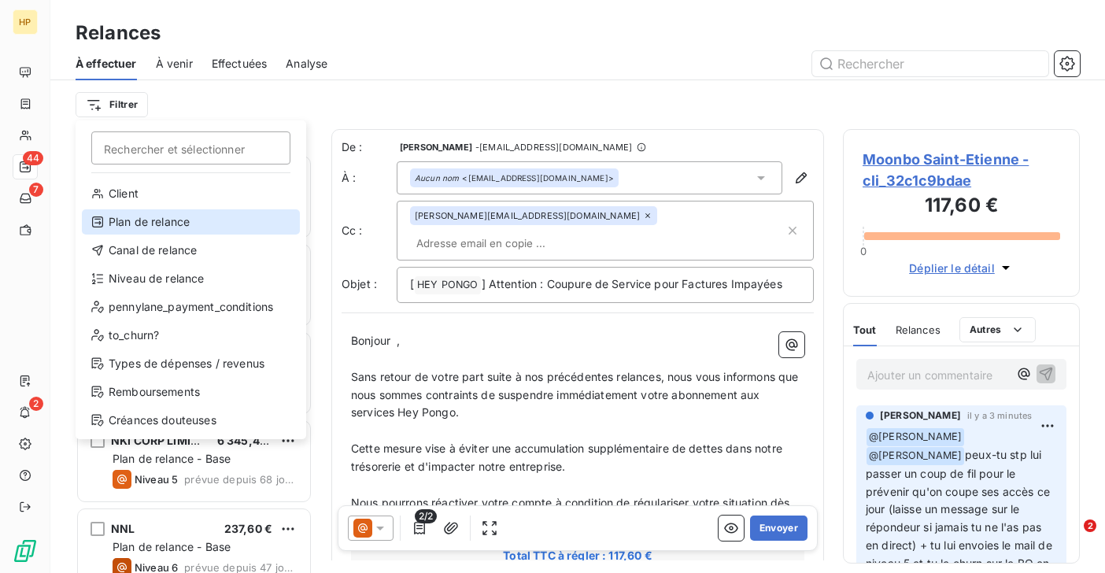
click at [179, 226] on div "Plan de relance" at bounding box center [191, 221] width 218 height 25
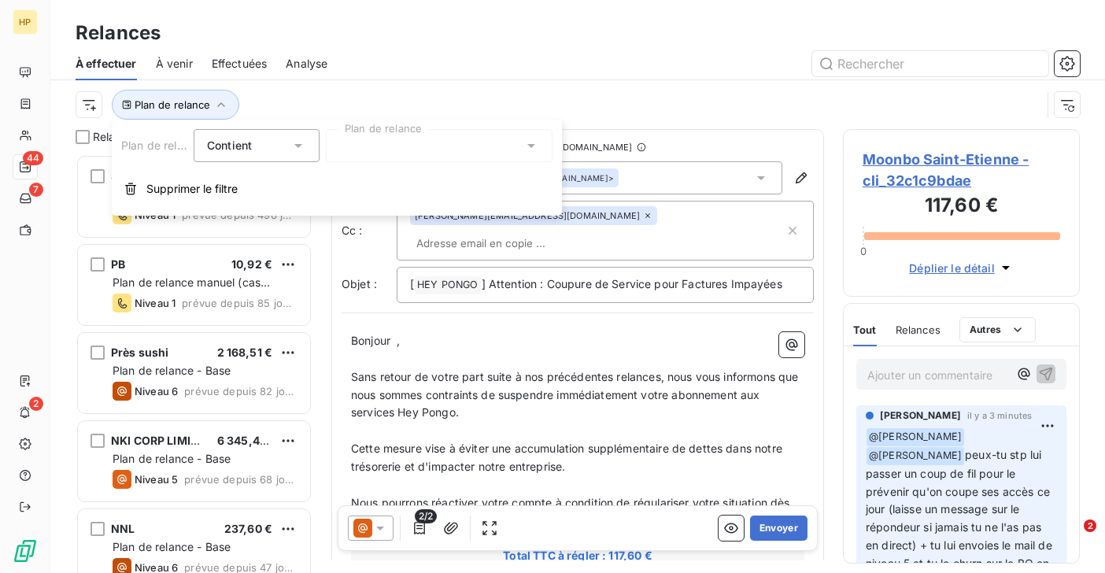
click at [408, 143] on div at bounding box center [439, 145] width 227 height 33
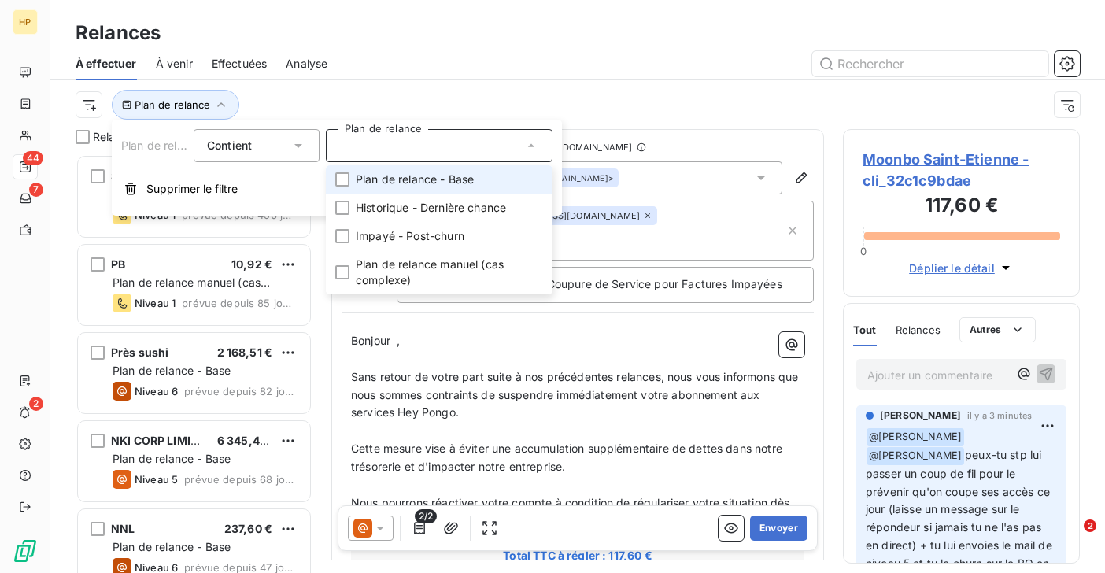
click at [382, 186] on span "Plan de relance - Base" at bounding box center [415, 180] width 118 height 16
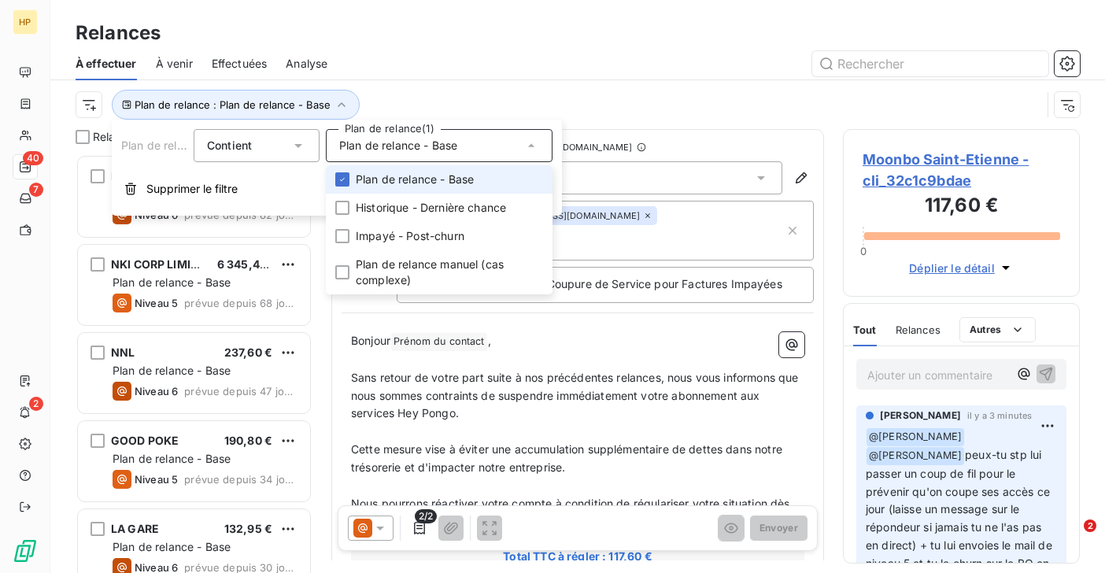
scroll to position [419, 237]
click at [382, 186] on span "Plan de relance - Base" at bounding box center [415, 180] width 118 height 16
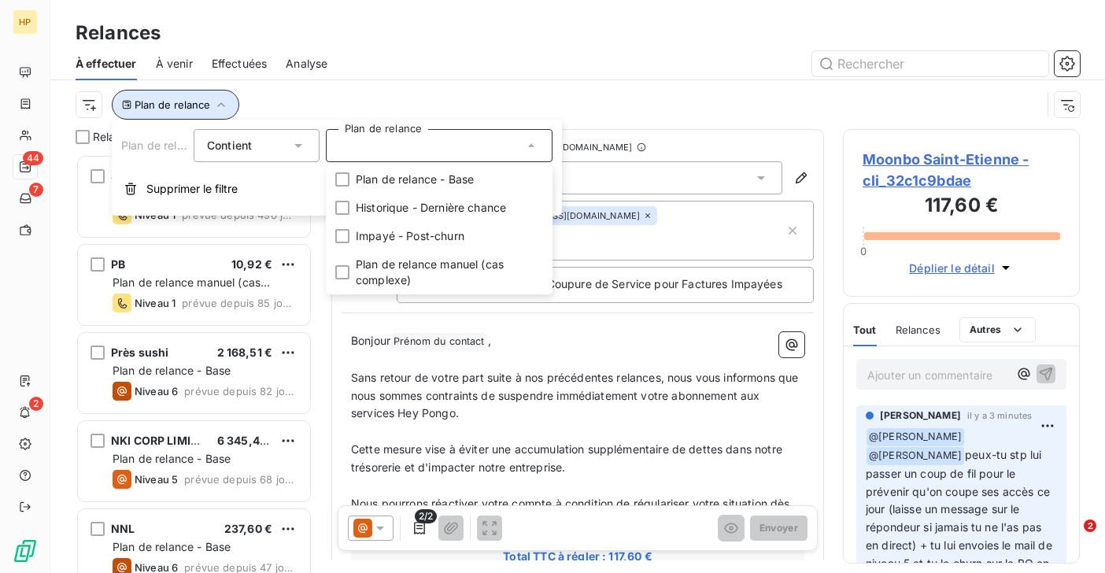
click at [170, 105] on span "Plan de relance" at bounding box center [173, 104] width 76 height 13
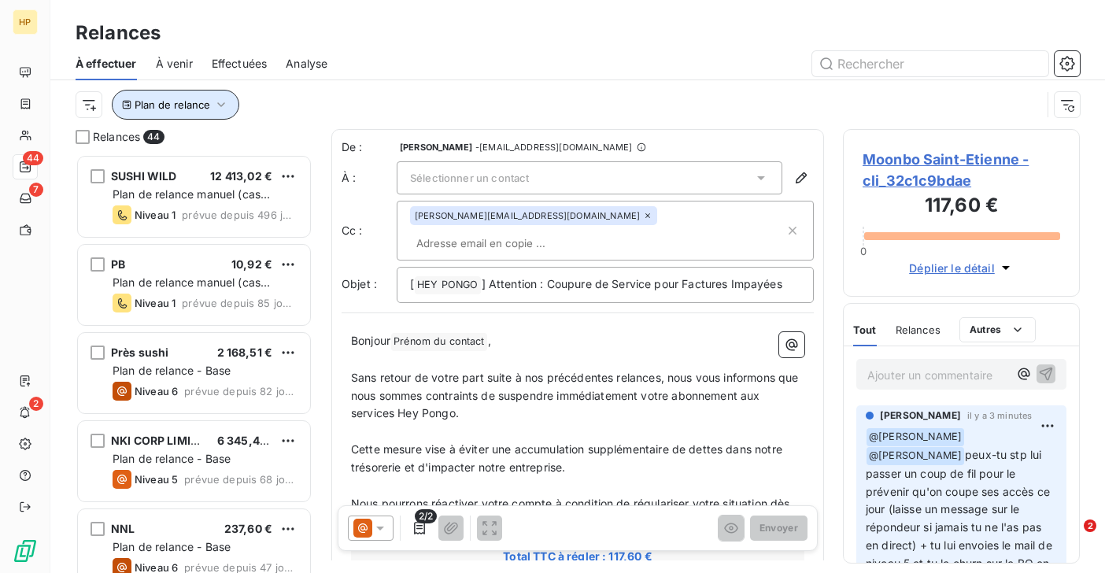
click at [170, 105] on span "Plan de relance" at bounding box center [173, 104] width 76 height 13
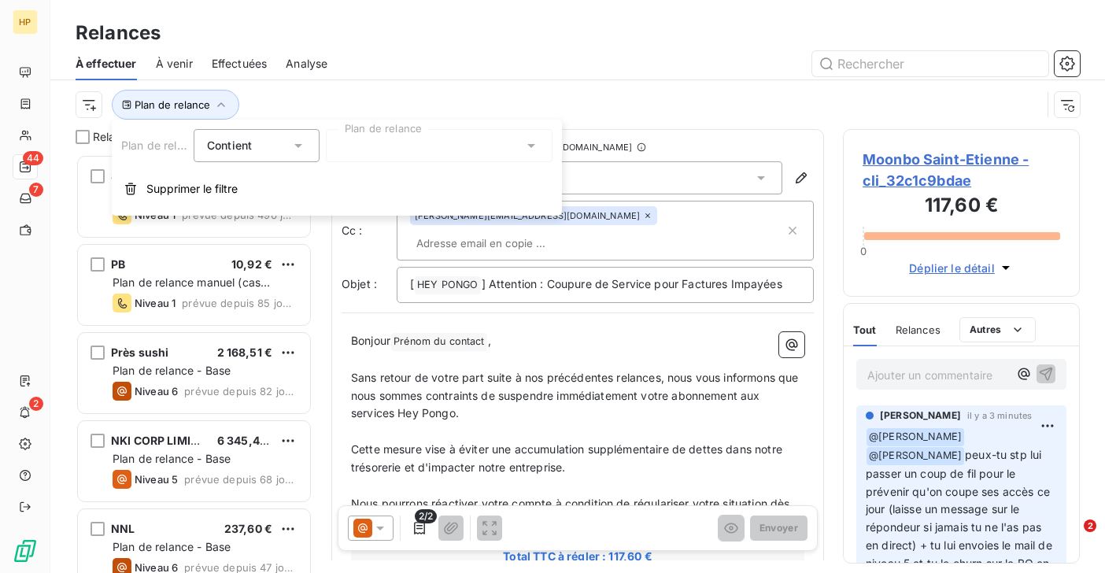
click at [351, 147] on div at bounding box center [439, 145] width 227 height 33
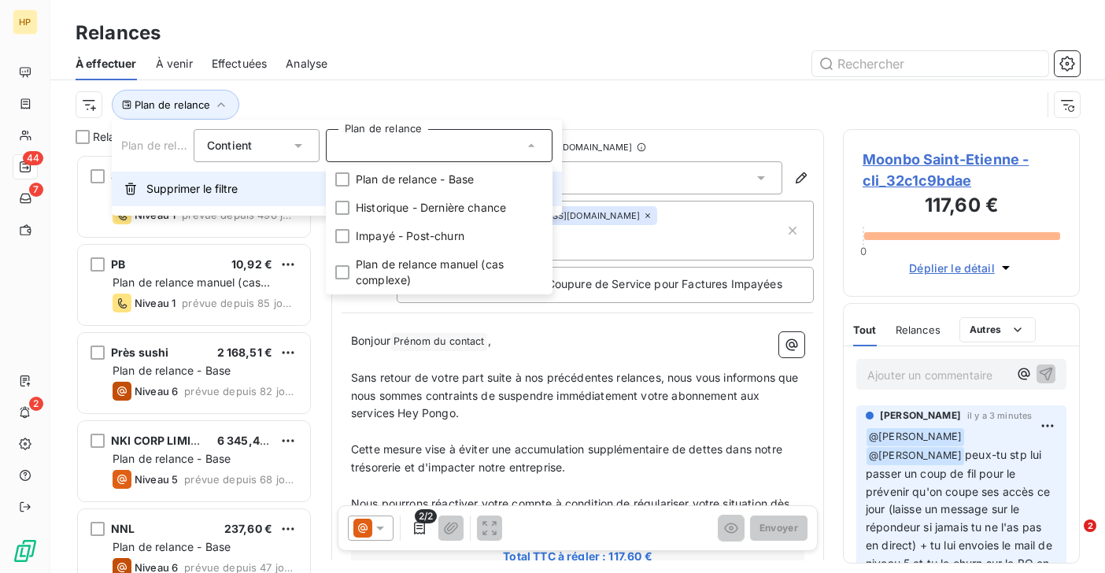
click at [194, 194] on span "Supprimer le filtre" at bounding box center [191, 189] width 91 height 16
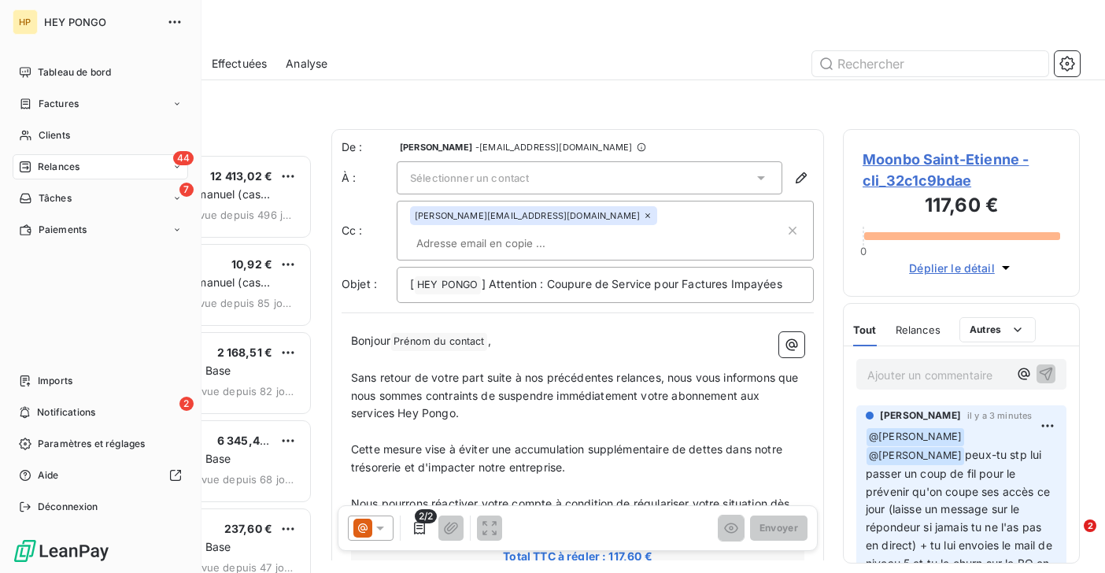
click at [28, 167] on icon at bounding box center [25, 166] width 11 height 11
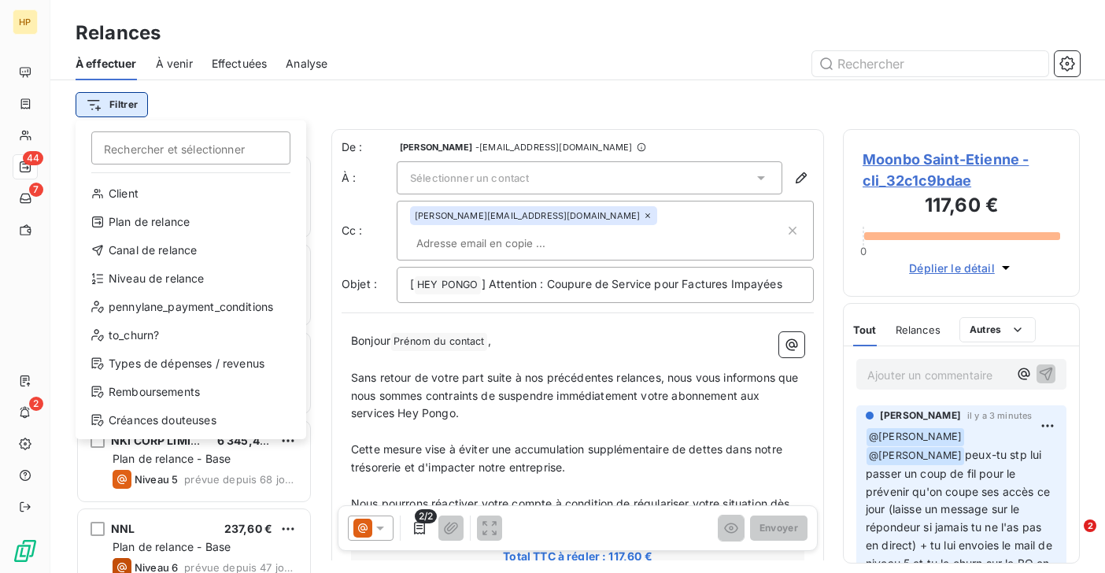
click at [124, 105] on html "HP 44 7 2 Relances À effectuer À venir Effectuées Analyse Filtrer Rechercher et…" at bounding box center [552, 286] width 1105 height 573
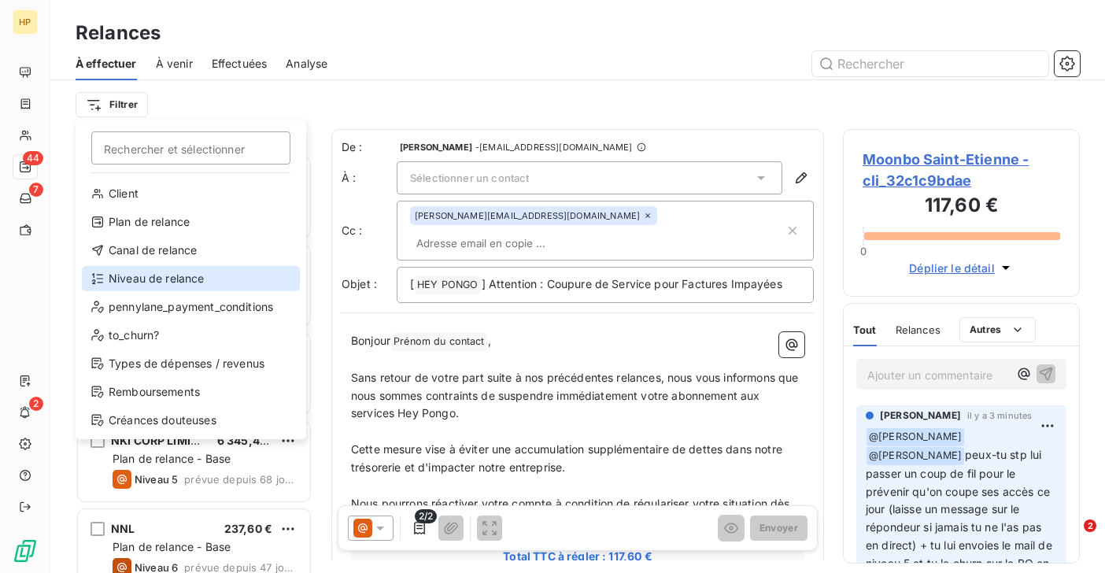
click at [134, 282] on div "Niveau de relance" at bounding box center [191, 278] width 218 height 25
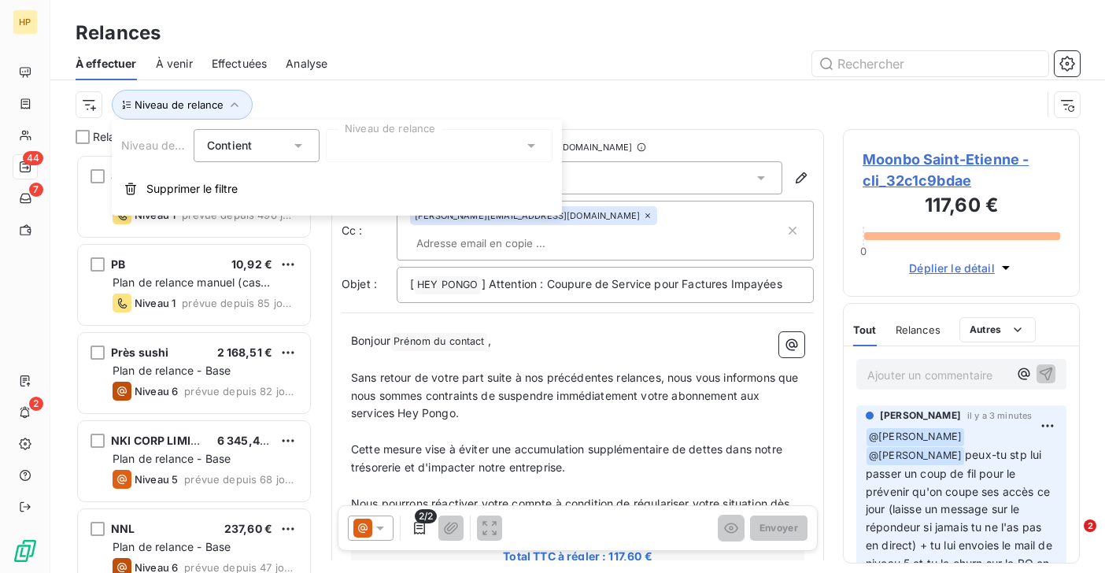
click at [403, 145] on div at bounding box center [439, 145] width 227 height 33
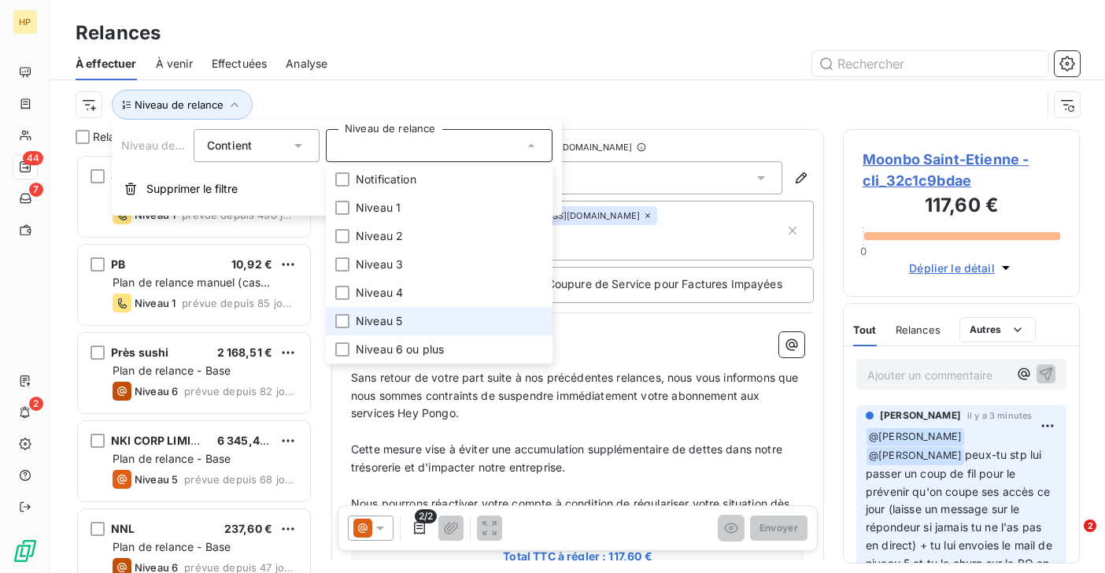
click at [388, 318] on span "Niveau 5" at bounding box center [379, 321] width 46 height 16
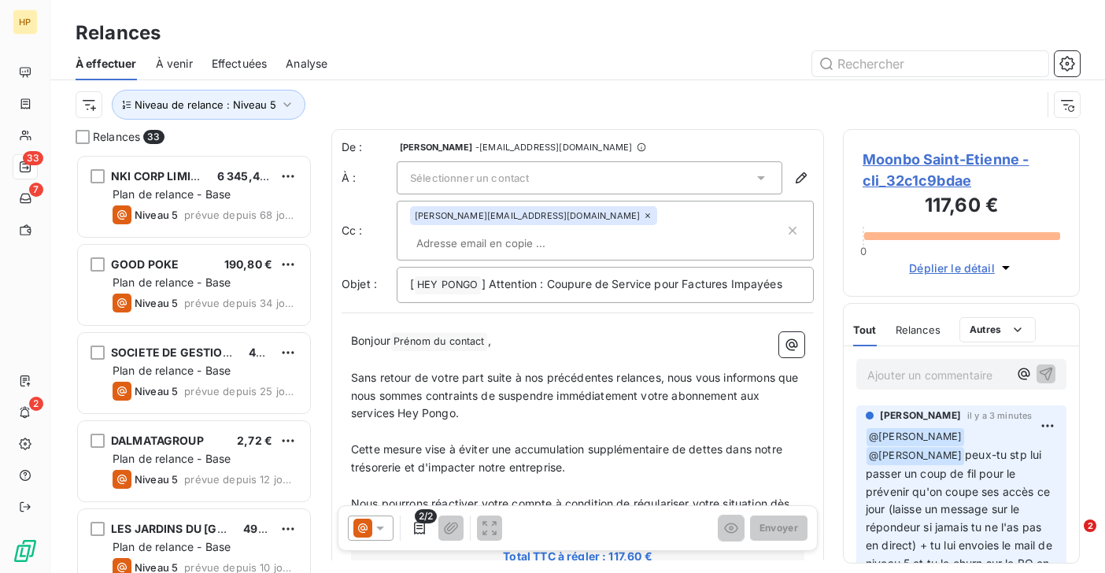
click at [420, 98] on div "Niveau de relance : Niveau 5" at bounding box center [559, 105] width 966 height 30
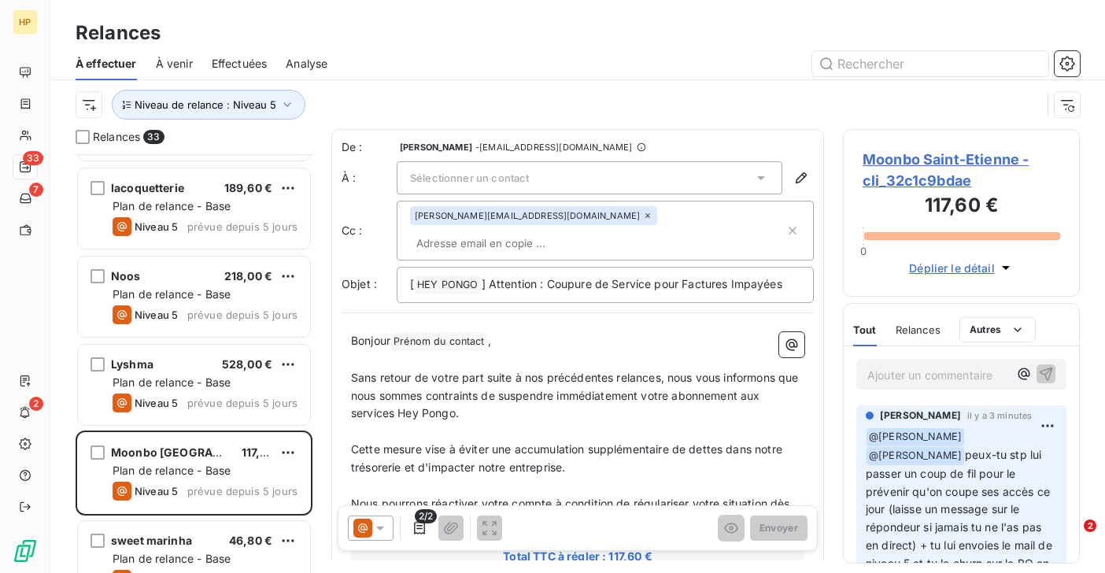
scroll to position [1577, 0]
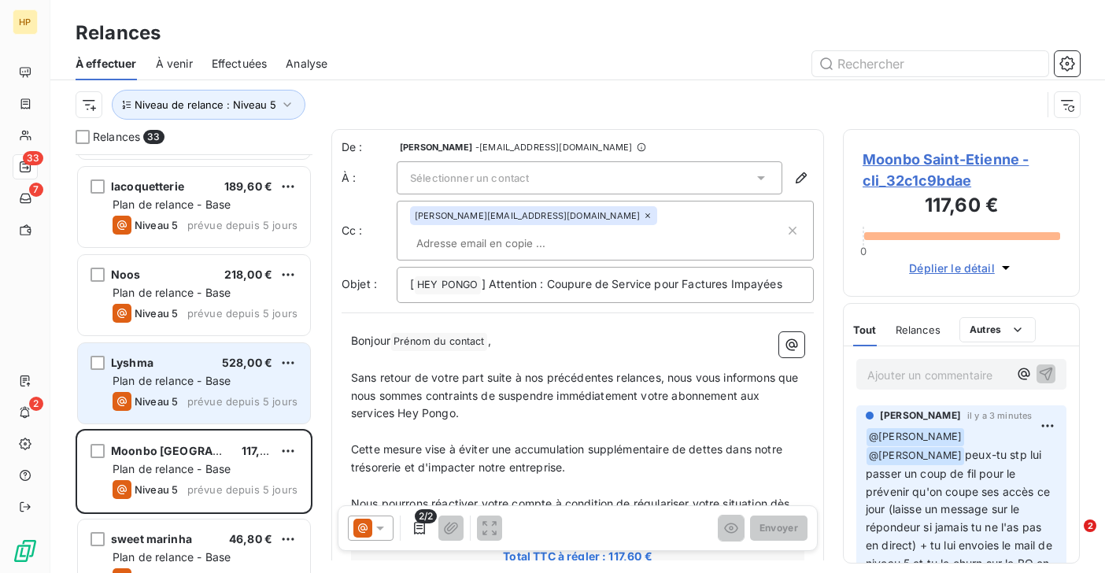
click at [172, 383] on span "Plan de relance - Base" at bounding box center [172, 380] width 118 height 13
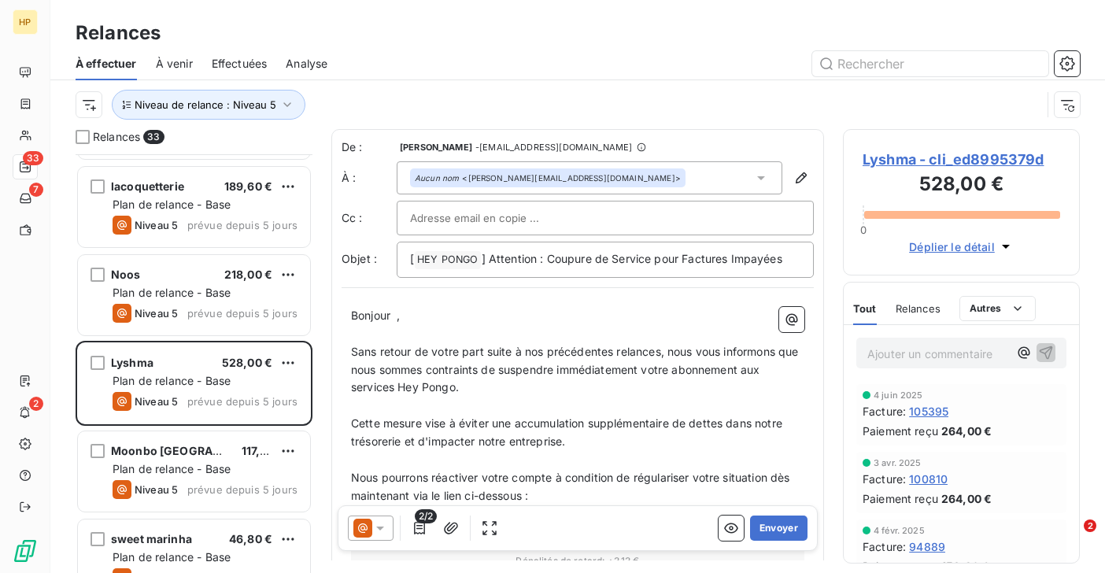
click at [900, 161] on span "Lyshma - cli_ed8995379d" at bounding box center [962, 159] width 198 height 21
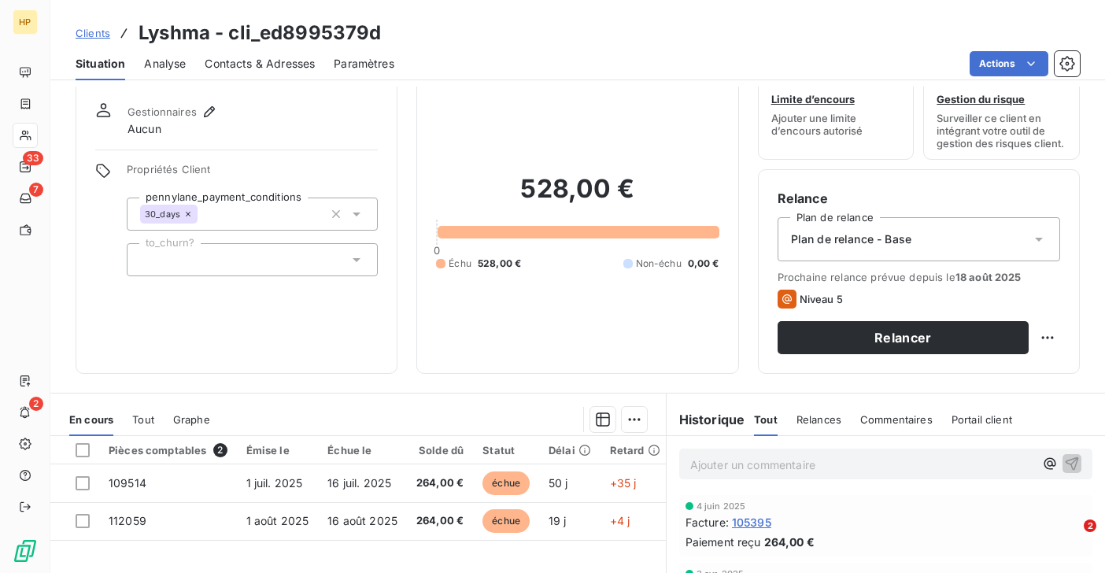
scroll to position [48, 0]
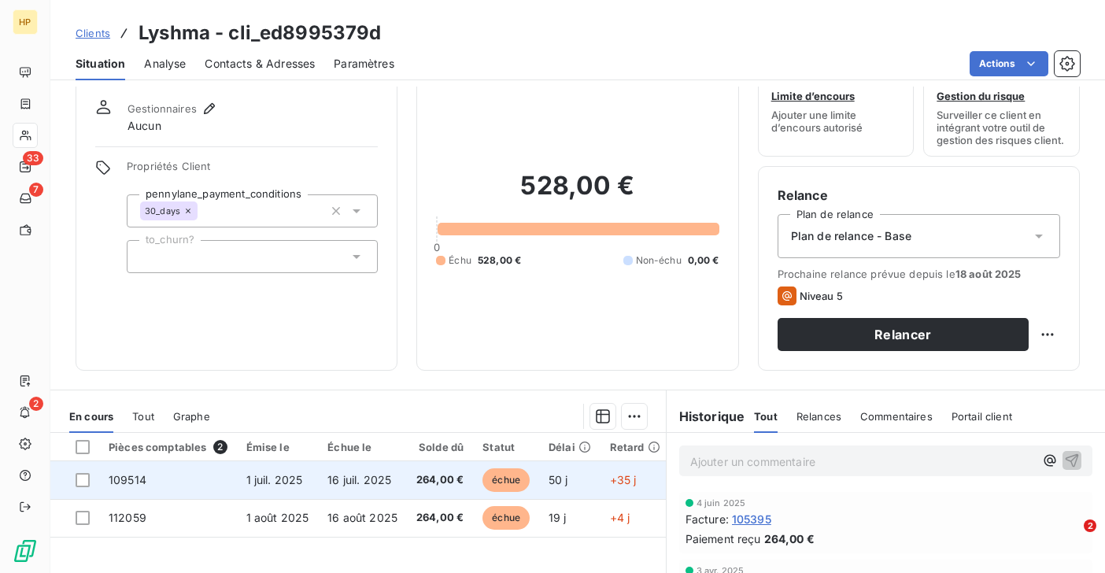
click at [261, 486] on span "1 juil. 2025" at bounding box center [274, 479] width 57 height 13
